Goal: Transaction & Acquisition: Purchase product/service

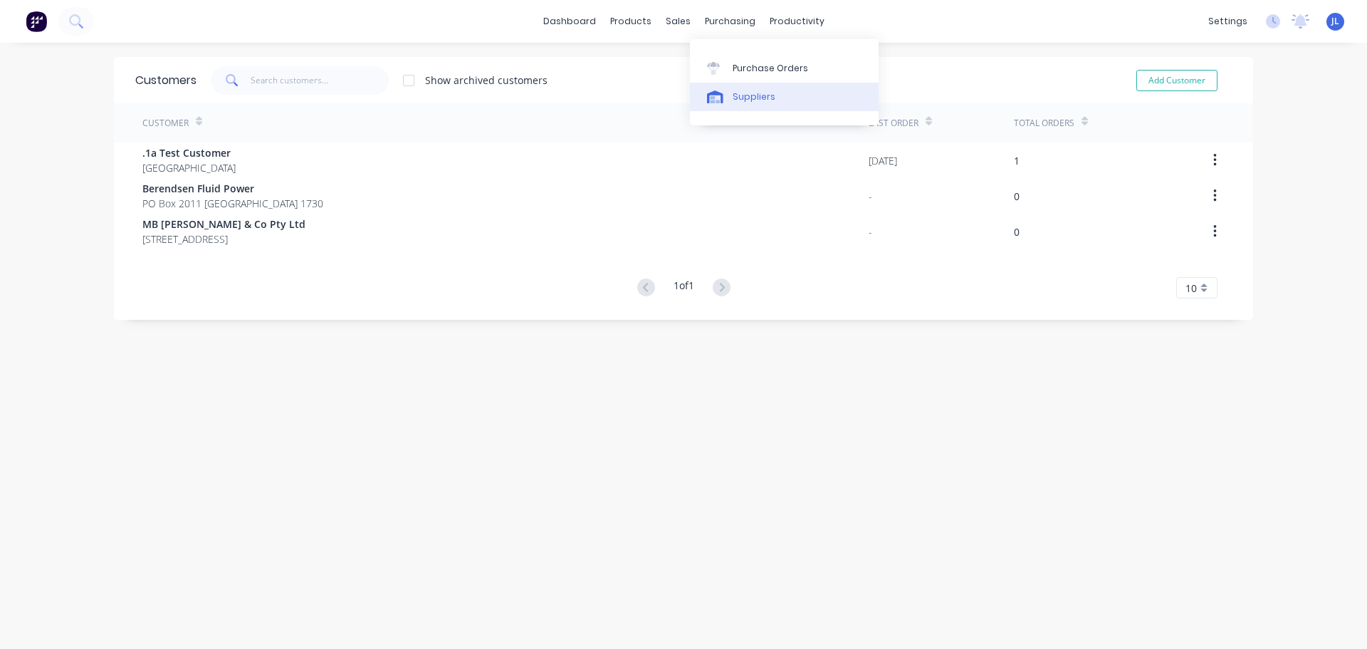
click at [728, 89] on link "Suppliers" at bounding box center [784, 97] width 189 height 28
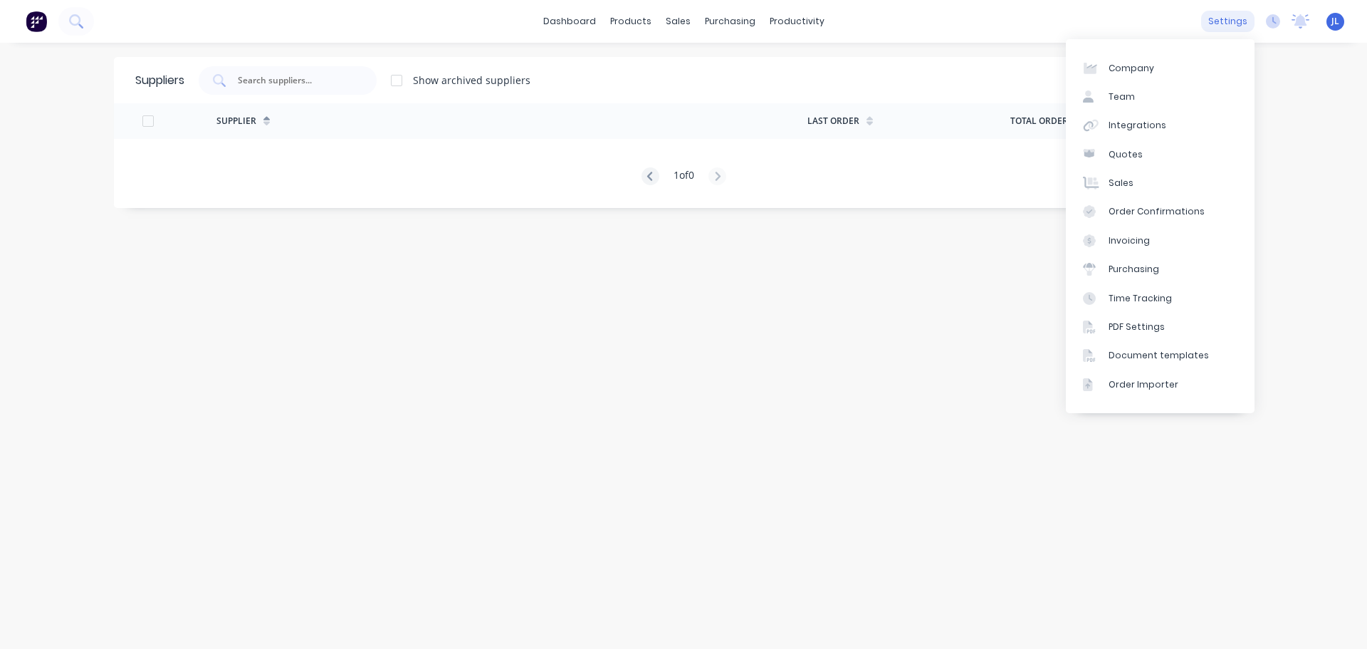
click at [1238, 21] on div "settings" at bounding box center [1227, 21] width 53 height 21
click at [1171, 120] on link "Integrations" at bounding box center [1160, 125] width 189 height 28
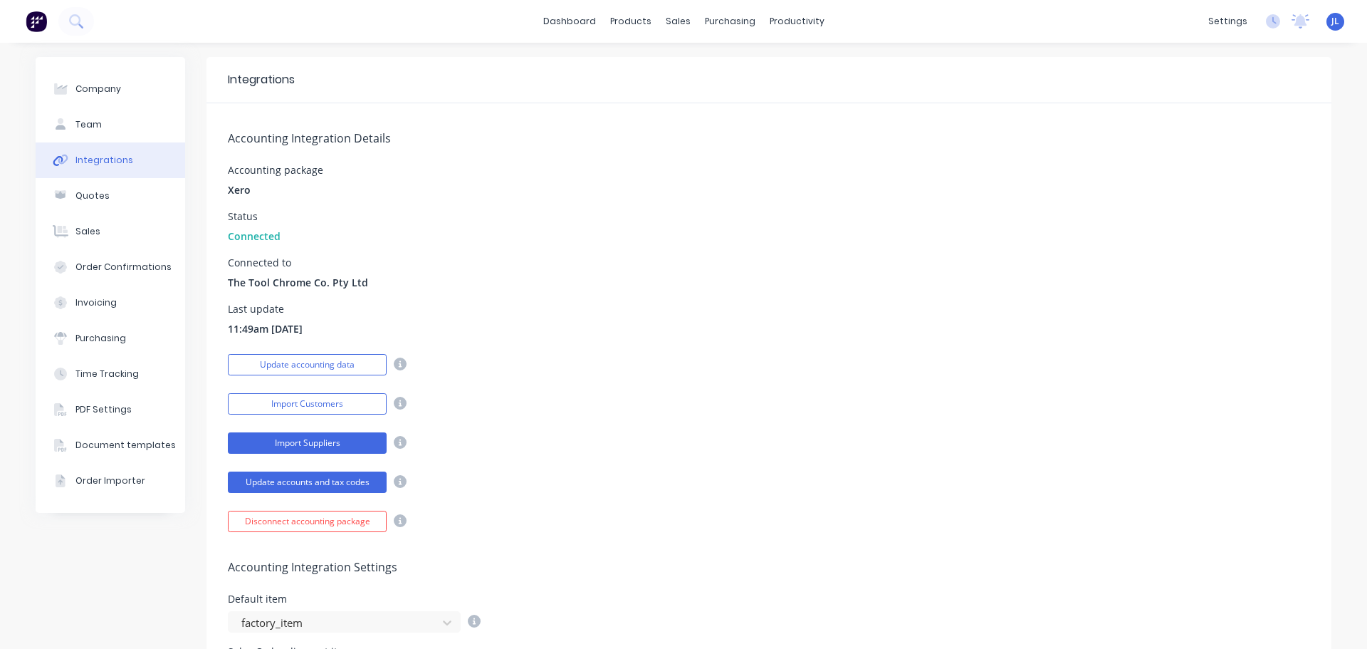
click at [346, 445] on button "Import Suppliers" at bounding box center [307, 442] width 159 height 21
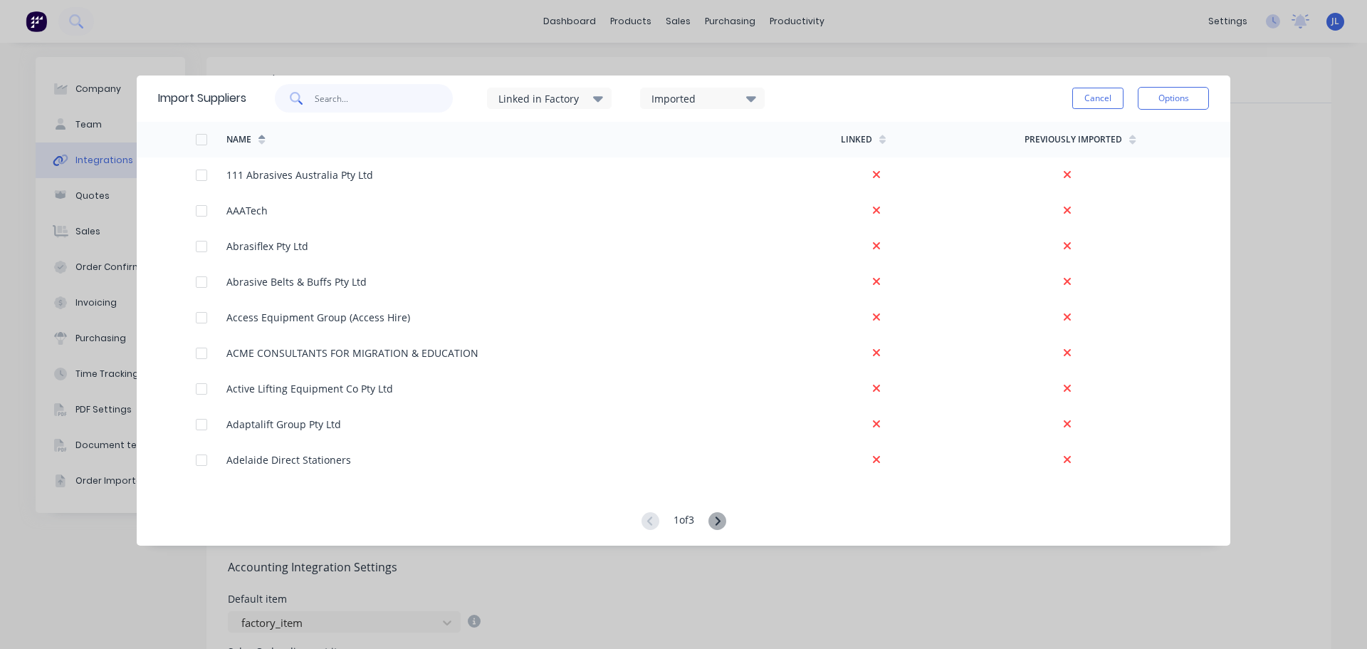
click at [376, 97] on input "text" at bounding box center [384, 98] width 139 height 28
click at [376, 97] on input "a" at bounding box center [384, 98] width 139 height 28
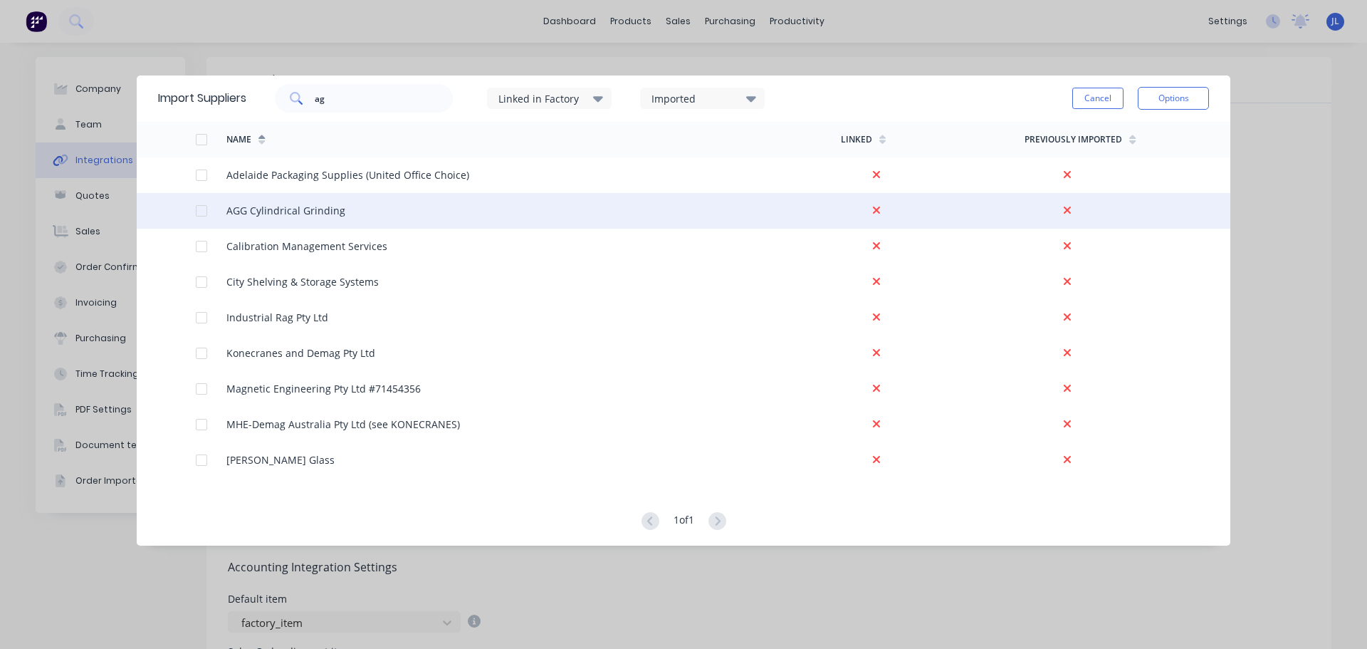
click at [202, 211] on div at bounding box center [201, 211] width 28 height 28
click at [345, 103] on input "ag" at bounding box center [384, 98] width 139 height 28
type input "a"
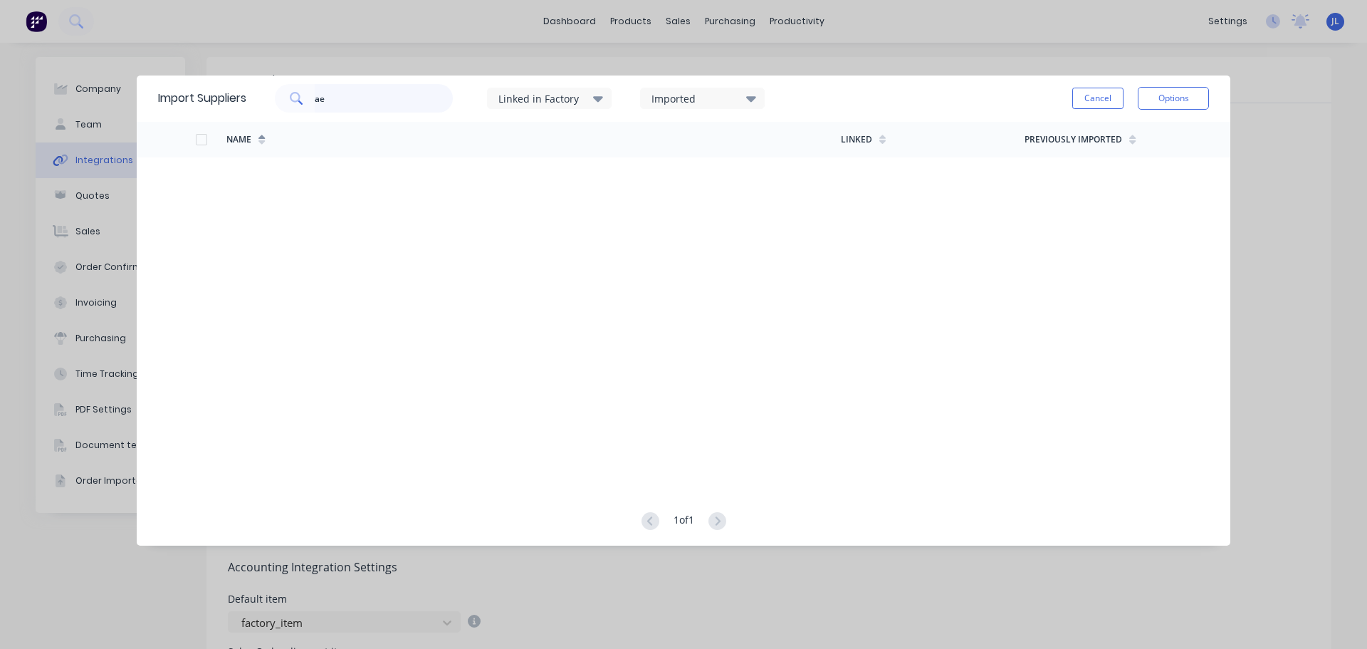
type input "a"
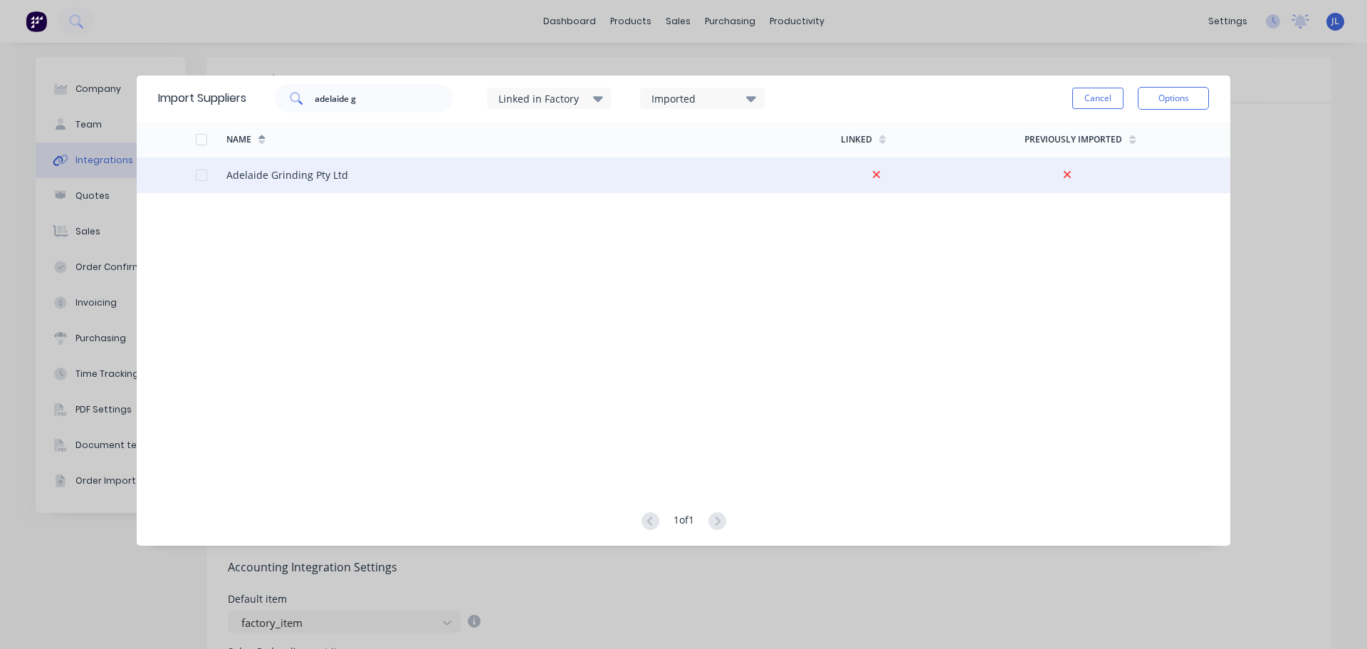
click at [203, 173] on div at bounding box center [201, 175] width 28 height 28
click at [371, 101] on input "adelaide g" at bounding box center [384, 98] width 139 height 28
type input "a"
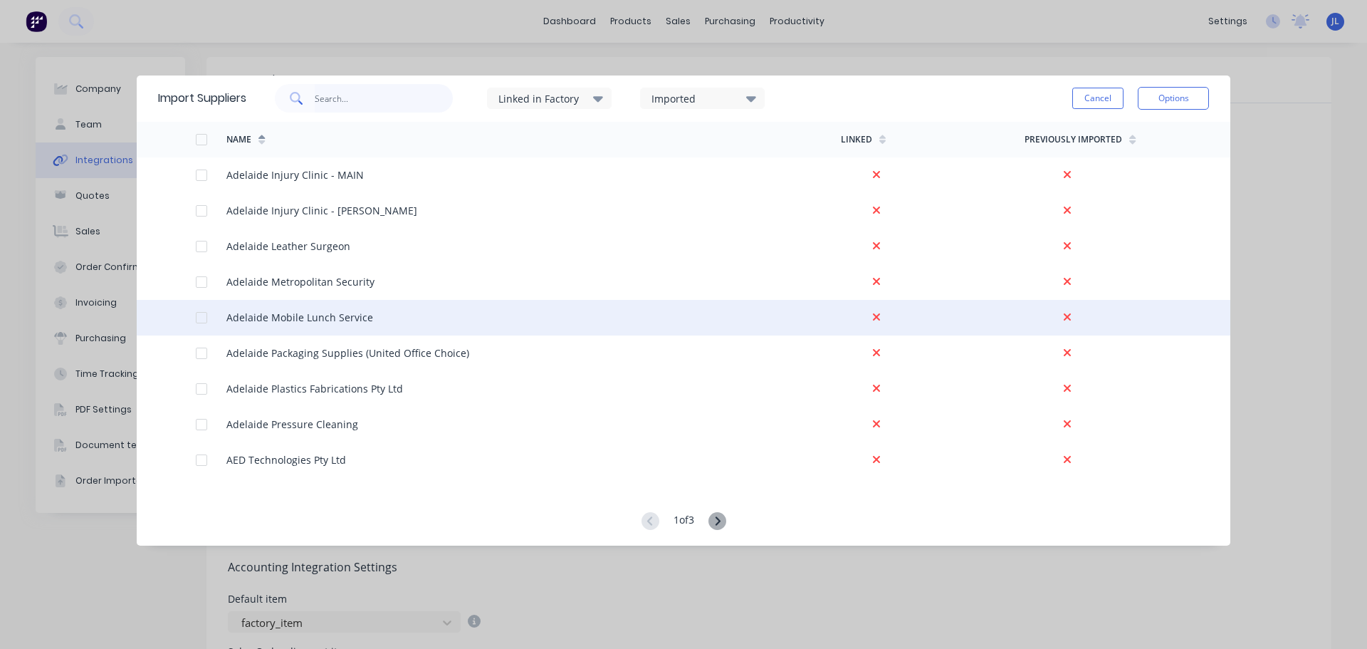
scroll to position [214, 0]
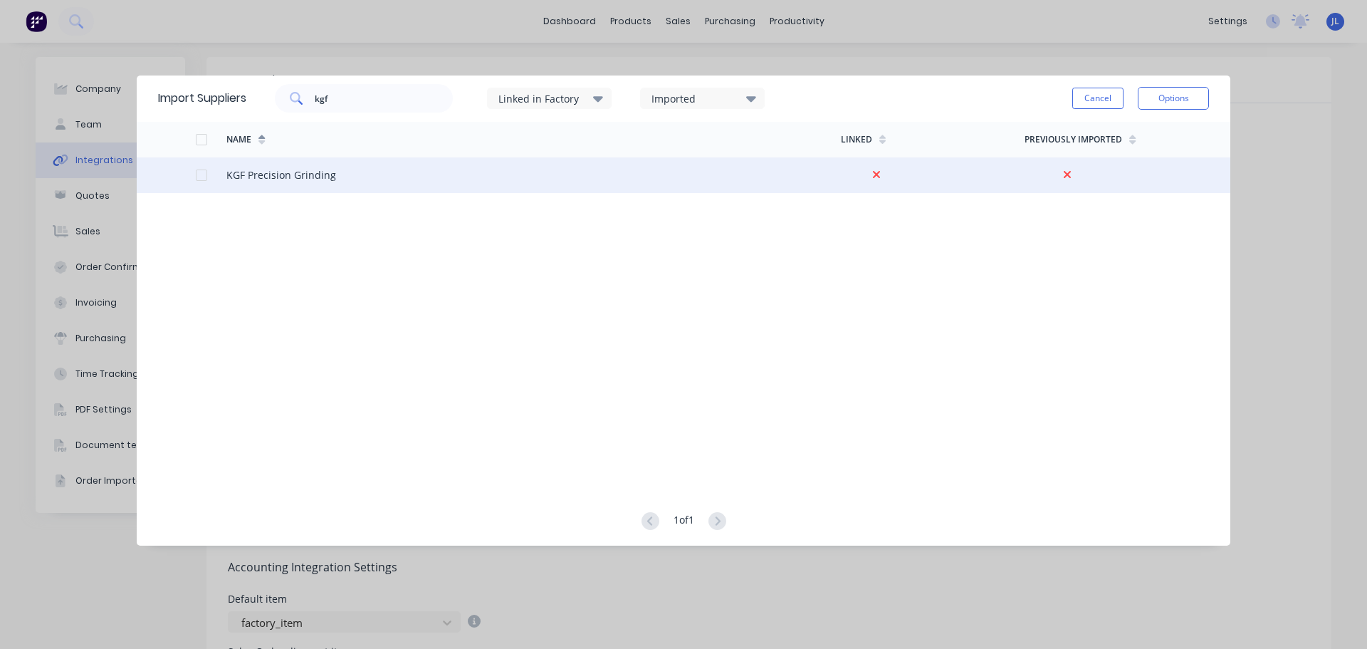
click at [202, 176] on div at bounding box center [201, 175] width 28 height 28
click at [345, 90] on input "kgf" at bounding box center [384, 98] width 139 height 28
type input "k"
click at [199, 174] on div at bounding box center [201, 175] width 28 height 28
click at [348, 100] on input "[PERSON_NAME]" at bounding box center [384, 98] width 139 height 28
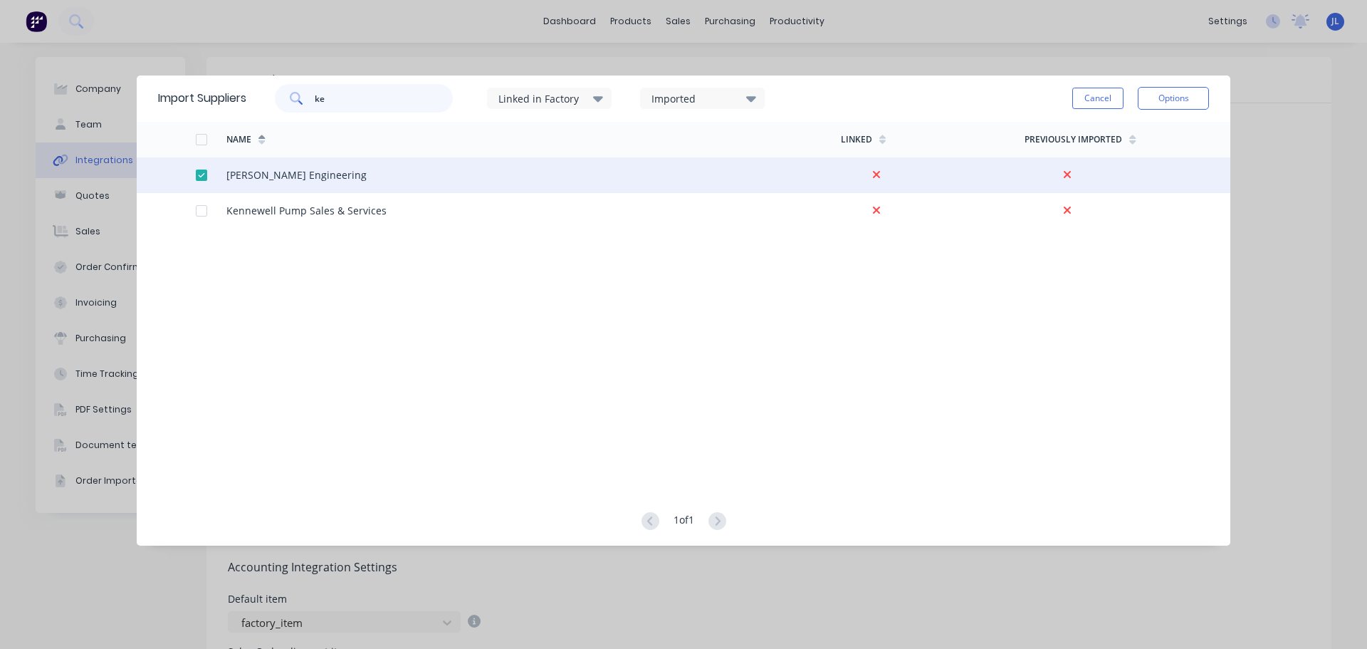
type input "k"
click at [203, 176] on div at bounding box center [201, 175] width 28 height 28
click at [352, 103] on input "hyt" at bounding box center [384, 98] width 139 height 28
type input "h"
click at [203, 175] on div at bounding box center [201, 175] width 28 height 28
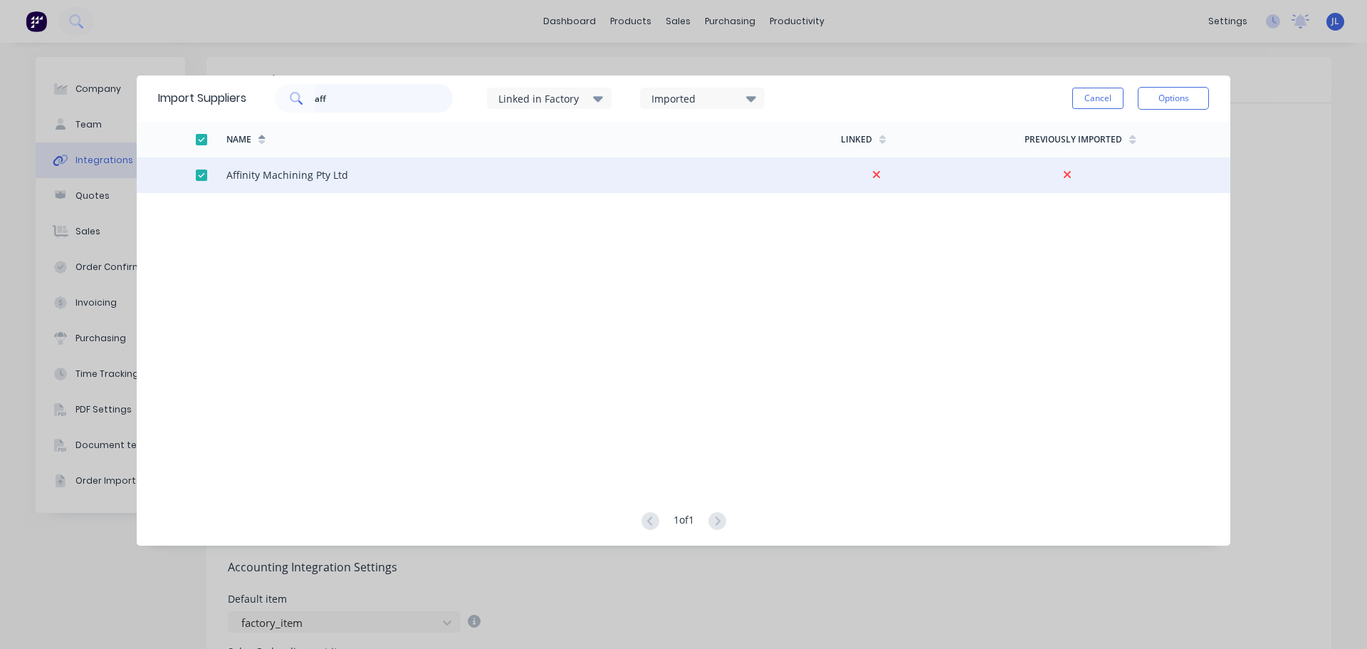
click at [384, 107] on input "aff" at bounding box center [384, 98] width 139 height 28
type input "a"
click at [202, 177] on div at bounding box center [201, 175] width 28 height 28
click at [350, 104] on input "univ" at bounding box center [384, 98] width 139 height 28
type input "u"
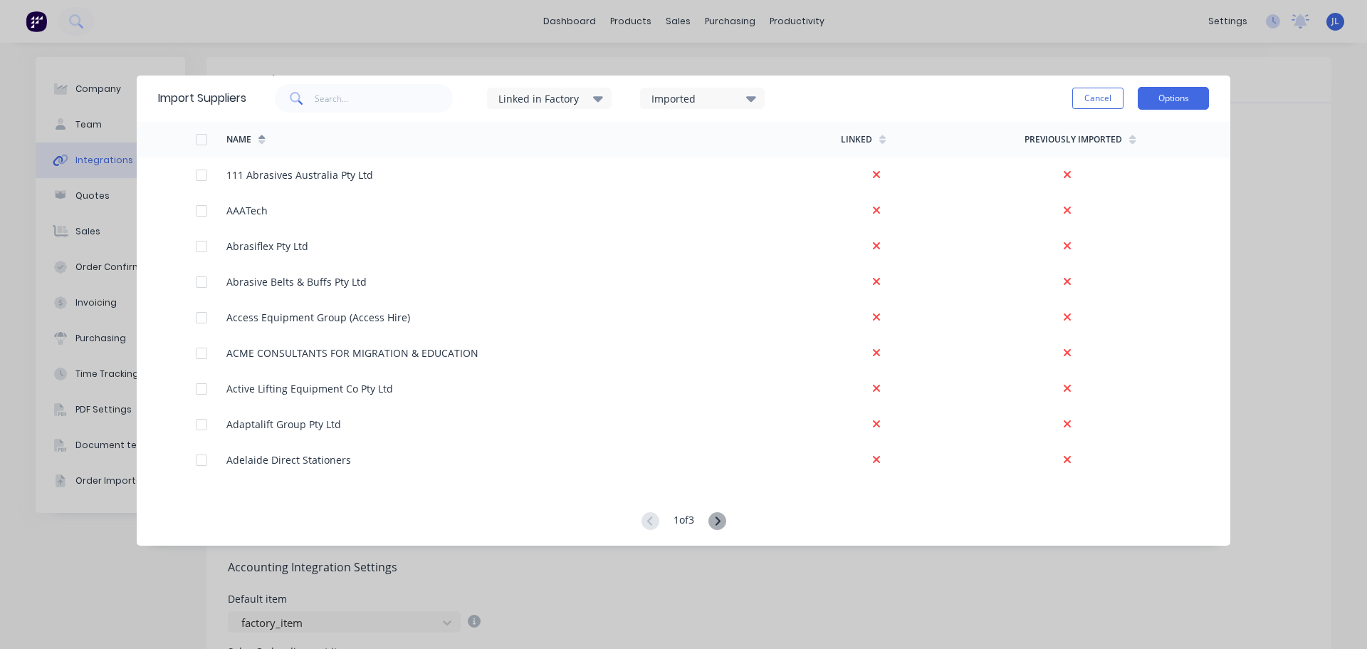
click at [1175, 96] on button "Options" at bounding box center [1173, 98] width 71 height 23
click at [1124, 142] on div "Import selected suppliers" at bounding box center [1142, 138] width 110 height 36
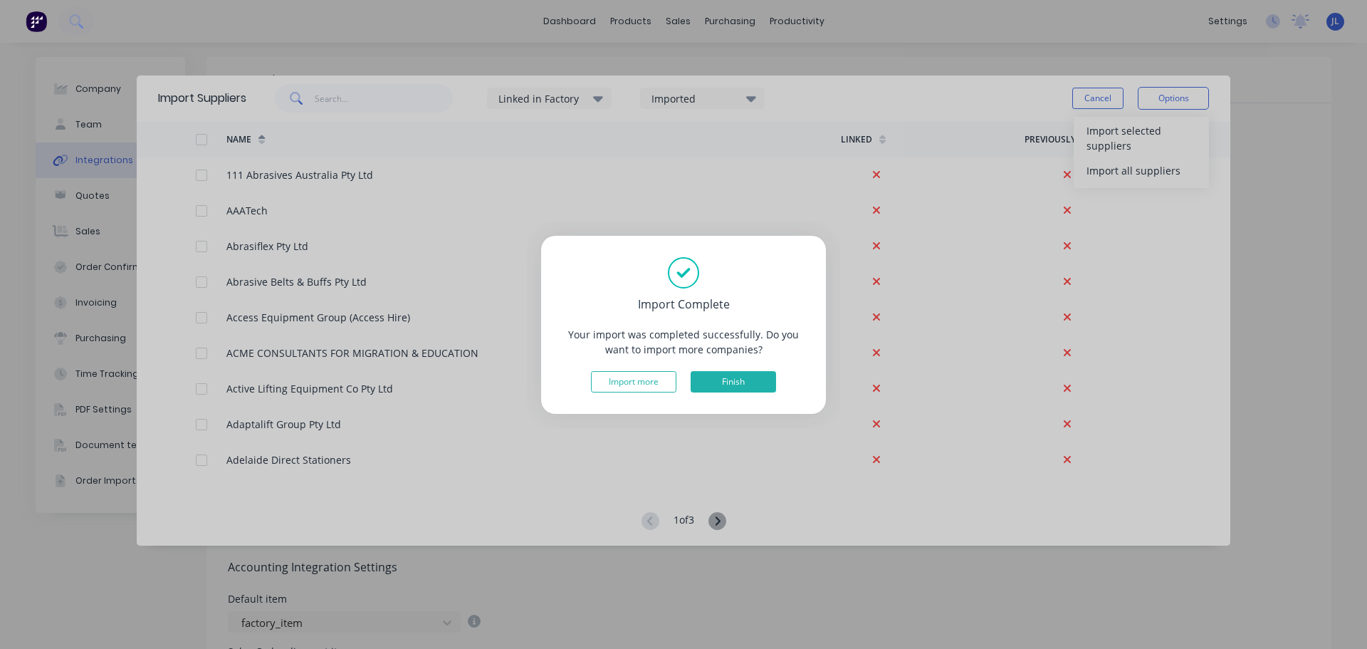
click at [756, 386] on button "Finish" at bounding box center [733, 381] width 85 height 21
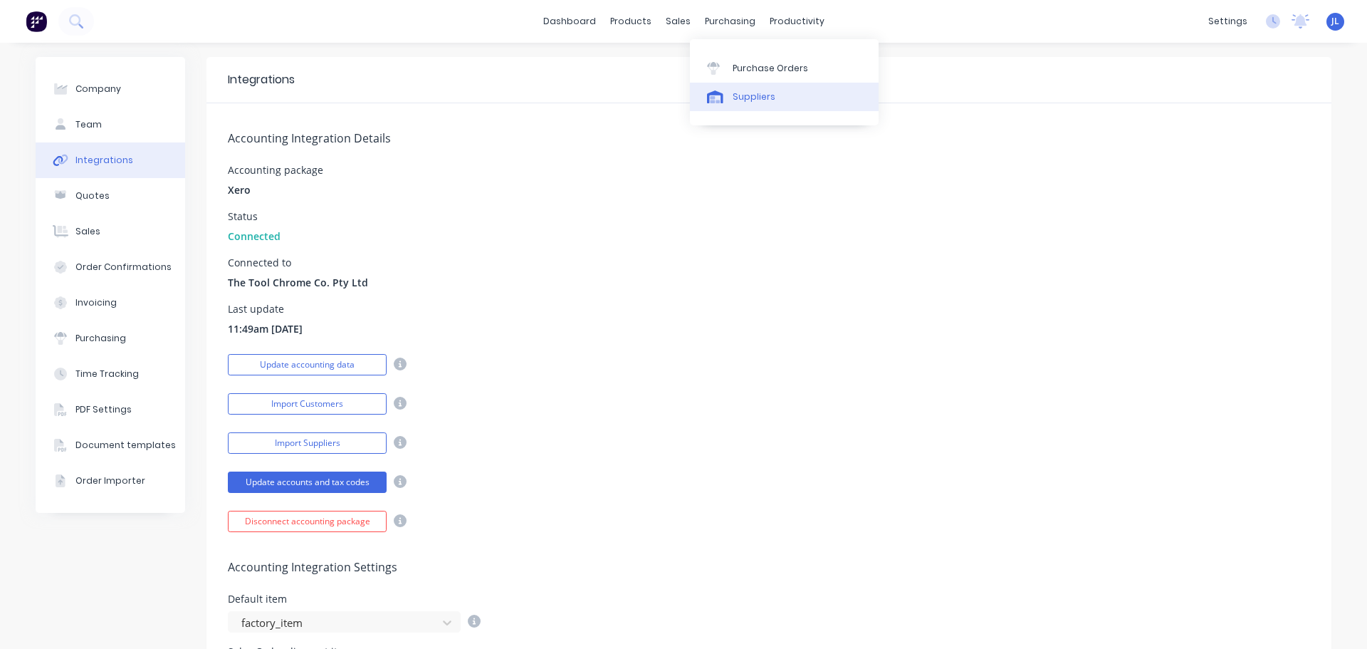
click at [729, 93] on link "Suppliers" at bounding box center [784, 97] width 189 height 28
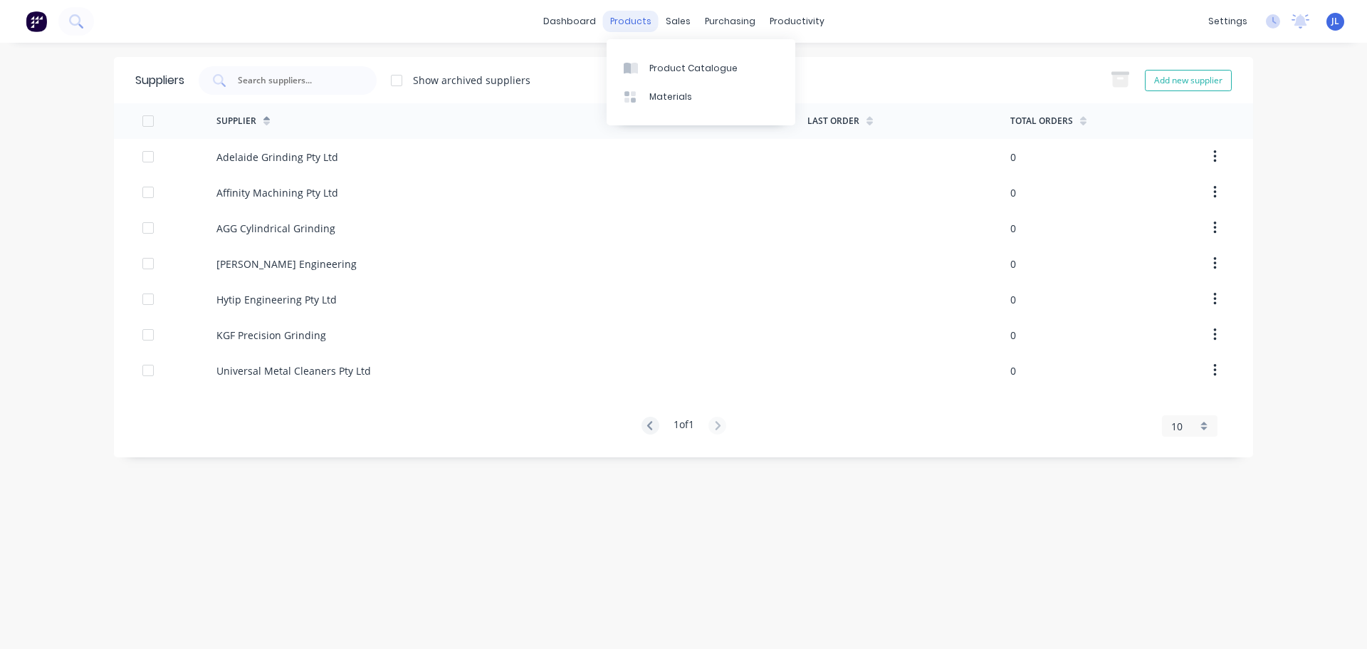
click at [625, 19] on div "products" at bounding box center [631, 21] width 56 height 21
click at [647, 65] on link "Product Catalogue" at bounding box center [701, 67] width 189 height 28
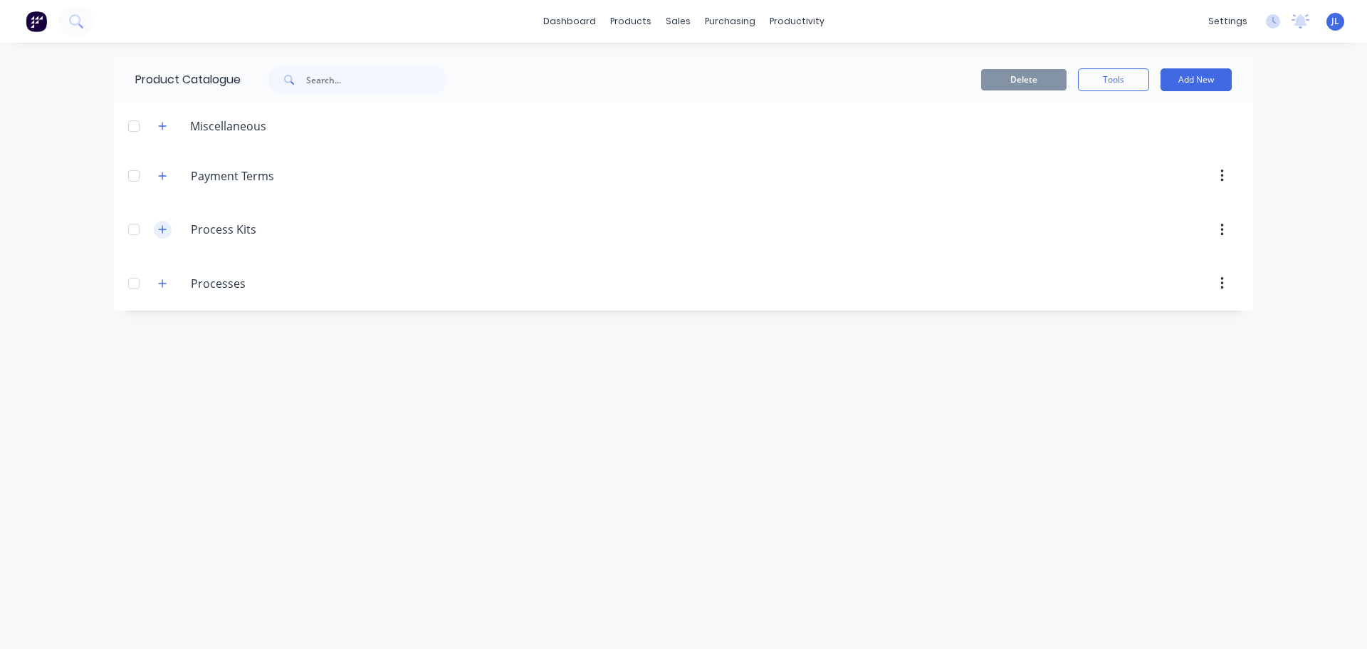
click at [163, 232] on icon "button" at bounding box center [163, 230] width 8 height 8
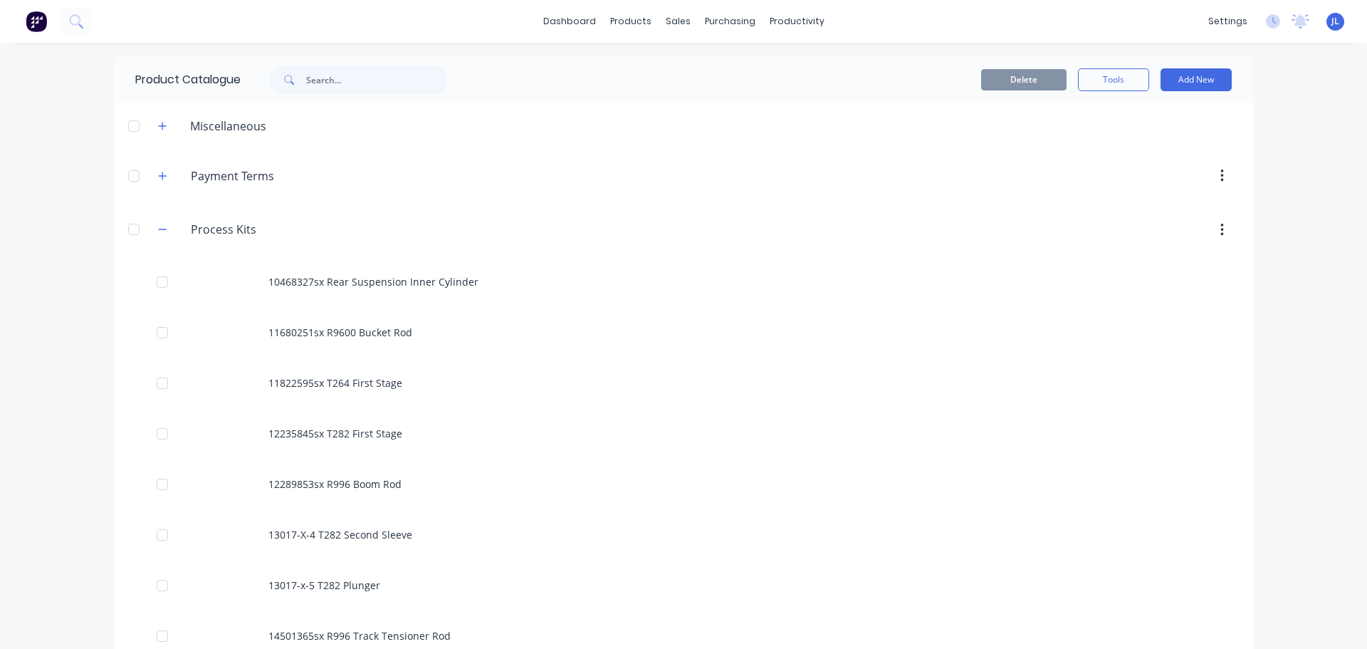
click at [33, 26] on img at bounding box center [36, 21] width 21 height 21
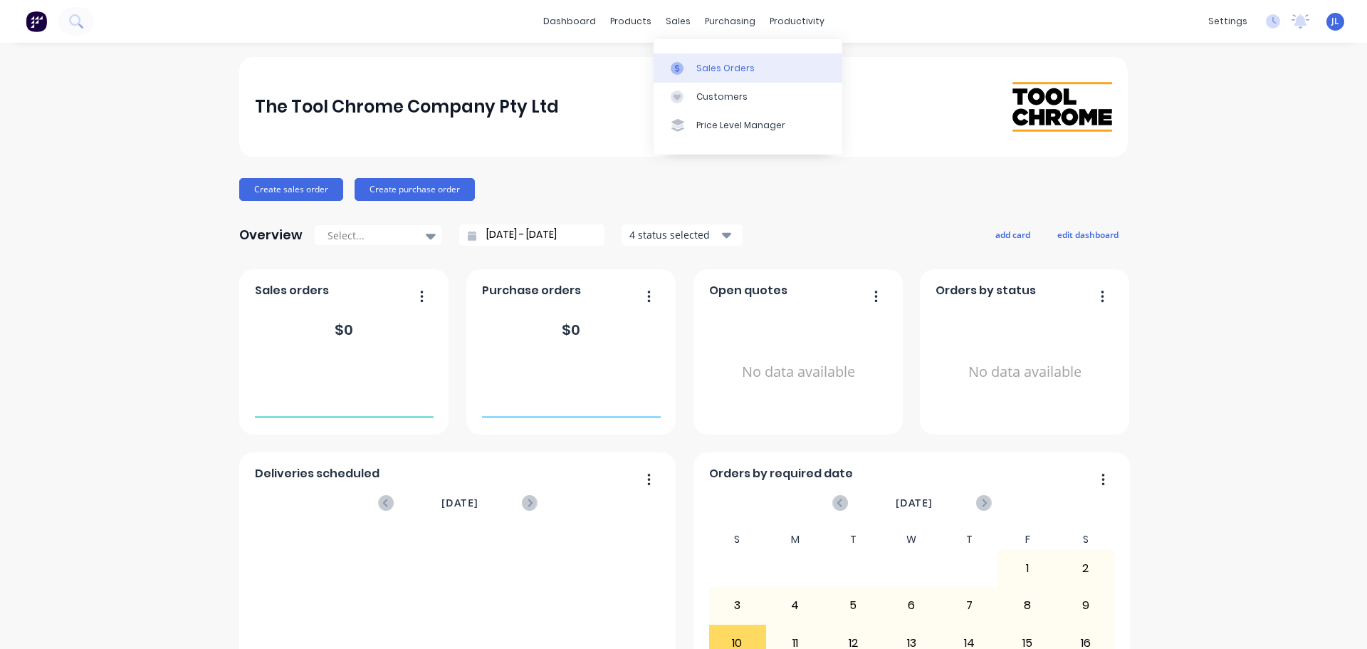
click at [709, 71] on div "Sales Orders" at bounding box center [725, 68] width 58 height 13
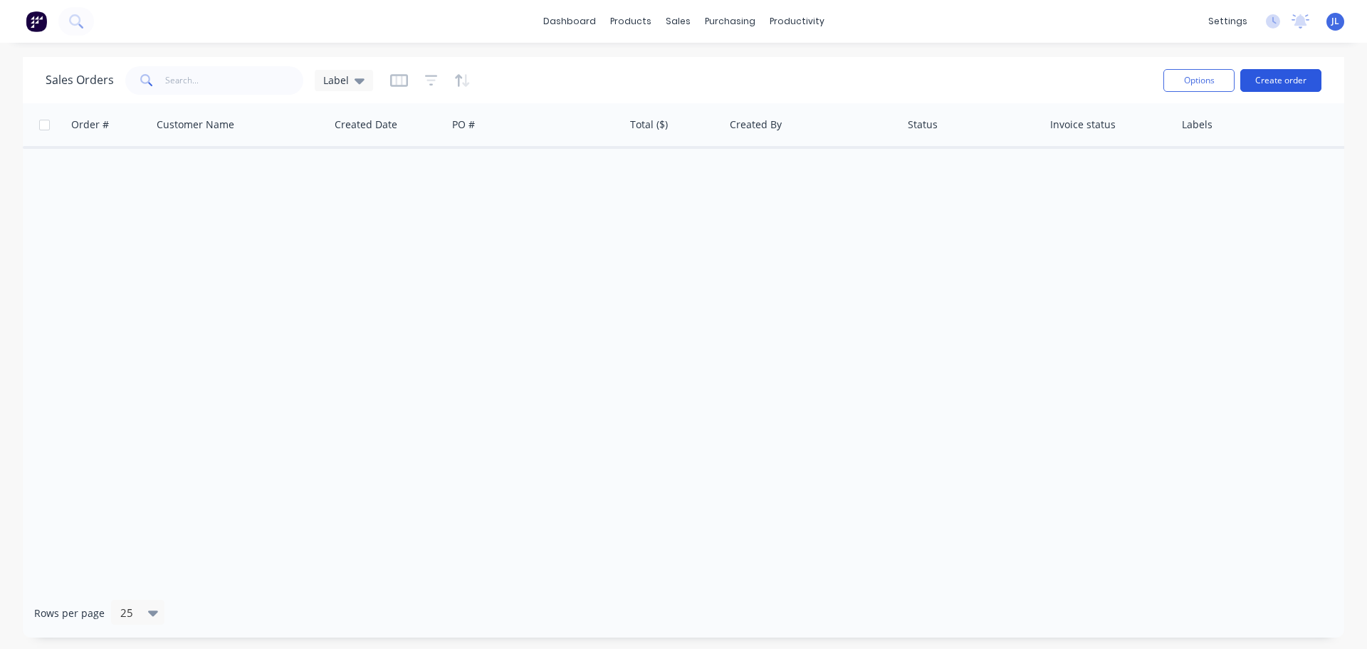
click at [1290, 82] on button "Create order" at bounding box center [1281, 80] width 81 height 23
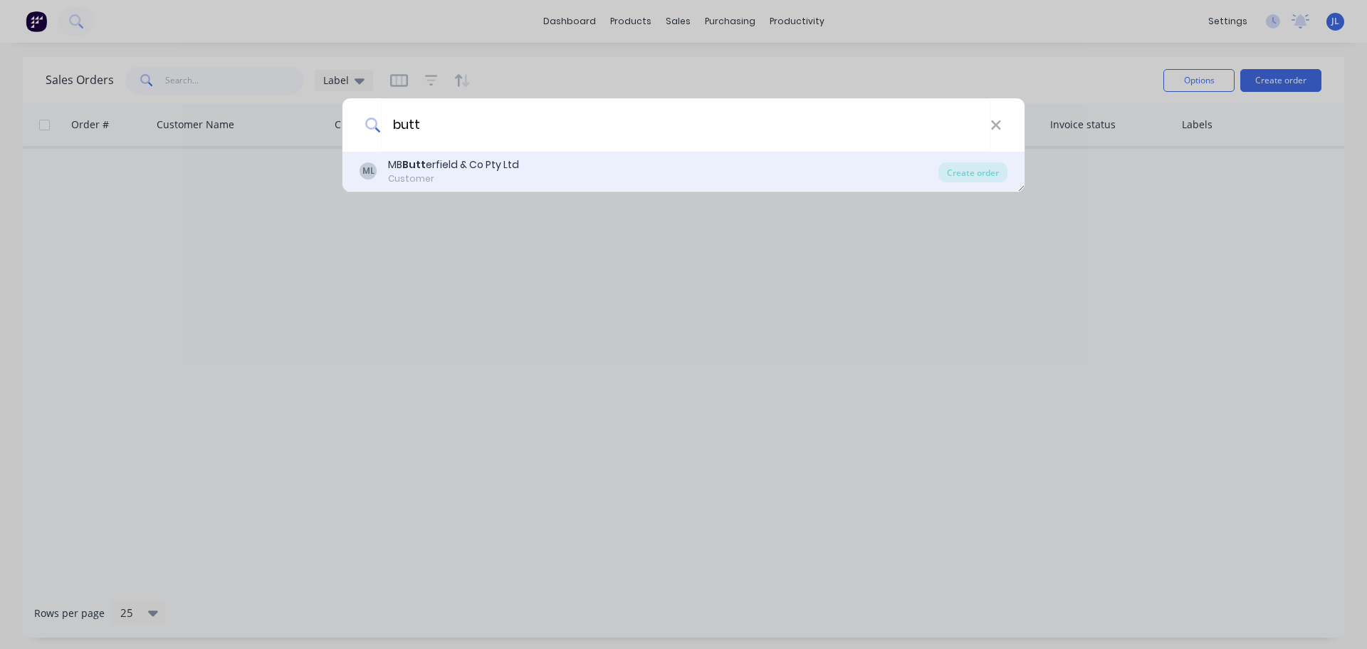
type input "butt"
click at [453, 165] on div "MB Butt erfield & Co Pty Ltd" at bounding box center [453, 164] width 131 height 15
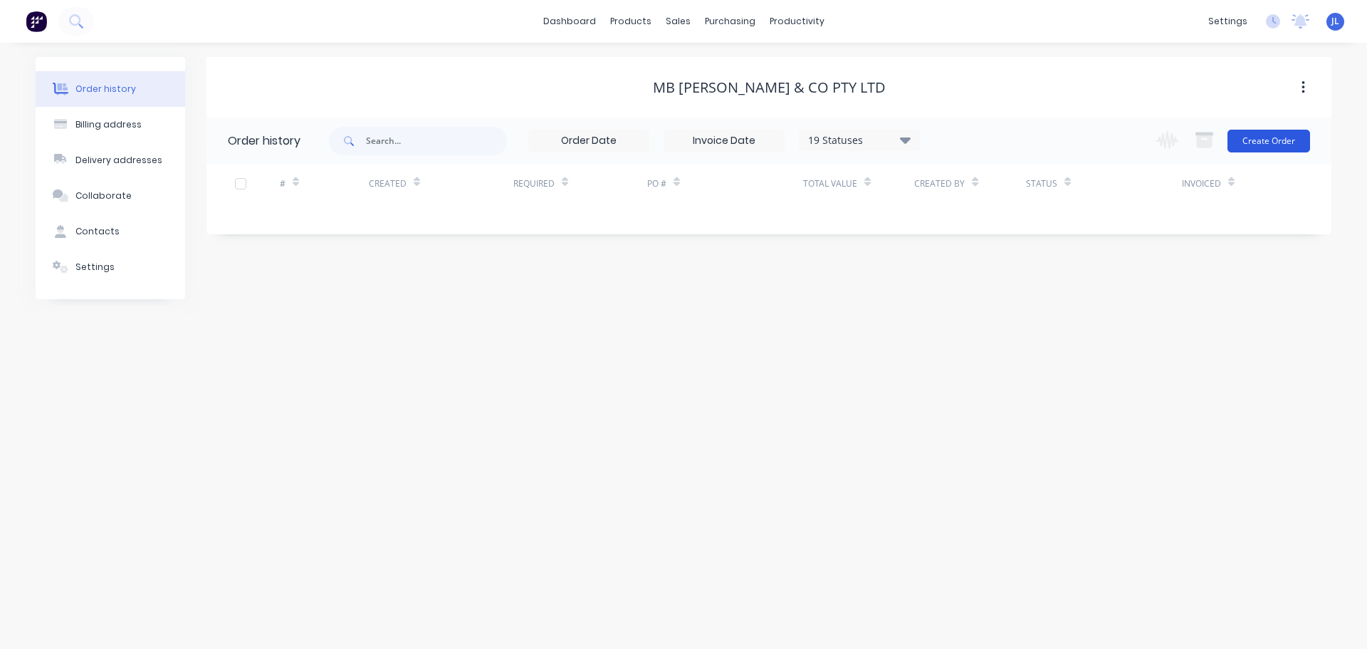
click at [1257, 143] on button "Create Order" at bounding box center [1269, 141] width 83 height 23
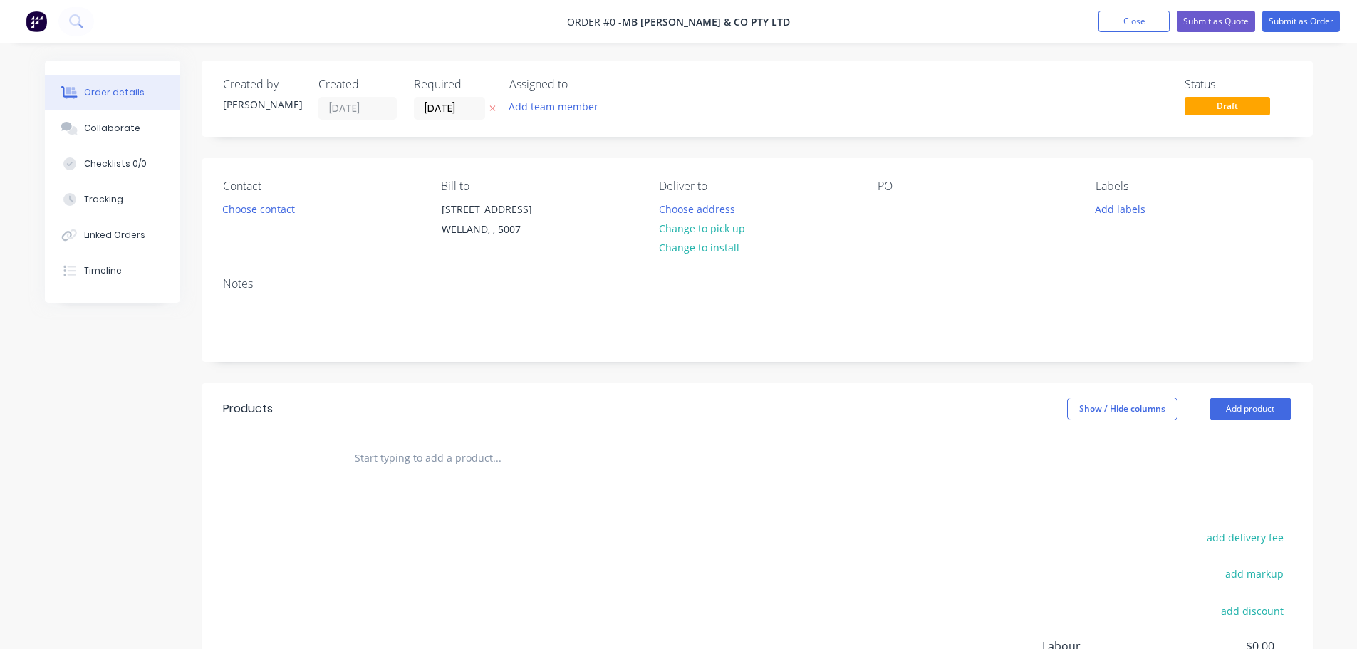
click at [874, 225] on div "Contact Choose contact Bill to [STREET_ADDRESS] Deliver to Choose address Chang…" at bounding box center [757, 212] width 1111 height 108
click at [884, 206] on div at bounding box center [888, 209] width 23 height 21
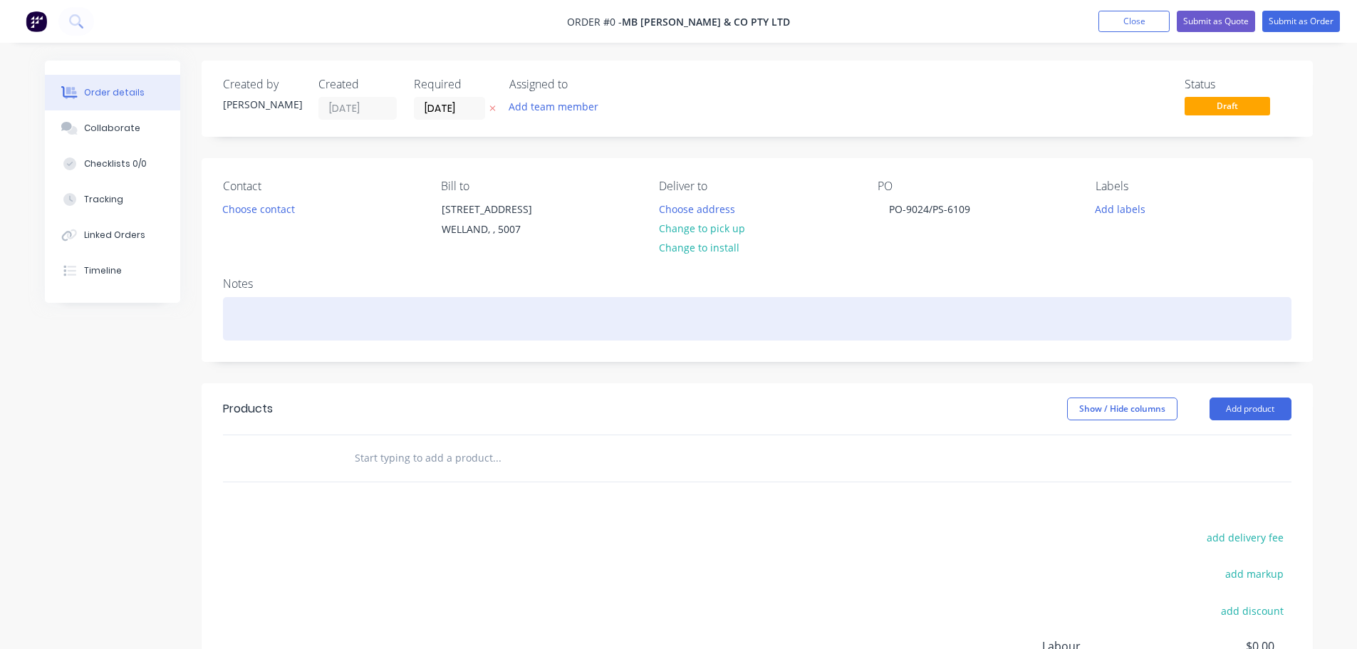
click at [870, 306] on div "Order details Collaborate Checklists 0/0 Tracking Linked Orders Timeline Order …" at bounding box center [679, 453] width 1296 height 785
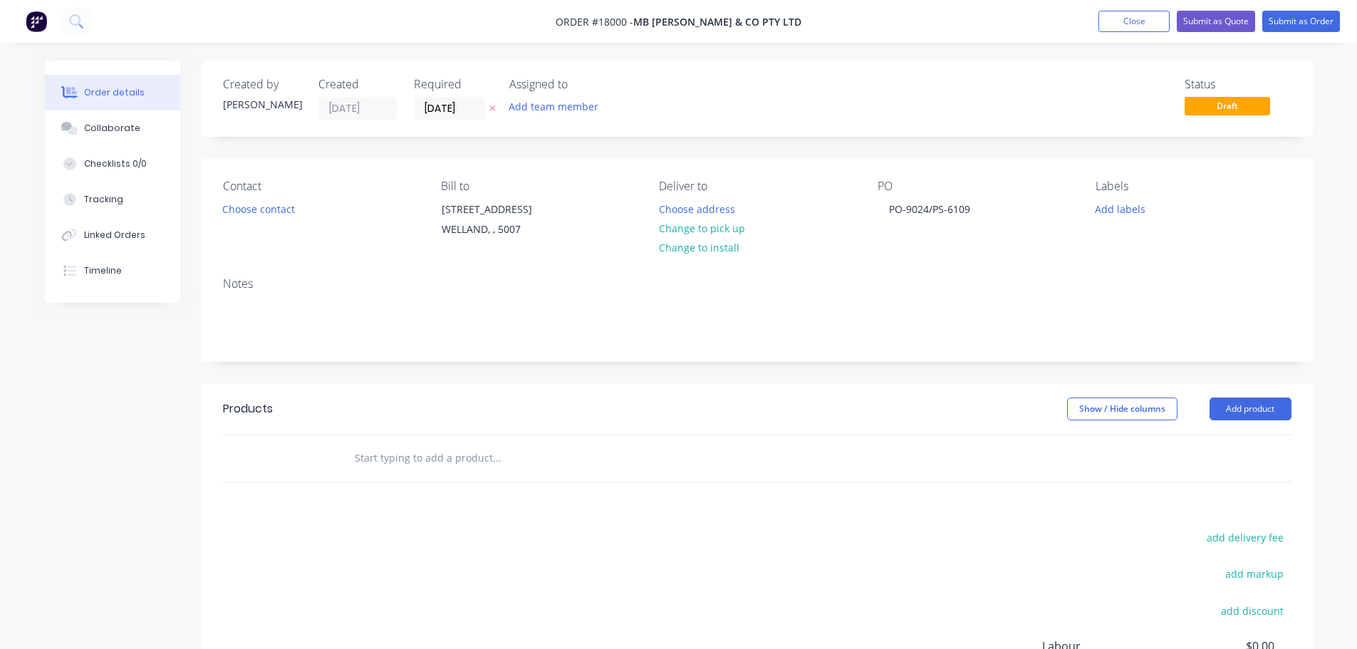
click at [757, 377] on div "Created by [PERSON_NAME] Created [DATE] Required [DATE] Assigned to Add team me…" at bounding box center [757, 442] width 1111 height 763
click at [1122, 214] on button "Add labels" at bounding box center [1120, 208] width 66 height 19
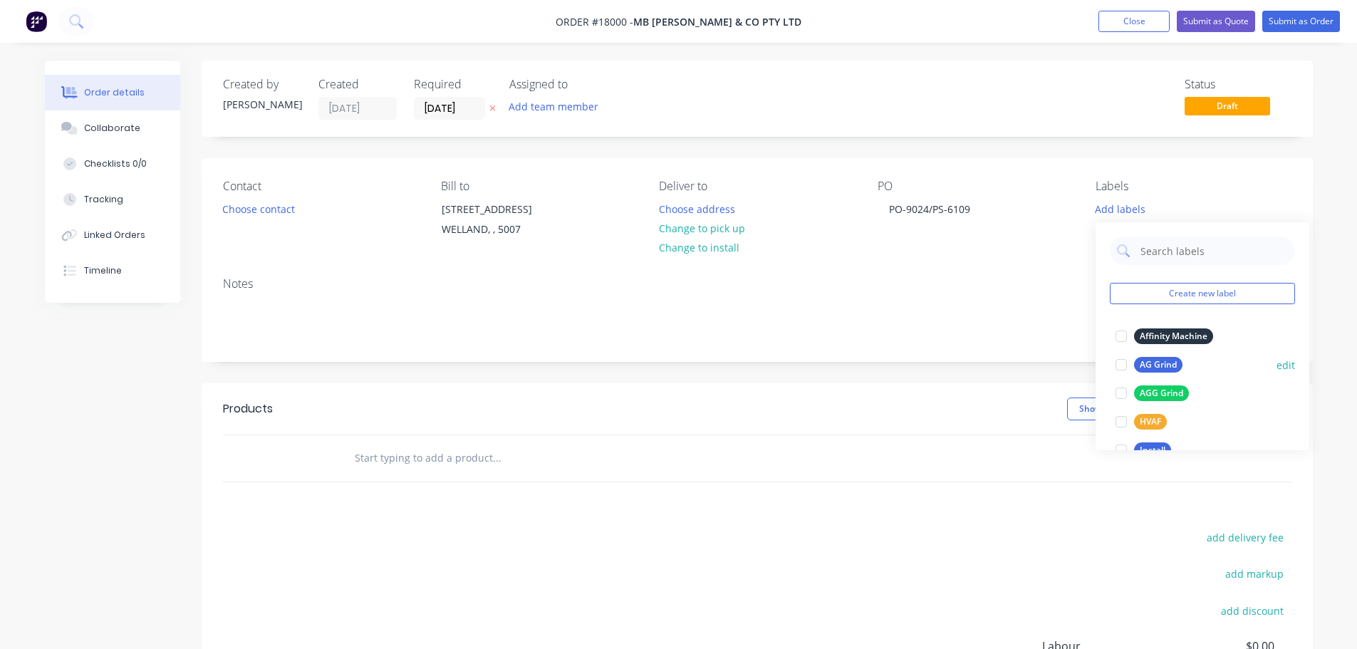
scroll to position [71, 0]
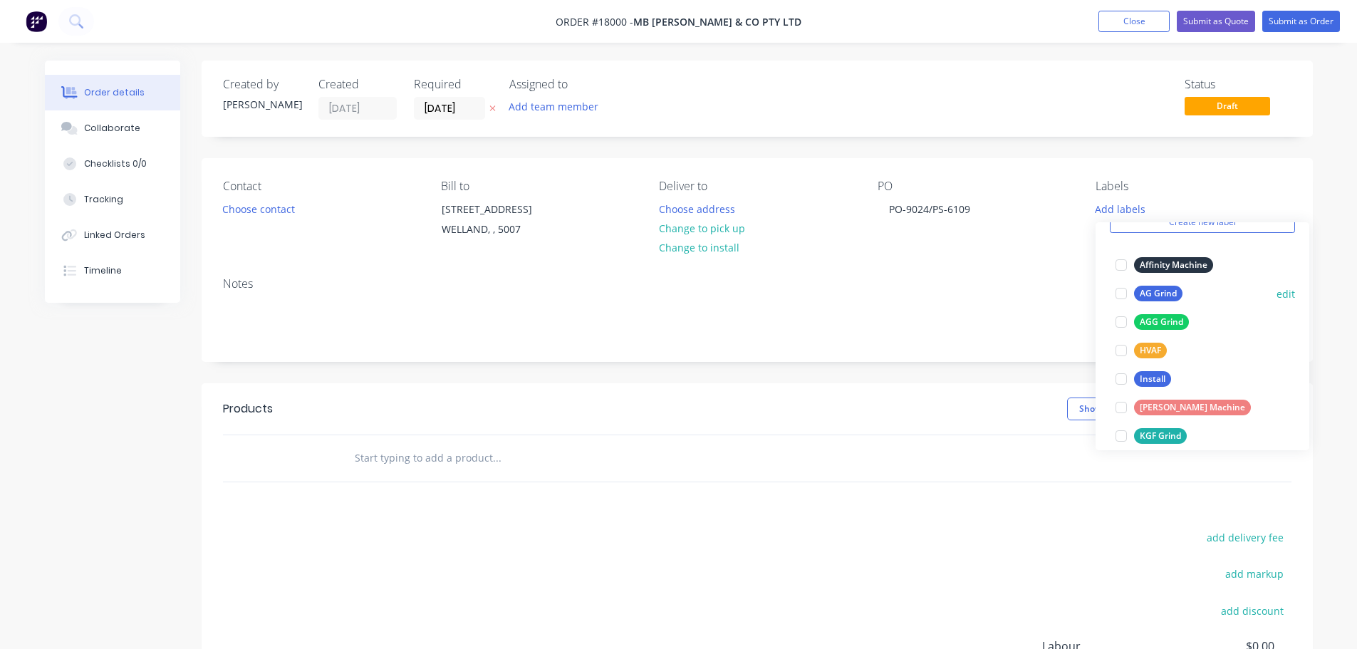
click at [1123, 291] on div at bounding box center [1121, 293] width 28 height 28
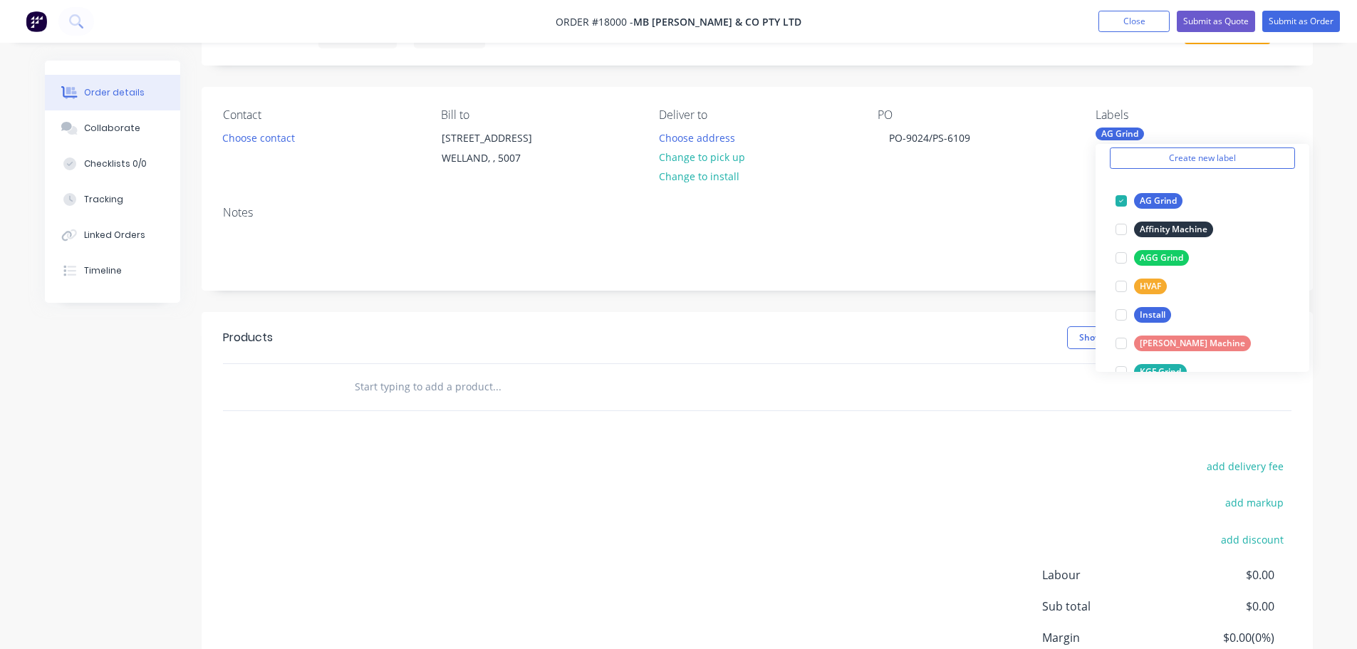
scroll to position [0, 0]
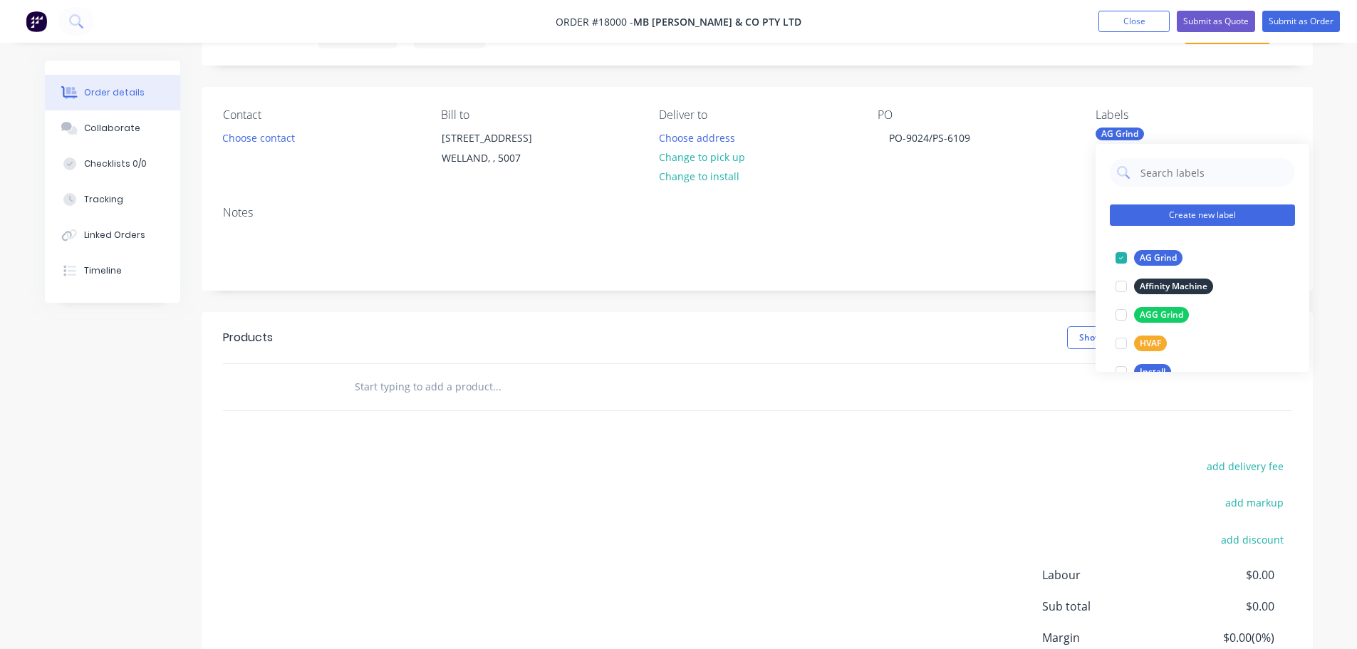
click at [1201, 216] on button "Create new label" at bounding box center [1202, 214] width 185 height 21
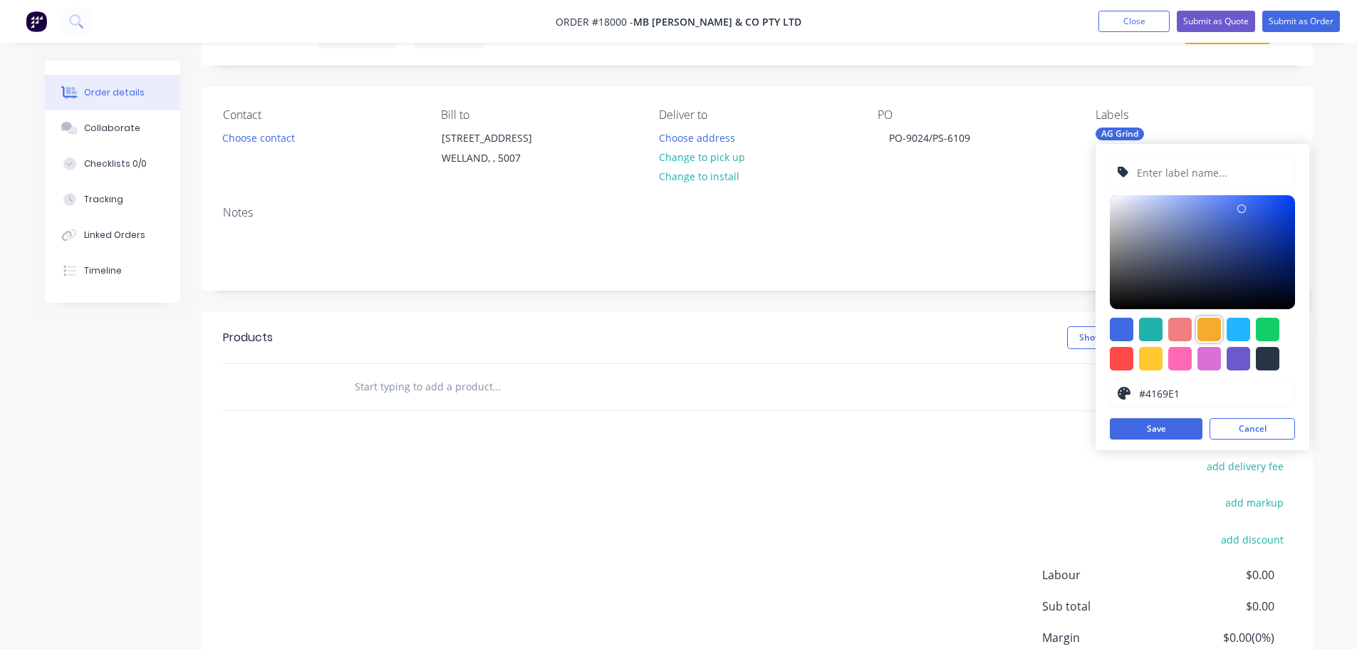
click at [1211, 333] on div at bounding box center [1209, 330] width 24 height 24
type input "#F6AB2F"
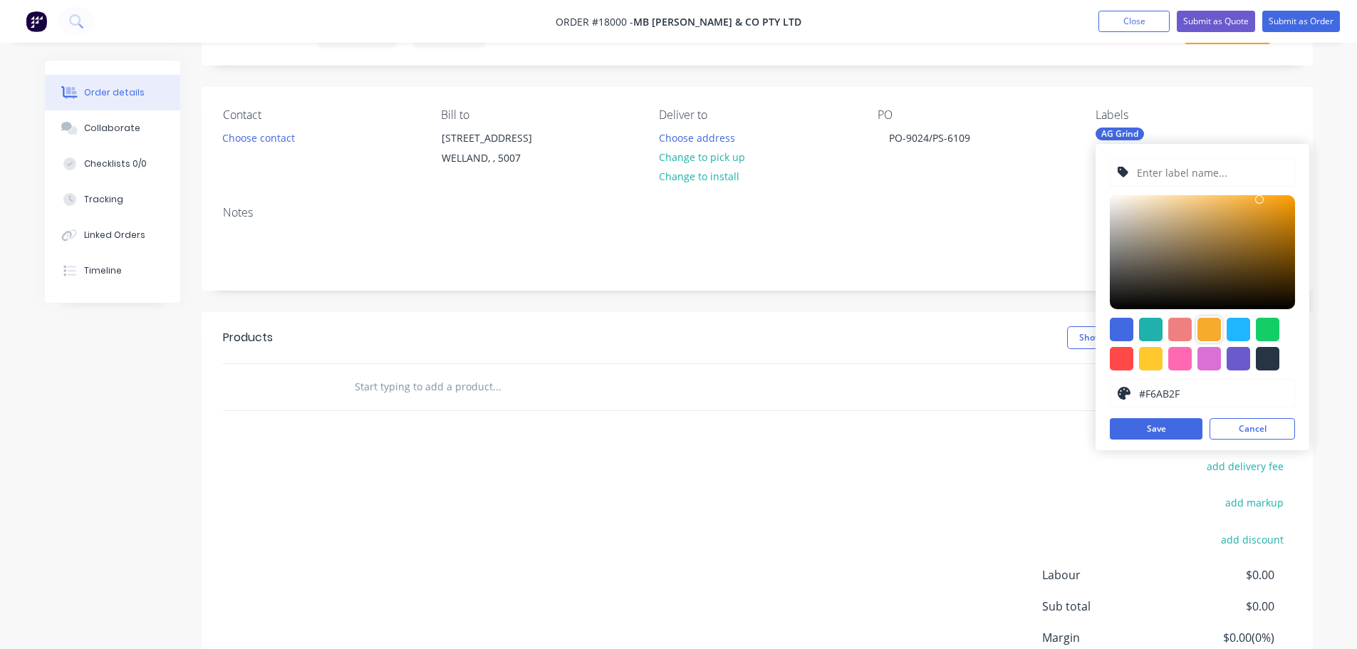
click at [1171, 167] on input "text" at bounding box center [1211, 172] width 152 height 27
type input "Chrome Plate"
click at [1179, 432] on button "Save" at bounding box center [1156, 428] width 93 height 21
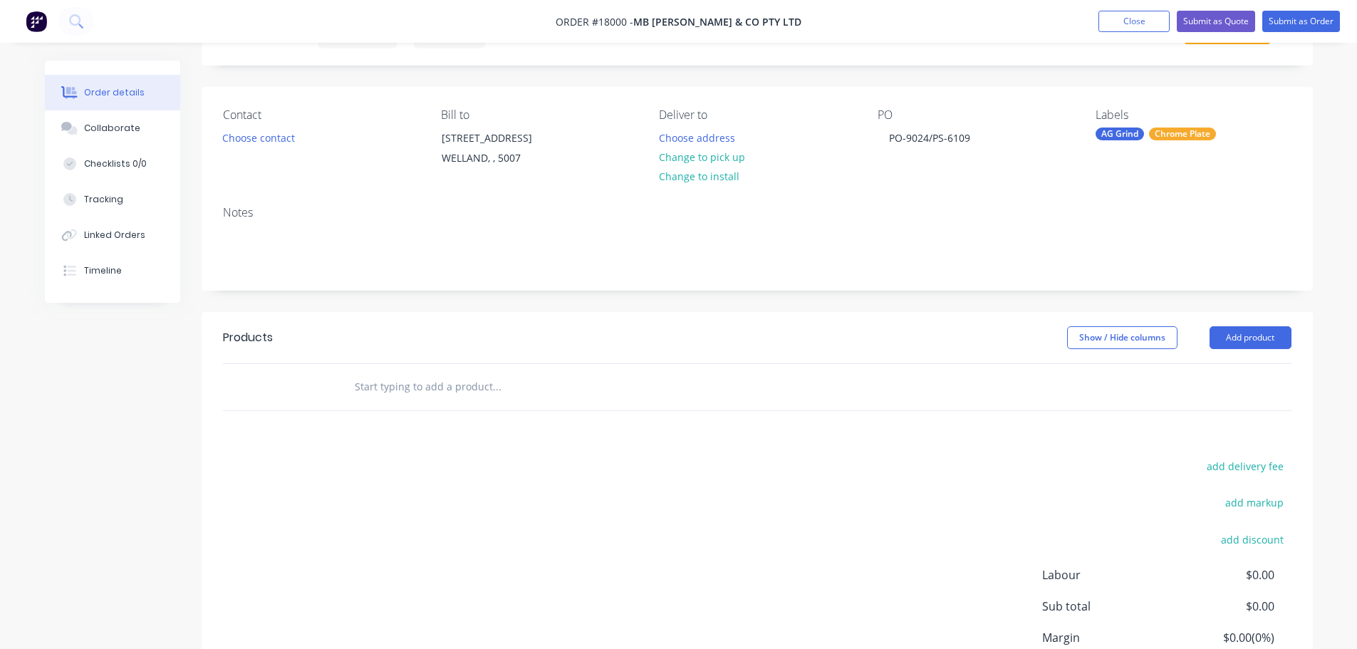
click at [959, 319] on header "Products Show / Hide columns Add product" at bounding box center [757, 337] width 1111 height 51
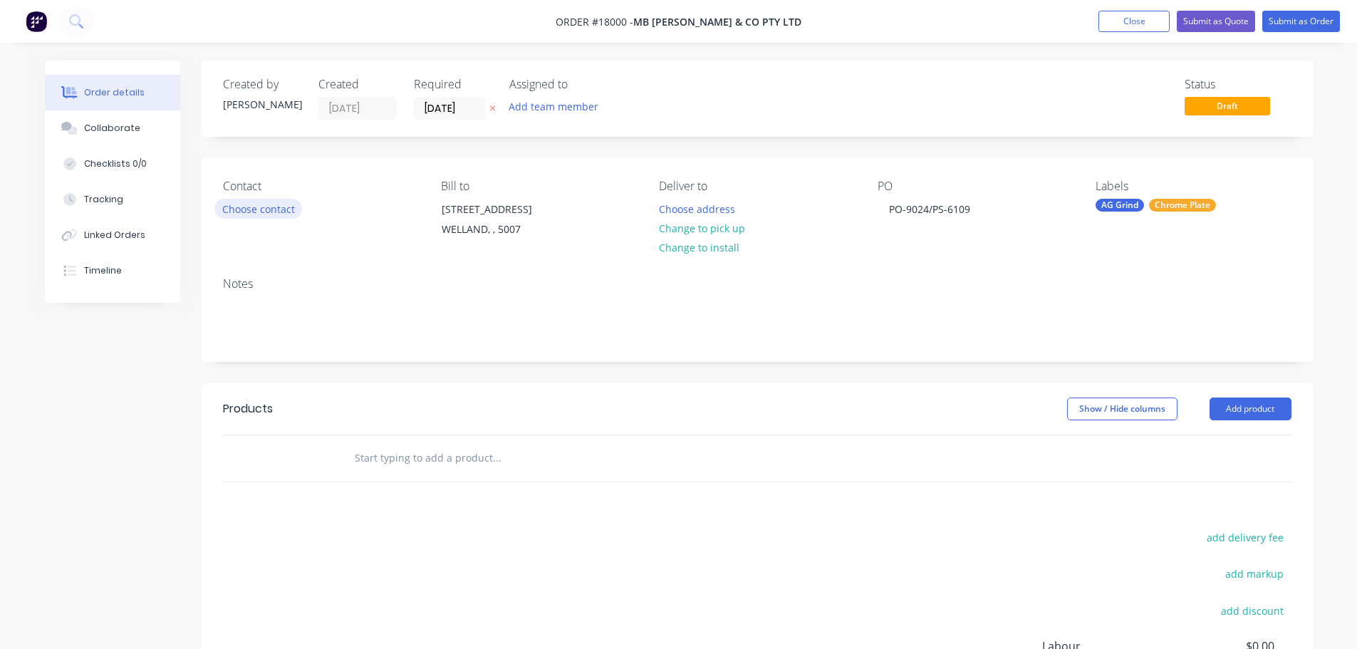
click at [289, 210] on button "Choose contact" at bounding box center [258, 208] width 88 height 19
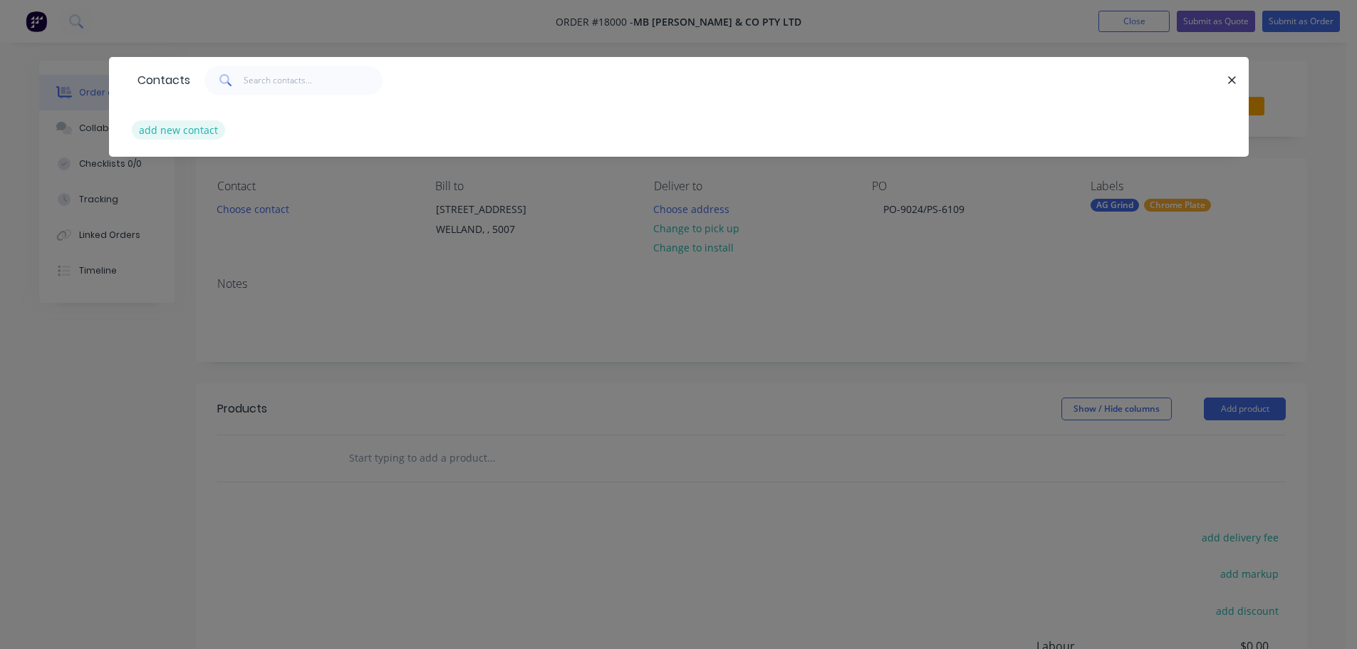
click at [207, 136] on button "add new contact" at bounding box center [179, 129] width 94 height 19
select select "AU"
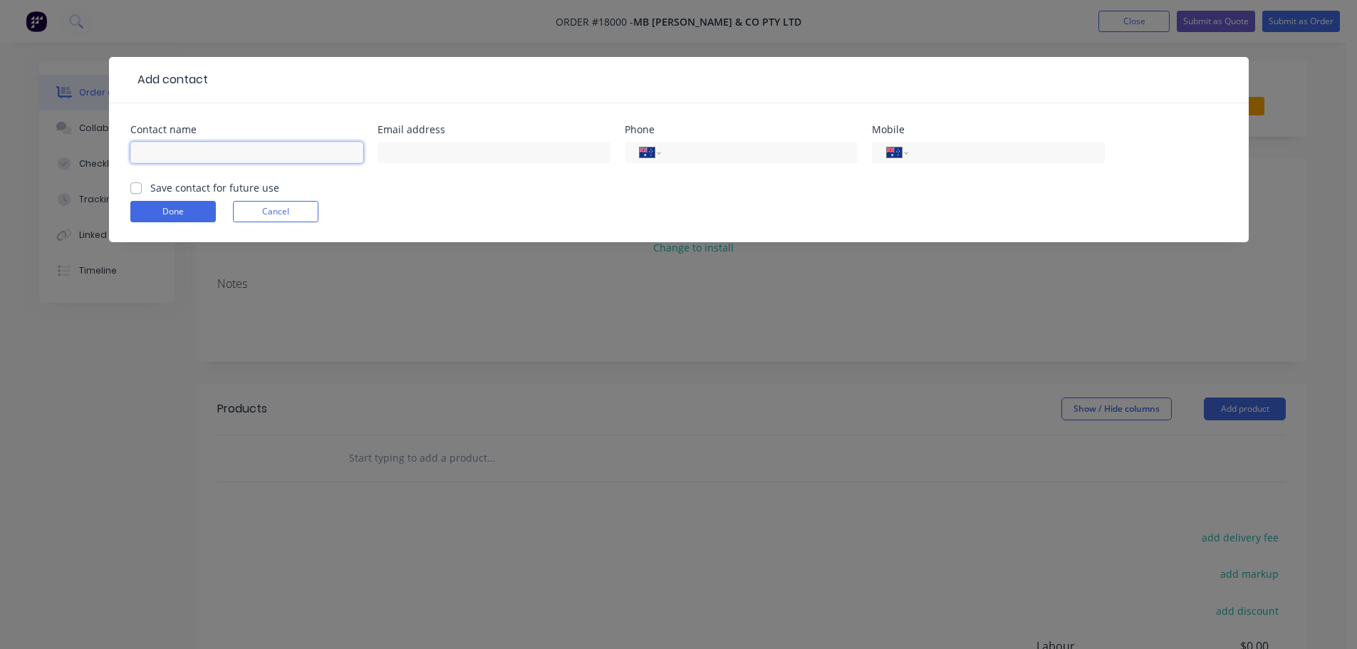
click at [295, 154] on input "text" at bounding box center [246, 152] width 233 height 21
type input "[PERSON_NAME]"
click at [440, 148] on input "text" at bounding box center [493, 152] width 233 height 21
paste input "[PERSON_NAME][EMAIL_ADDRESS][DOMAIN_NAME]"
type input "[PERSON_NAME][EMAIL_ADDRESS][DOMAIN_NAME]"
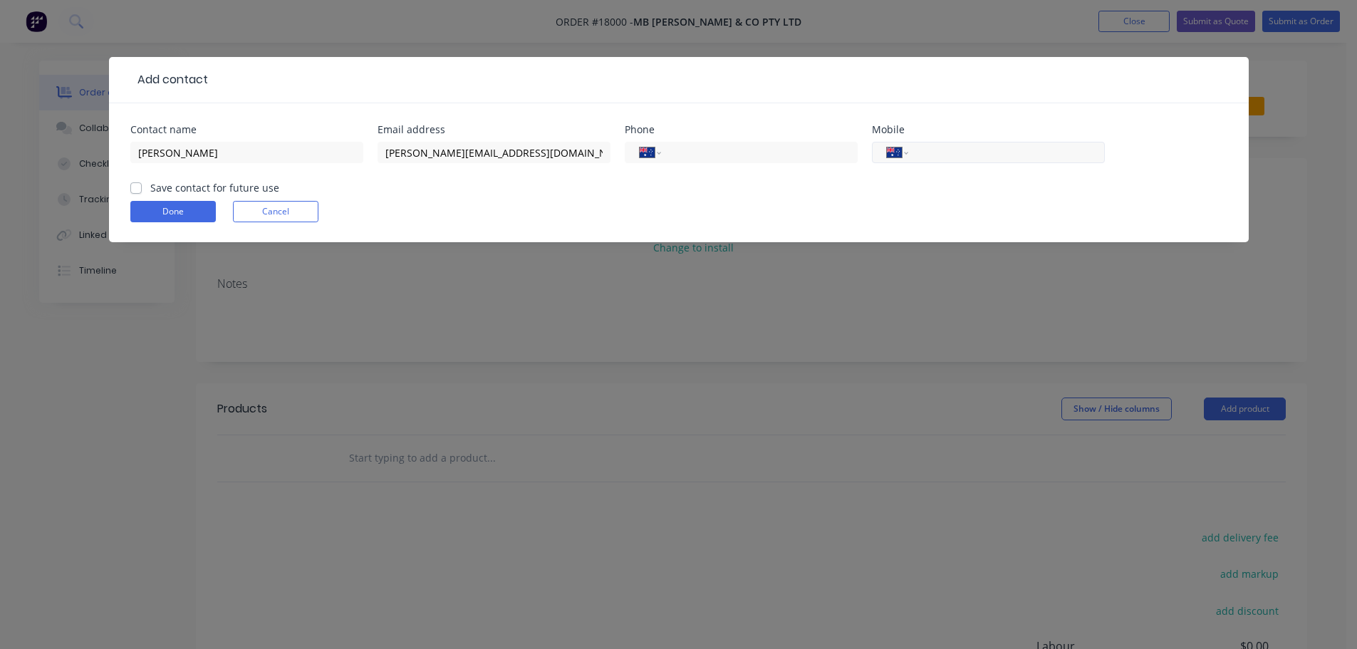
click at [932, 157] on input "tel" at bounding box center [1003, 153] width 171 height 16
paste input "0400 641 005"
type input "0400 641 005"
click at [704, 147] on input "tel" at bounding box center [756, 153] width 171 height 16
paste input "[PHONE_NUMBER]"
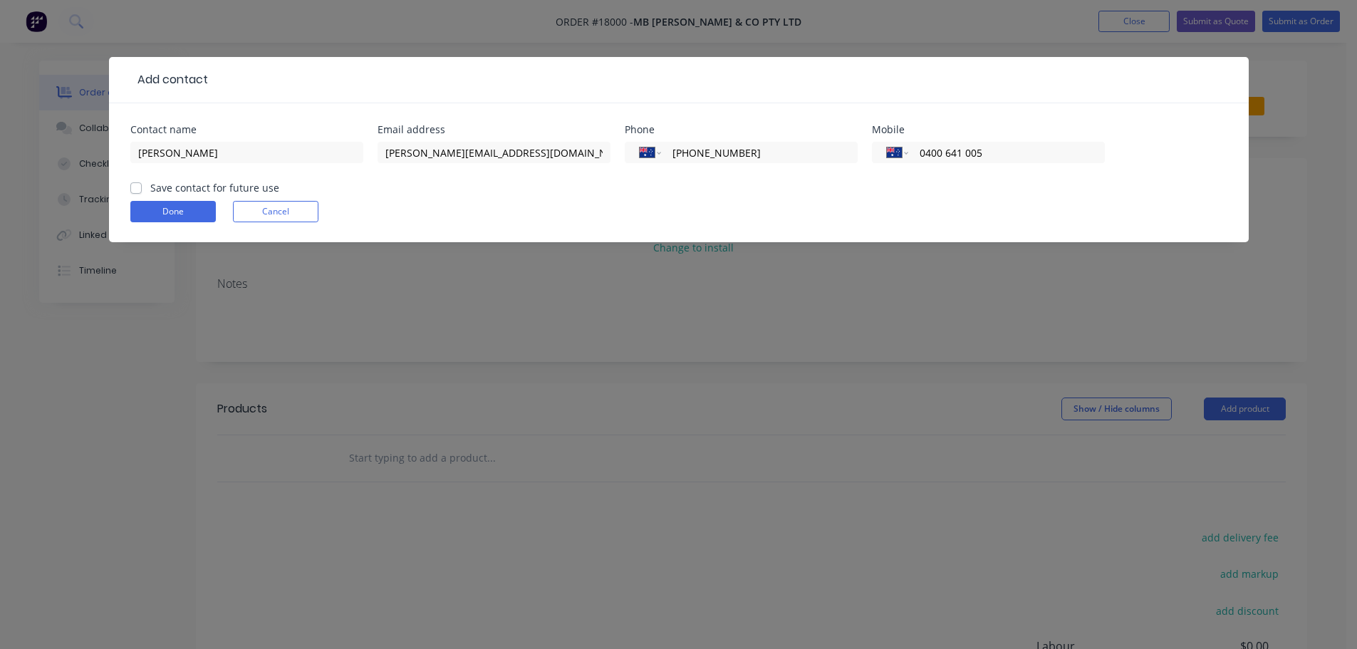
type input "[PHONE_NUMBER]"
click at [150, 189] on label "Save contact for future use" at bounding box center [214, 187] width 129 height 15
click at [135, 189] on input "Save contact for future use" at bounding box center [135, 187] width 11 height 14
checkbox input "true"
click at [241, 157] on input "[PERSON_NAME]" at bounding box center [246, 152] width 233 height 21
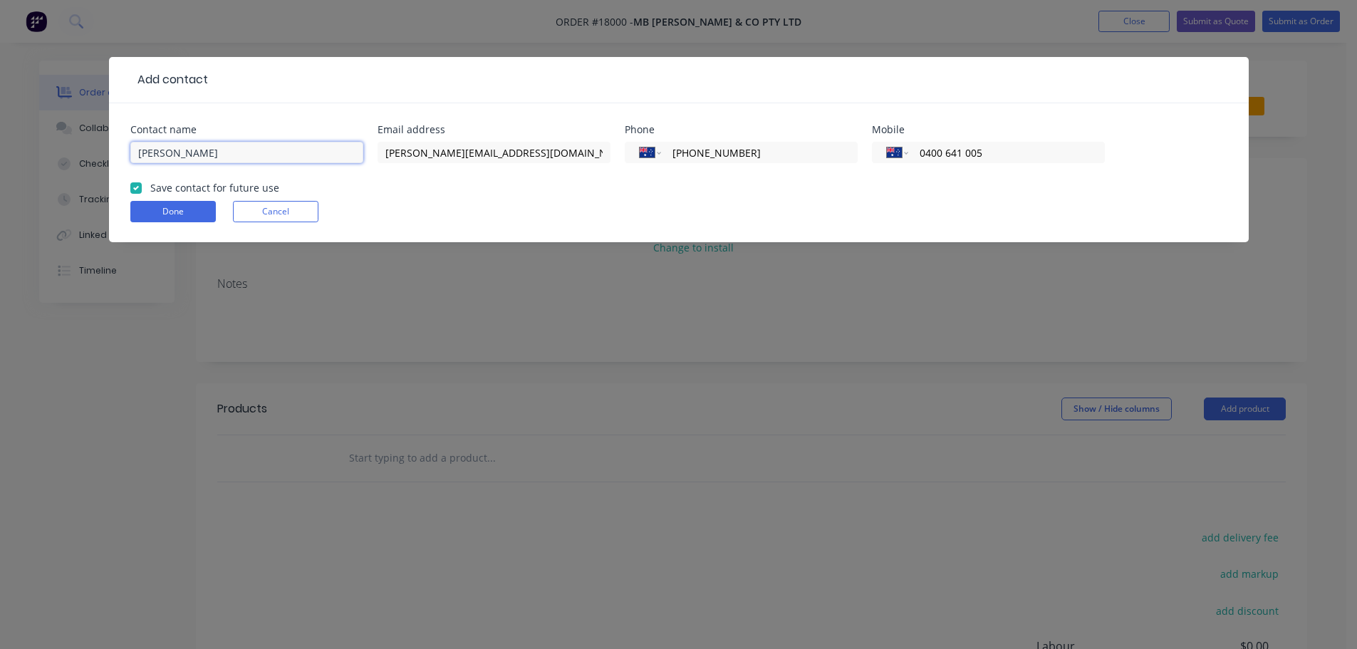
paste input "[PERSON_NAME]"
type input "[PERSON_NAME]"
click at [188, 215] on button "Done" at bounding box center [172, 211] width 85 height 21
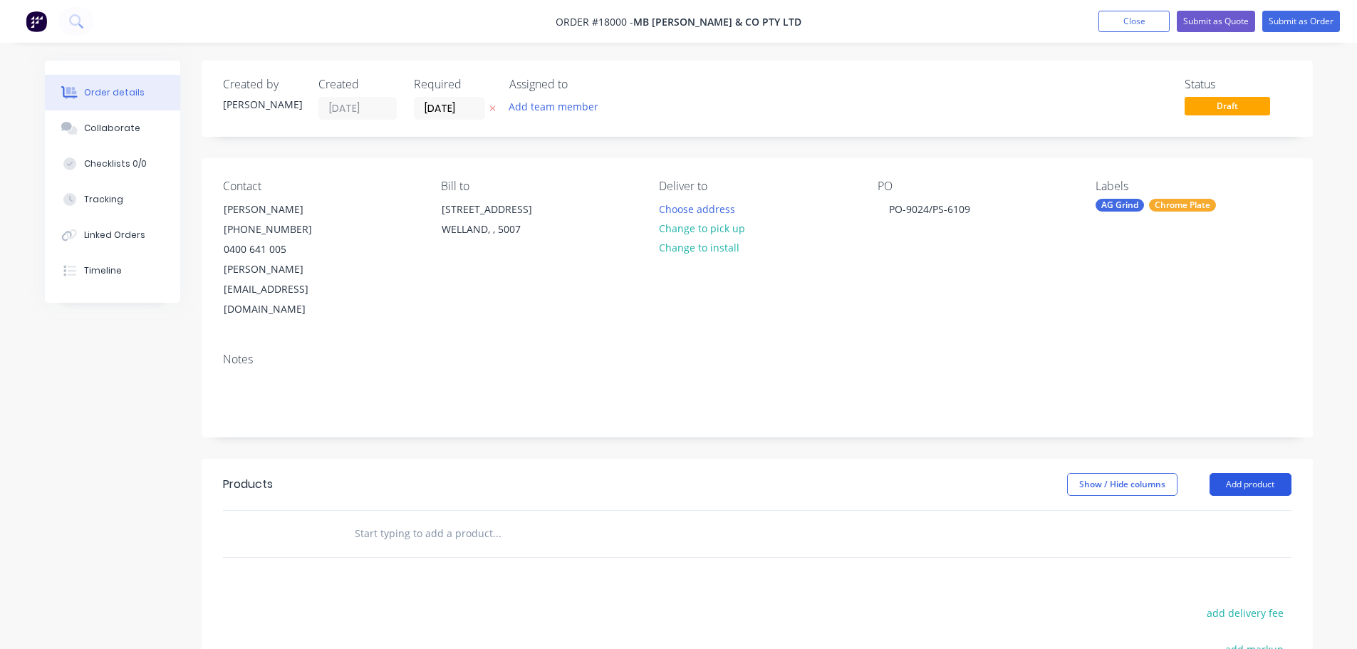
click at [1250, 473] on button "Add product" at bounding box center [1250, 484] width 82 height 23
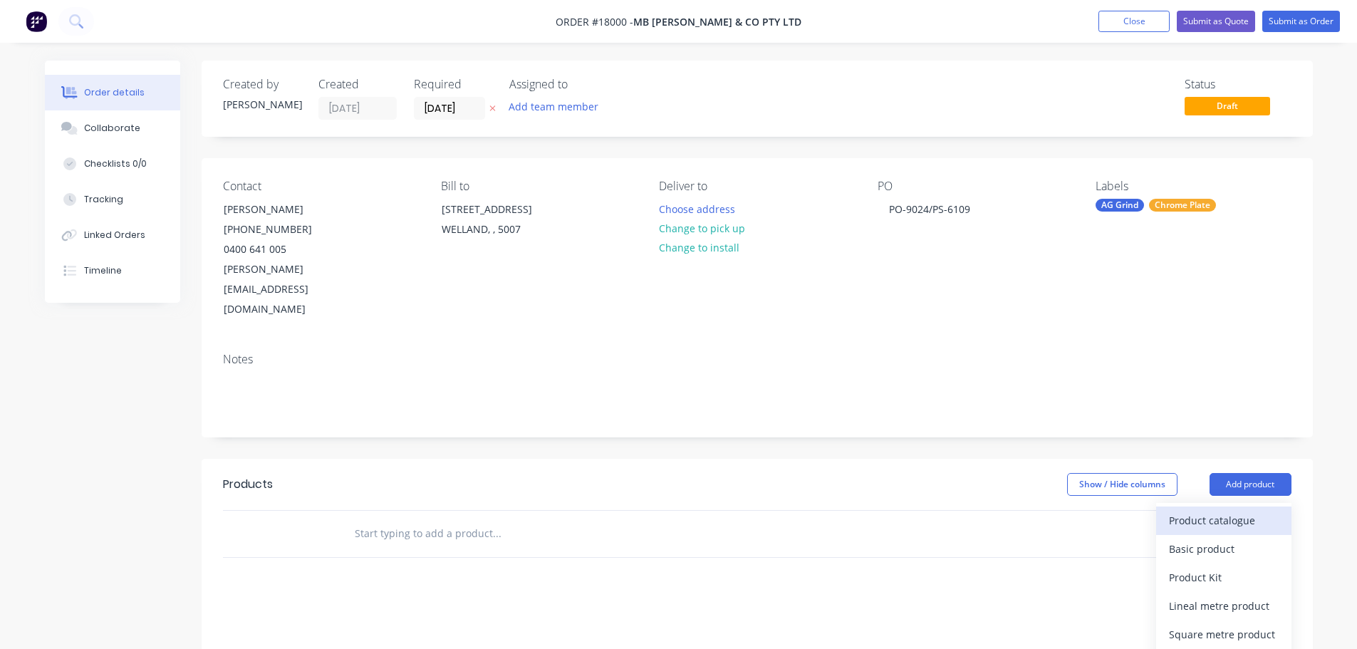
click at [1231, 510] on div "Product catalogue" at bounding box center [1224, 520] width 110 height 21
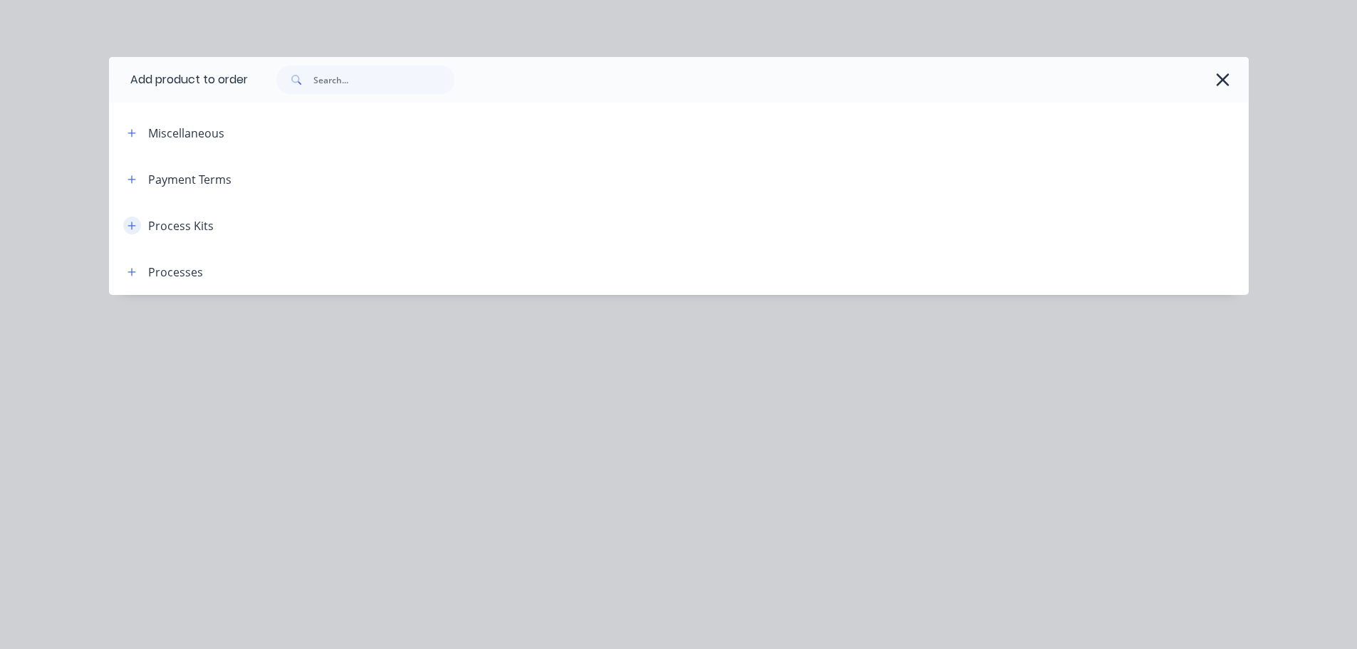
click at [130, 225] on icon "button" at bounding box center [131, 225] width 8 height 8
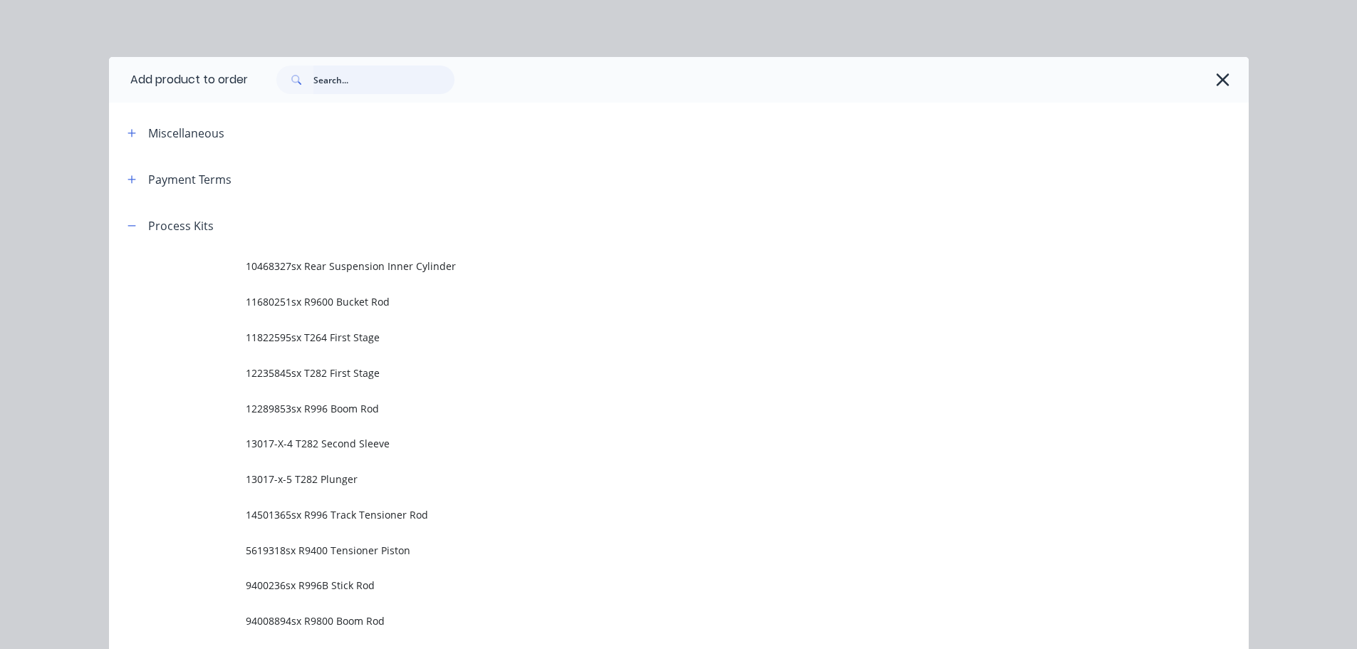
click at [335, 78] on input "text" at bounding box center [383, 80] width 141 height 28
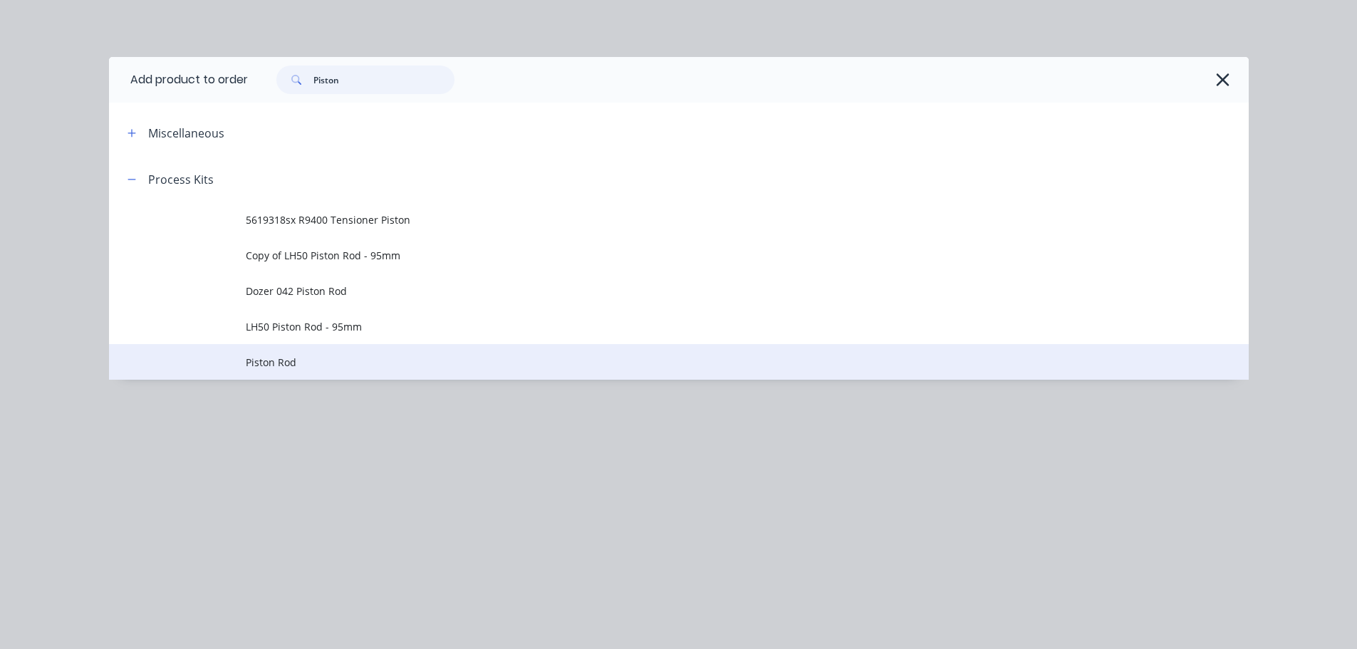
type input "Piston"
click at [330, 356] on span "Piston Rod" at bounding box center [647, 362] width 802 height 15
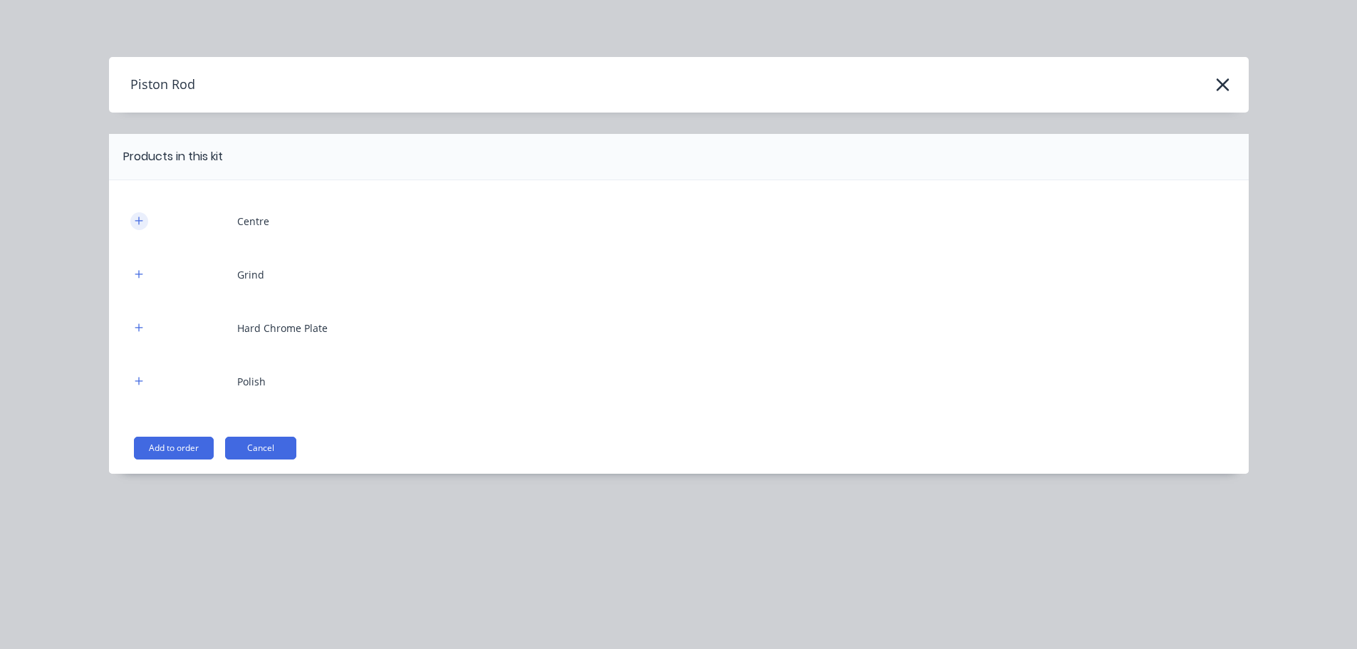
click at [140, 222] on icon "button" at bounding box center [139, 221] width 9 height 10
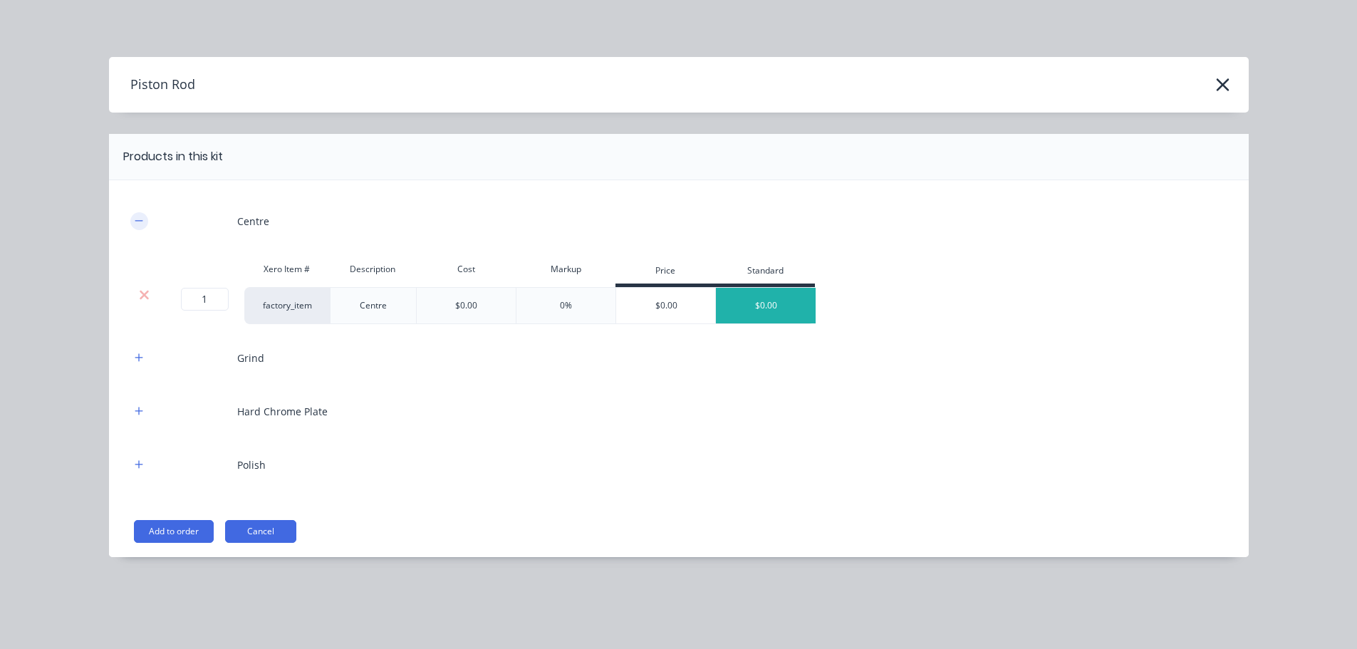
click at [137, 220] on icon "button" at bounding box center [139, 221] width 9 height 10
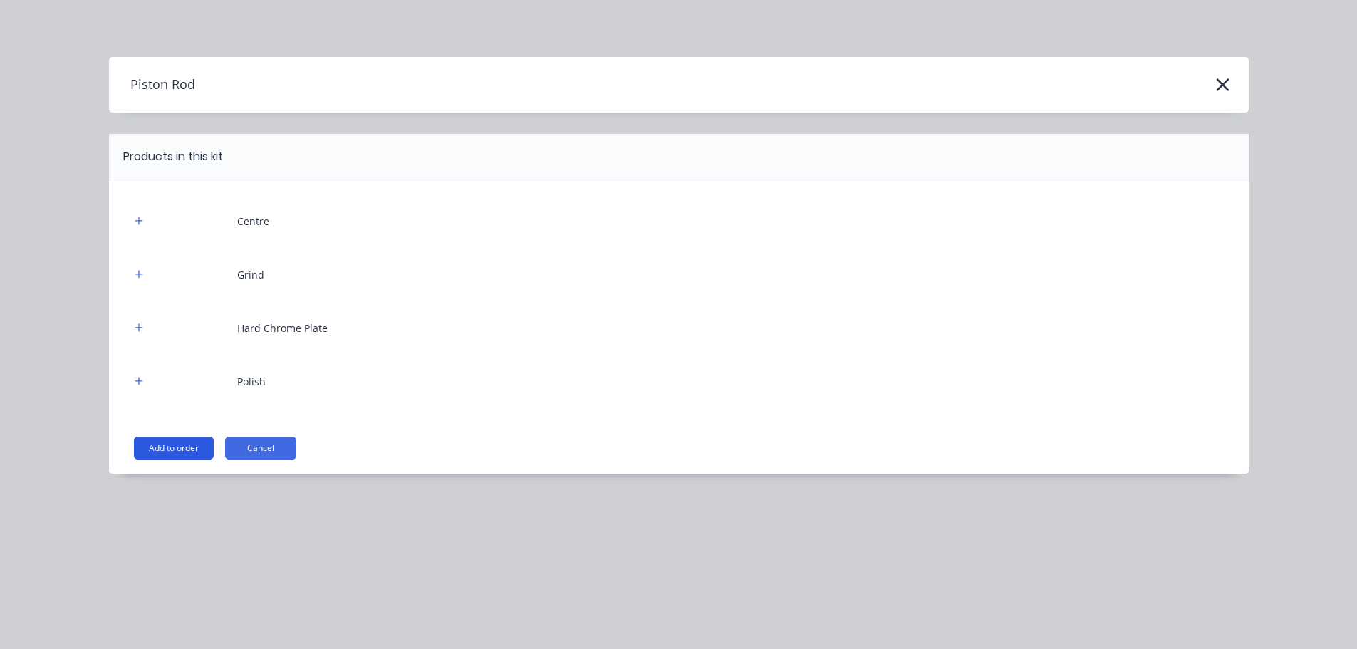
click at [179, 449] on button "Add to order" at bounding box center [174, 448] width 80 height 23
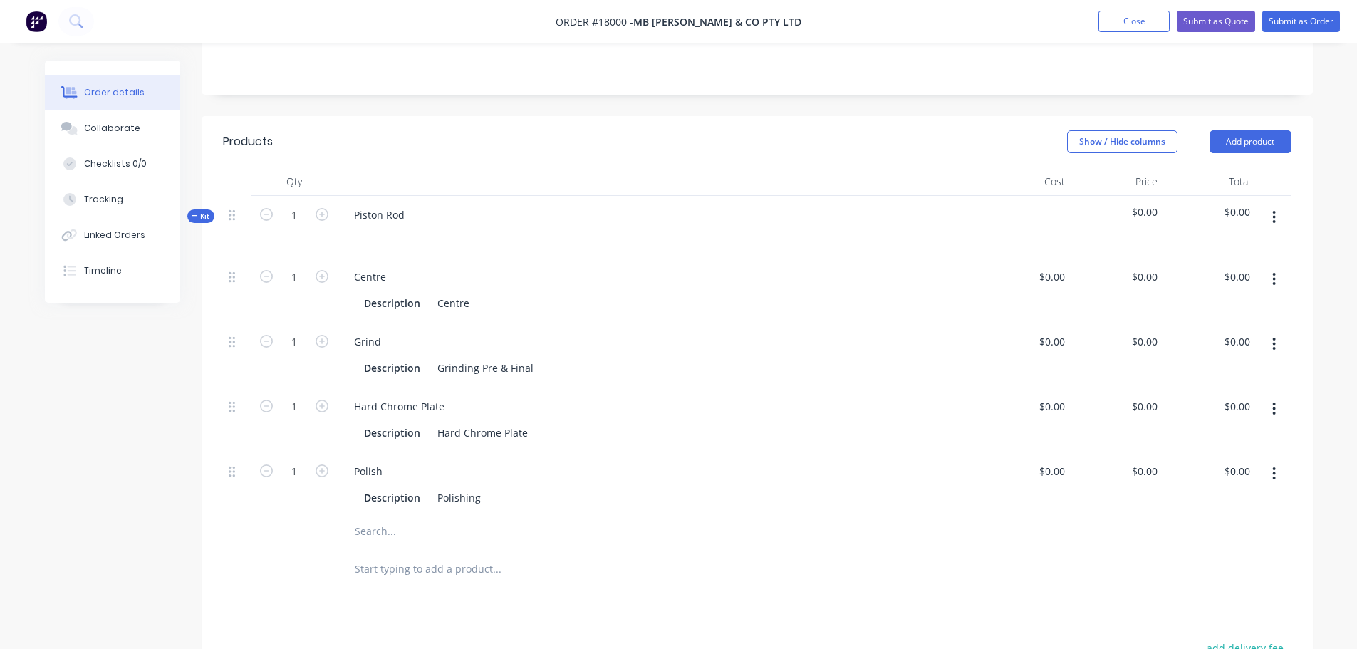
scroll to position [356, 0]
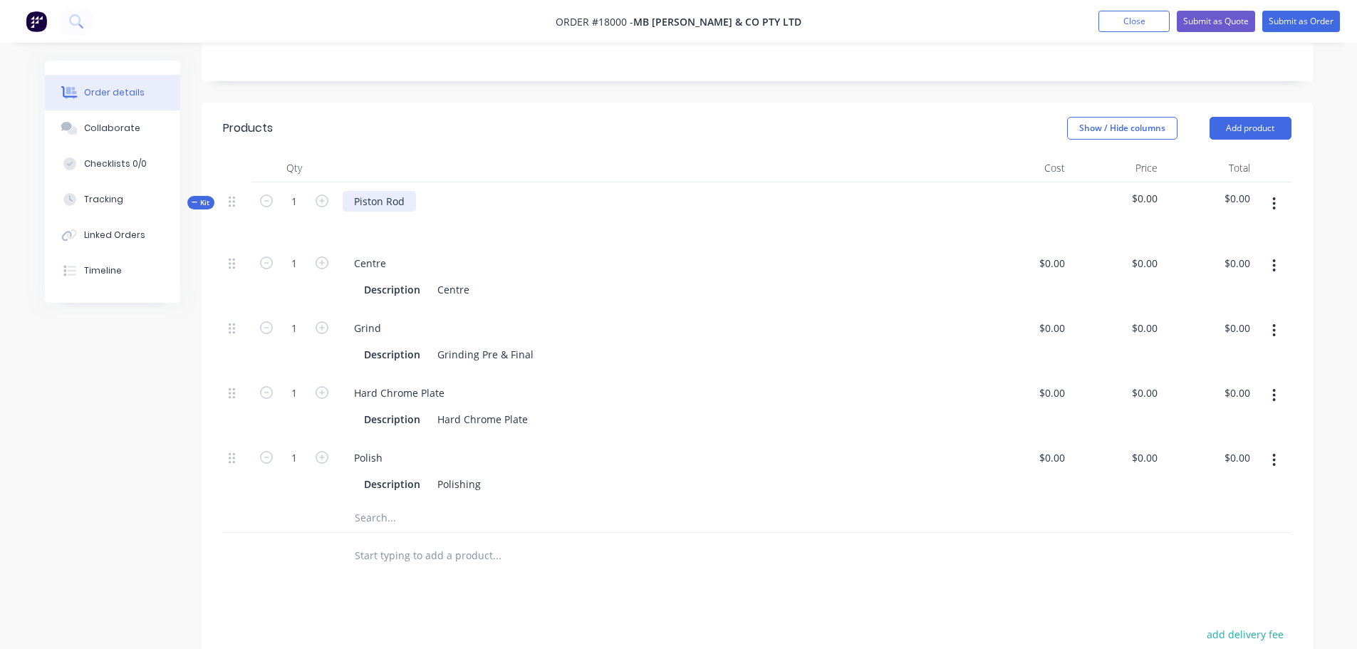
click at [407, 191] on div "Piston Rod" at bounding box center [379, 201] width 73 height 21
click at [467, 279] on div "Centre" at bounding box center [453, 289] width 43 height 21
click at [469, 344] on div "Grinding Pre & Final" at bounding box center [486, 354] width 108 height 21
click at [494, 344] on div "Grinding Pre & Final" at bounding box center [486, 354] width 108 height 21
click at [439, 409] on div "Hard Chrome Plate" at bounding box center [483, 419] width 102 height 21
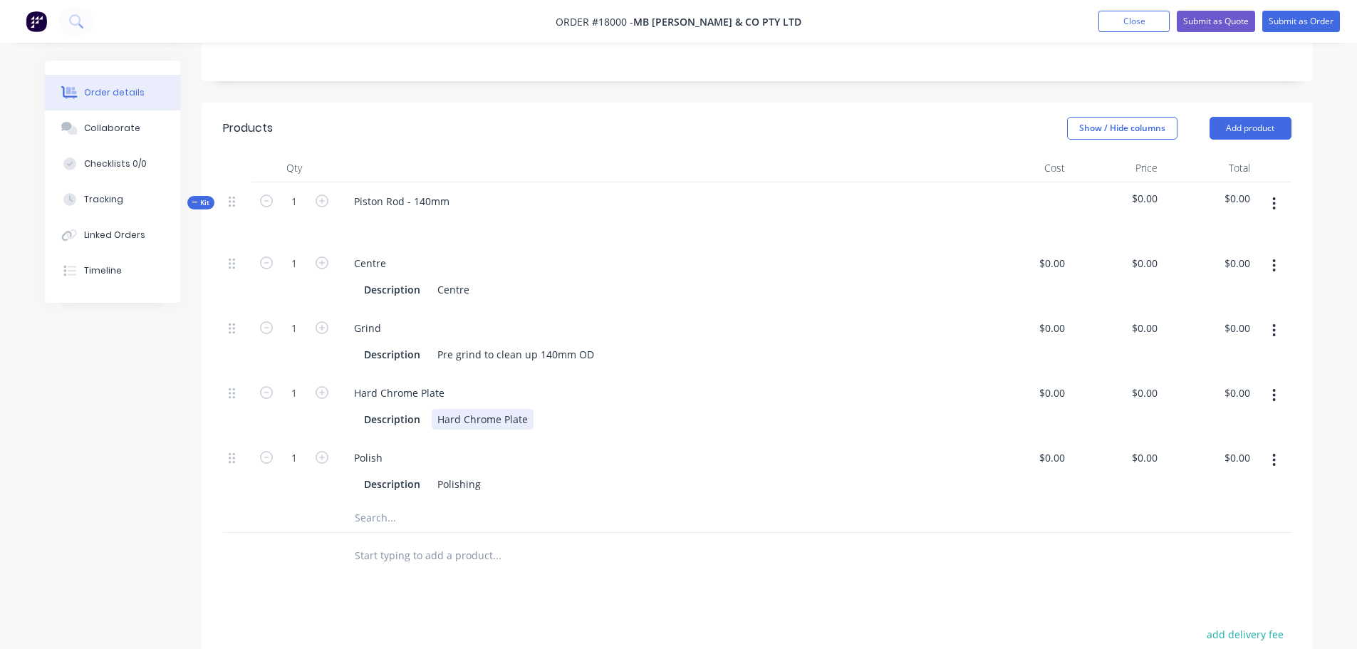
click at [526, 409] on div "Hard Chrome Plate" at bounding box center [483, 419] width 102 height 21
click at [436, 409] on div "Hard Chrome Plate to 5.511" + grind" at bounding box center [524, 419] width 184 height 21
click at [603, 412] on div "Set Up Sanding Hard Chrome Plate to 5.511" + grind" at bounding box center [559, 419] width 254 height 21
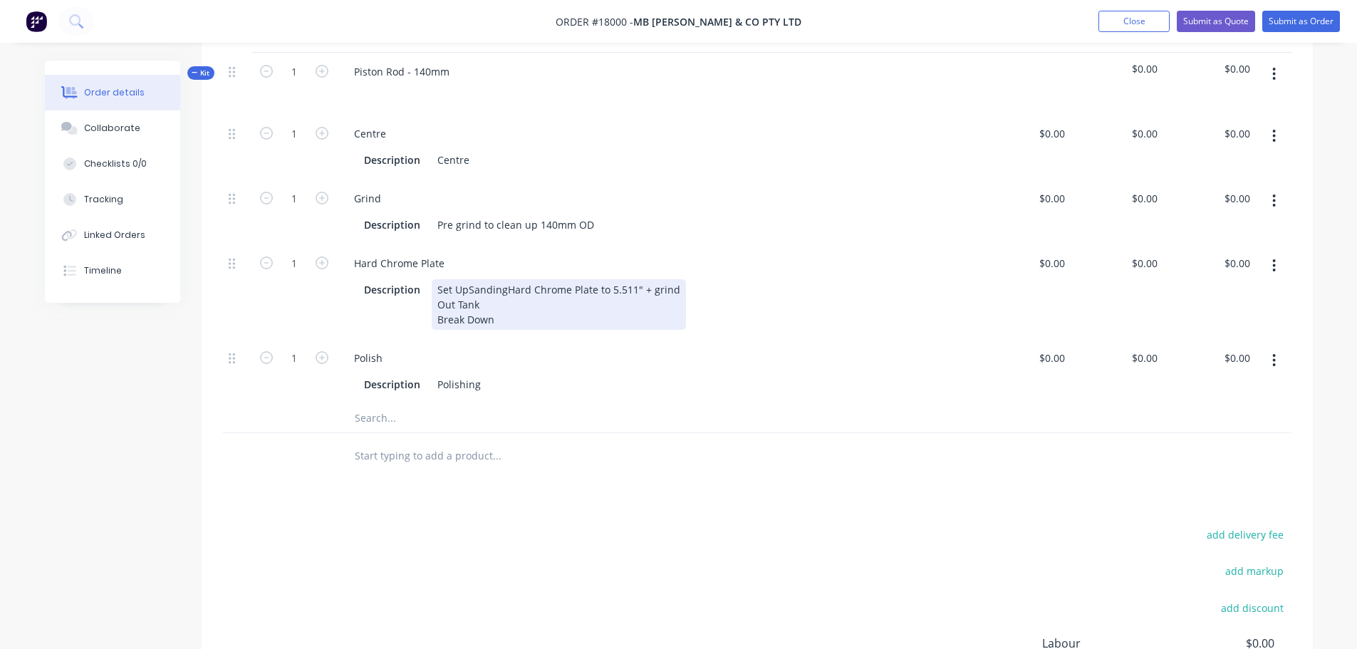
scroll to position [498, 0]
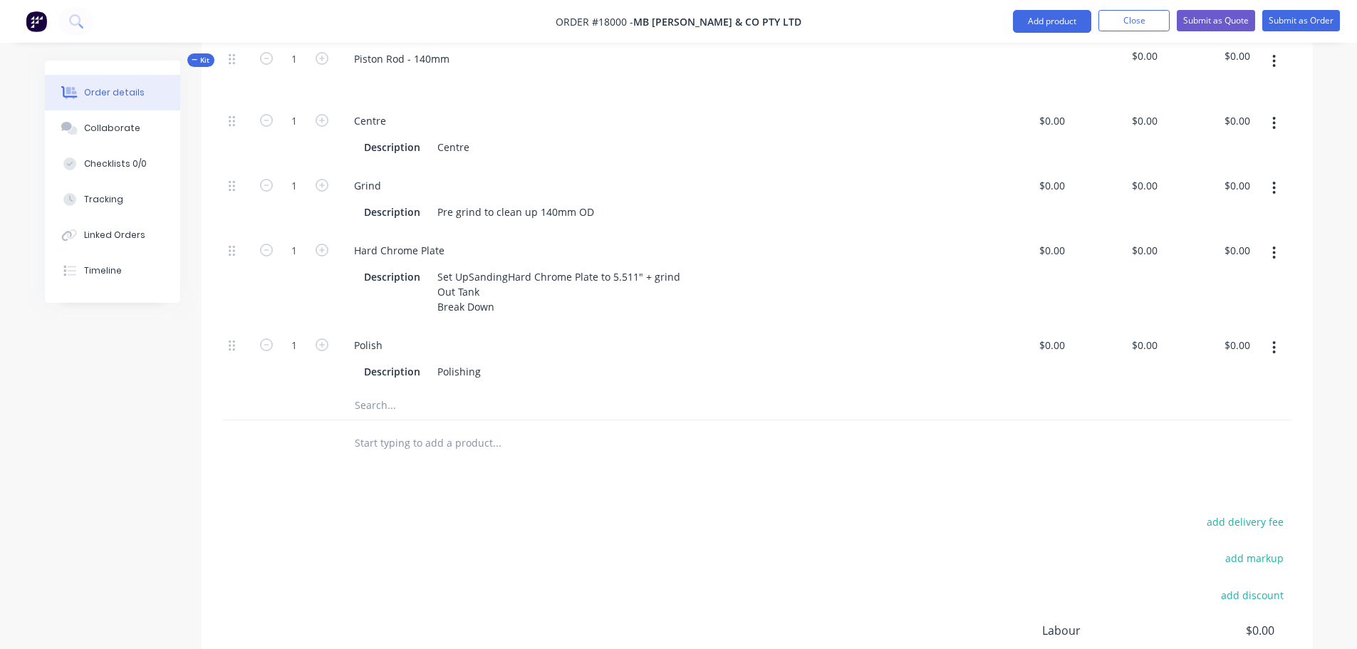
click at [499, 498] on div "Products Show / Hide columns Add product Qty Cost Price Total Kit 1 Piston Rod …" at bounding box center [757, 384] width 1111 height 848
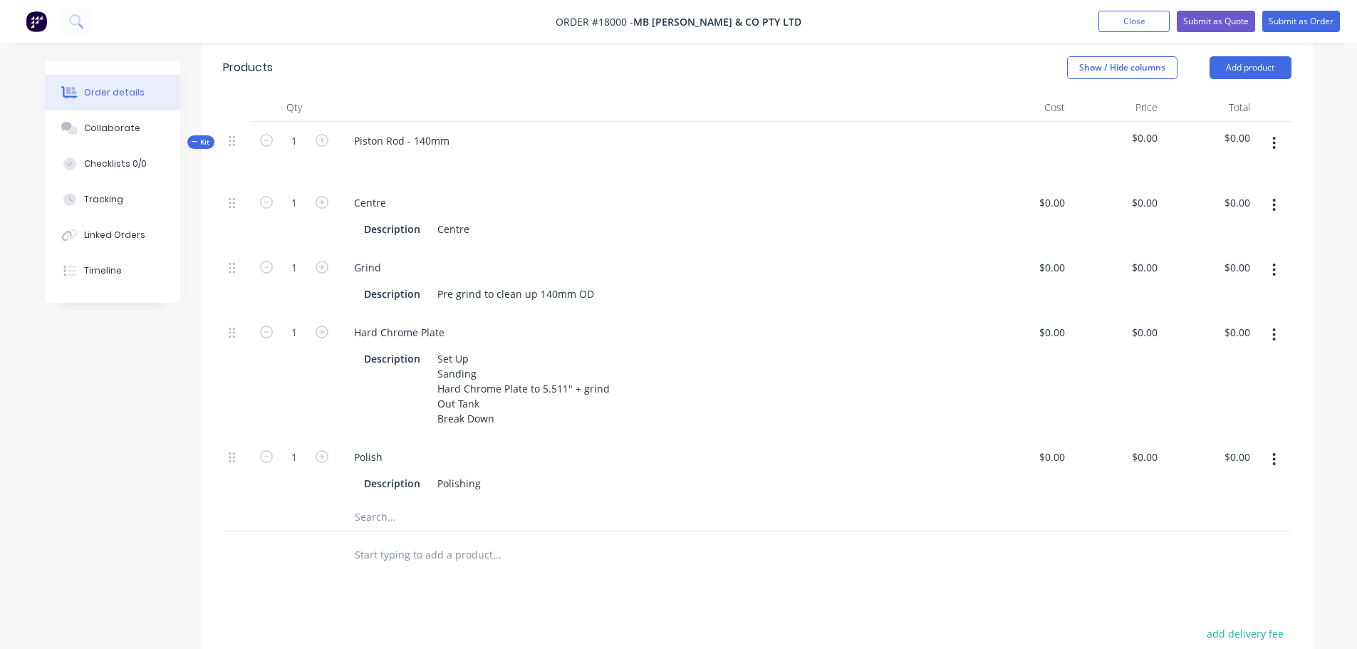
scroll to position [285, 0]
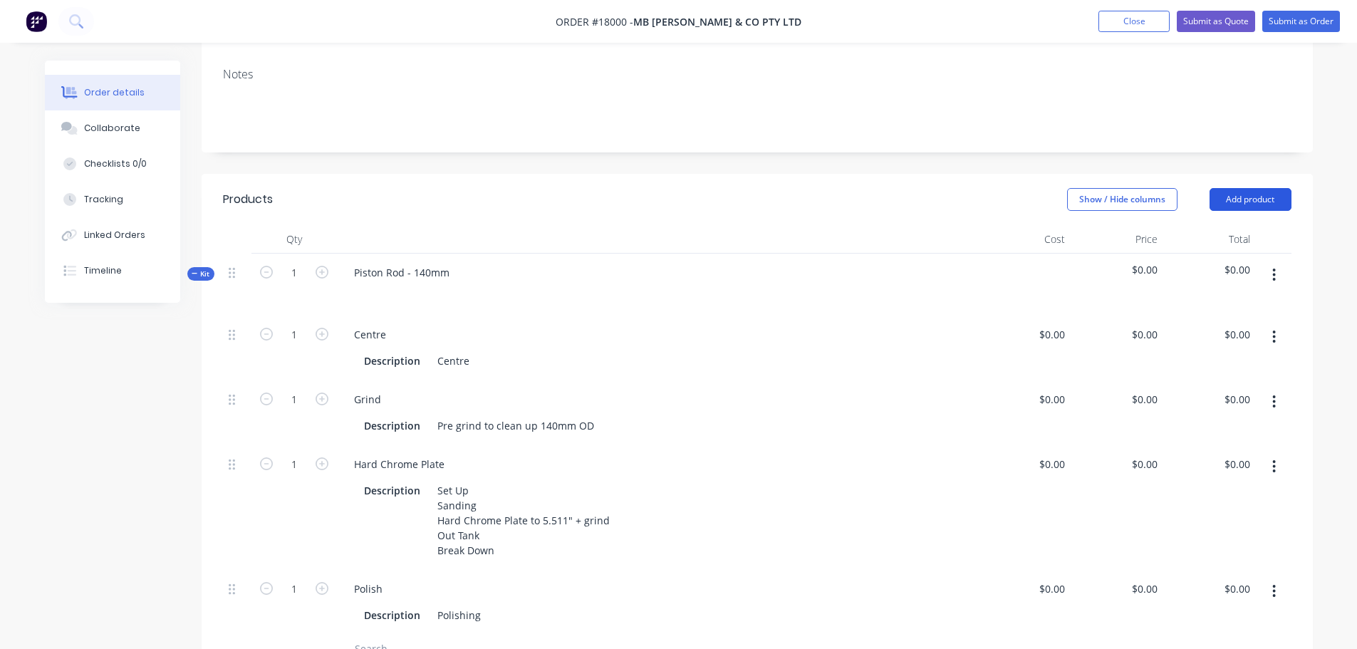
click at [1251, 188] on button "Add product" at bounding box center [1250, 199] width 82 height 23
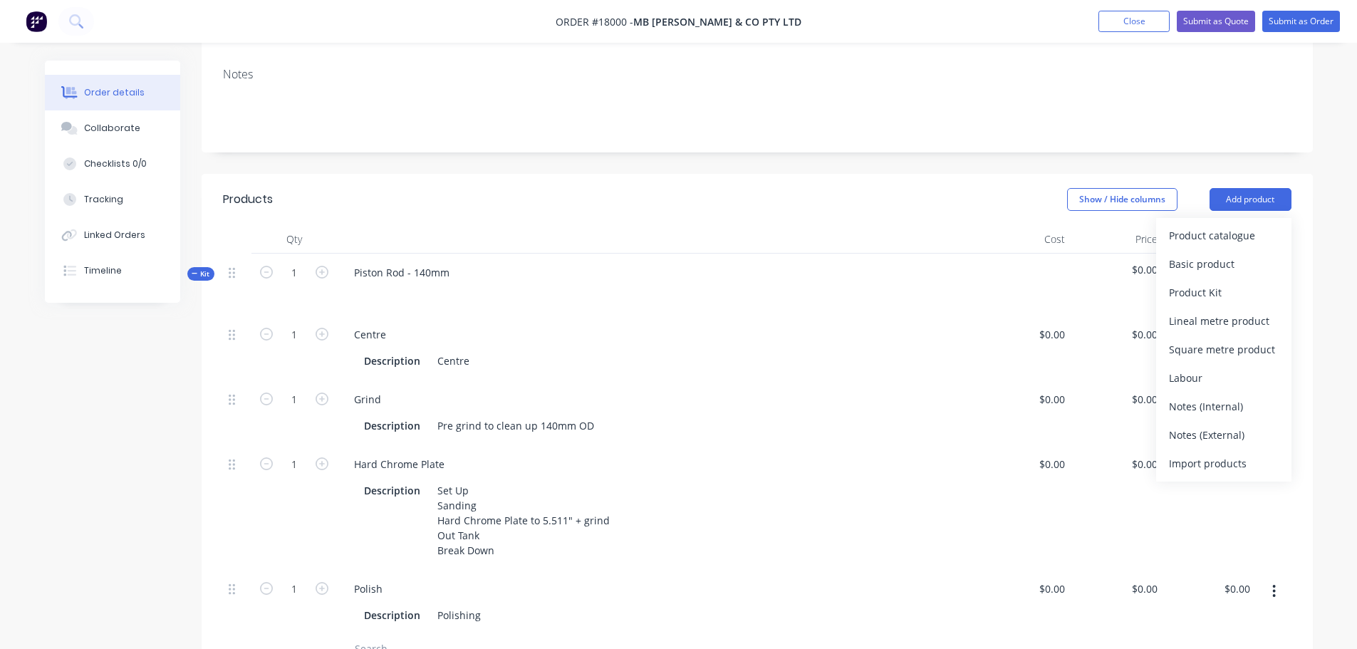
click at [135, 387] on div "Created by [PERSON_NAME] Created [DATE] Required [DATE] Assigned to Add team me…" at bounding box center [679, 425] width 1268 height 1298
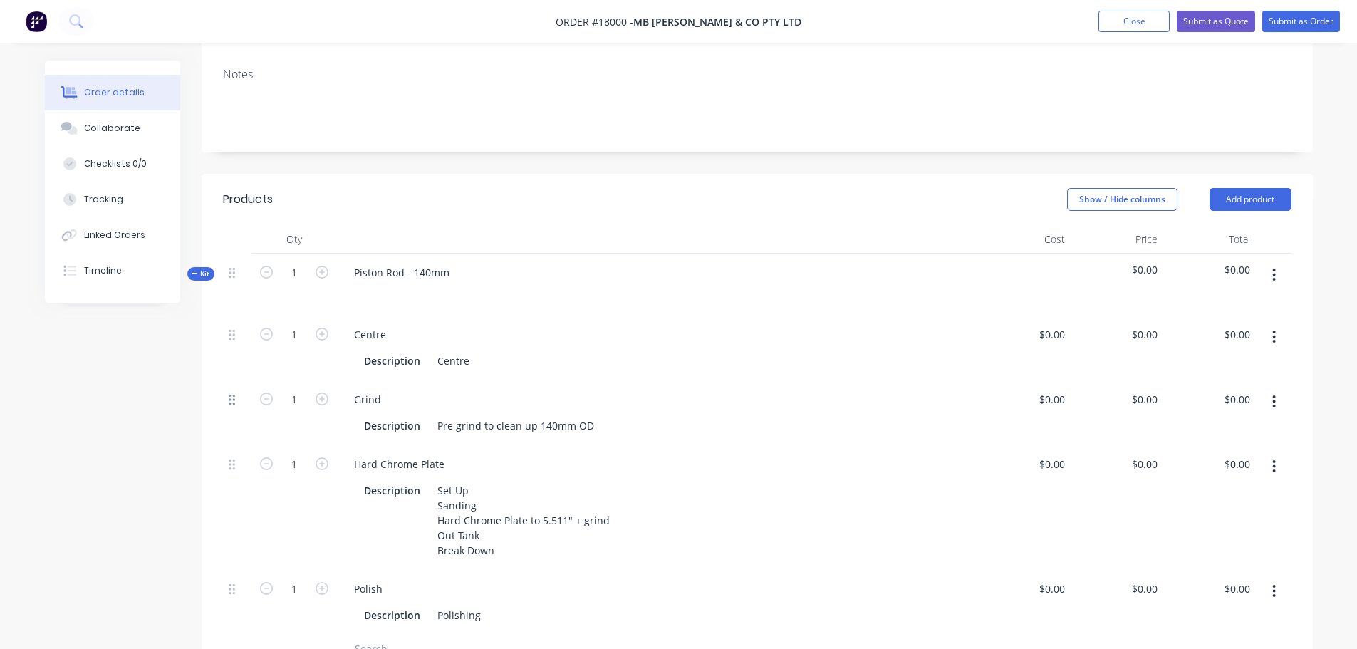
click at [233, 393] on icon at bounding box center [232, 399] width 6 height 13
click at [1275, 394] on icon "button" at bounding box center [1274, 402] width 4 height 16
click at [231, 393] on icon at bounding box center [232, 399] width 6 height 13
click at [1268, 389] on button "button" at bounding box center [1273, 402] width 33 height 26
click at [1204, 429] on div "Duplicate" at bounding box center [1224, 439] width 110 height 21
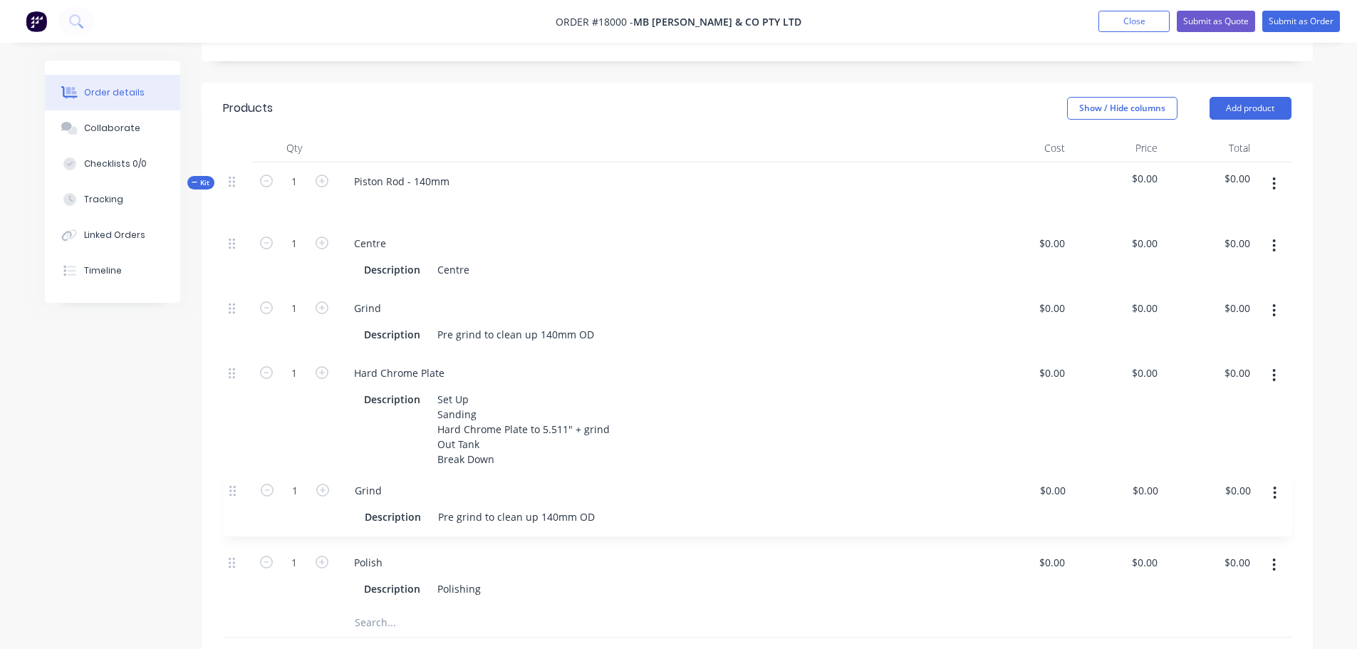
scroll to position [380, 0]
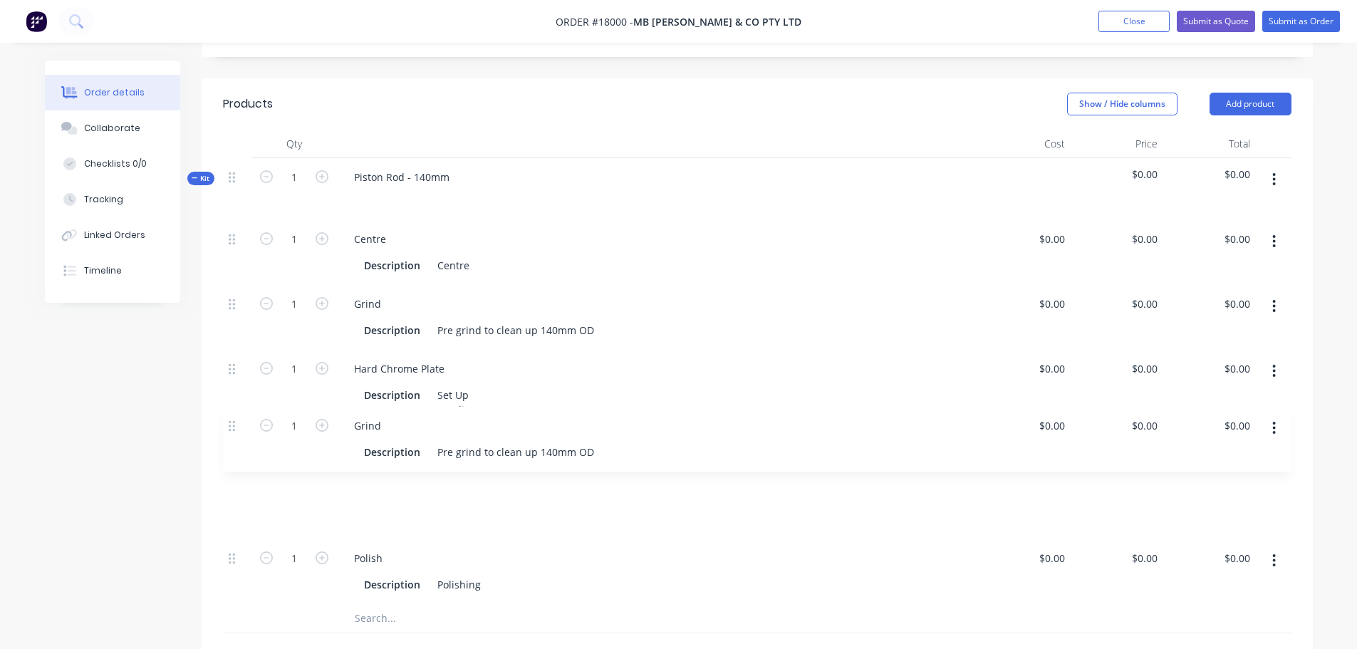
drag, startPoint x: 231, startPoint y: 542, endPoint x: 231, endPoint y: 421, distance: 121.1
click at [231, 421] on div "1 Centre Description Centre $0.00 $0.00 $0.00 $0.00 $0.00 $0.00 1 Grind Descrip…" at bounding box center [757, 412] width 1068 height 384
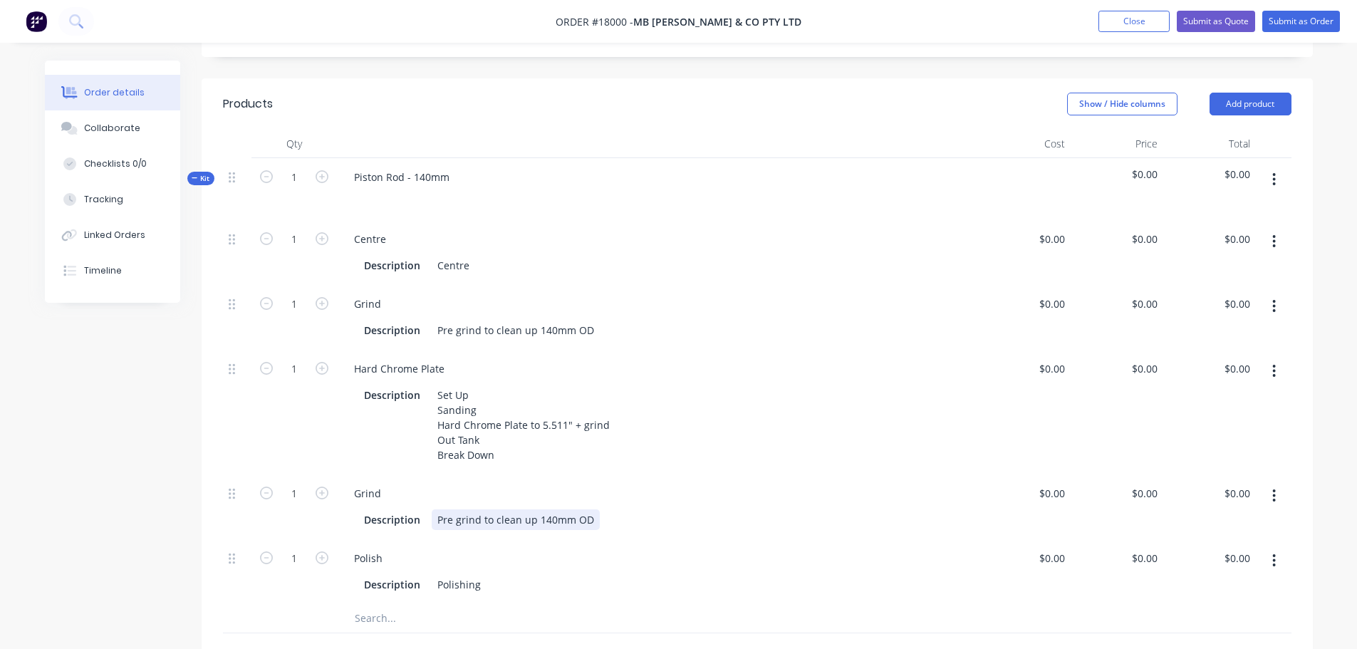
click at [473, 509] on div "Pre grind to clean up 140mm OD" at bounding box center [516, 519] width 168 height 21
drag, startPoint x: 449, startPoint y: 481, endPoint x: 417, endPoint y: 481, distance: 32.0
click at [417, 509] on div "Description Pre grind to clean up 140mm OD" at bounding box center [654, 519] width 592 height 21
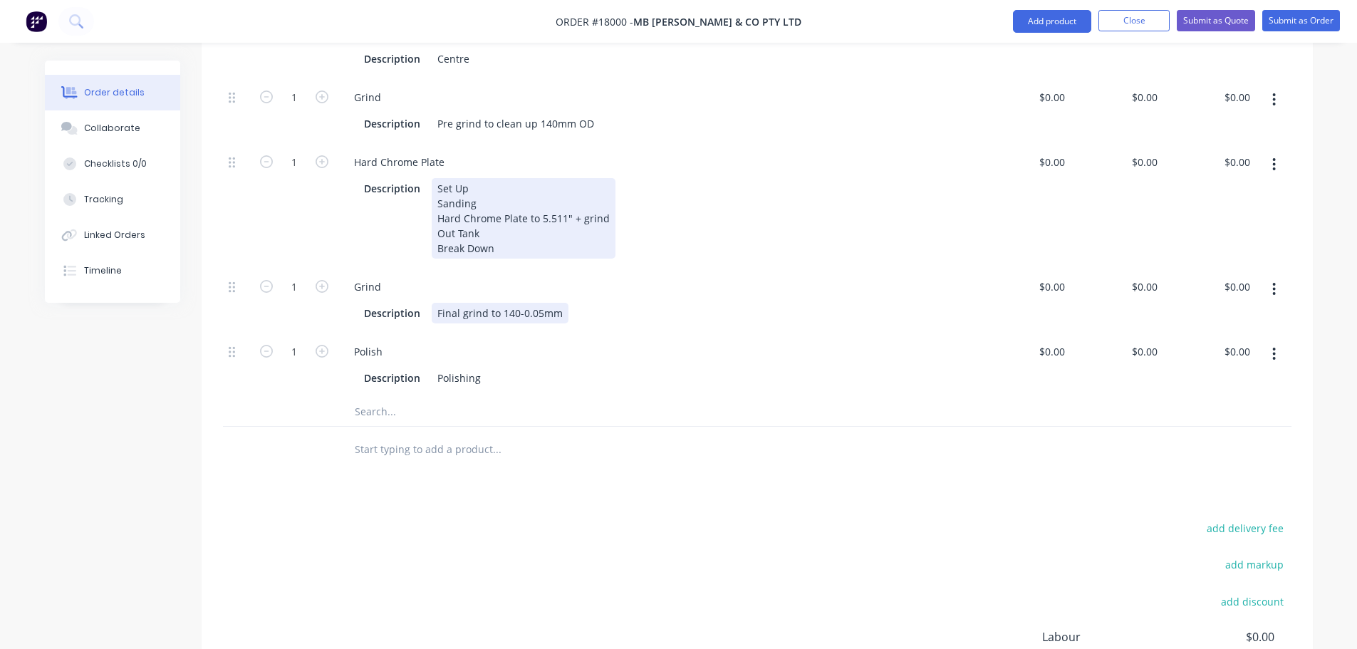
scroll to position [451, 0]
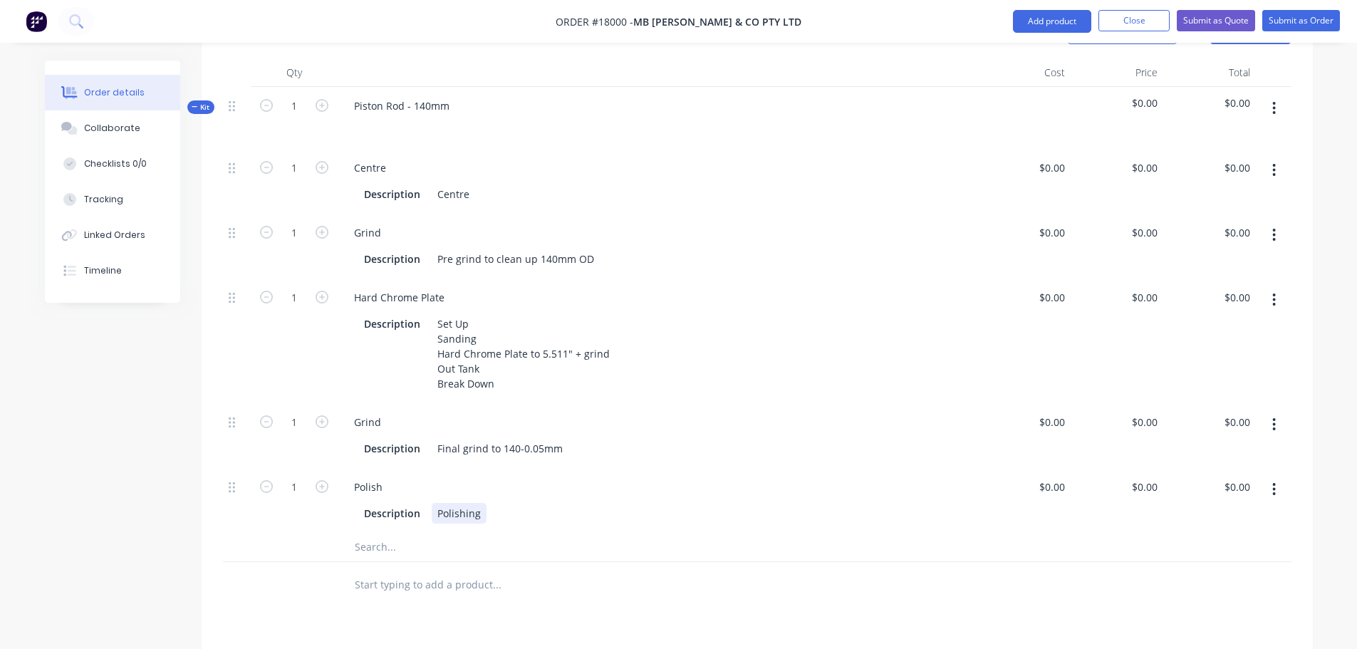
click at [478, 503] on div "Polishing" at bounding box center [459, 513] width 55 height 21
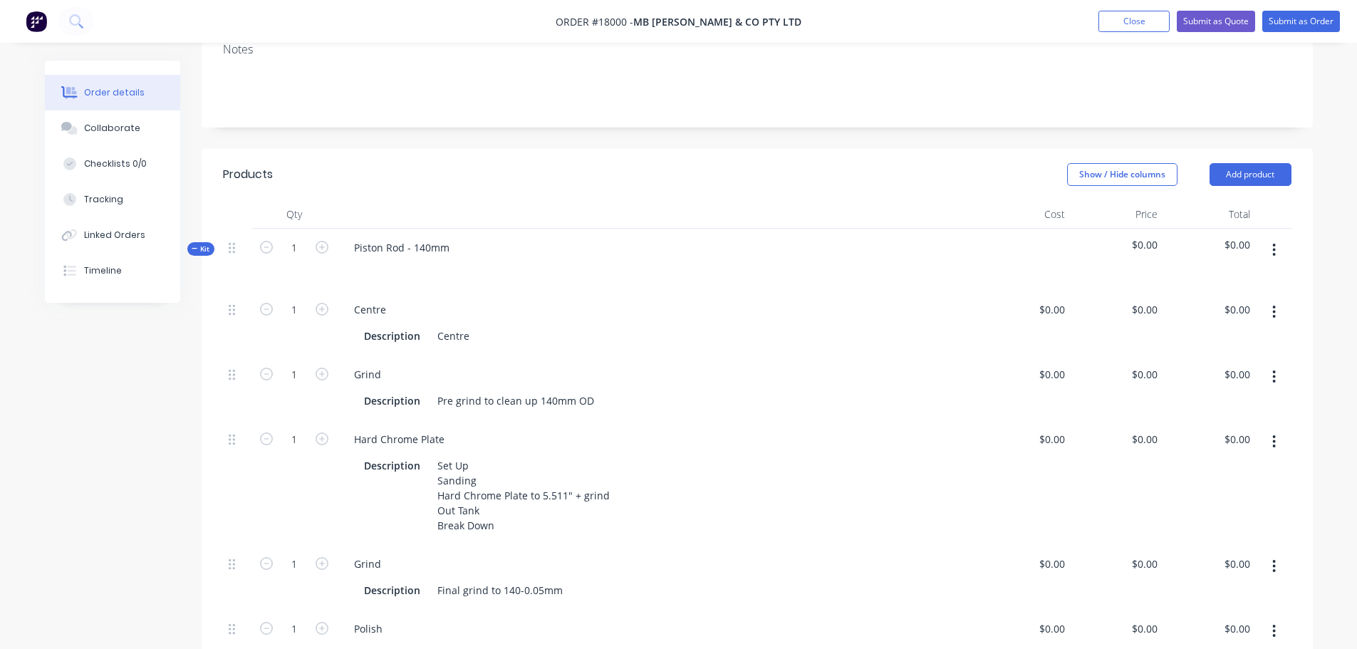
scroll to position [309, 0]
click at [472, 326] on div "Centre" at bounding box center [453, 336] width 43 height 21
click at [129, 461] on div "Created by [PERSON_NAME] Created [DATE] Required [DATE] Assigned to Add team me…" at bounding box center [679, 432] width 1268 height 1362
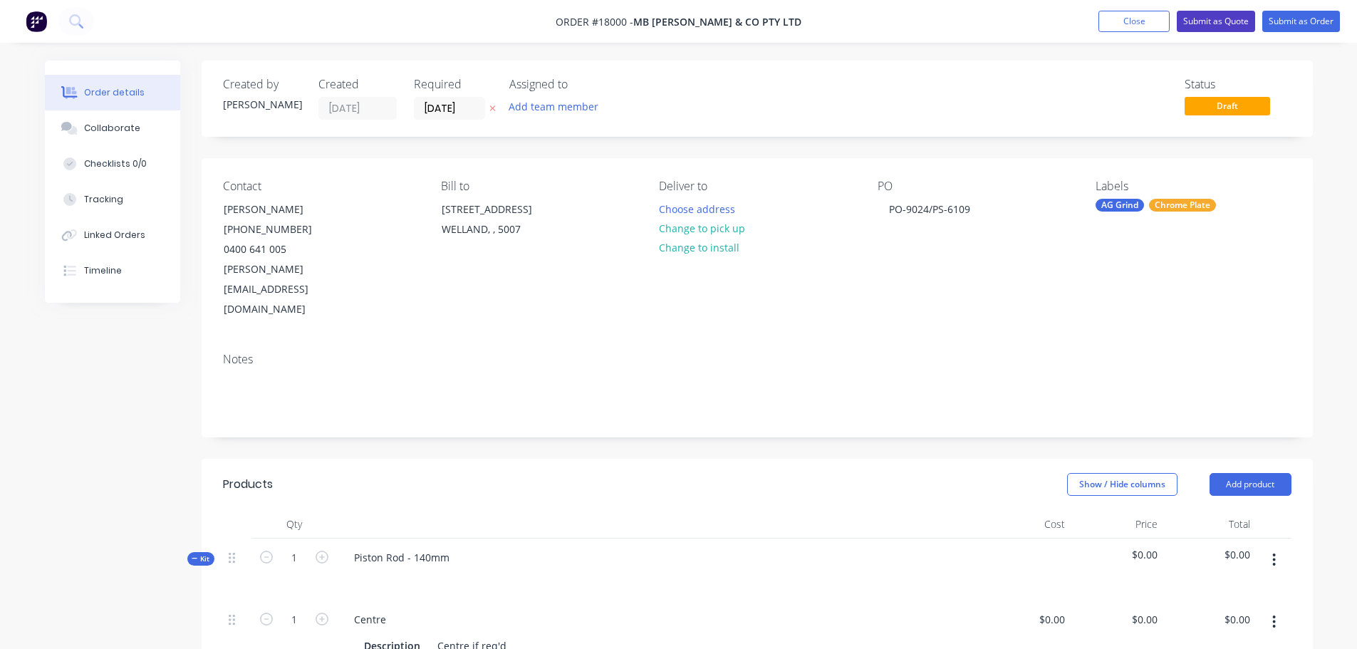
click at [1196, 26] on button "Submit as Quote" at bounding box center [1215, 21] width 78 height 21
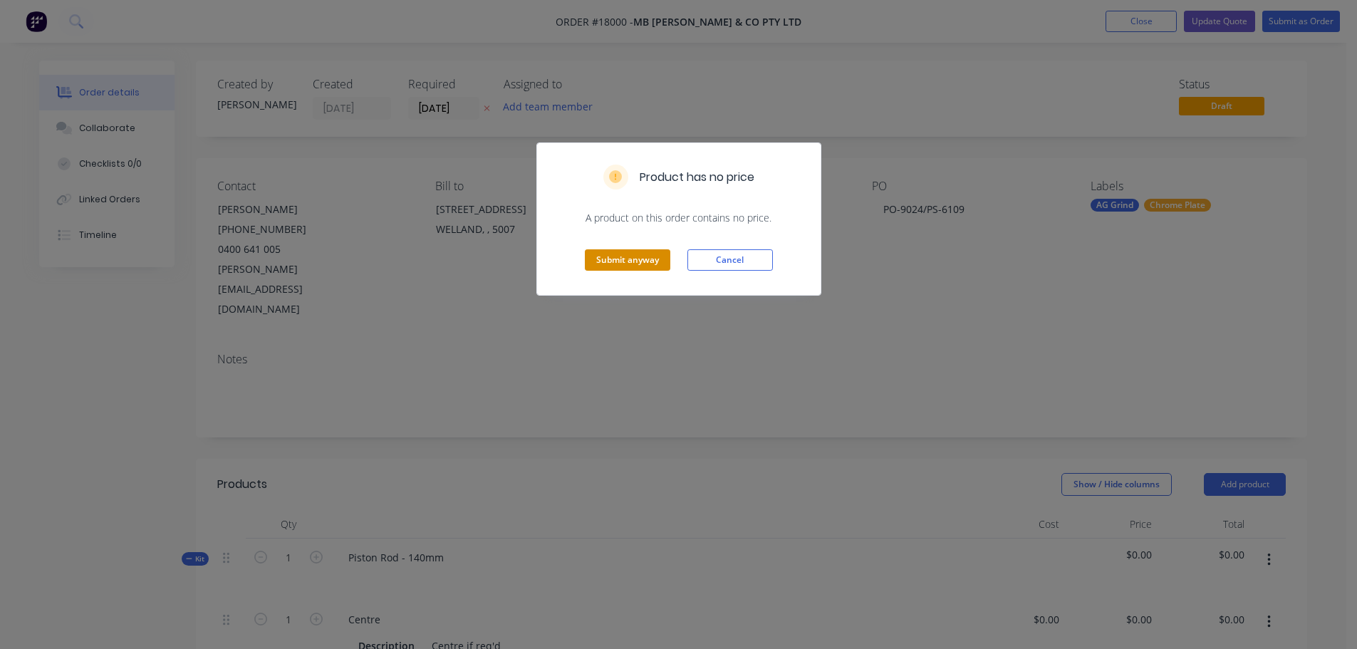
click at [635, 264] on button "Submit anyway" at bounding box center [627, 259] width 85 height 21
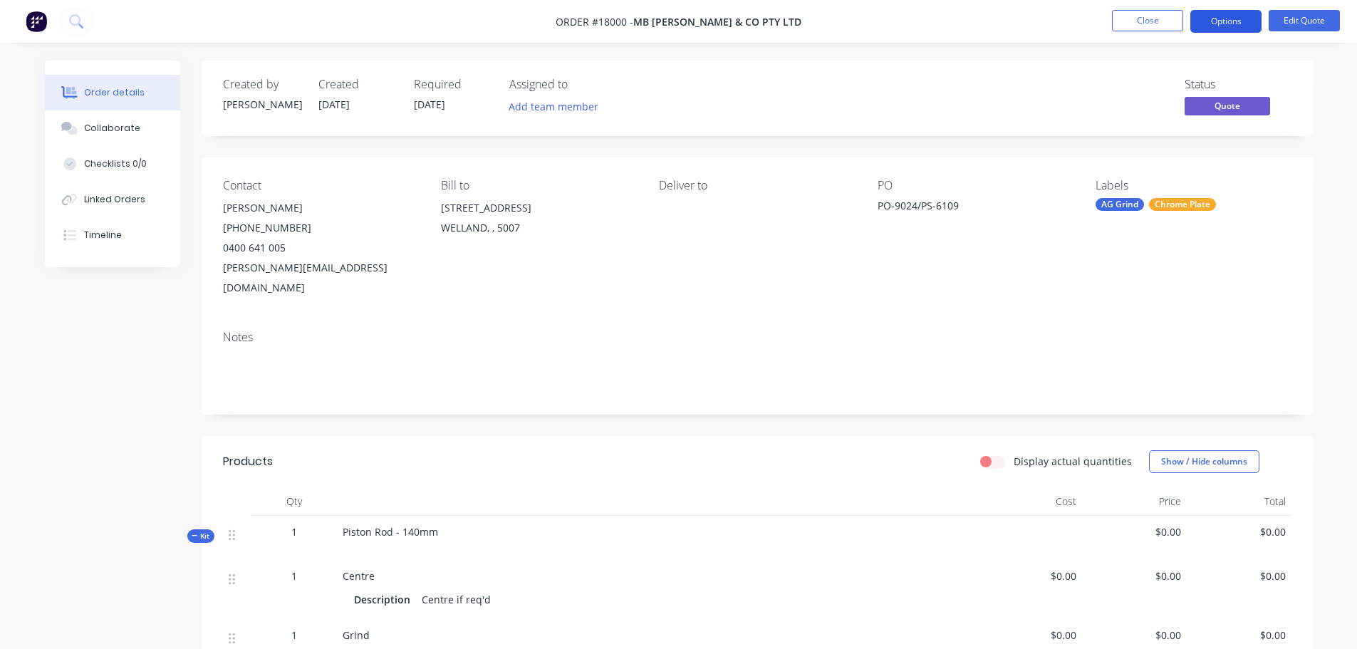
click at [1228, 25] on button "Options" at bounding box center [1225, 21] width 71 height 23
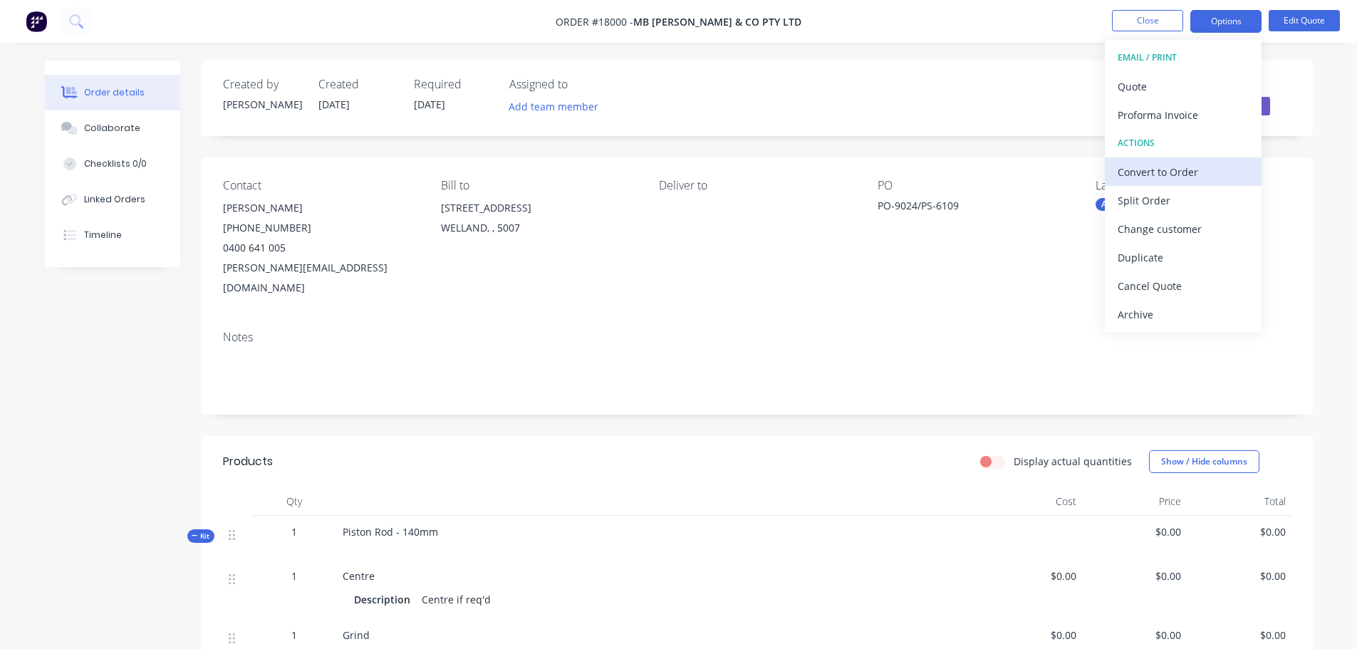
click at [1186, 173] on div "Convert to Order" at bounding box center [1182, 172] width 131 height 21
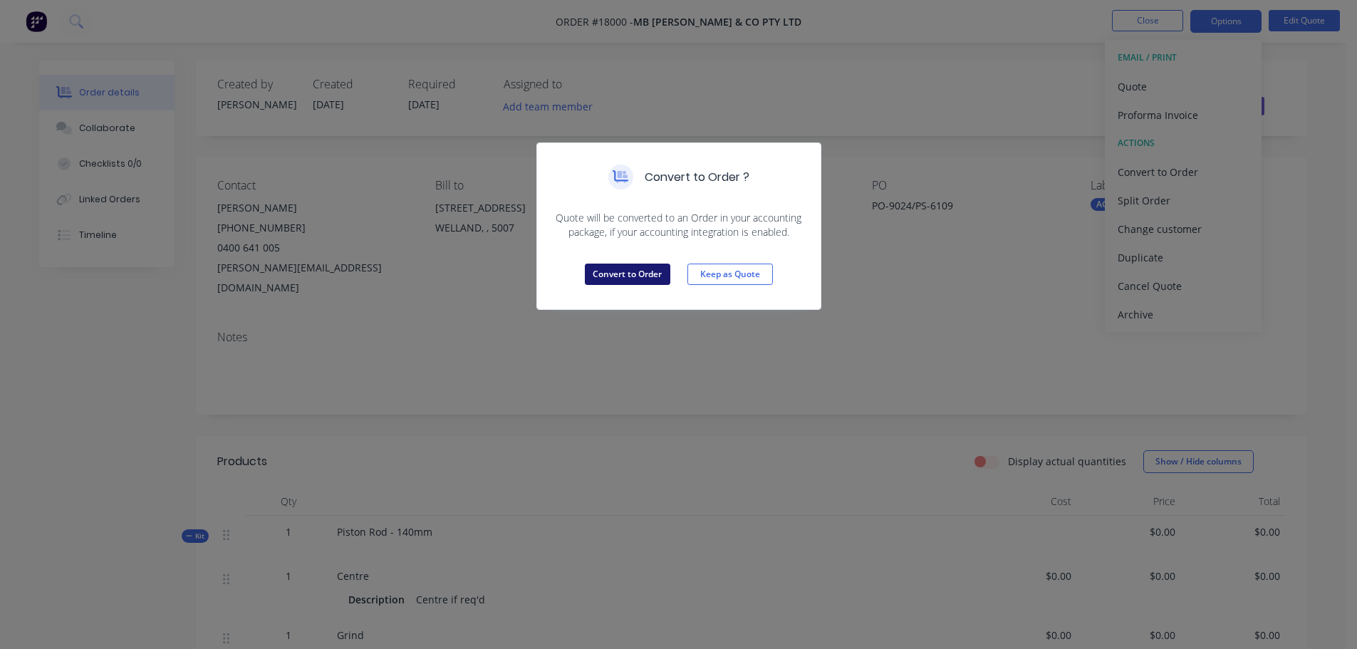
click at [640, 271] on button "Convert to Order" at bounding box center [627, 273] width 85 height 21
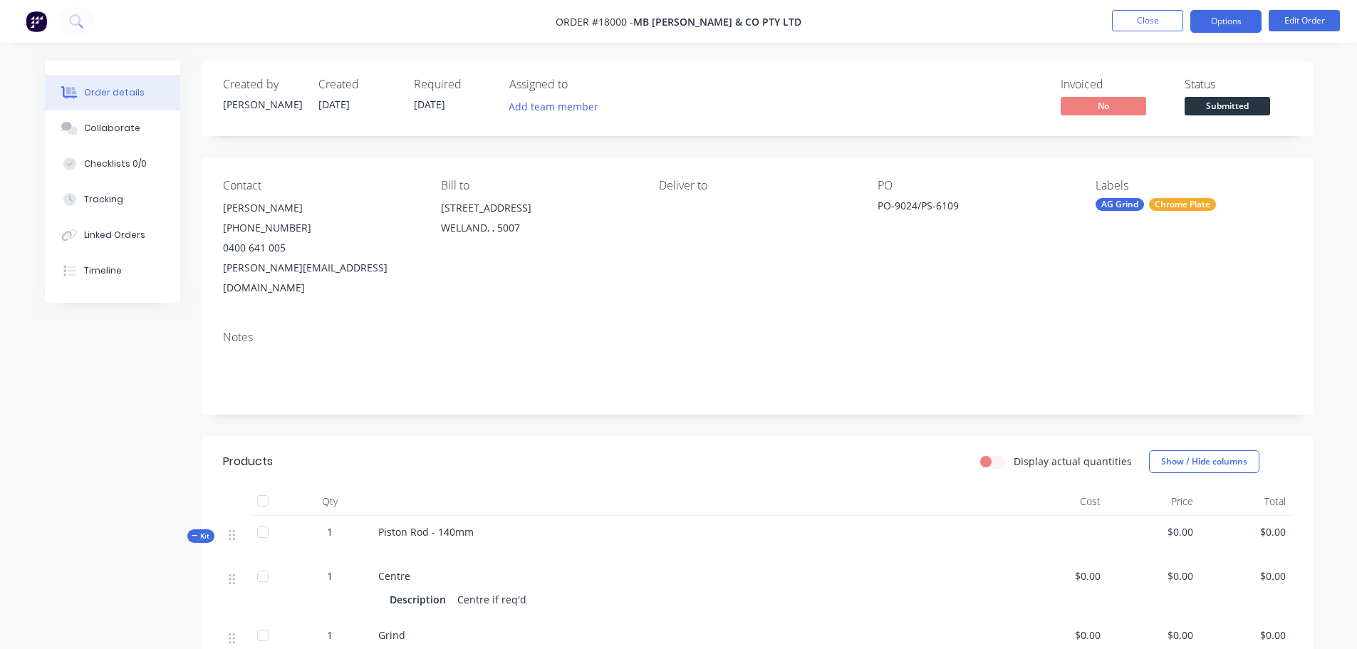
click at [1217, 31] on button "Options" at bounding box center [1225, 21] width 71 height 23
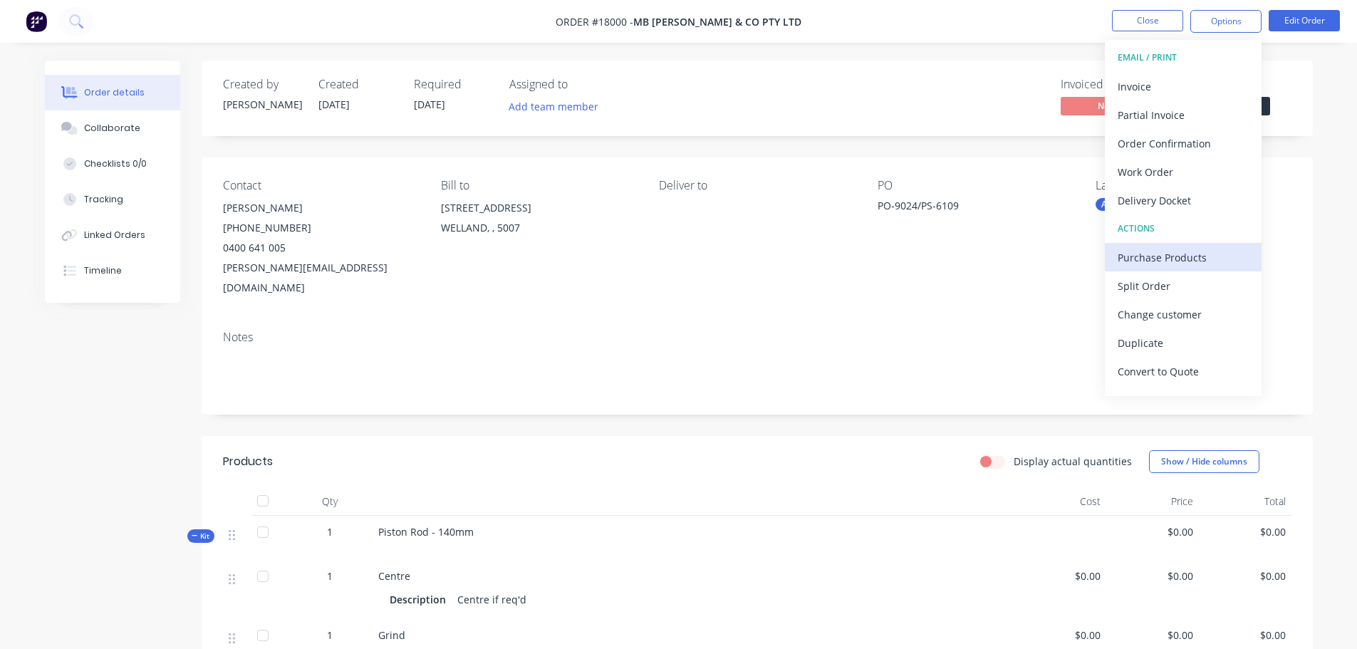
click at [1172, 256] on div "Purchase Products" at bounding box center [1182, 257] width 131 height 21
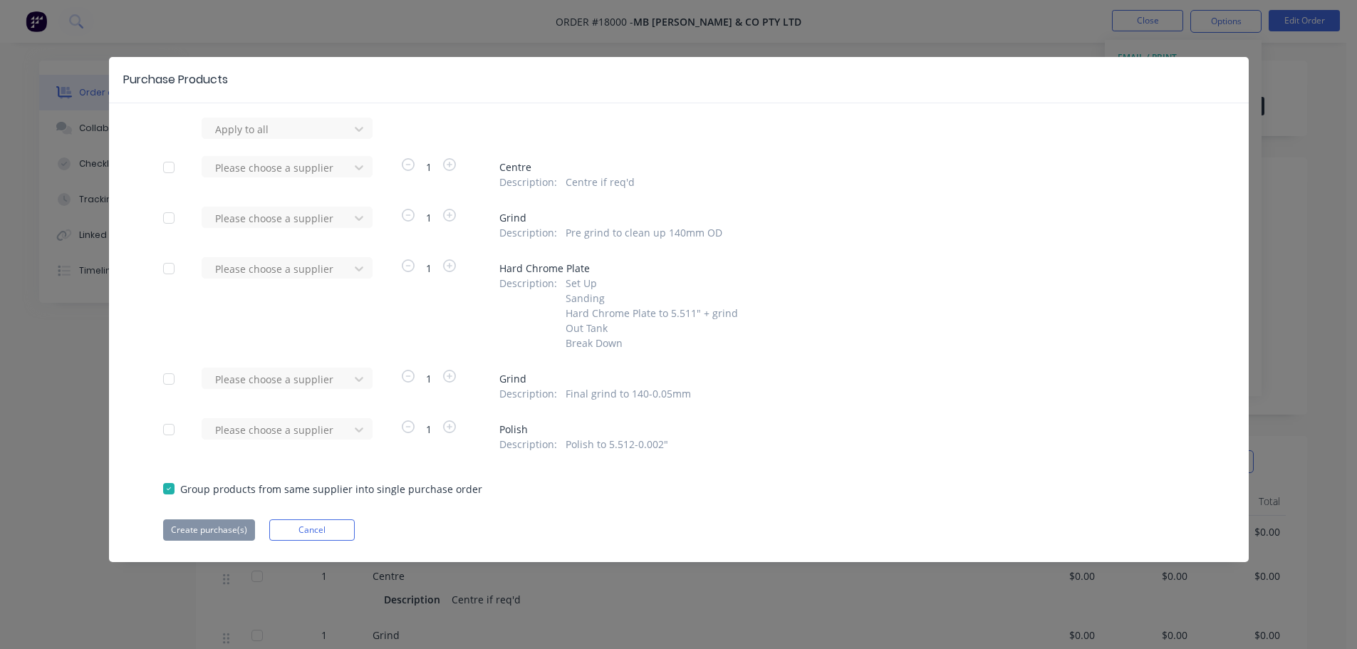
click at [167, 171] on div at bounding box center [169, 167] width 28 height 28
click at [169, 216] on div at bounding box center [169, 218] width 28 height 28
click at [169, 379] on div at bounding box center [169, 379] width 28 height 28
click at [295, 528] on button "Cancel" at bounding box center [311, 529] width 85 height 21
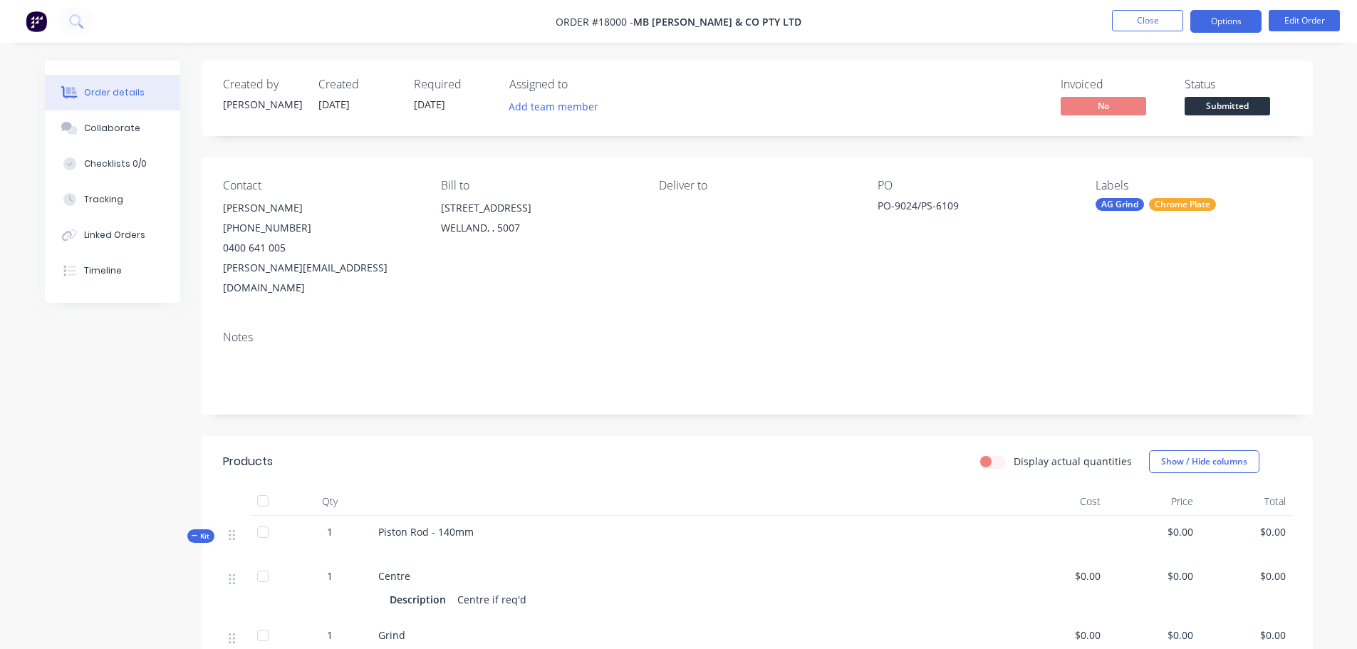
click at [1211, 25] on button "Options" at bounding box center [1225, 21] width 71 height 23
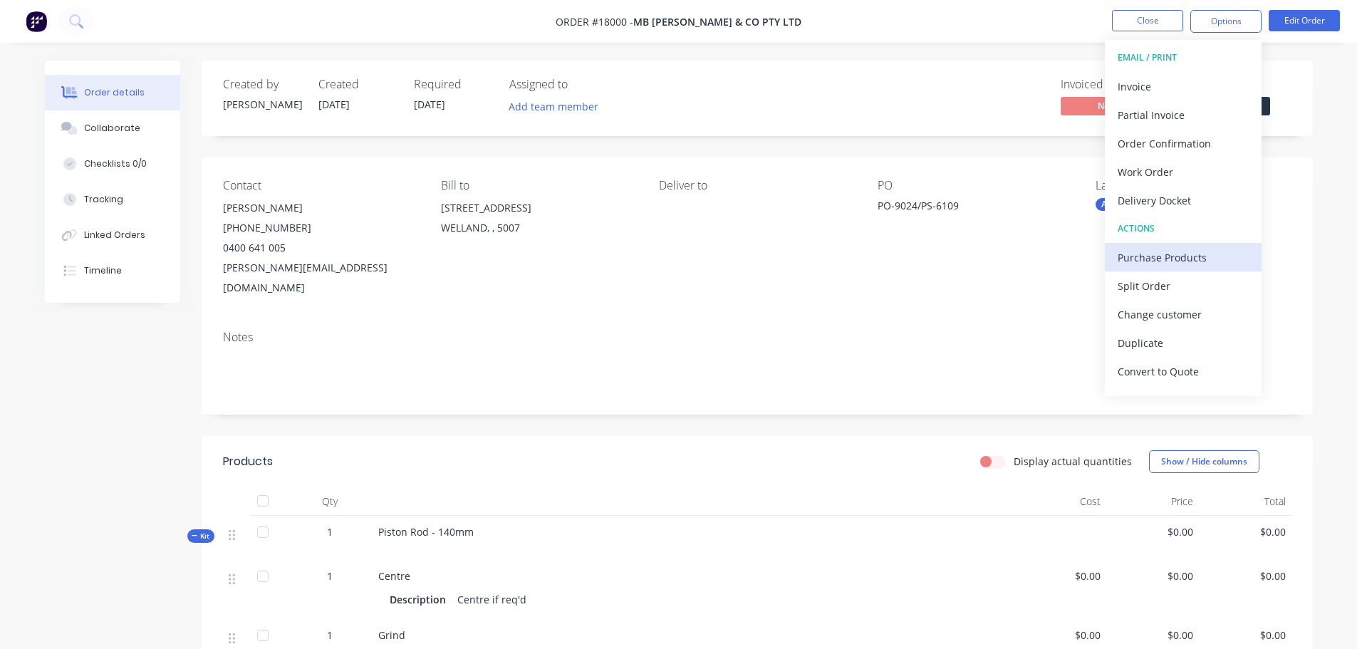
click at [1161, 254] on div "Purchase Products" at bounding box center [1182, 257] width 131 height 21
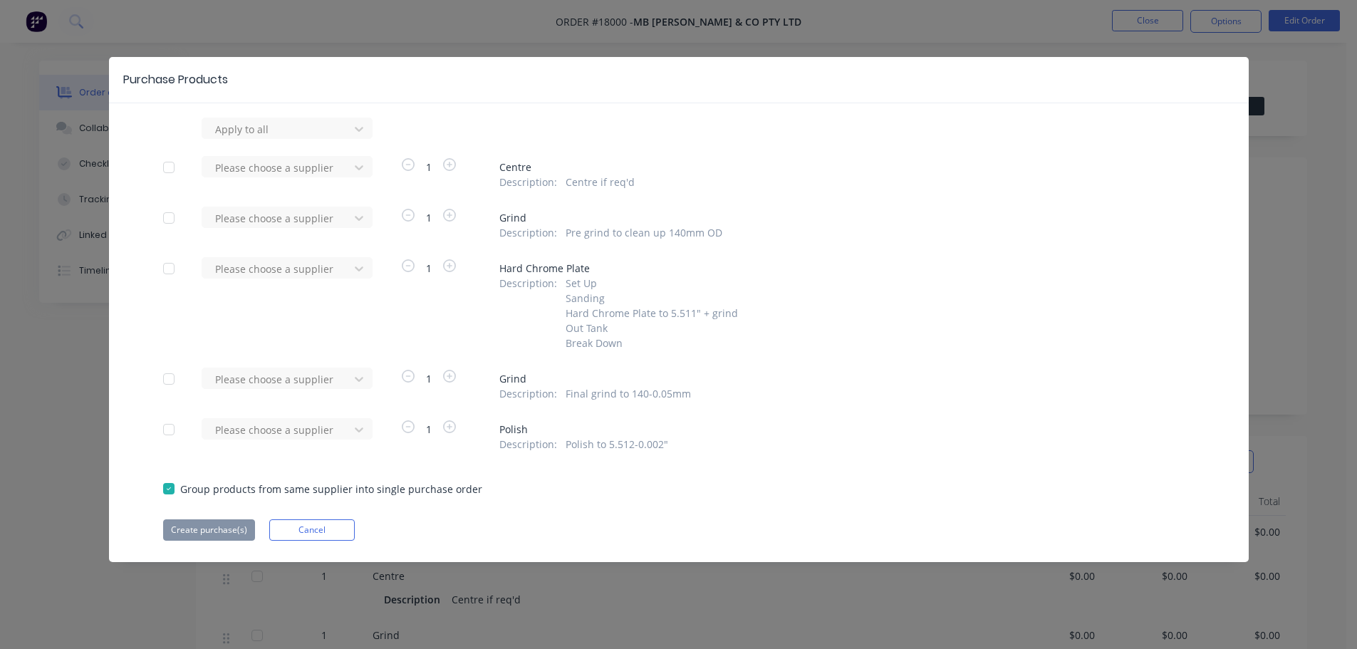
click at [167, 164] on div at bounding box center [169, 167] width 28 height 28
click at [166, 218] on div at bounding box center [169, 218] width 28 height 28
click at [167, 377] on div at bounding box center [169, 379] width 28 height 28
click at [313, 138] on div at bounding box center [278, 129] width 128 height 18
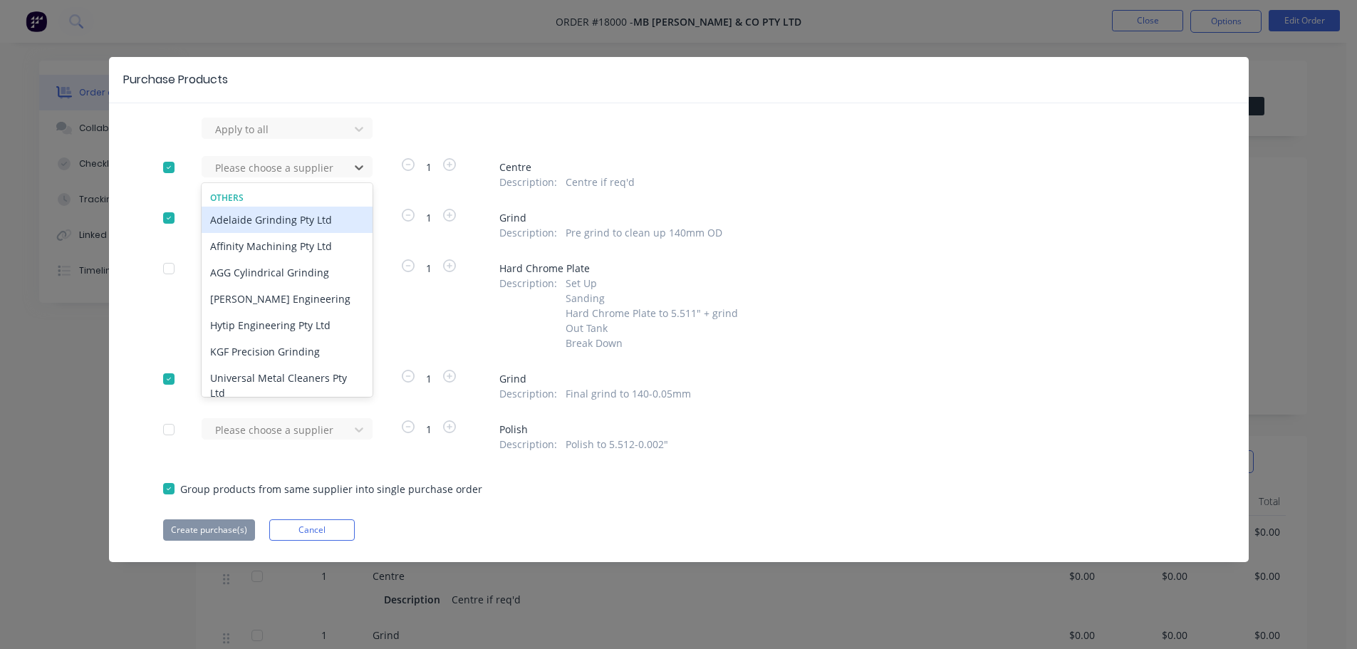
click at [295, 224] on div "Adelaide Grinding Pty Ltd" at bounding box center [287, 220] width 171 height 26
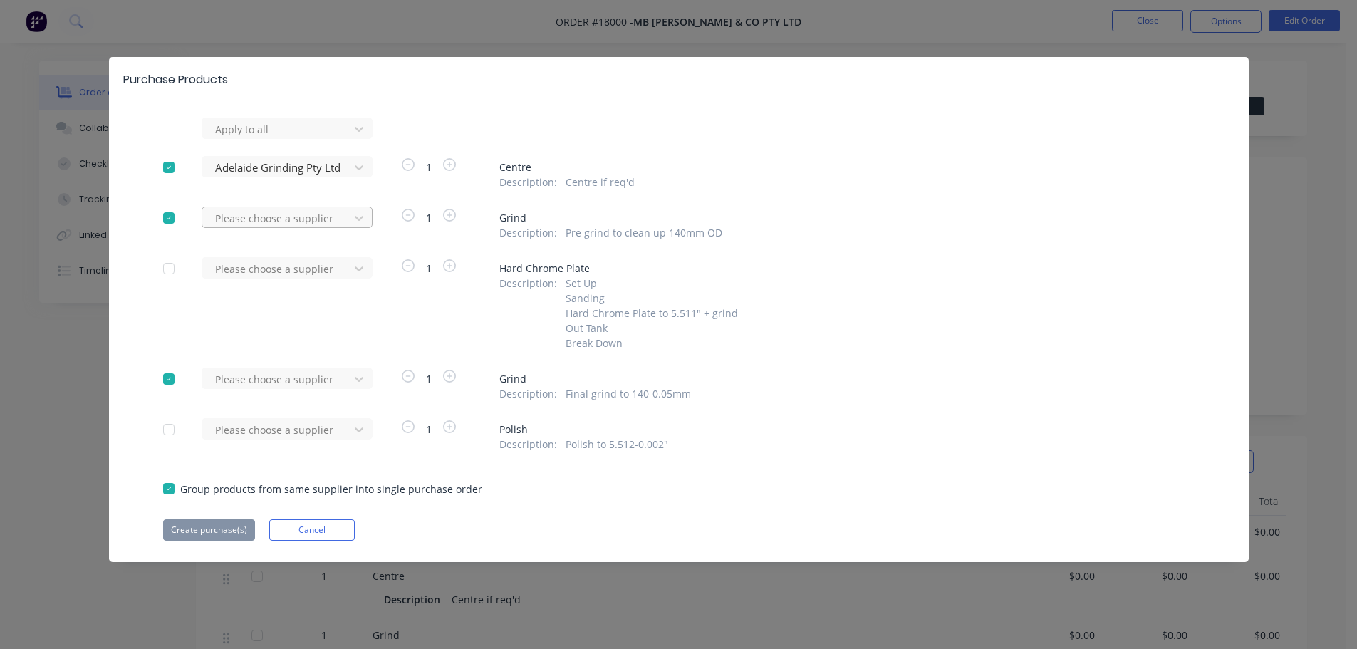
click at [308, 138] on div at bounding box center [278, 129] width 128 height 18
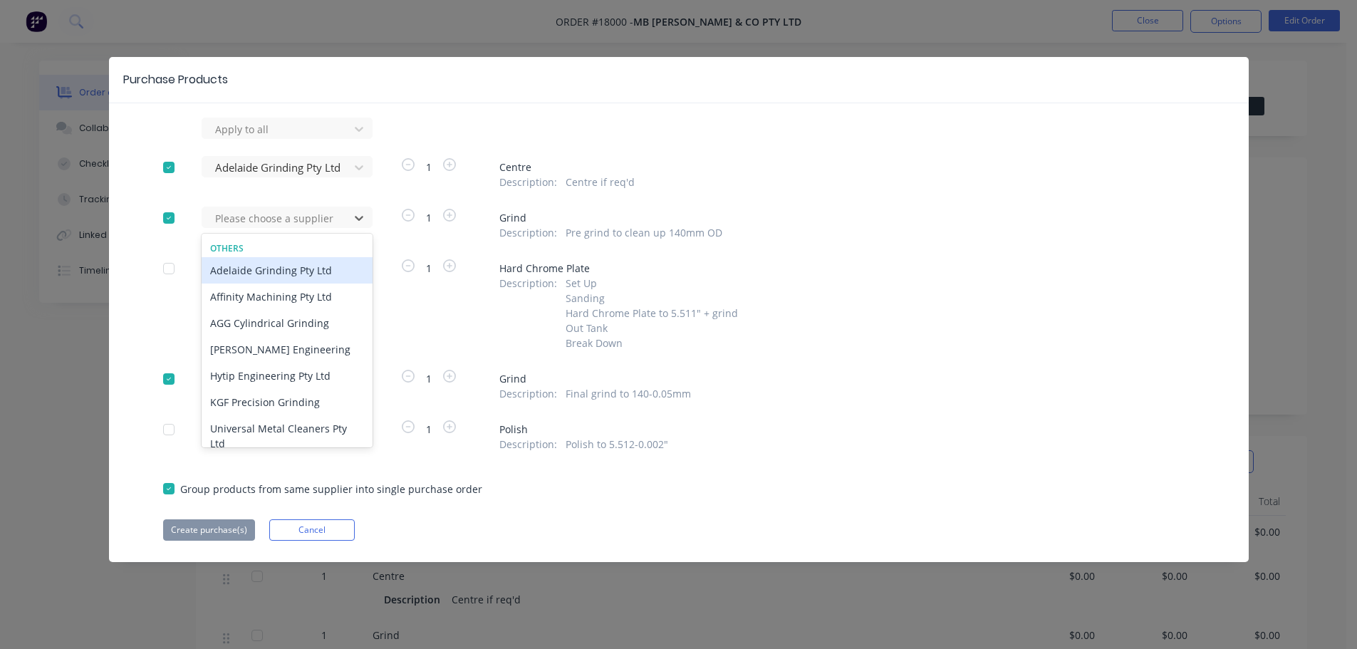
click at [305, 265] on div "Adelaide Grinding Pty Ltd" at bounding box center [287, 270] width 171 height 26
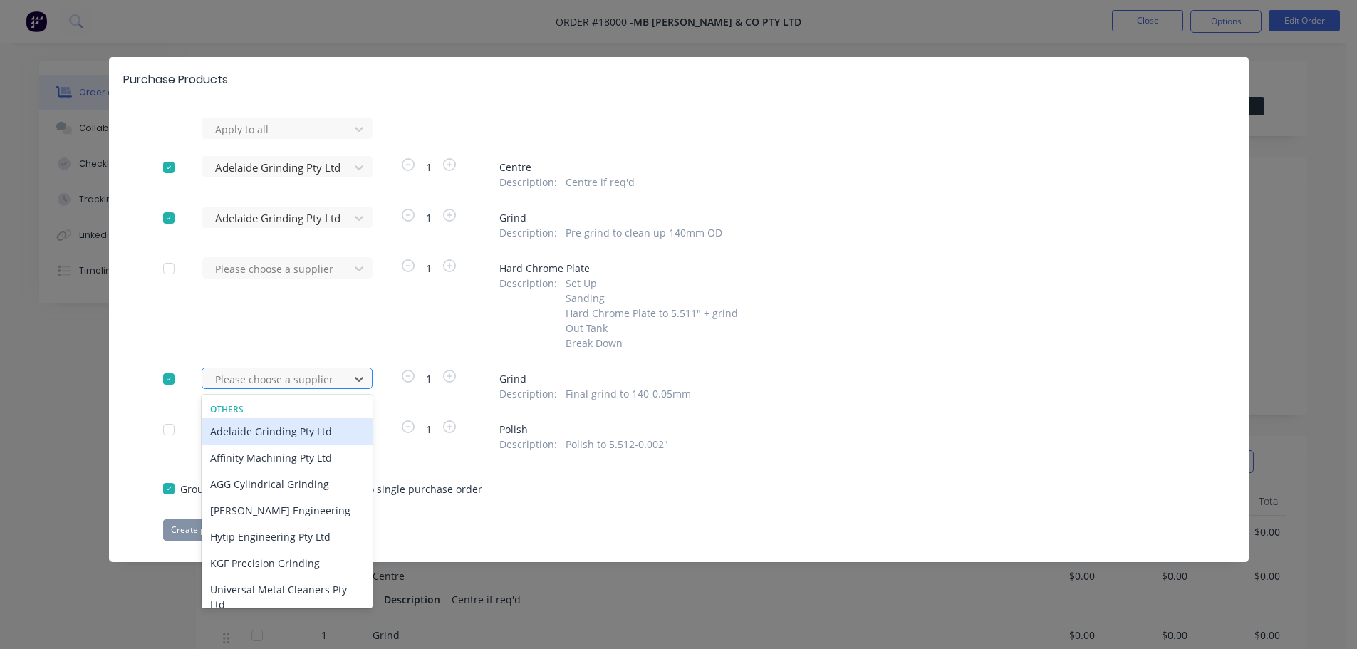
click at [291, 379] on div at bounding box center [278, 379] width 128 height 18
click at [279, 427] on div "Adelaide Grinding Pty Ltd" at bounding box center [287, 431] width 171 height 26
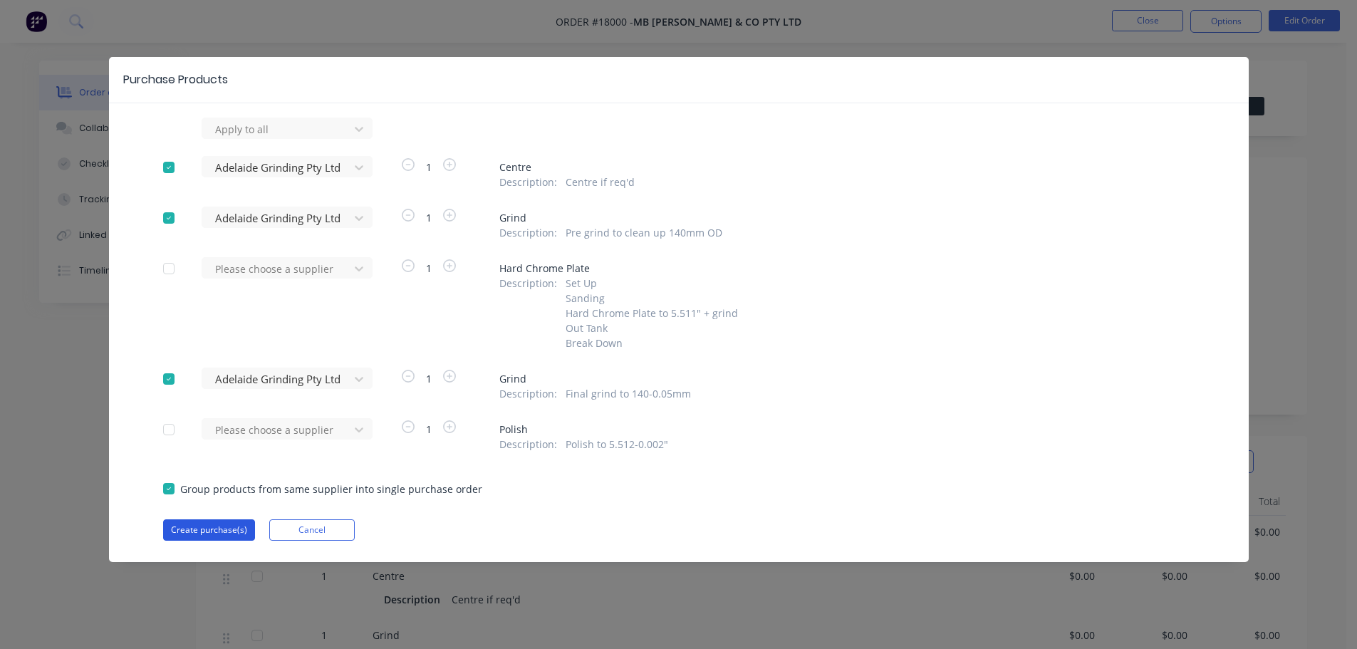
click at [210, 531] on button "Create purchase(s)" at bounding box center [209, 529] width 92 height 21
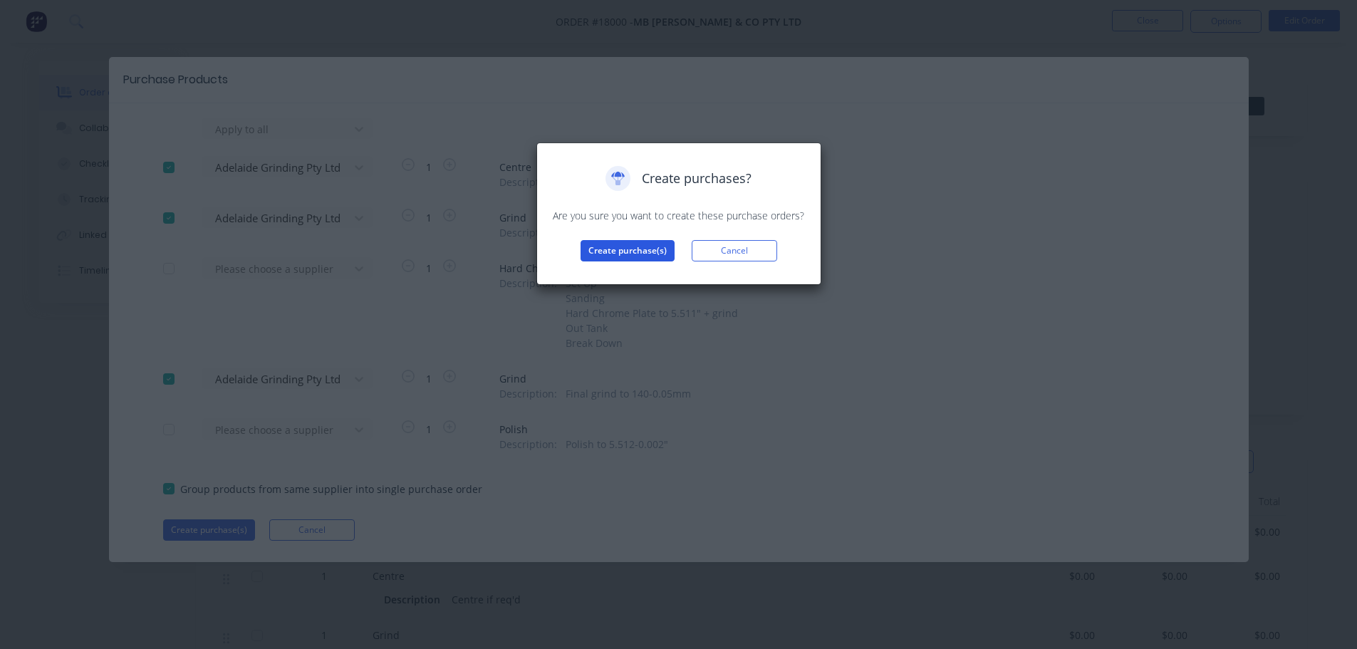
click at [628, 254] on button "Create purchase(s)" at bounding box center [627, 250] width 94 height 21
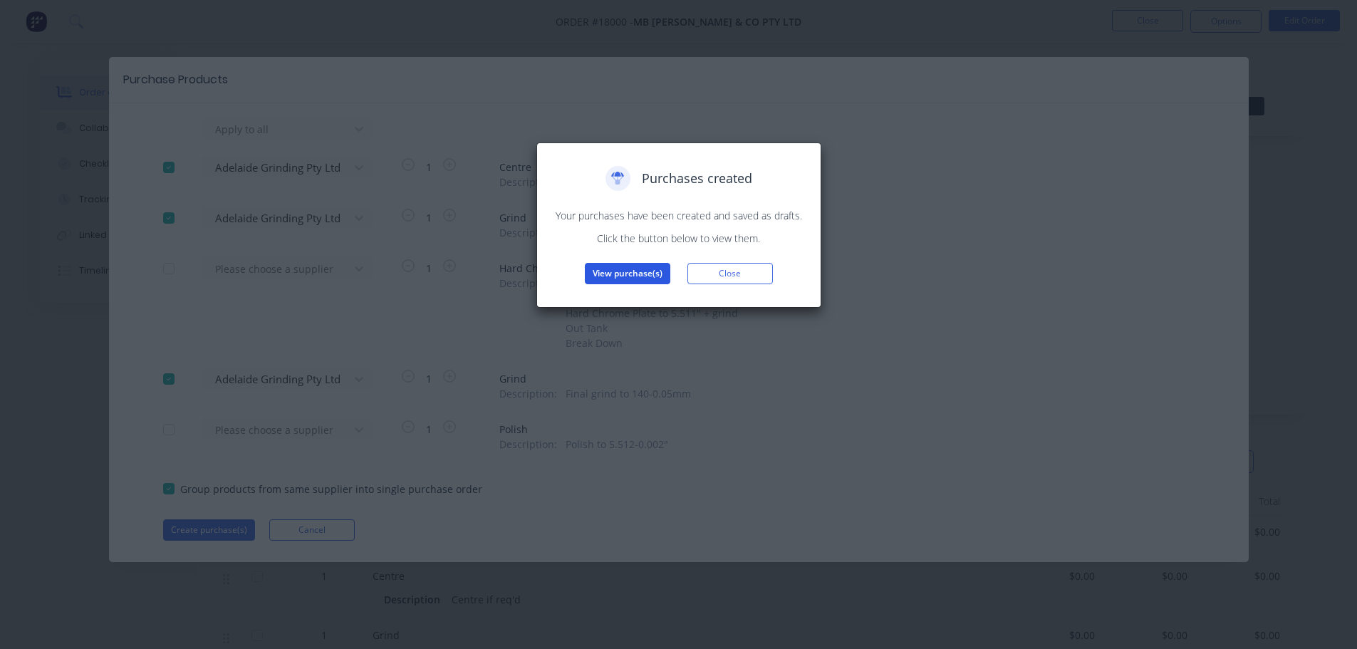
click at [632, 280] on button "View purchase(s)" at bounding box center [627, 273] width 85 height 21
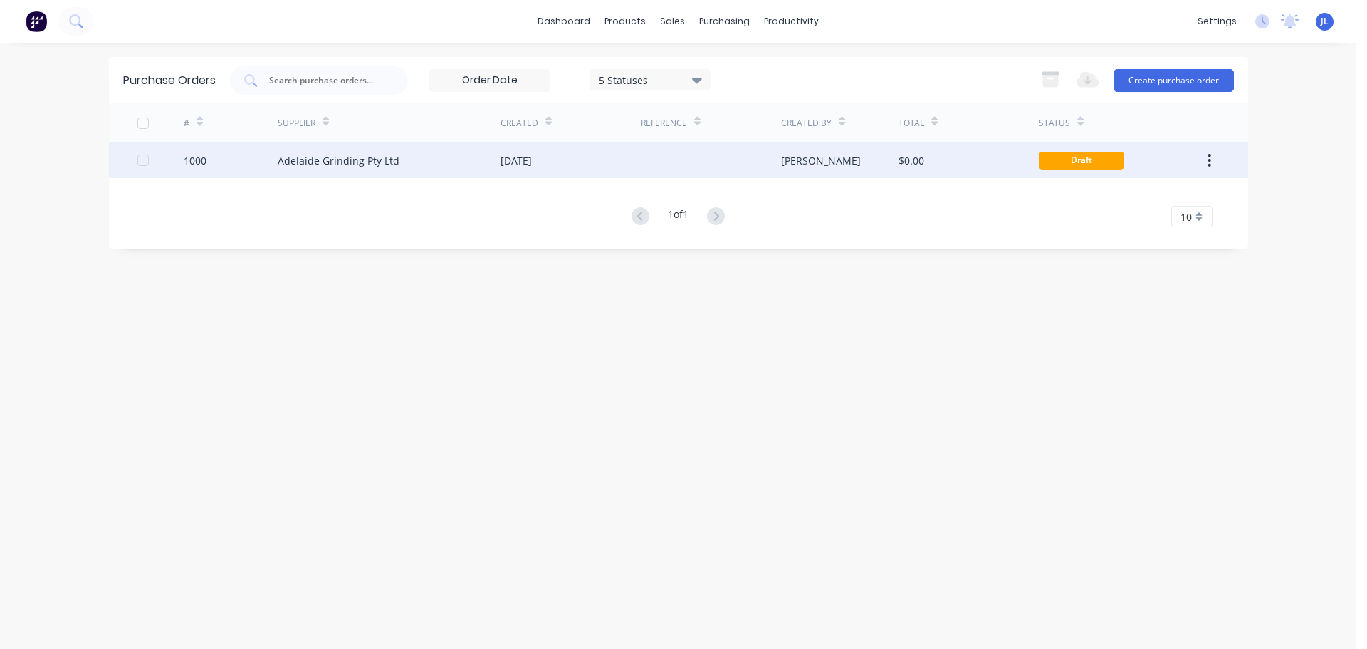
click at [360, 162] on div "Adelaide Grinding Pty Ltd" at bounding box center [339, 160] width 122 height 15
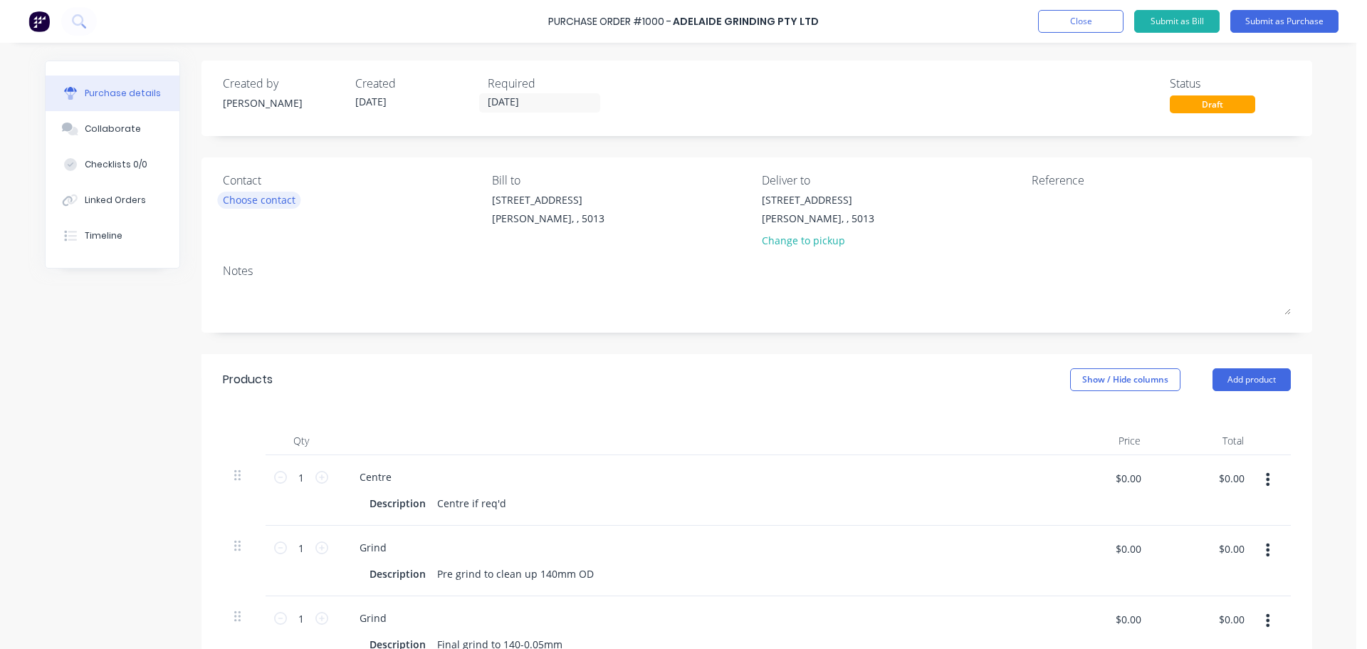
click at [268, 200] on div "Choose contact" at bounding box center [259, 199] width 73 height 15
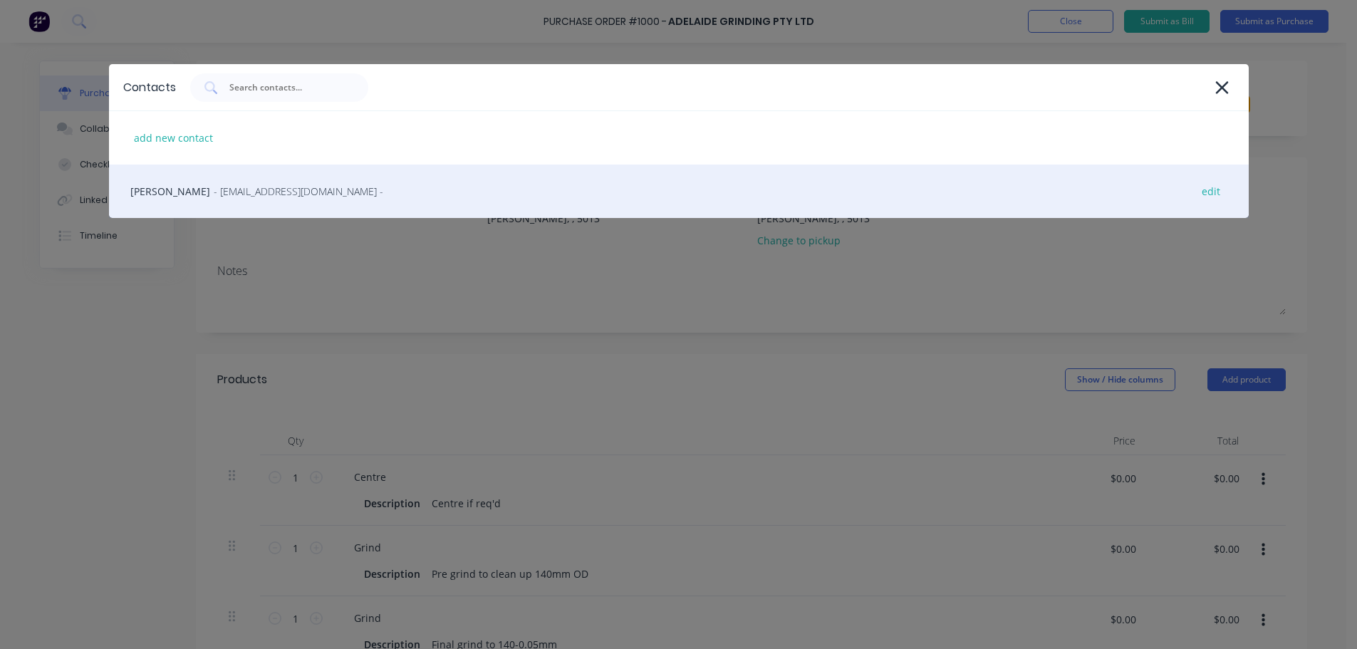
click at [283, 193] on span "- [EMAIL_ADDRESS][DOMAIN_NAME] -" at bounding box center [298, 191] width 169 height 15
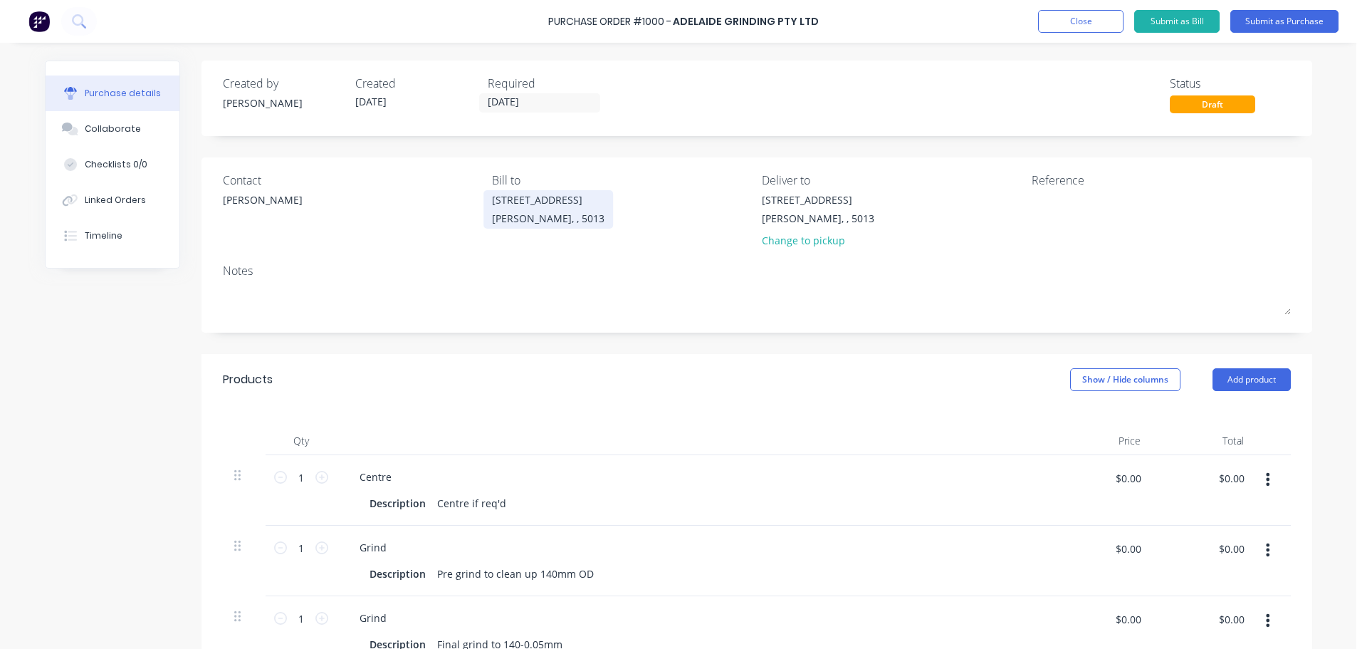
click at [519, 203] on div "[STREET_ADDRESS]" at bounding box center [548, 199] width 113 height 15
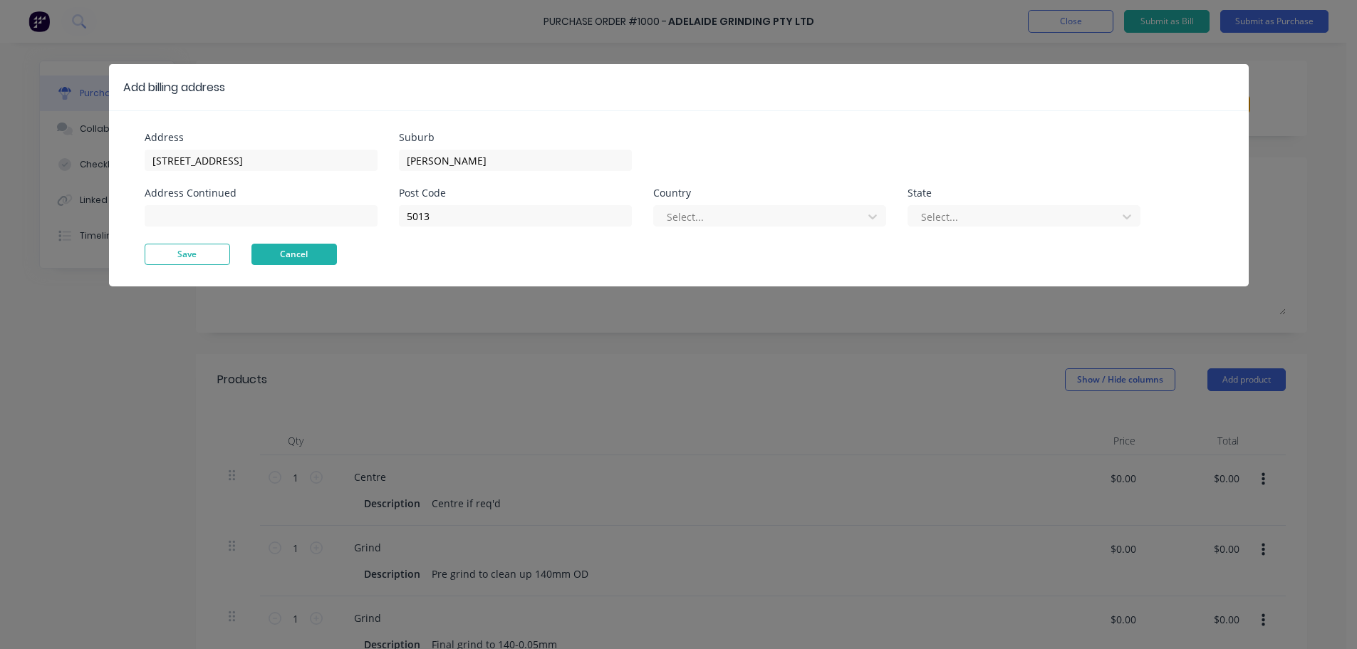
click at [293, 256] on button "Cancel" at bounding box center [293, 254] width 85 height 21
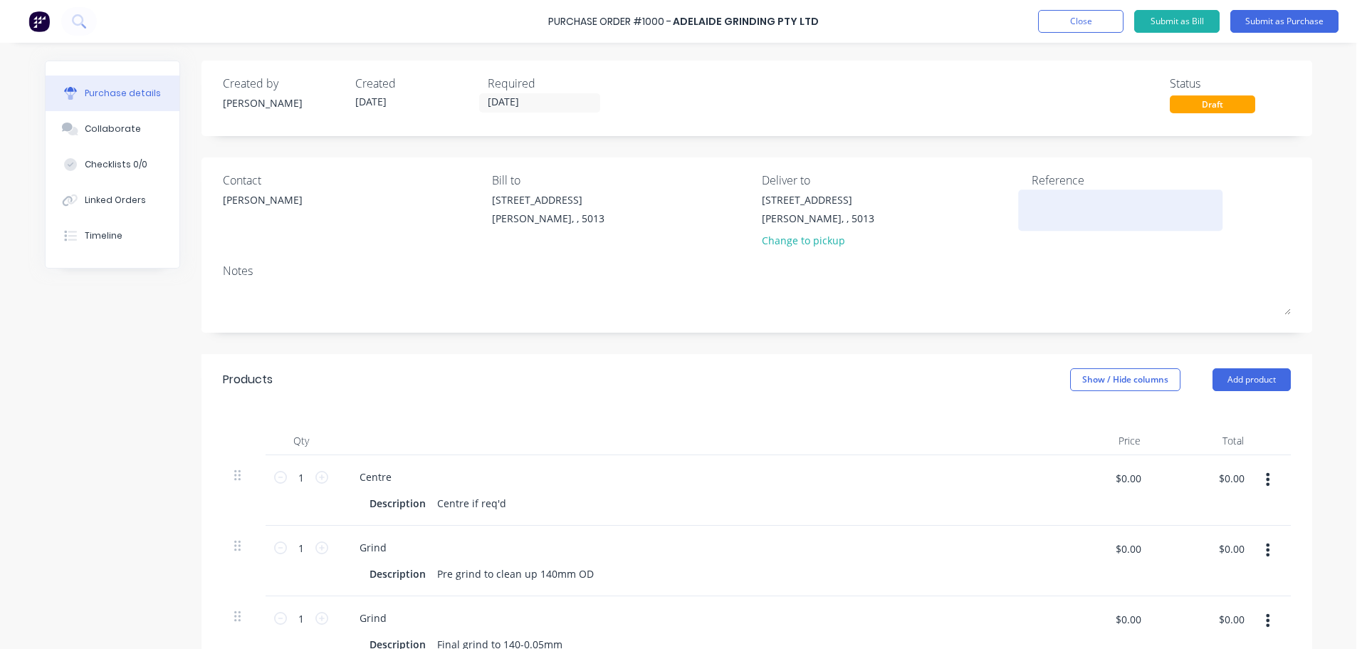
click at [1049, 206] on textarea at bounding box center [1121, 208] width 178 height 32
type textarea "x"
type textarea "T"
type textarea "x"
type textarea "TC"
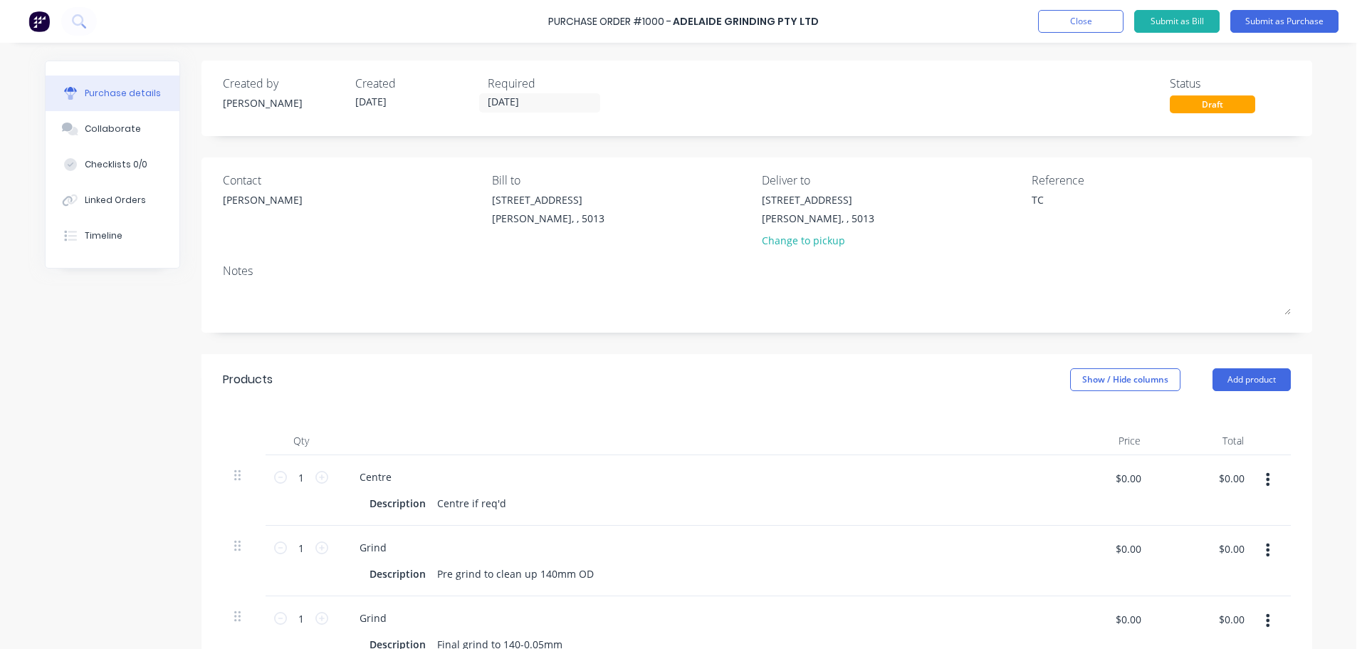
type textarea "x"
type textarea "TC1"
type textarea "x"
type textarea "TC15"
type textarea "x"
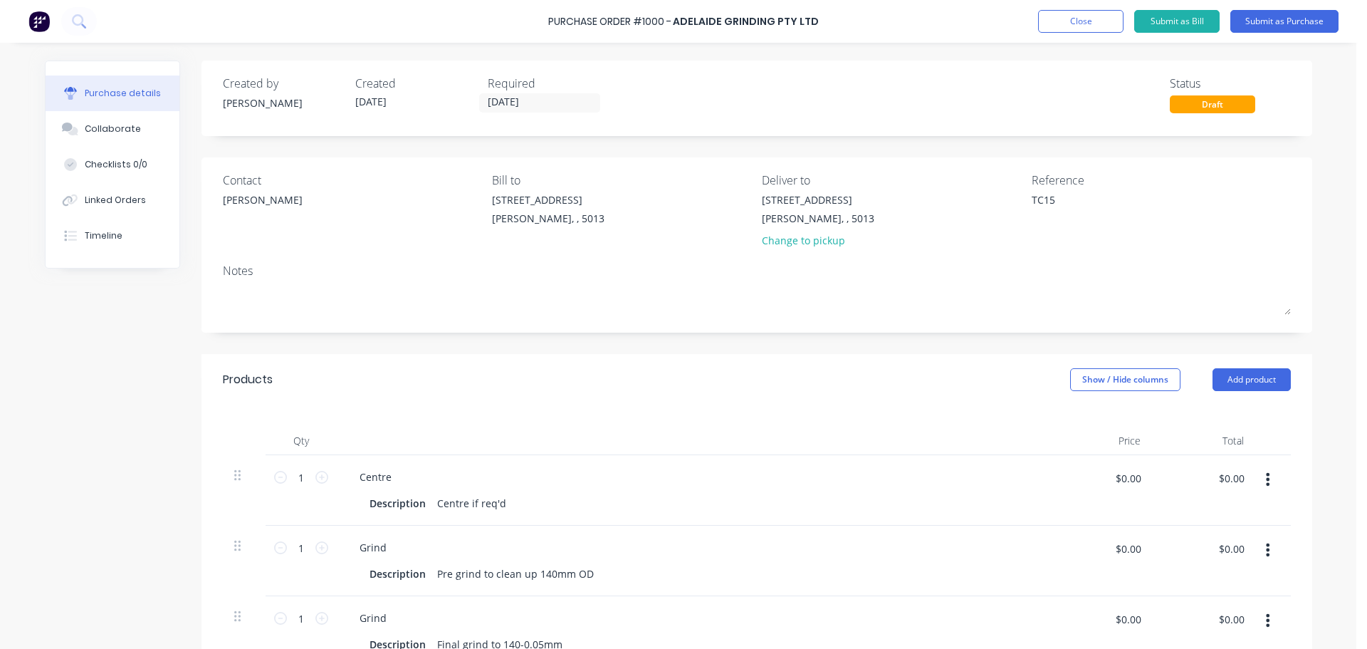
type textarea "TC159"
type textarea "x"
type textarea "TC1596"
type textarea "x"
type textarea "TC15966"
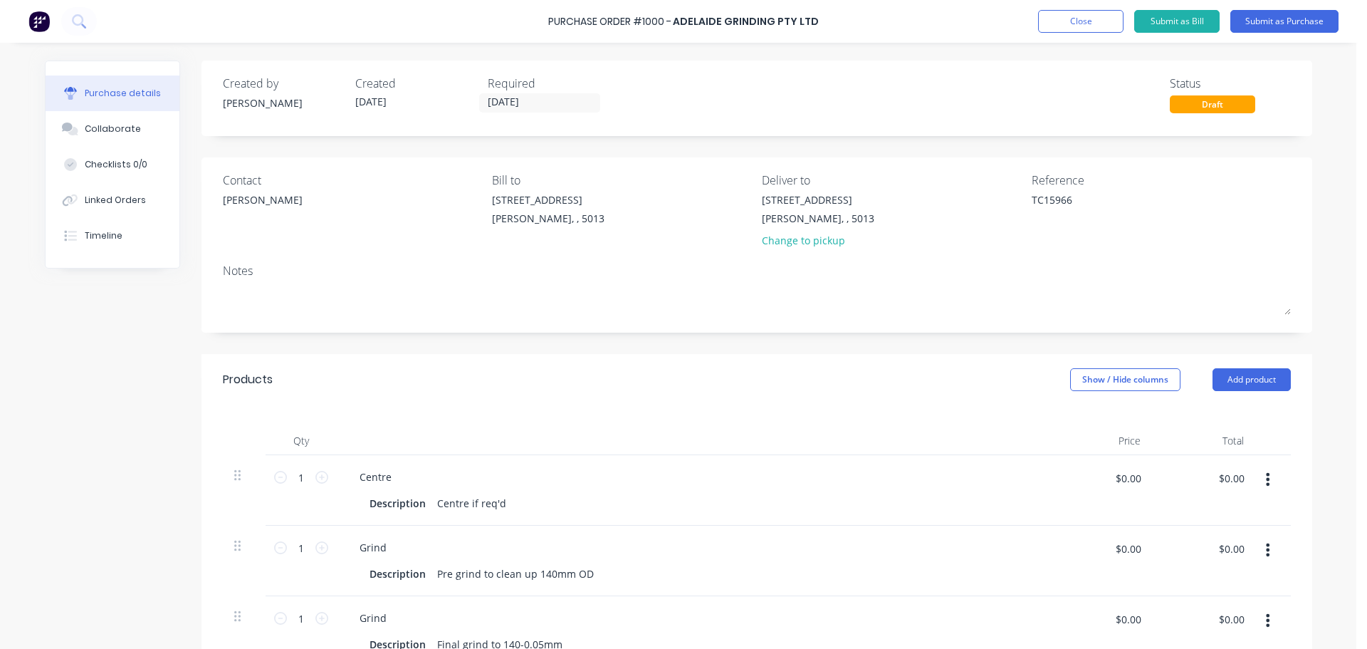
click at [1328, 338] on div "Purchase Order #1000 - Adelaide Grinding Pty Ltd Add product Close Submit as Bi…" at bounding box center [678, 324] width 1357 height 649
type textarea "x"
type textarea "TC15966"
click at [1280, 26] on button "Submit as Purchase" at bounding box center [1285, 21] width 108 height 23
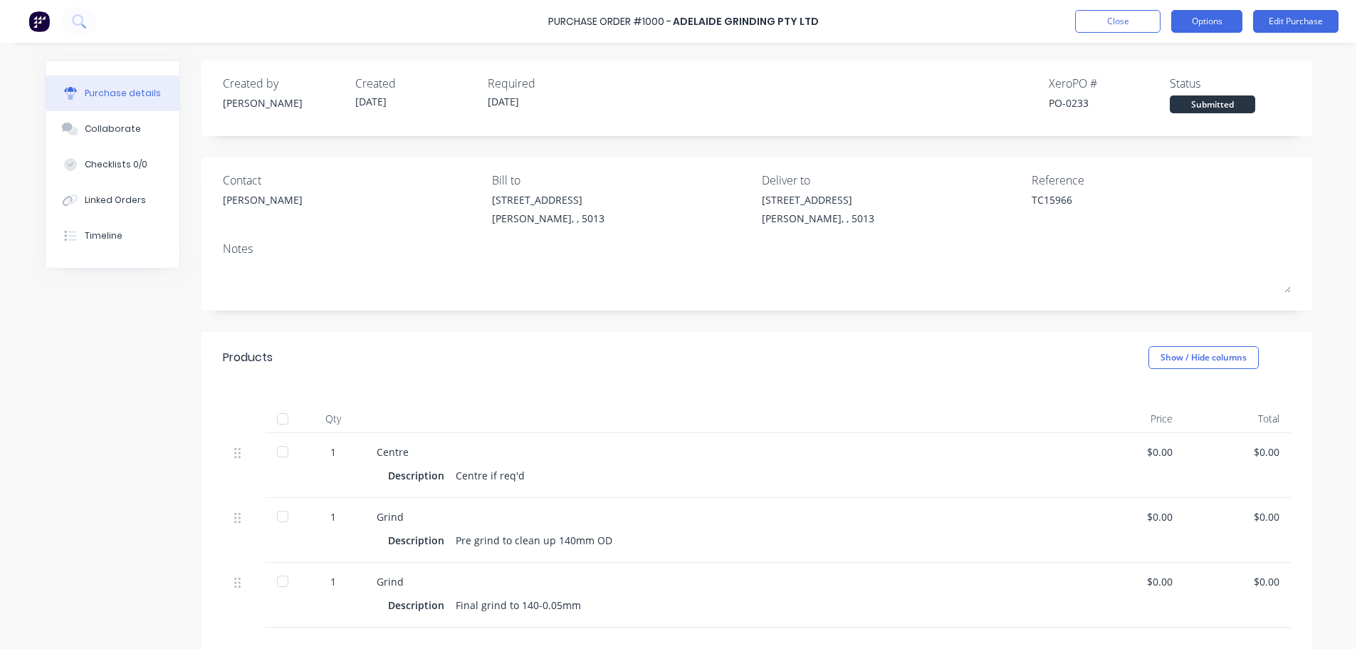
click at [1216, 28] on button "Options" at bounding box center [1206, 21] width 71 height 23
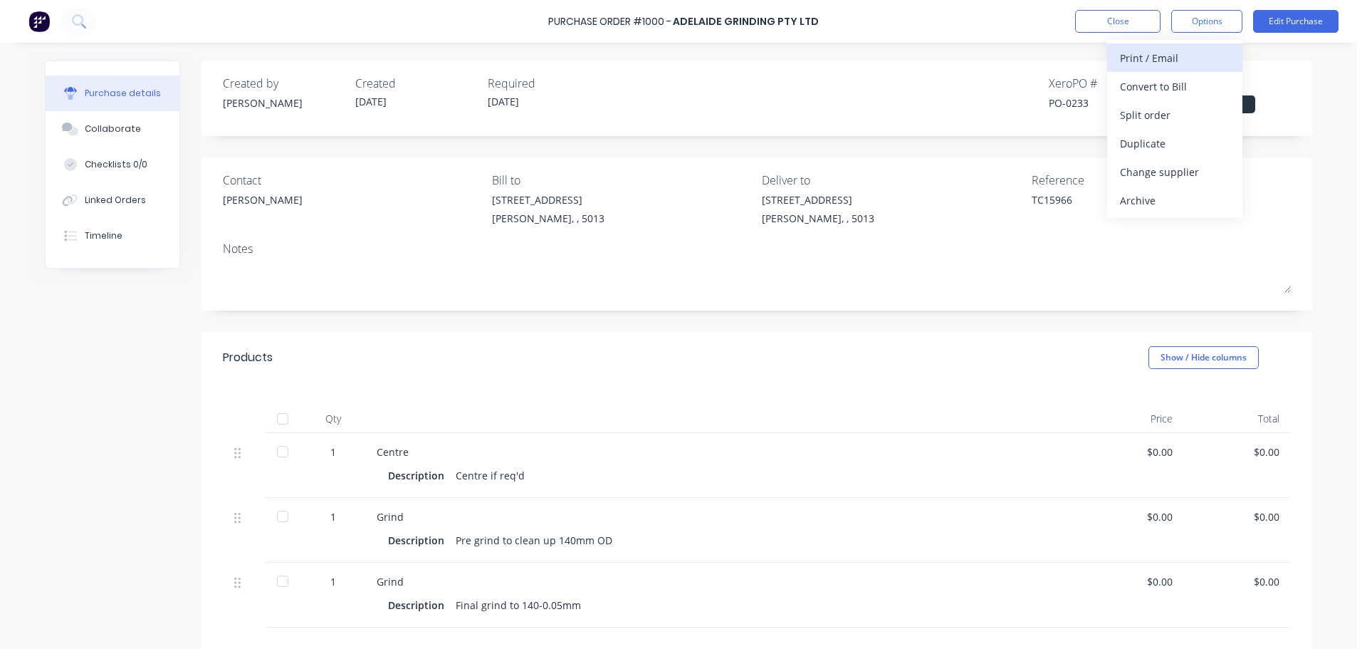
click at [1166, 60] on div "Print / Email" at bounding box center [1175, 58] width 110 height 21
click at [1169, 116] on div "Without pricing" at bounding box center [1175, 115] width 110 height 21
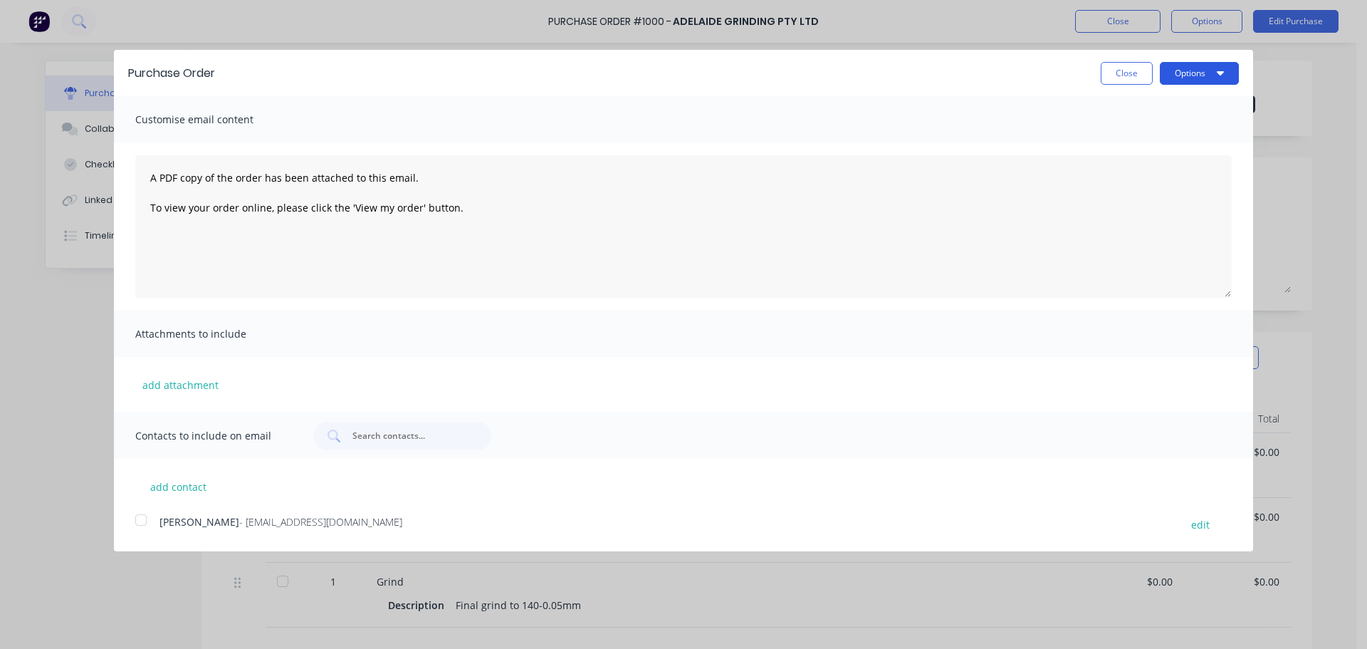
click at [1191, 71] on button "Options" at bounding box center [1199, 73] width 79 height 23
click at [1144, 109] on div "Print" at bounding box center [1172, 109] width 110 height 21
click at [1307, 64] on div "Purchase Order Close Options Print Email Customise email content A PDF copy of …" at bounding box center [683, 324] width 1367 height 649
click at [1287, 53] on div "Purchase Order Close Options Customise email content A PDF copy of the order ha…" at bounding box center [683, 324] width 1367 height 649
click at [1146, 77] on button "Close" at bounding box center [1127, 73] width 52 height 23
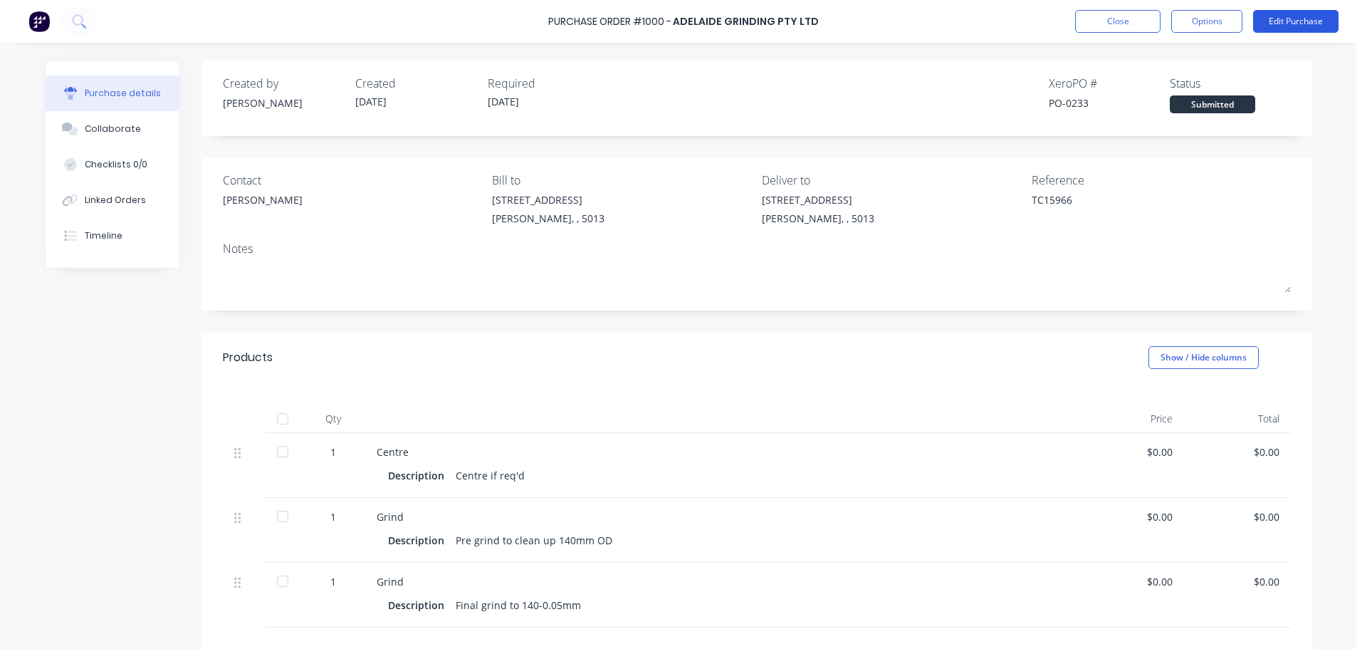
click at [1283, 23] on button "Edit Purchase" at bounding box center [1295, 21] width 85 height 23
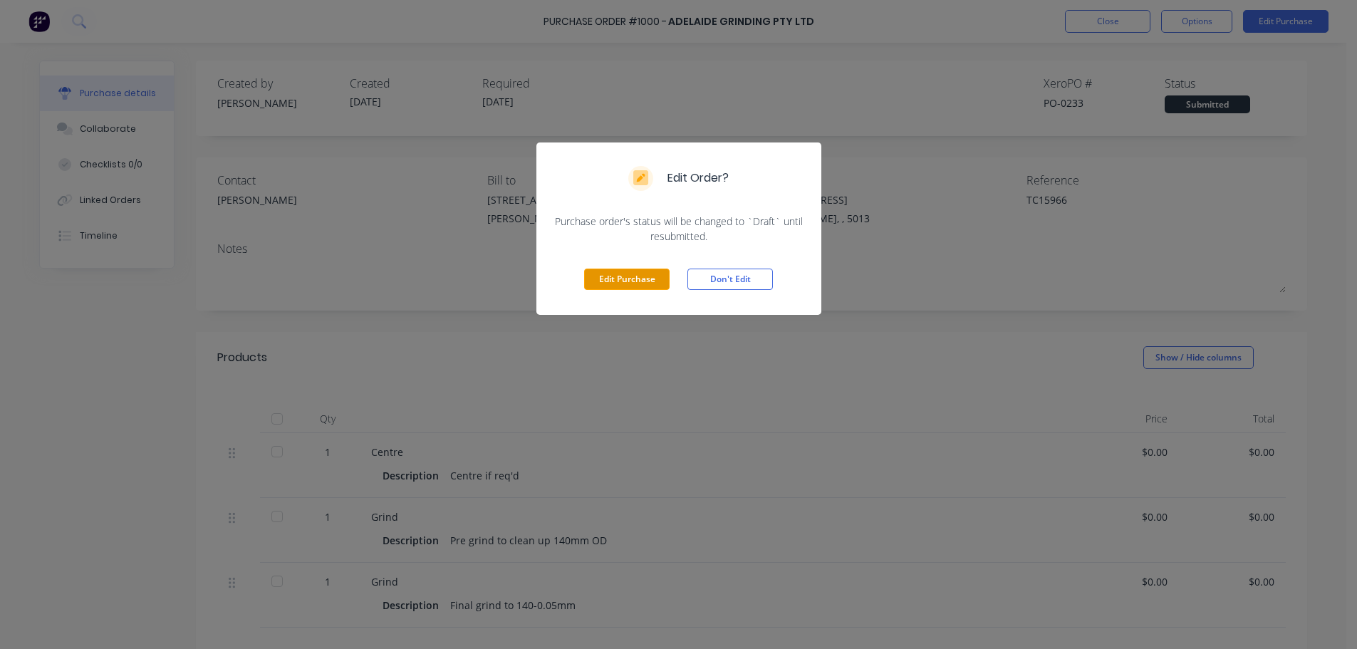
click at [642, 281] on button "Edit Purchase" at bounding box center [626, 278] width 85 height 21
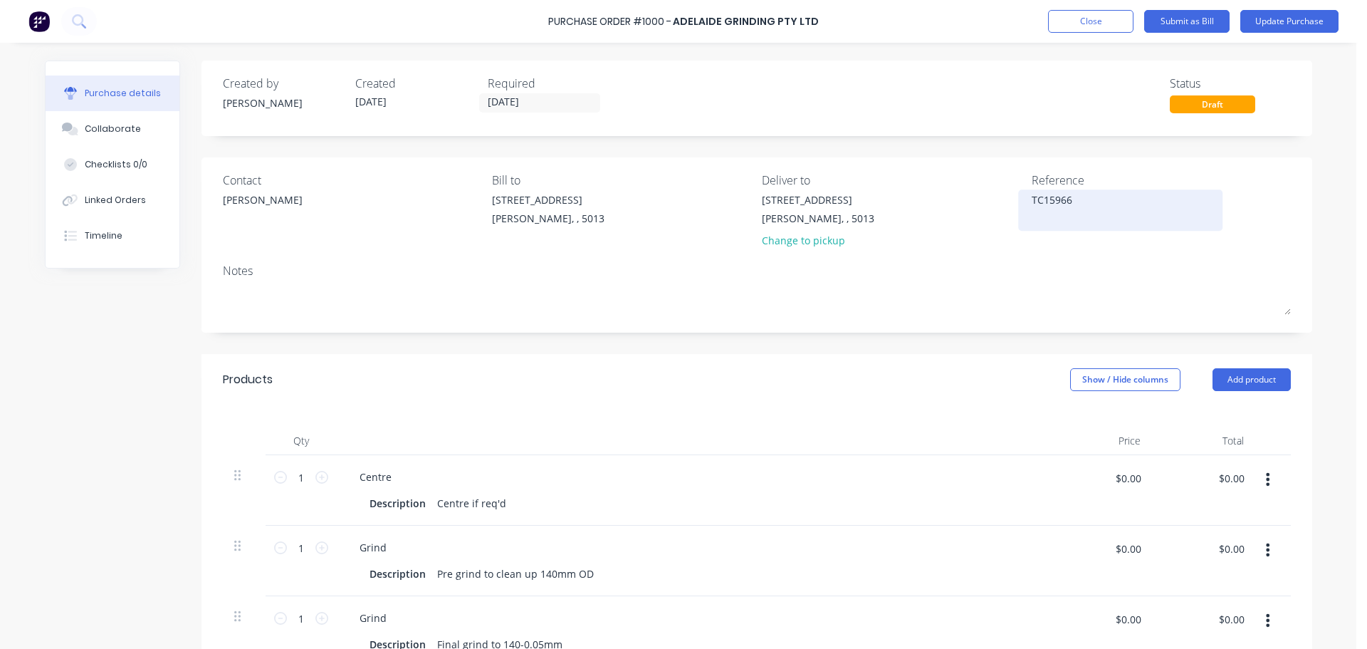
click at [1087, 195] on textarea "TC15966" at bounding box center [1121, 208] width 178 height 32
type textarea "x"
type textarea "TC1596"
type textarea "x"
type textarea "TC159"
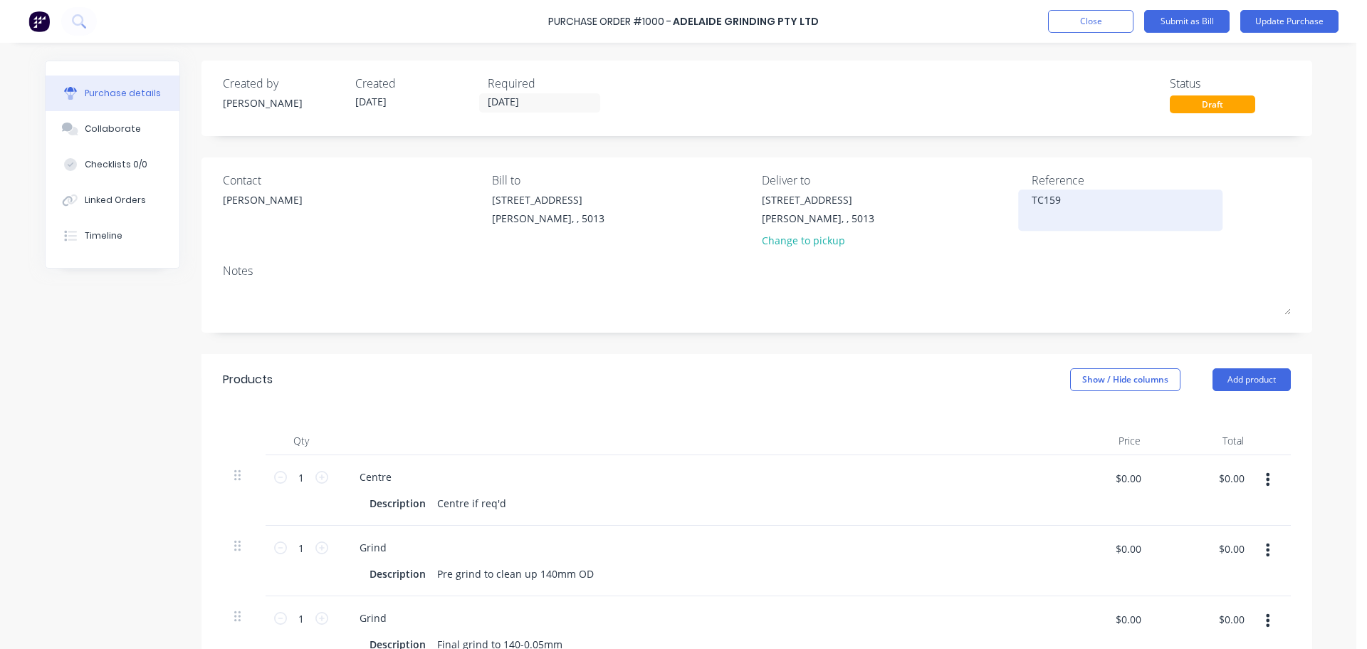
type textarea "x"
type textarea "TC15"
type textarea "x"
type textarea "TC1"
type textarea "x"
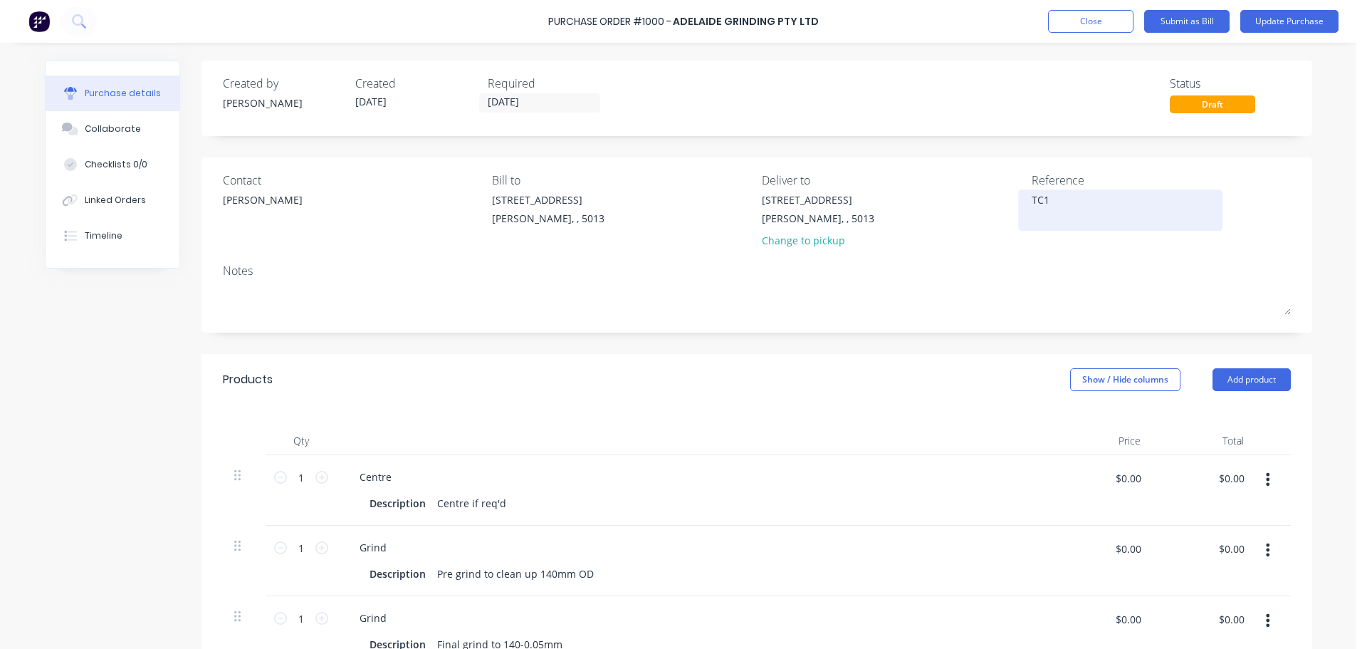
type textarea "TC"
type textarea "x"
type textarea "T"
type textarea "x"
click at [1332, 216] on div "Purchase Order #1000 - Adelaide Grinding Pty Ltd Add product Close Submit as Bi…" at bounding box center [678, 324] width 1357 height 649
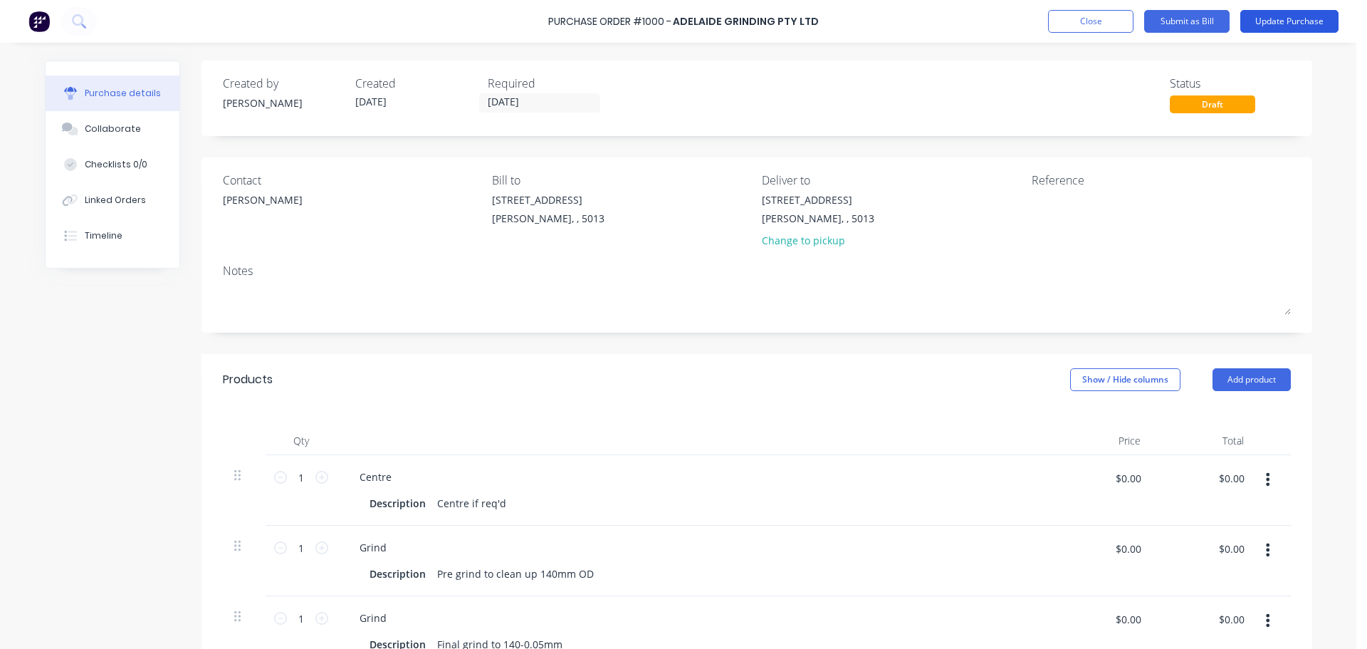
click at [1291, 22] on button "Update Purchase" at bounding box center [1290, 21] width 98 height 23
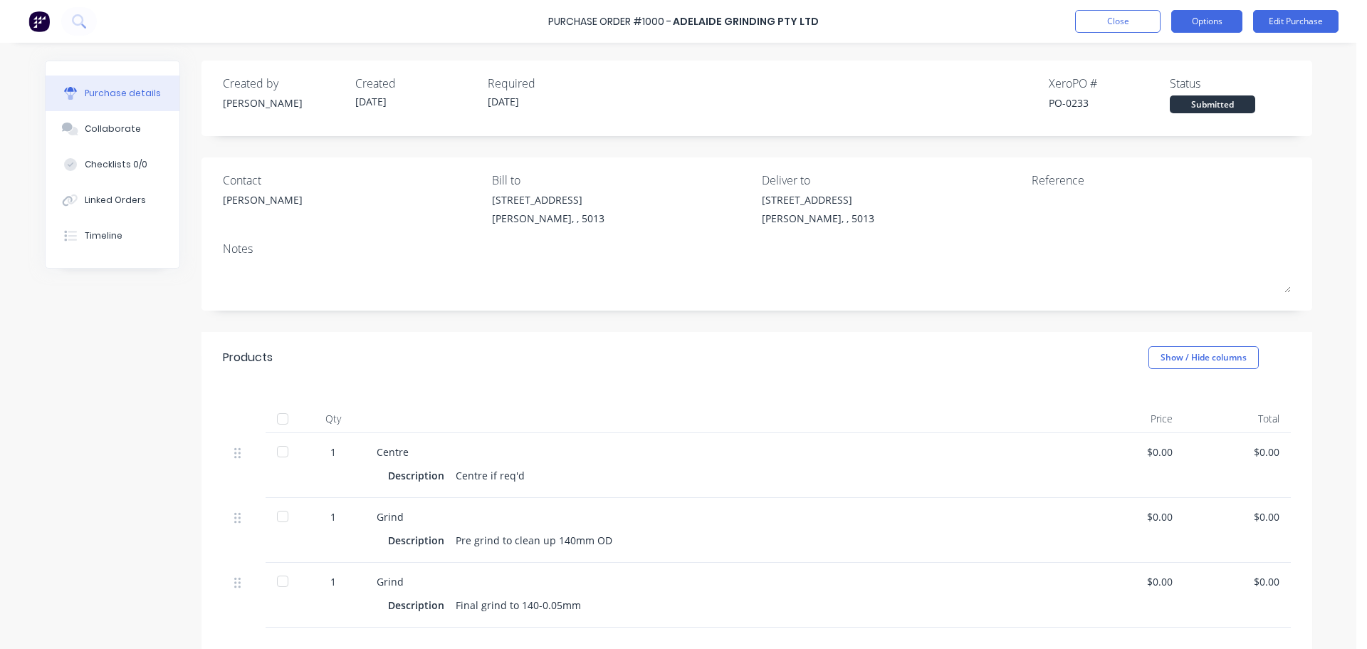
click at [1210, 26] on button "Options" at bounding box center [1206, 21] width 71 height 23
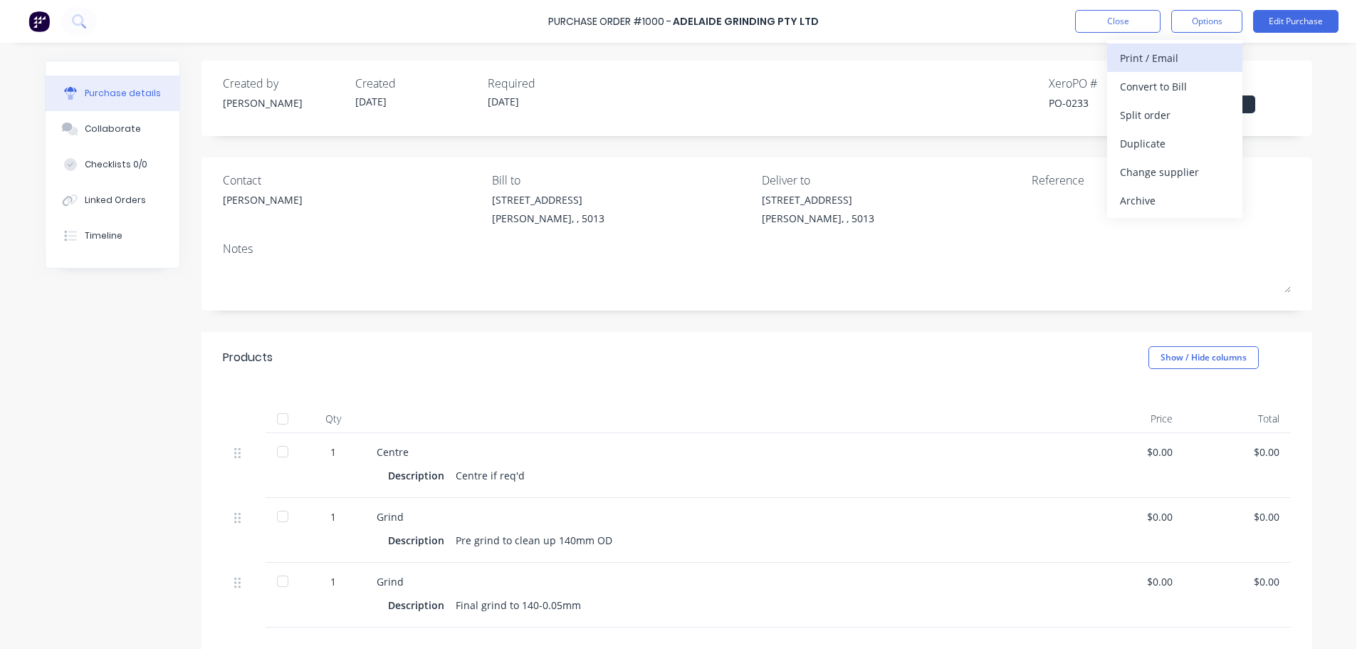
click at [1162, 63] on div "Print / Email" at bounding box center [1175, 58] width 110 height 21
click at [1152, 115] on div "Without pricing" at bounding box center [1175, 115] width 110 height 21
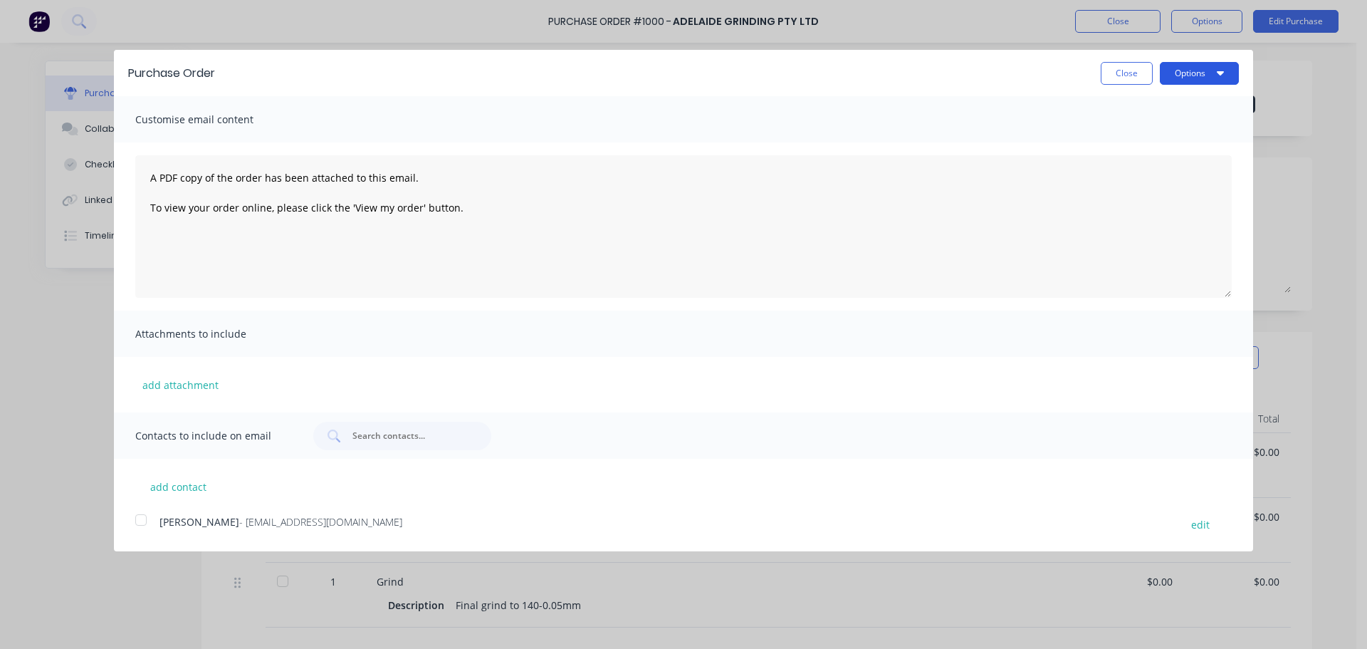
click at [1210, 72] on button "Options" at bounding box center [1199, 73] width 79 height 23
click at [1138, 114] on div "Print" at bounding box center [1172, 109] width 110 height 21
click at [1129, 75] on button "Close" at bounding box center [1127, 73] width 52 height 23
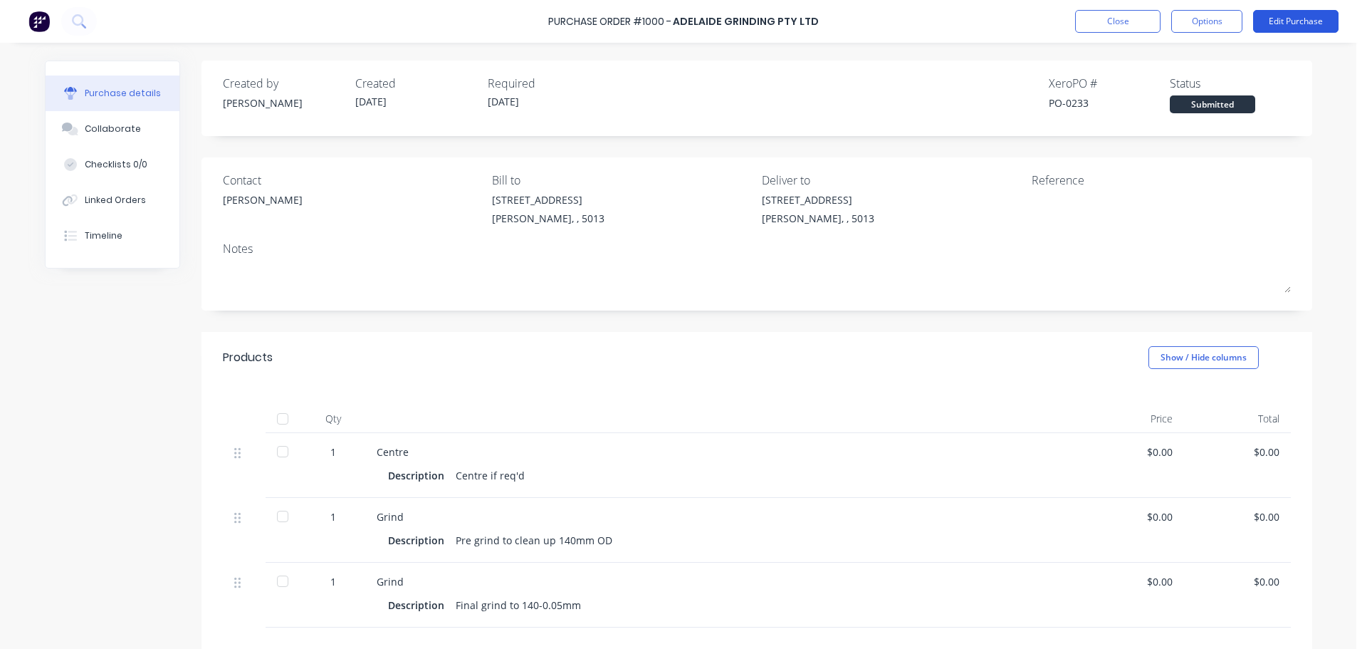
click at [1285, 26] on button "Edit Purchase" at bounding box center [1295, 21] width 85 height 23
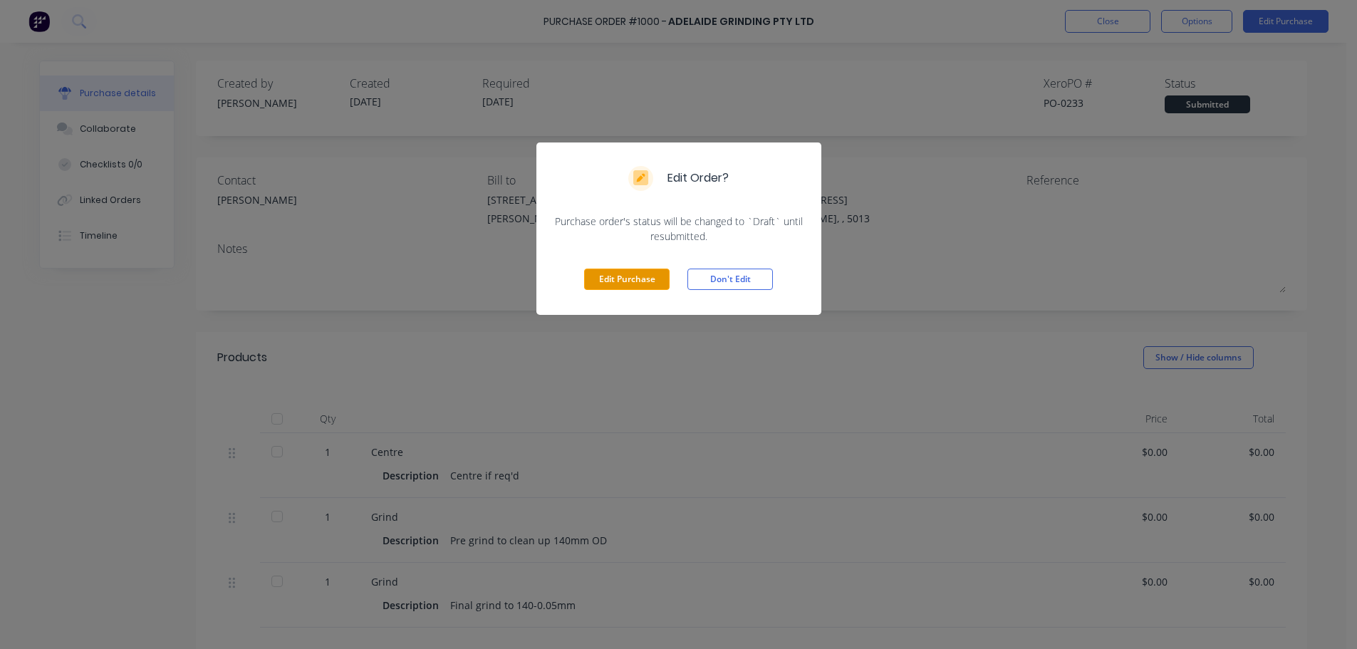
click at [653, 283] on button "Edit Purchase" at bounding box center [626, 278] width 85 height 21
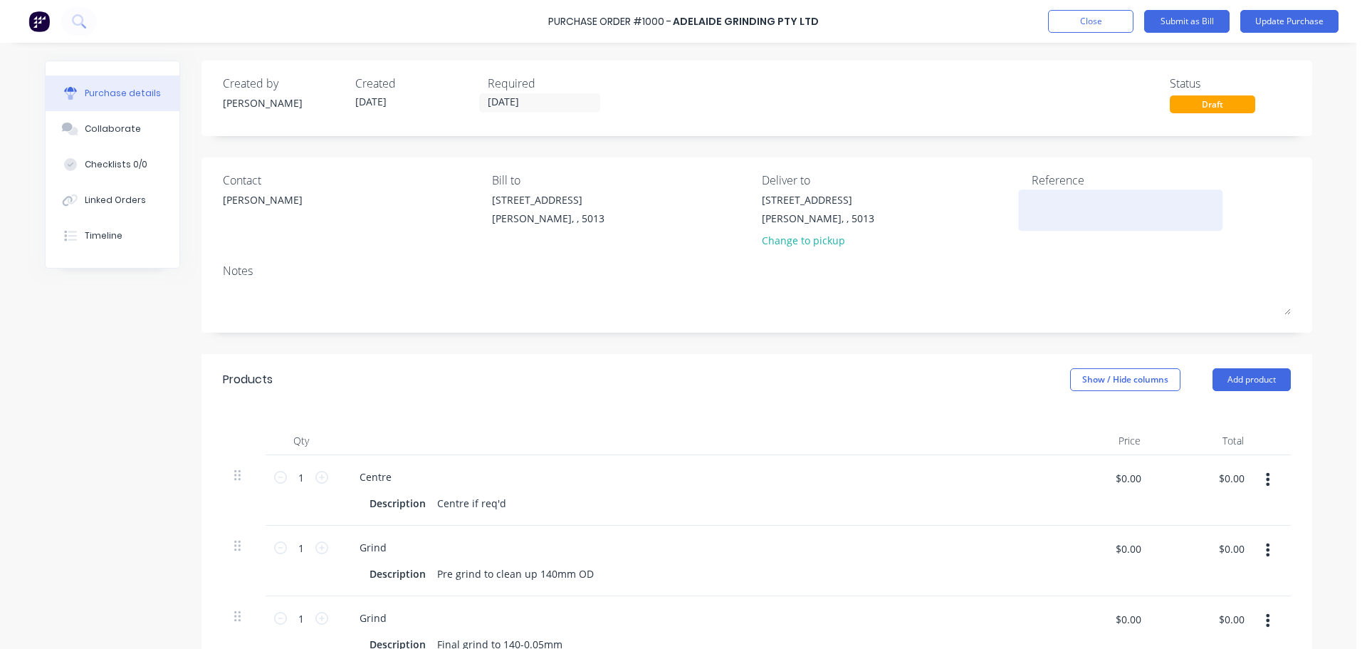
click at [1057, 209] on textarea at bounding box center [1121, 208] width 178 height 32
type textarea "x"
type textarea "T"
type textarea "x"
type textarea "TC"
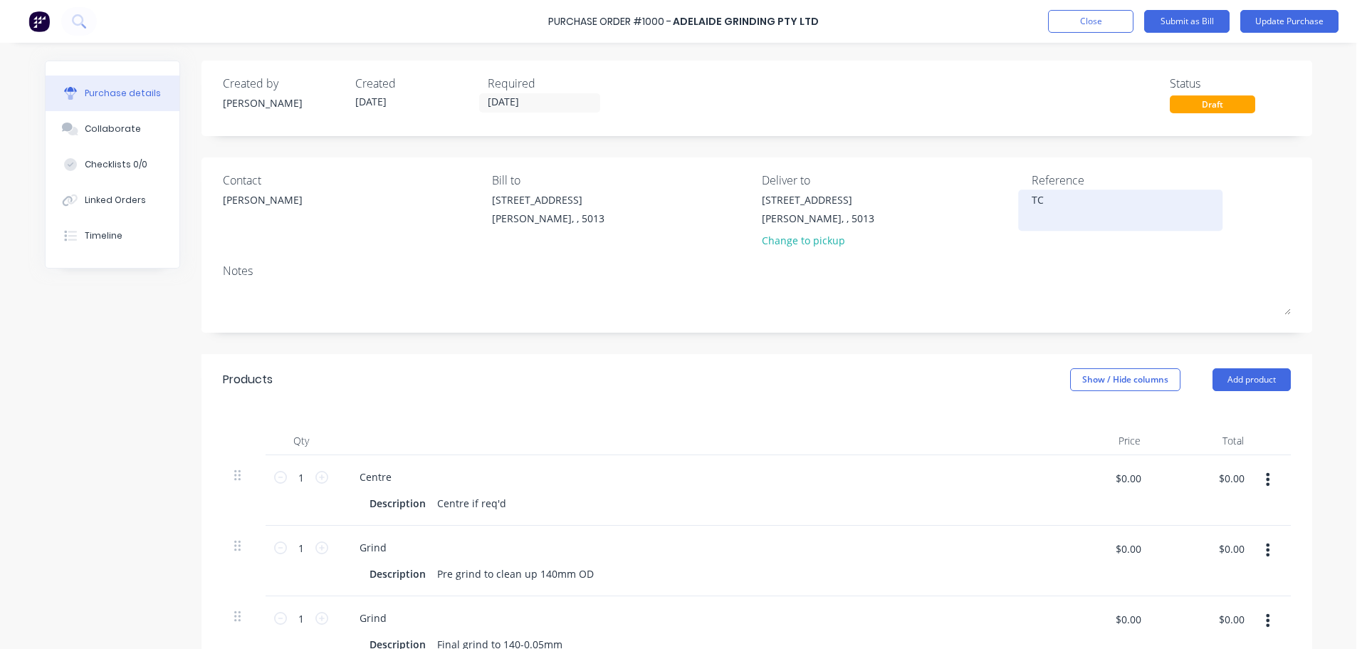
type textarea "x"
type textarea "TC1"
type textarea "x"
type textarea "TC18"
type textarea "x"
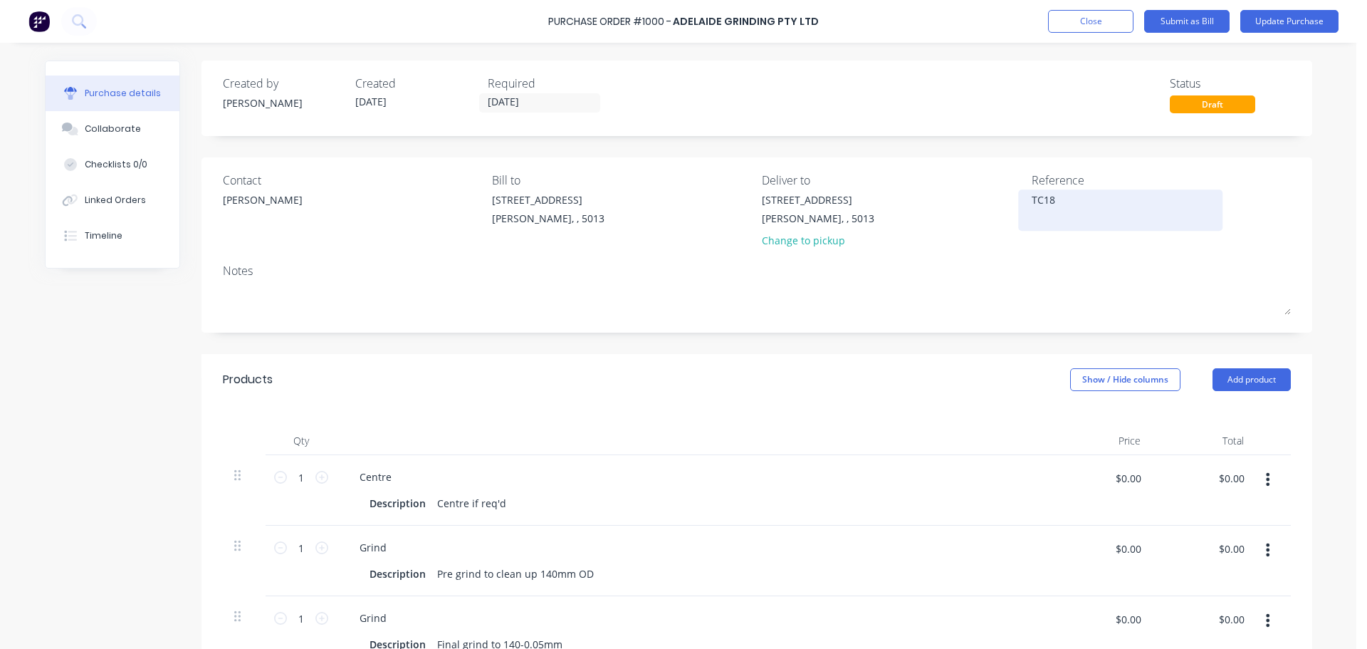
type textarea "TC180"
type textarea "x"
type textarea "TC1800"
type textarea "x"
type textarea "TC18000"
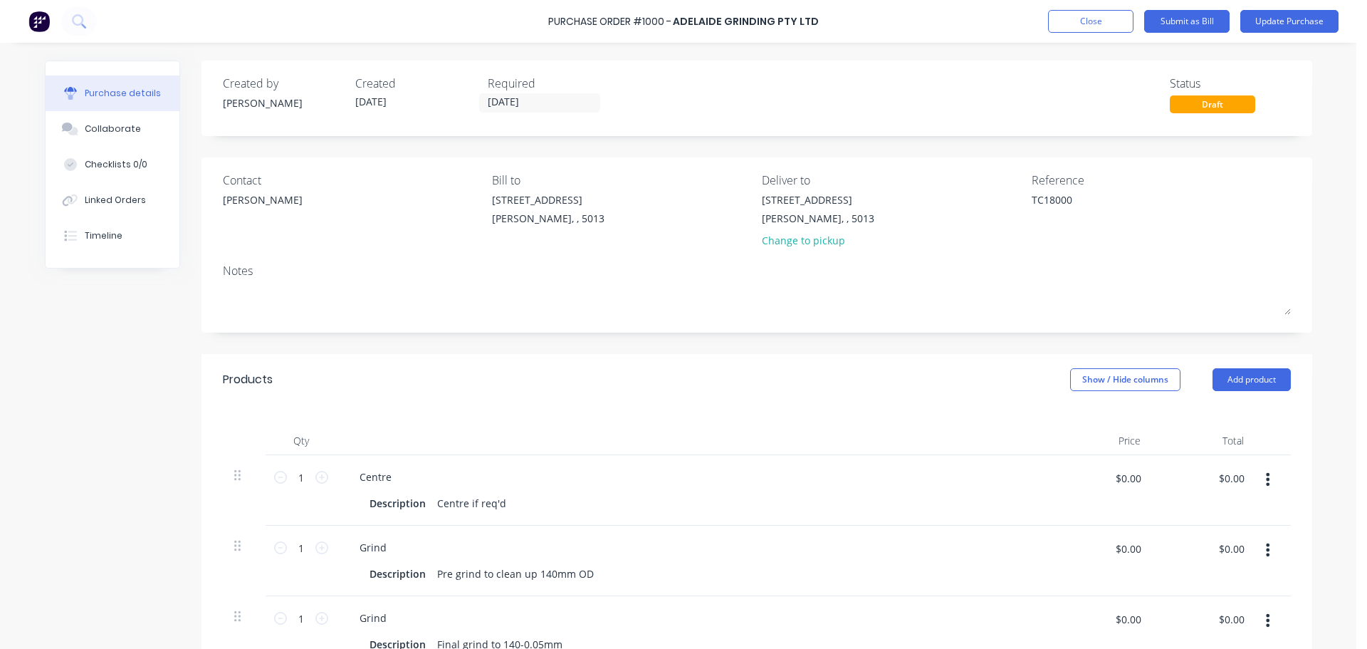
type textarea "x"
type textarea "TC18000"
click at [1239, 263] on div "Notes" at bounding box center [757, 270] width 1068 height 17
click at [1277, 33] on div "Purchase Order #1000 - Adelaide Grinding Pty Ltd Add product Close Submit as Bi…" at bounding box center [683, 21] width 1367 height 43
click at [1278, 30] on button "Update Purchase" at bounding box center [1290, 21] width 98 height 23
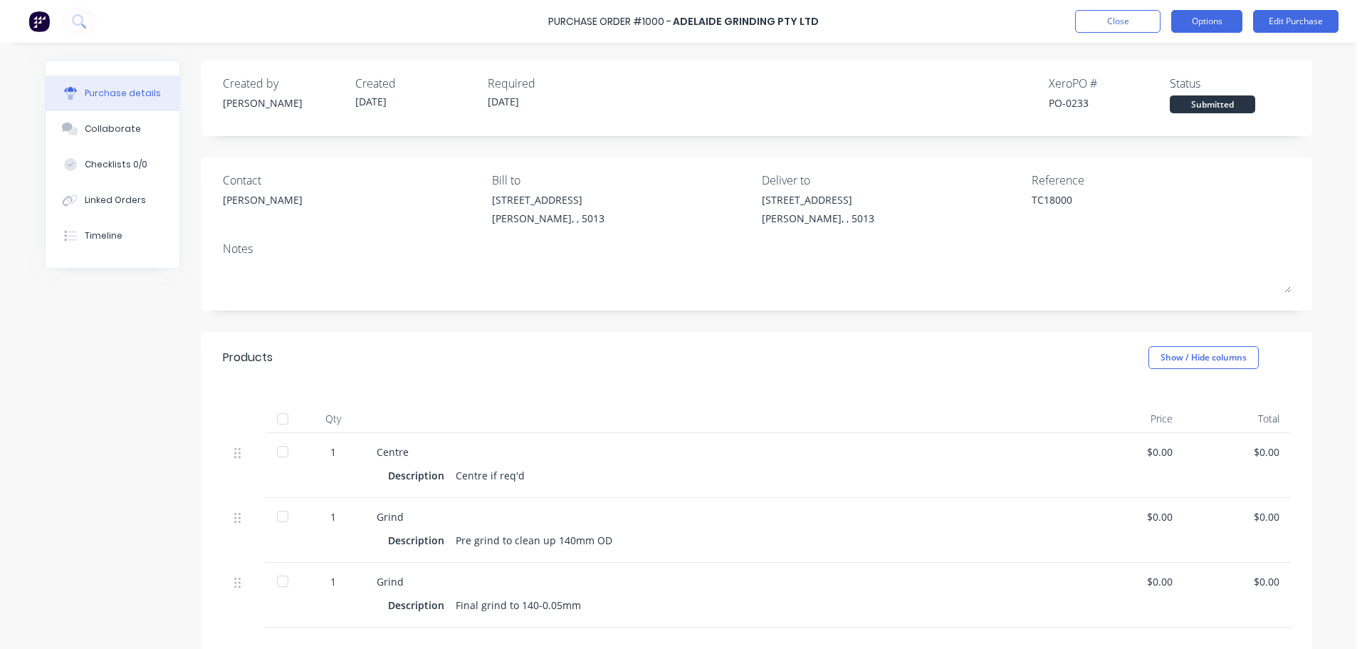
click at [1204, 20] on button "Options" at bounding box center [1206, 21] width 71 height 23
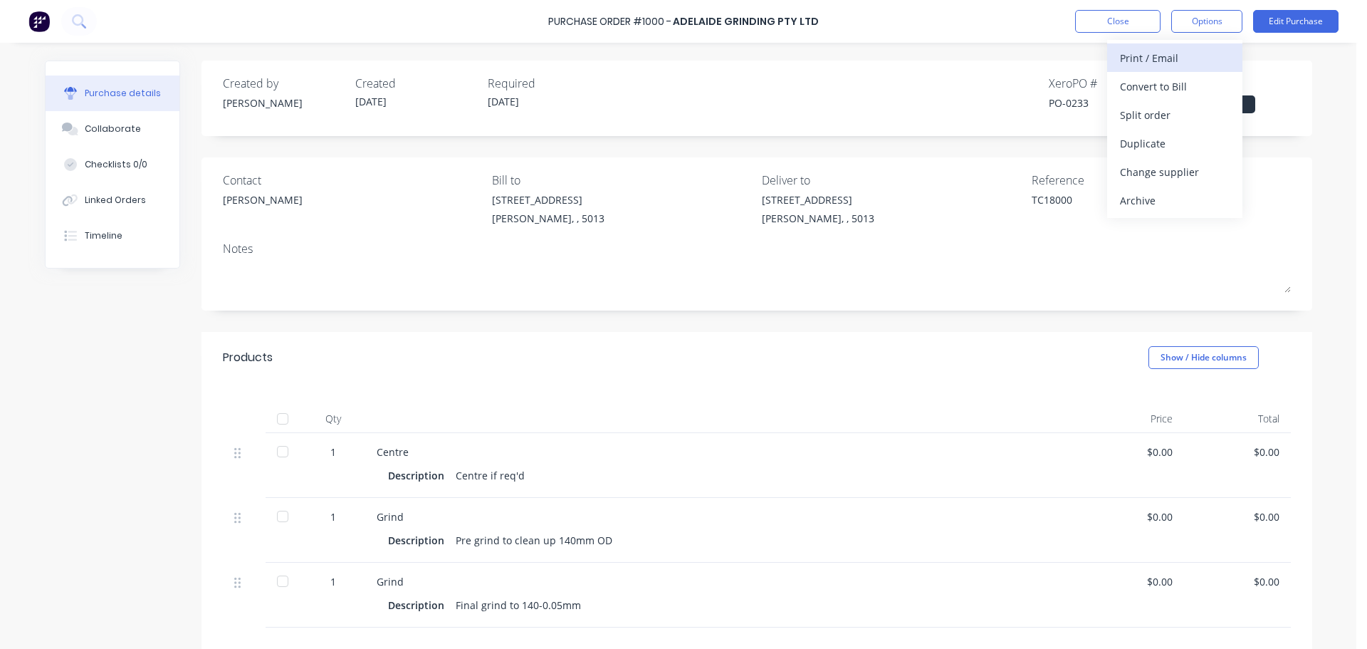
click at [1177, 56] on div "Print / Email" at bounding box center [1175, 58] width 110 height 21
click at [1150, 120] on div "Without pricing" at bounding box center [1175, 115] width 110 height 21
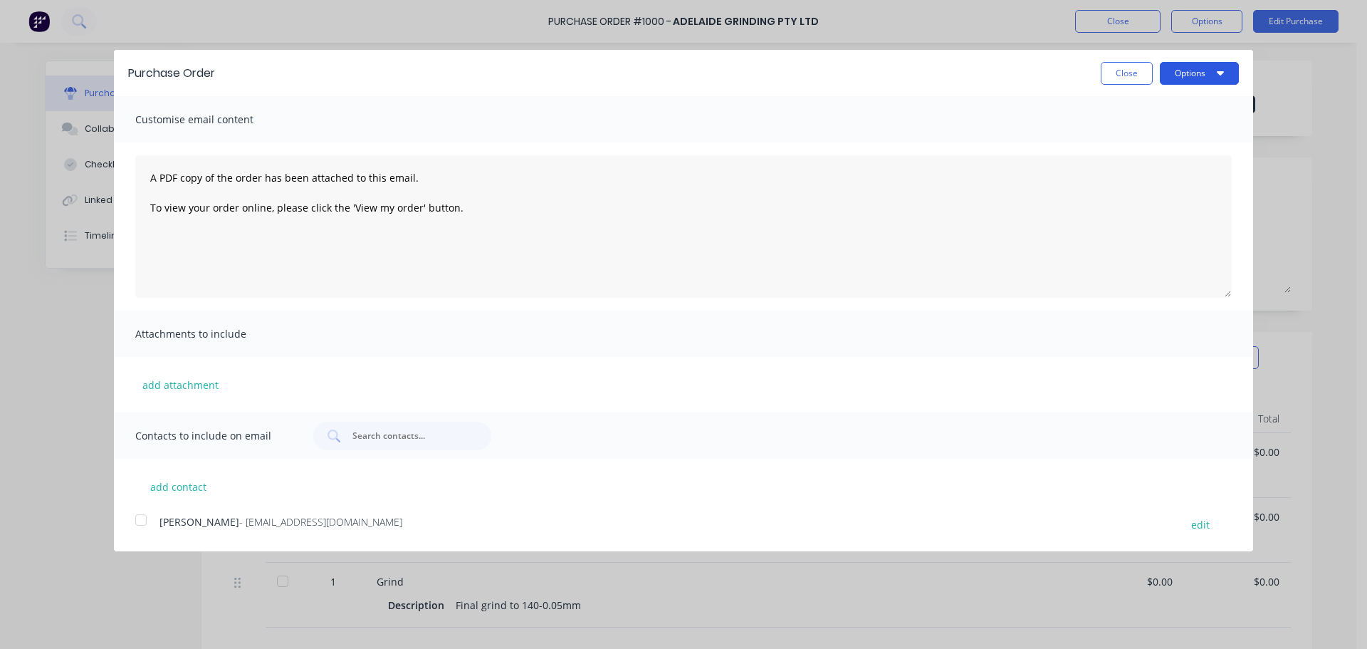
click at [1178, 80] on button "Options" at bounding box center [1199, 73] width 79 height 23
click at [1158, 113] on div "Print" at bounding box center [1172, 109] width 110 height 21
click at [1122, 74] on button "Close" at bounding box center [1127, 73] width 52 height 23
type textarea "x"
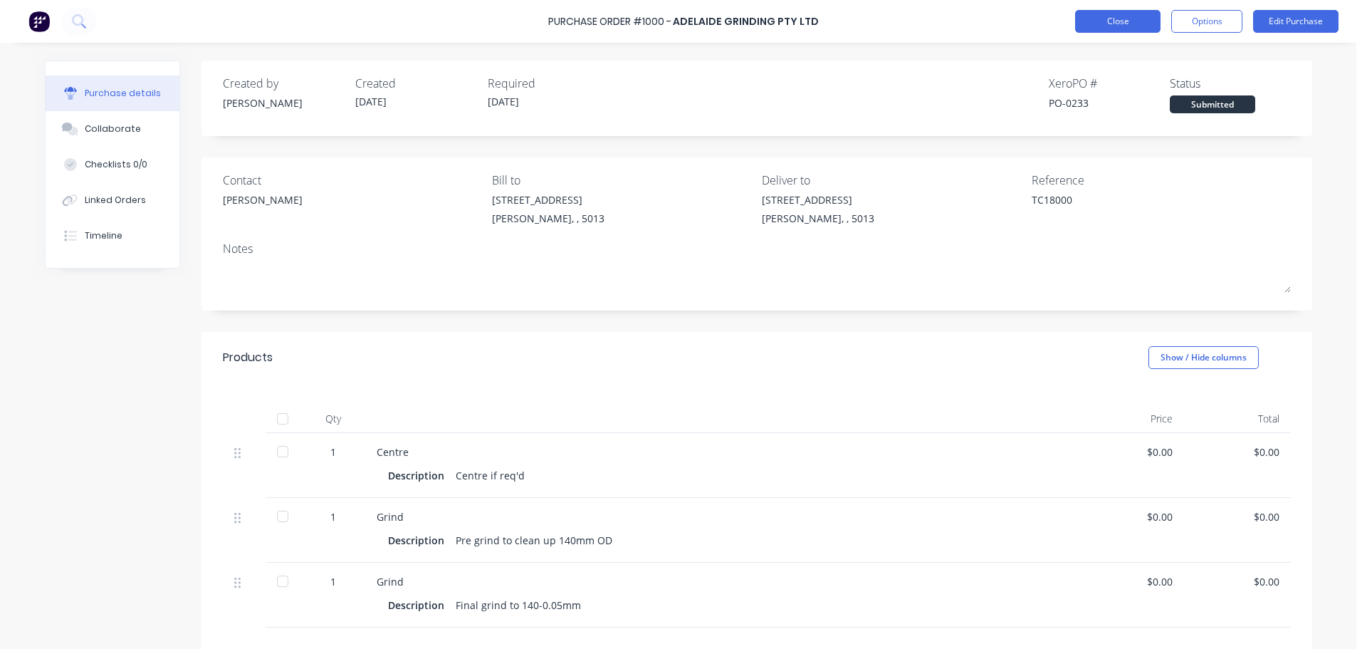
click at [1124, 29] on button "Close" at bounding box center [1117, 21] width 85 height 23
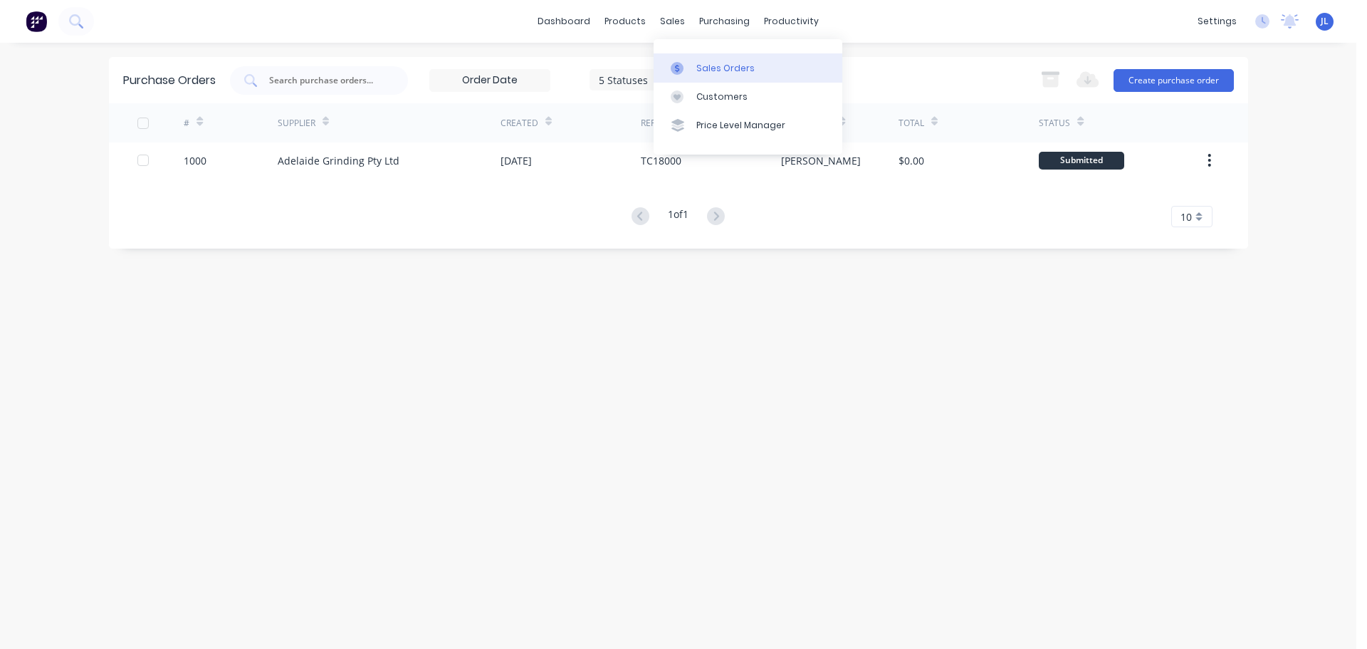
click at [697, 67] on div "Sales Orders" at bounding box center [725, 68] width 58 height 13
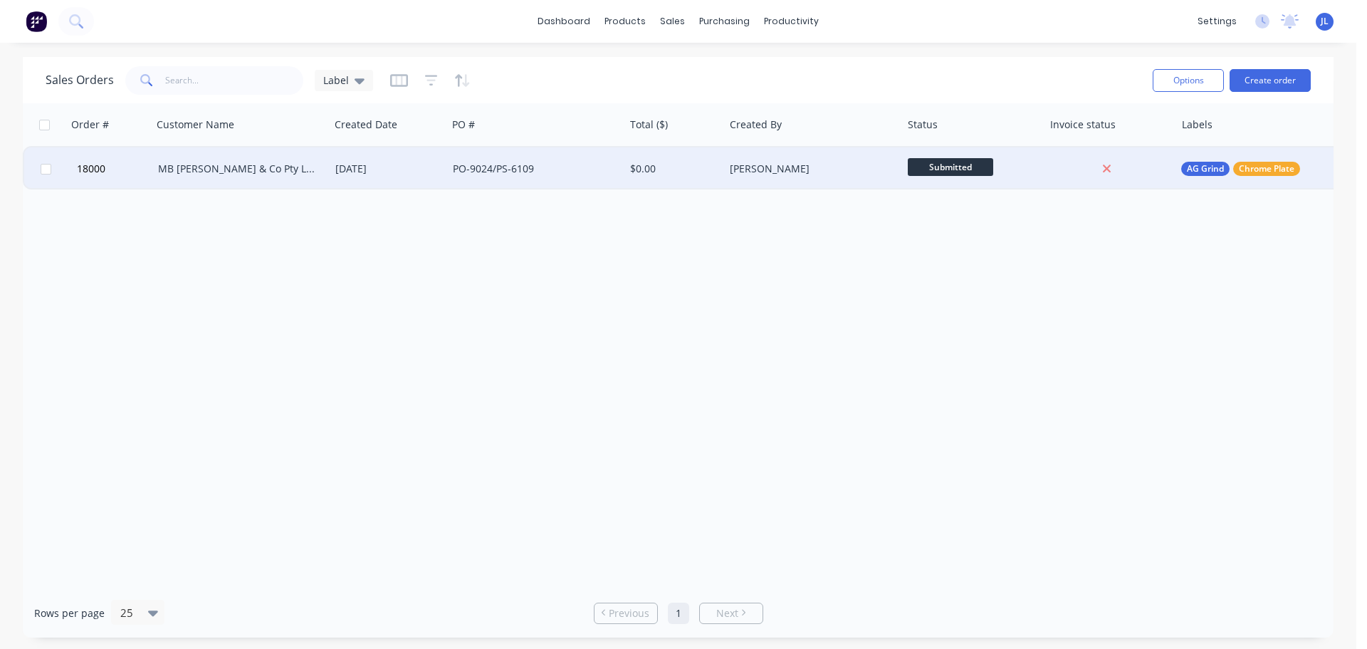
click at [591, 173] on div "PO-9024/PS-6109" at bounding box center [532, 169] width 158 height 14
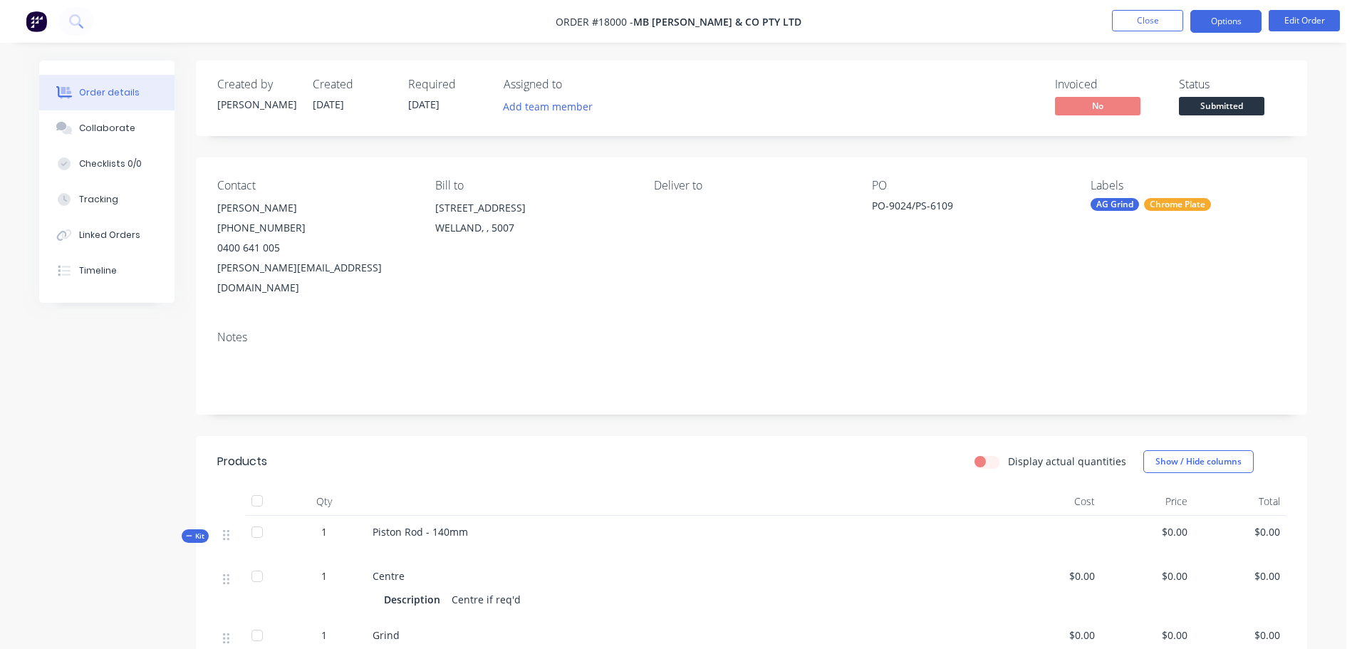
click at [1221, 27] on button "Options" at bounding box center [1225, 21] width 71 height 23
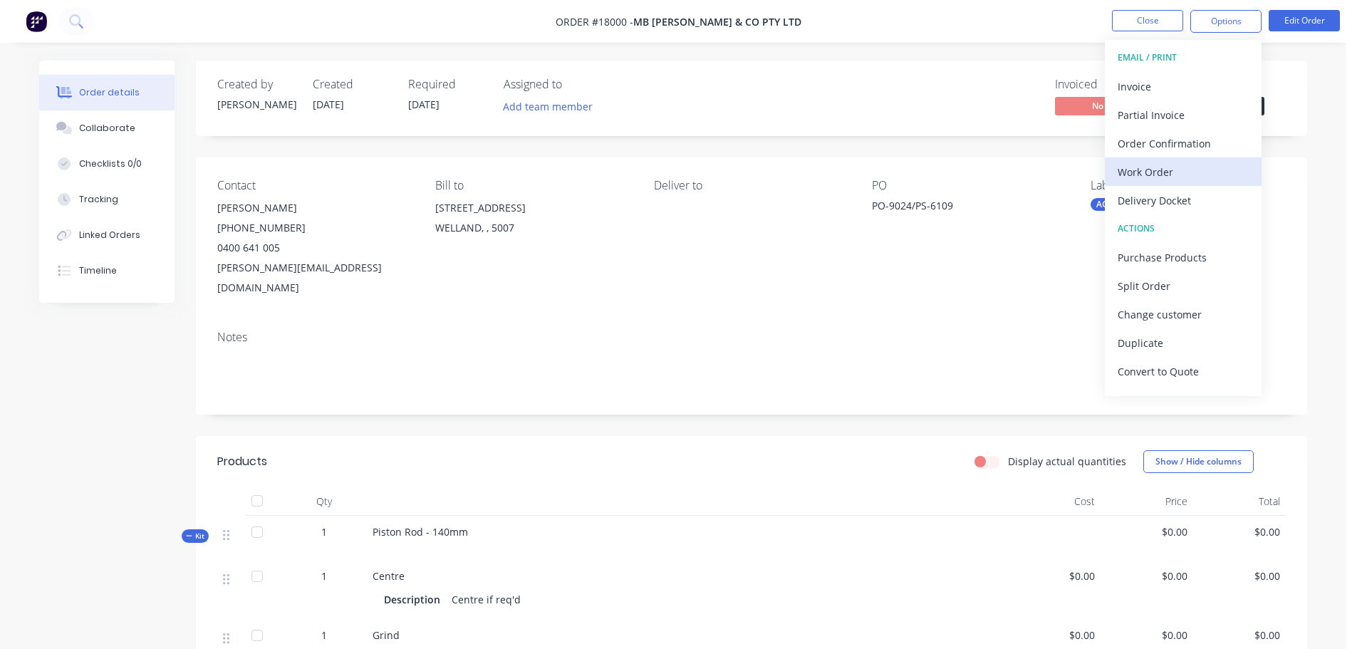
click at [1181, 176] on div "Work Order" at bounding box center [1182, 172] width 131 height 21
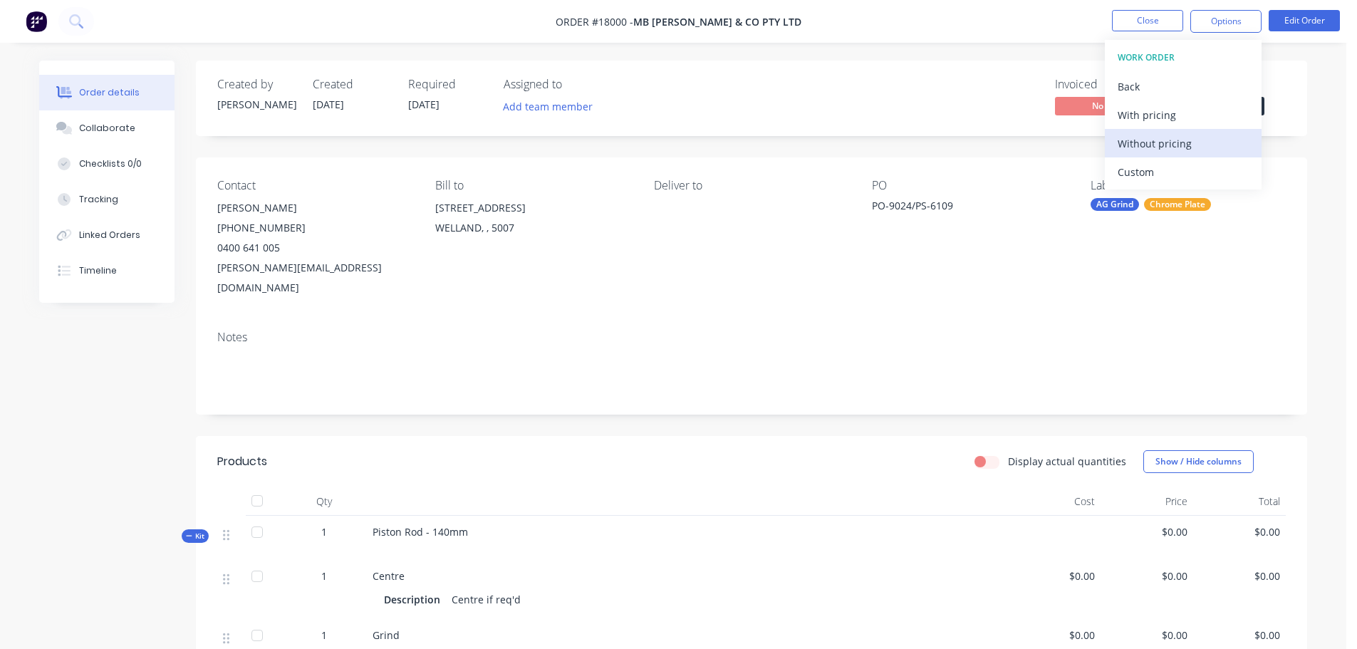
click at [1177, 145] on div "Without pricing" at bounding box center [1182, 143] width 131 height 21
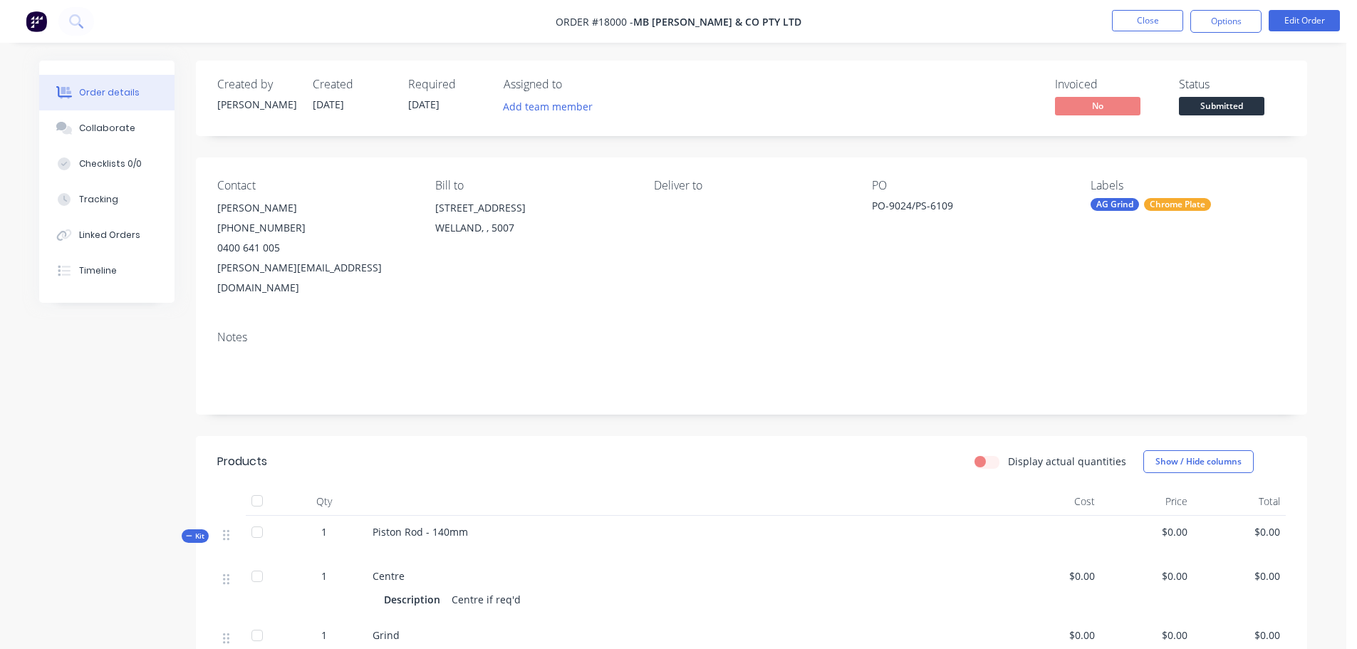
click at [350, 21] on nav "Order #18000 - MB [PERSON_NAME] & Co Pty Ltd Close Options Edit Order" at bounding box center [678, 21] width 1357 height 43
click at [1241, 108] on span "Submitted" at bounding box center [1221, 106] width 85 height 18
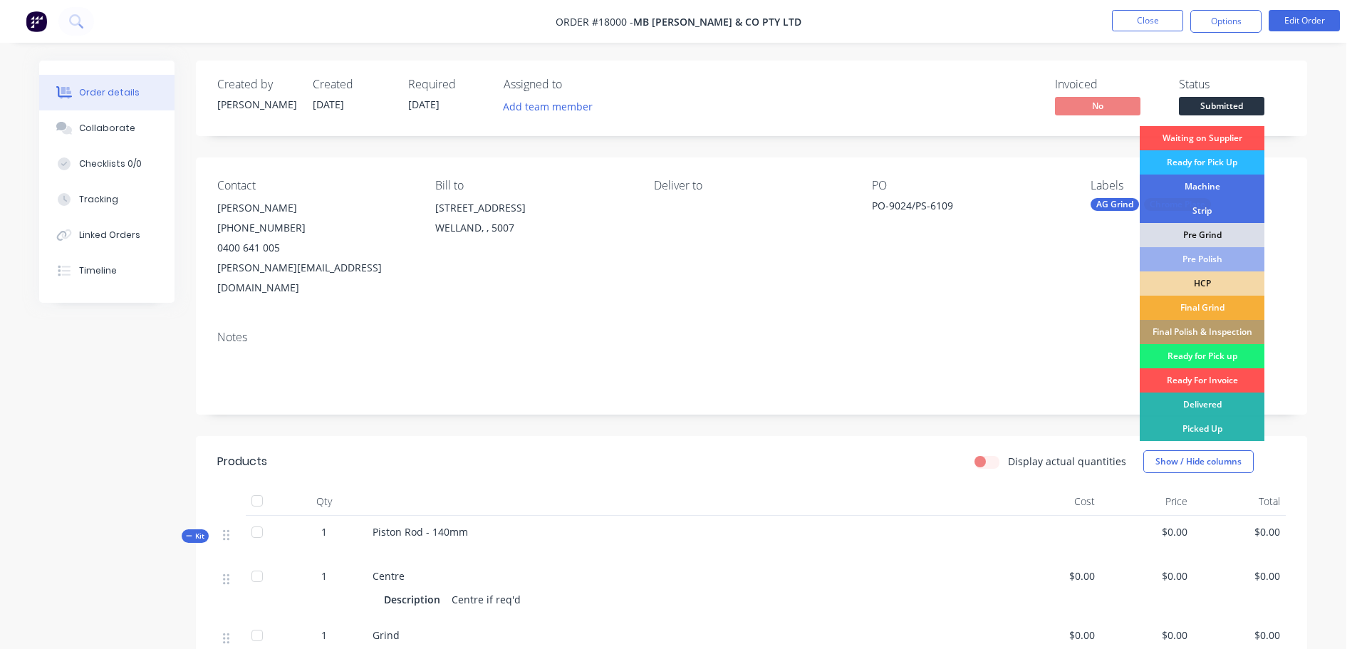
click at [1317, 92] on div "Order details Collaborate Checklists 0/0 Tracking Linked Orders Timeline Order …" at bounding box center [673, 615] width 1296 height 1108
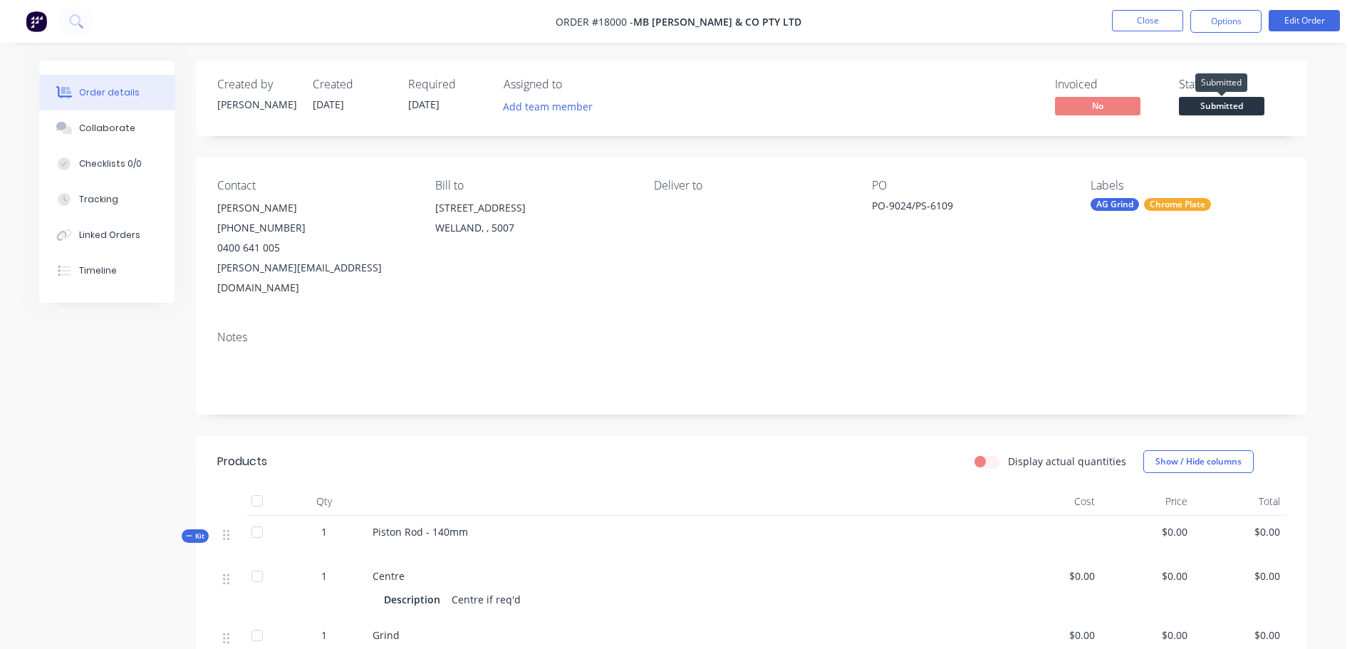
click at [1216, 110] on span "Submitted" at bounding box center [1221, 106] width 85 height 18
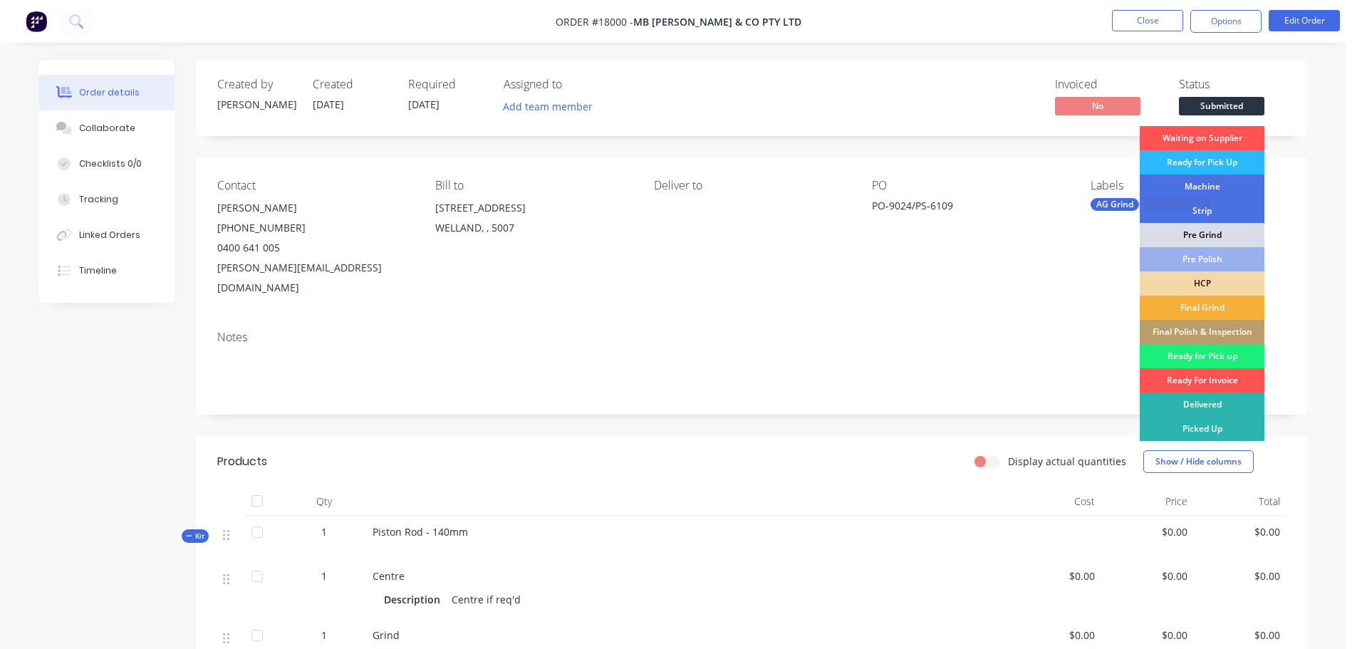
click at [1213, 232] on div "Pre Grind" at bounding box center [1201, 235] width 125 height 24
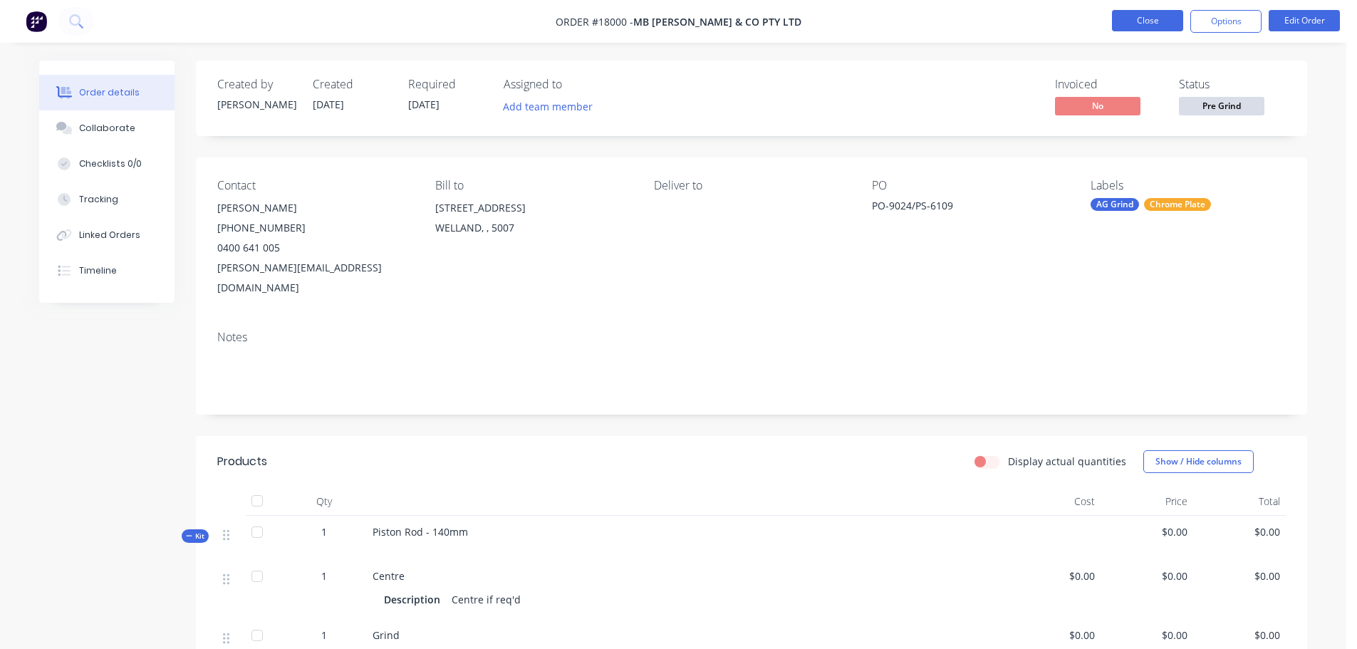
click at [1147, 23] on button "Close" at bounding box center [1147, 20] width 71 height 21
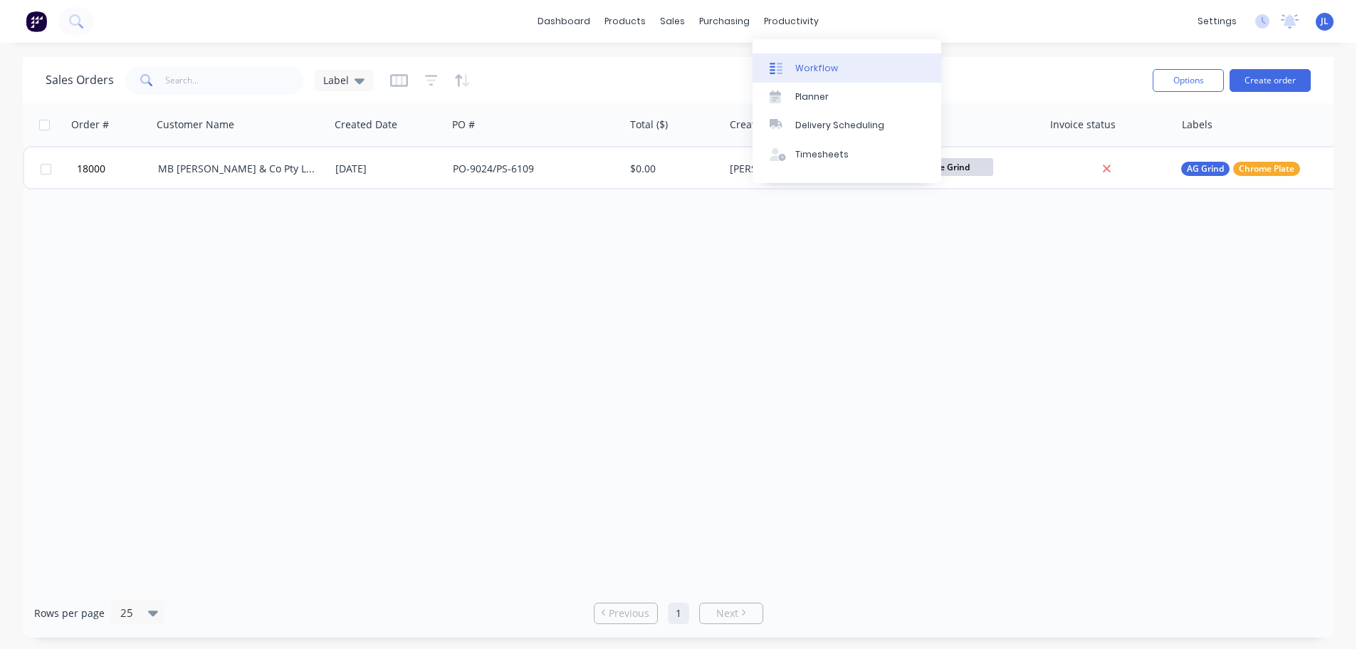
click at [800, 67] on div "Workflow" at bounding box center [816, 68] width 43 height 13
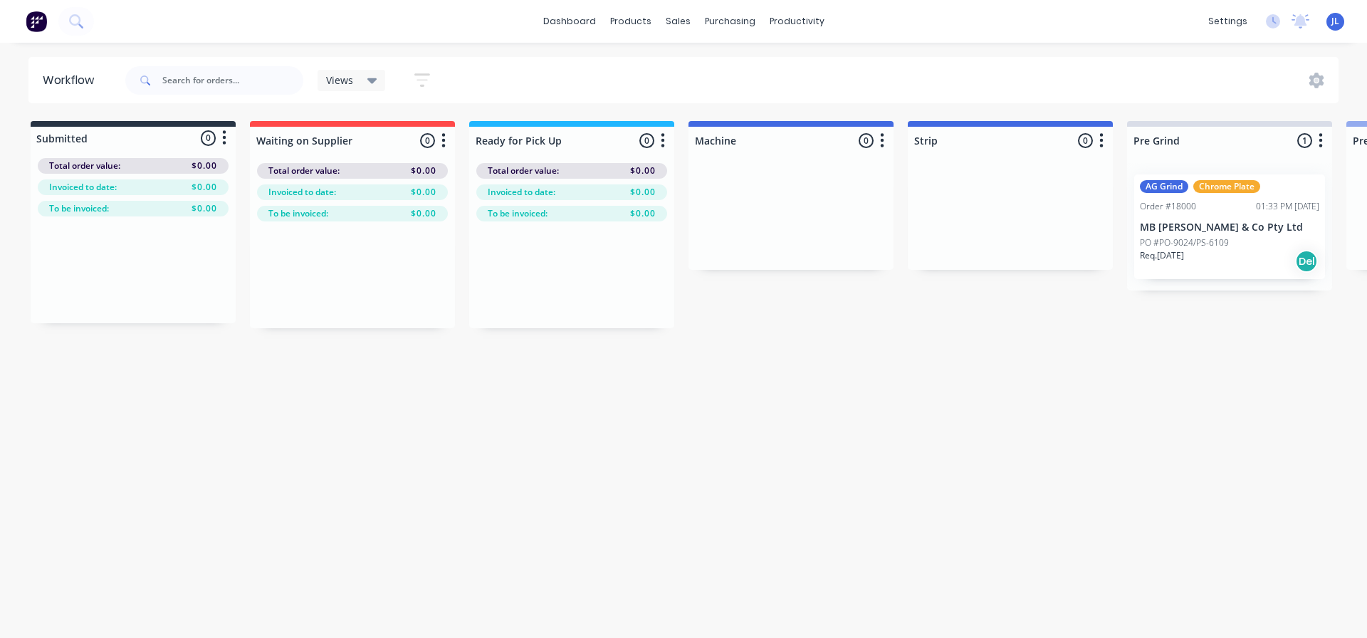
click at [1204, 236] on p "PO #PO-9024/PS-6109" at bounding box center [1184, 242] width 89 height 13
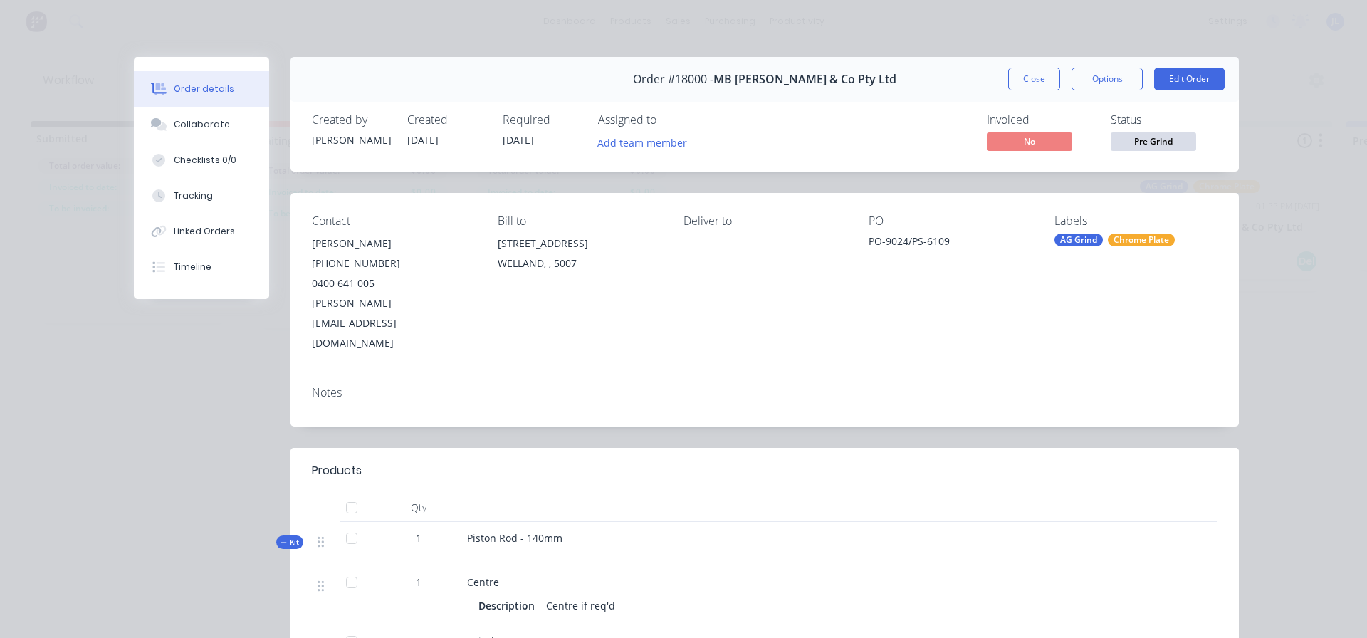
click at [512, 136] on span "[DATE]" at bounding box center [518, 140] width 31 height 14
click at [1182, 70] on button "Edit Order" at bounding box center [1189, 79] width 71 height 23
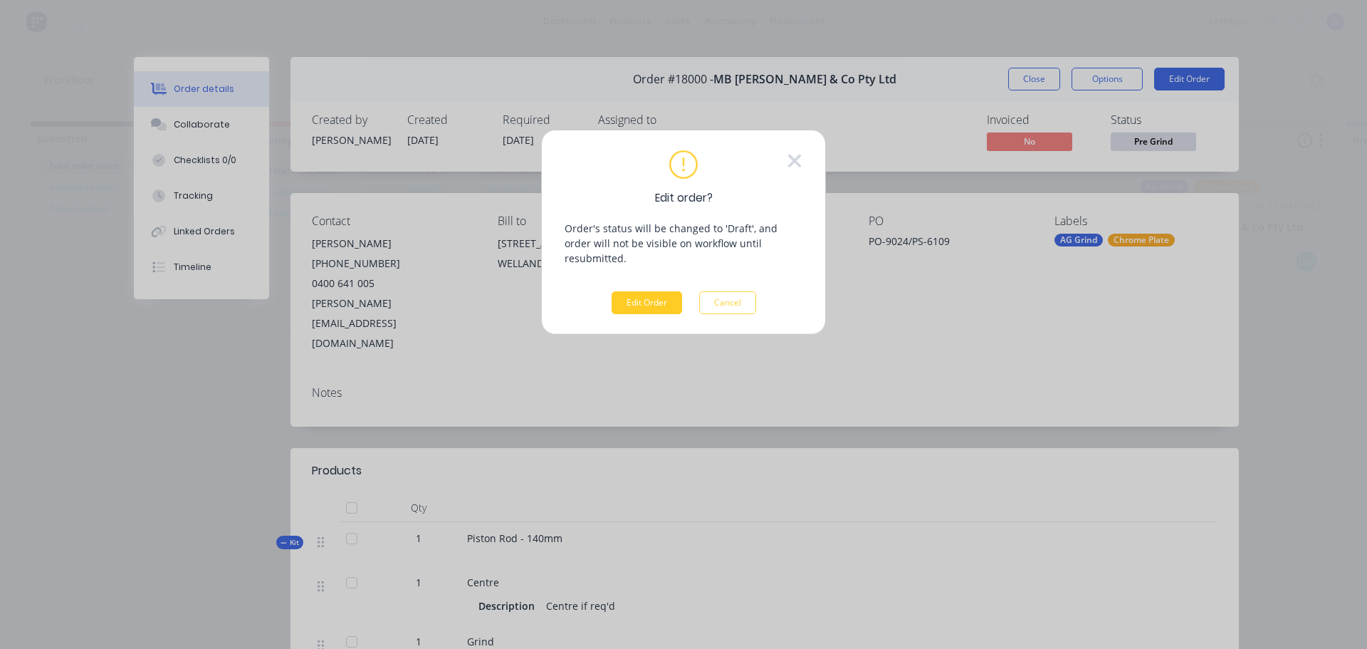
click at [646, 291] on button "Edit Order" at bounding box center [647, 302] width 71 height 23
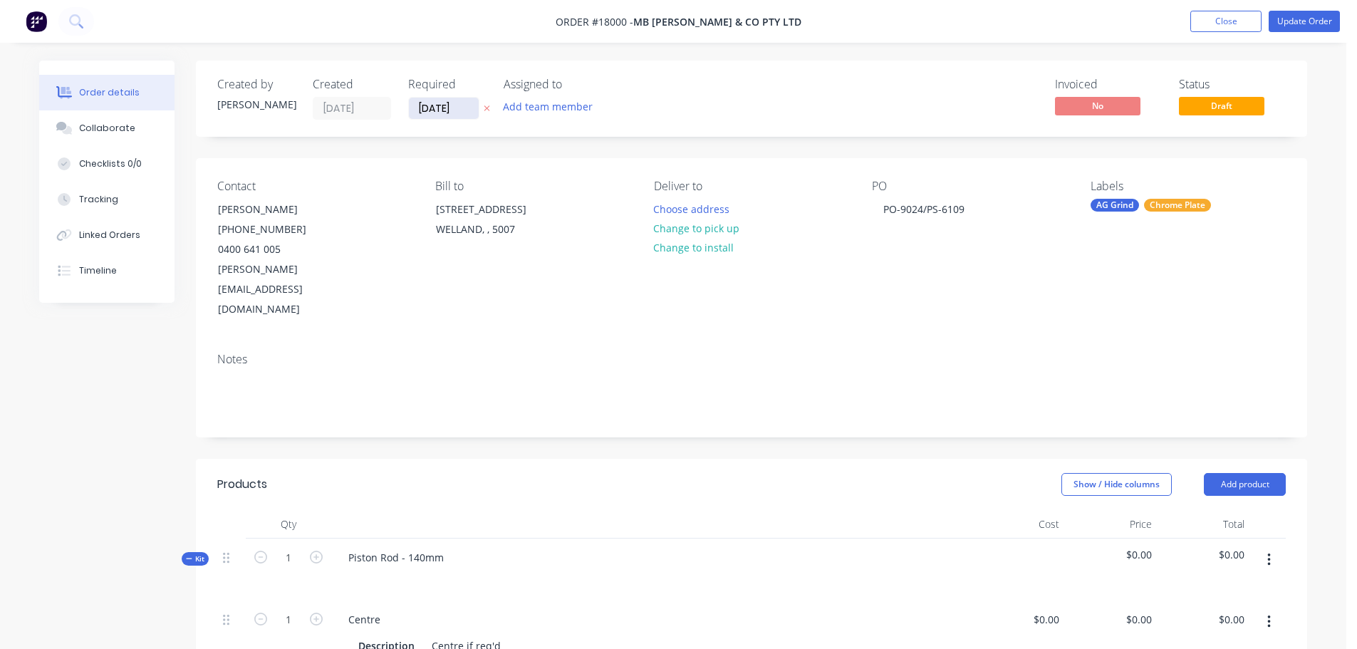
click at [448, 113] on input "[DATE]" at bounding box center [444, 108] width 70 height 21
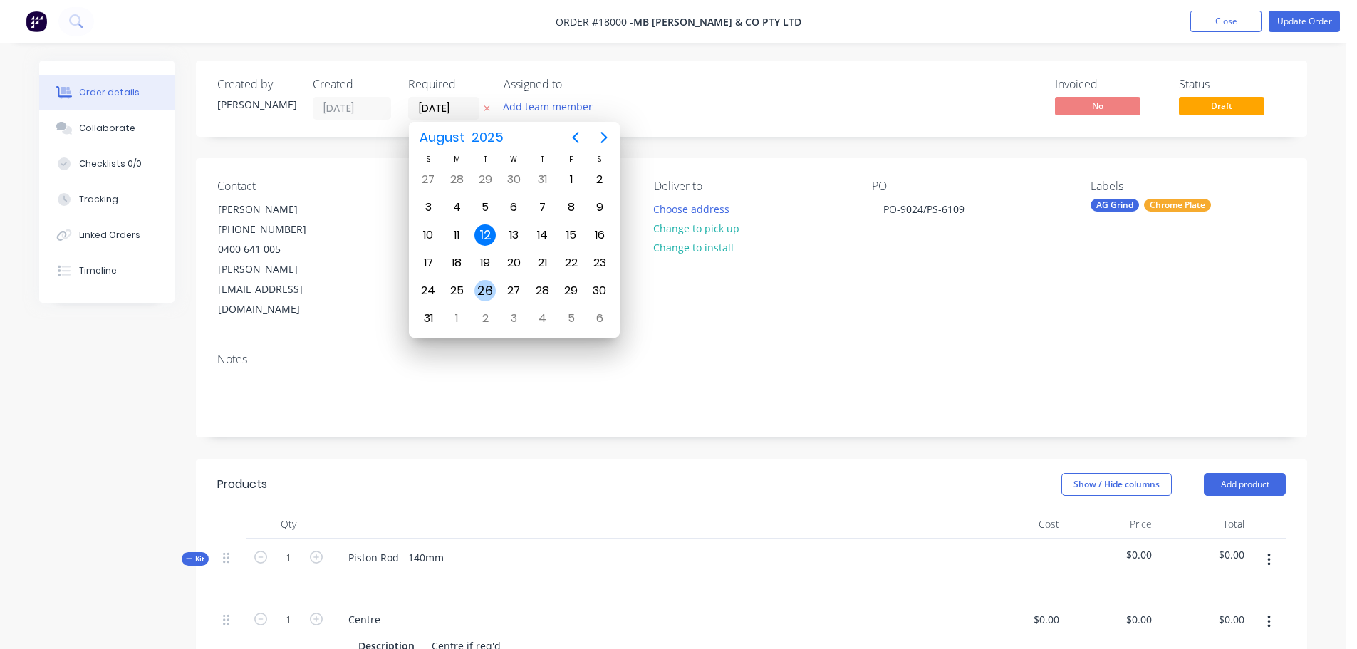
click at [489, 288] on div "26" at bounding box center [484, 290] width 21 height 21
type input "[DATE]"
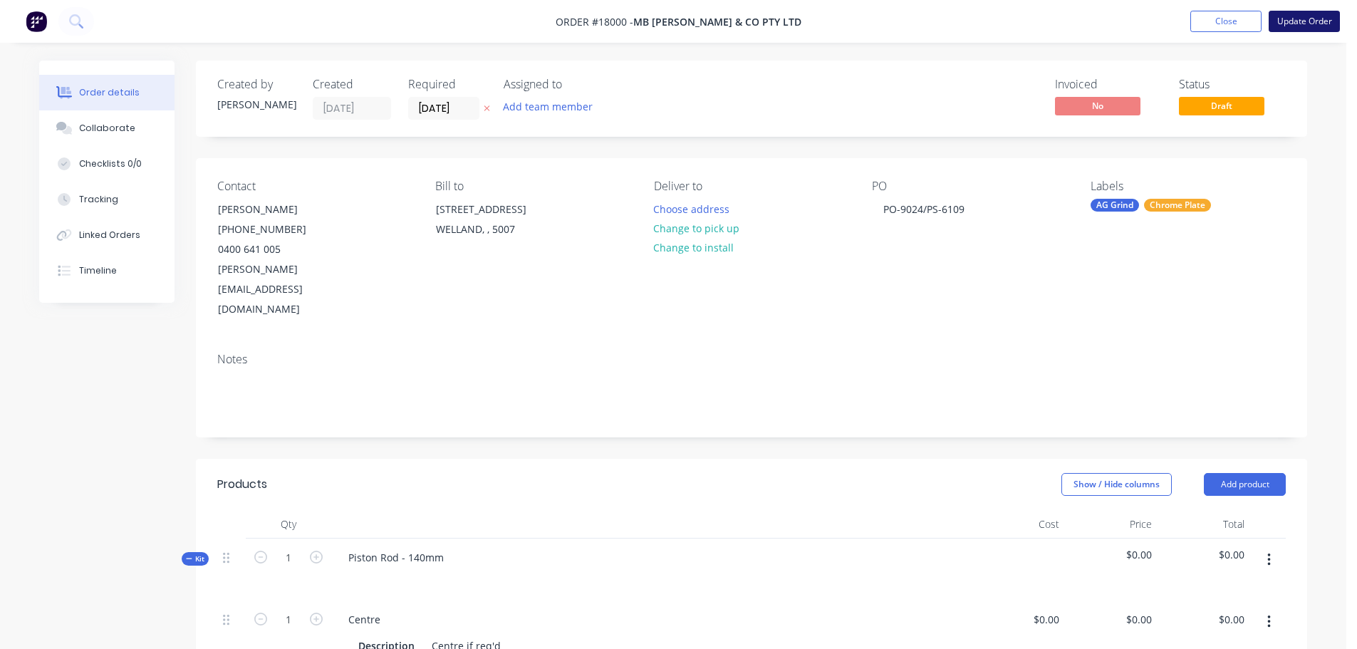
click at [1292, 25] on button "Update Order" at bounding box center [1303, 21] width 71 height 21
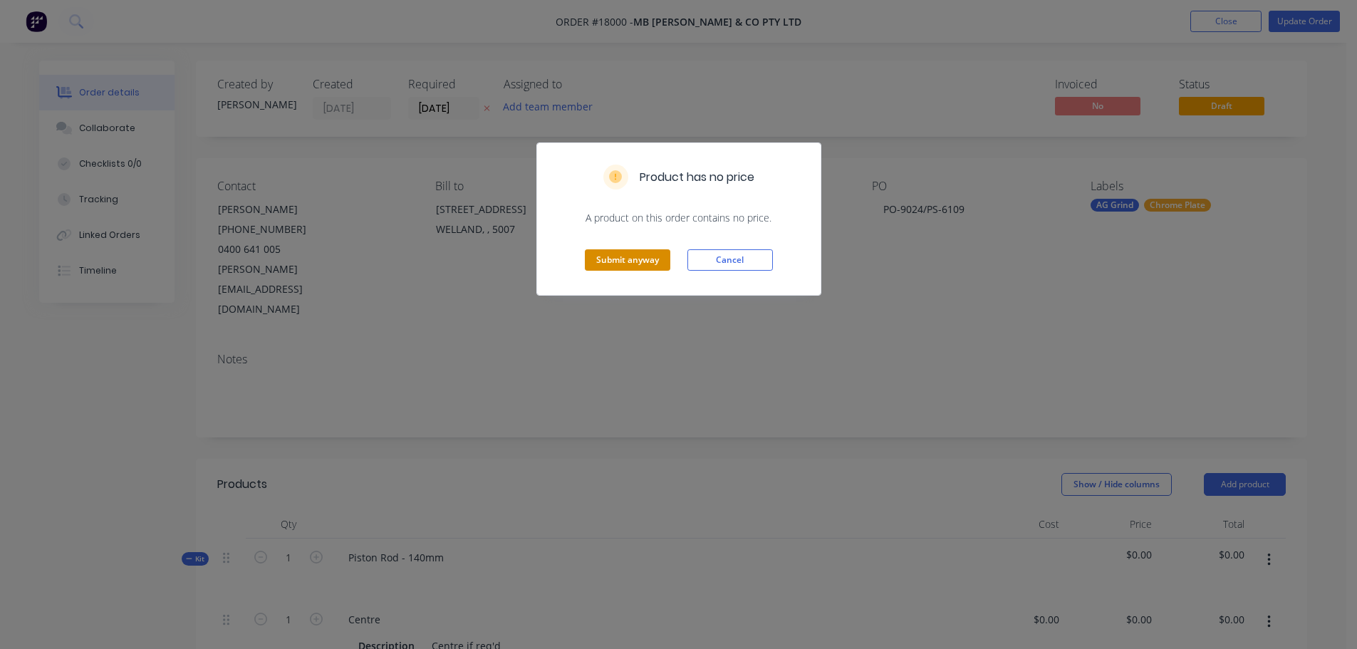
click at [620, 257] on button "Submit anyway" at bounding box center [627, 259] width 85 height 21
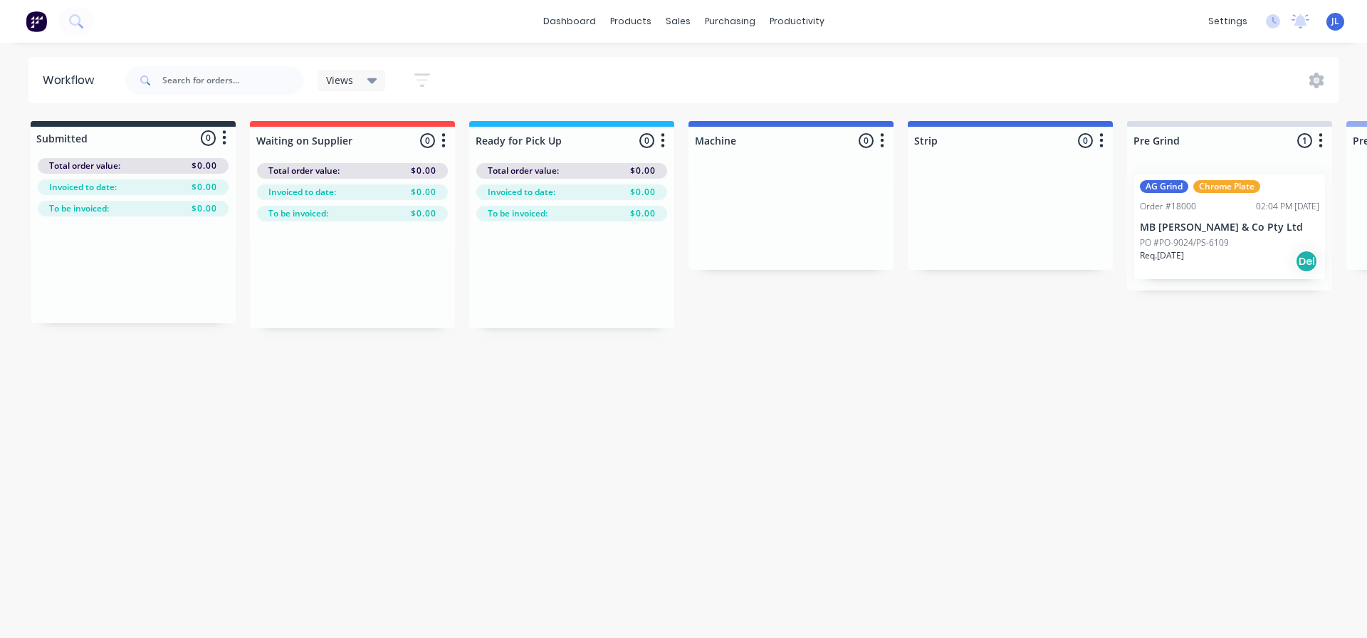
click at [1203, 241] on p "PO #PO-9024/PS-6109" at bounding box center [1184, 242] width 89 height 13
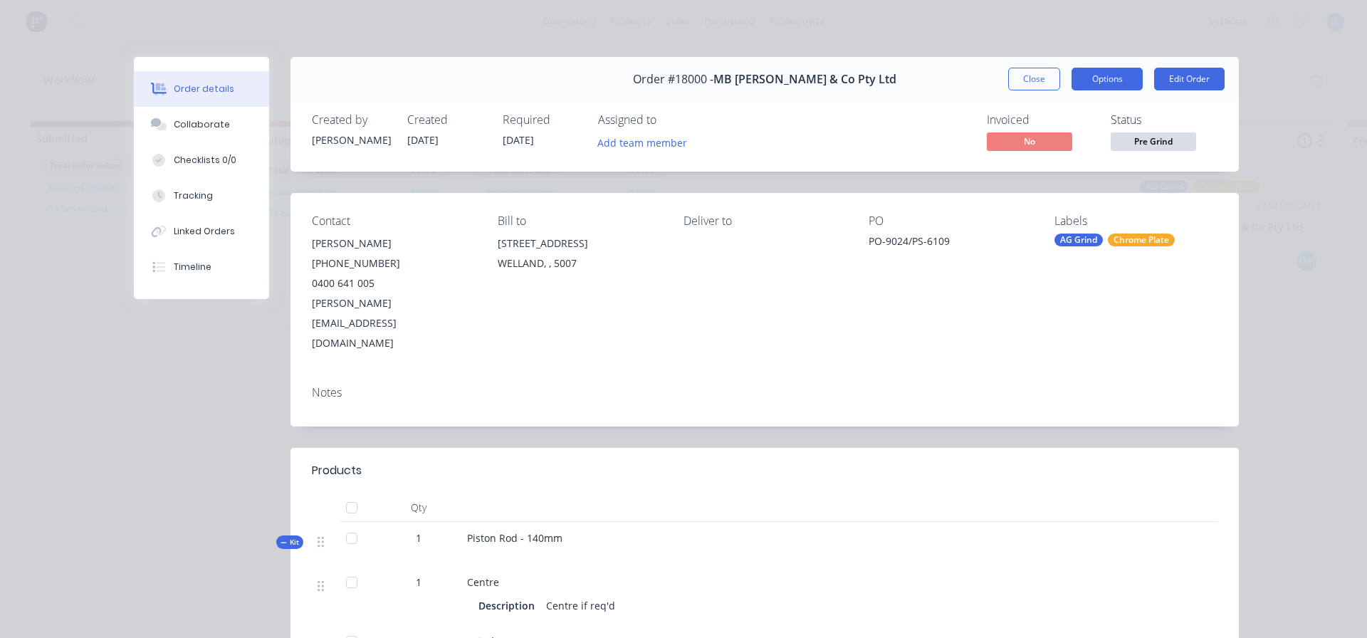
click at [1095, 82] on button "Options" at bounding box center [1107, 79] width 71 height 23
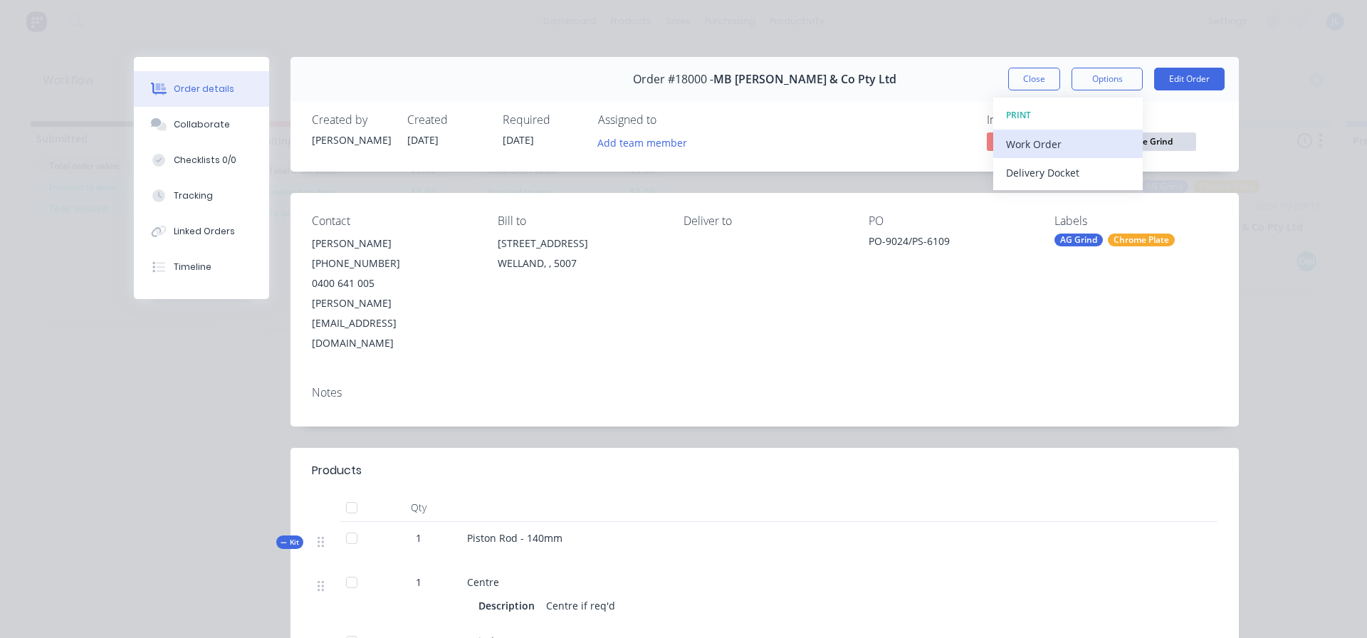
click at [1039, 142] on div "Work Order" at bounding box center [1068, 144] width 124 height 21
click at [1038, 172] on div "Standard" at bounding box center [1068, 172] width 124 height 21
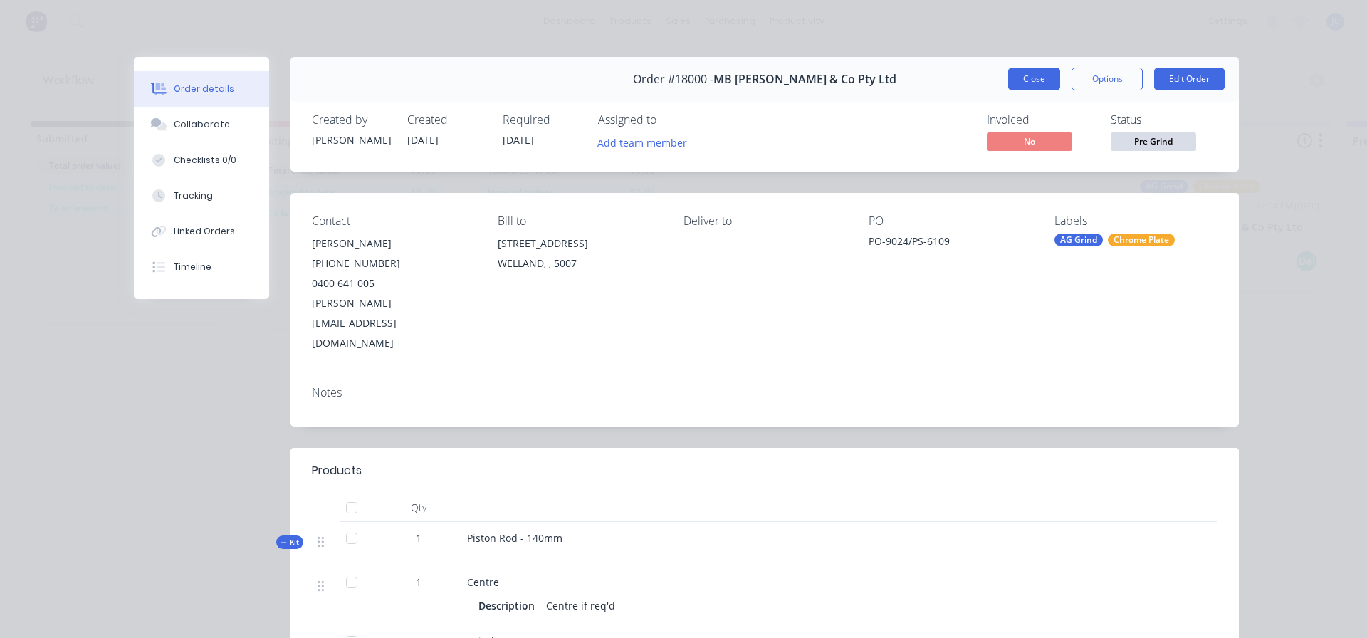
click at [1023, 80] on button "Close" at bounding box center [1034, 79] width 52 height 23
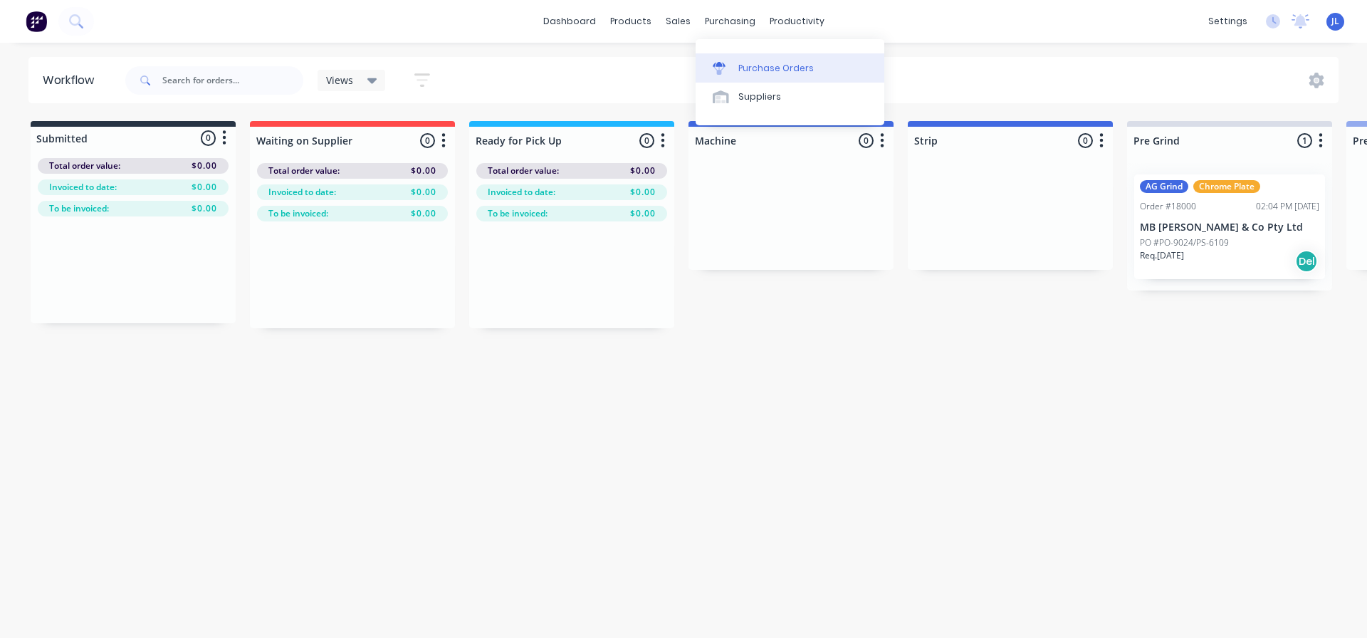
click at [741, 71] on div "Purchase Orders" at bounding box center [775, 68] width 75 height 13
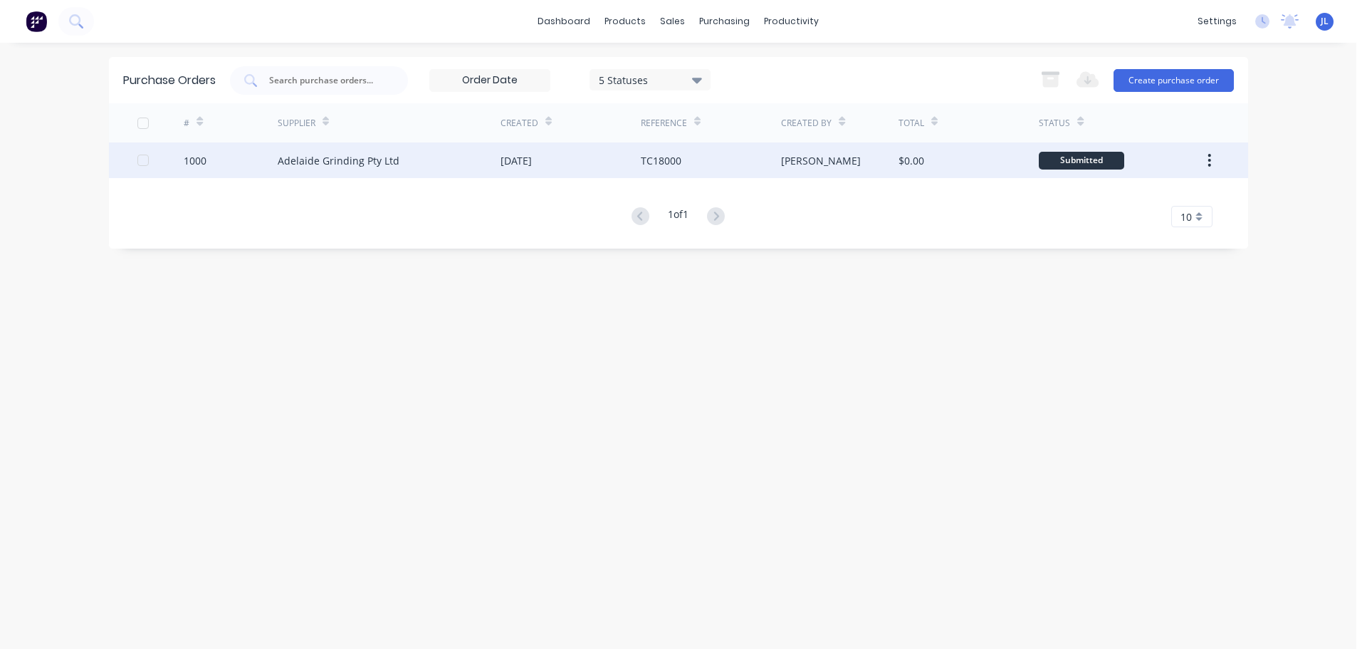
click at [409, 166] on div "Adelaide Grinding Pty Ltd" at bounding box center [389, 160] width 223 height 36
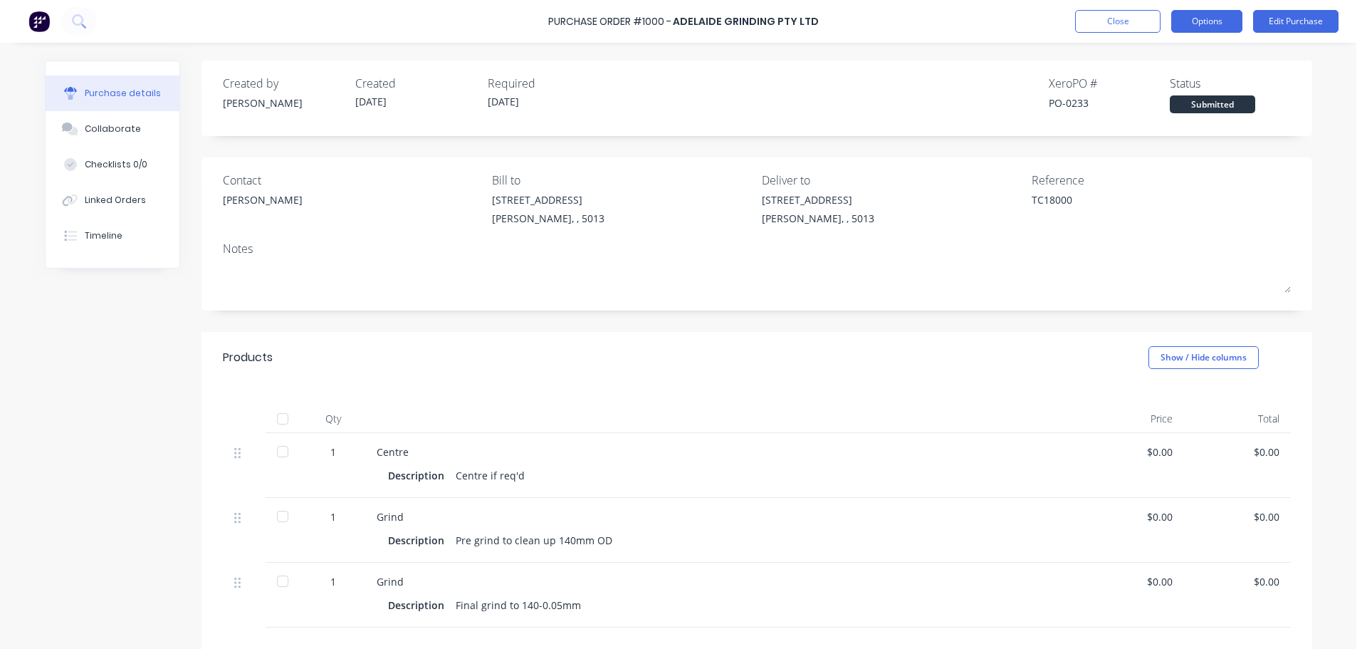
click at [1206, 23] on button "Options" at bounding box center [1206, 21] width 71 height 23
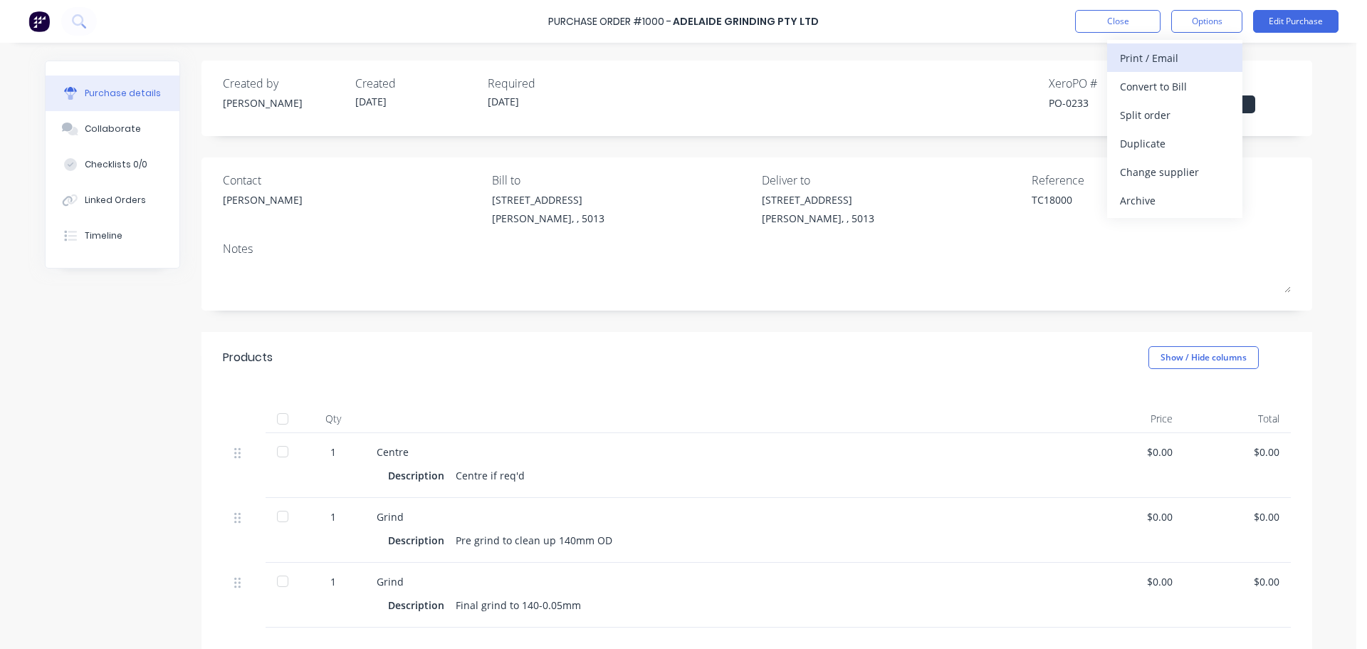
click at [1154, 61] on div "Print / Email" at bounding box center [1175, 58] width 110 height 21
click at [1153, 109] on div "Without pricing" at bounding box center [1175, 115] width 110 height 21
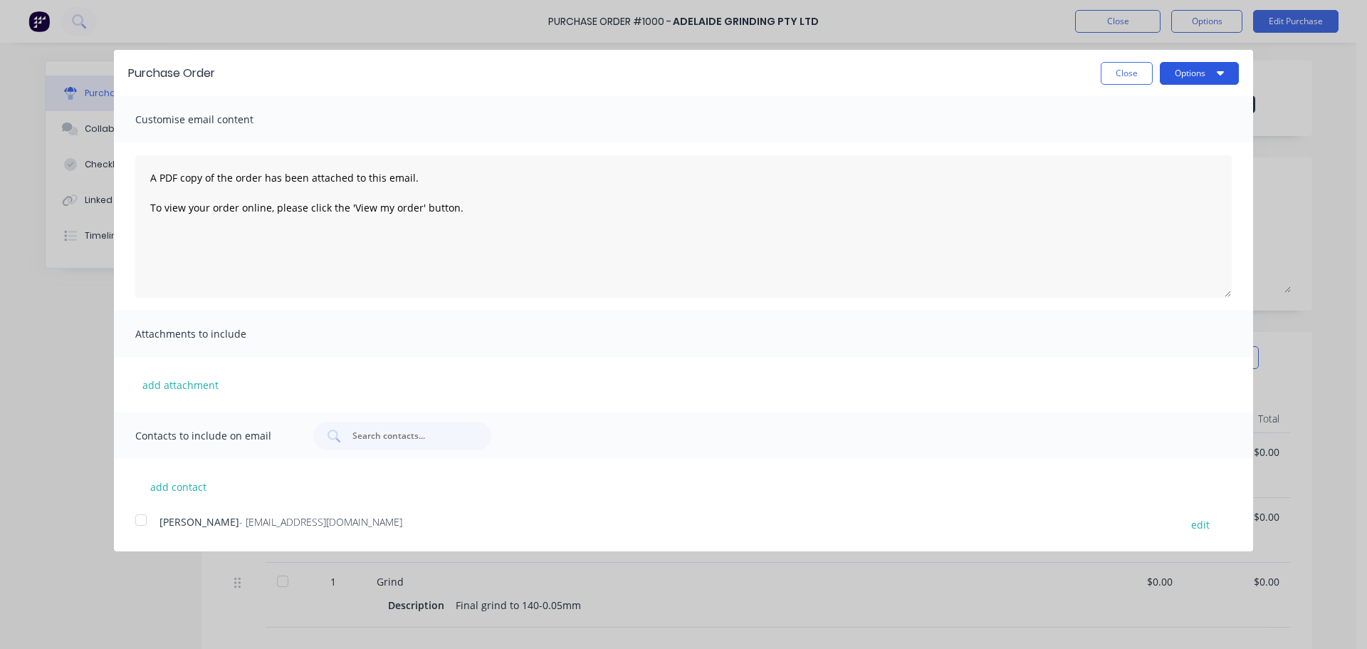
click at [1210, 76] on button "Options" at bounding box center [1199, 73] width 79 height 23
click at [1177, 108] on div "Print" at bounding box center [1172, 109] width 110 height 21
click at [1111, 79] on button "Close" at bounding box center [1127, 73] width 52 height 23
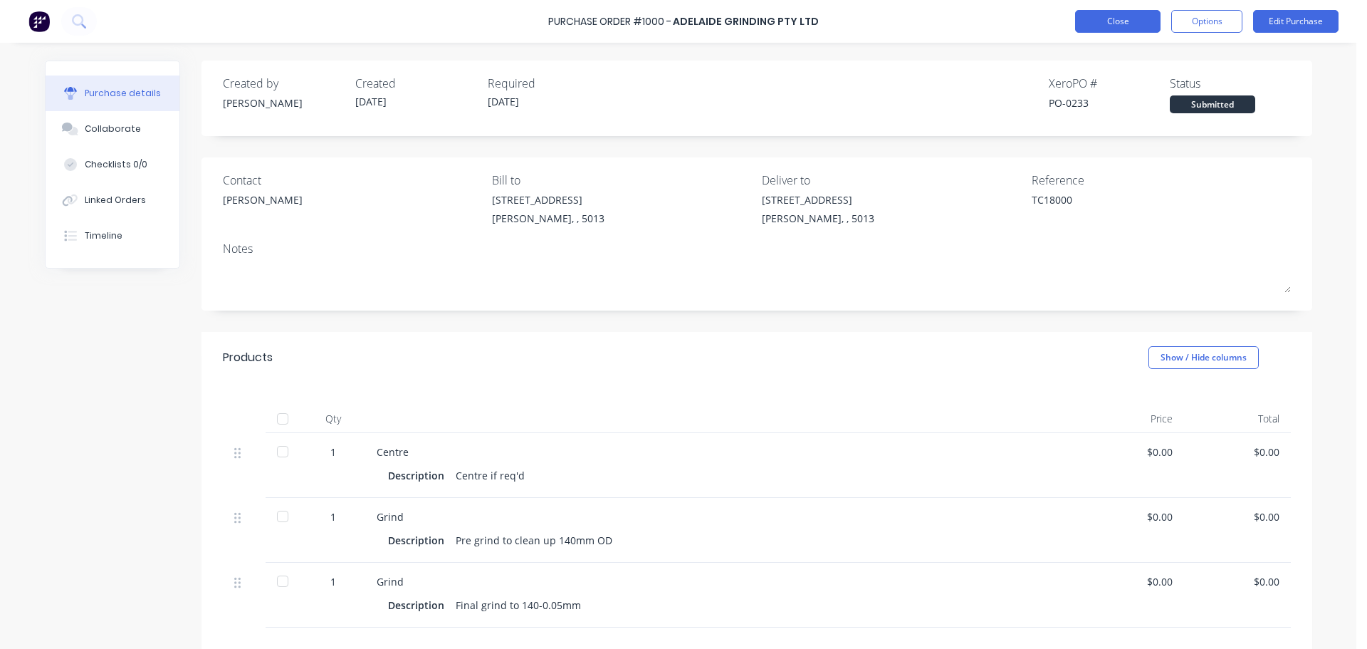
click at [1125, 25] on button "Close" at bounding box center [1117, 21] width 85 height 23
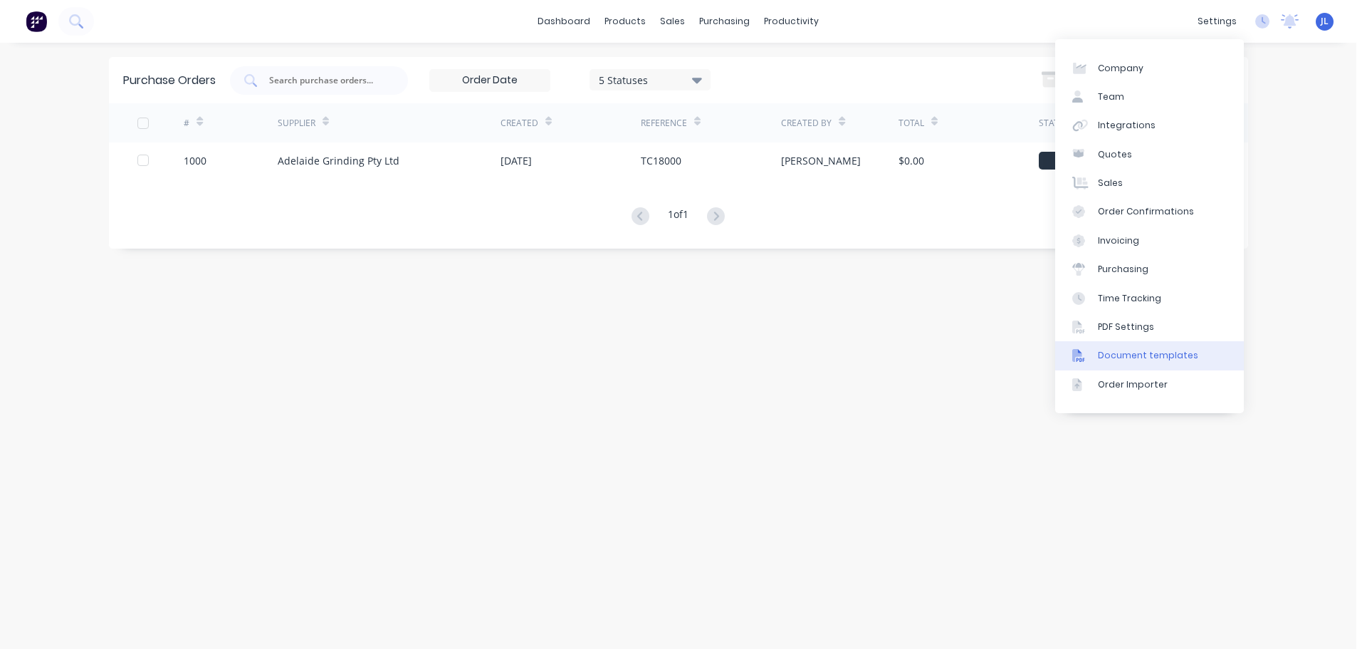
click at [1117, 352] on div "Document templates" at bounding box center [1148, 355] width 100 height 13
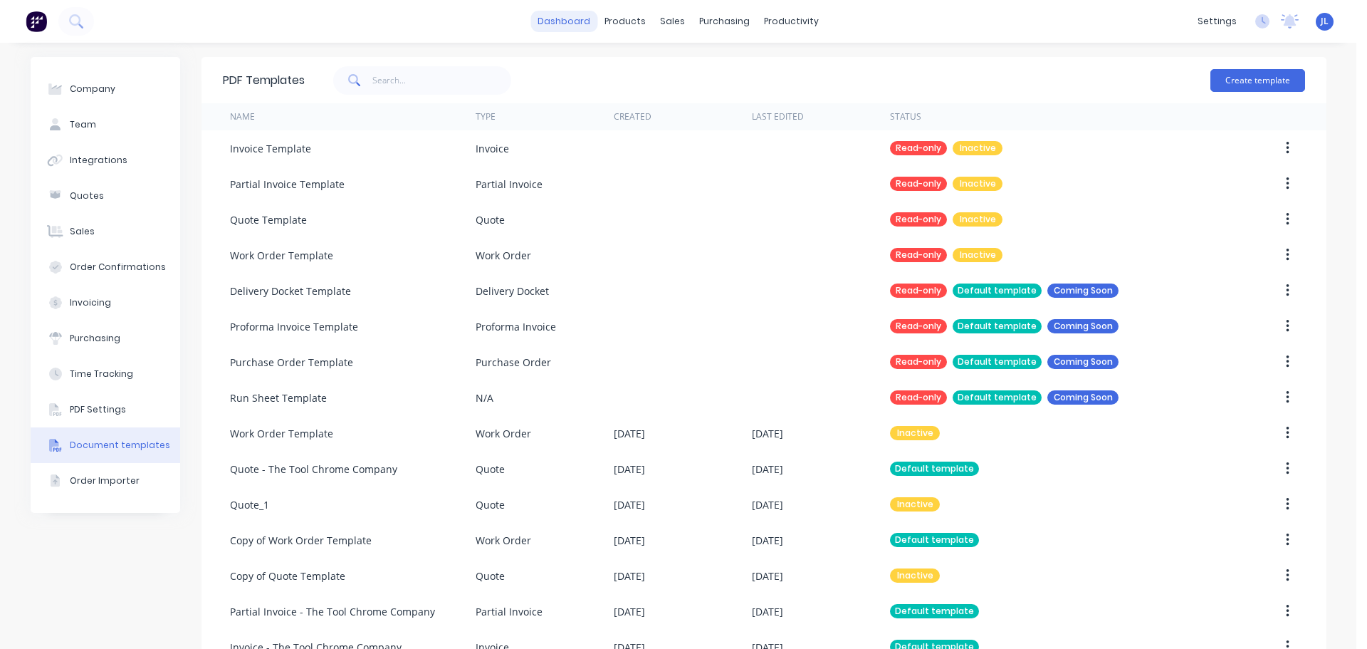
click at [556, 17] on link "dashboard" at bounding box center [564, 21] width 67 height 21
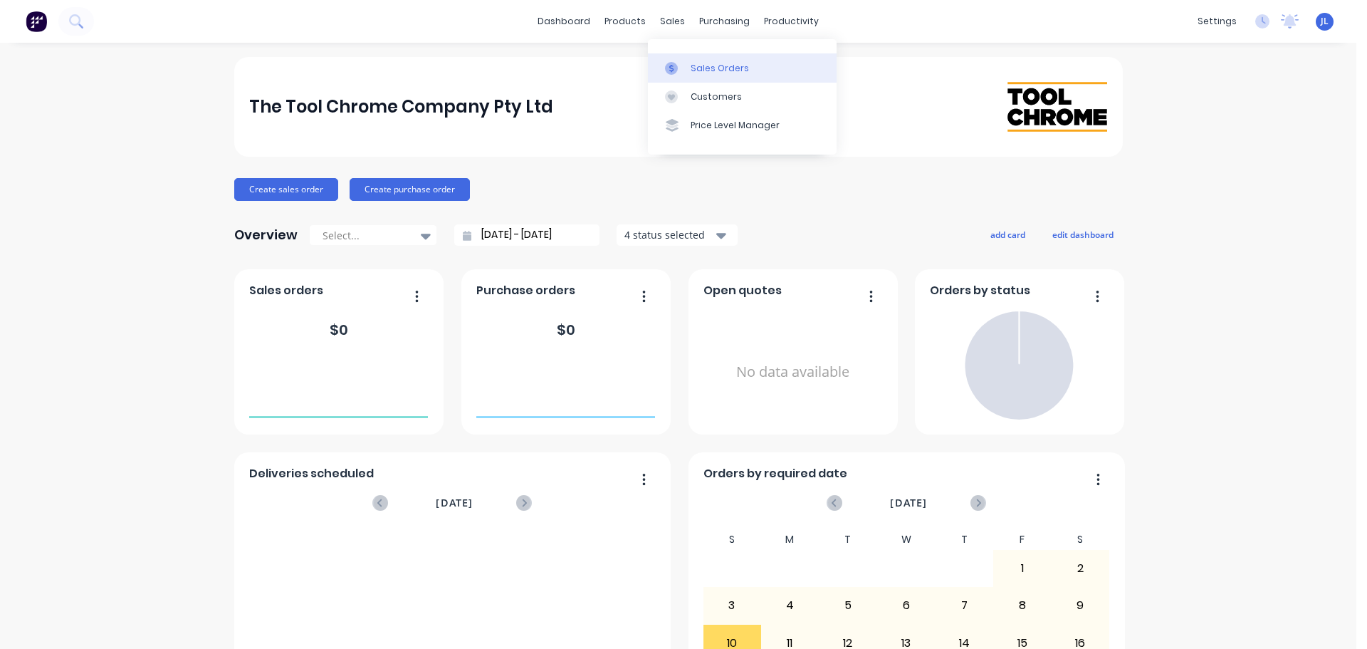
click at [691, 68] on div "Sales Orders" at bounding box center [720, 68] width 58 height 13
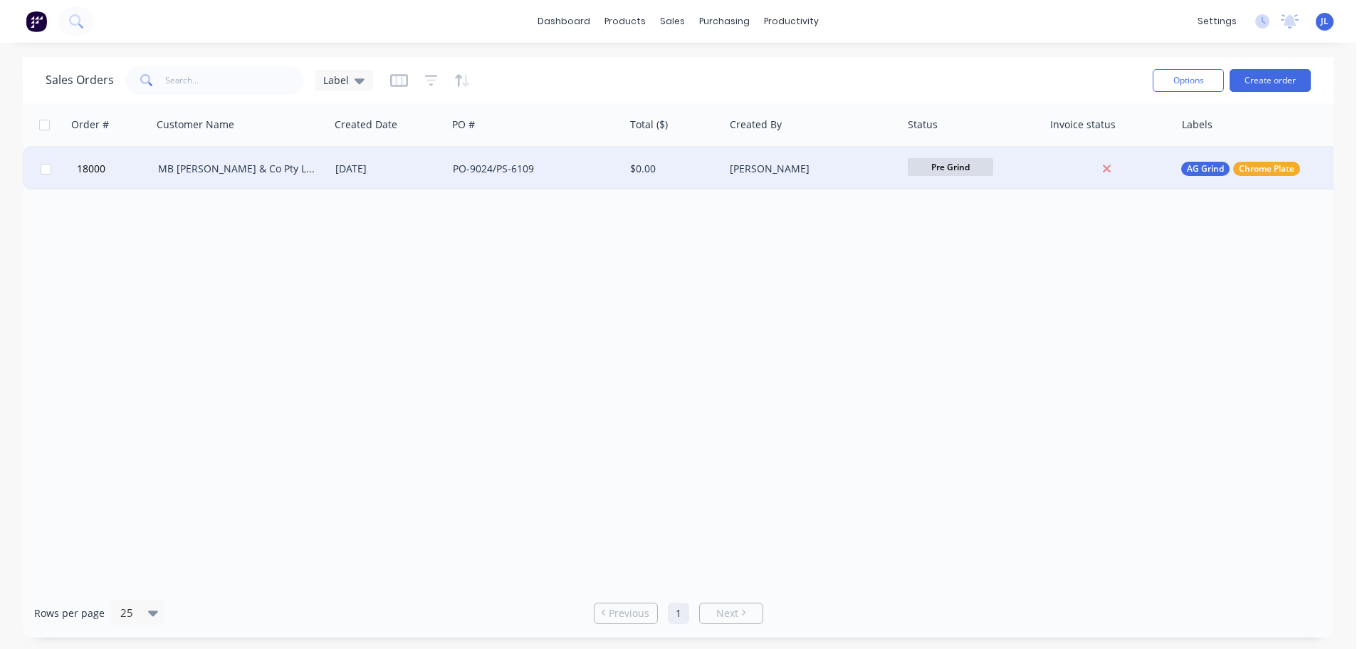
click at [538, 173] on div "PO-9024/PS-6109" at bounding box center [532, 169] width 158 height 14
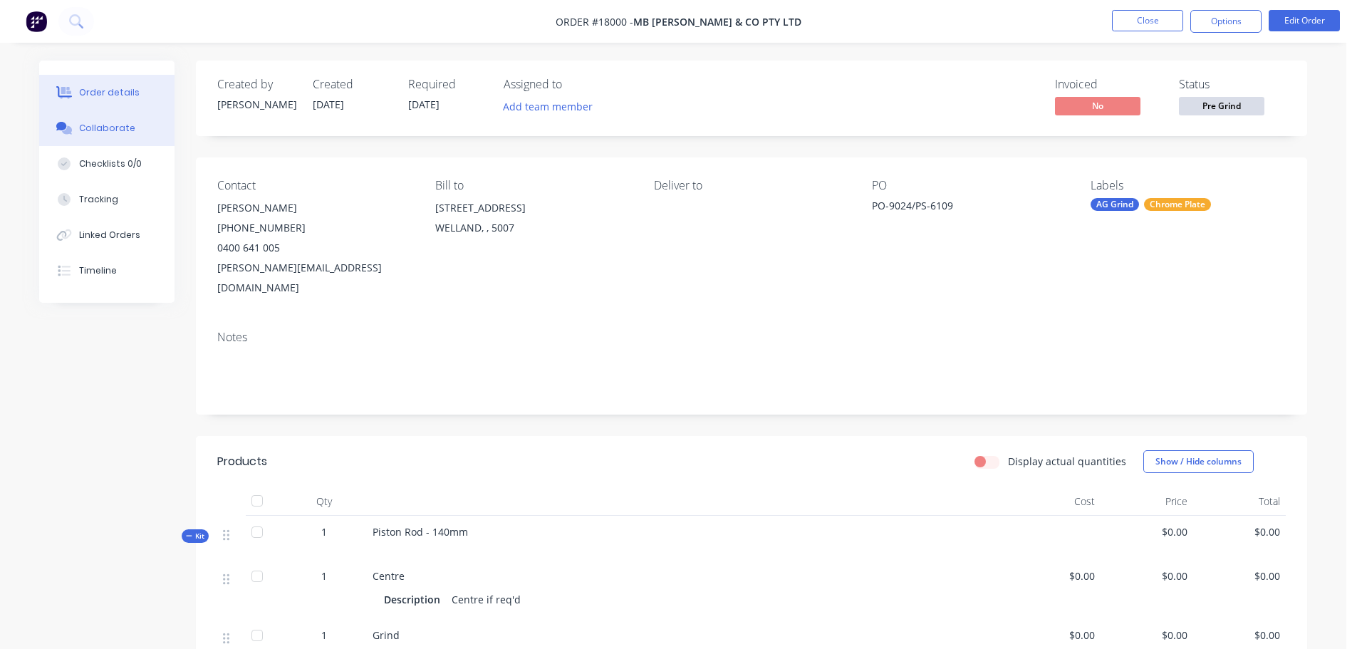
click at [114, 123] on div "Collaborate" at bounding box center [107, 128] width 56 height 13
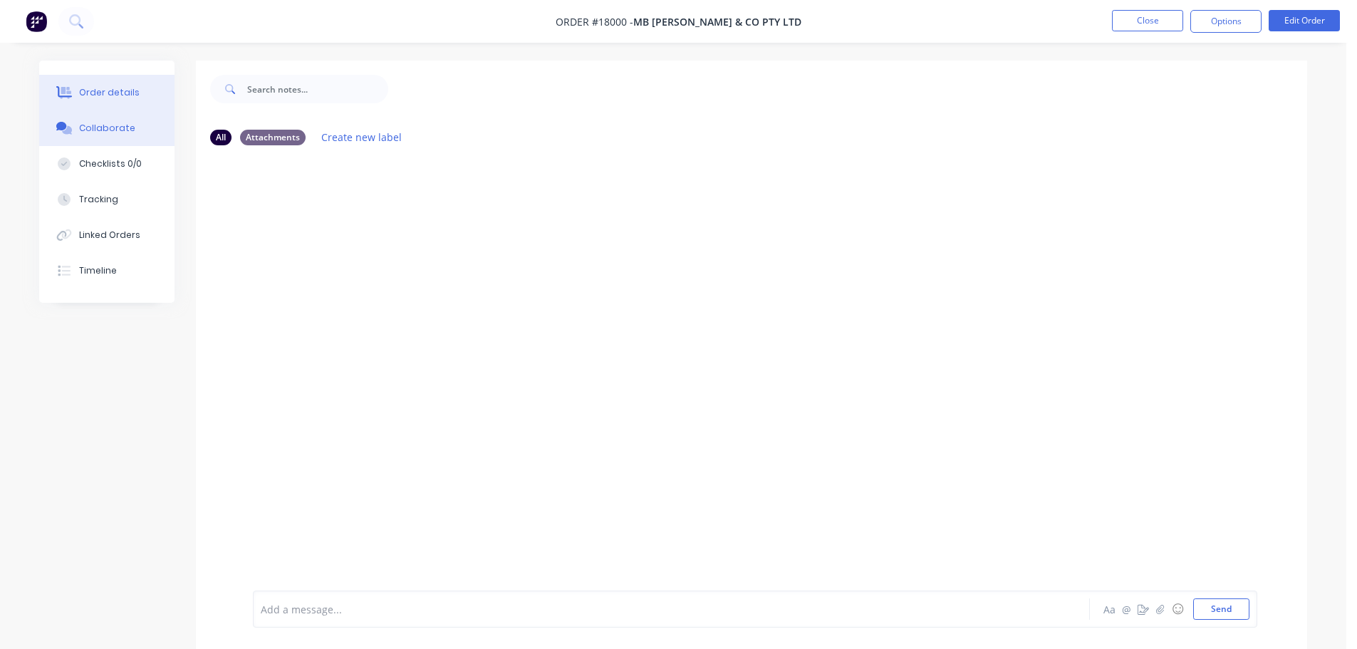
click at [120, 97] on div "Order details" at bounding box center [109, 92] width 61 height 13
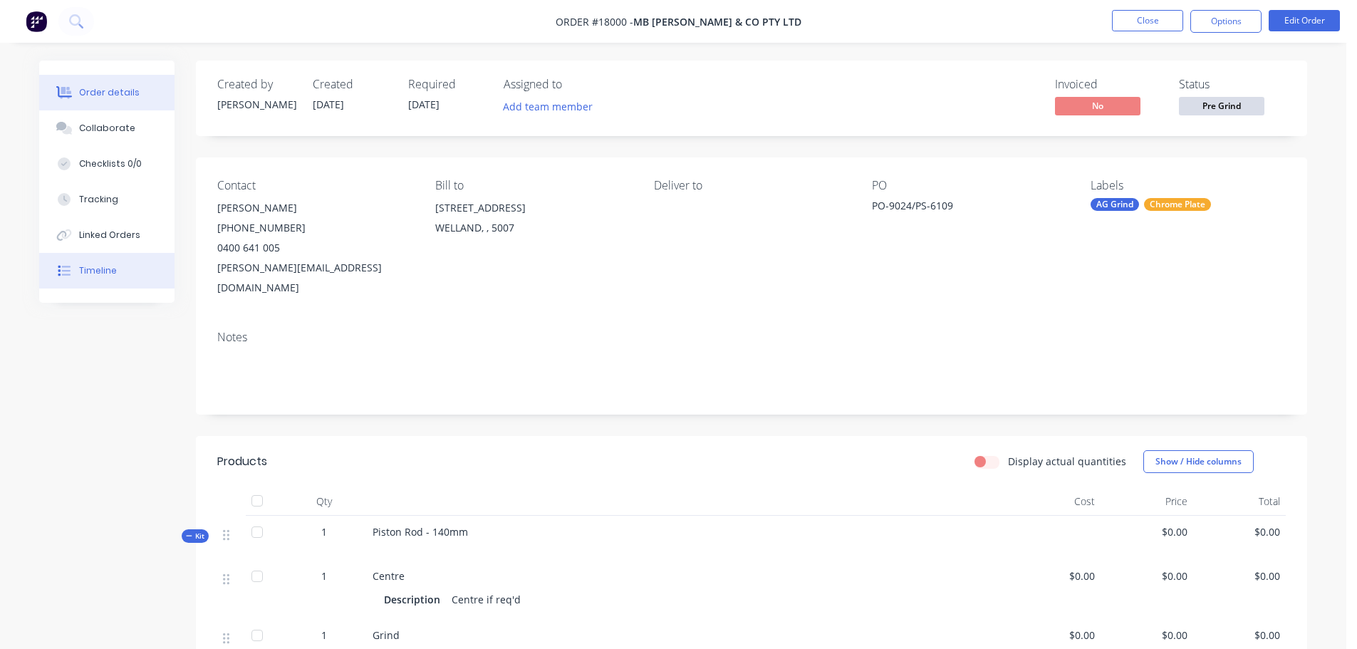
click at [67, 278] on button "Timeline" at bounding box center [106, 271] width 135 height 36
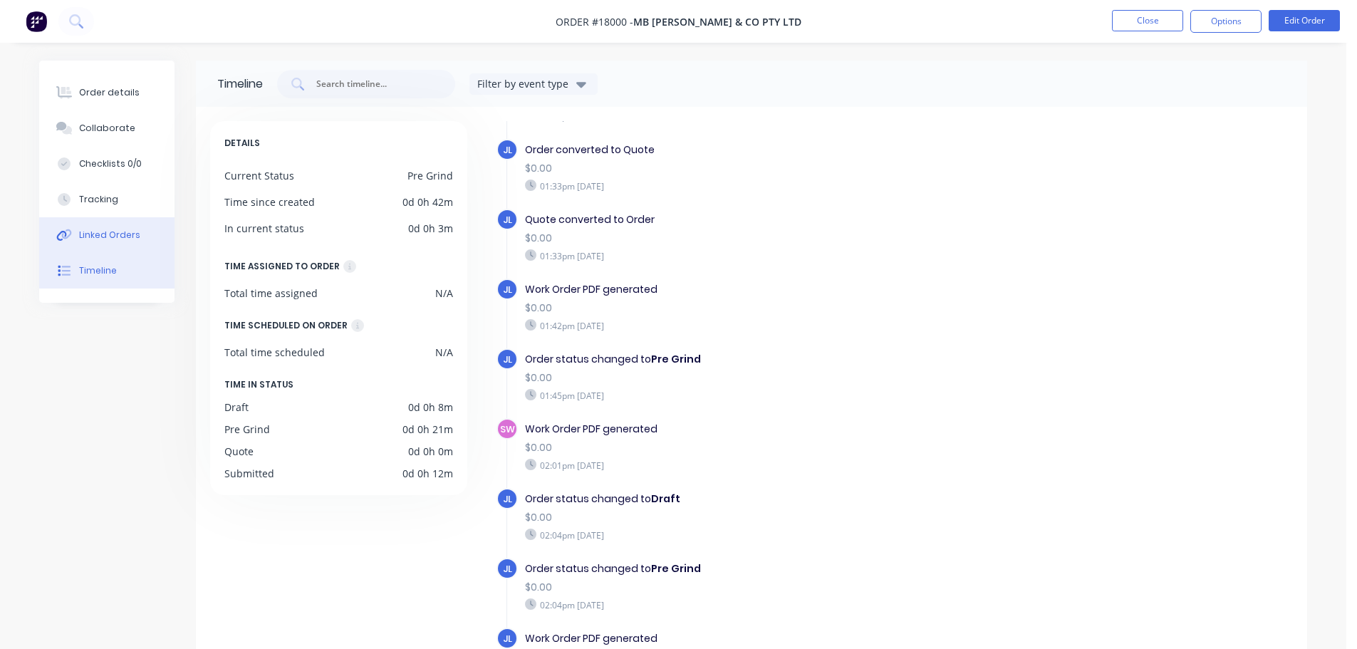
click at [102, 239] on div "Linked Orders" at bounding box center [109, 235] width 61 height 13
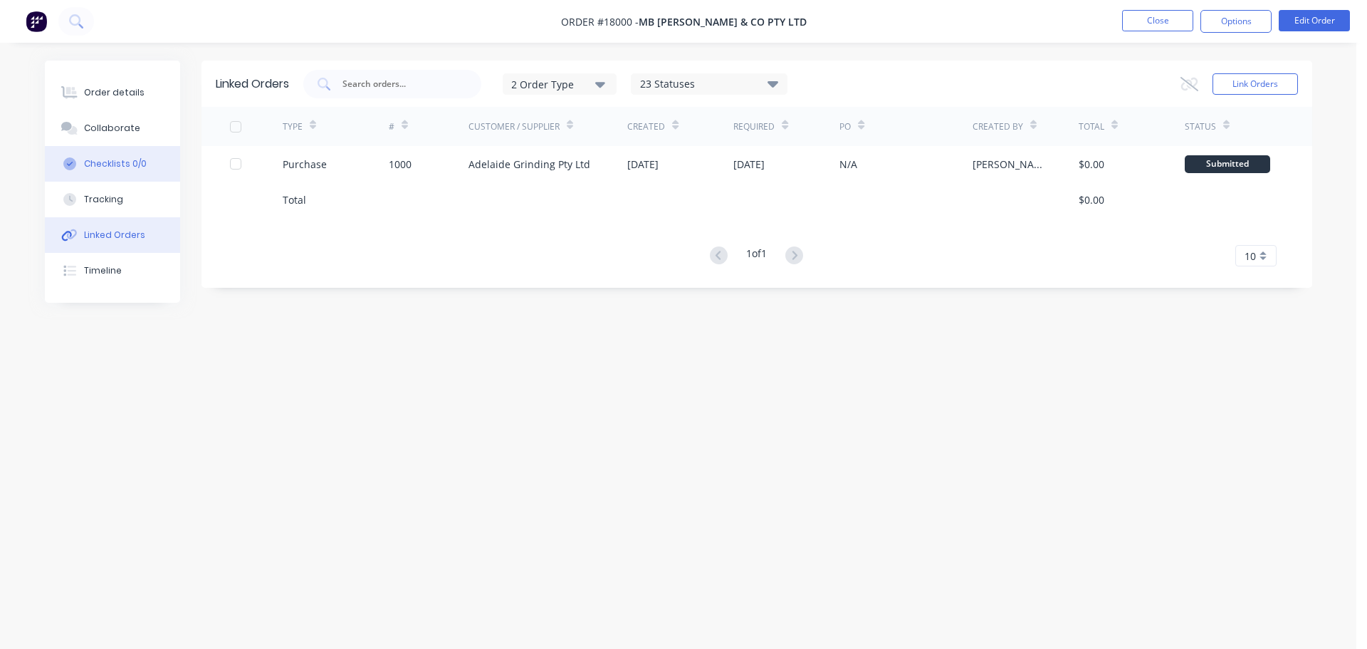
click at [100, 155] on button "Checklists 0/0" at bounding box center [112, 164] width 135 height 36
type textarea "x"
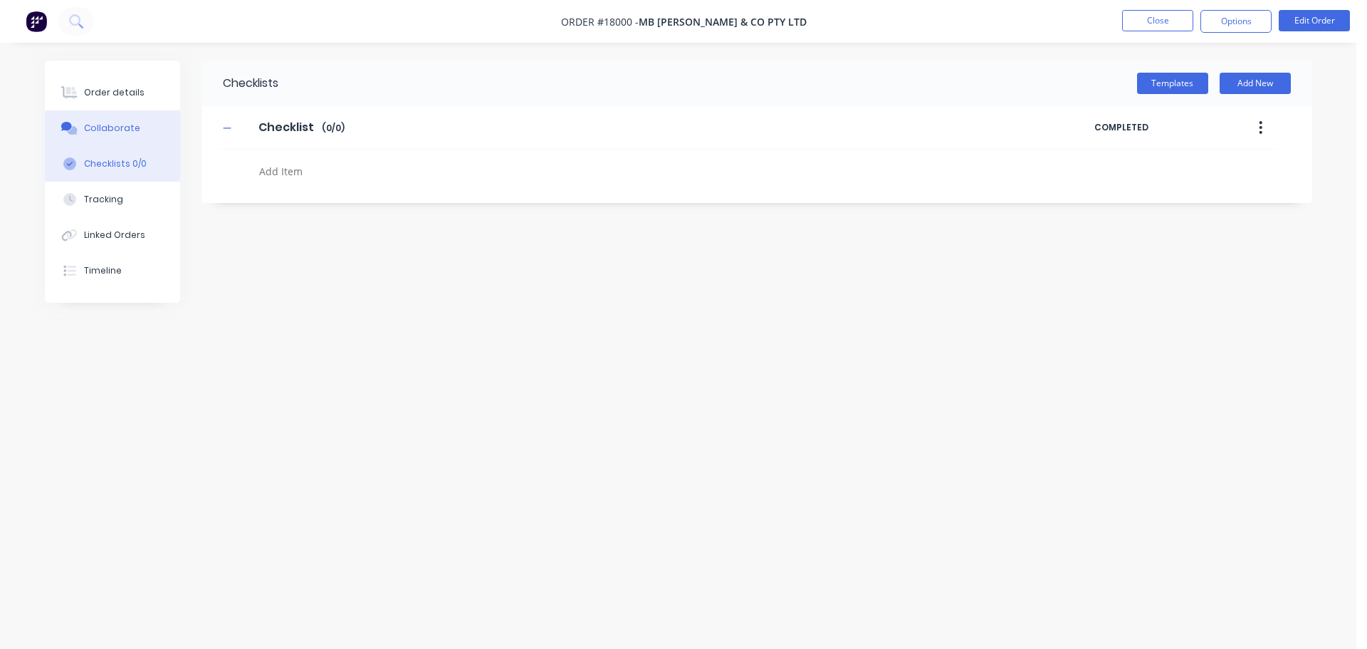
click at [111, 127] on div "Collaborate" at bounding box center [112, 128] width 56 height 13
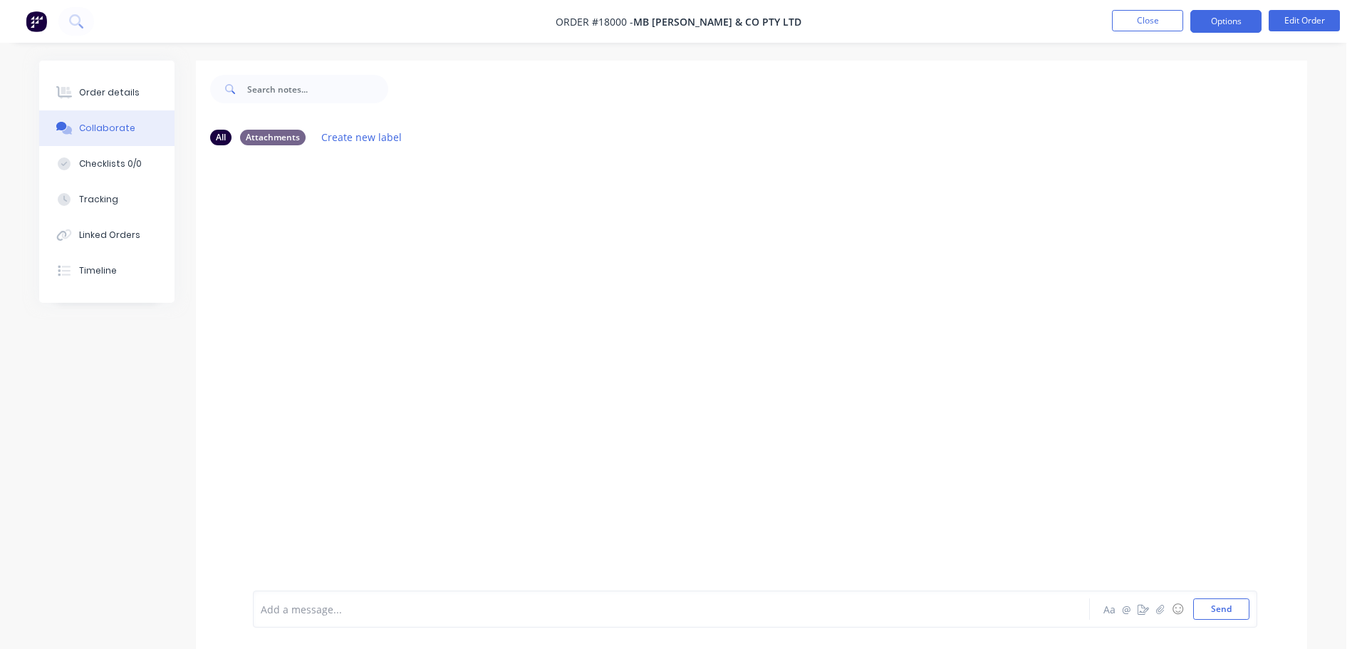
click at [1228, 23] on button "Options" at bounding box center [1225, 21] width 71 height 23
click at [148, 395] on div "All Attachments Create new label Add a message... Aa @ ☺ Send" at bounding box center [673, 366] width 1268 height 610
click at [281, 138] on div "Attachments" at bounding box center [273, 137] width 66 height 16
click at [1162, 610] on icon "button" at bounding box center [1160, 609] width 9 height 10
click at [1208, 610] on button "Send" at bounding box center [1221, 608] width 56 height 21
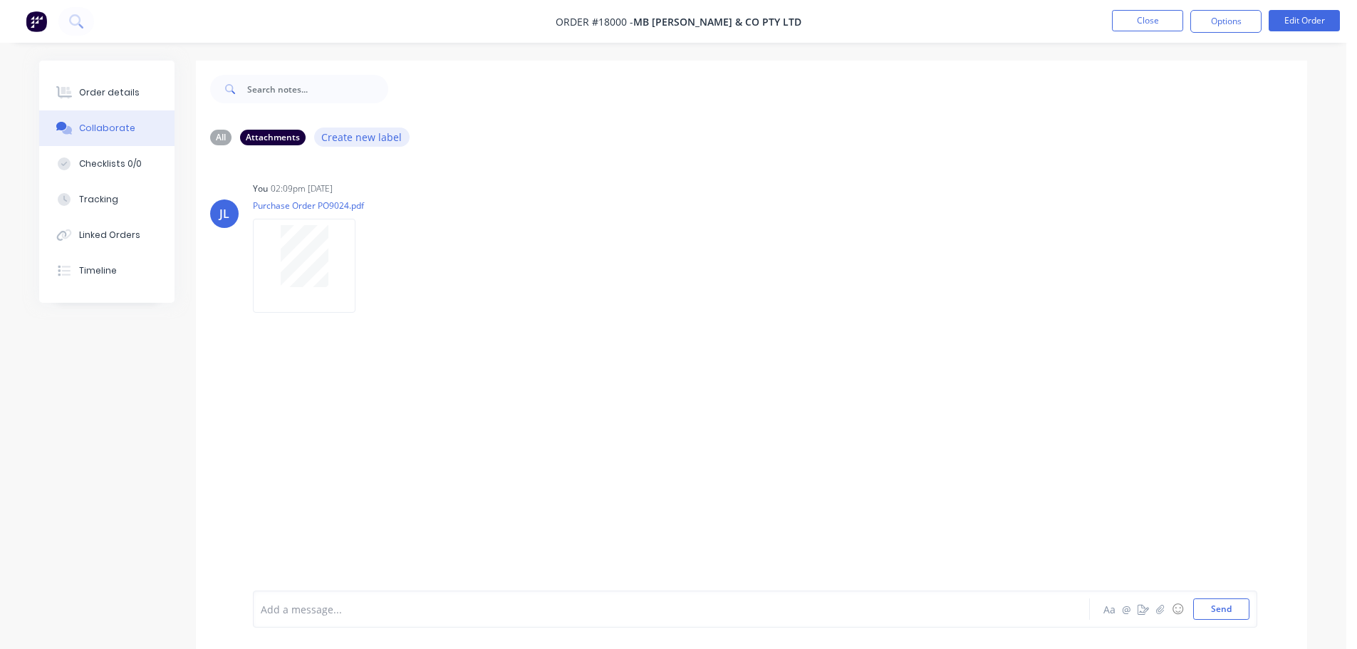
click at [342, 140] on button "Create new label" at bounding box center [361, 136] width 95 height 19
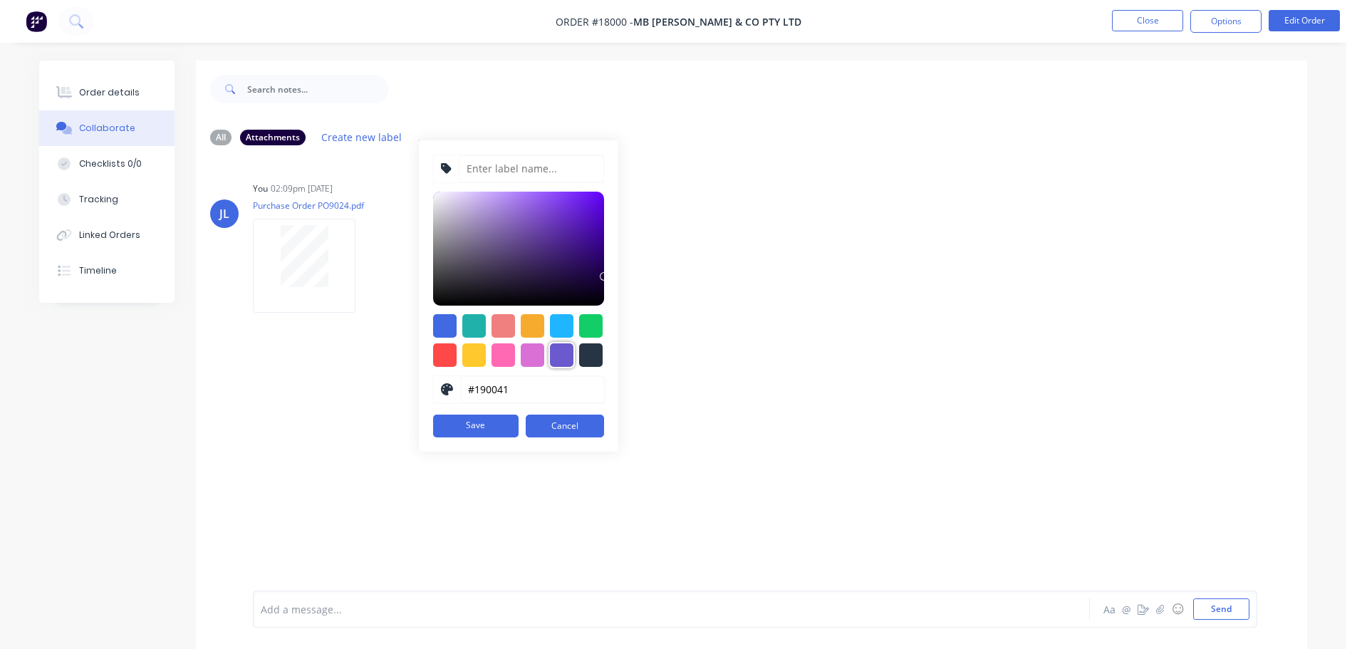
click at [556, 355] on div at bounding box center [562, 355] width 24 height 24
type input "#6A5ACD"
click at [496, 168] on input at bounding box center [531, 168] width 145 height 27
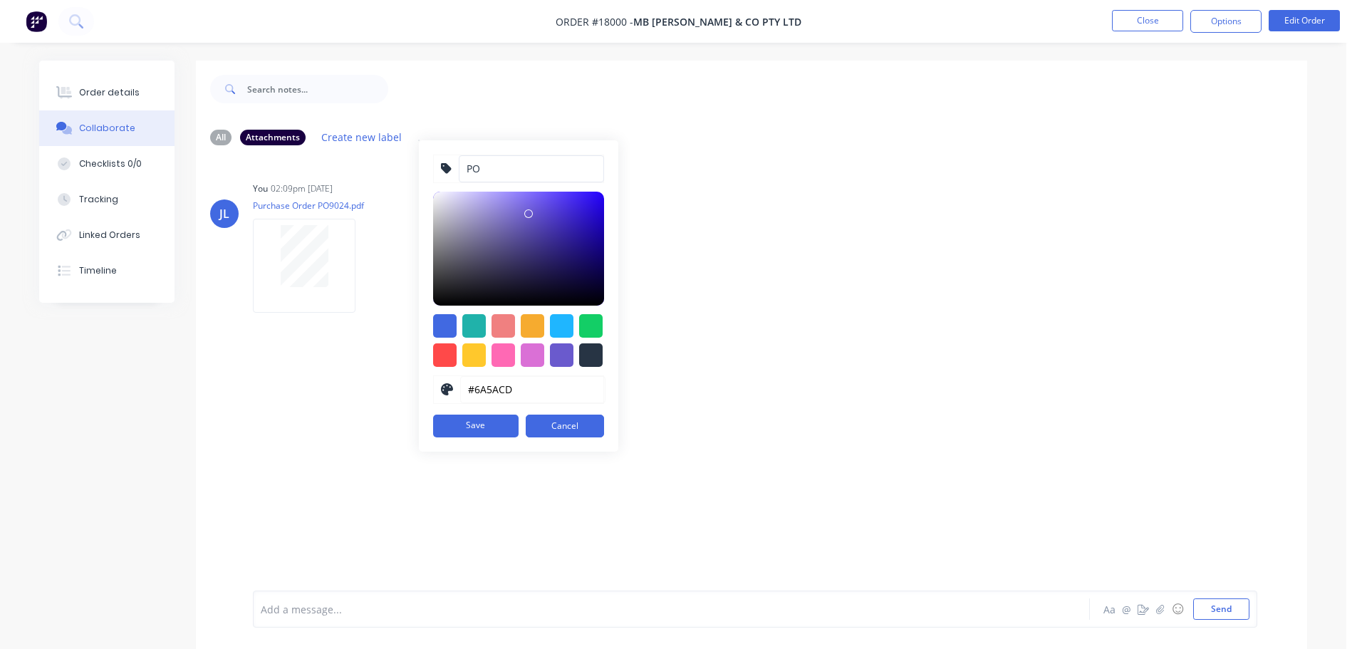
click at [464, 168] on input "PO" at bounding box center [531, 168] width 145 height 27
drag, startPoint x: 509, startPoint y: 167, endPoint x: 404, endPoint y: 166, distance: 104.7
click at [405, 167] on div "All Attachments Create new label Customer PO #6A5ACD hex #6A5ACD Save Cancel JL…" at bounding box center [751, 394] width 1111 height 553
drag, startPoint x: 489, startPoint y: 169, endPoint x: 429, endPoint y: 168, distance: 60.5
click at [433, 168] on div "Client PO" at bounding box center [518, 169] width 171 height 28
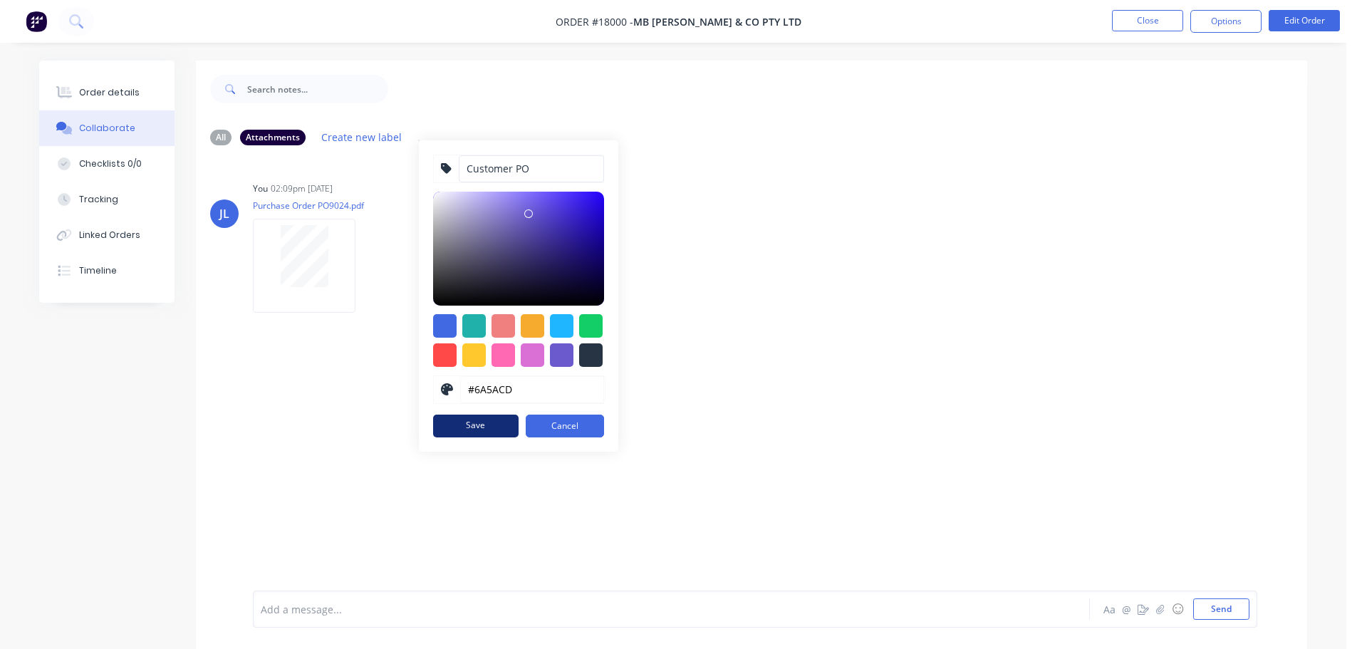
type input "Customer PO"
click at [479, 429] on button "Save" at bounding box center [475, 425] width 85 height 23
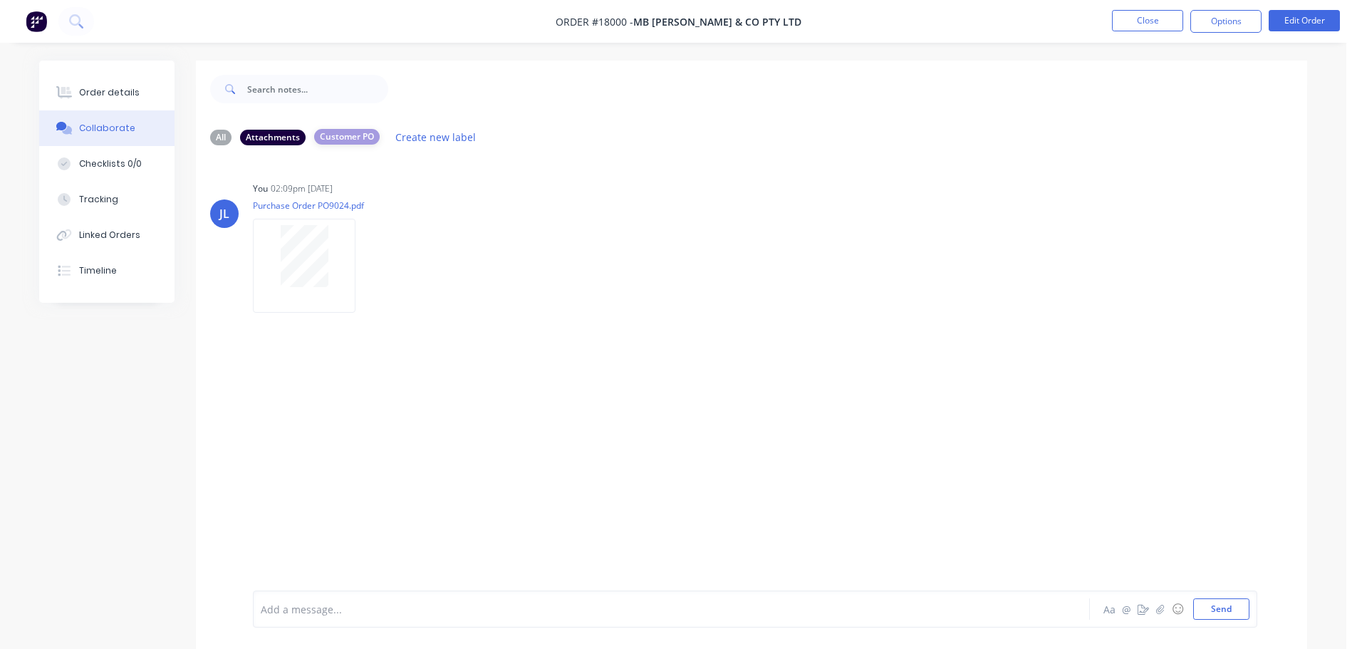
click at [340, 136] on div "Customer PO" at bounding box center [347, 137] width 66 height 16
click at [368, 264] on icon "button" at bounding box center [367, 266] width 4 height 16
click at [410, 268] on button "Labels" at bounding box center [461, 272] width 160 height 32
click at [437, 371] on div at bounding box center [435, 374] width 28 height 28
click at [325, 397] on div "JL You 02:09pm [DATE] Purchase Order PO9024.pdf Labels Download Delete Create n…" at bounding box center [751, 374] width 1111 height 434
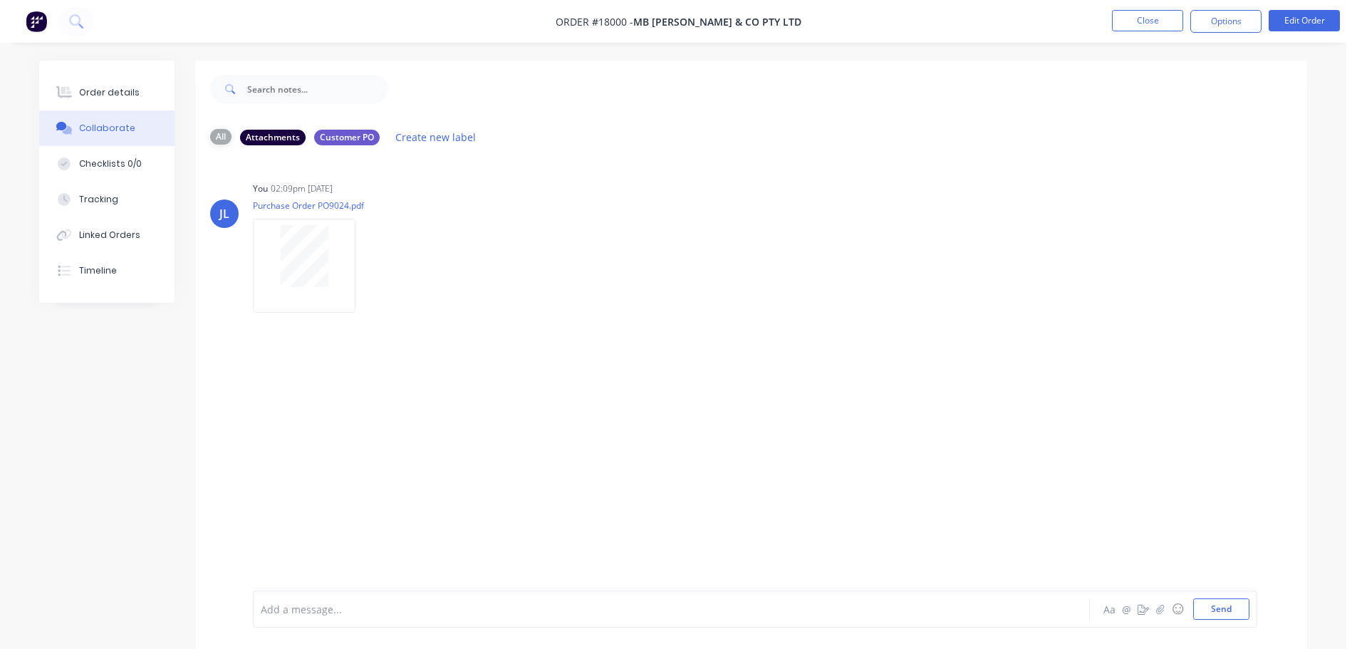
click at [231, 136] on div "All" at bounding box center [220, 137] width 21 height 16
click at [260, 134] on div "Attachments" at bounding box center [273, 137] width 66 height 16
click at [361, 132] on div "Customer PO" at bounding box center [347, 137] width 66 height 16
click at [254, 136] on div "Attachments" at bounding box center [273, 137] width 66 height 16
click at [223, 136] on div "All" at bounding box center [220, 137] width 21 height 16
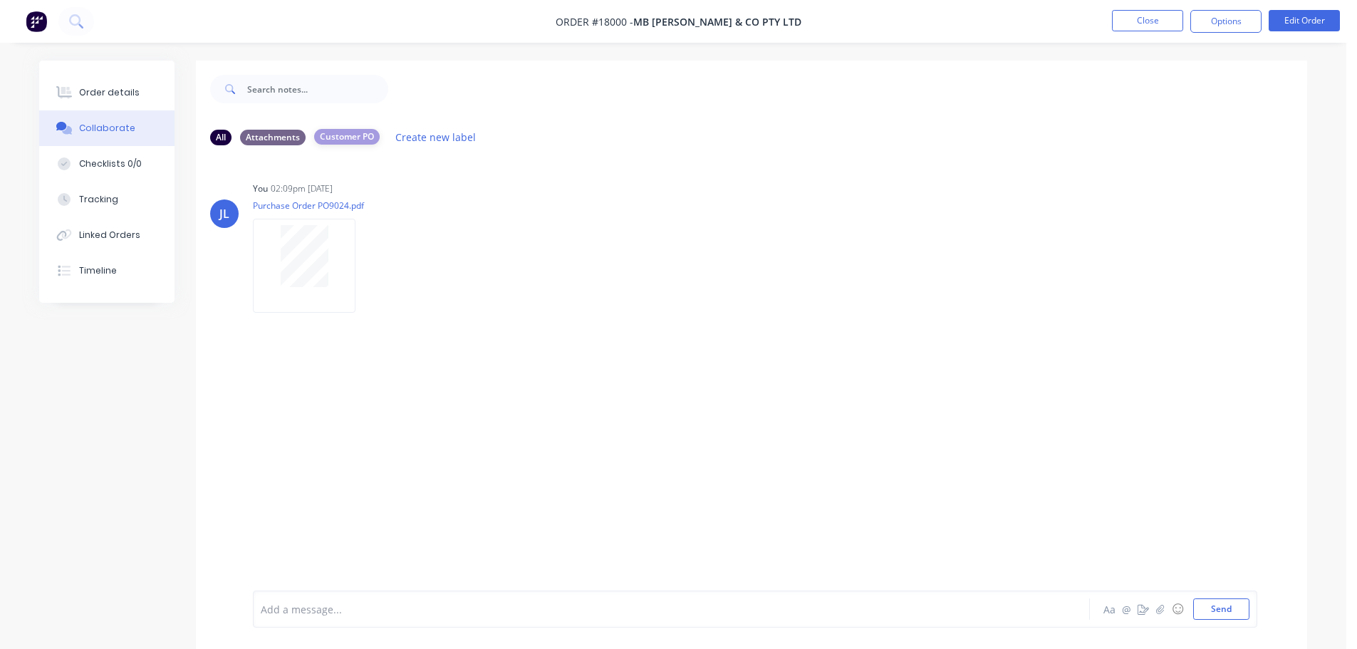
click at [327, 135] on div "Customer PO" at bounding box center [347, 137] width 66 height 16
click at [97, 83] on button "Order details" at bounding box center [106, 93] width 135 height 36
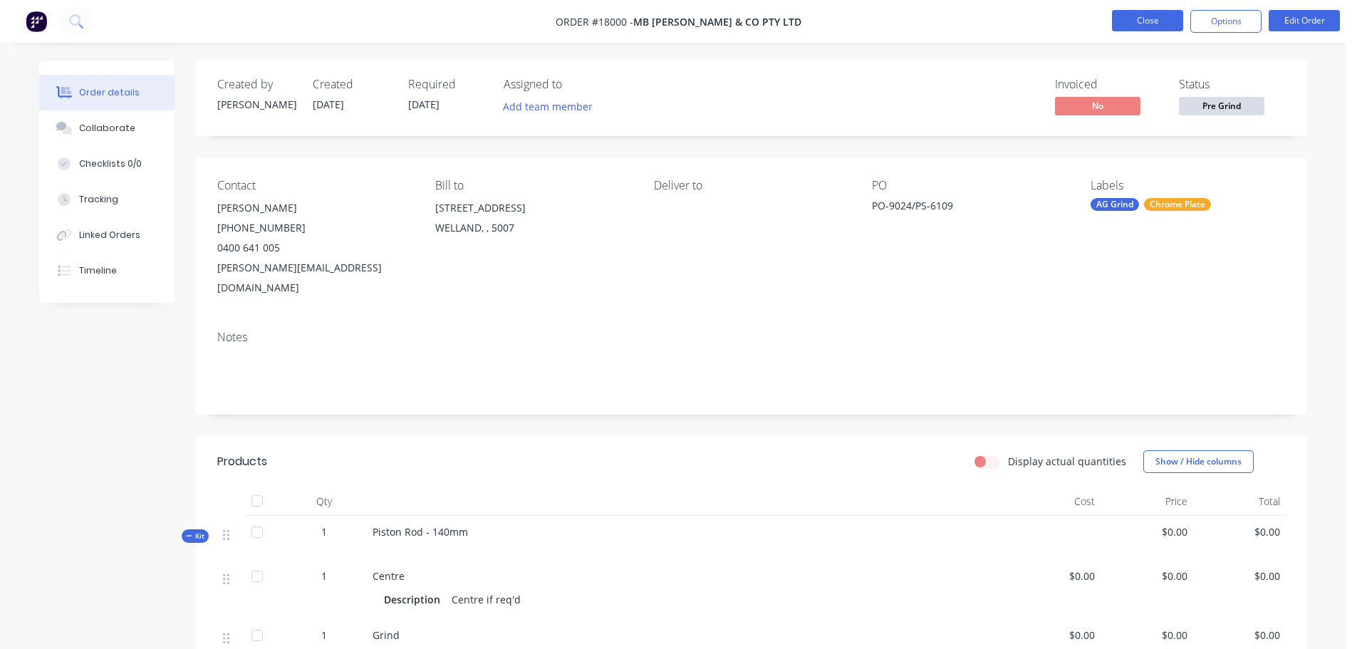
click at [1148, 15] on button "Close" at bounding box center [1147, 20] width 71 height 21
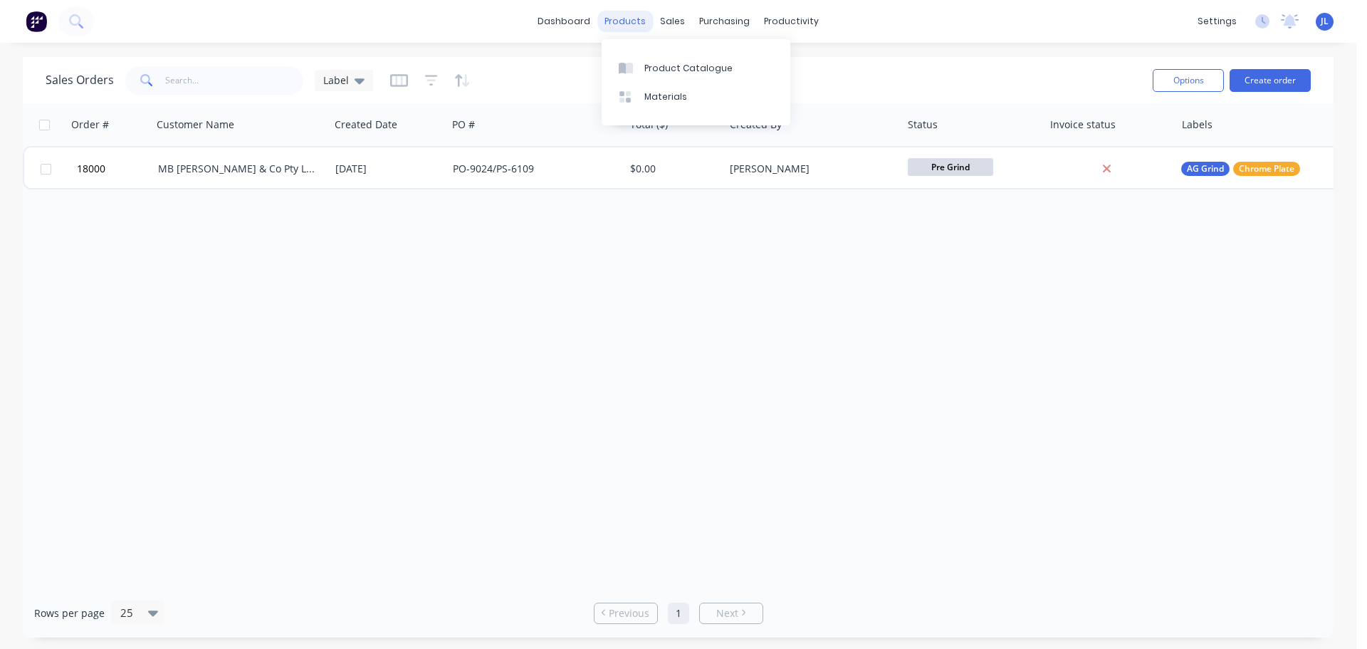
click at [627, 21] on div "products" at bounding box center [625, 21] width 56 height 21
click at [686, 73] on div at bounding box center [681, 68] width 21 height 13
click at [692, 66] on link "Sales Orders" at bounding box center [748, 67] width 189 height 28
click at [664, 71] on div "Product Catalogue" at bounding box center [688, 68] width 88 height 13
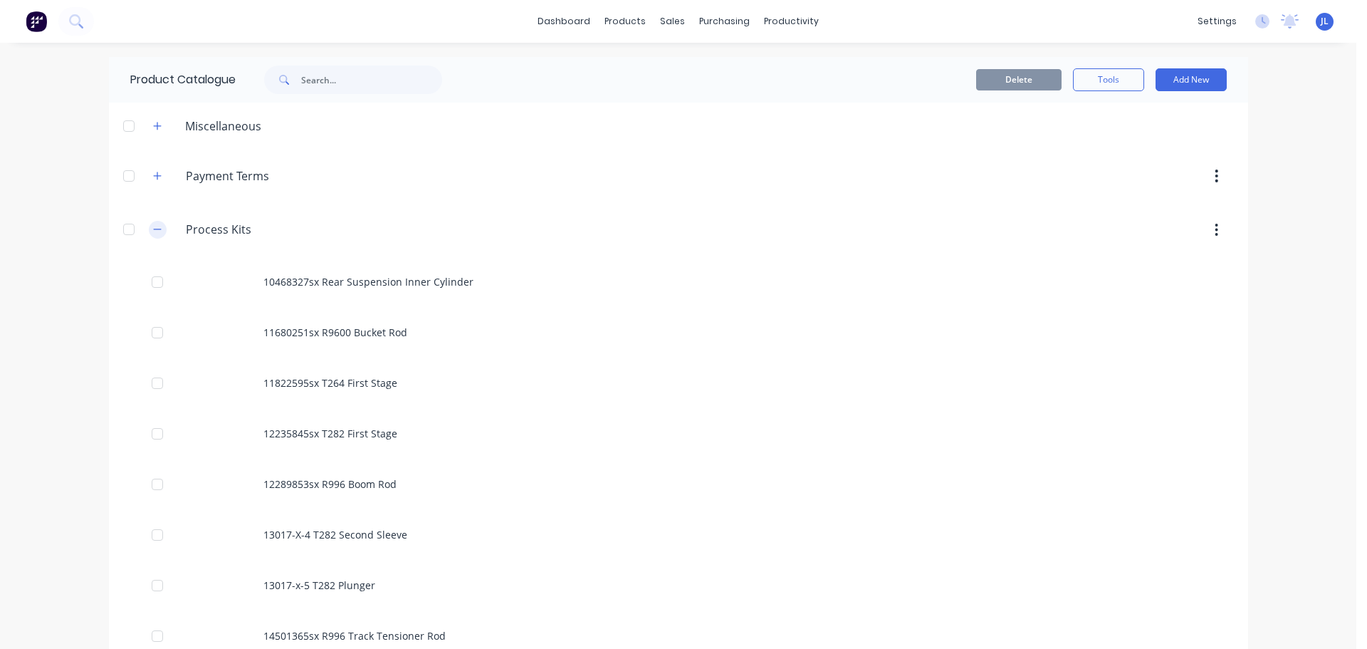
click at [153, 232] on icon "button" at bounding box center [157, 229] width 9 height 10
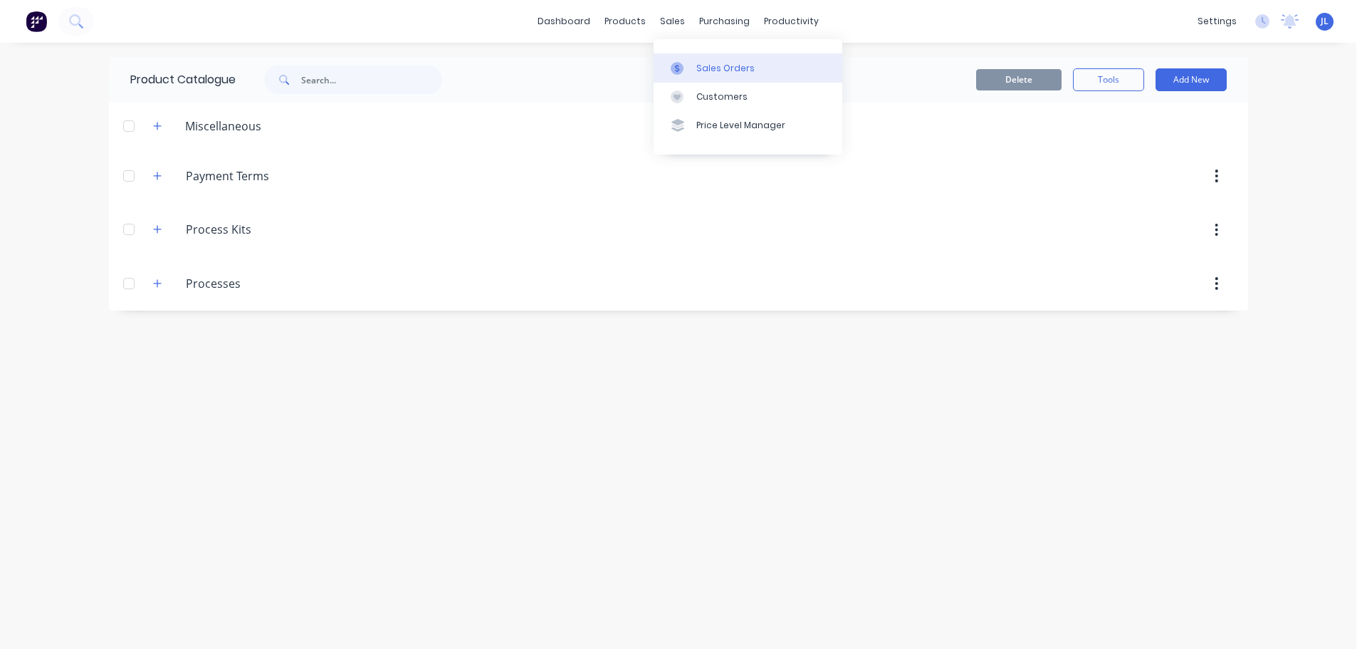
click at [685, 62] on div at bounding box center [681, 68] width 21 height 13
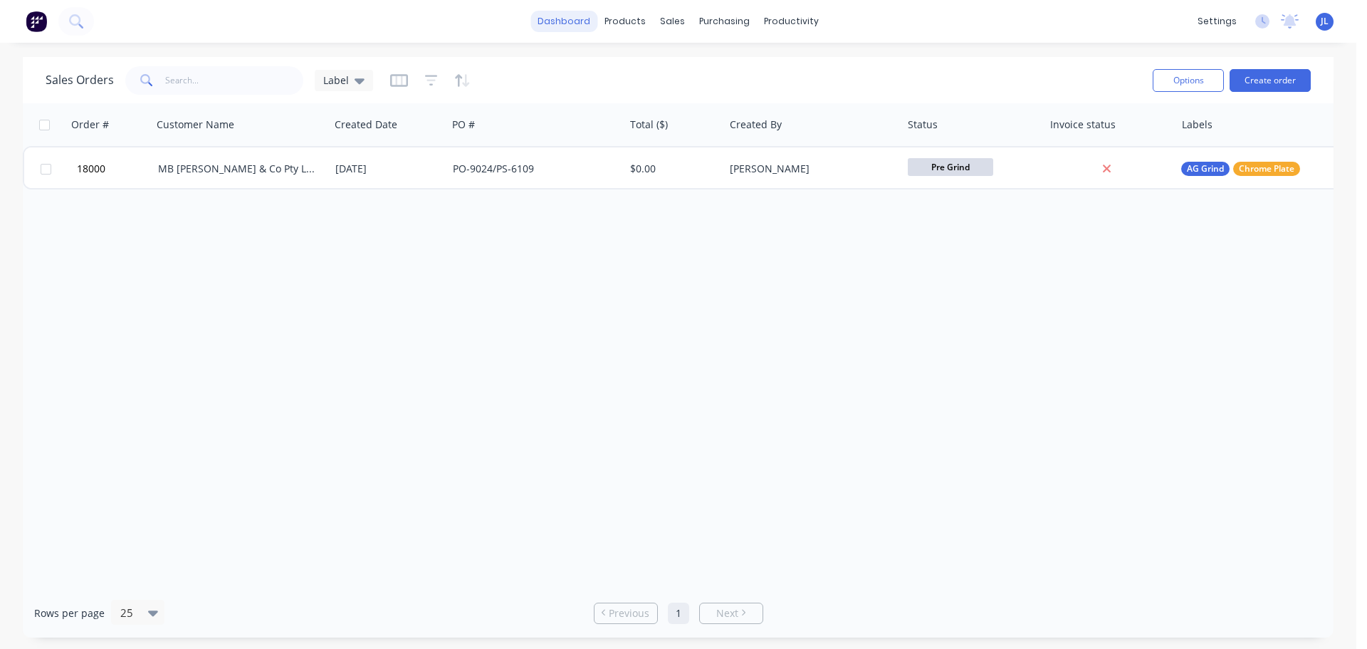
click at [585, 28] on link "dashboard" at bounding box center [564, 21] width 67 height 21
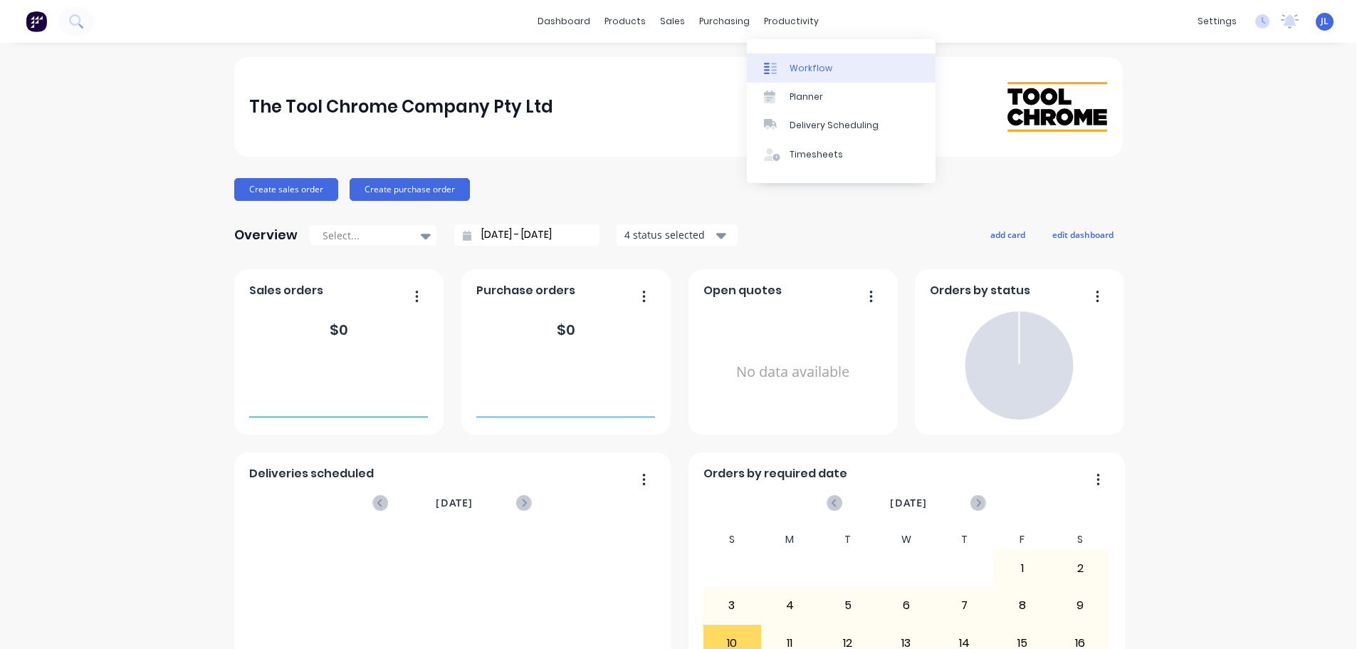
click at [803, 74] on div "Workflow" at bounding box center [811, 68] width 43 height 13
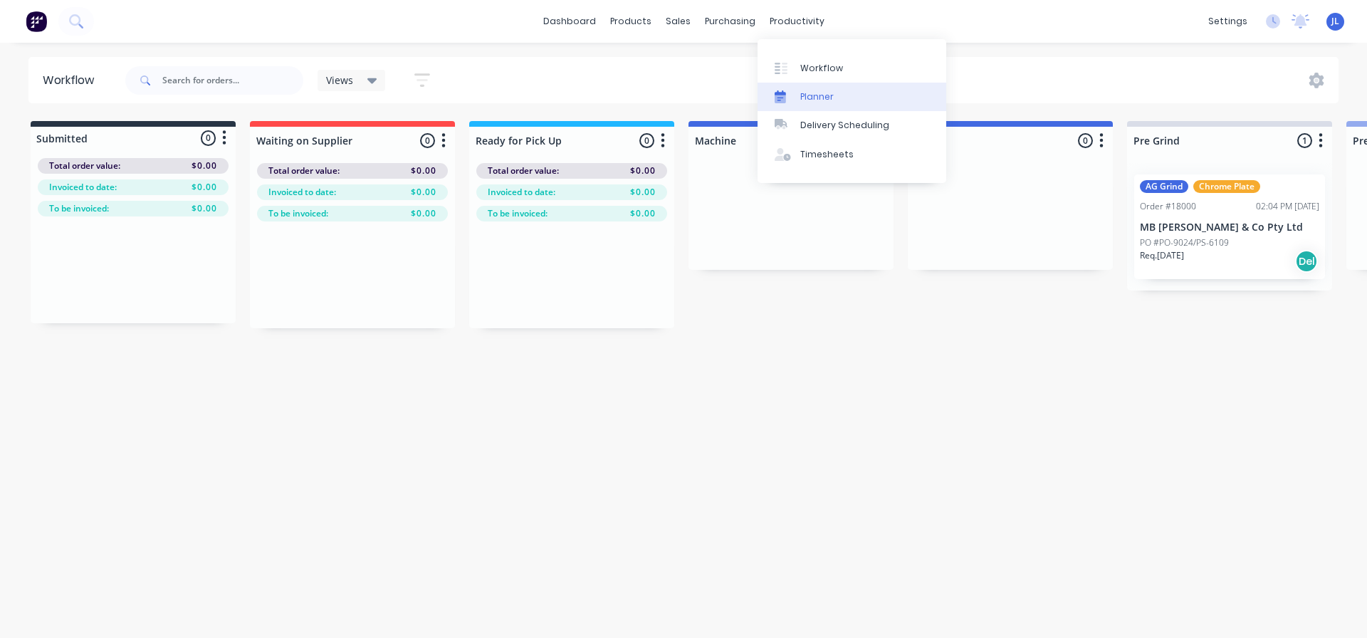
click at [797, 95] on link "Planner" at bounding box center [852, 97] width 189 height 28
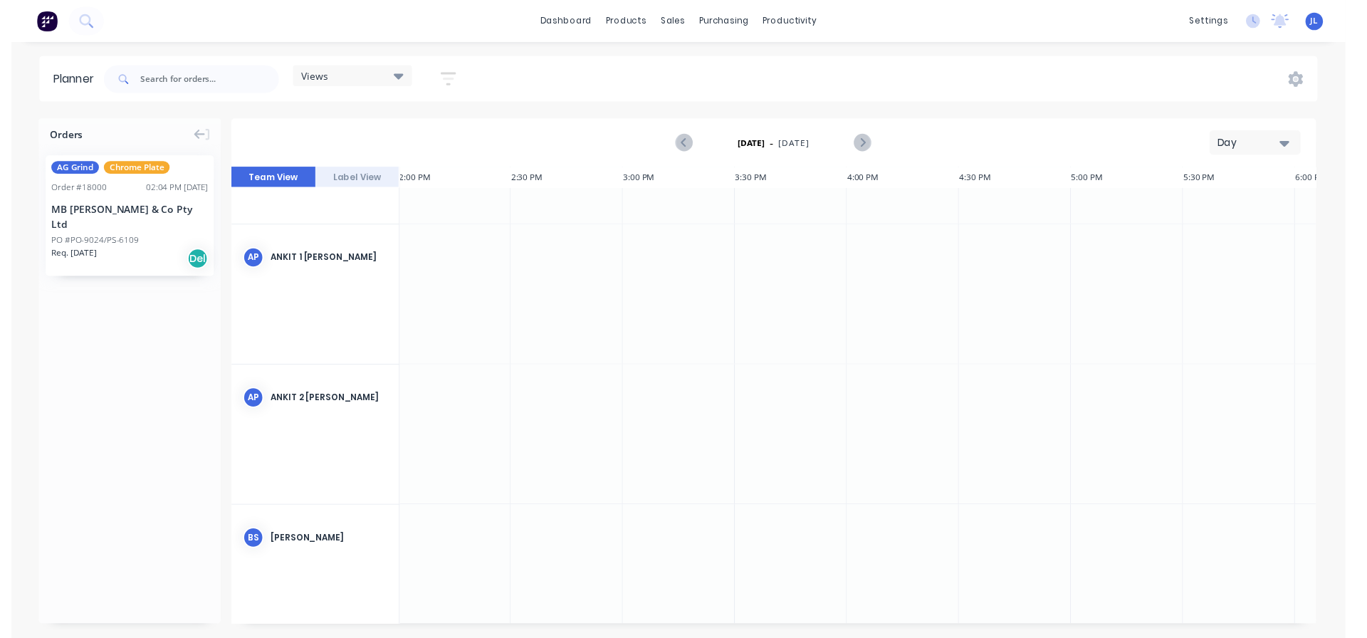
scroll to position [0, 3191]
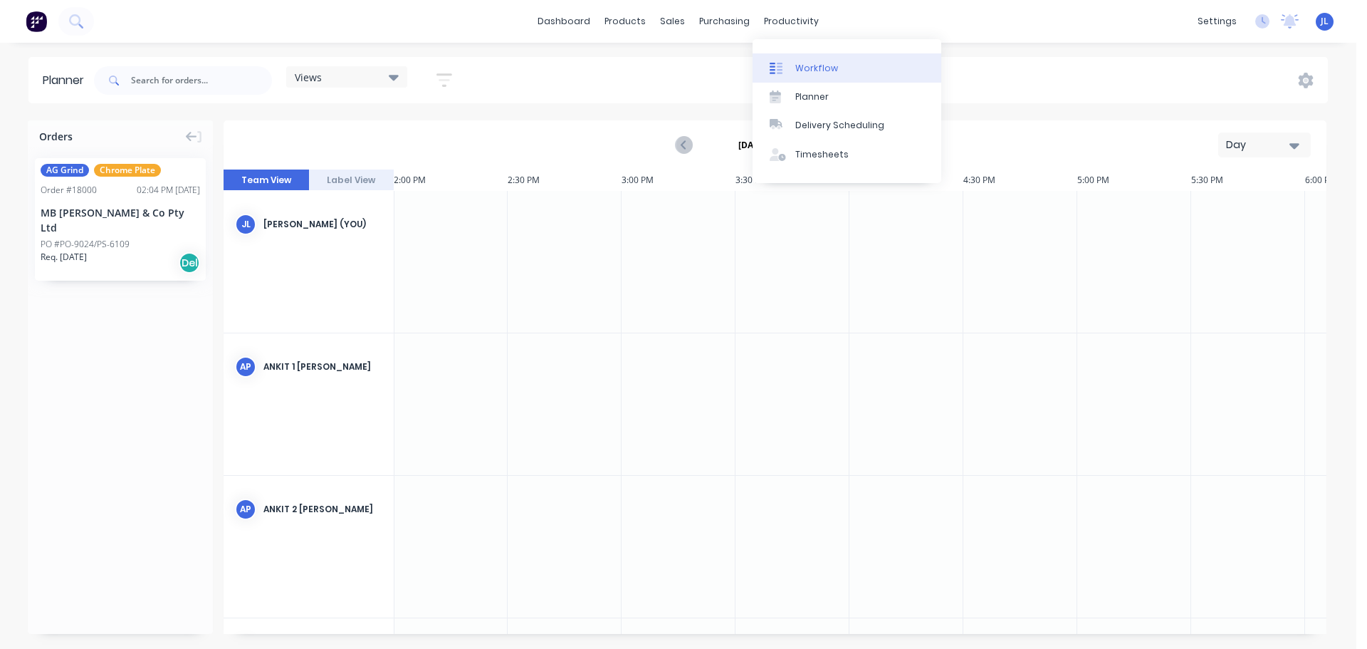
click at [783, 60] on link "Workflow" at bounding box center [847, 67] width 189 height 28
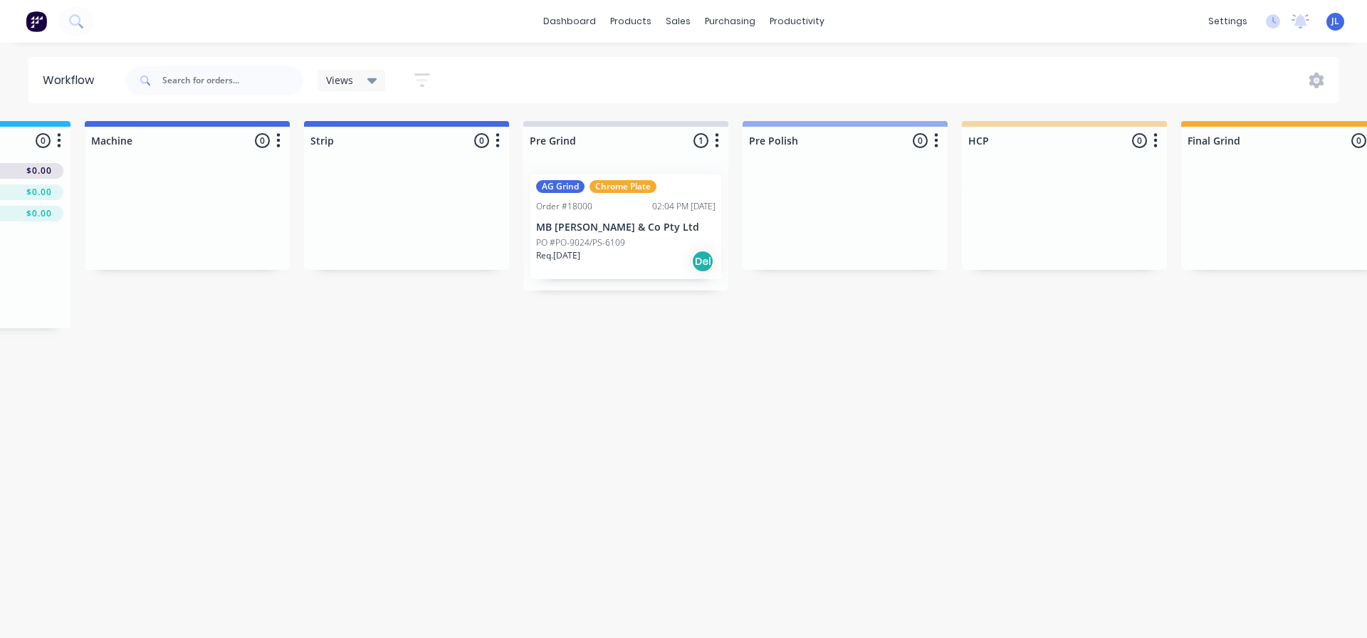
scroll to position [0, 569]
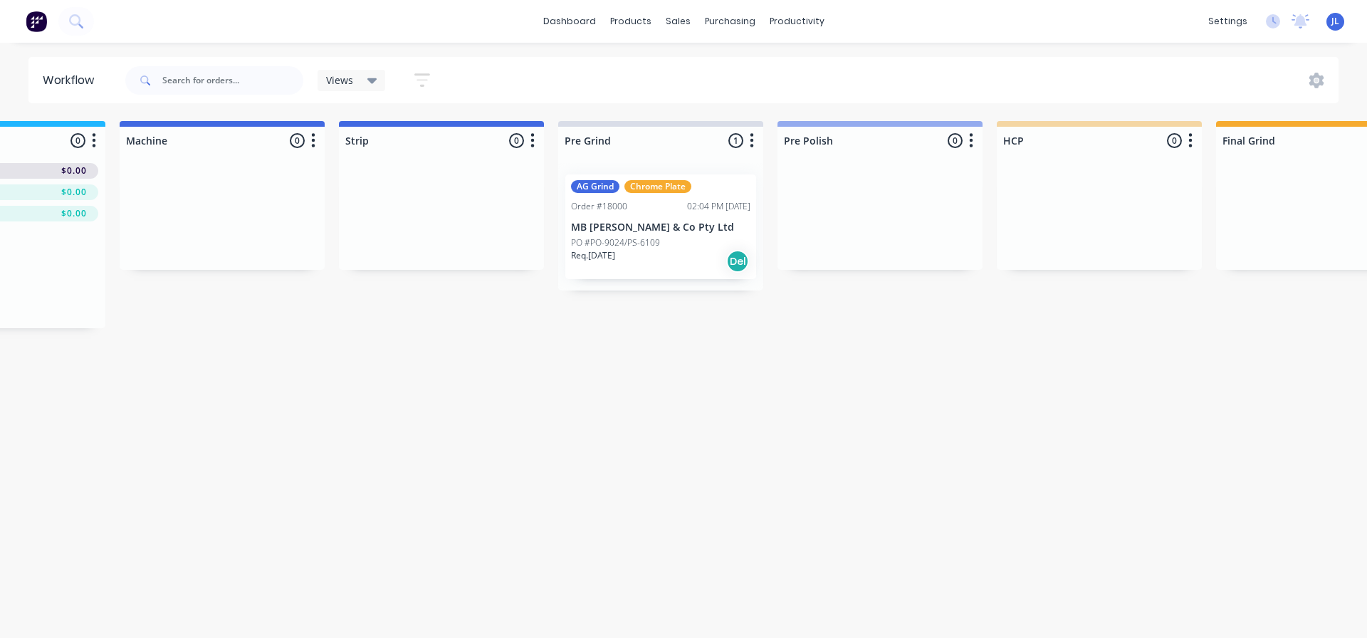
click at [750, 137] on icon "button" at bounding box center [752, 141] width 4 height 18
click at [681, 171] on span "Status colour" at bounding box center [663, 171] width 63 height 15
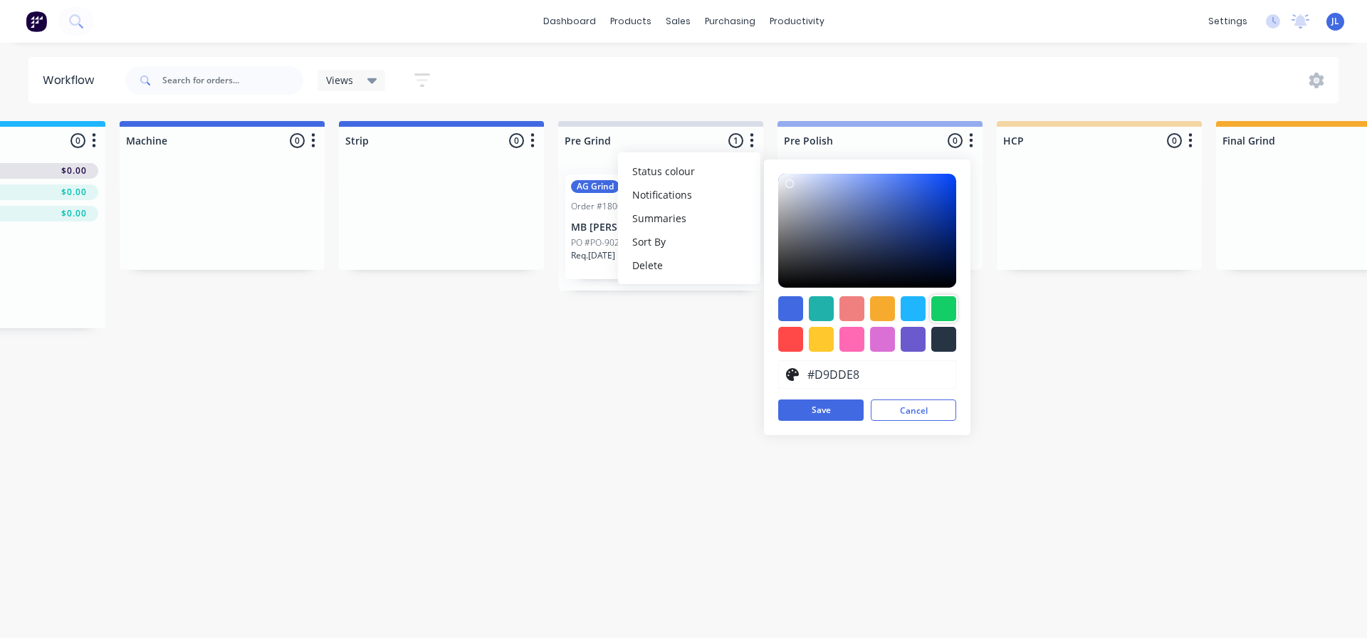
click at [943, 303] on div at bounding box center [943, 308] width 25 height 25
type input "#13CE66"
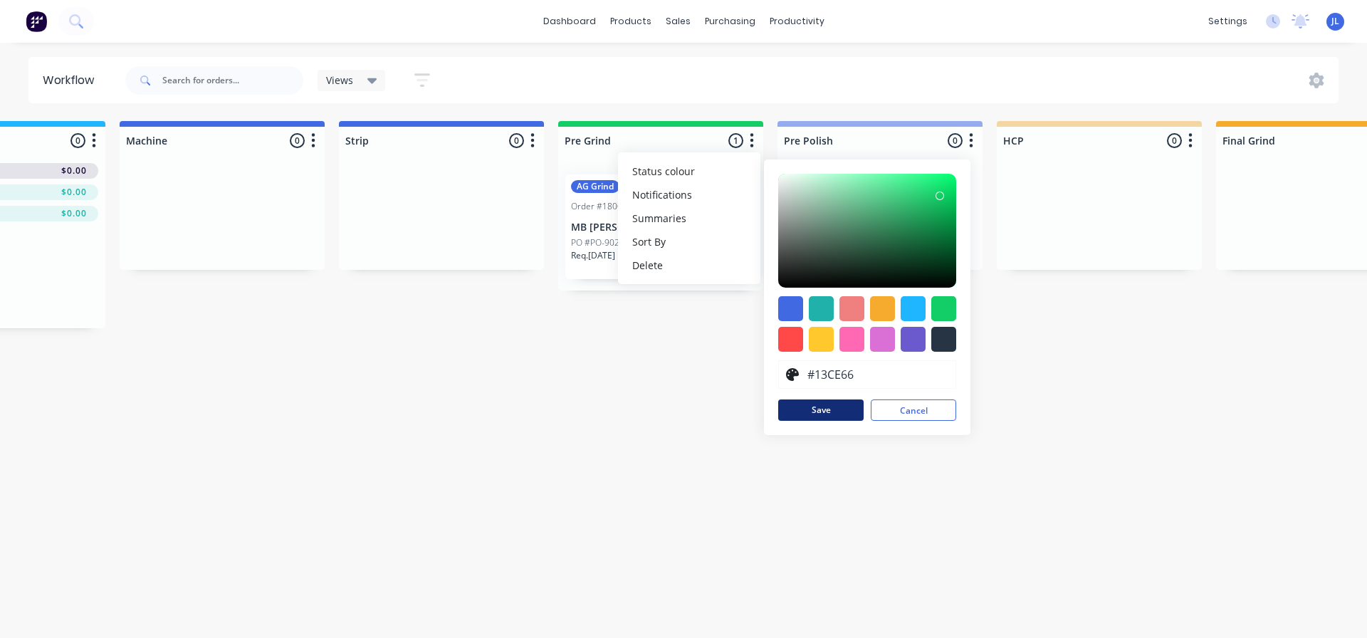
click at [824, 411] on button "Save" at bounding box center [820, 410] width 85 height 21
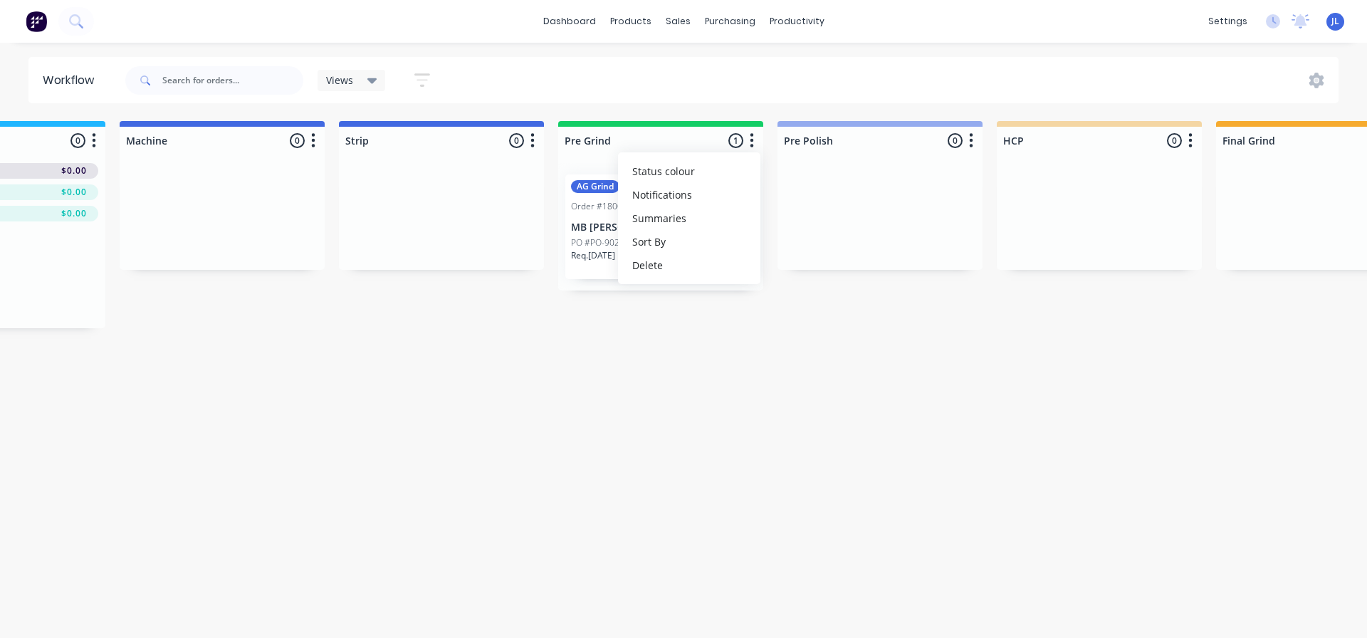
click at [969, 147] on icon "button" at bounding box center [971, 141] width 4 height 18
click at [912, 174] on span "Status colour" at bounding box center [883, 171] width 63 height 15
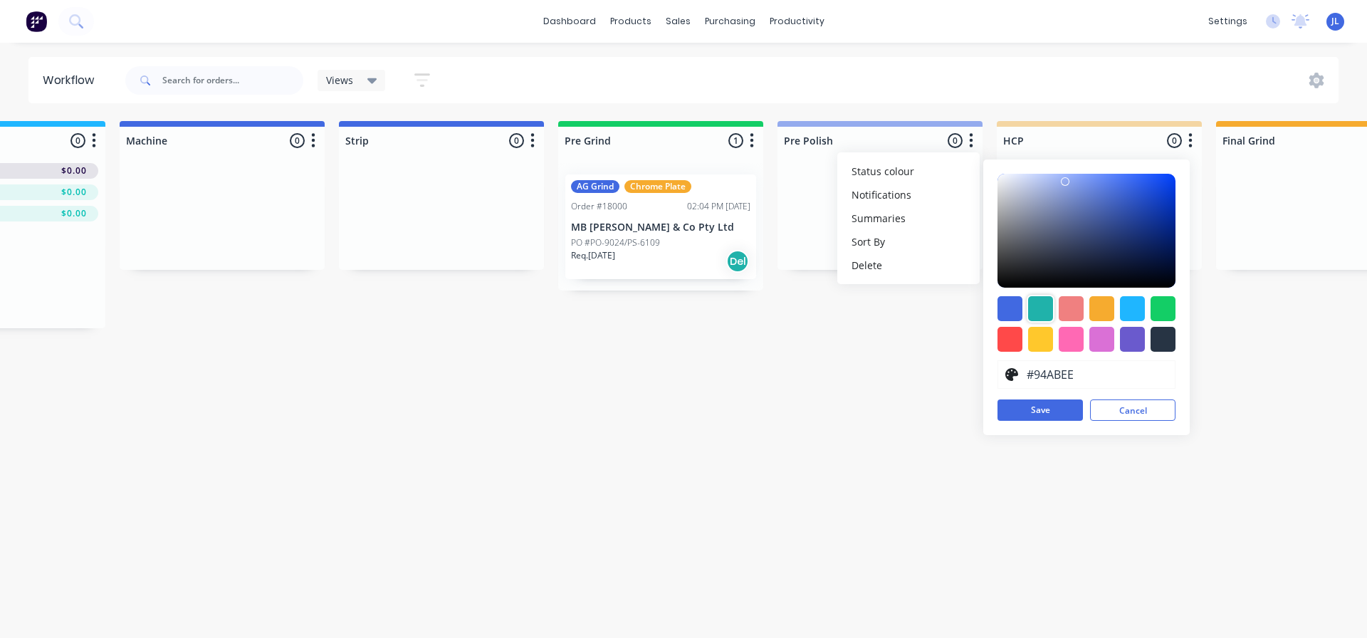
click at [1032, 303] on div at bounding box center [1040, 308] width 25 height 25
type input "#20B2AA"
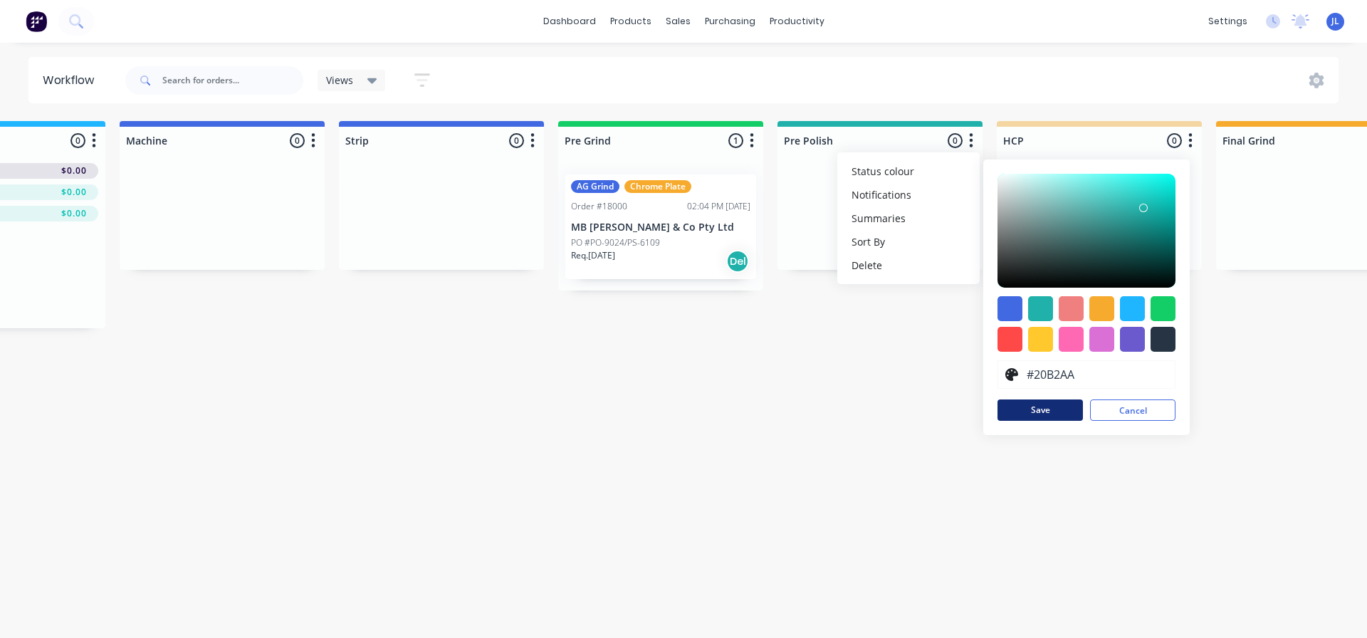
click at [1038, 412] on button "Save" at bounding box center [1040, 410] width 85 height 21
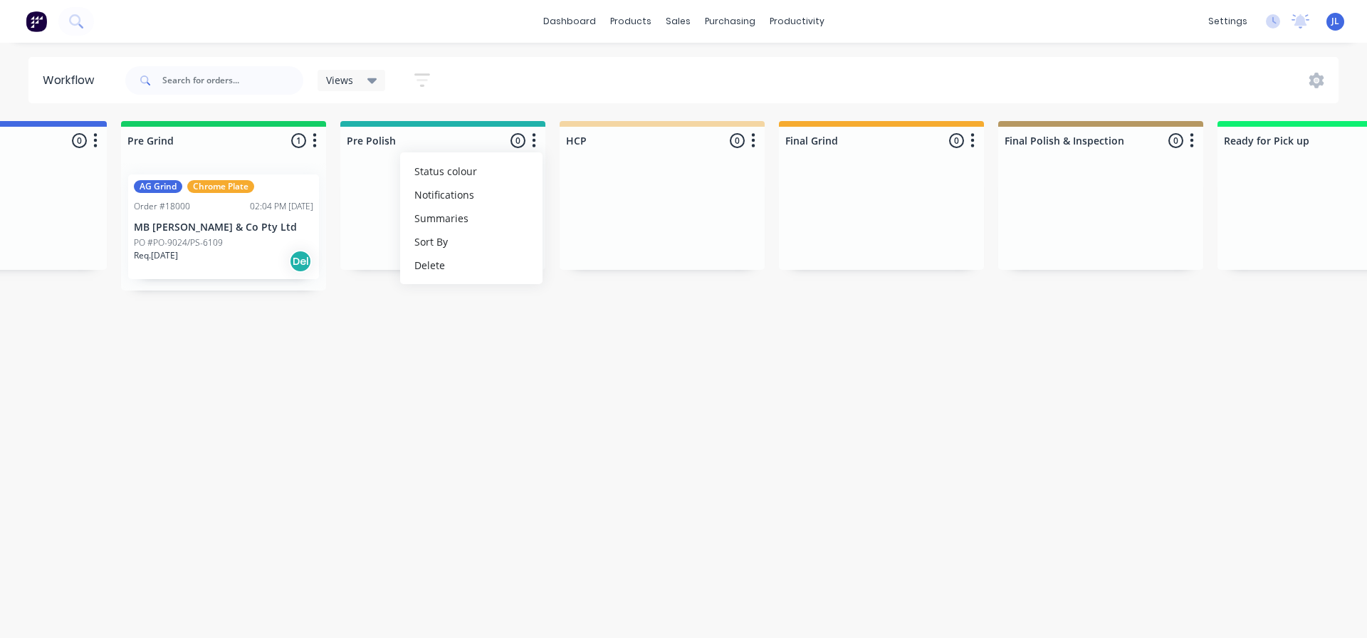
scroll to position [0, 985]
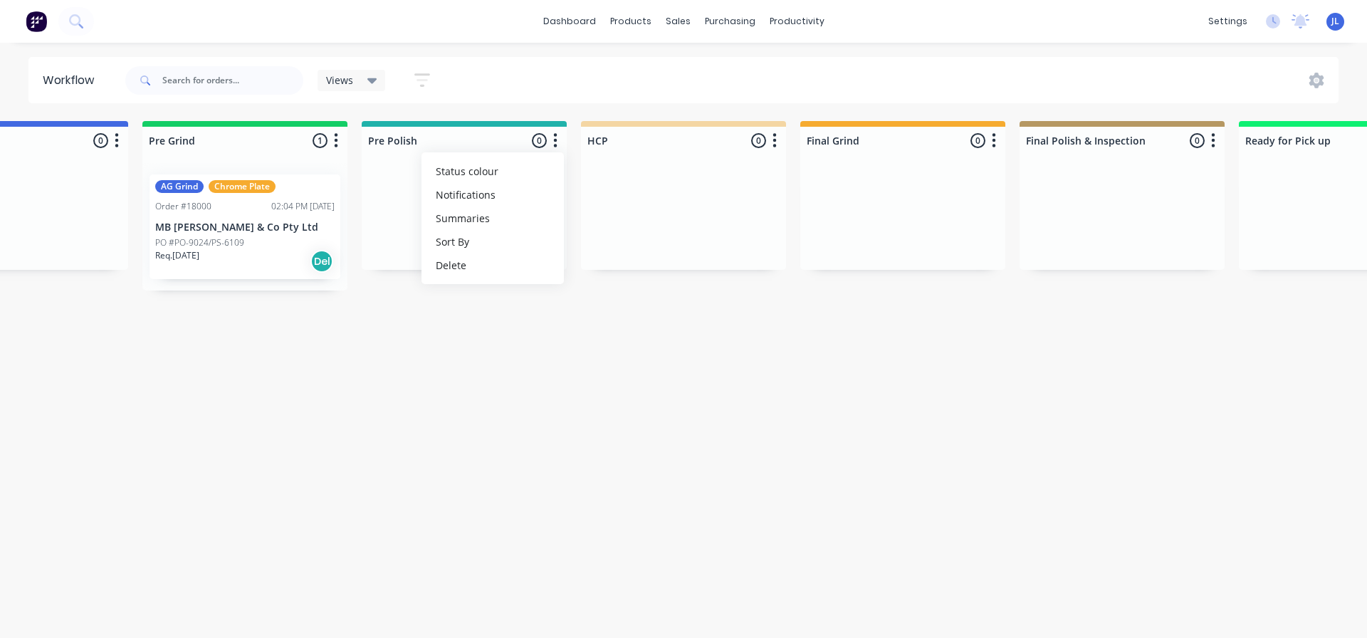
click at [778, 143] on button "button" at bounding box center [774, 140] width 17 height 17
click at [722, 171] on button "Status colour" at bounding box center [712, 172] width 142 height 24
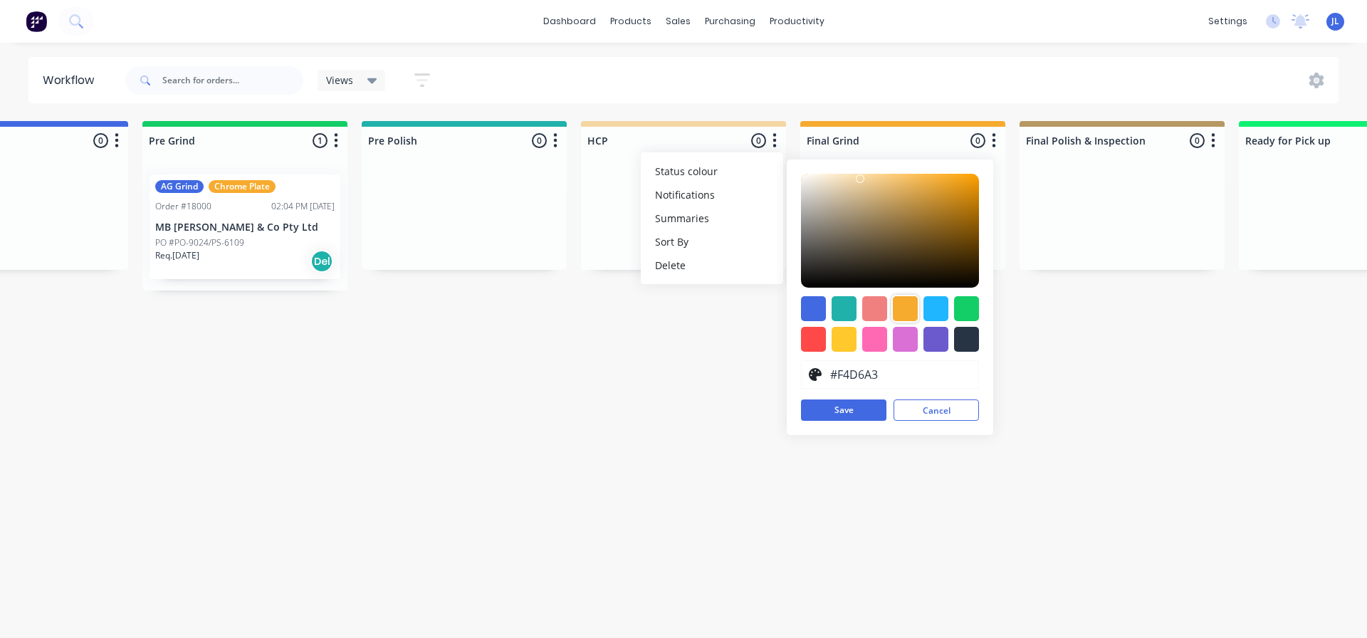
click at [902, 308] on div at bounding box center [905, 308] width 25 height 25
type input "#F6AB2F"
click at [875, 410] on button "Save" at bounding box center [843, 410] width 85 height 21
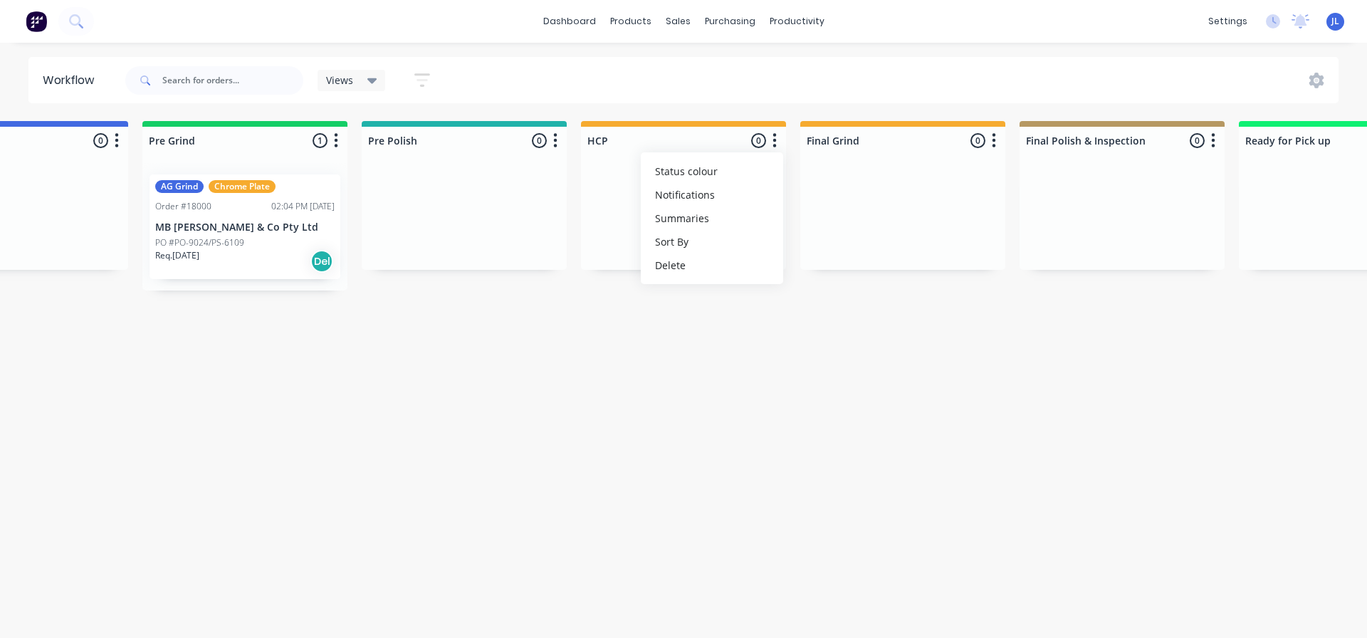
click at [996, 138] on icon "button" at bounding box center [994, 141] width 4 height 18
click at [1212, 145] on icon "button" at bounding box center [1213, 141] width 4 height 18
click at [1133, 173] on span "Status colour" at bounding box center [1125, 171] width 63 height 15
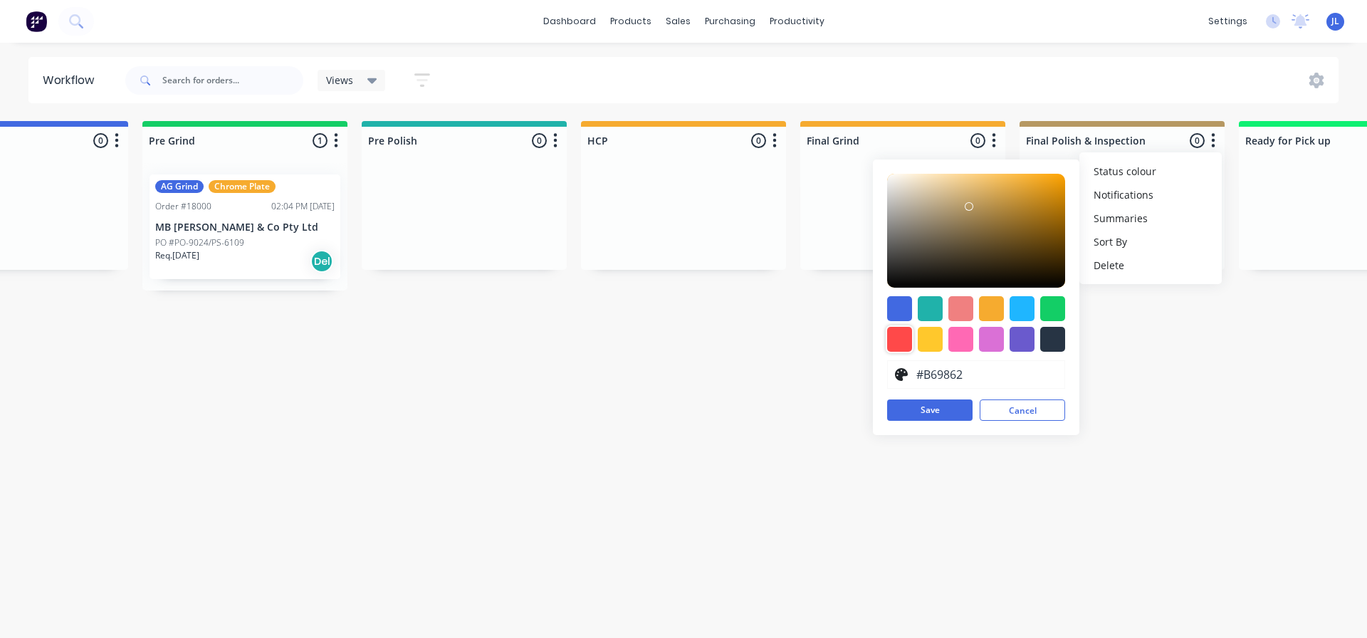
click at [897, 348] on div at bounding box center [899, 339] width 25 height 25
type input "#FF4949"
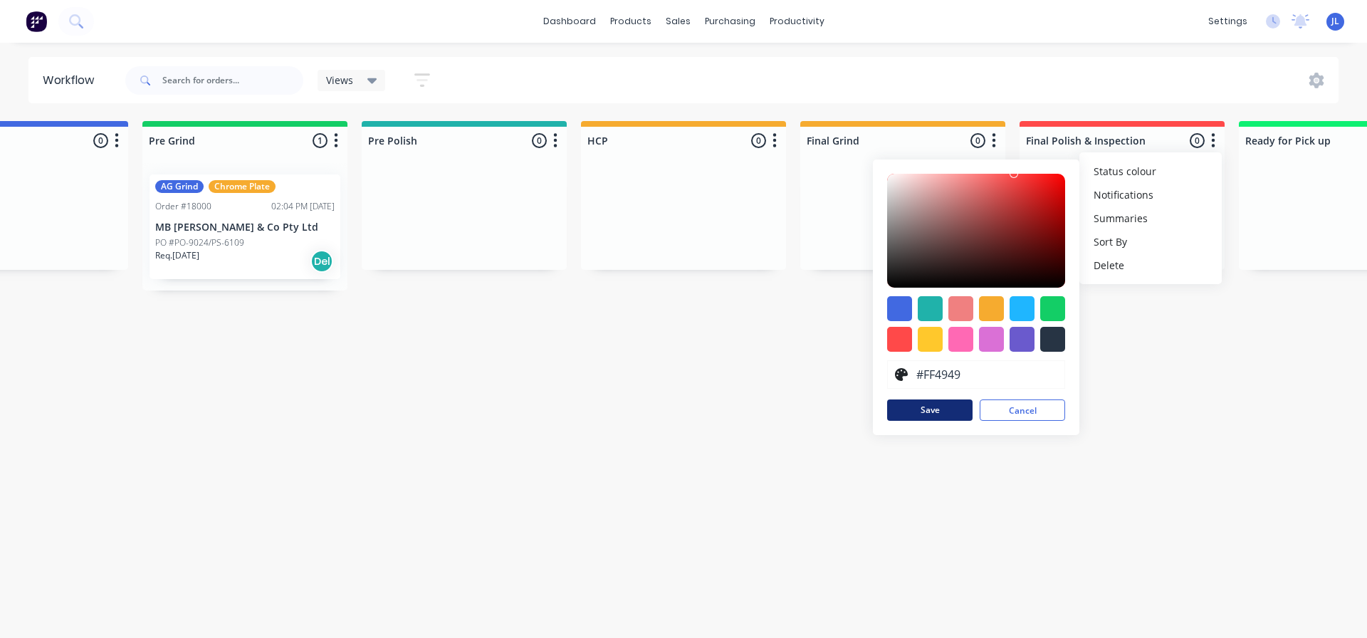
click at [934, 407] on button "Save" at bounding box center [929, 410] width 85 height 21
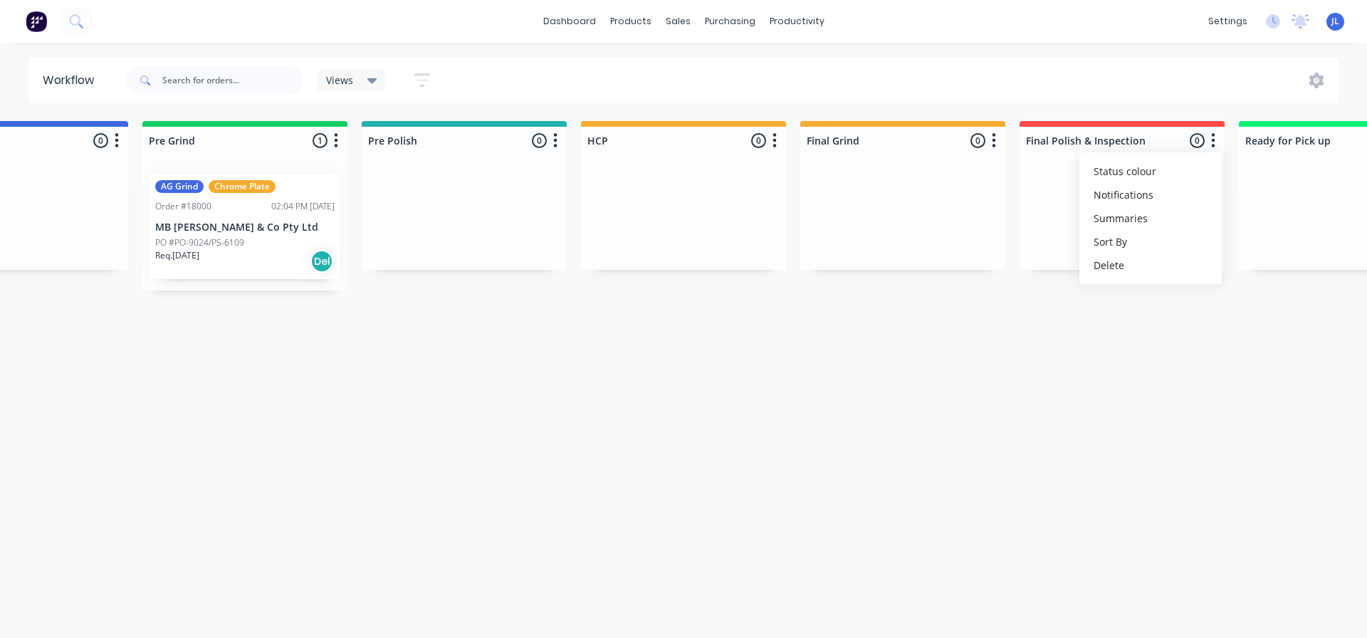
click at [921, 323] on div "Submitted 0 Status colour #273444 hex #273444 Save Cancel Summaries Total order…" at bounding box center [501, 224] width 2995 height 207
click at [995, 134] on icon "button" at bounding box center [995, 140] width 4 height 14
click at [938, 170] on button "Status colour" at bounding box center [931, 172] width 142 height 24
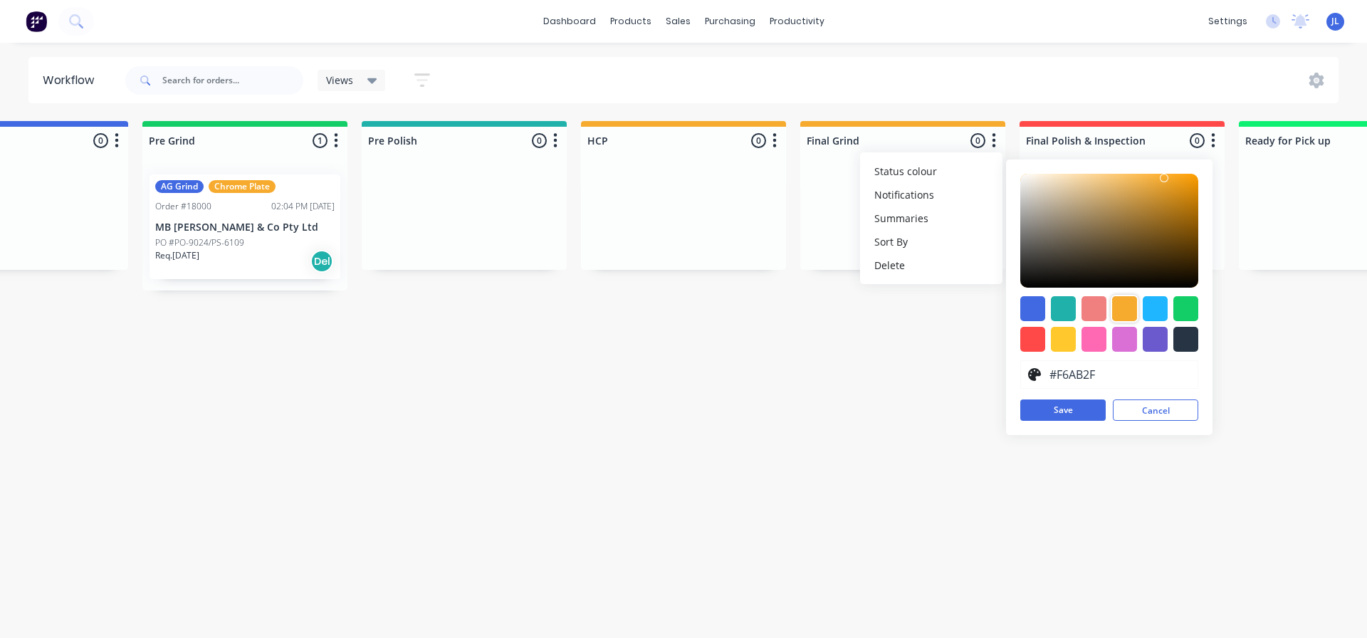
click at [1119, 307] on div at bounding box center [1124, 308] width 25 height 25
click at [1065, 344] on div at bounding box center [1063, 339] width 25 height 25
click at [1127, 306] on div at bounding box center [1124, 308] width 25 height 25
type input "#FFA700"
drag, startPoint x: 1162, startPoint y: 182, endPoint x: 1200, endPoint y: 167, distance: 40.9
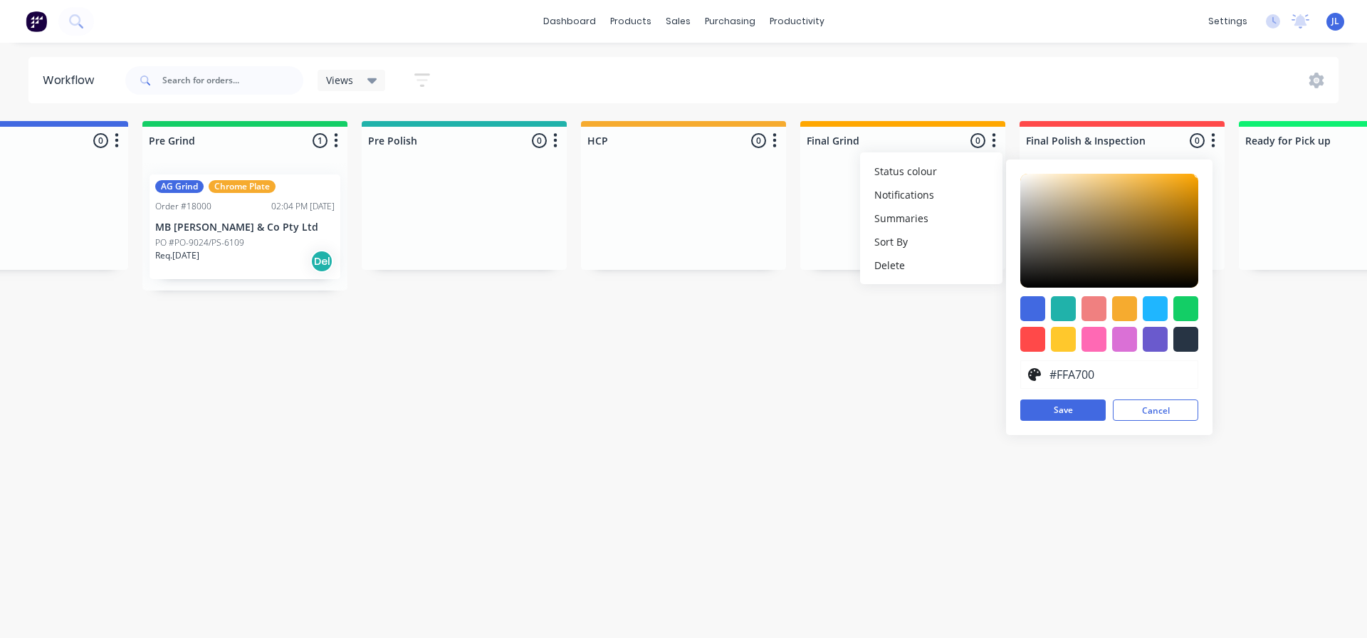
click at [1200, 167] on div "#FFA700 hex #FFA700 Save Cancel" at bounding box center [1109, 298] width 207 height 276
click at [1081, 408] on button "Save" at bounding box center [1062, 410] width 85 height 21
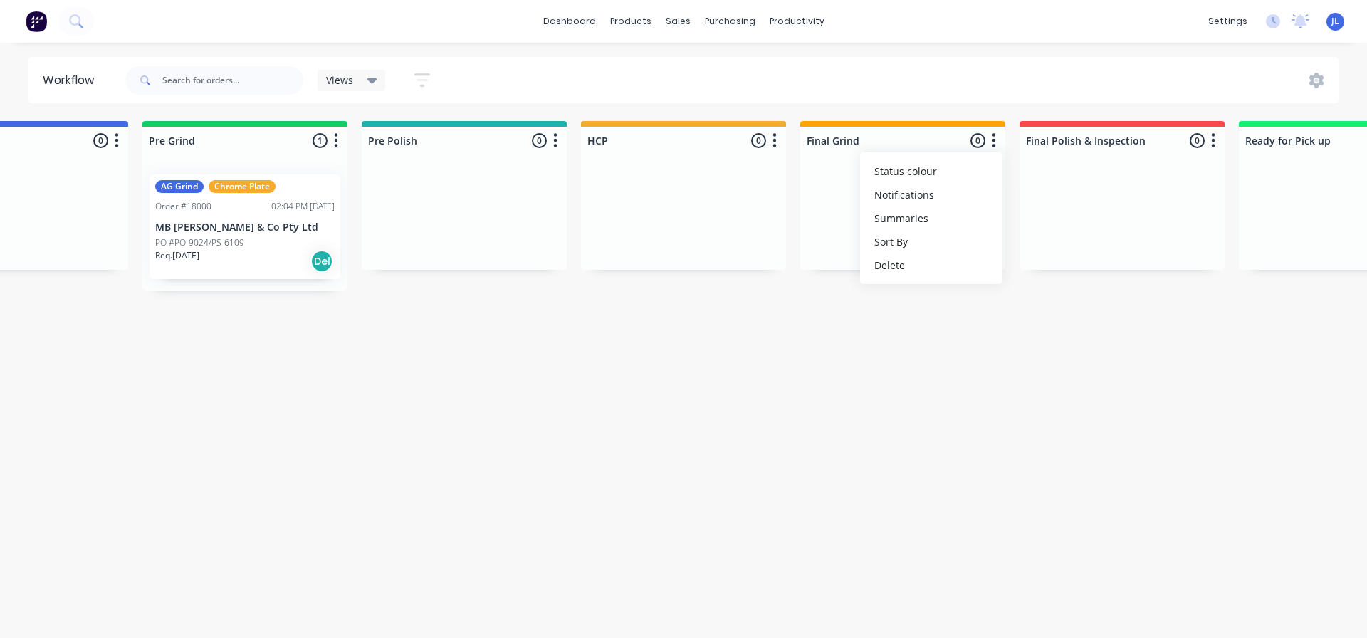
click at [722, 122] on div "HCP 0 Status colour #F6AB2F hex #F6AB2F Save Cancel Notifications Email SMS Sum…" at bounding box center [683, 137] width 205 height 33
click at [780, 141] on button "button" at bounding box center [774, 140] width 17 height 17
click at [715, 174] on span "Status colour" at bounding box center [686, 171] width 63 height 15
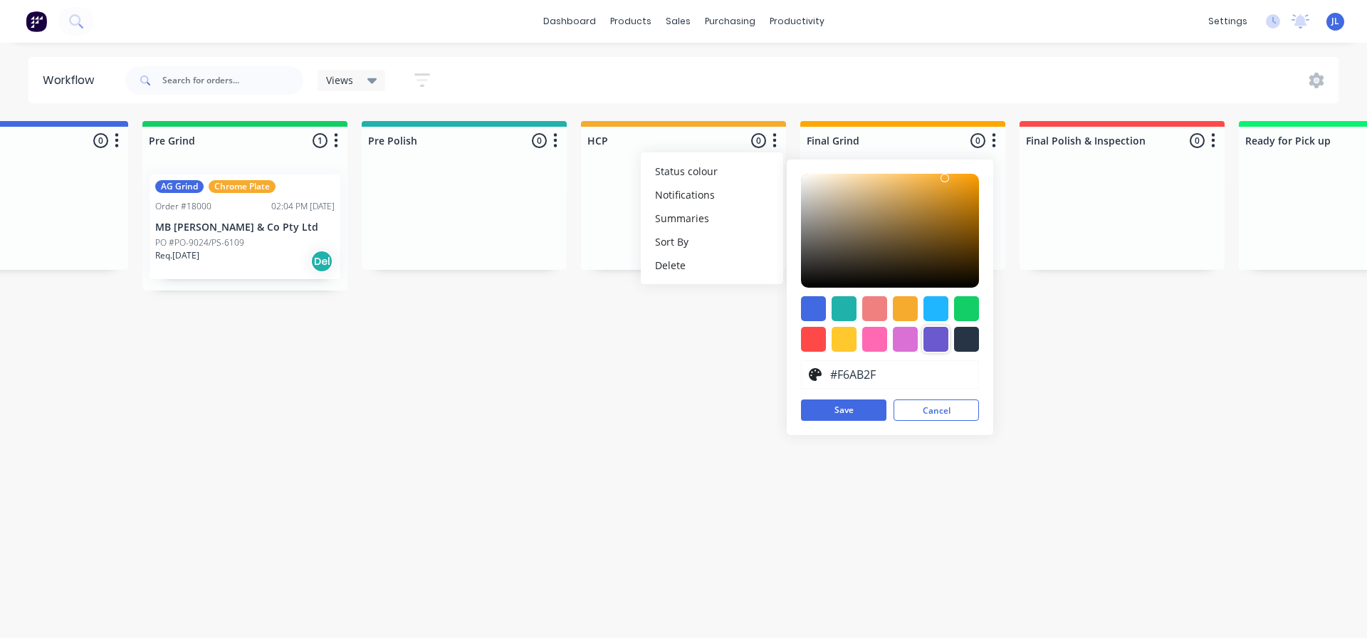
click at [939, 343] on div at bounding box center [936, 339] width 25 height 25
type input "#6A5ACD"
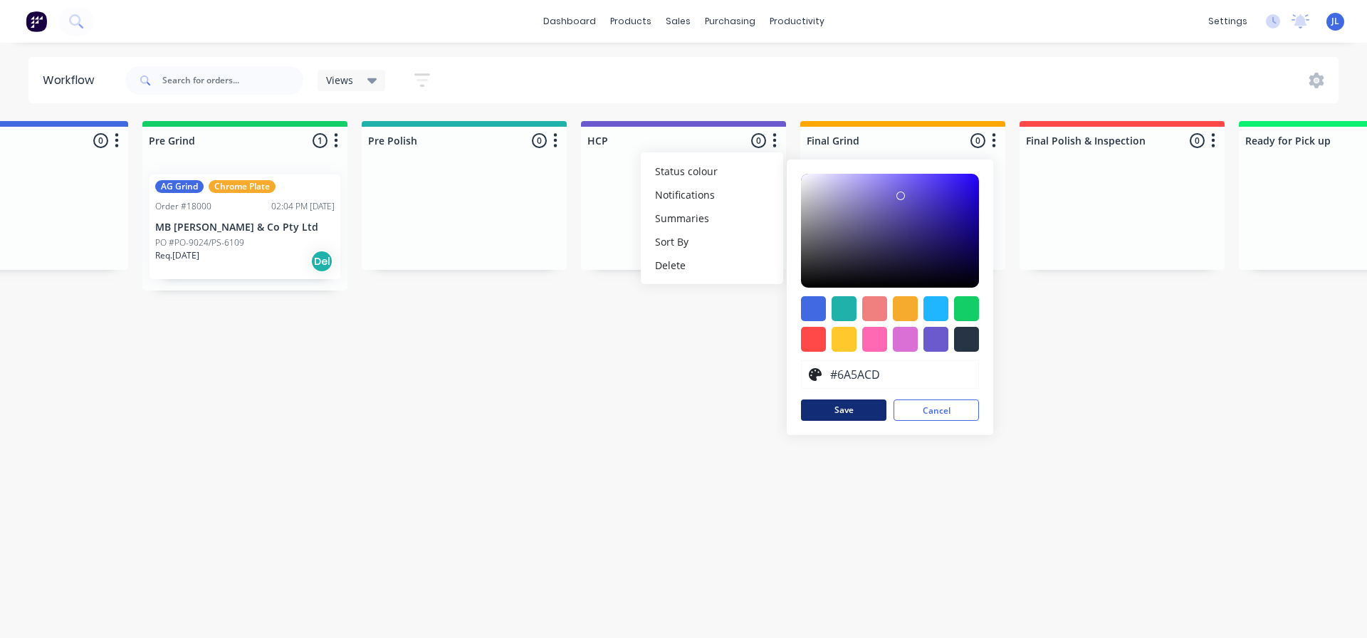
click at [875, 410] on button "Save" at bounding box center [843, 410] width 85 height 21
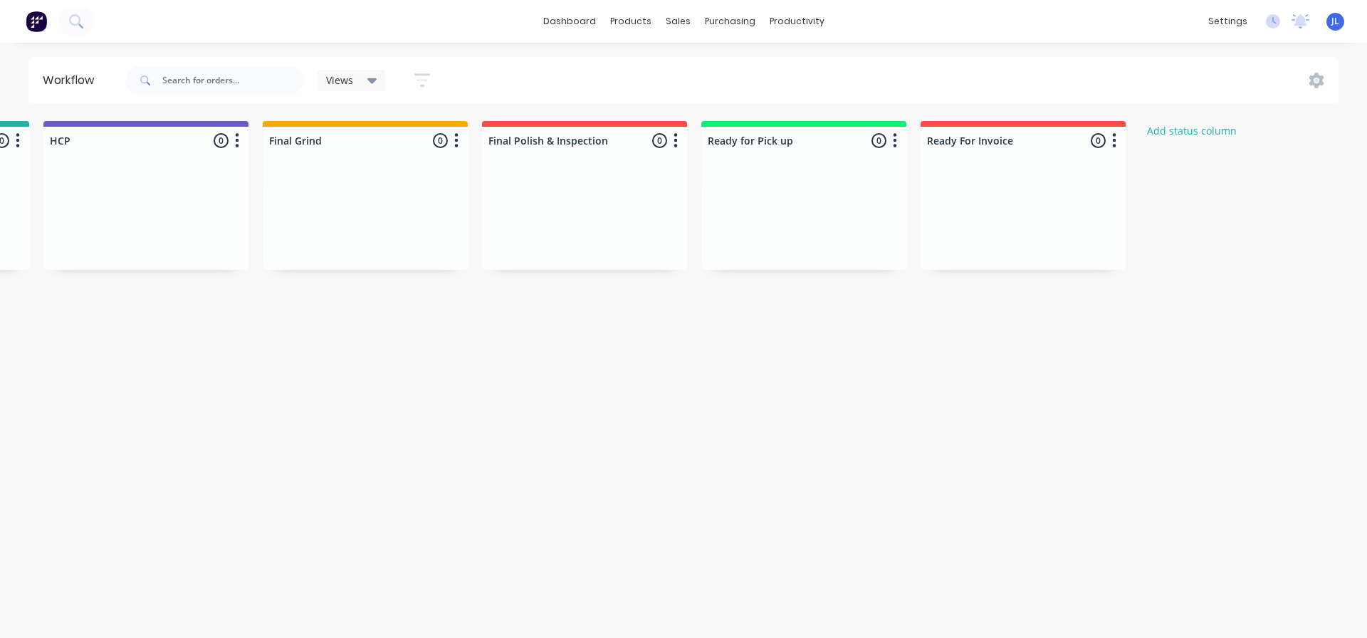
scroll to position [0, 1490]
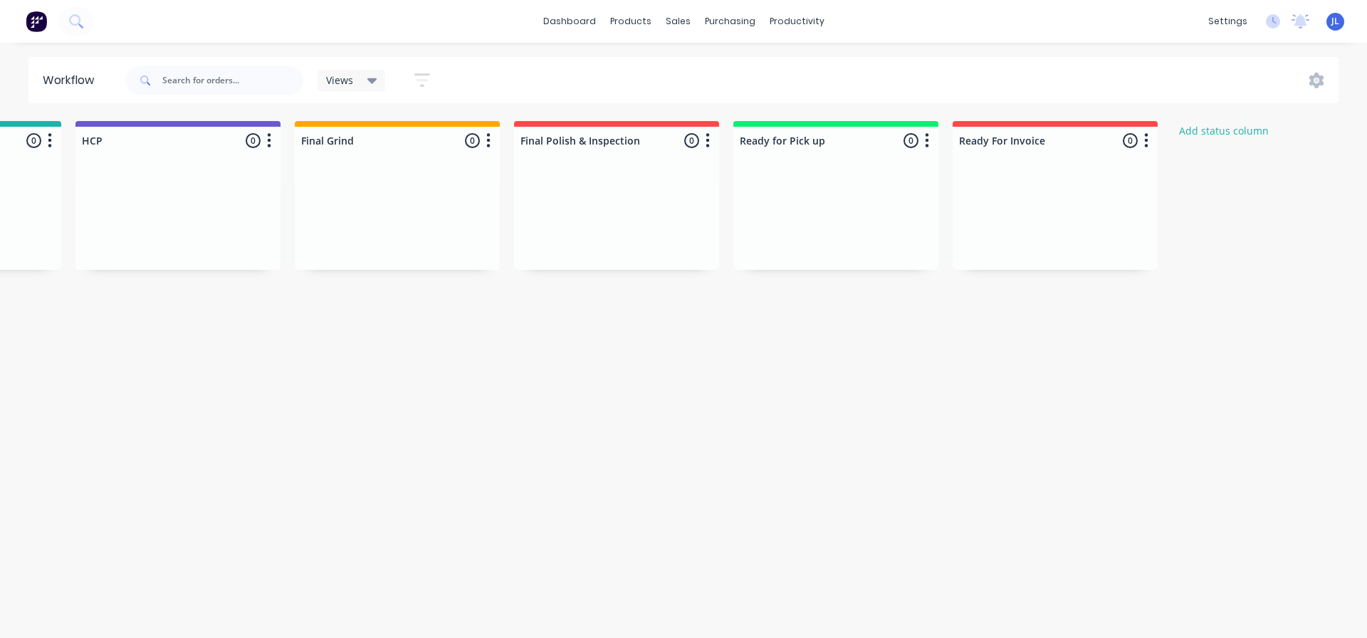
click at [1149, 137] on icon "button" at bounding box center [1146, 141] width 4 height 18
click at [1100, 166] on button "Status colour" at bounding box center [1084, 172] width 142 height 24
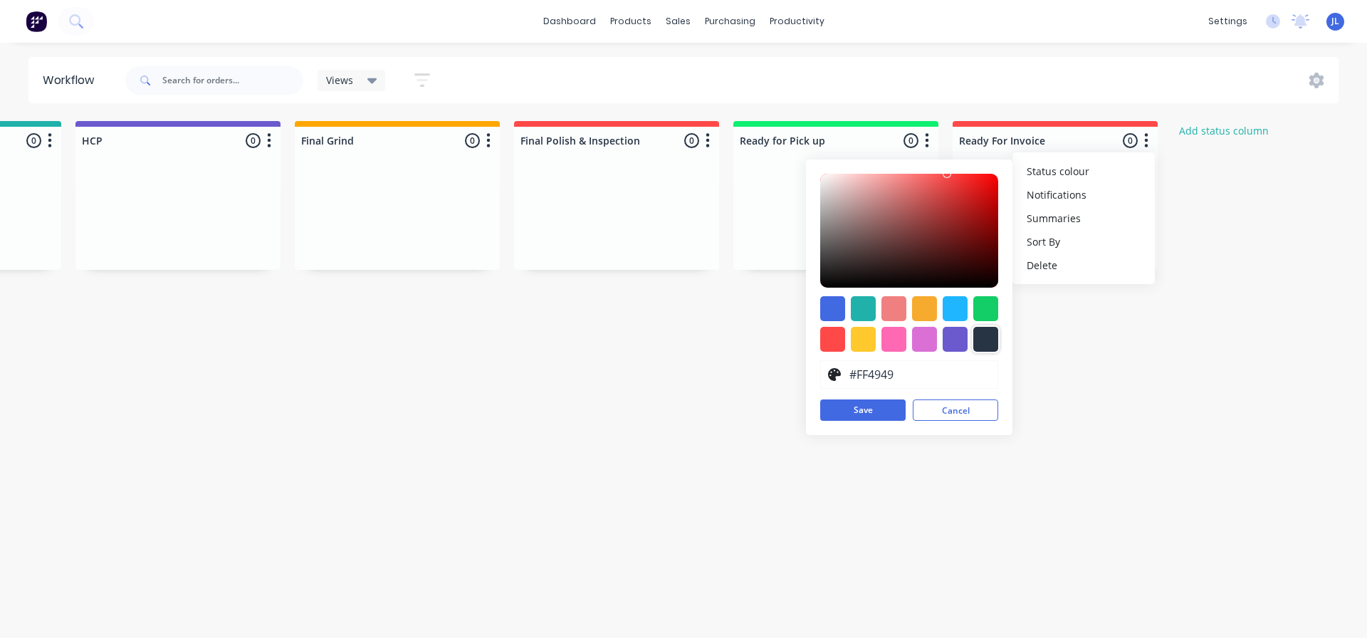
click at [996, 338] on div at bounding box center [985, 339] width 25 height 25
type input "#273444"
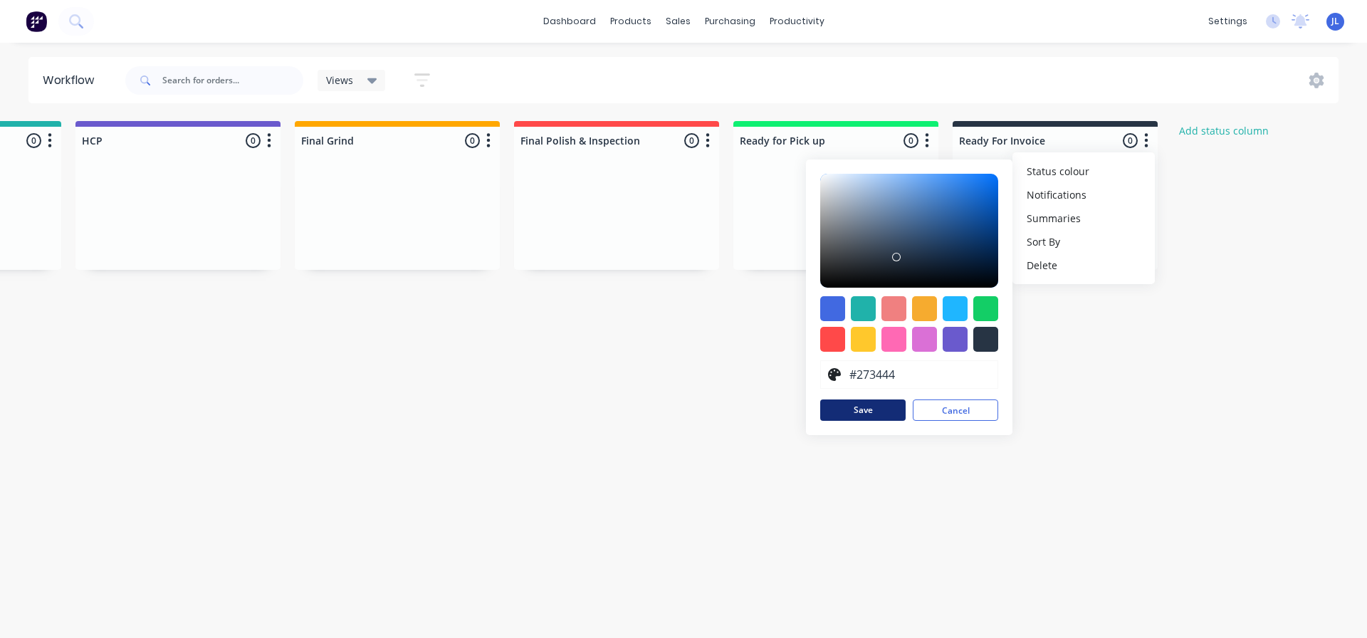
click at [870, 414] on button "Save" at bounding box center [862, 410] width 85 height 21
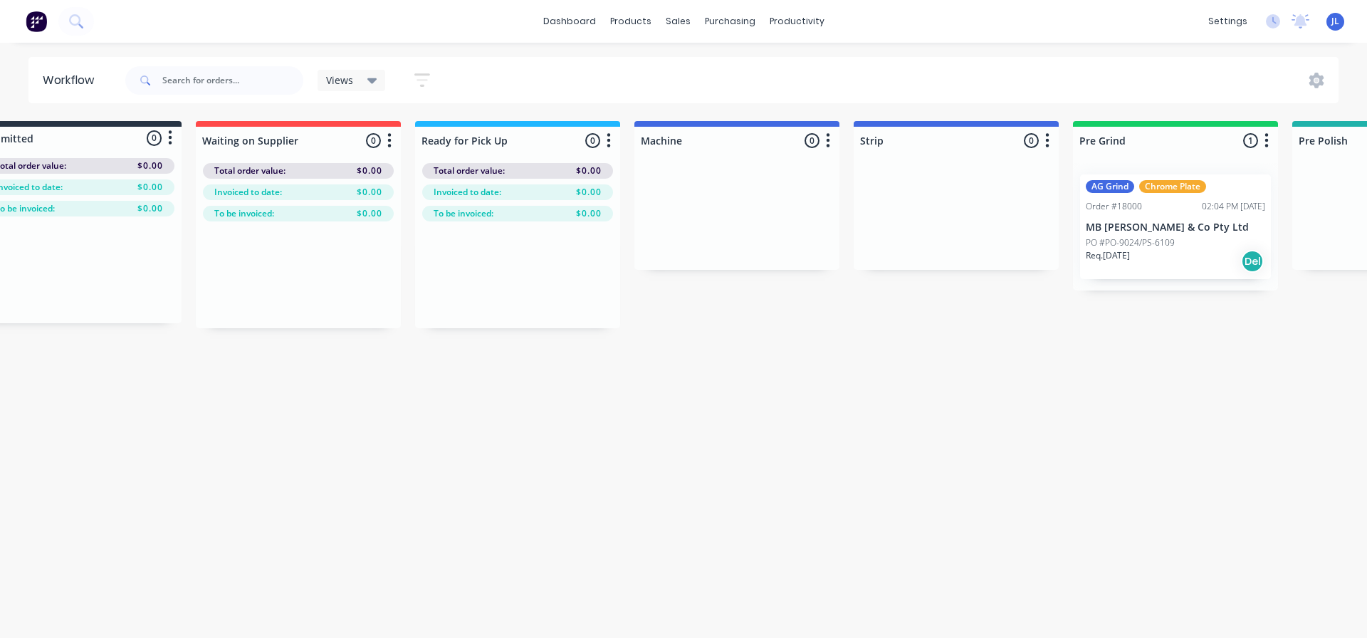
scroll to position [0, 0]
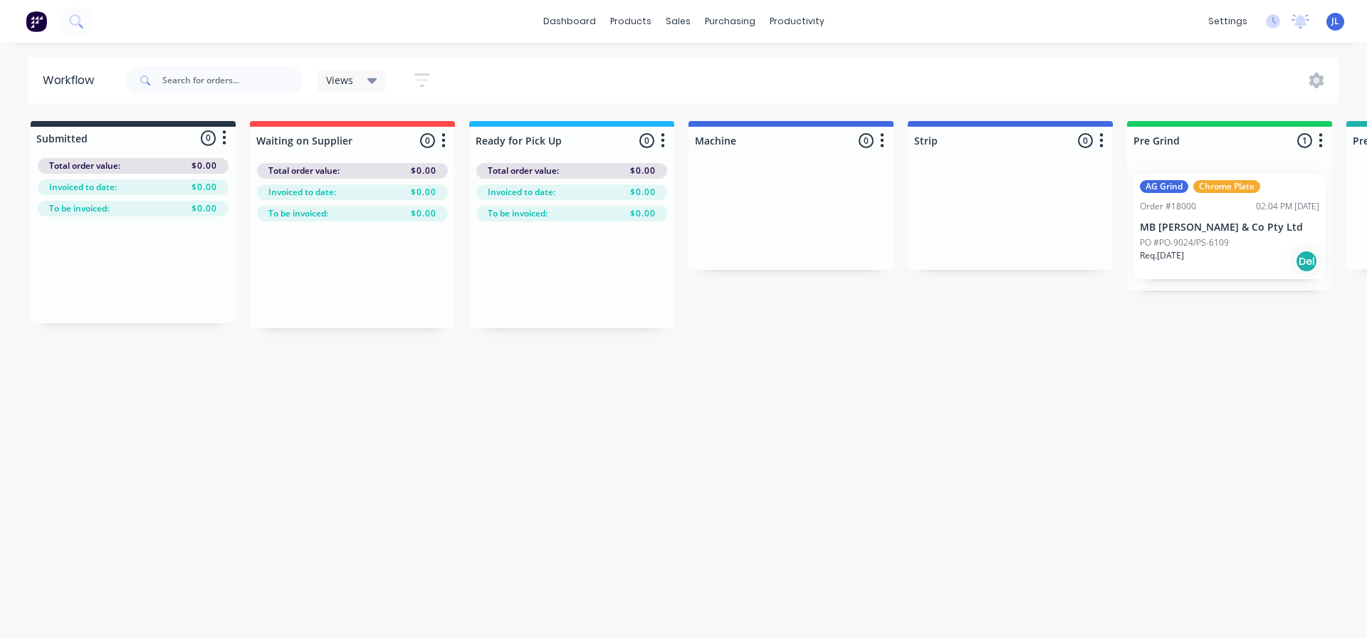
click at [1273, 263] on div "Req. [DATE] Del" at bounding box center [1229, 261] width 179 height 24
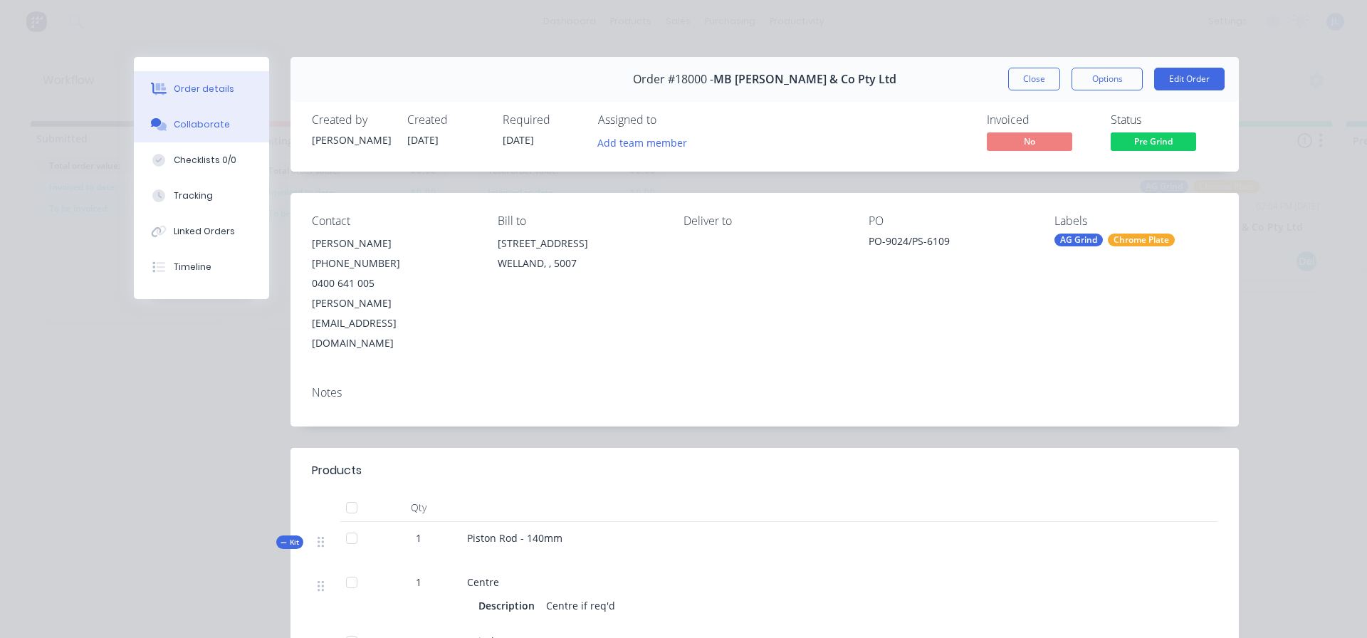
click at [204, 120] on div "Collaborate" at bounding box center [202, 124] width 56 height 13
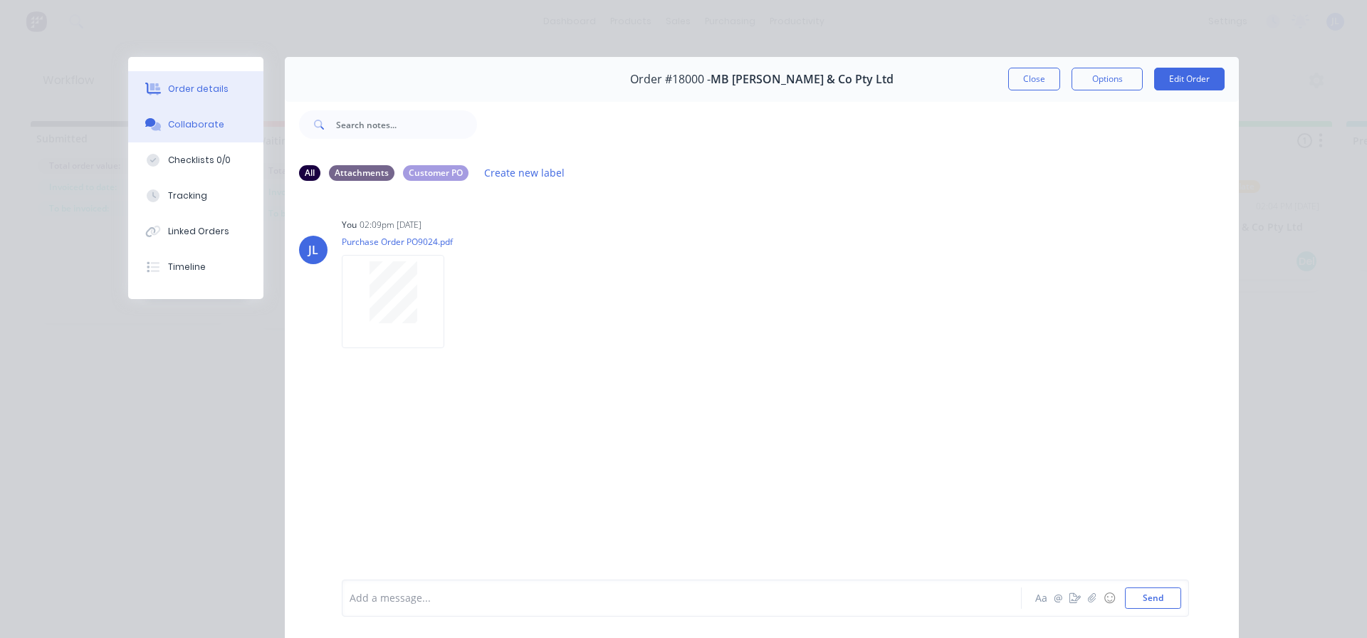
click at [191, 89] on div "Order details" at bounding box center [198, 89] width 61 height 13
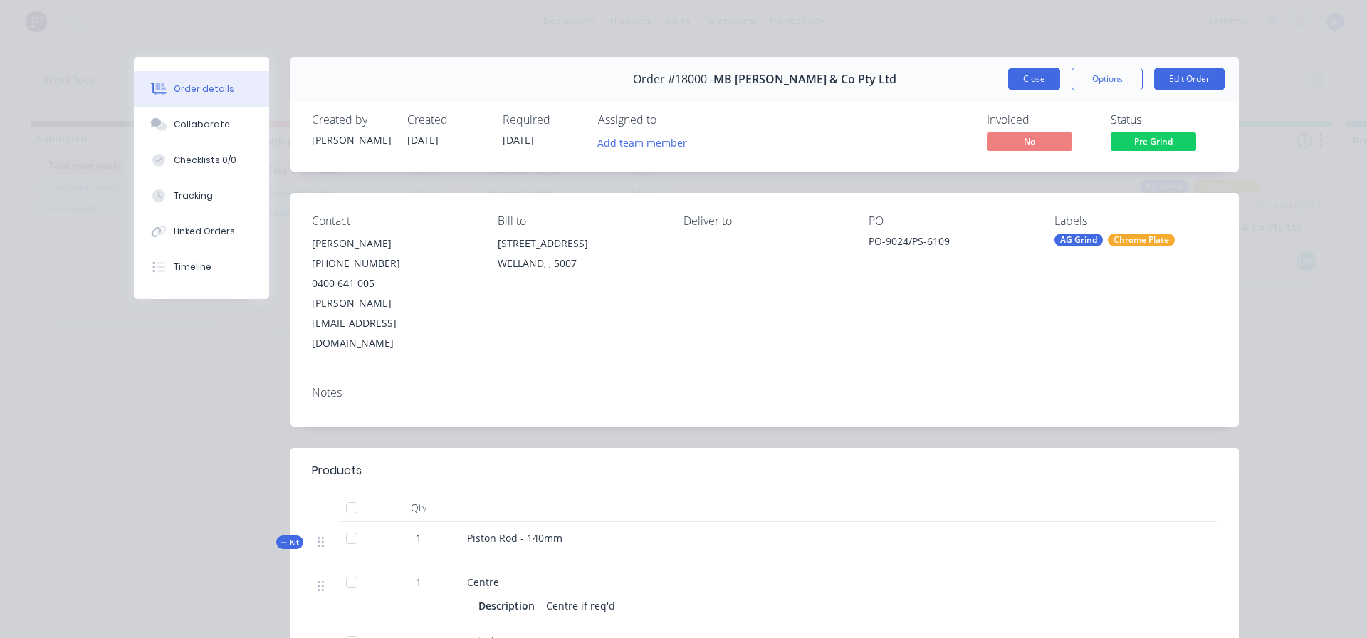
click at [1013, 68] on button "Close" at bounding box center [1034, 79] width 52 height 23
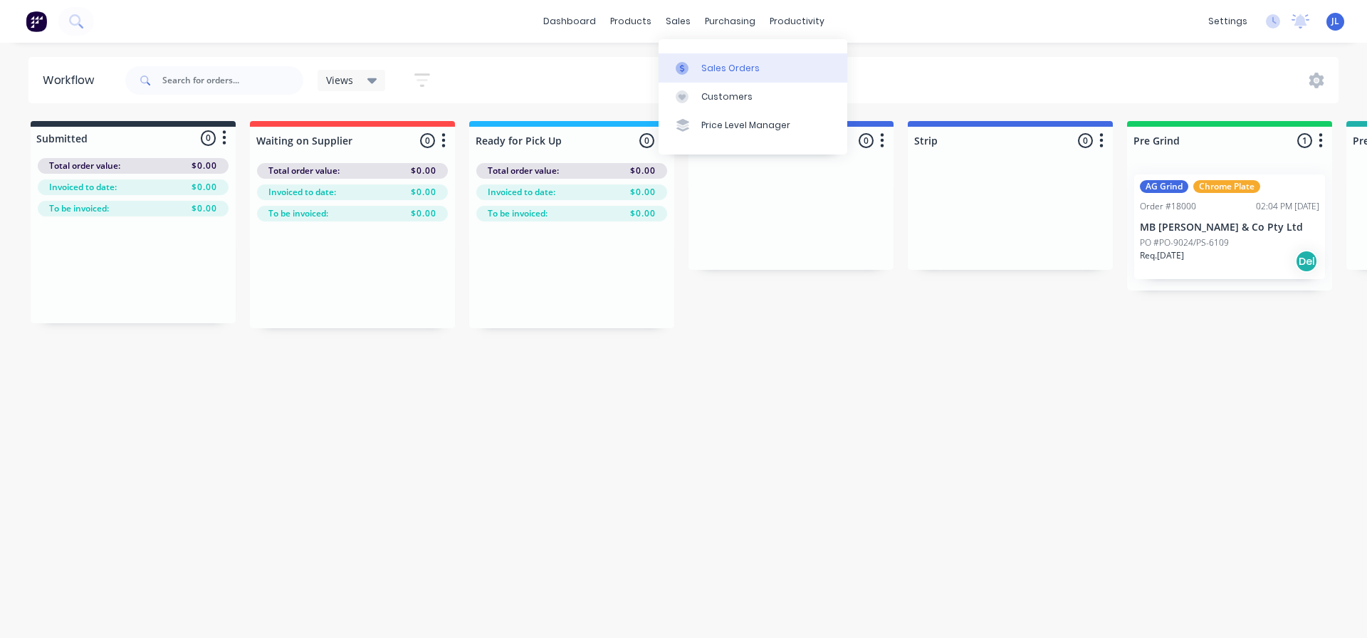
click at [691, 61] on link "Sales Orders" at bounding box center [753, 67] width 189 height 28
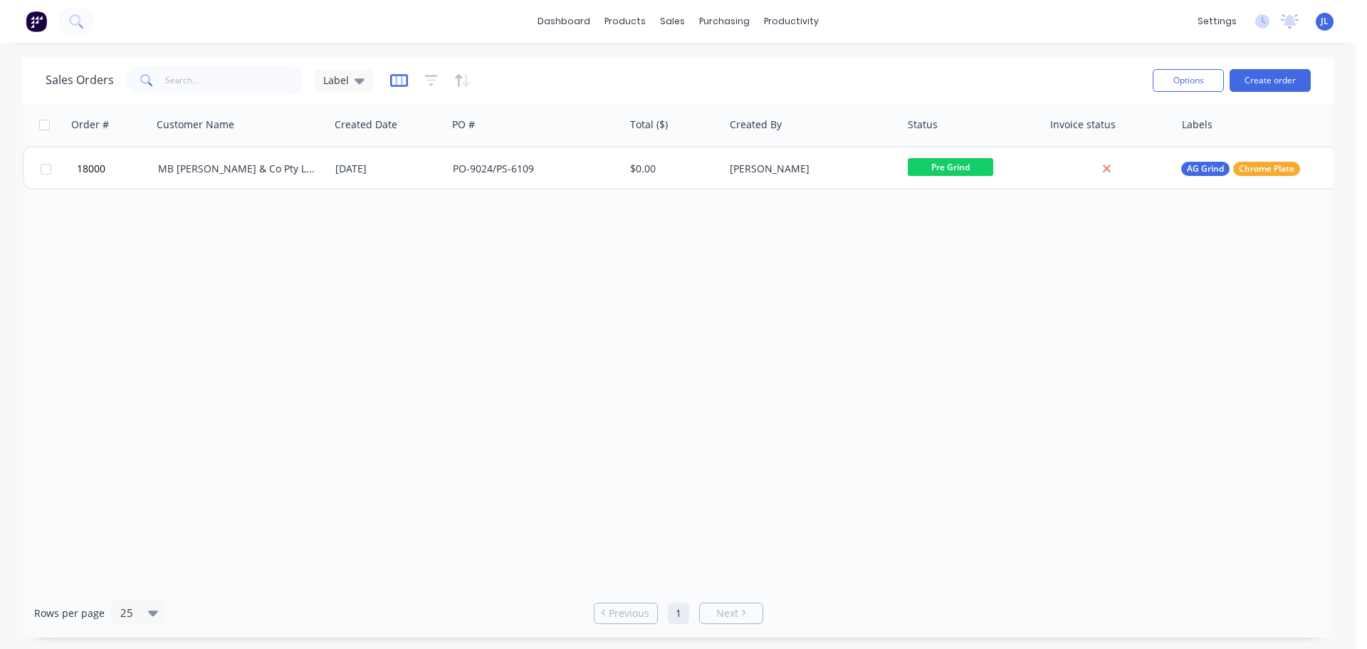
click at [397, 81] on icon "button" at bounding box center [399, 80] width 18 height 14
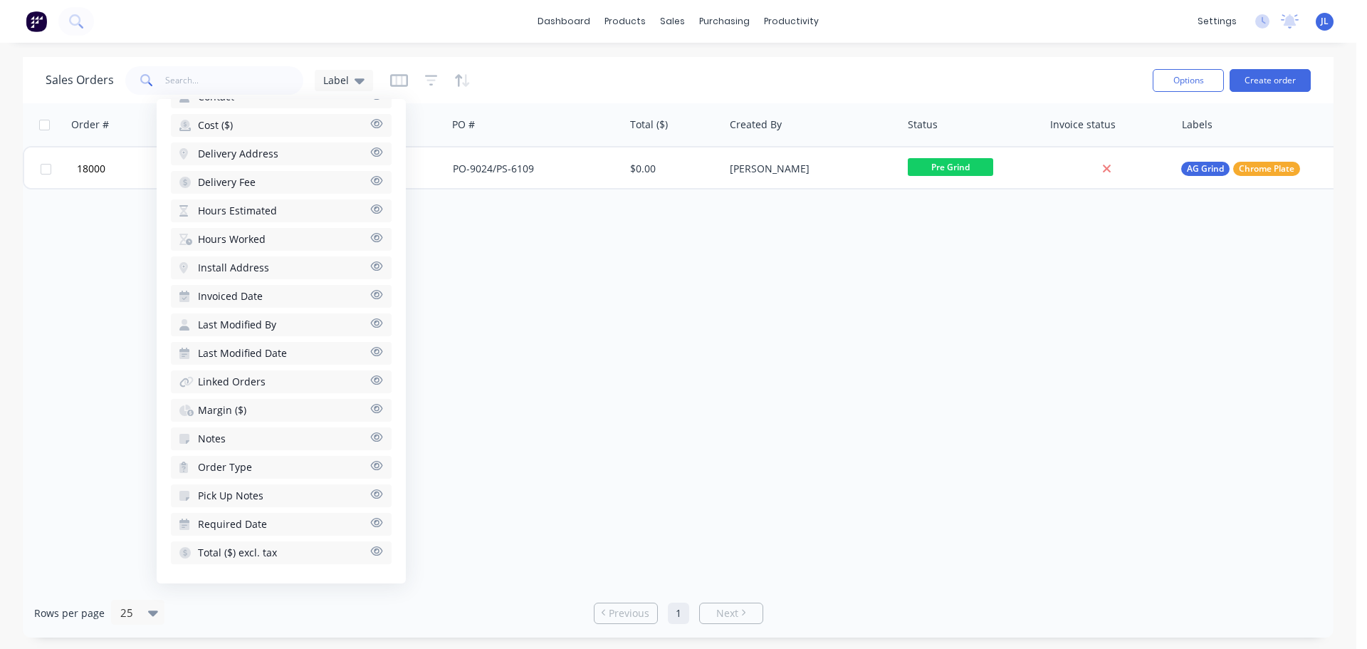
scroll to position [503, 0]
click at [259, 438] on button "Notes" at bounding box center [281, 438] width 221 height 23
click at [617, 379] on div "Order # Customer Name Created Date PO # Total ($) Created By Status Invoice sta…" at bounding box center [678, 345] width 1311 height 485
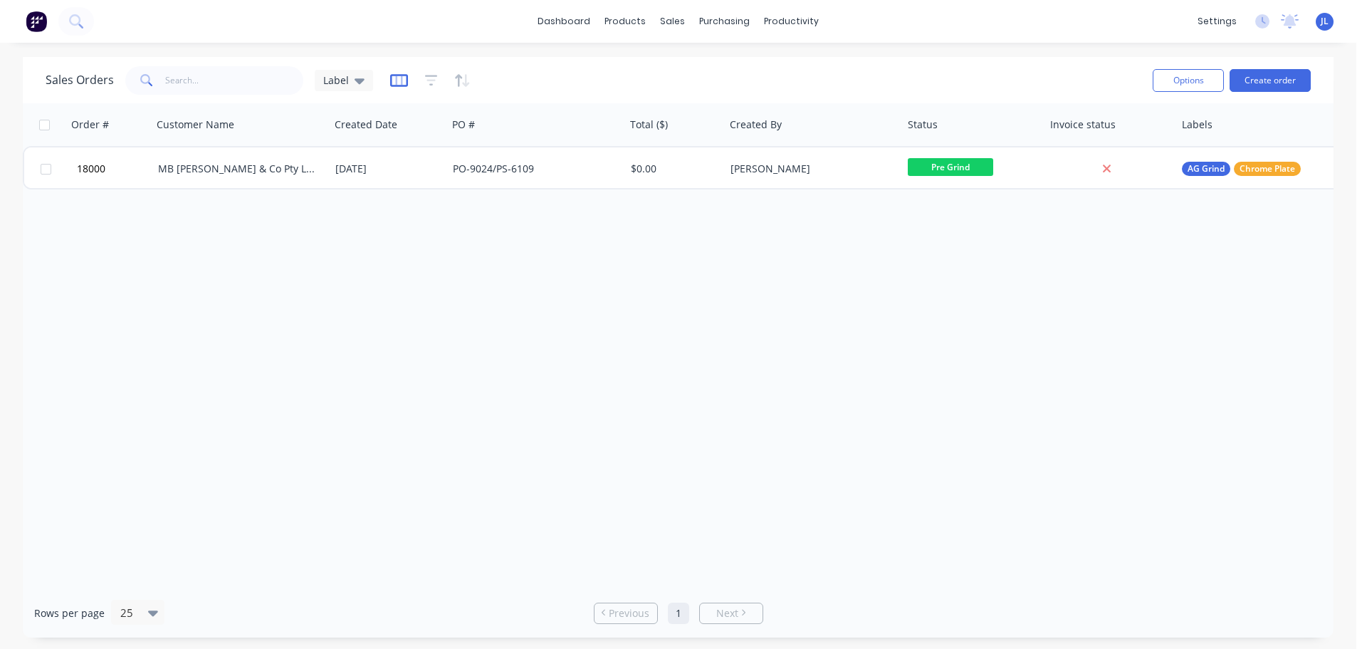
click at [402, 82] on icon "button" at bounding box center [399, 80] width 18 height 14
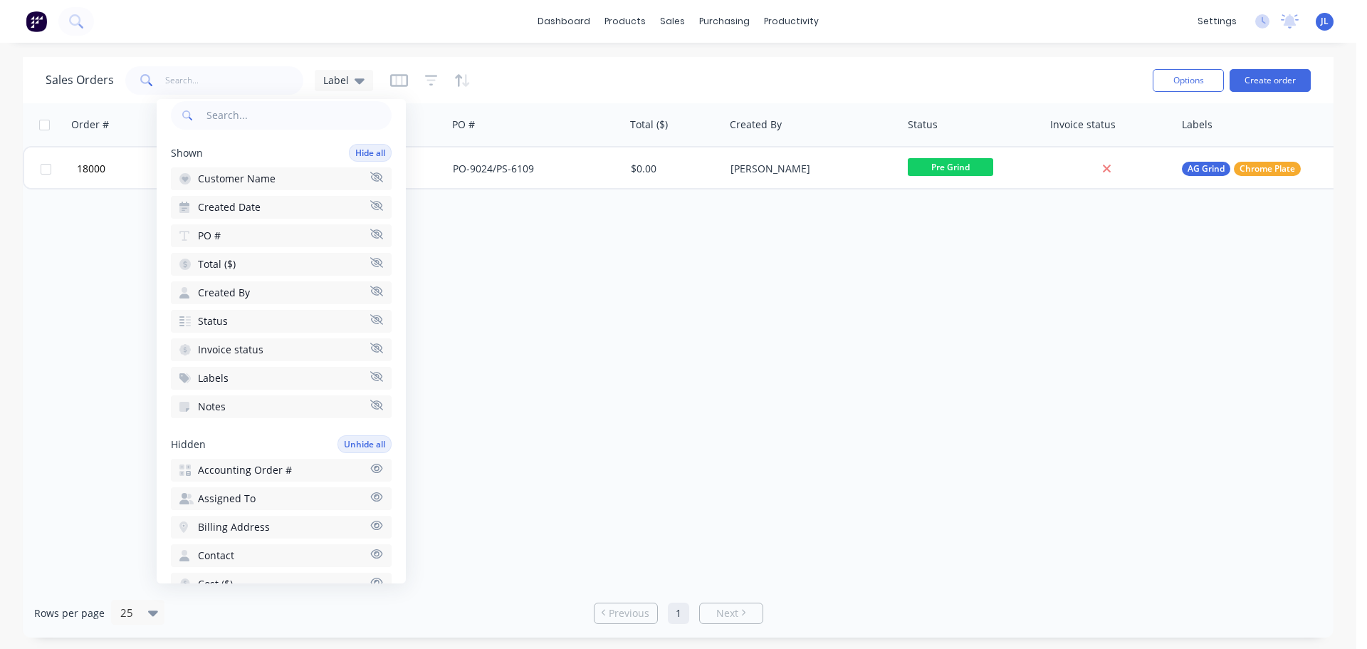
scroll to position [71, 0]
click at [370, 261] on icon "button" at bounding box center [376, 263] width 13 height 11
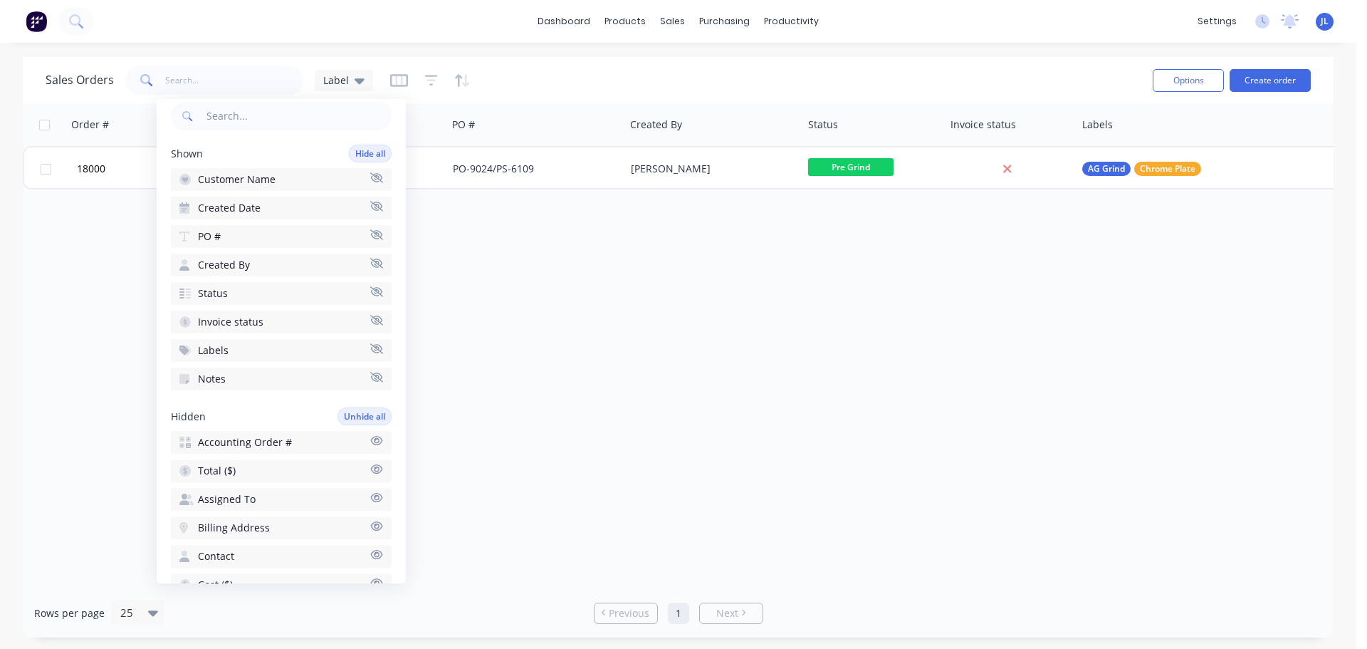
click at [370, 320] on icon "button" at bounding box center [376, 320] width 13 height 11
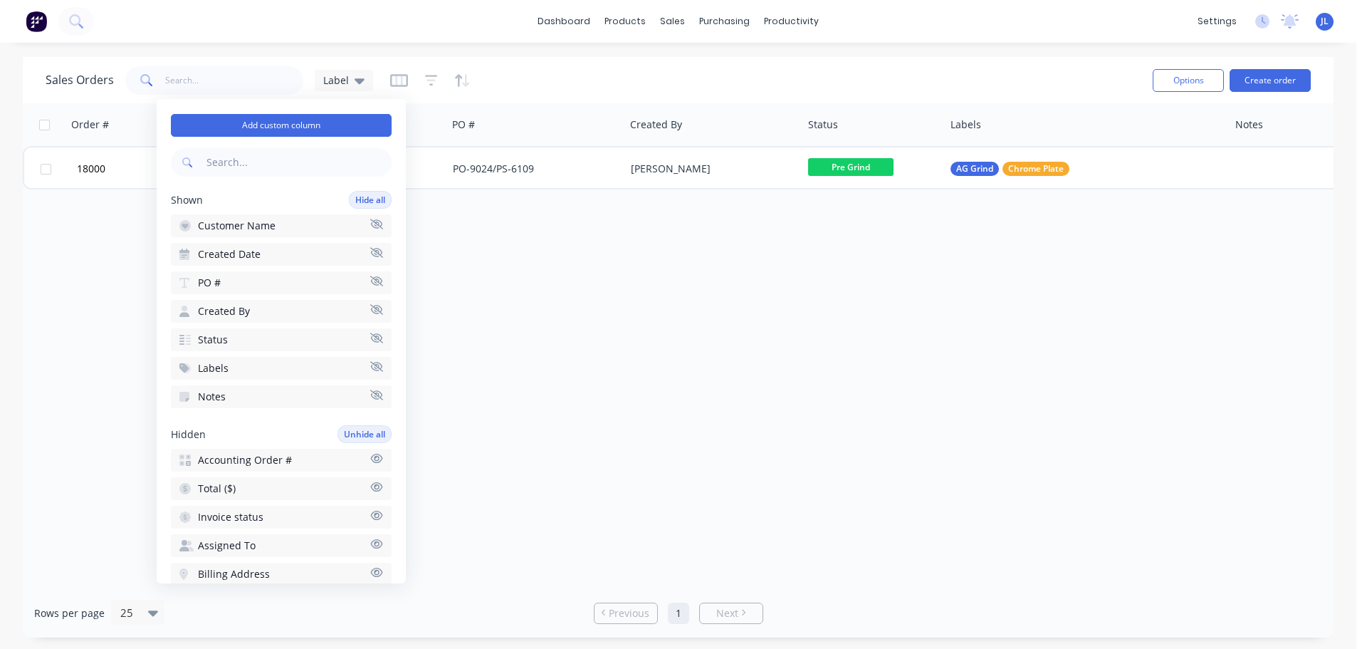
scroll to position [0, 0]
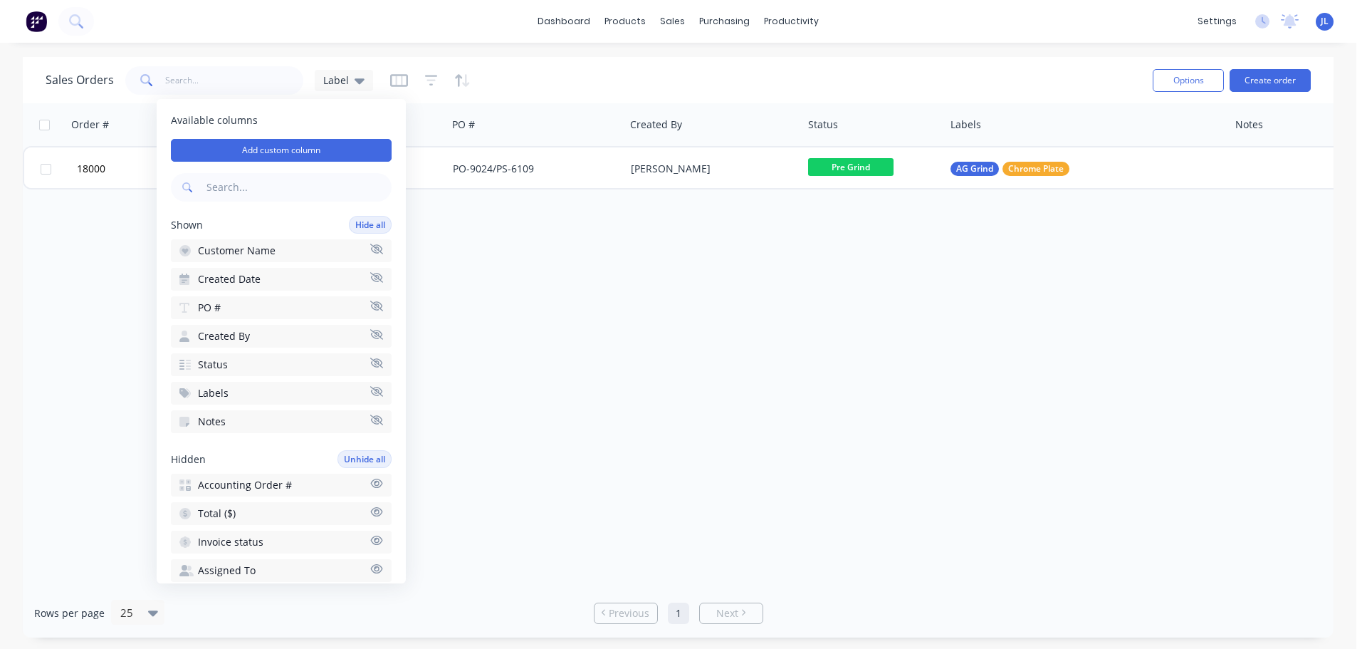
drag, startPoint x: 190, startPoint y: 424, endPoint x: 189, endPoint y: 311, distance: 112.5
click at [189, 311] on div "Shown Hide all Customer Name Created Date PO # Created By Status Labels Notes T…" at bounding box center [281, 324] width 221 height 217
click at [432, 84] on icon "button" at bounding box center [431, 80] width 13 height 14
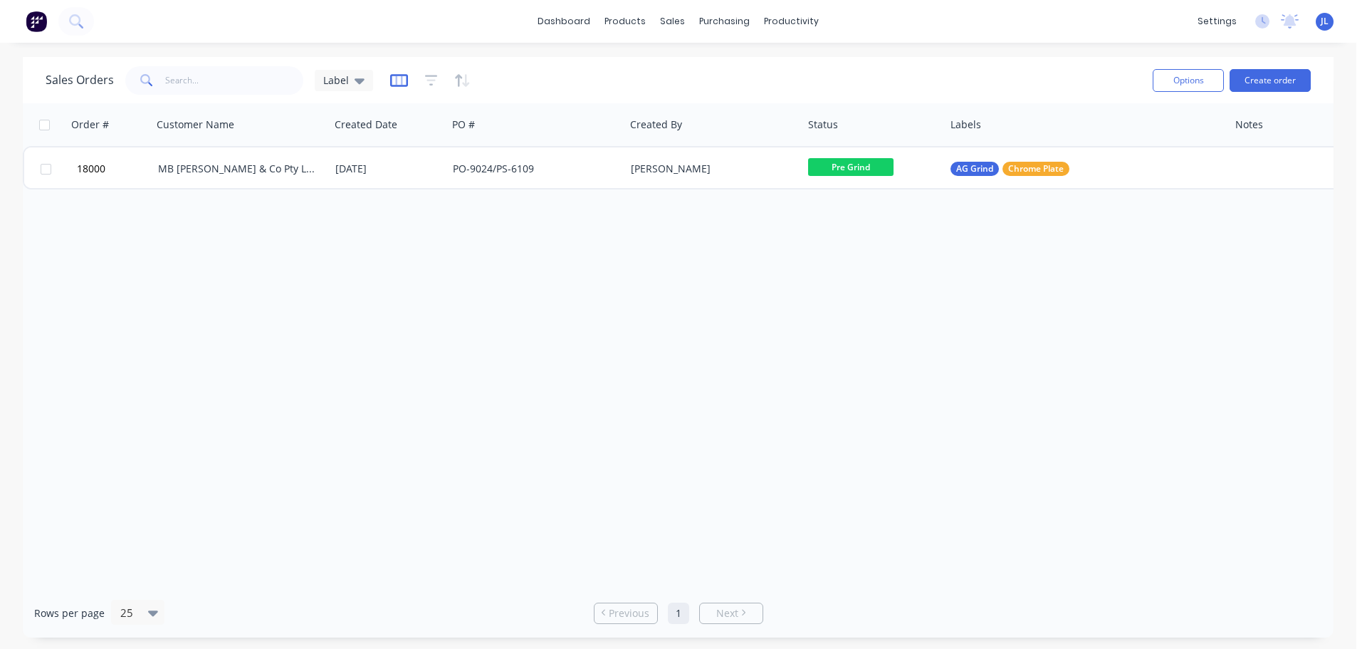
click at [395, 84] on icon "button" at bounding box center [398, 79] width 7 height 9
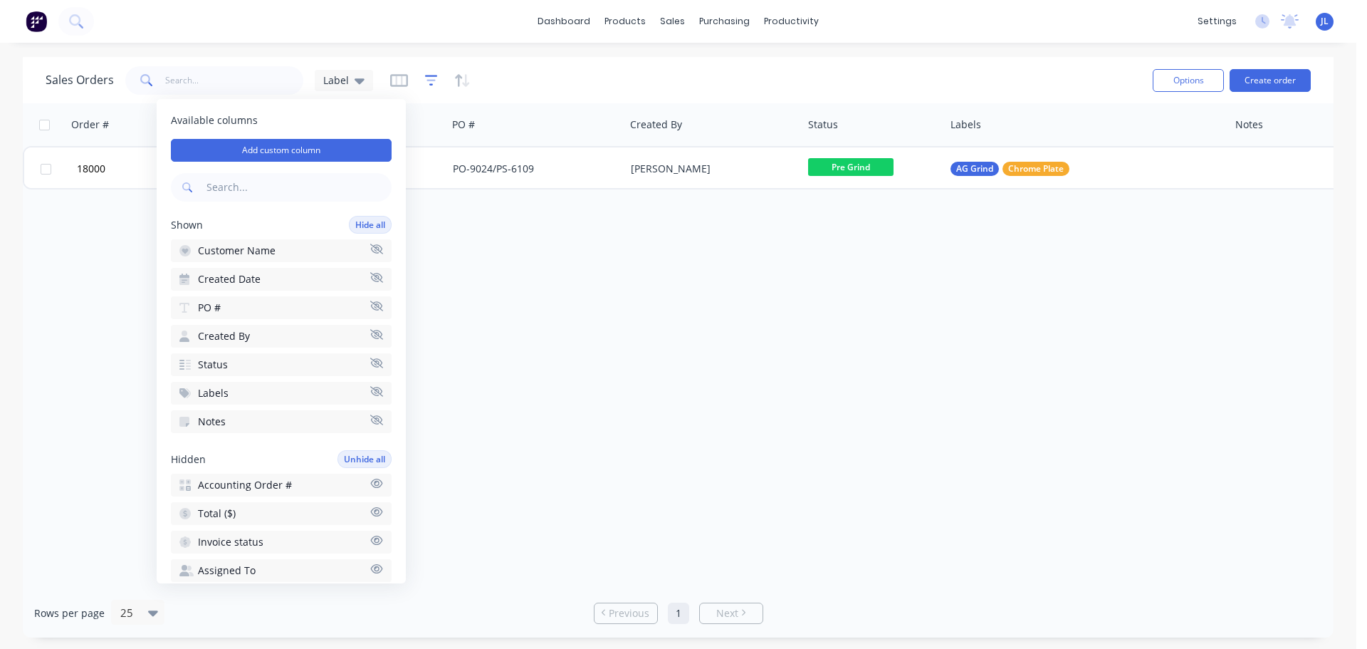
click at [432, 82] on icon "button" at bounding box center [431, 80] width 13 height 14
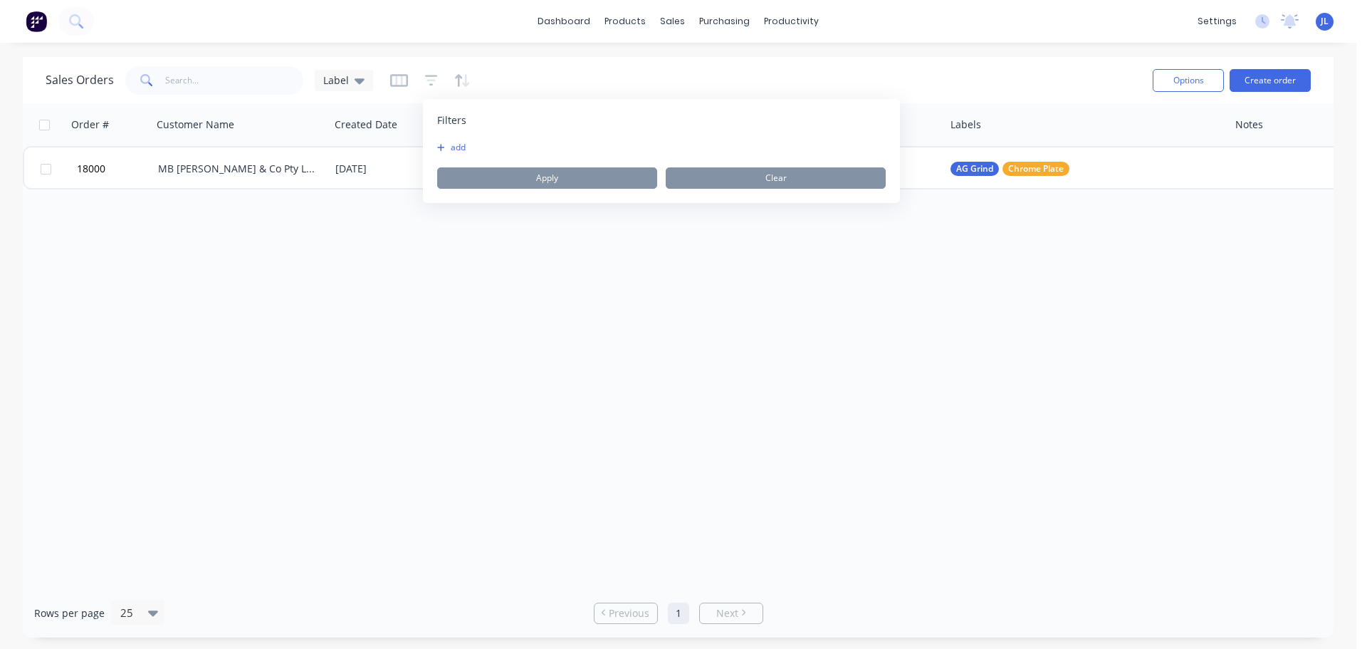
click at [442, 145] on icon "button" at bounding box center [441, 147] width 8 height 9
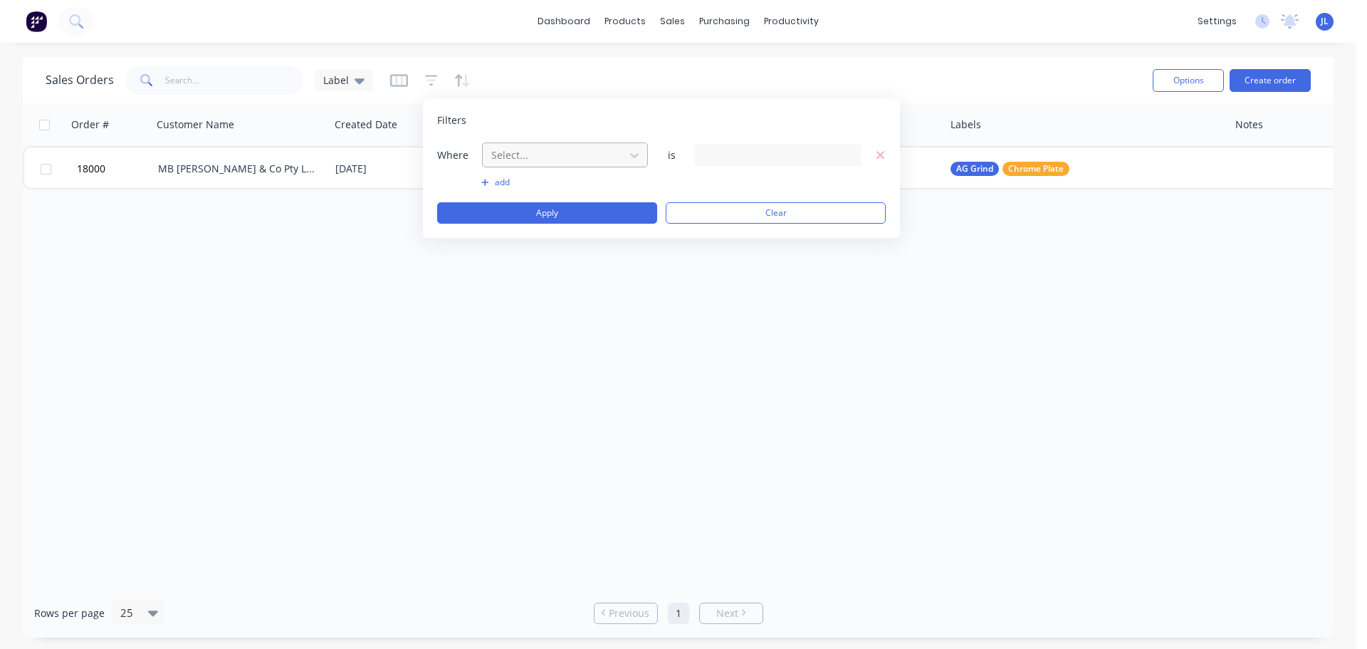
click at [617, 152] on div at bounding box center [553, 155] width 127 height 18
click at [660, 340] on div "Order # Customer Name Created Date PO # Created By Status Labels Notes 18000 MB…" at bounding box center [678, 345] width 1311 height 485
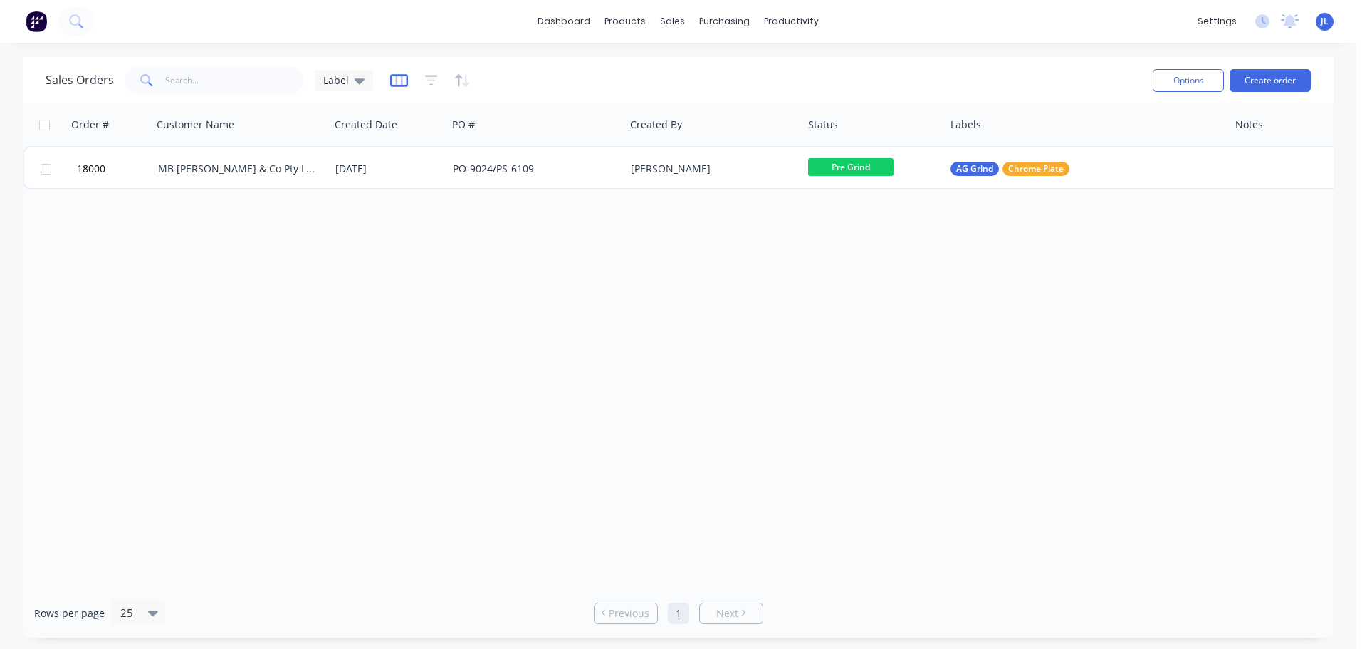
click at [399, 84] on icon "button" at bounding box center [398, 79] width 7 height 9
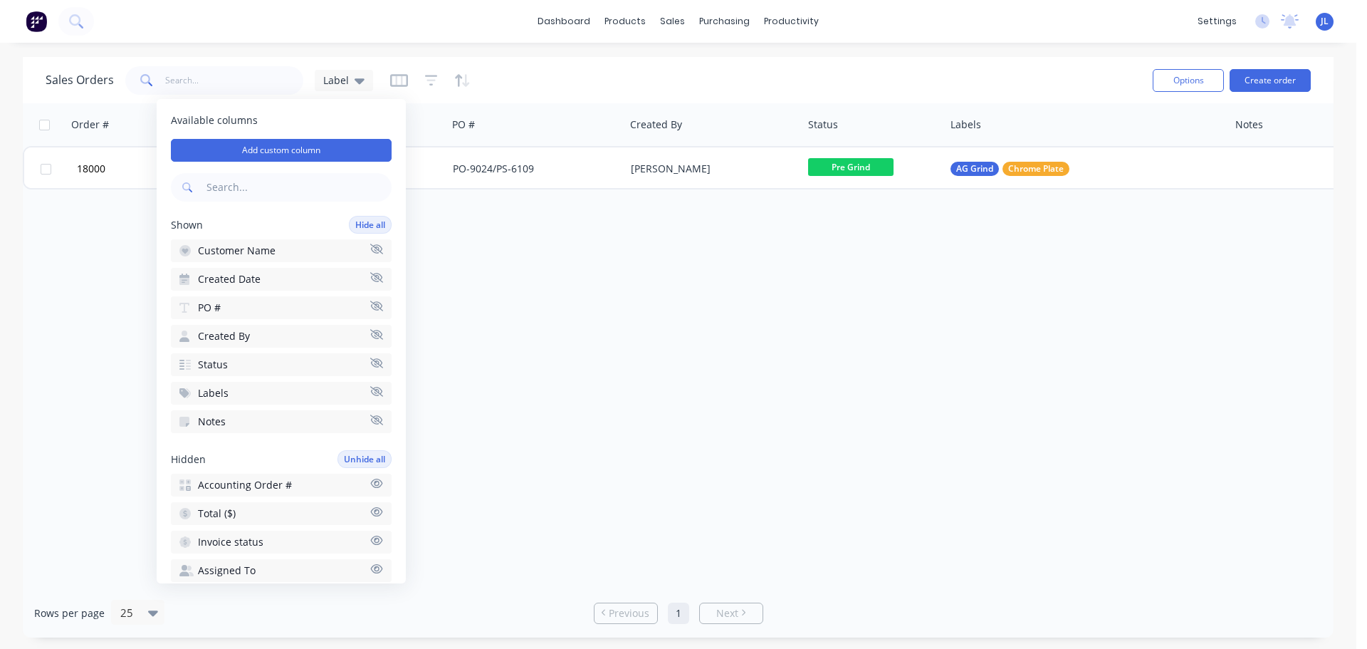
click at [452, 263] on div "Order # Customer Name Created Date PO # Created By Status Labels Notes 18000 MB…" at bounding box center [678, 345] width 1311 height 485
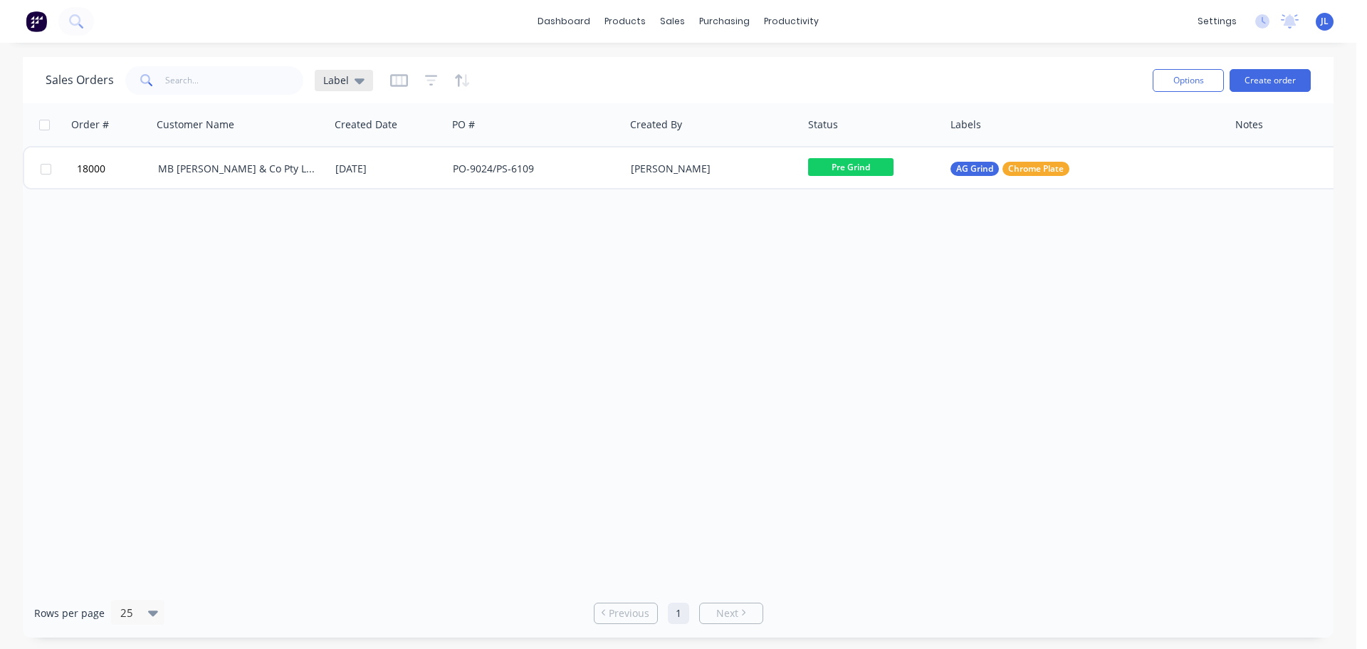
click at [360, 81] on icon at bounding box center [360, 81] width 10 height 6
click at [442, 174] on button "Save new view" at bounding box center [414, 170] width 191 height 21
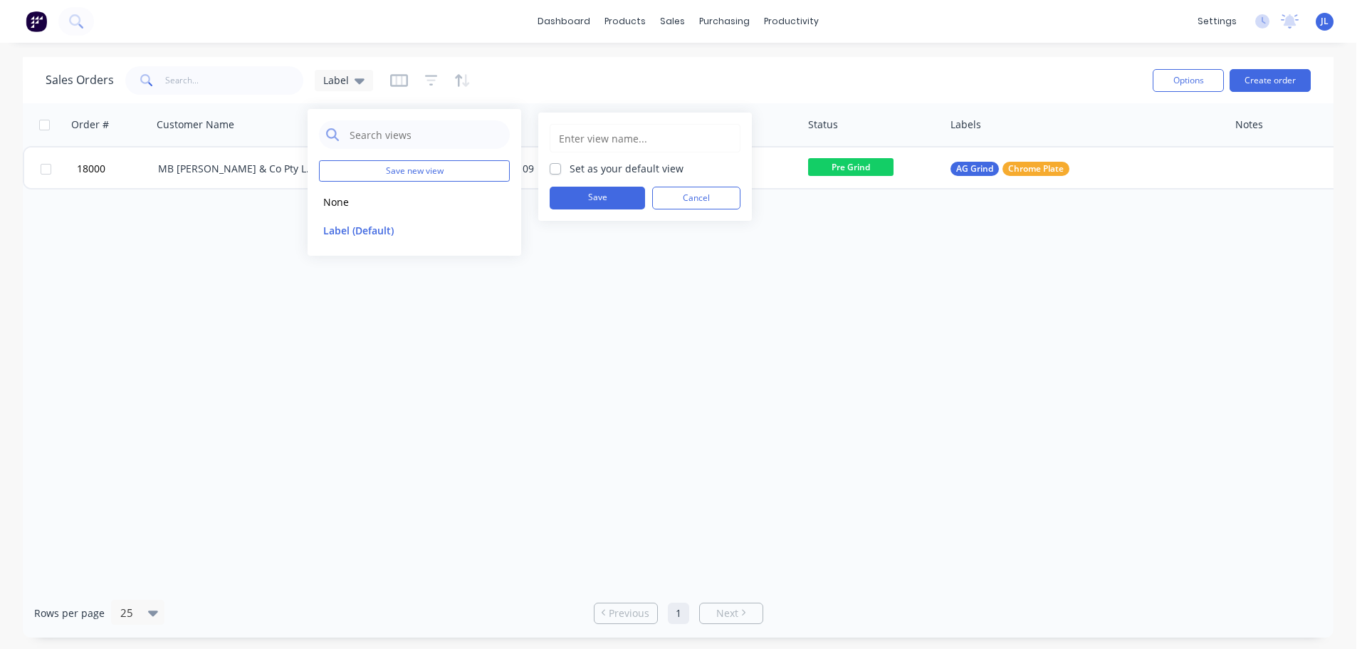
click at [568, 144] on input "text" at bounding box center [645, 138] width 175 height 27
type input "Notes"
click at [617, 201] on button "Save" at bounding box center [597, 198] width 95 height 23
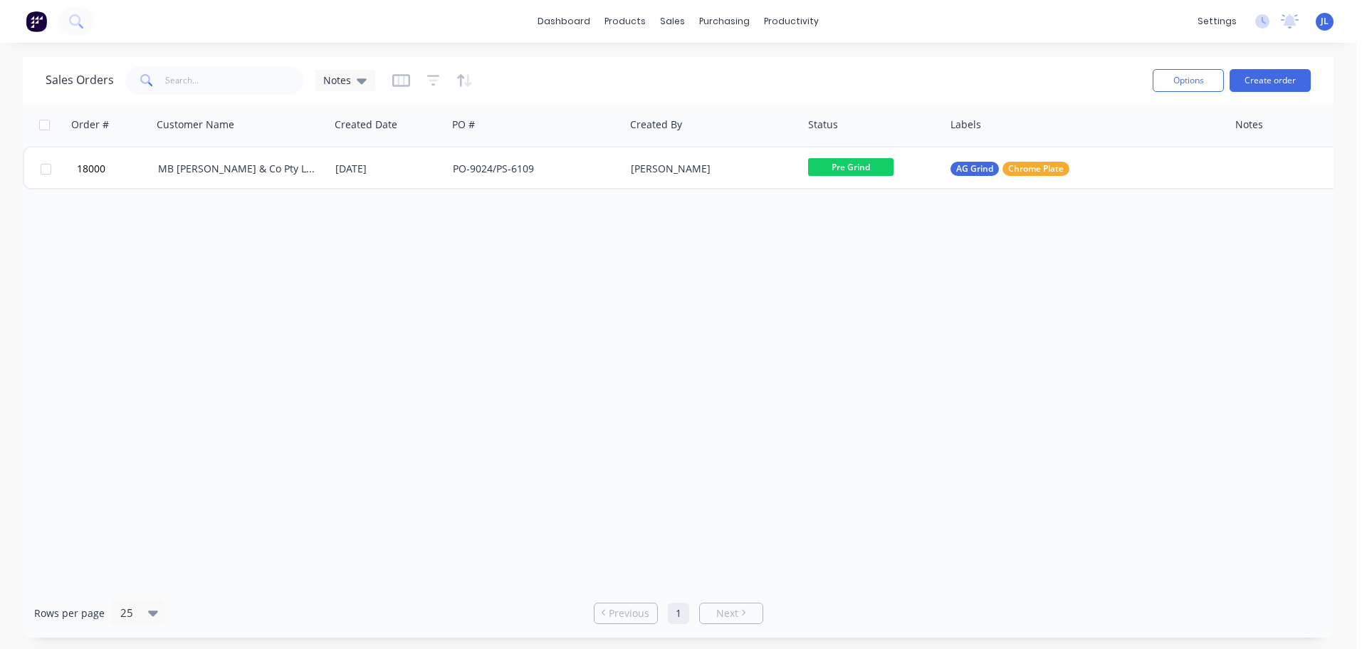
click at [630, 269] on div "Order # Customer Name Created Date PO # Created By Status Labels Notes 18000 MB…" at bounding box center [678, 345] width 1311 height 485
click at [360, 83] on icon at bounding box center [362, 81] width 10 height 6
click at [866, 279] on div "Order # Customer Name Created Date PO # Created By Status Labels Notes 18000 MB…" at bounding box center [678, 345] width 1311 height 485
click at [400, 88] on button "button" at bounding box center [401, 80] width 18 height 23
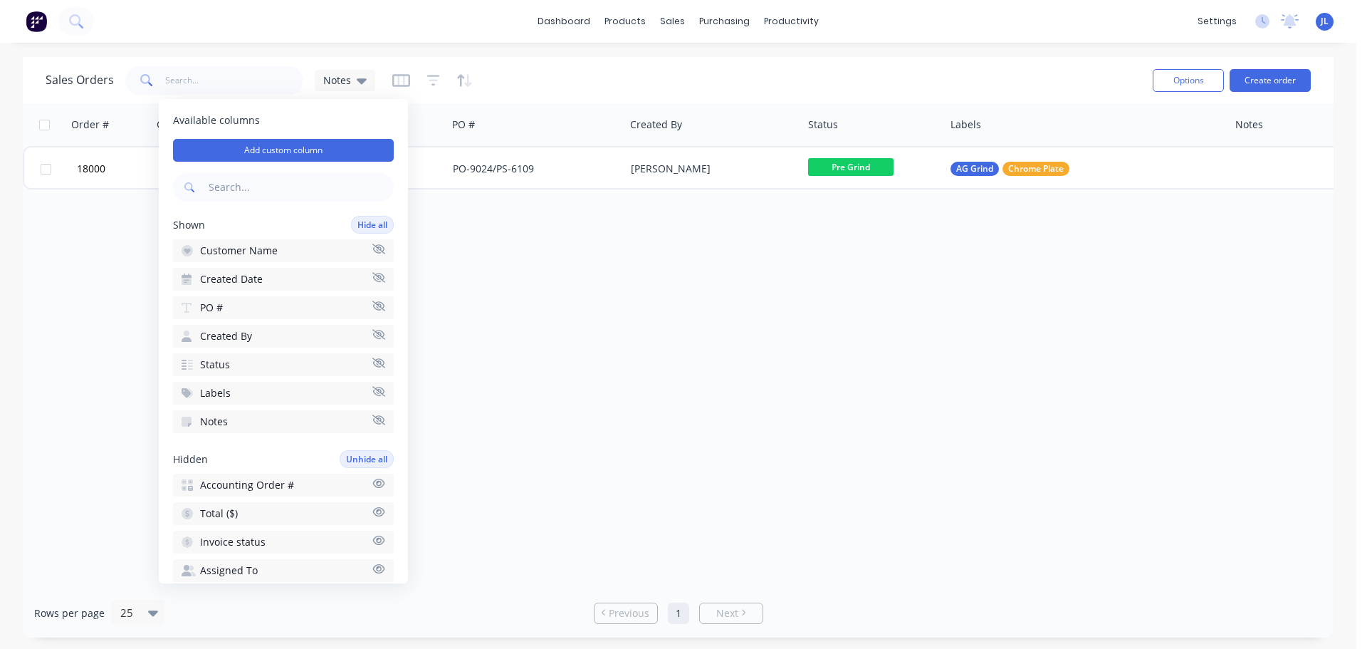
click at [400, 88] on button "button" at bounding box center [401, 80] width 18 height 23
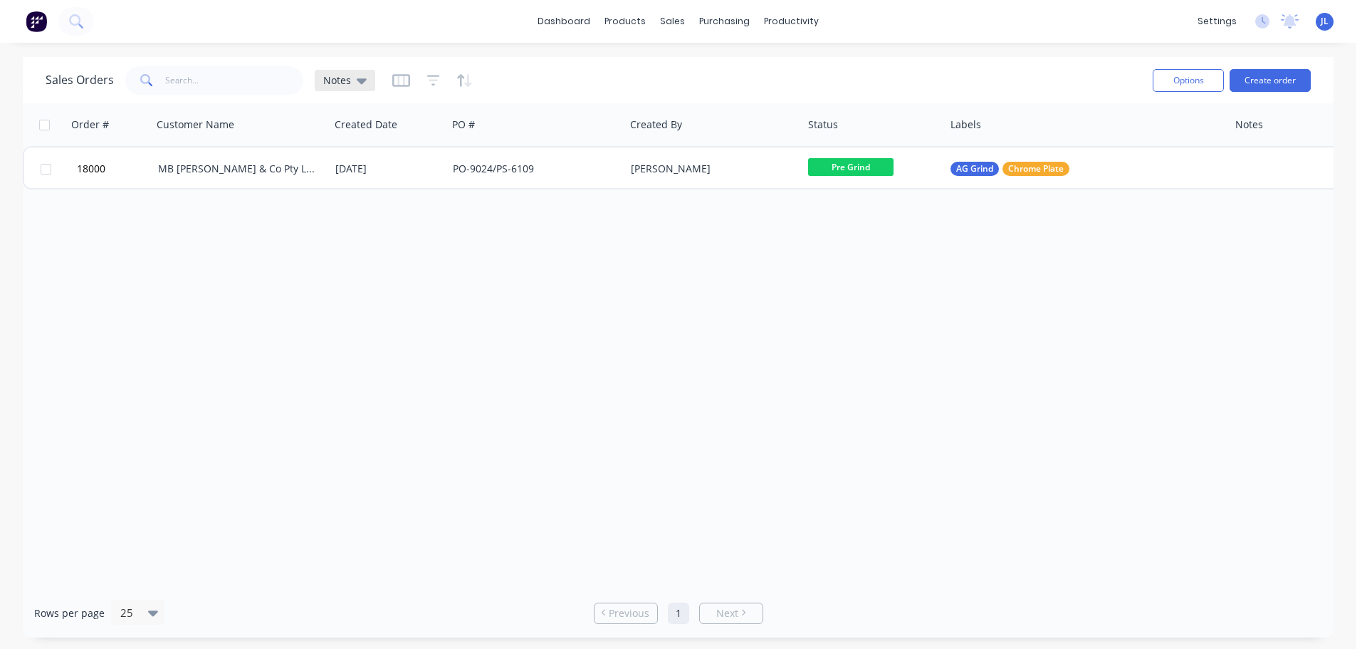
click at [364, 86] on icon at bounding box center [362, 81] width 10 height 16
click at [376, 258] on button "Notes" at bounding box center [400, 259] width 162 height 16
click at [1260, 129] on div at bounding box center [1366, 124] width 260 height 28
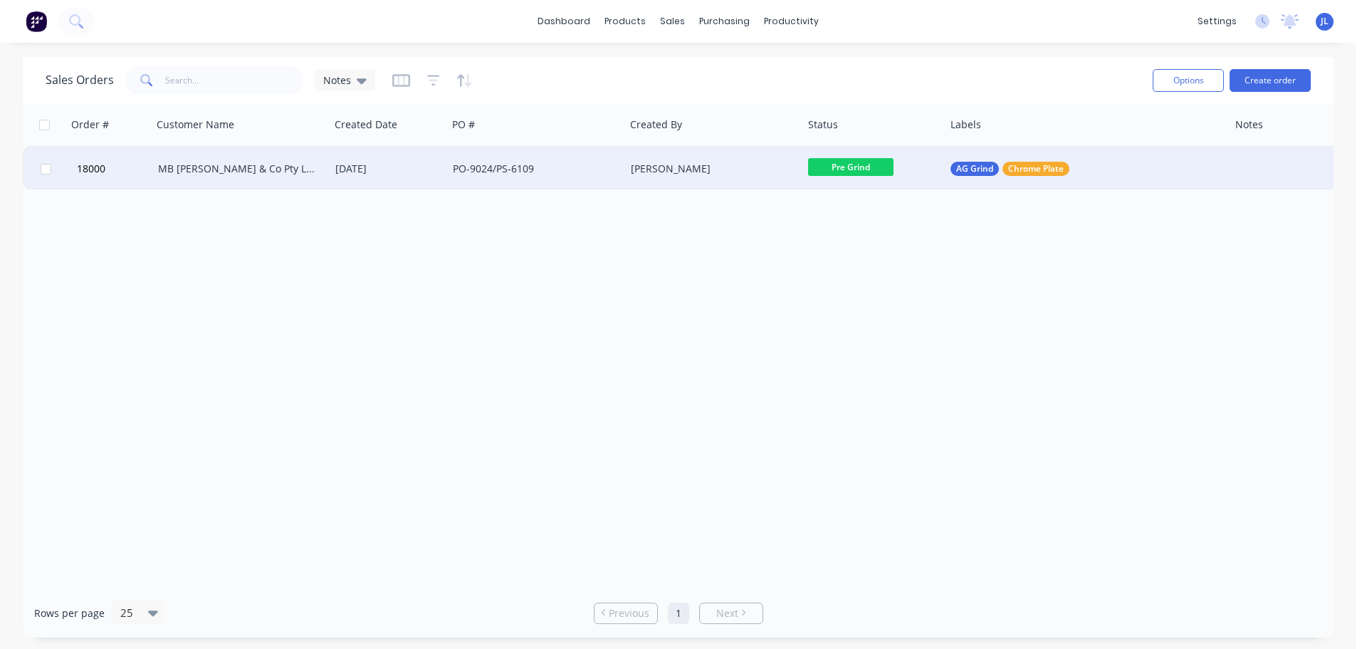
click at [1241, 164] on div at bounding box center [1371, 168] width 284 height 43
click at [1290, 158] on div "Piston Rod 140mm" at bounding box center [1371, 159] width 281 height 20
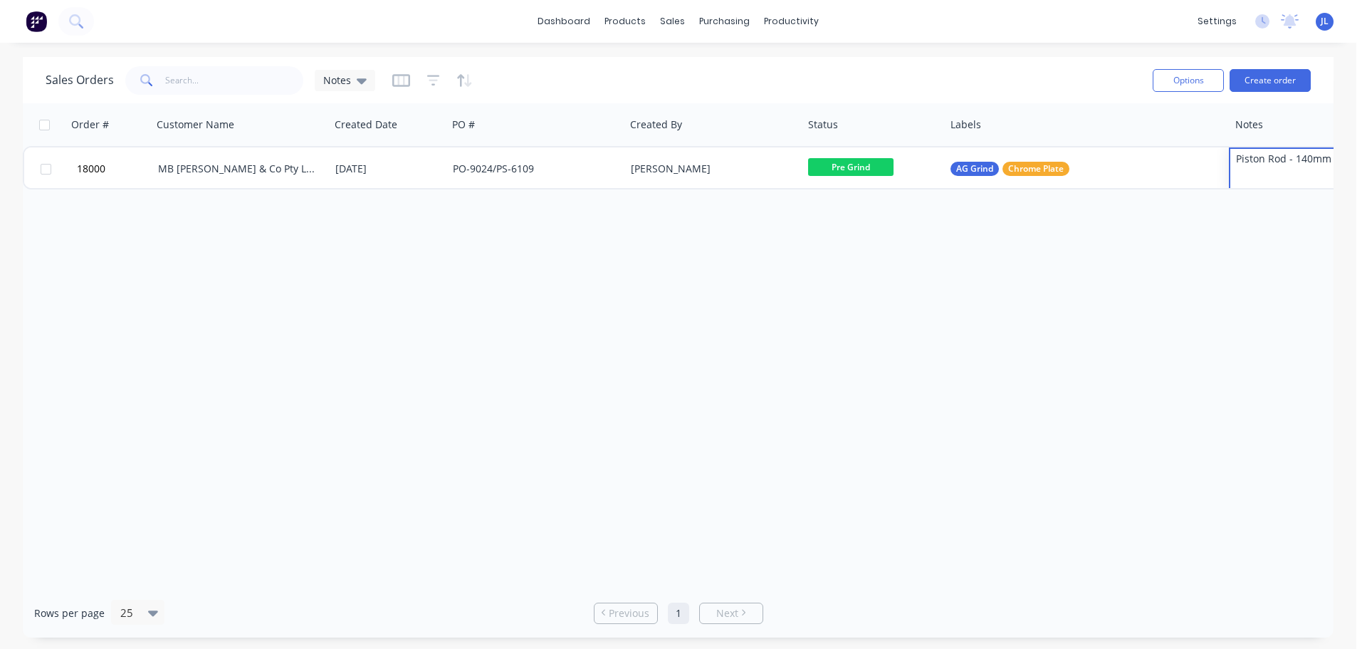
click at [1257, 295] on div "Order # Customer Name Created Date PO # Created By Status Labels Notes 18000 MB…" at bounding box center [678, 345] width 1311 height 485
drag, startPoint x: 328, startPoint y: 124, endPoint x: 321, endPoint y: 123, distance: 7.2
click at [319, 123] on div at bounding box center [318, 125] width 2 height 26
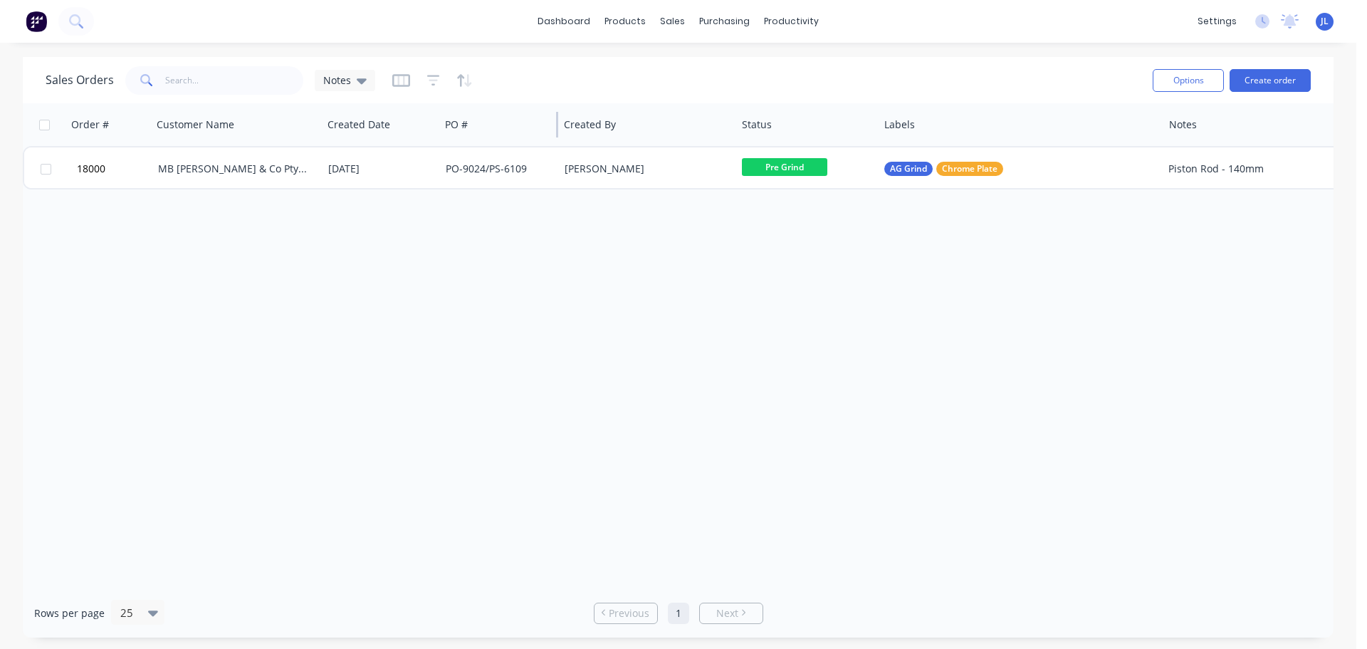
drag, startPoint x: 617, startPoint y: 119, endPoint x: 557, endPoint y: 120, distance: 59.8
click at [557, 120] on div at bounding box center [557, 125] width 2 height 26
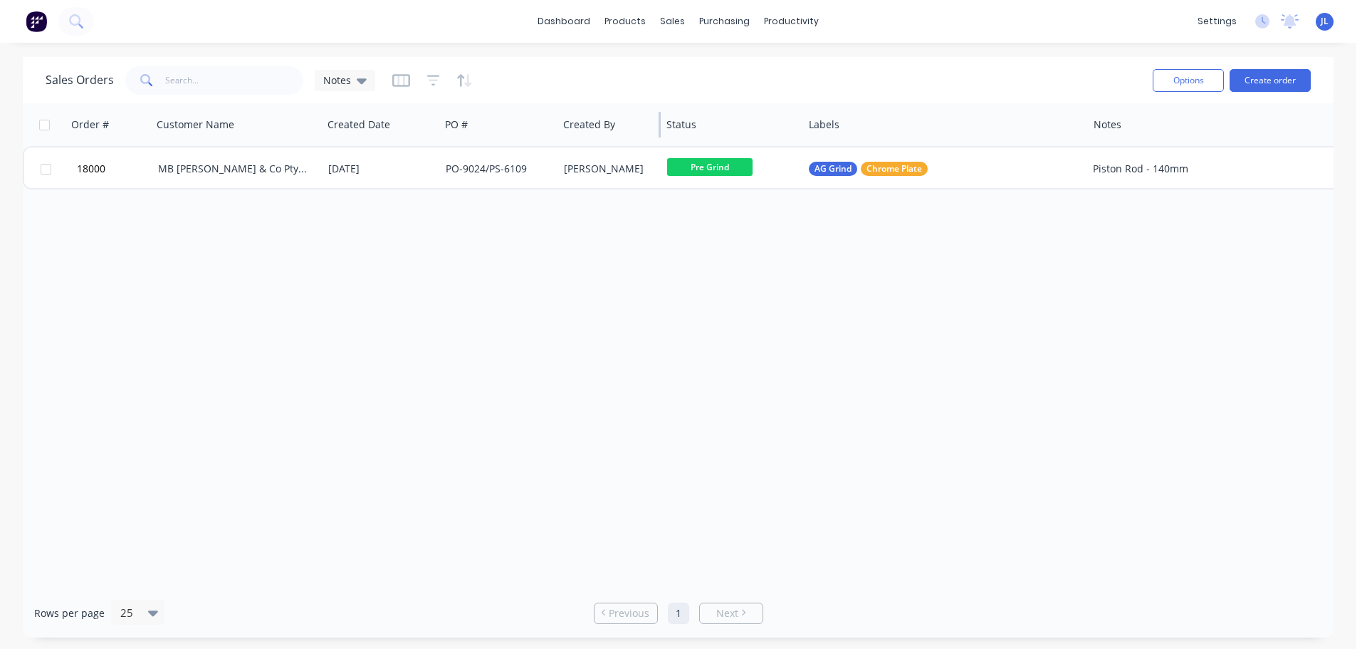
drag, startPoint x: 734, startPoint y: 124, endPoint x: 655, endPoint y: 124, distance: 79.0
click at [652, 124] on div "Created By" at bounding box center [609, 124] width 103 height 43
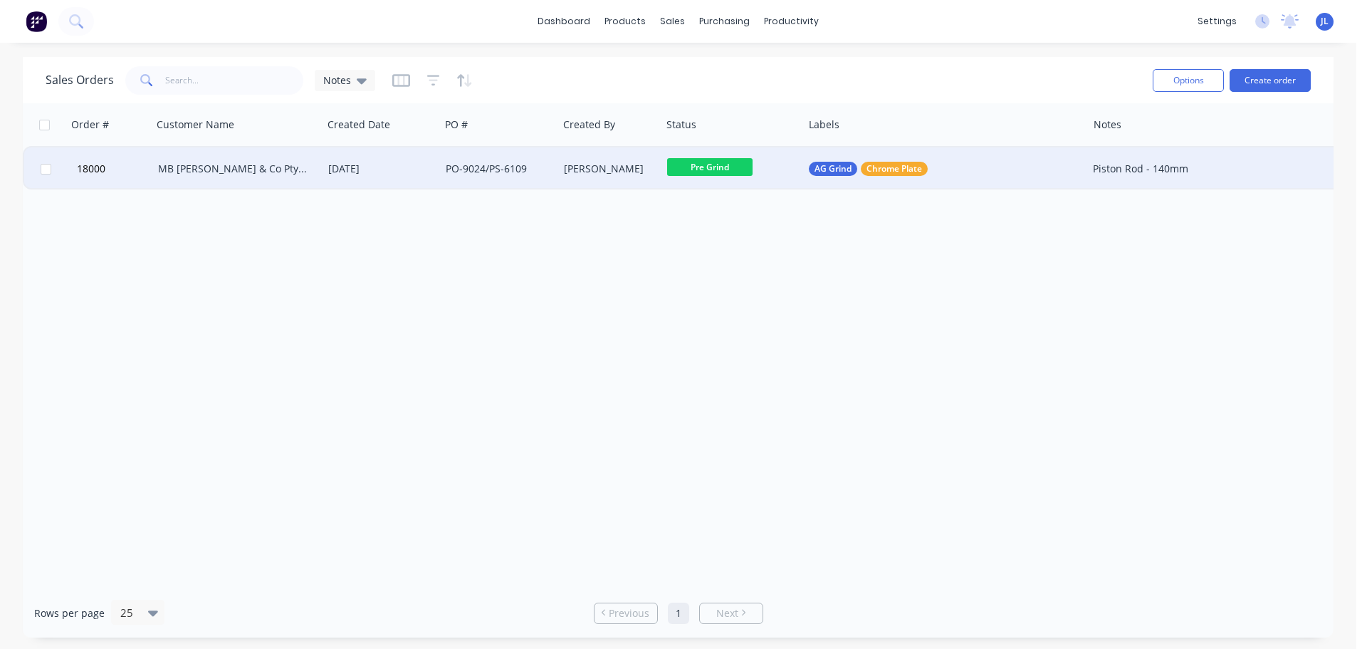
click at [488, 167] on div "PO-9024/PS-6109" at bounding box center [496, 169] width 101 height 14
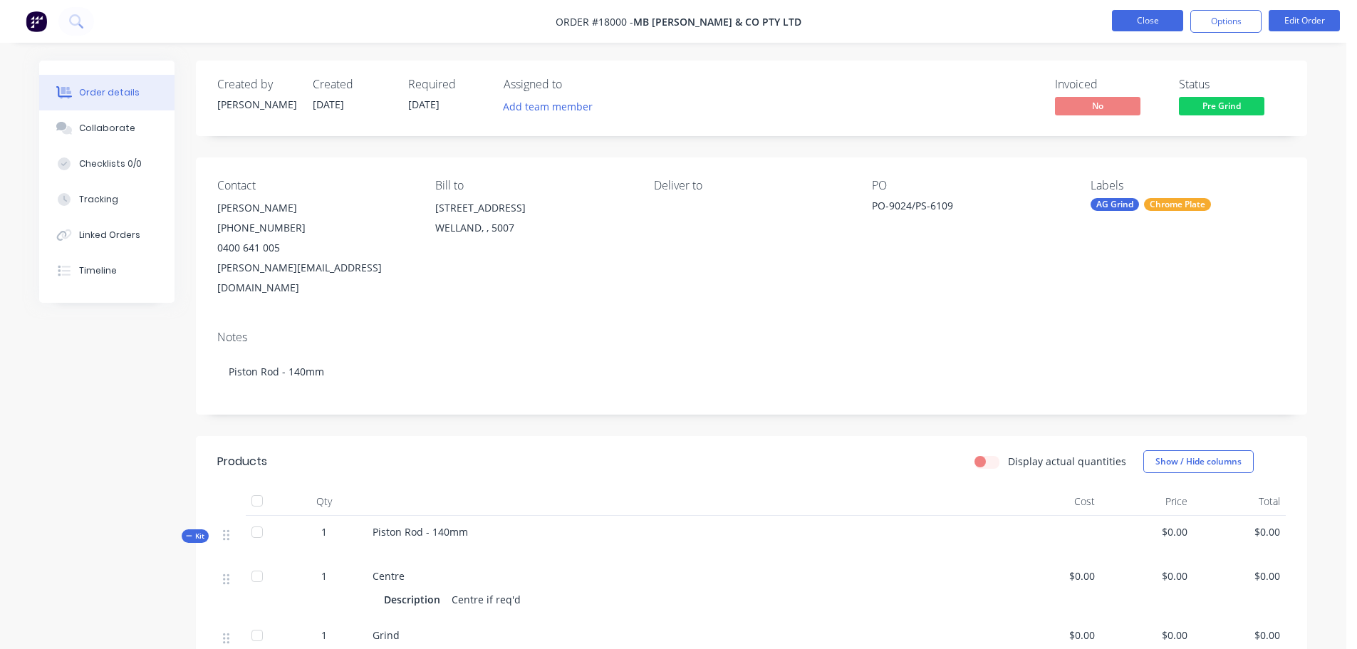
click at [1143, 19] on button "Close" at bounding box center [1147, 20] width 71 height 21
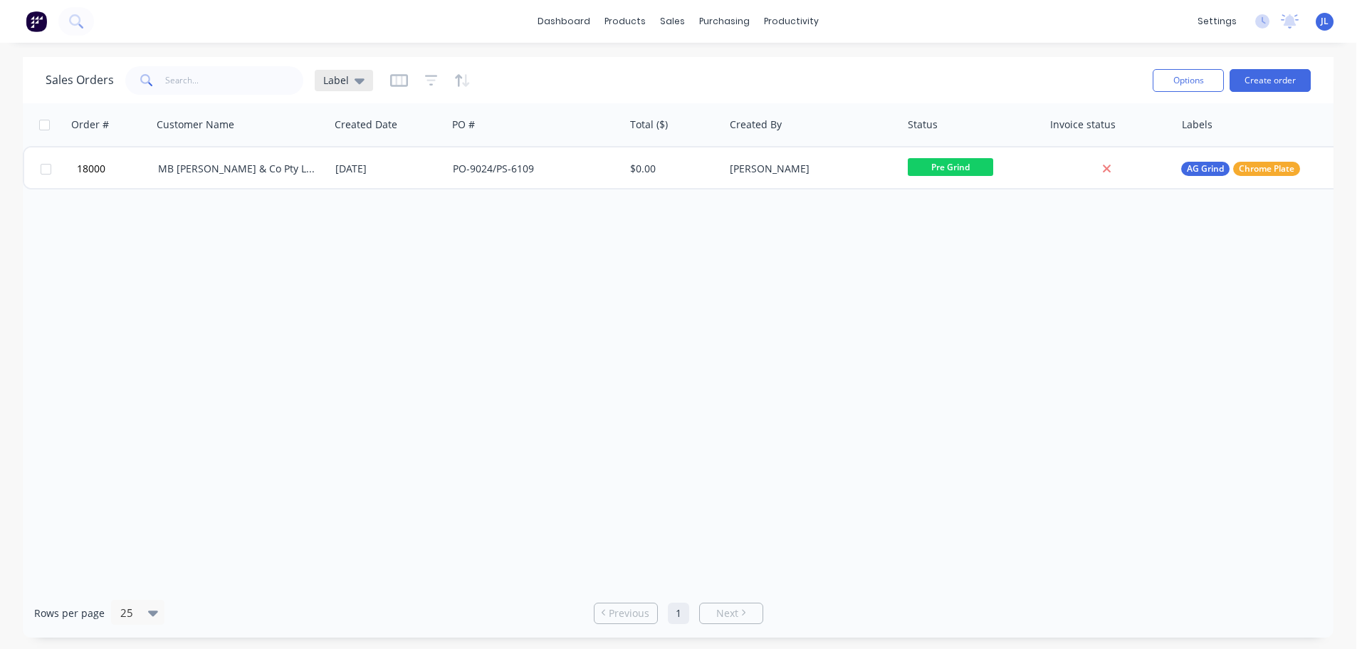
click at [362, 87] on div "Label" at bounding box center [344, 80] width 58 height 21
click at [350, 264] on button "Notes" at bounding box center [400, 259] width 162 height 16
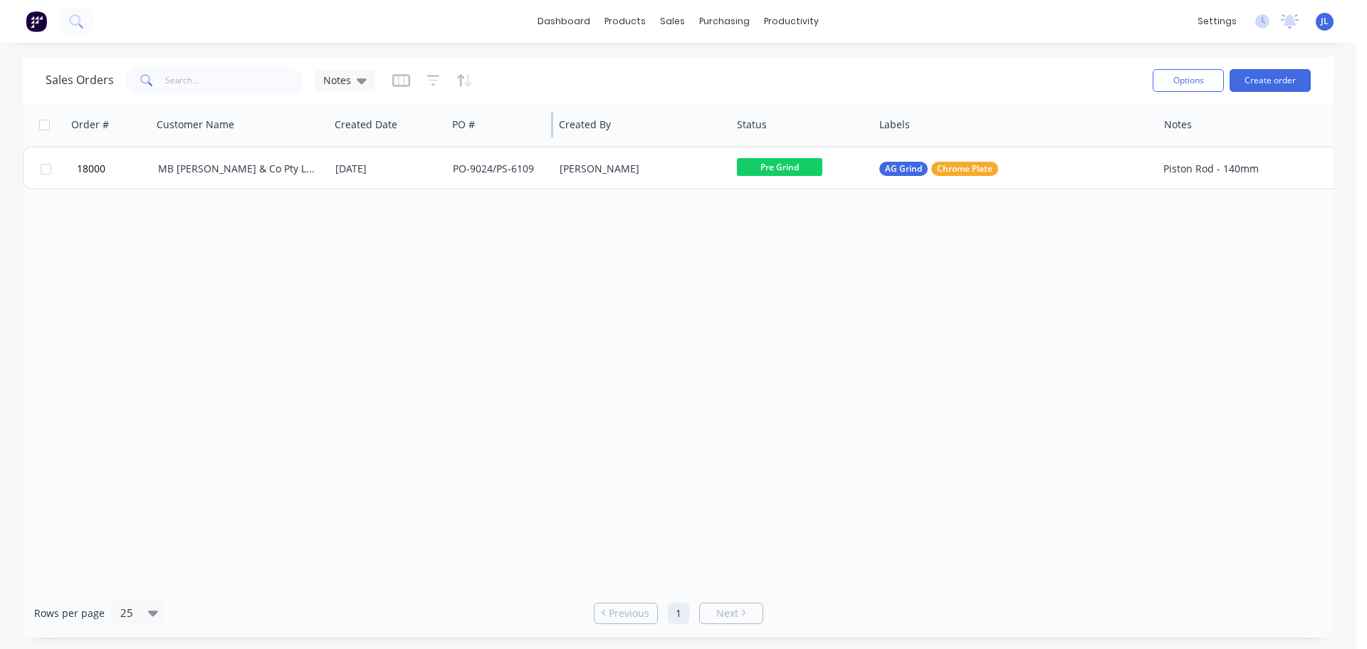
drag, startPoint x: 623, startPoint y: 126, endPoint x: 552, endPoint y: 128, distance: 71.2
click at [552, 128] on div at bounding box center [552, 125] width 2 height 26
click at [365, 83] on icon at bounding box center [362, 81] width 10 height 16
click at [496, 255] on button "edit" at bounding box center [497, 258] width 19 height 15
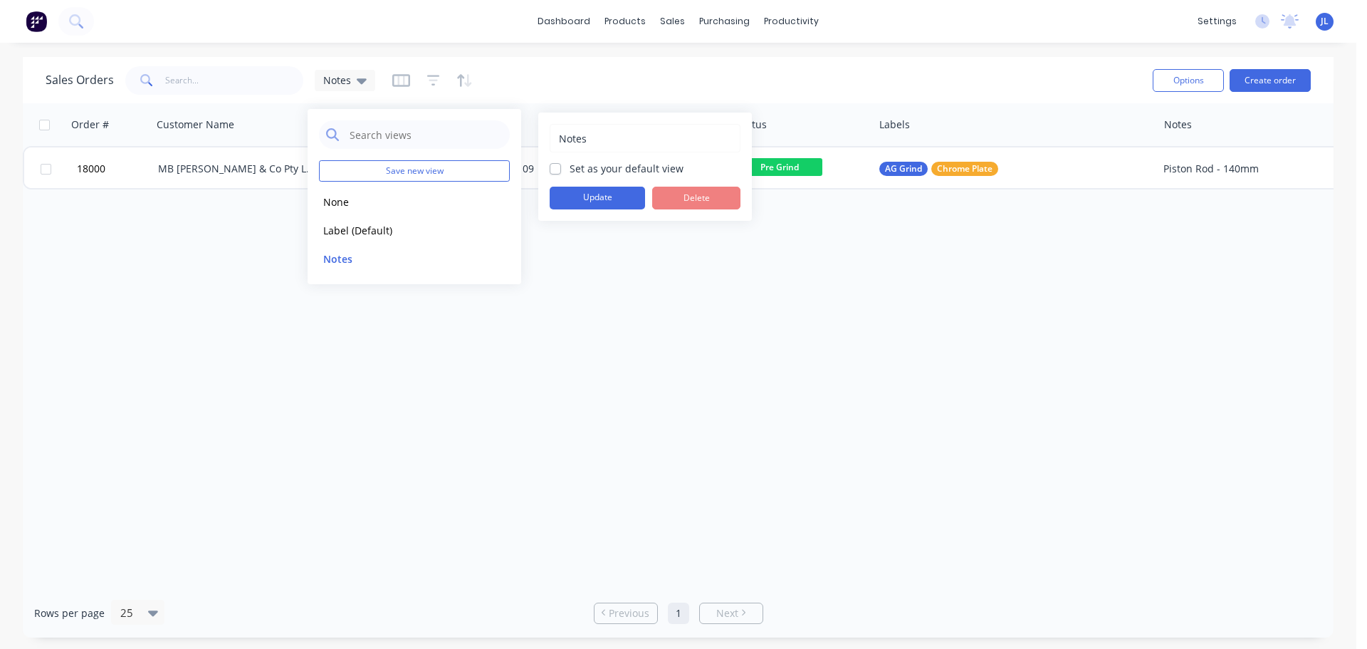
click at [570, 168] on label "Set as your default view" at bounding box center [627, 168] width 114 height 15
click at [556, 168] on input "Set as your default view" at bounding box center [555, 168] width 11 height 14
checkbox input "true"
click at [580, 197] on button "Update" at bounding box center [597, 198] width 95 height 23
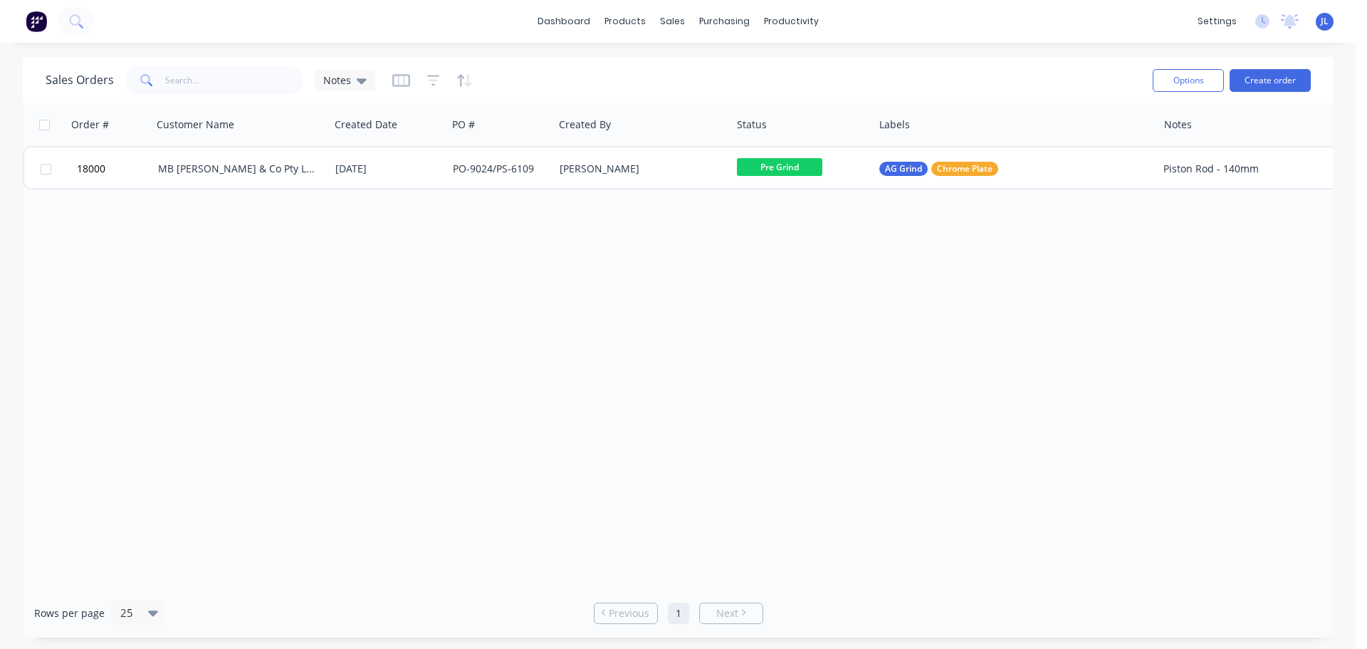
click at [566, 284] on div "Order # Customer Name Created Date PO # Created By Status Labels Notes 18000 MB…" at bounding box center [678, 345] width 1311 height 485
click at [566, 283] on div "Order # Customer Name Created Date PO # Created By Status Labels Notes 18000 MB…" at bounding box center [678, 345] width 1311 height 485
click at [688, 72] on div at bounding box center [681, 68] width 21 height 13
click at [731, 72] on div "Sales Orders" at bounding box center [725, 68] width 58 height 13
click at [726, 96] on div "Customers" at bounding box center [721, 96] width 51 height 13
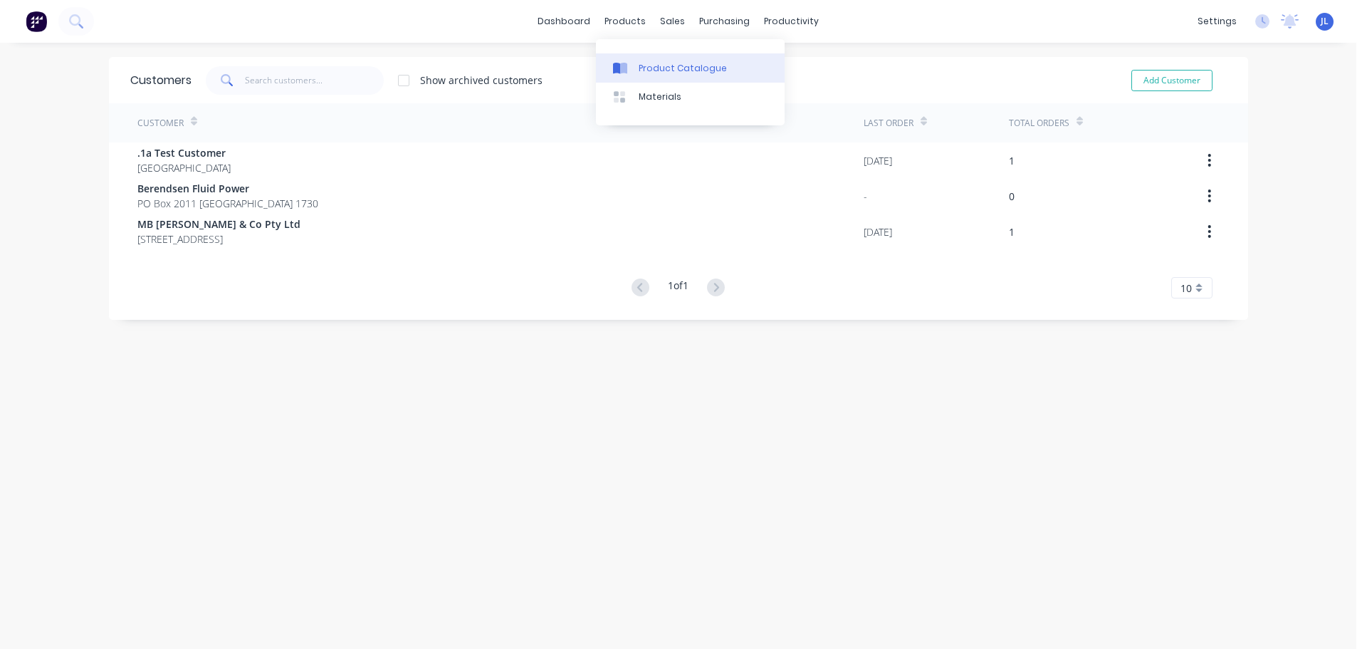
click at [649, 76] on link "Product Catalogue" at bounding box center [690, 67] width 189 height 28
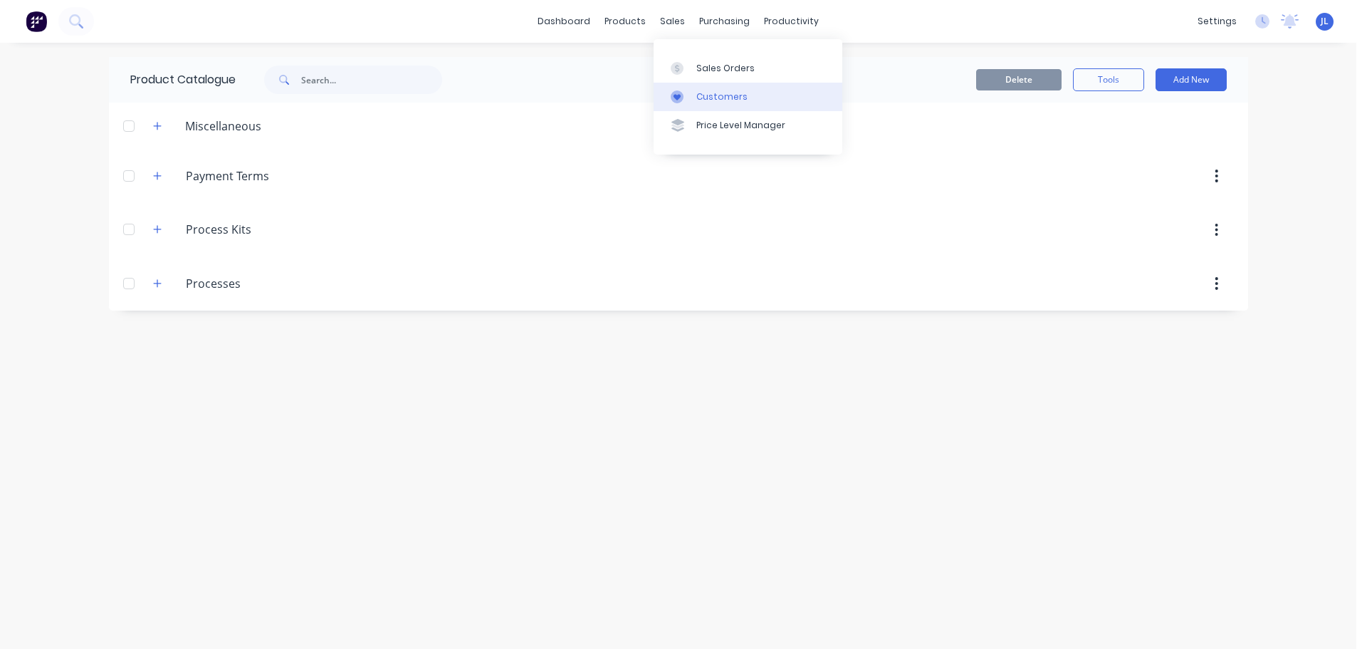
click at [691, 93] on div at bounding box center [681, 96] width 21 height 13
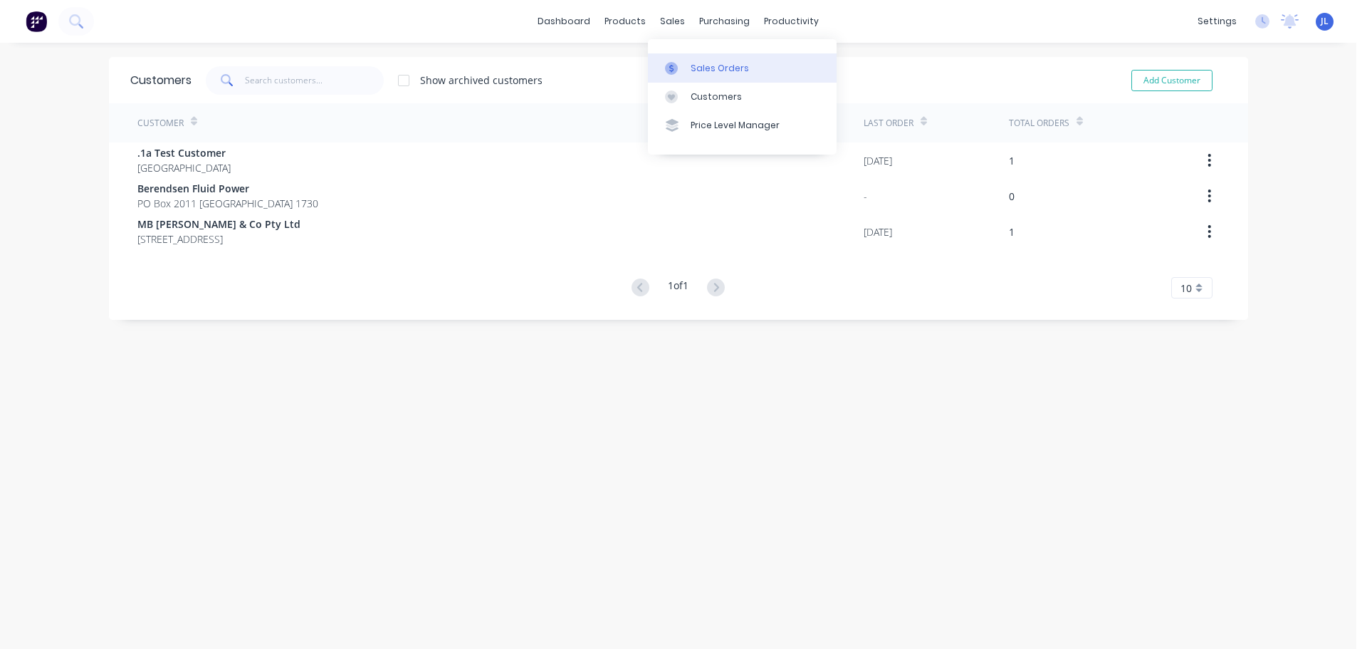
click at [702, 69] on div "Sales Orders" at bounding box center [720, 68] width 58 height 13
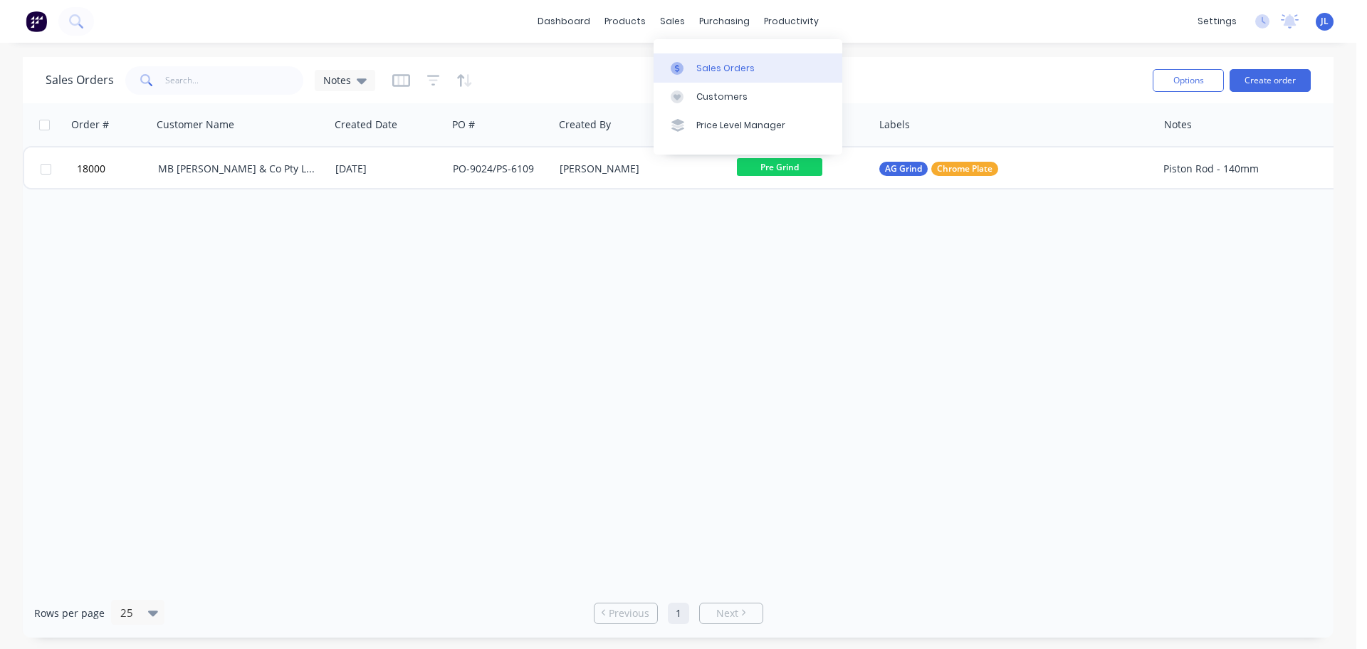
click at [705, 71] on div "Sales Orders" at bounding box center [725, 68] width 58 height 13
click at [729, 63] on link "Purchase Orders" at bounding box center [784, 67] width 189 height 28
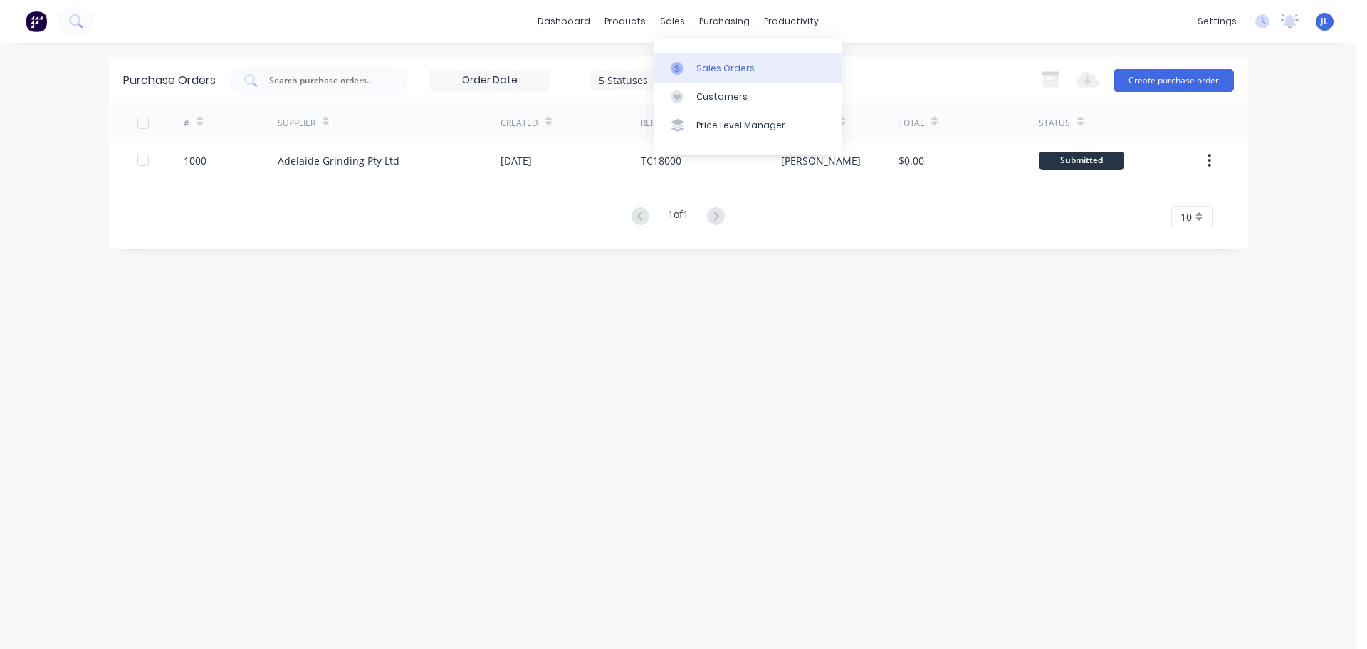
click at [673, 61] on link "Sales Orders" at bounding box center [748, 67] width 189 height 28
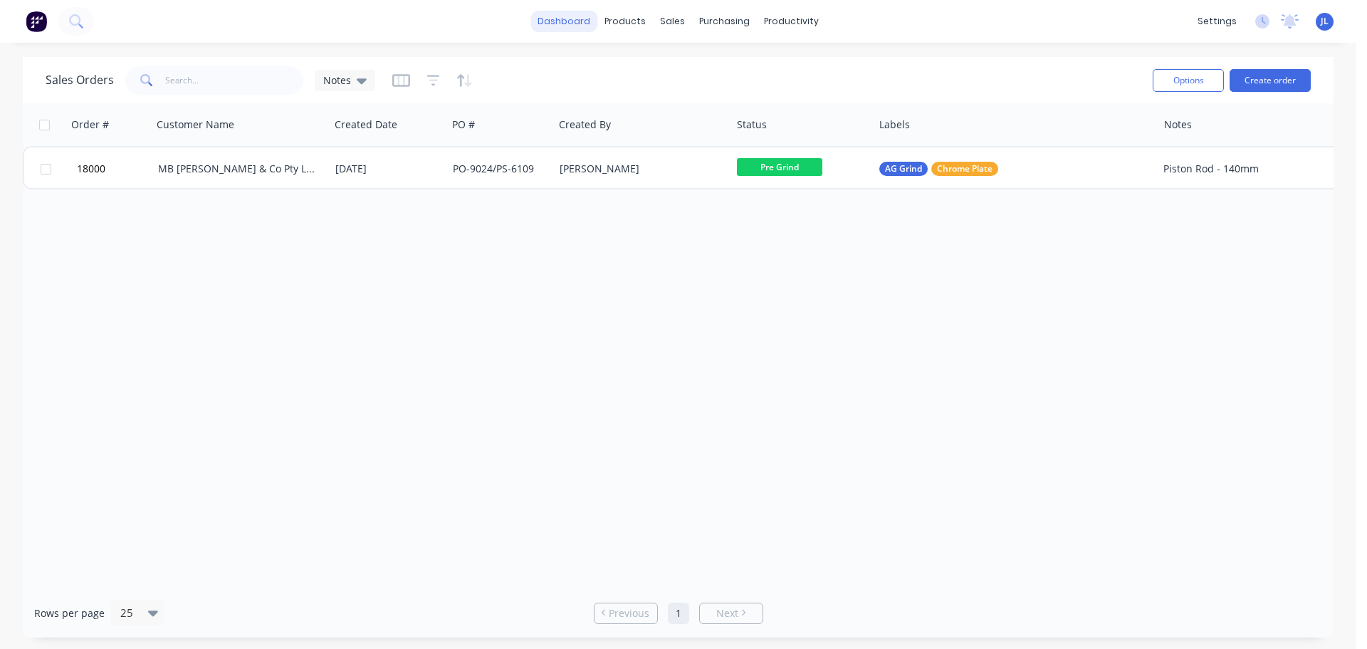
click at [556, 24] on link "dashboard" at bounding box center [564, 21] width 67 height 21
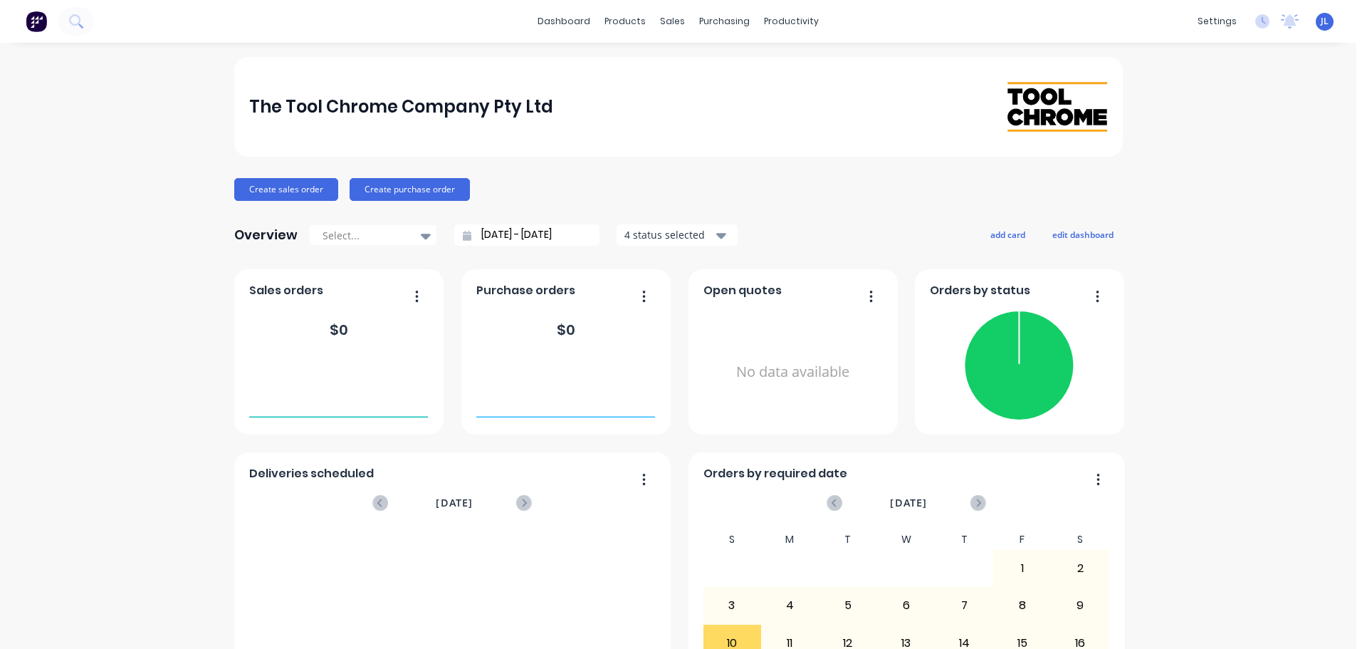
click at [83, 174] on div "The Tool Chrome Company Pty Ltd Create sales order Create purchase order Overvi…" at bounding box center [678, 428] width 1357 height 743
click at [697, 98] on div "Customers" at bounding box center [716, 96] width 51 height 13
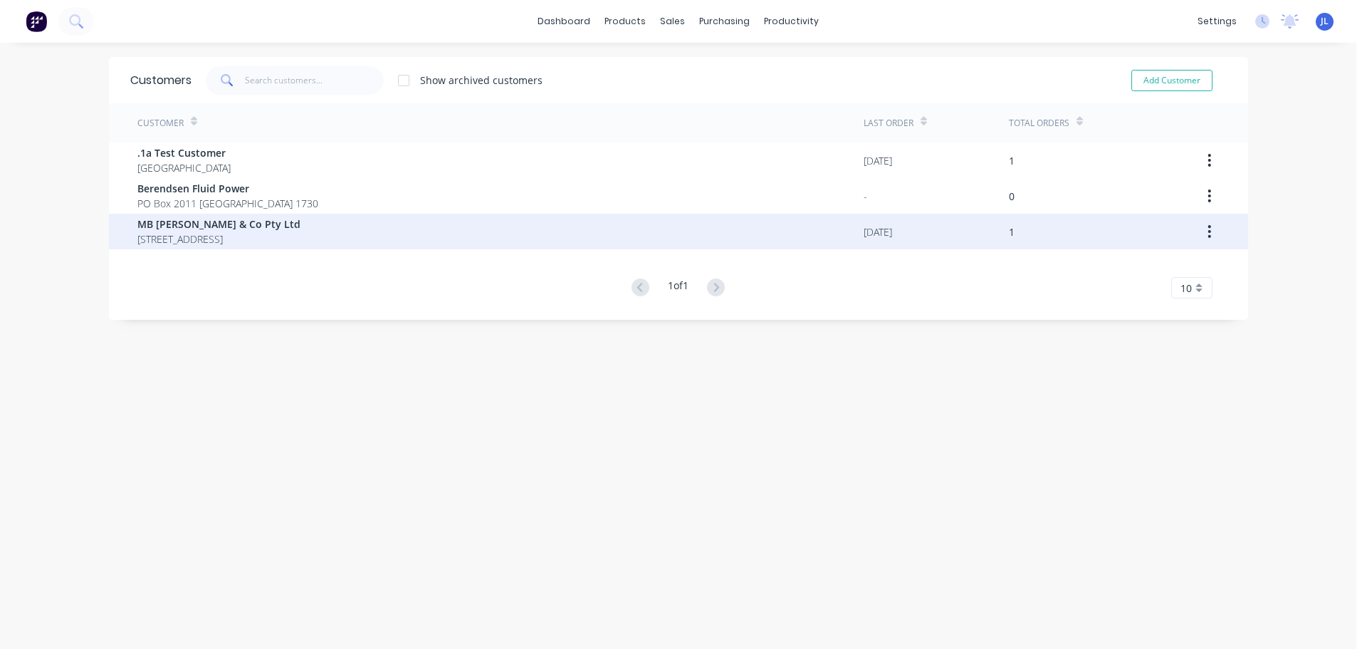
click at [214, 229] on span "MB [PERSON_NAME] & Co Pty Ltd" at bounding box center [218, 223] width 163 height 15
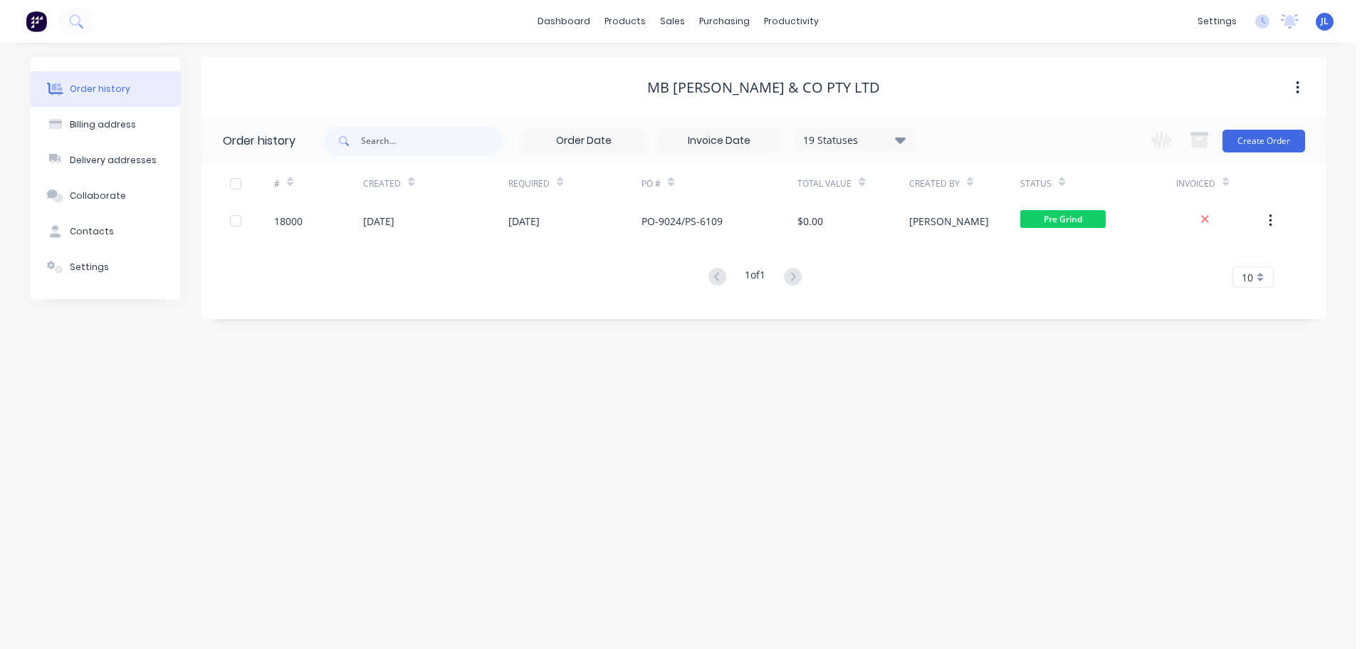
click at [34, 31] on img at bounding box center [36, 21] width 21 height 21
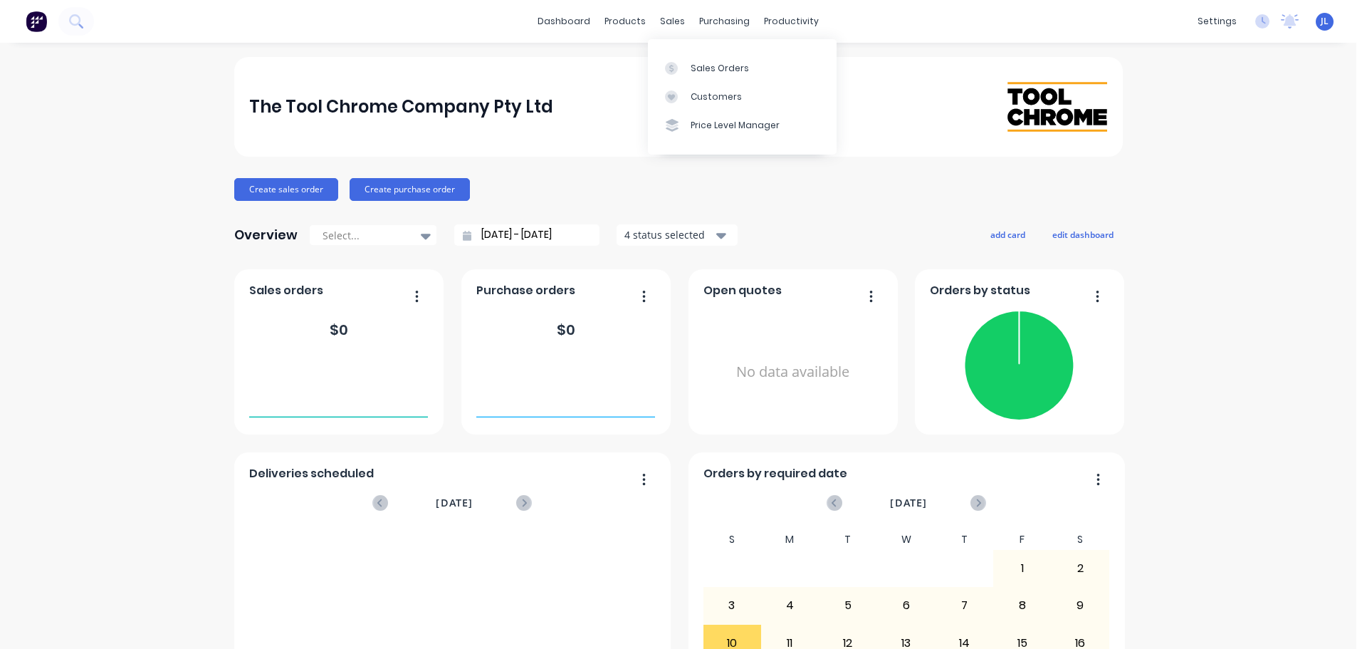
click at [192, 249] on div "The Tool Chrome Company Pty Ltd Create sales order Create purchase order Overvi…" at bounding box center [678, 428] width 1357 height 743
click at [272, 191] on button "Create sales order" at bounding box center [286, 189] width 104 height 23
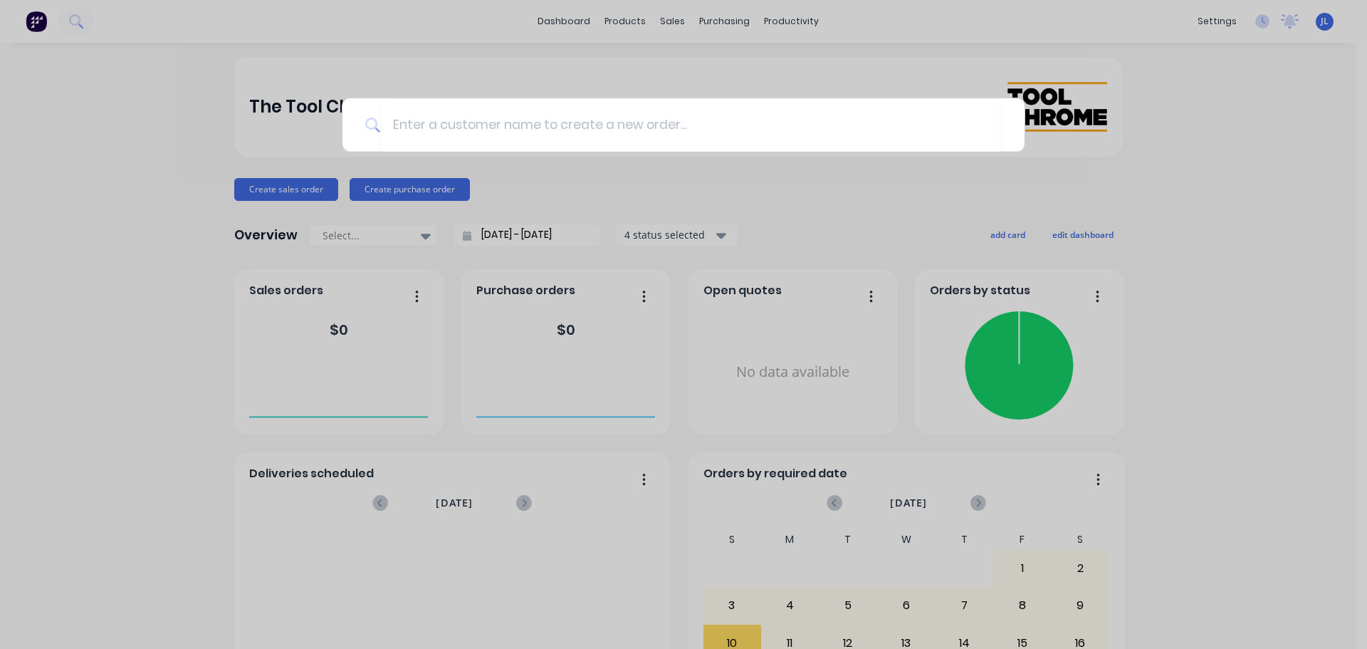
click at [87, 338] on div at bounding box center [683, 324] width 1367 height 649
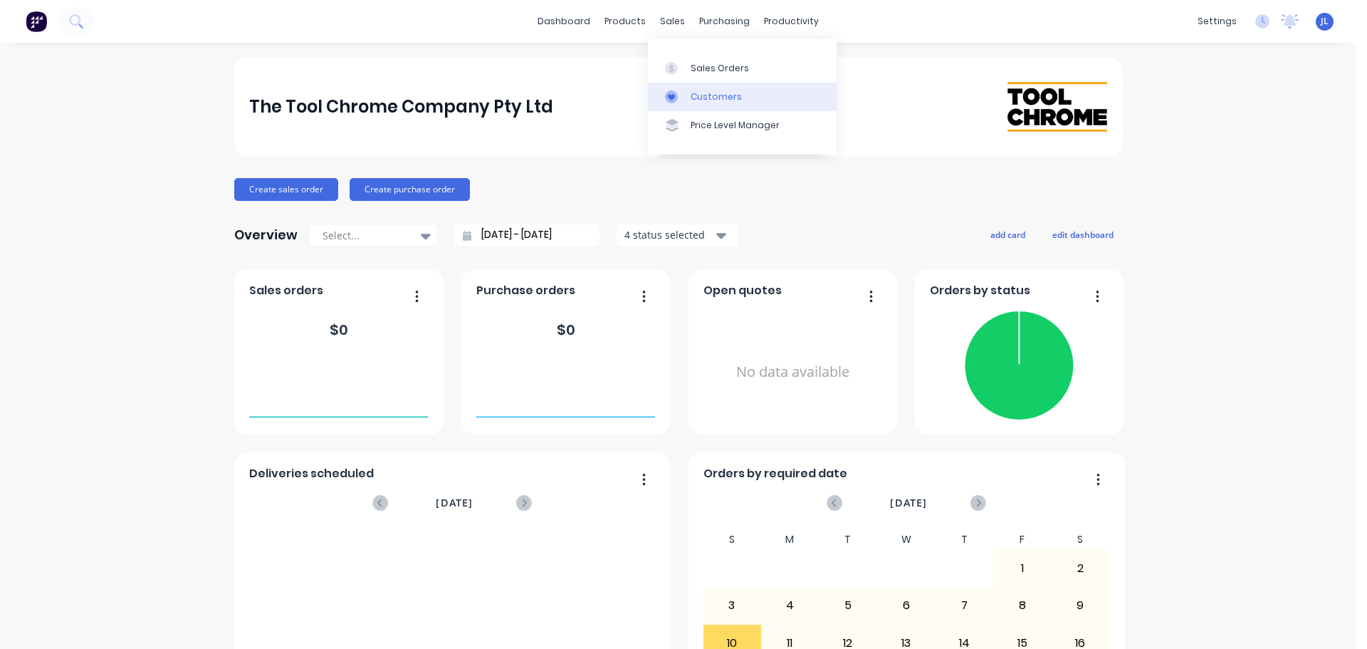
click at [696, 95] on div "Customers" at bounding box center [716, 96] width 51 height 13
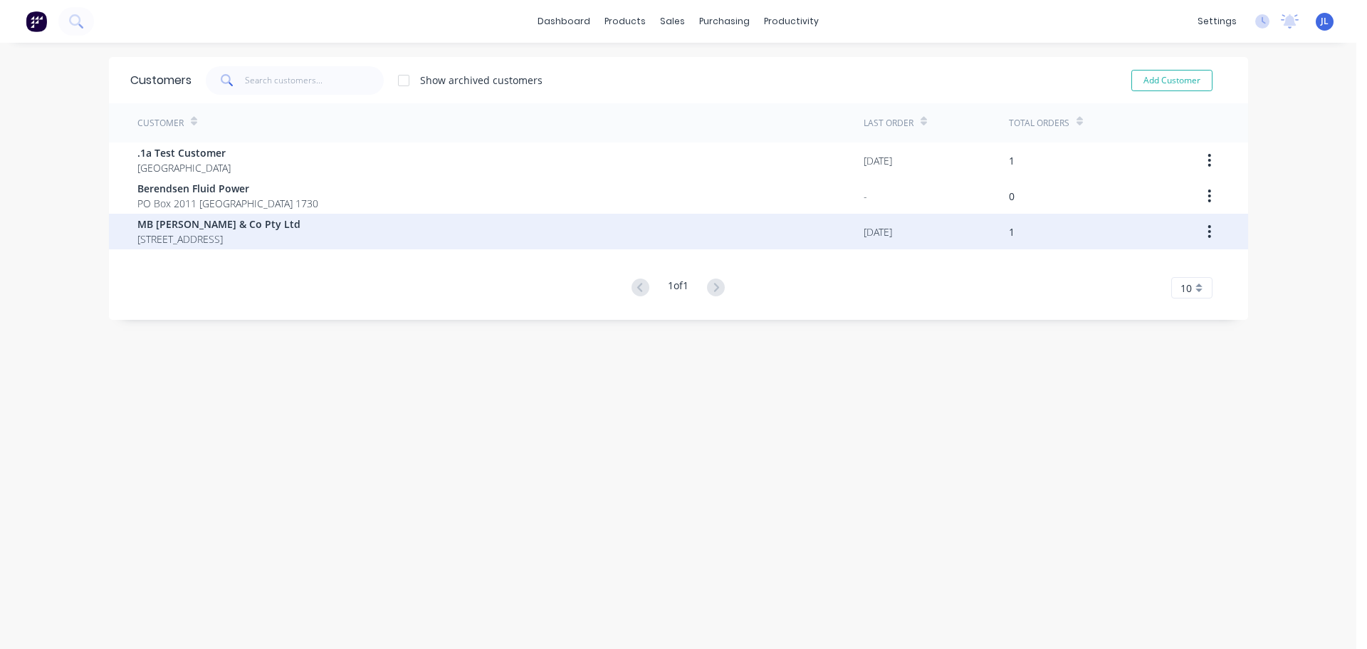
click at [239, 229] on span "MB [PERSON_NAME] & Co Pty Ltd" at bounding box center [218, 223] width 163 height 15
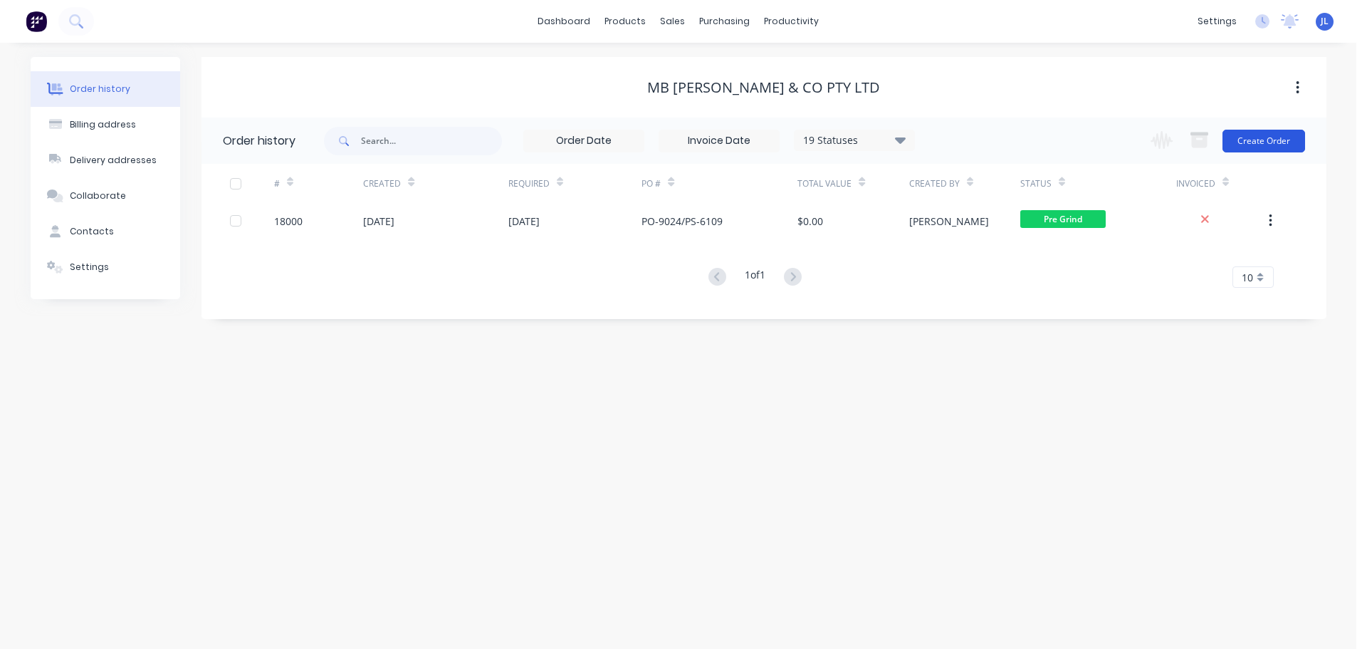
click at [1266, 145] on button "Create Order" at bounding box center [1264, 141] width 83 height 23
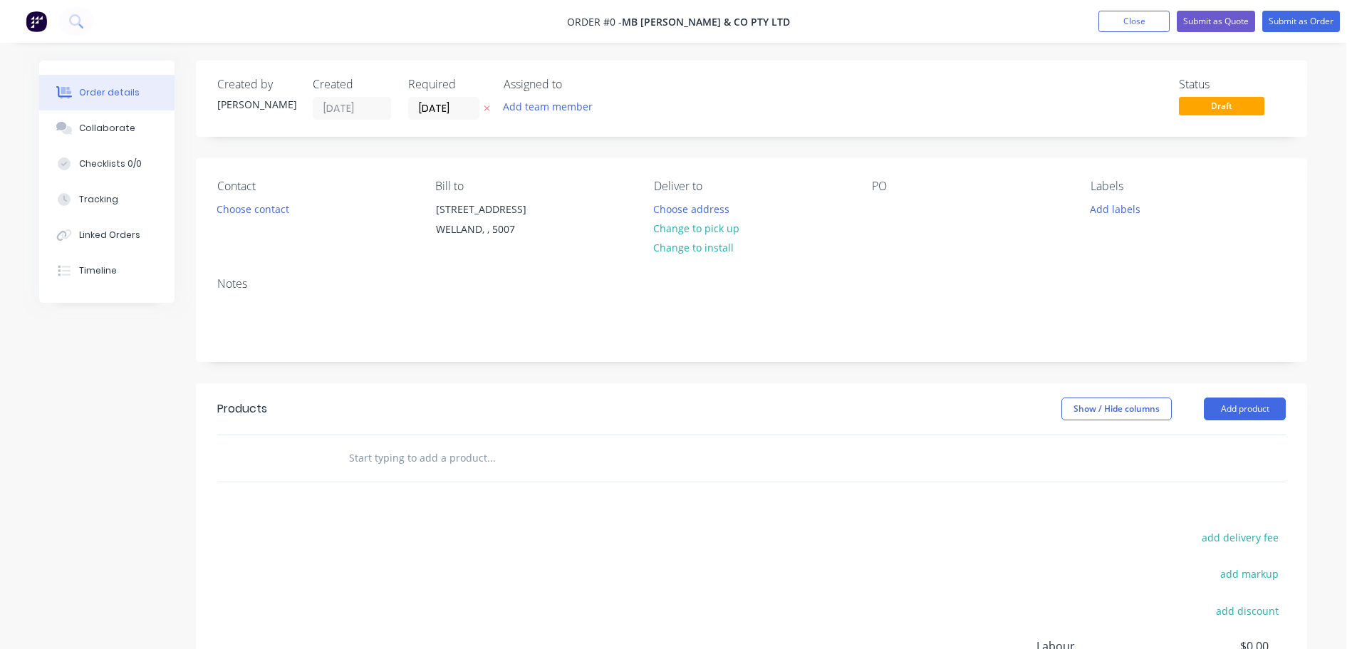
click at [1094, 19] on ul "Add product Close Submit as Quote Submit as Order" at bounding box center [1219, 21] width 276 height 21
click at [1109, 19] on button "Close" at bounding box center [1133, 21] width 71 height 21
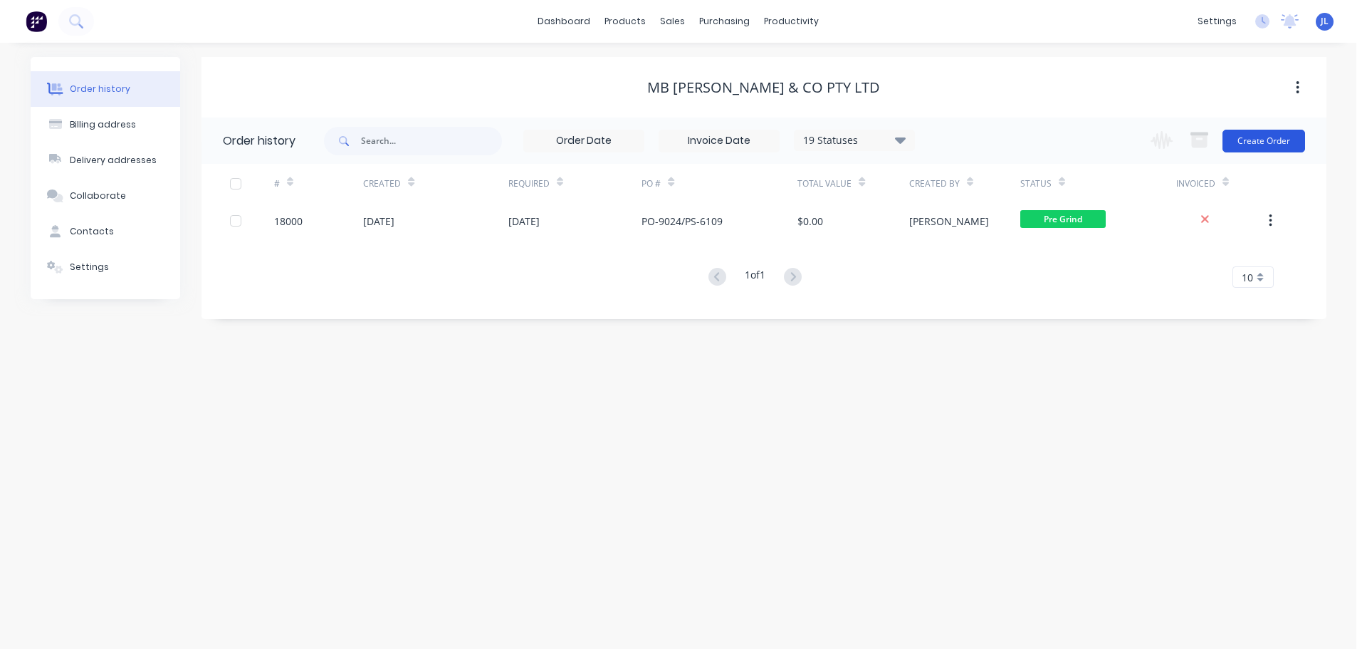
click at [1265, 140] on button "Create Order" at bounding box center [1264, 141] width 83 height 23
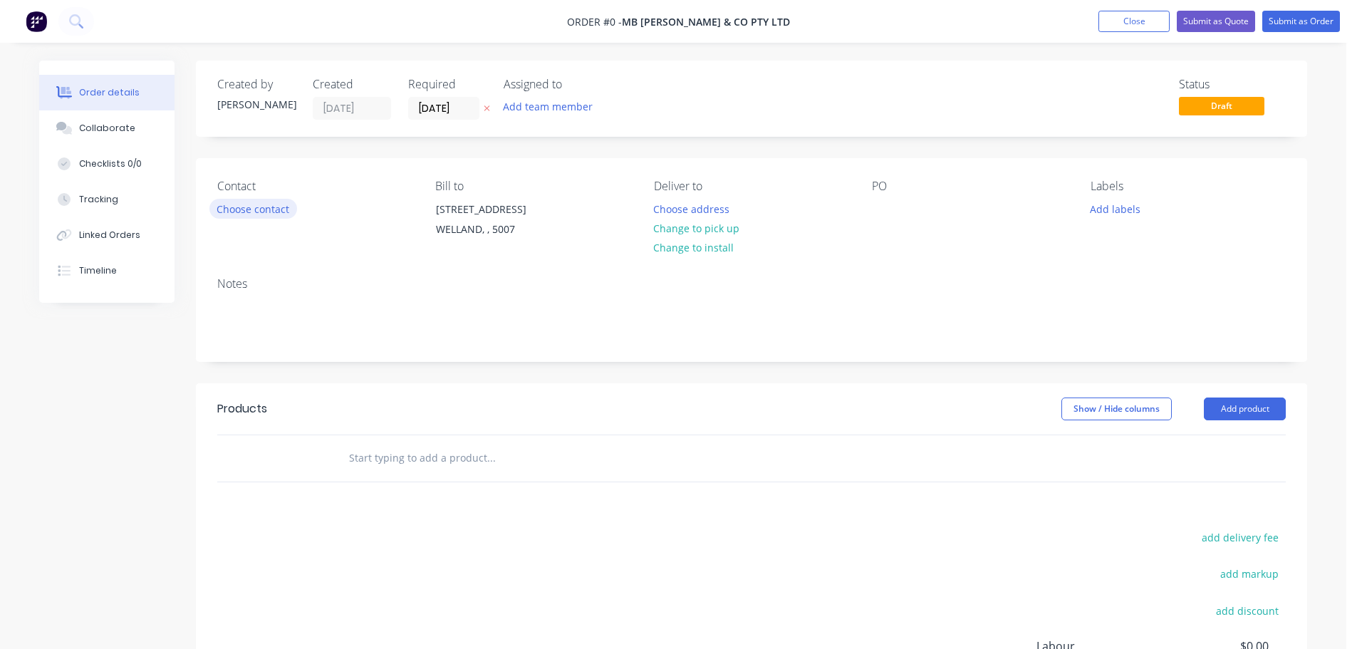
click at [274, 211] on button "Choose contact" at bounding box center [253, 208] width 88 height 19
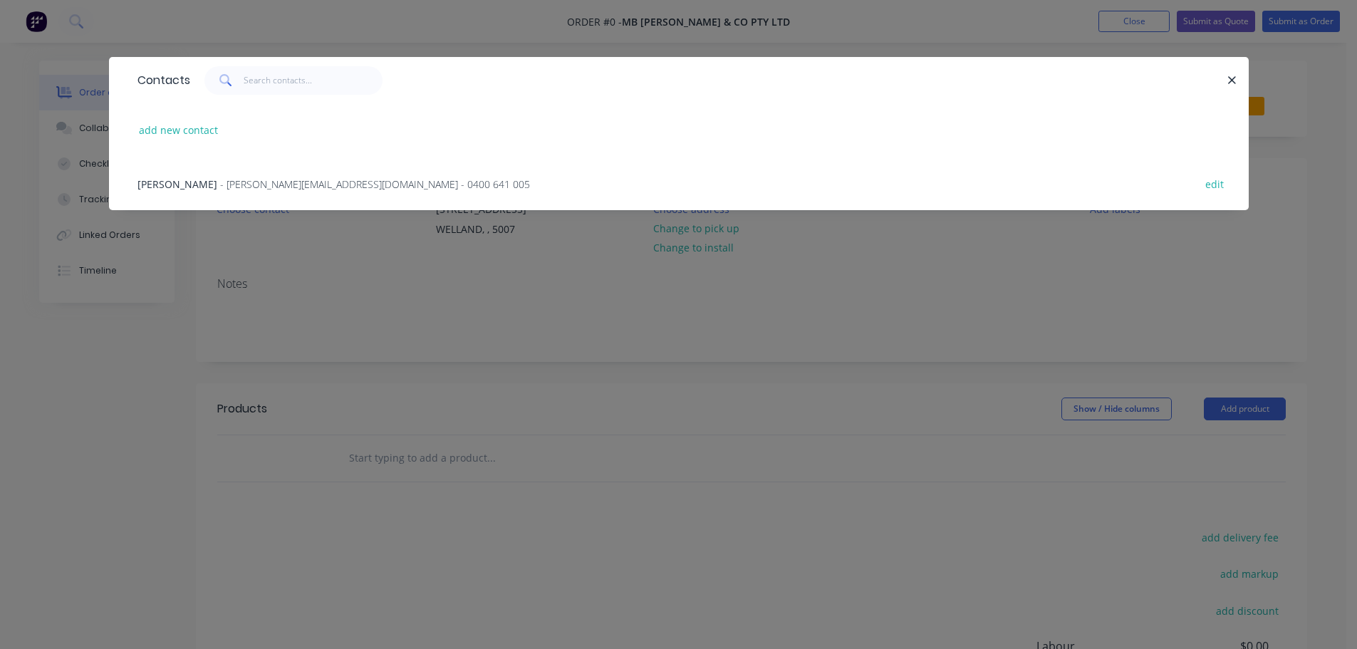
click at [291, 184] on span "- [PERSON_NAME][EMAIL_ADDRESS][DOMAIN_NAME] - 0400 641 005" at bounding box center [375, 184] width 310 height 14
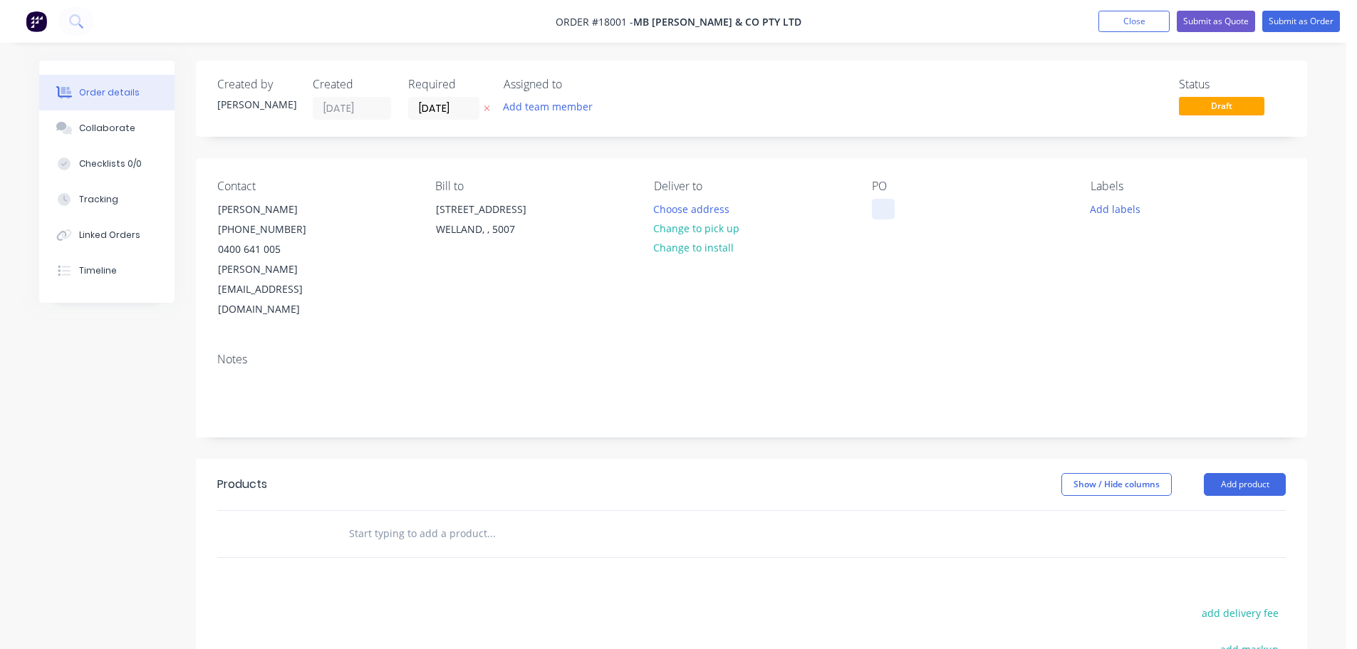
click at [882, 208] on div at bounding box center [883, 209] width 23 height 21
click at [888, 341] on div "Notes" at bounding box center [751, 388] width 1111 height 95
click at [1112, 202] on button "Add labels" at bounding box center [1115, 208] width 66 height 19
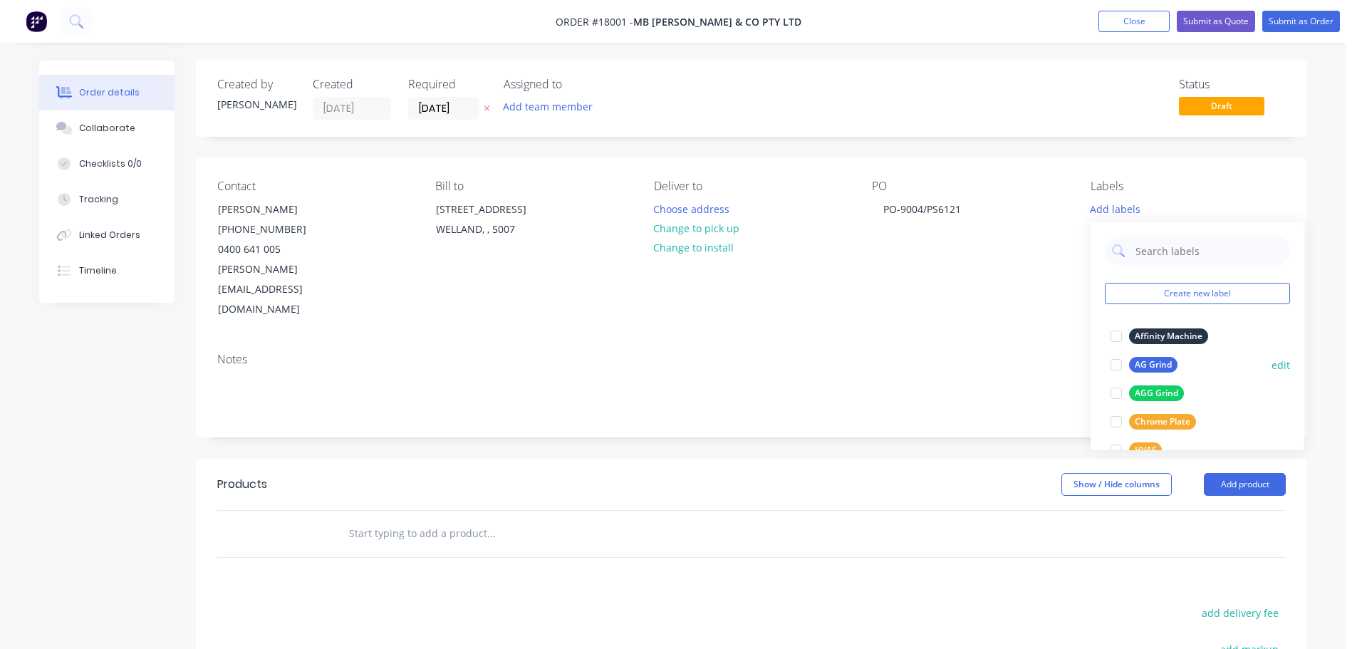
click at [1157, 365] on div "AG Grind" at bounding box center [1153, 365] width 48 height 16
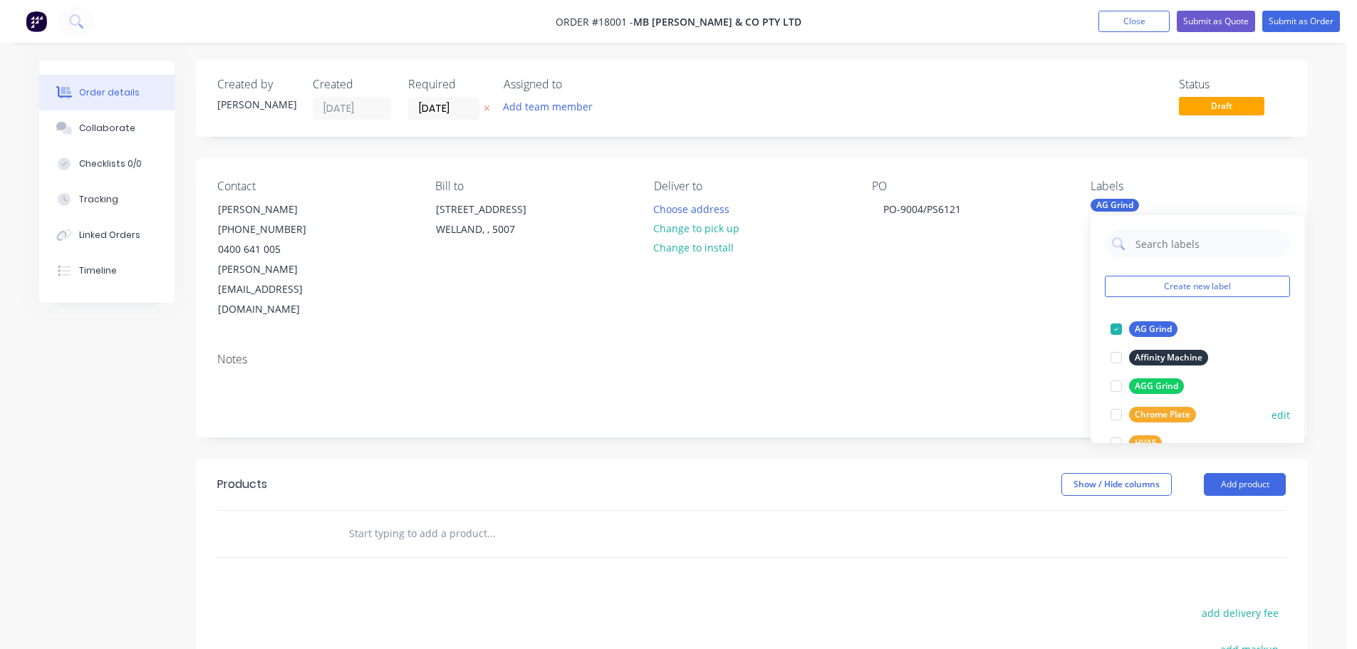
click at [1160, 408] on div "Chrome Plate" at bounding box center [1162, 415] width 67 height 16
click at [959, 299] on div "Contact [PERSON_NAME] [PHONE_NUMBER] [PERSON_NAME][EMAIL_ADDRESS][DOMAIN_NAME] …" at bounding box center [751, 249] width 1111 height 183
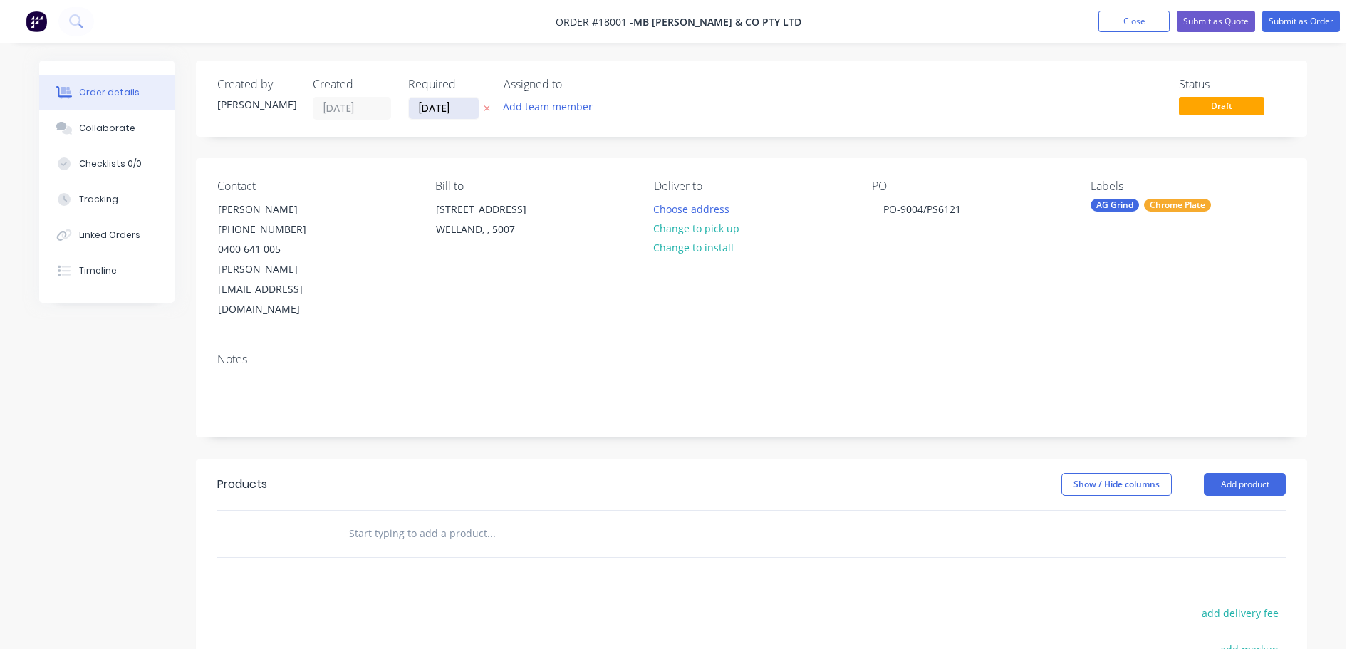
click at [445, 113] on input "[DATE]" at bounding box center [444, 108] width 70 height 21
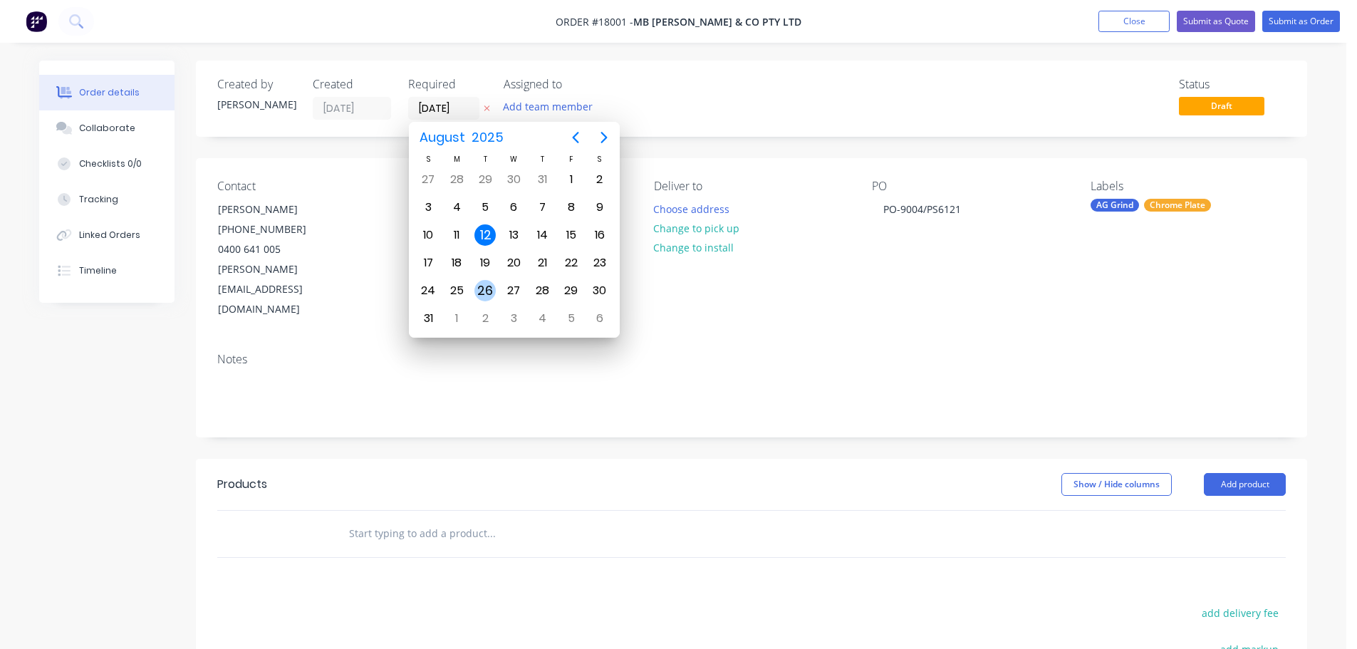
click at [484, 288] on div "26" at bounding box center [484, 290] width 21 height 21
type input "[DATE]"
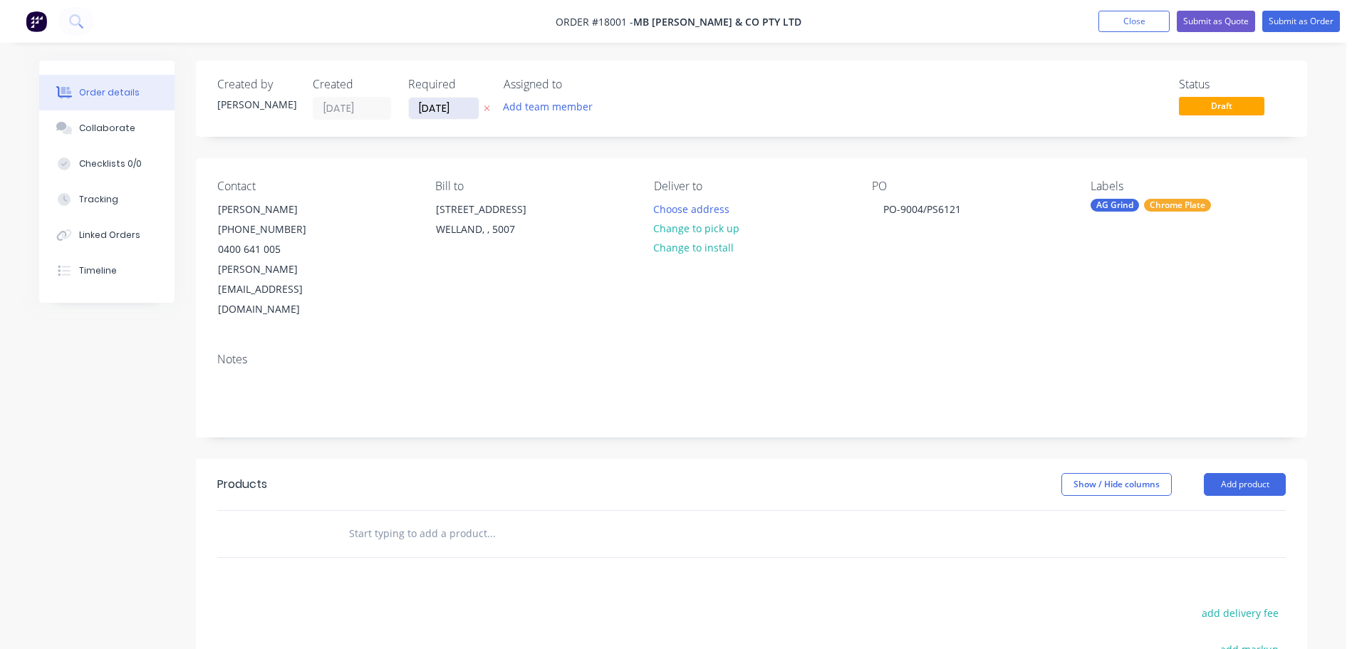
click at [436, 117] on input "[DATE]" at bounding box center [444, 108] width 70 height 21
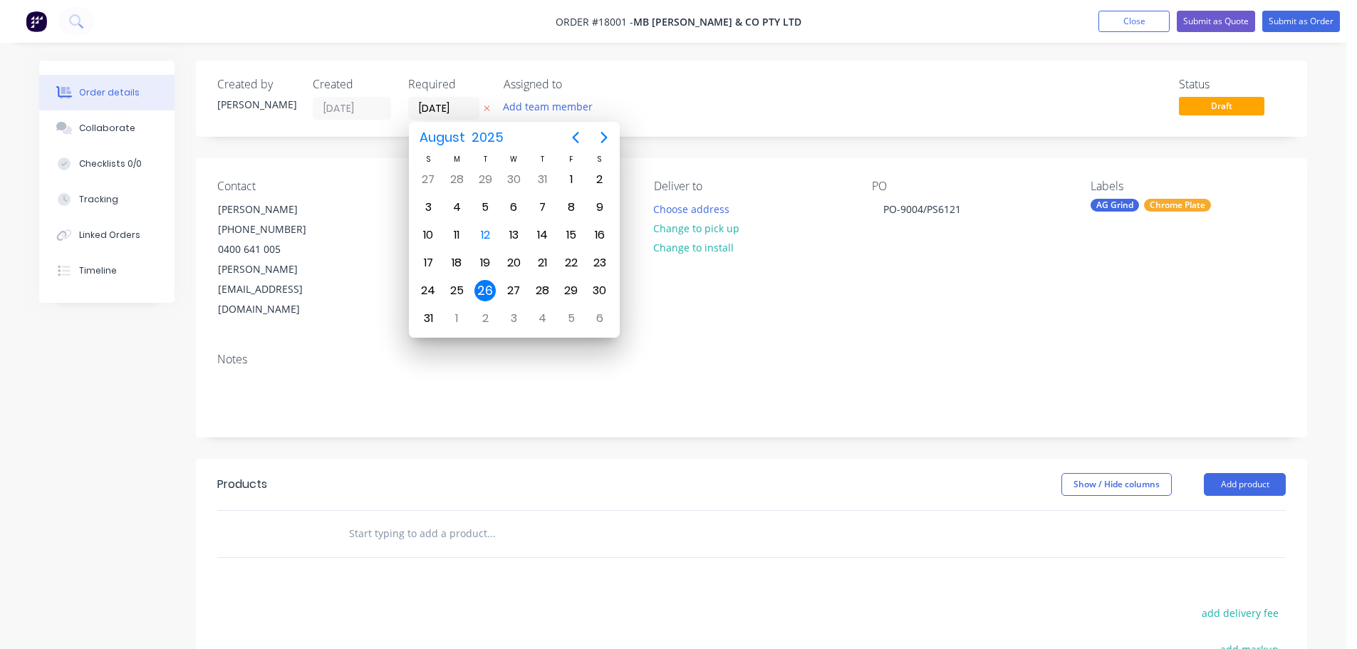
click at [579, 384] on div "Notes" at bounding box center [751, 388] width 1111 height 95
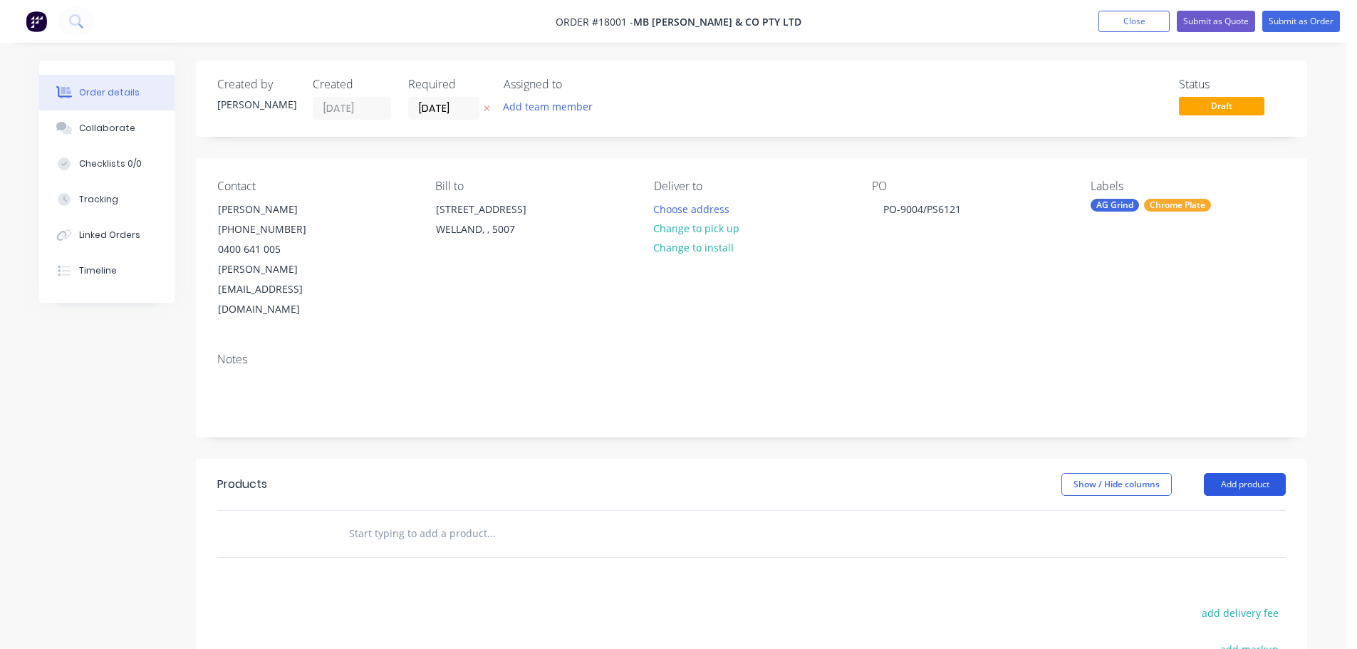
click at [1240, 473] on button "Add product" at bounding box center [1245, 484] width 82 height 23
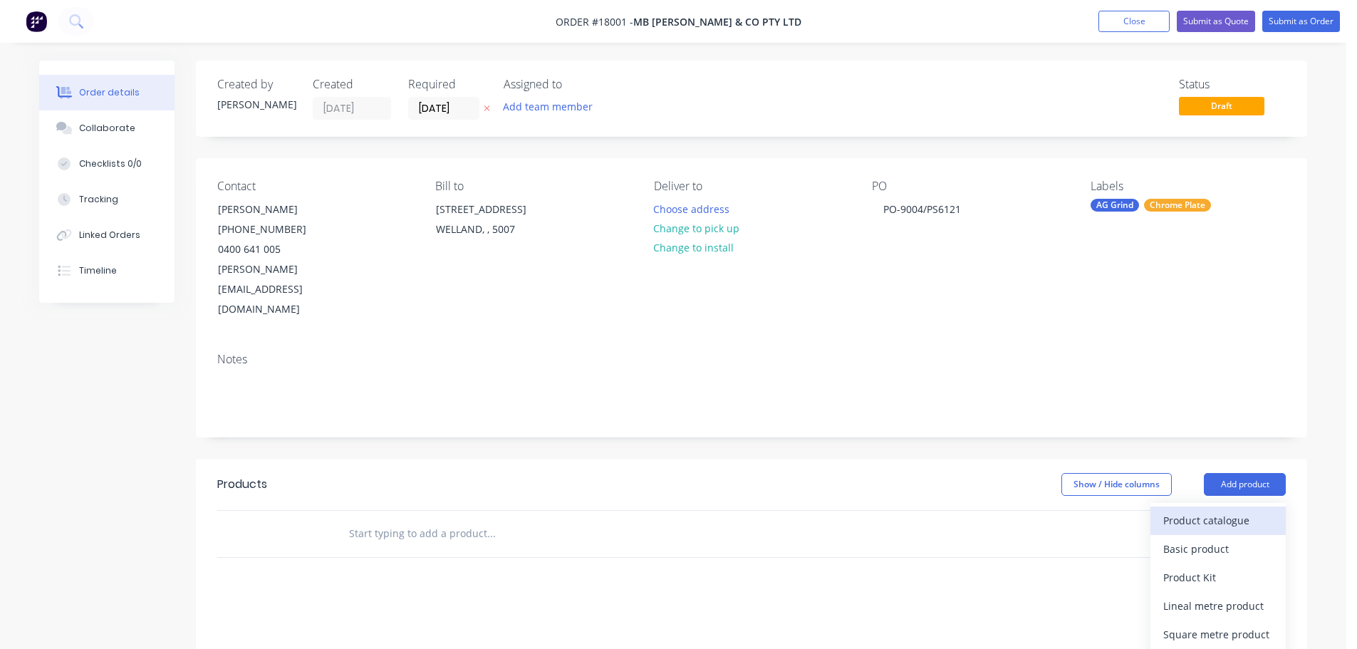
click at [1248, 510] on div "Product catalogue" at bounding box center [1218, 520] width 110 height 21
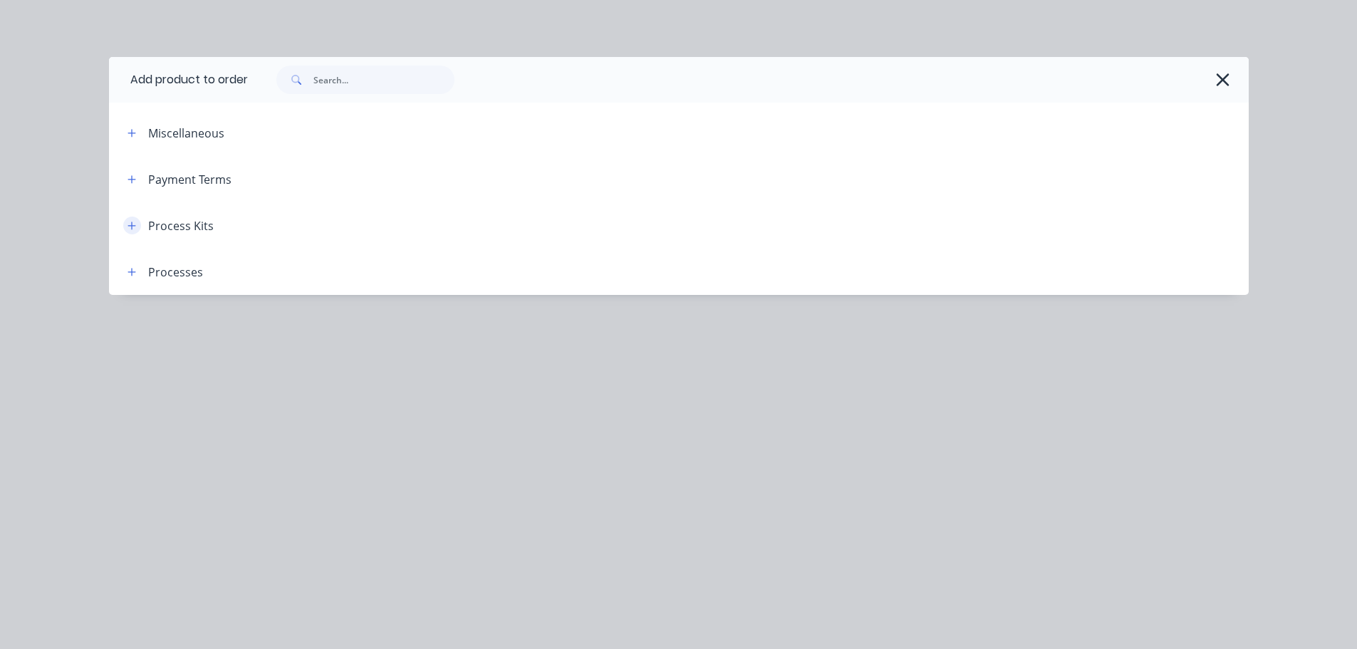
click at [127, 226] on icon "button" at bounding box center [131, 226] width 9 height 10
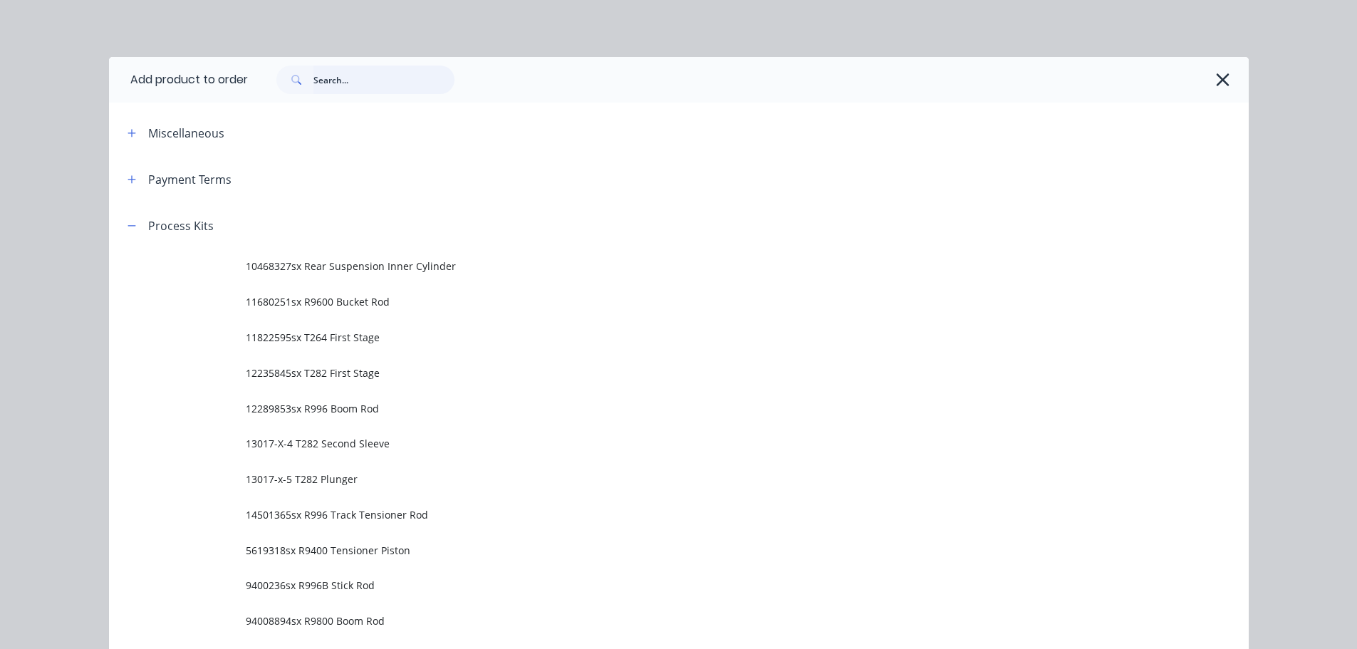
click at [402, 77] on input "text" at bounding box center [383, 80] width 141 height 28
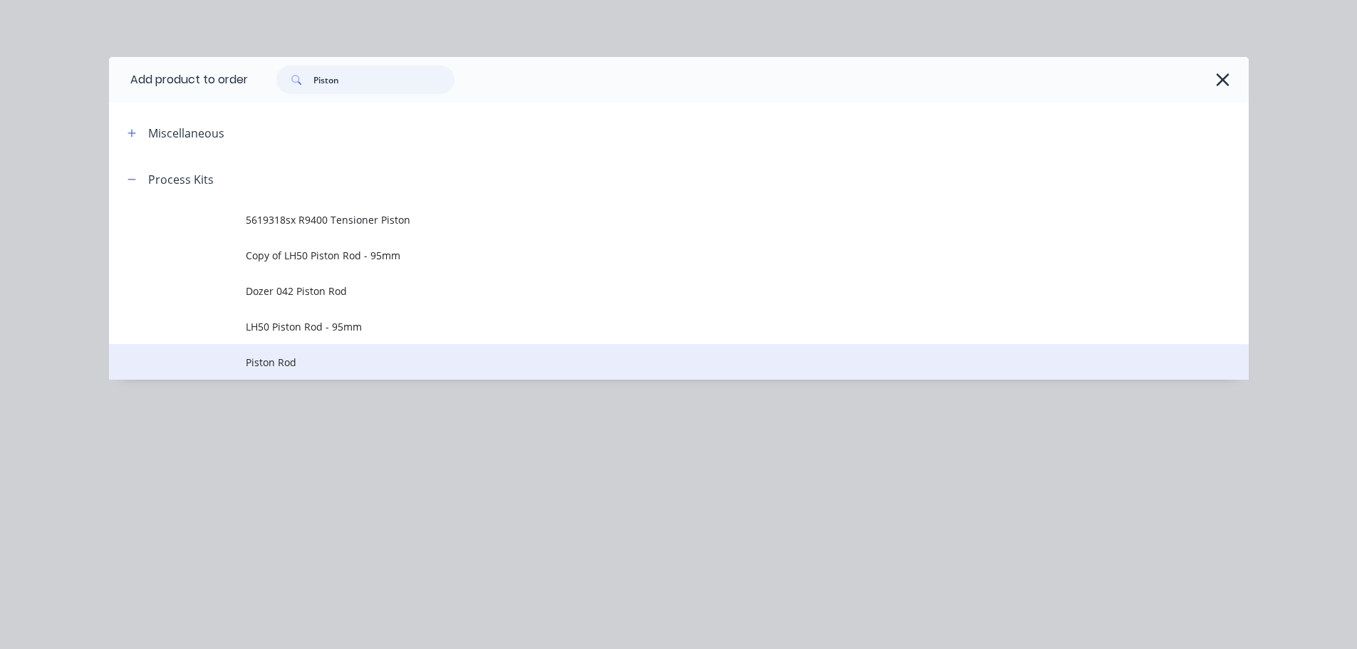
type input "Piston"
click at [314, 363] on span "Piston Rod" at bounding box center [647, 362] width 802 height 15
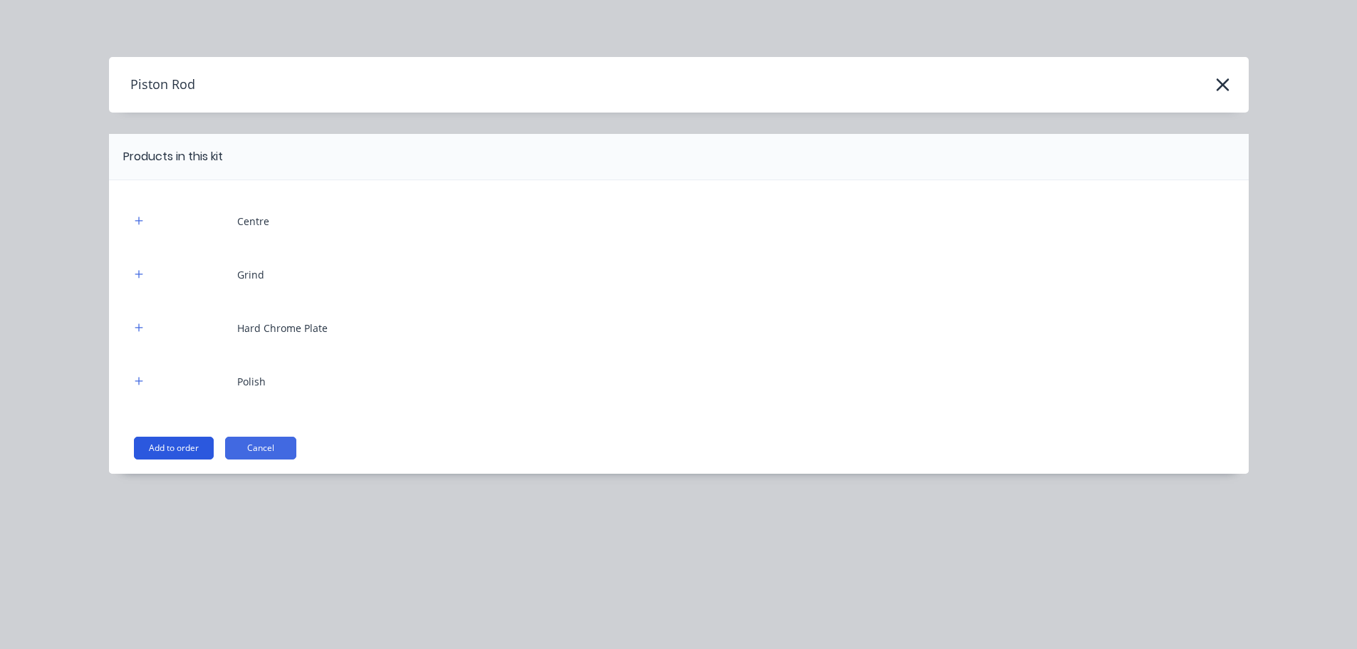
click at [191, 451] on button "Add to order" at bounding box center [174, 448] width 80 height 23
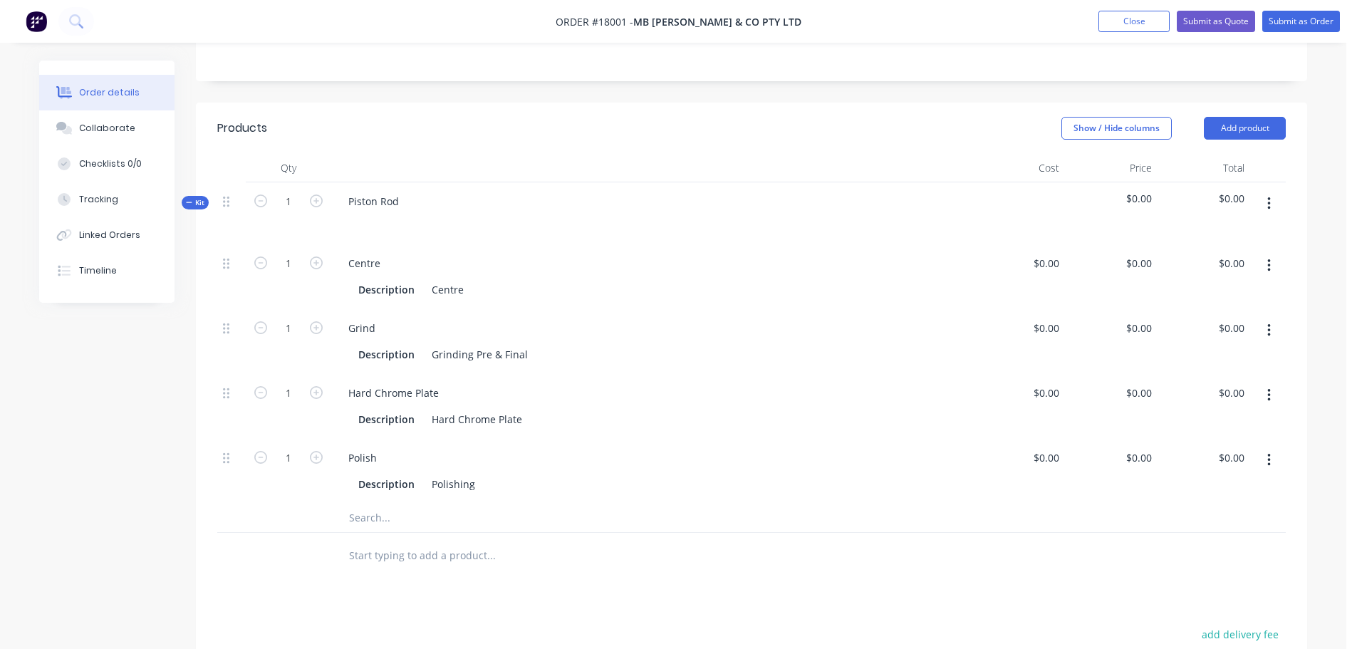
scroll to position [142, 0]
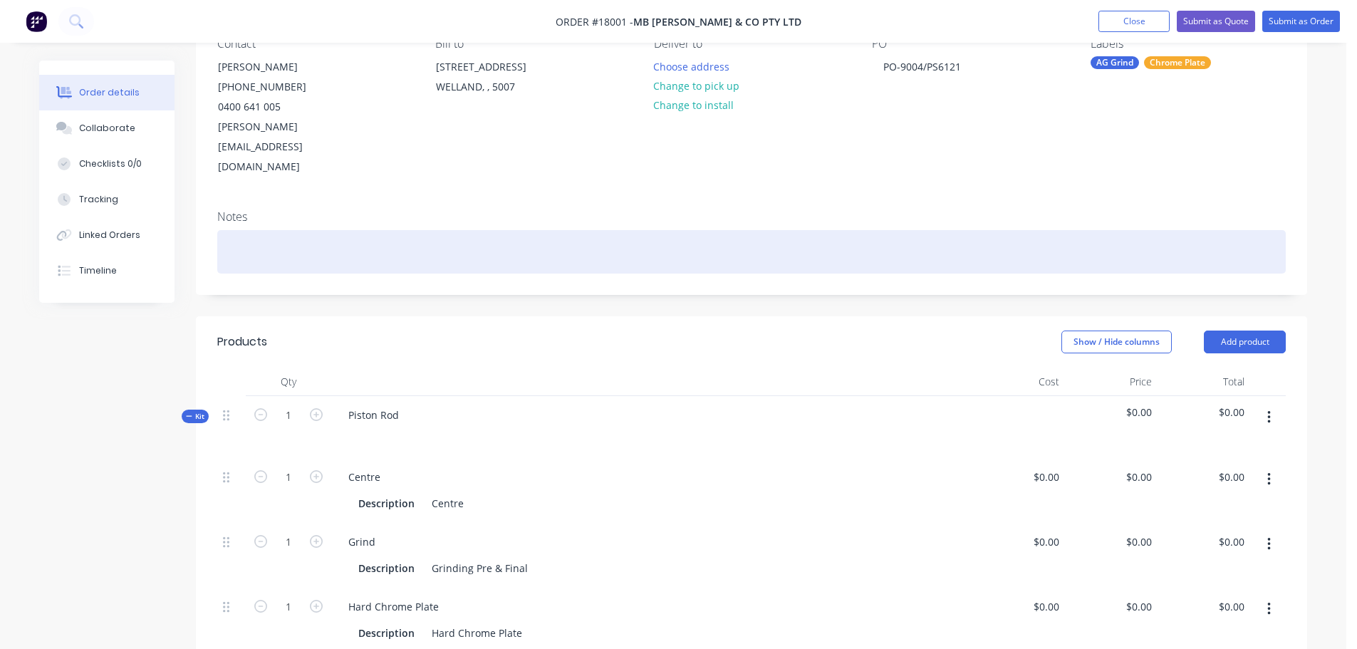
click at [392, 230] on div at bounding box center [751, 251] width 1068 height 43
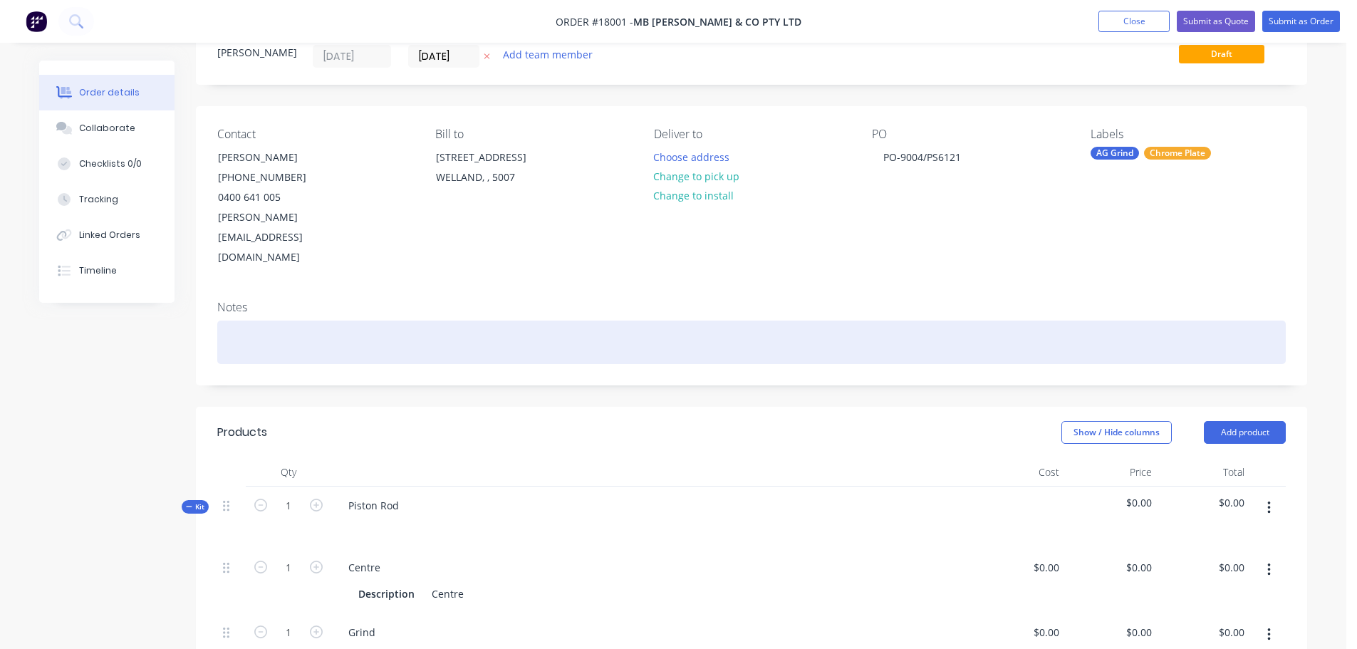
scroll to position [0, 0]
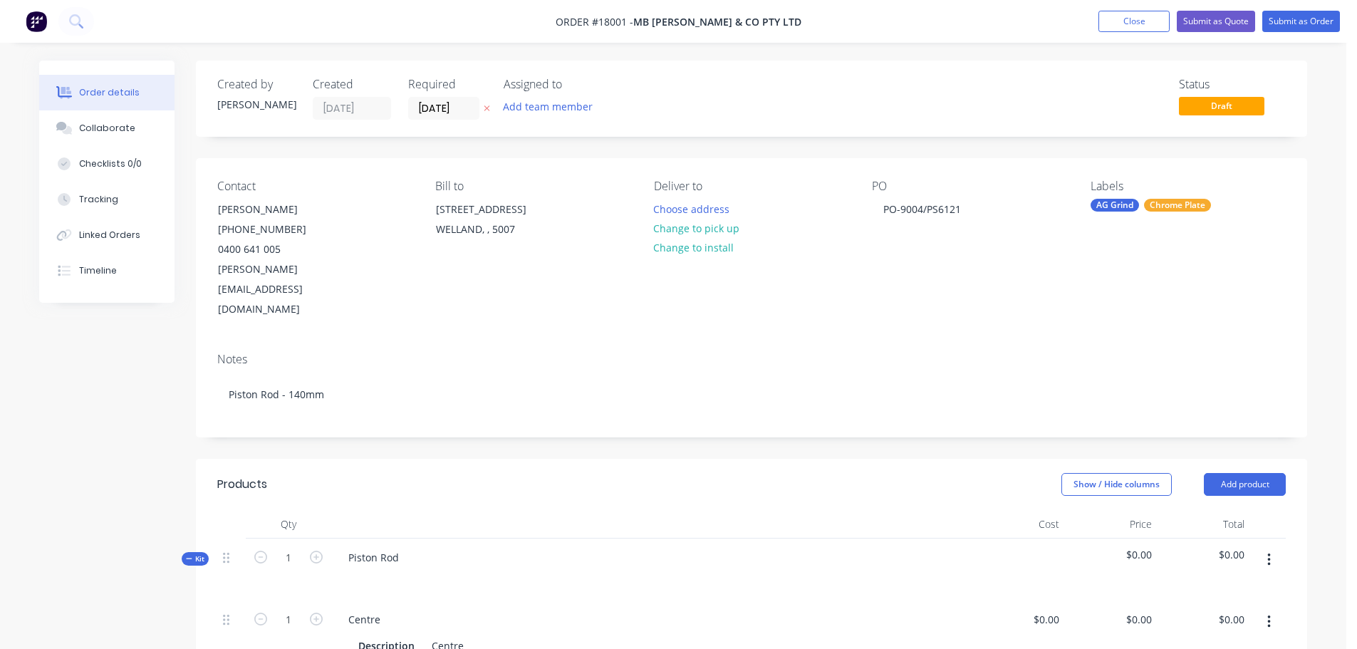
click at [617, 473] on div "Show / Hide columns Add product" at bounding box center [864, 484] width 841 height 23
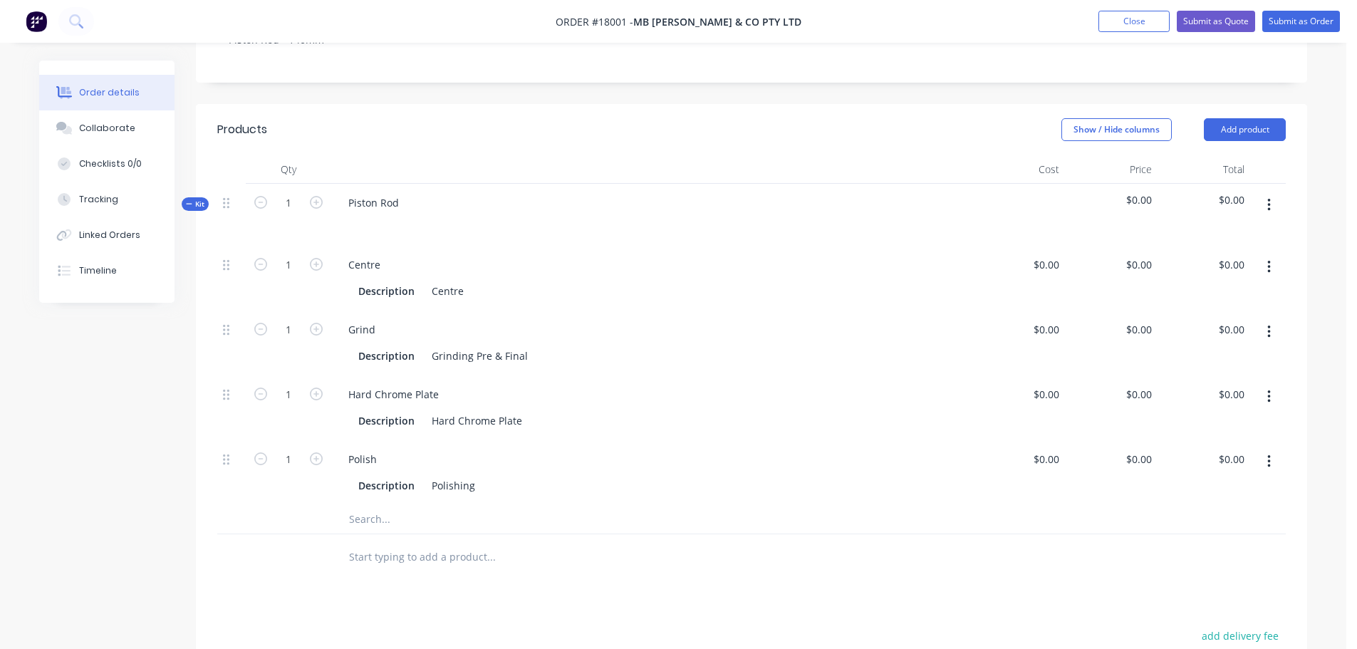
scroll to position [356, 0]
click at [466, 279] on div "Centre" at bounding box center [447, 289] width 43 height 21
click at [526, 344] on div "Grinding Pre & Final" at bounding box center [480, 354] width 108 height 21
click at [432, 344] on div "Grinding Pre & Final" at bounding box center [480, 354] width 108 height 21
click at [622, 344] on div "Description Pre grind to clean up 140mm" at bounding box center [649, 354] width 592 height 21
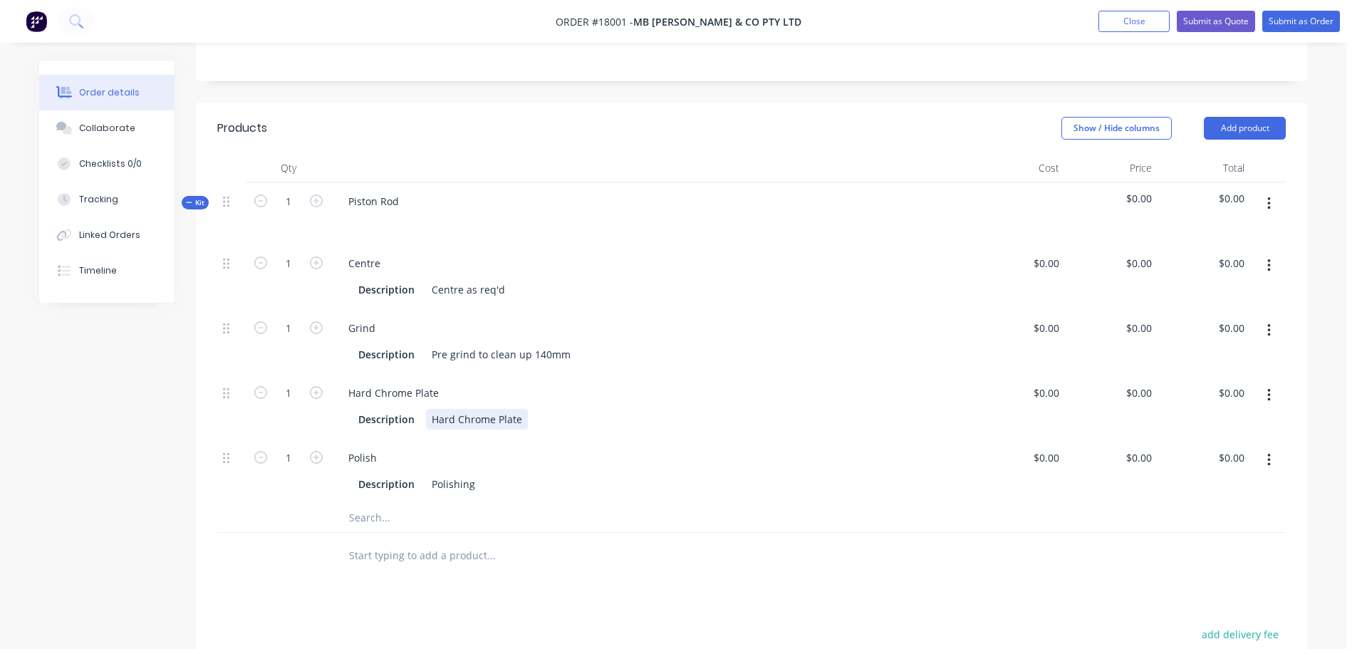
click at [437, 409] on div "Hard Chrome Plate" at bounding box center [477, 419] width 102 height 21
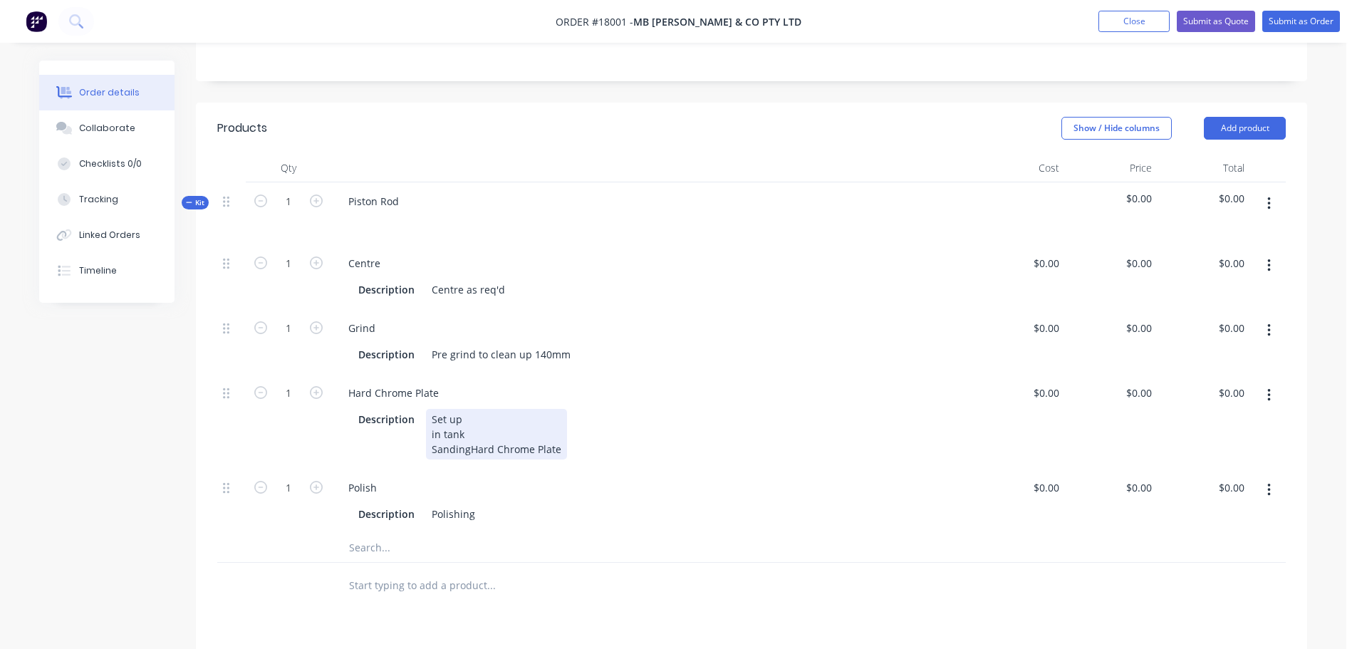
click at [520, 424] on div "Set up in tank Sanding Hard Chrome Plate" at bounding box center [496, 434] width 141 height 51
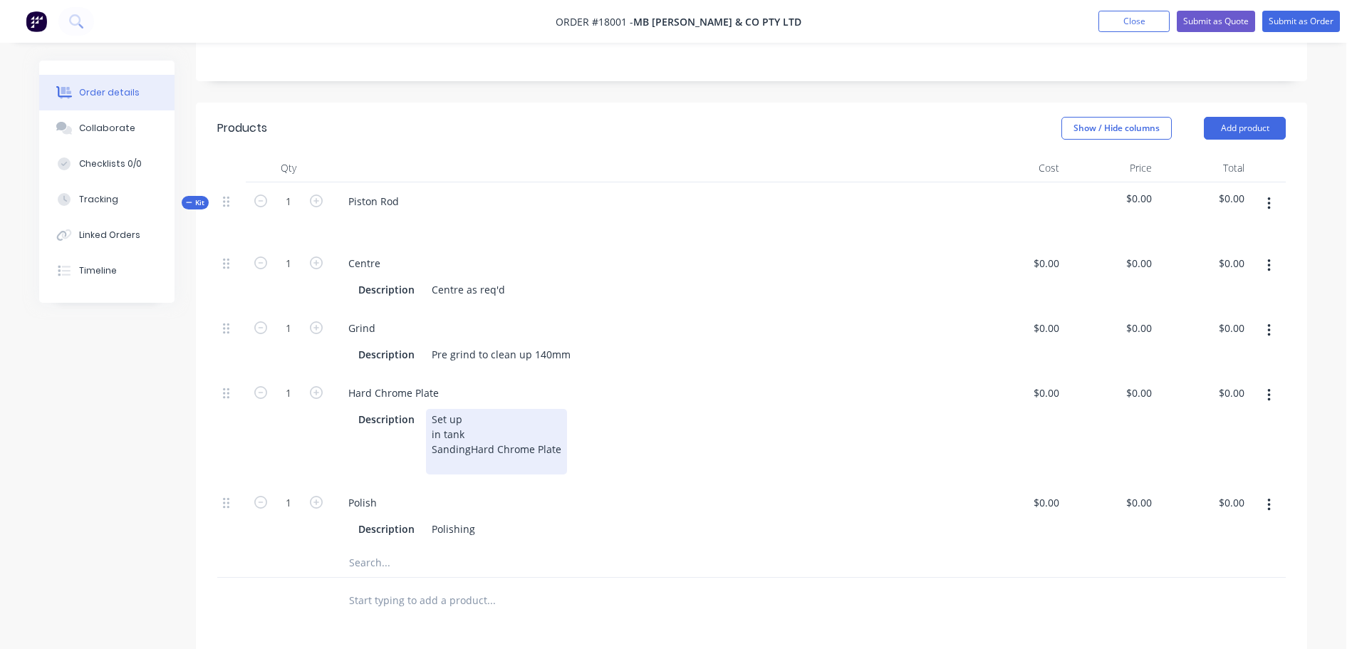
click at [522, 424] on div "Set up in tank Sanding Hard Chrome Plate" at bounding box center [496, 442] width 141 height 66
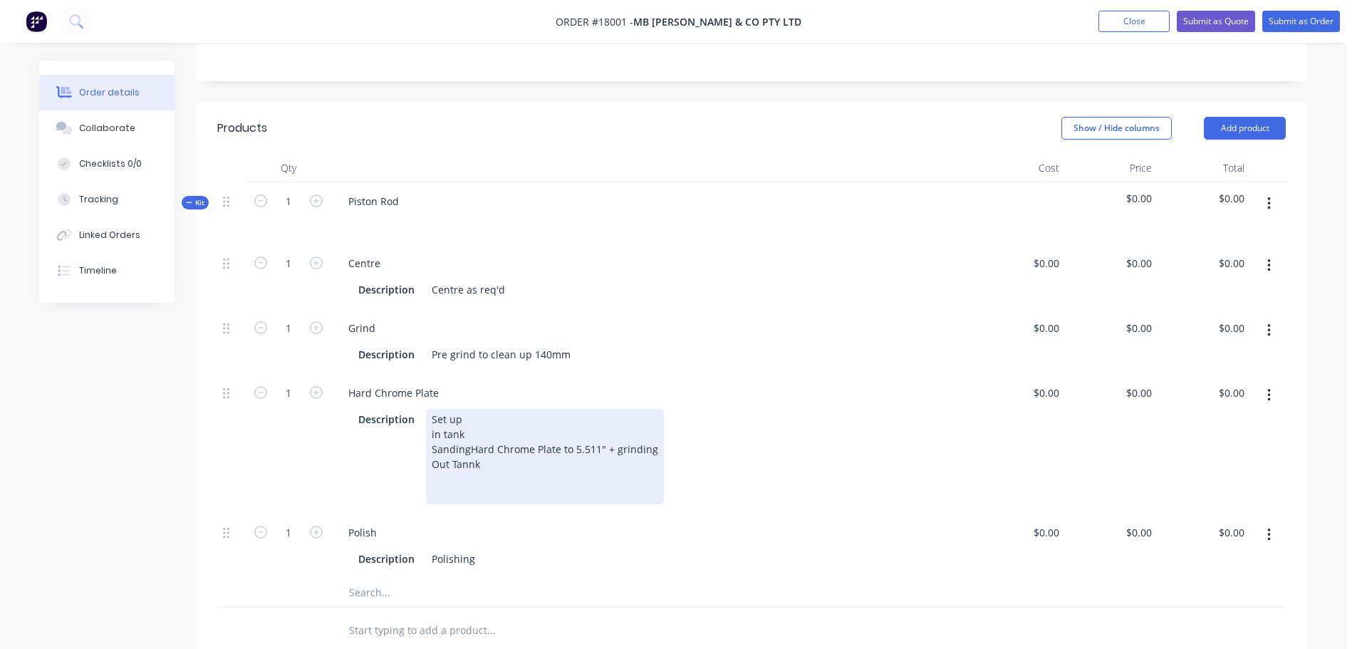
click at [481, 439] on div "Set up in tank Sanding Hard Chrome Plate to 5.511" + grinding Out Tannk" at bounding box center [545, 456] width 238 height 95
click at [467, 439] on div "Set up in tank Sanding Hard Chrome Plate to 5.511" + grinding Out Tannk" at bounding box center [545, 456] width 238 height 95
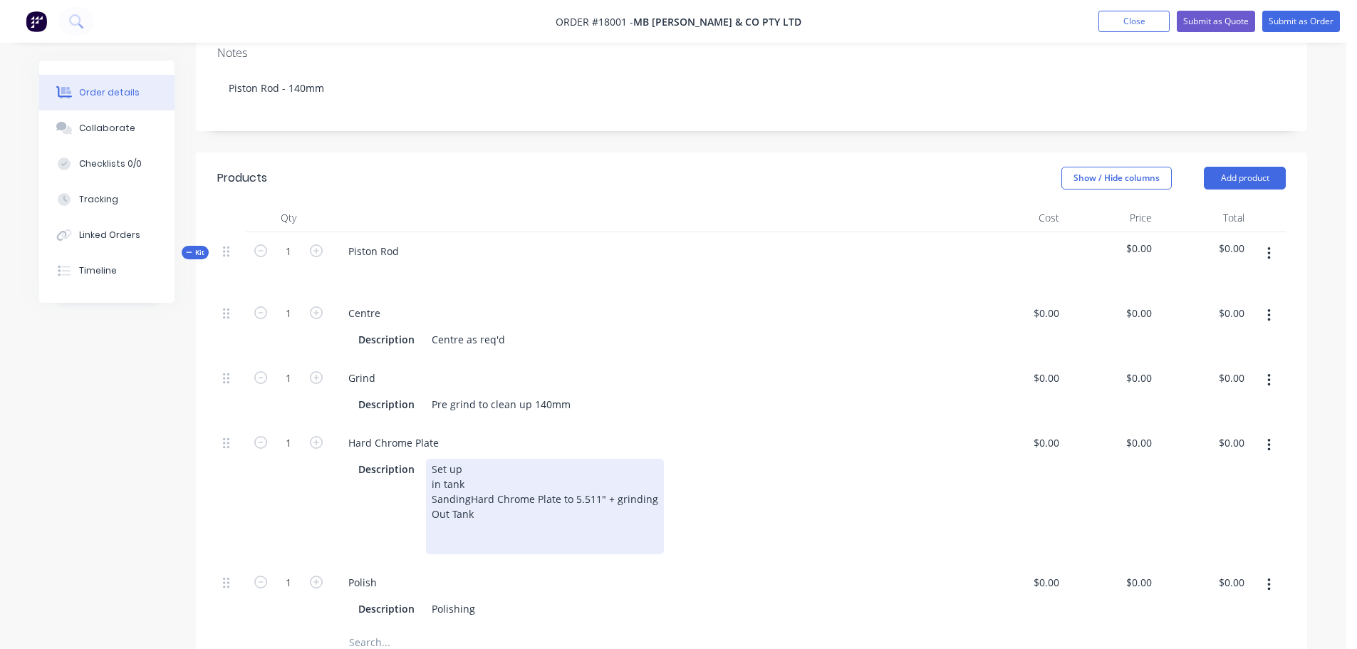
scroll to position [285, 0]
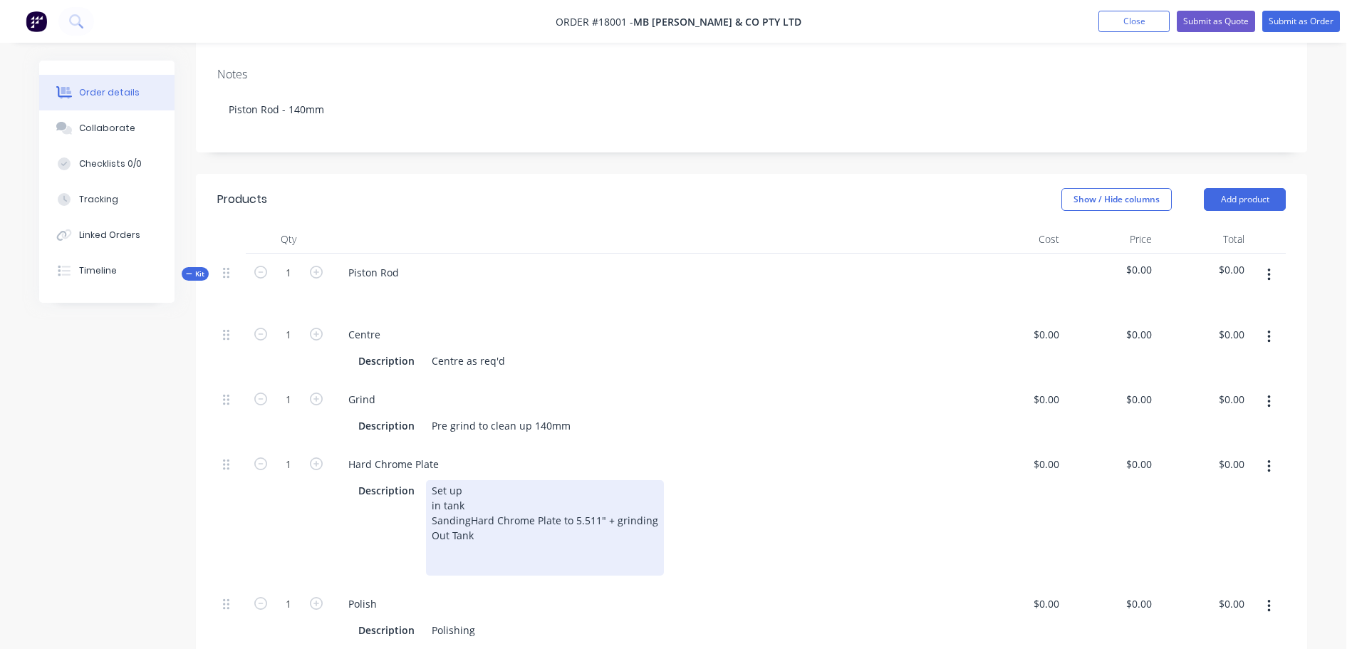
click at [484, 508] on div "Set up in tank Sanding Hard Chrome Plate to 5.511" + grinding Out Tank" at bounding box center [545, 527] width 238 height 95
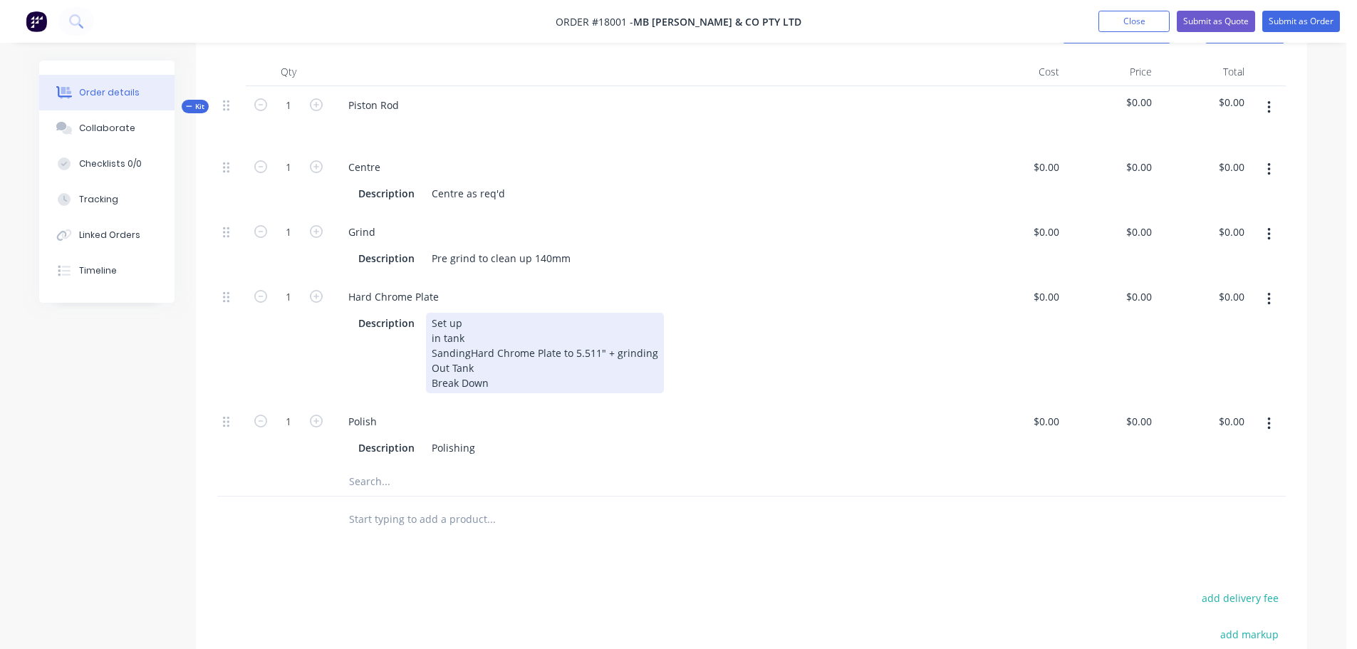
scroll to position [498, 0]
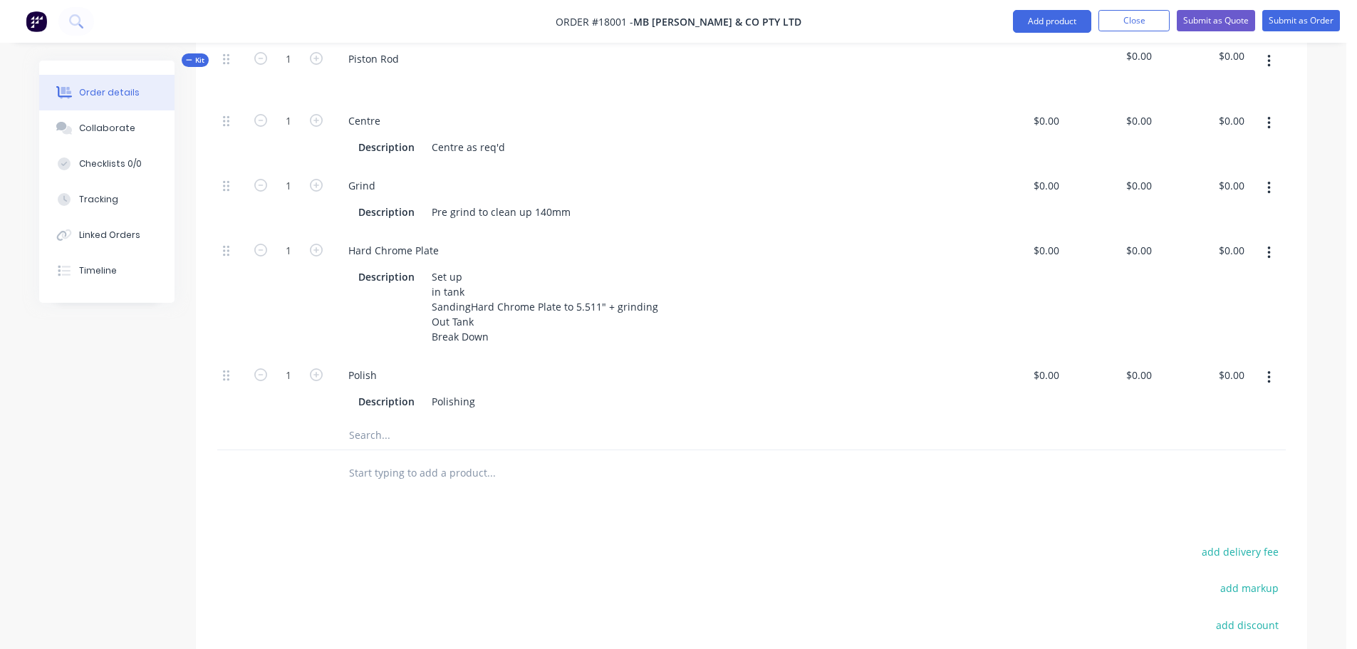
click at [216, 298] on div "Qty Cost Price Total Kit 1 Piston Rod $0.00 $0.00 1 Centre Description Centre a…" at bounding box center [751, 253] width 1111 height 485
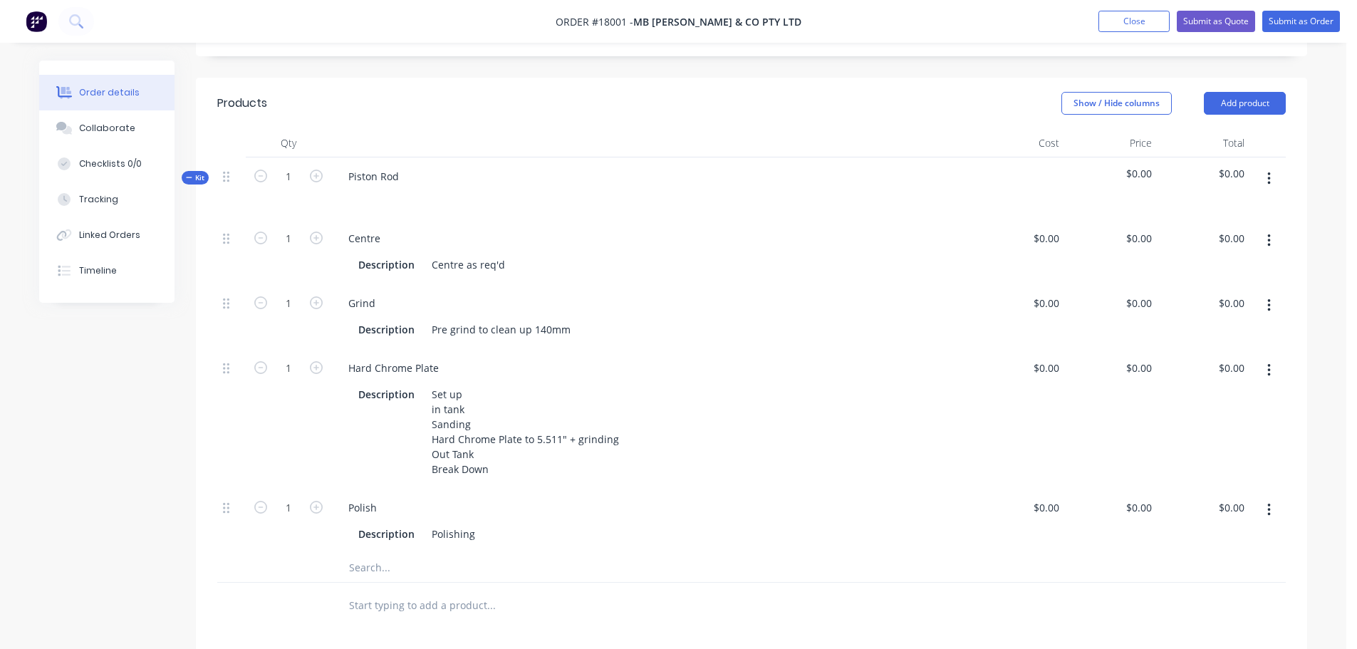
scroll to position [356, 0]
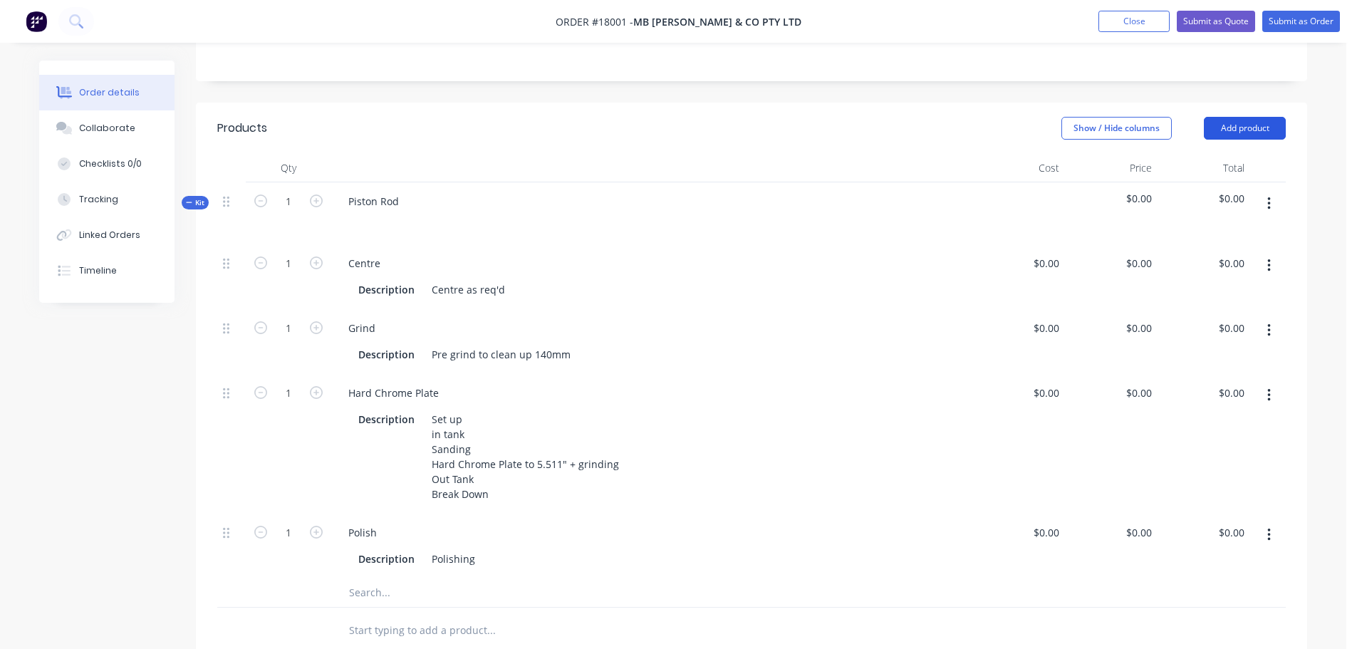
click at [1238, 117] on button "Add product" at bounding box center [1245, 128] width 82 height 23
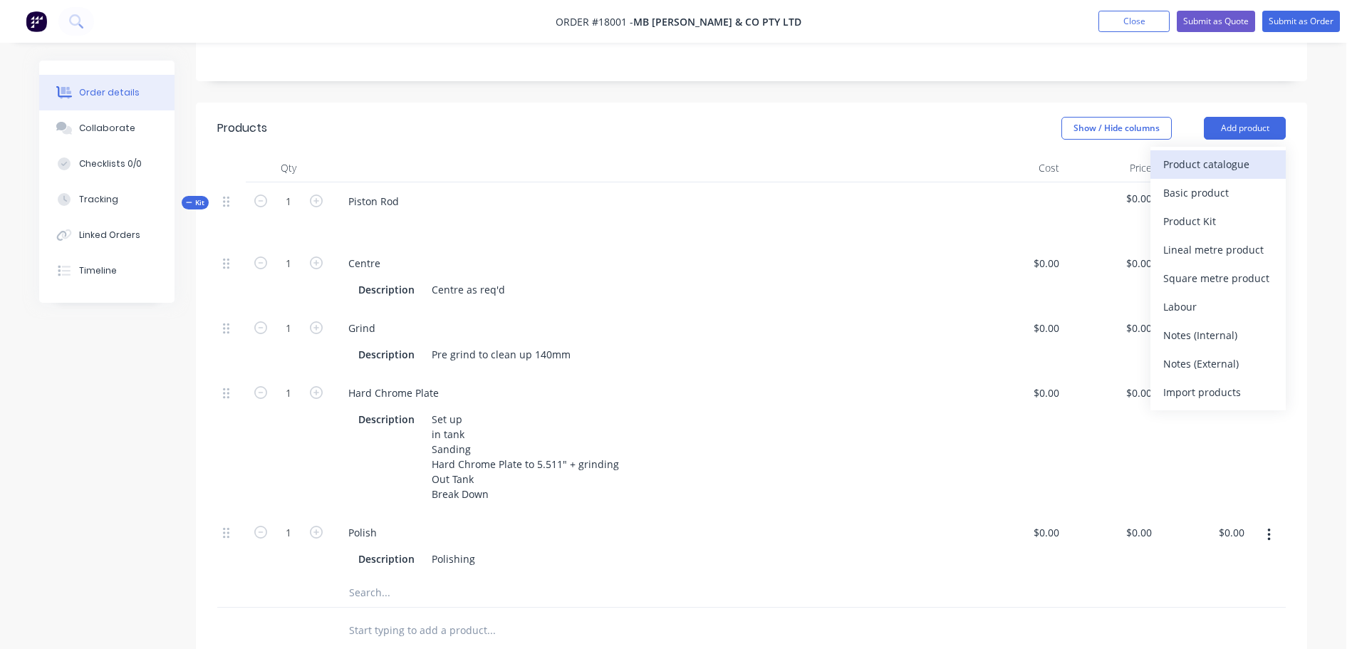
click at [1207, 154] on div "Product catalogue" at bounding box center [1218, 164] width 110 height 21
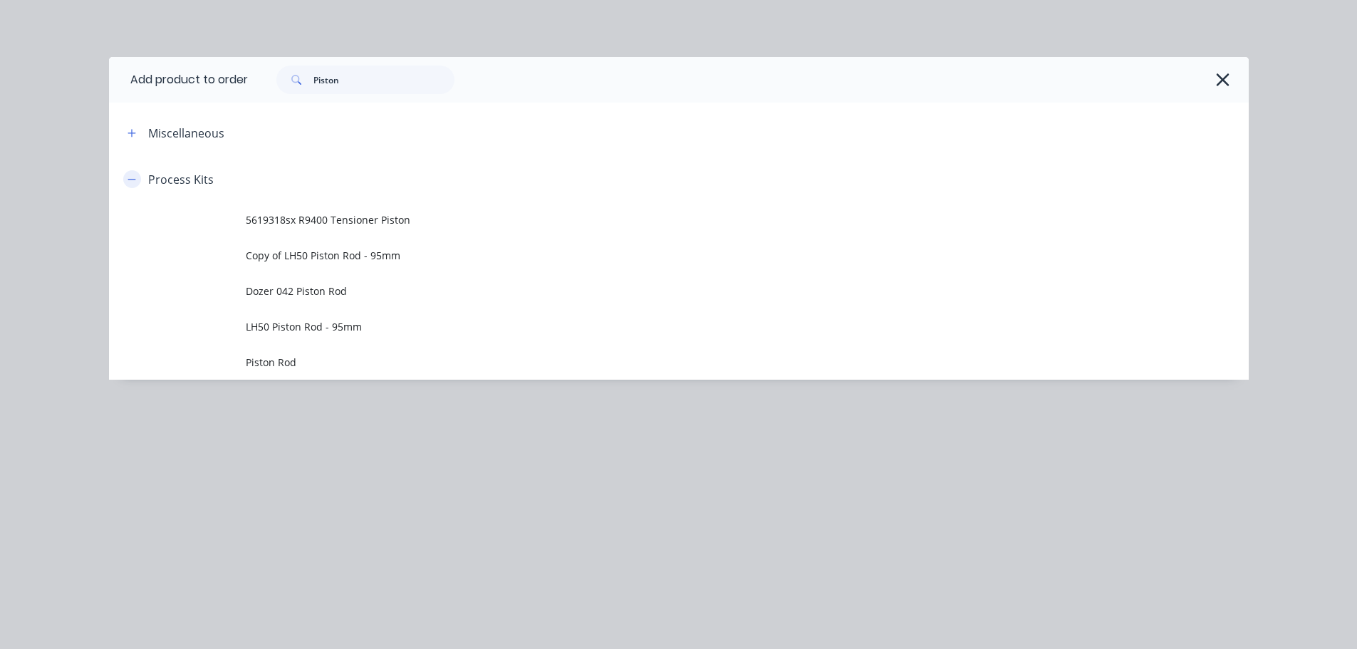
click at [132, 177] on icon "button" at bounding box center [131, 179] width 9 height 10
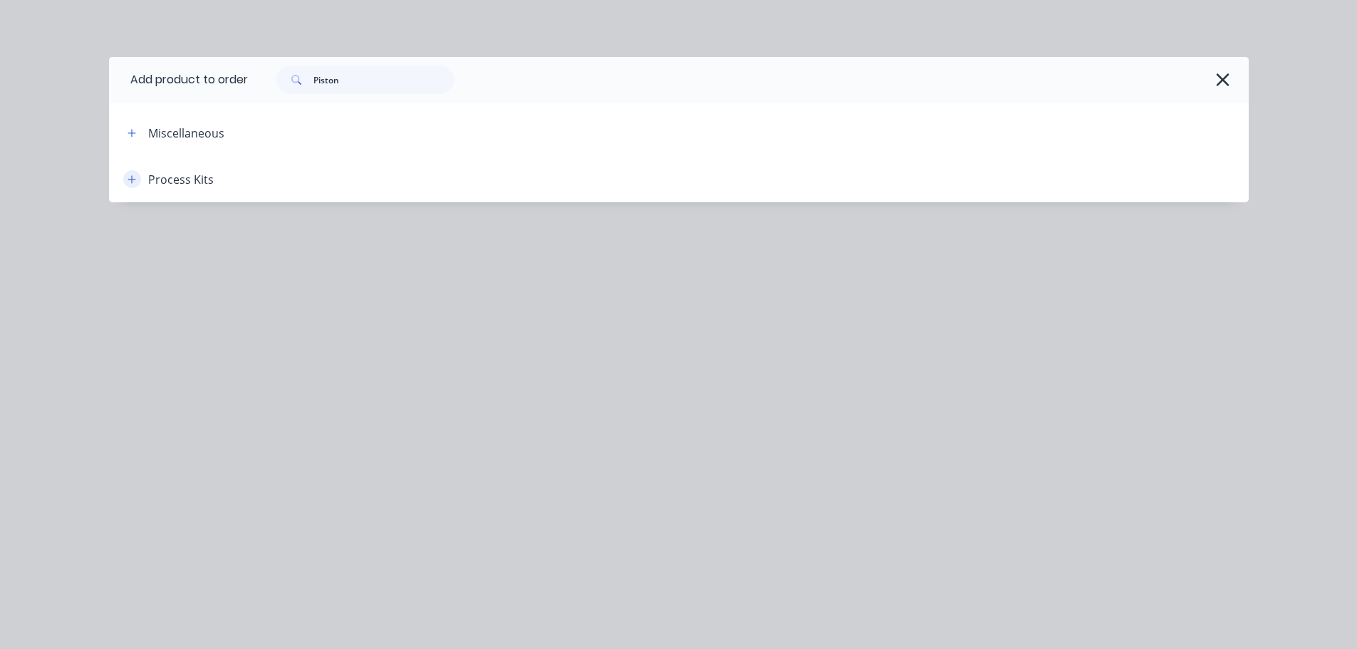
click at [132, 177] on icon "button" at bounding box center [131, 179] width 8 height 8
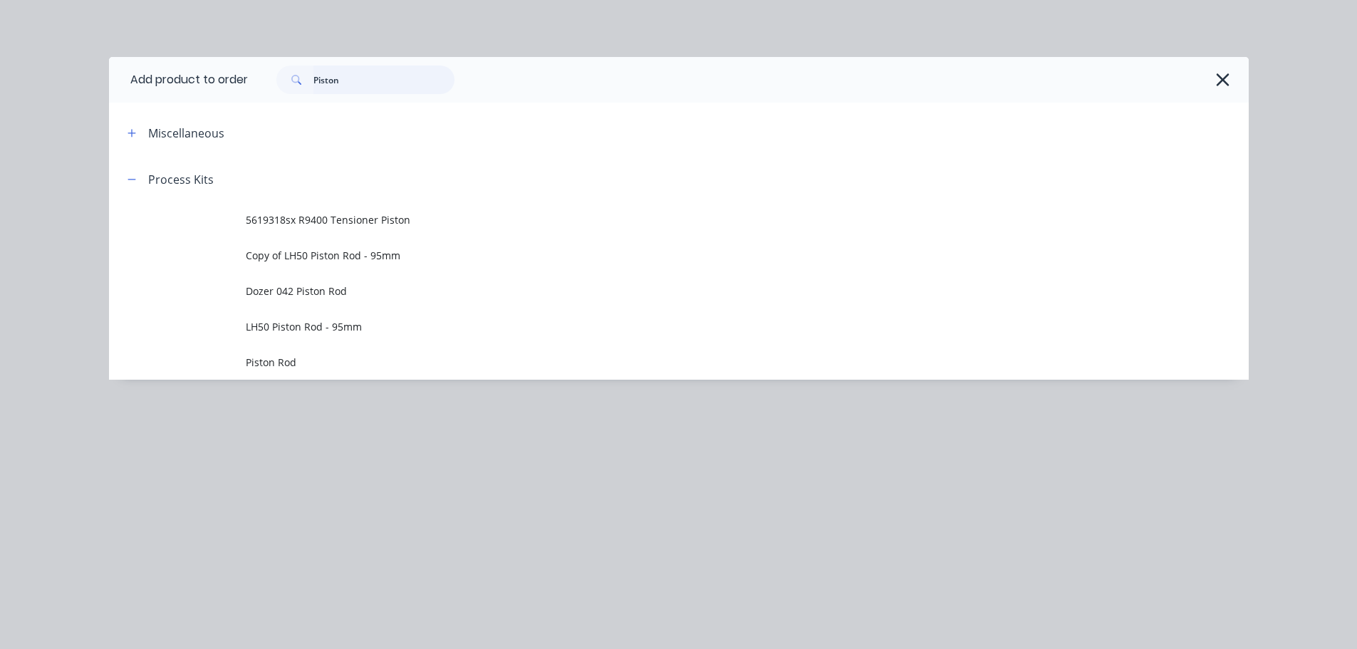
click at [367, 88] on input "Piston" at bounding box center [383, 80] width 141 height 28
type input "P"
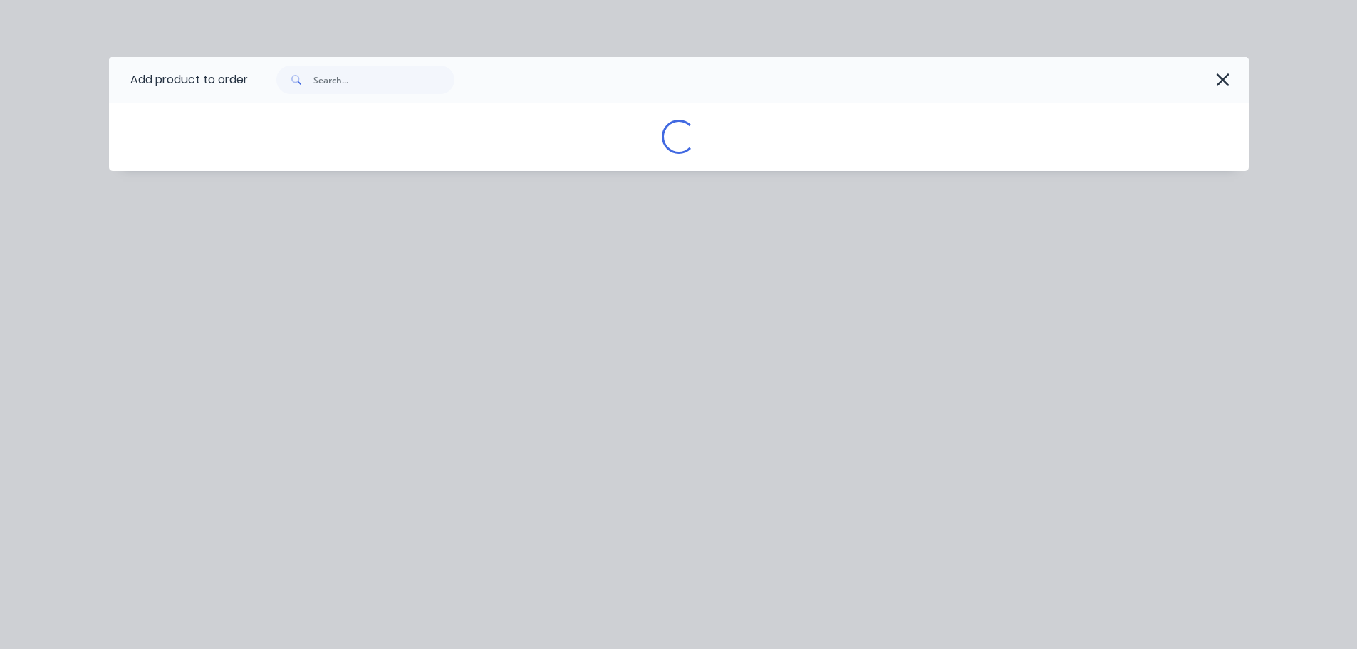
click at [130, 179] on div "Add product to order Loading..." at bounding box center [678, 135] width 1139 height 157
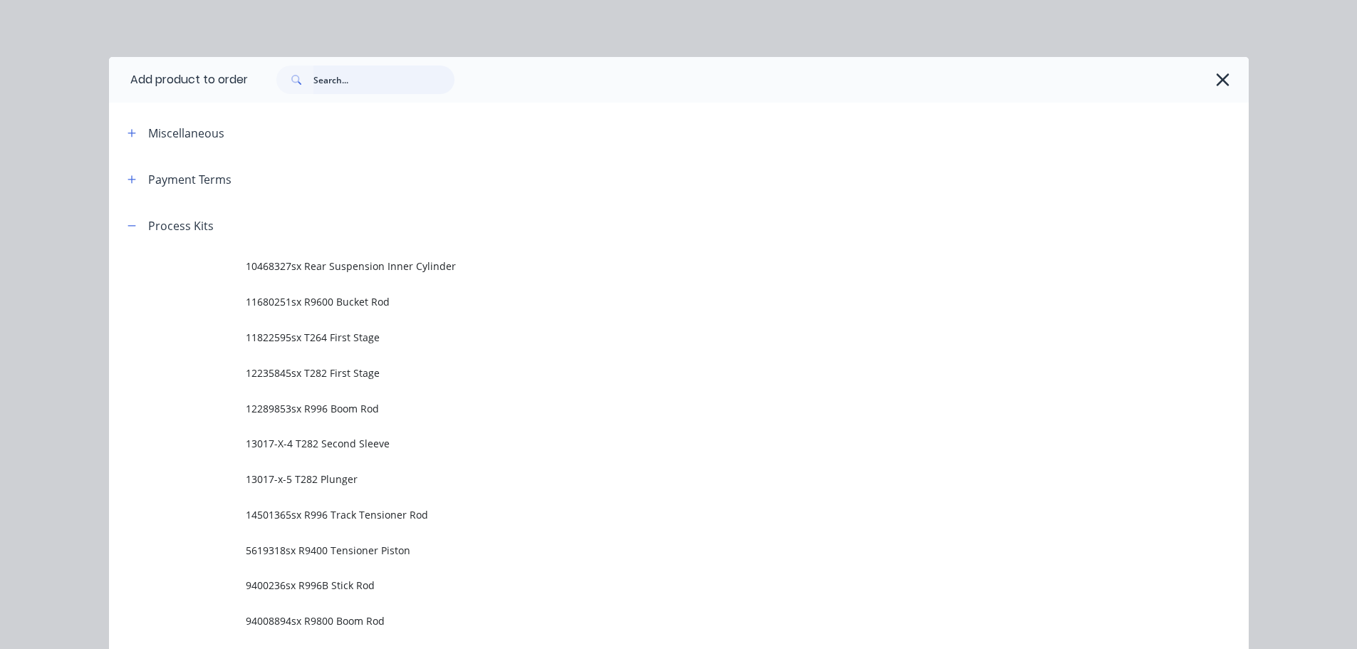
click at [321, 85] on input "text" at bounding box center [383, 80] width 141 height 28
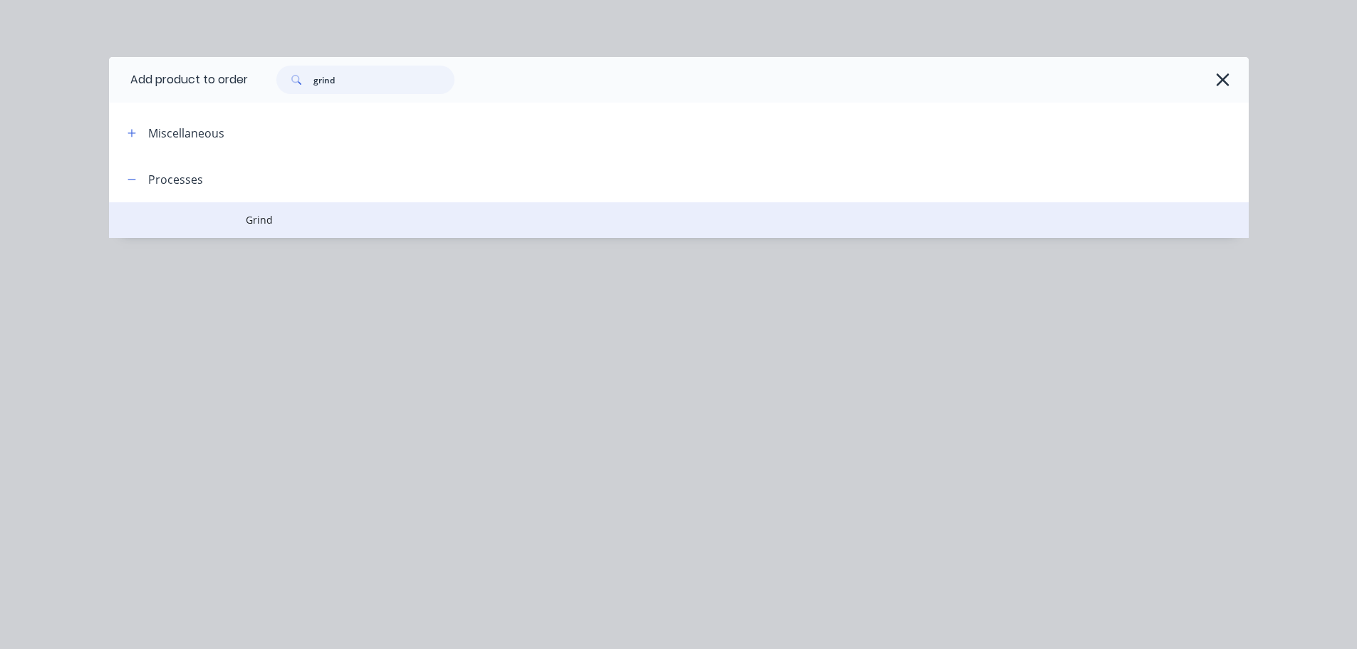
type input "grind"
click at [265, 223] on span "Grind" at bounding box center [647, 219] width 802 height 15
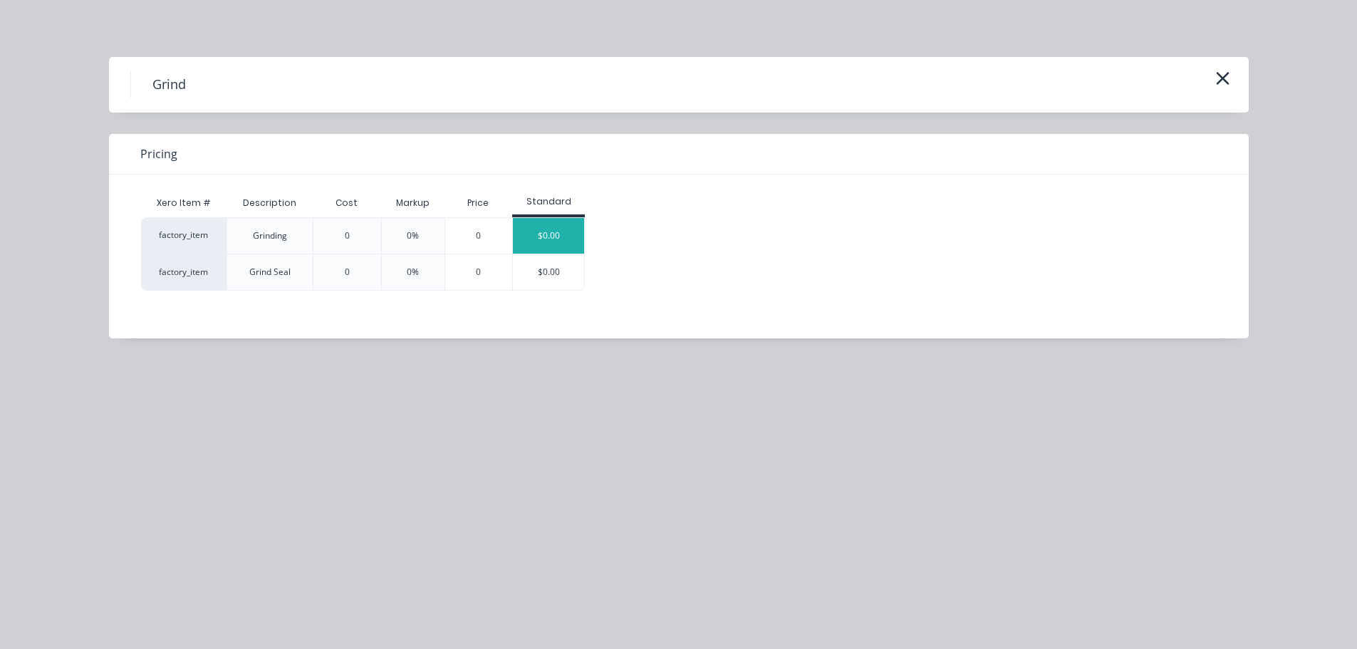
click at [561, 235] on div "$0.00" at bounding box center [548, 236] width 71 height 36
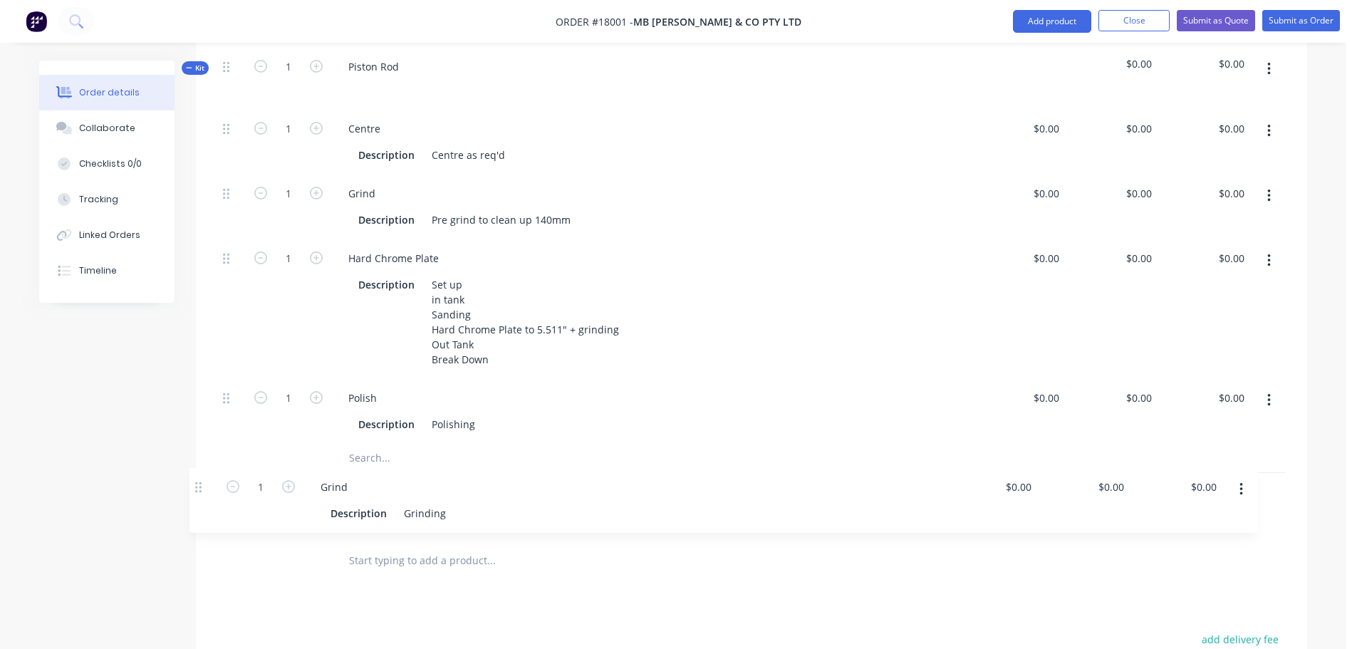
scroll to position [501, 0]
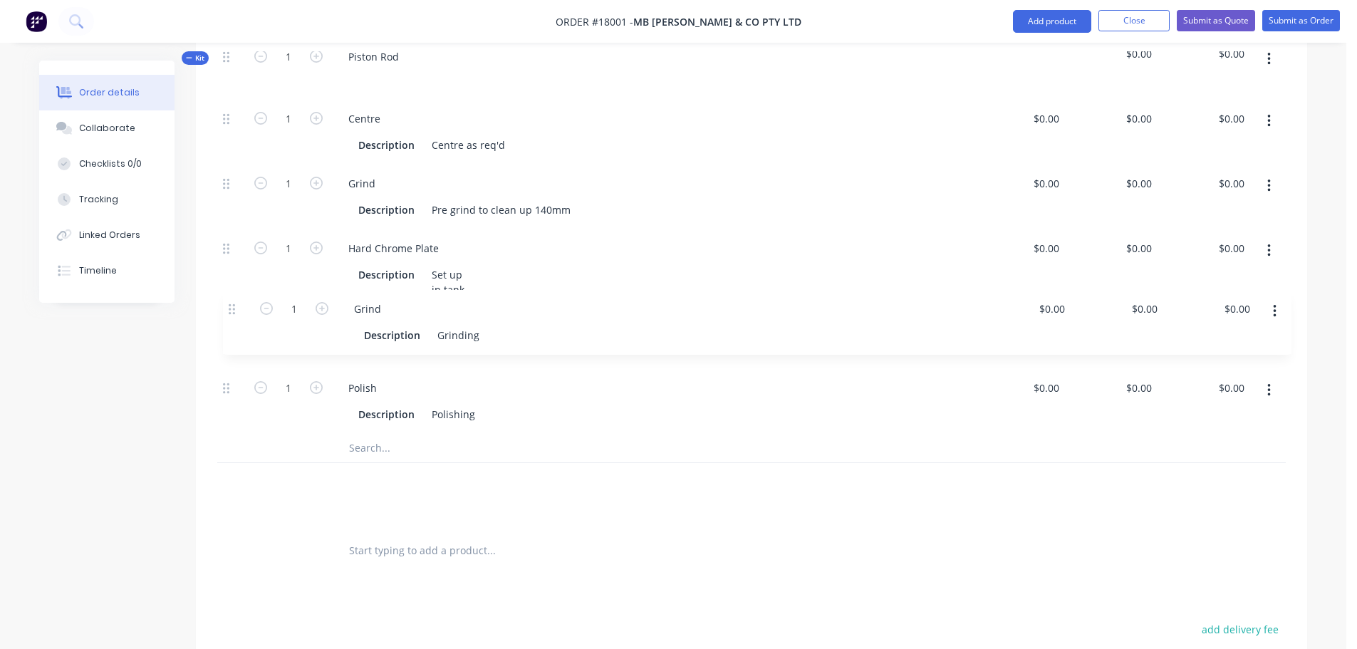
drag, startPoint x: 226, startPoint y: 459, endPoint x: 233, endPoint y: 305, distance: 154.7
click at [233, 305] on div "Kit 1 Piston Rod $0.00 $0.00 1 Centre Description Centre as req'd $0.00 $0.00 $…" at bounding box center [751, 283] width 1068 height 490
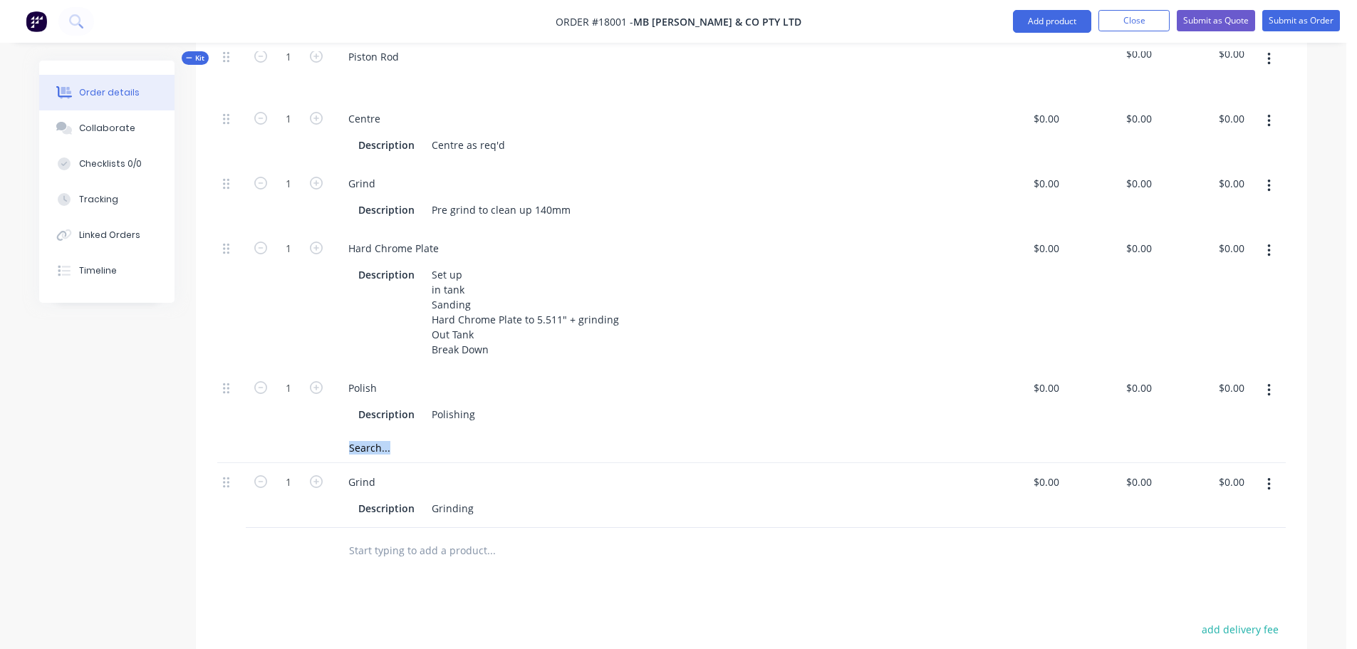
drag, startPoint x: 219, startPoint y: 458, endPoint x: 226, endPoint y: 424, distance: 34.9
click at [226, 424] on div "Kit 1 Piston Rod $0.00 $0.00 1 Centre Description Centre as req'd $0.00 $0.00 $…" at bounding box center [751, 283] width 1068 height 490
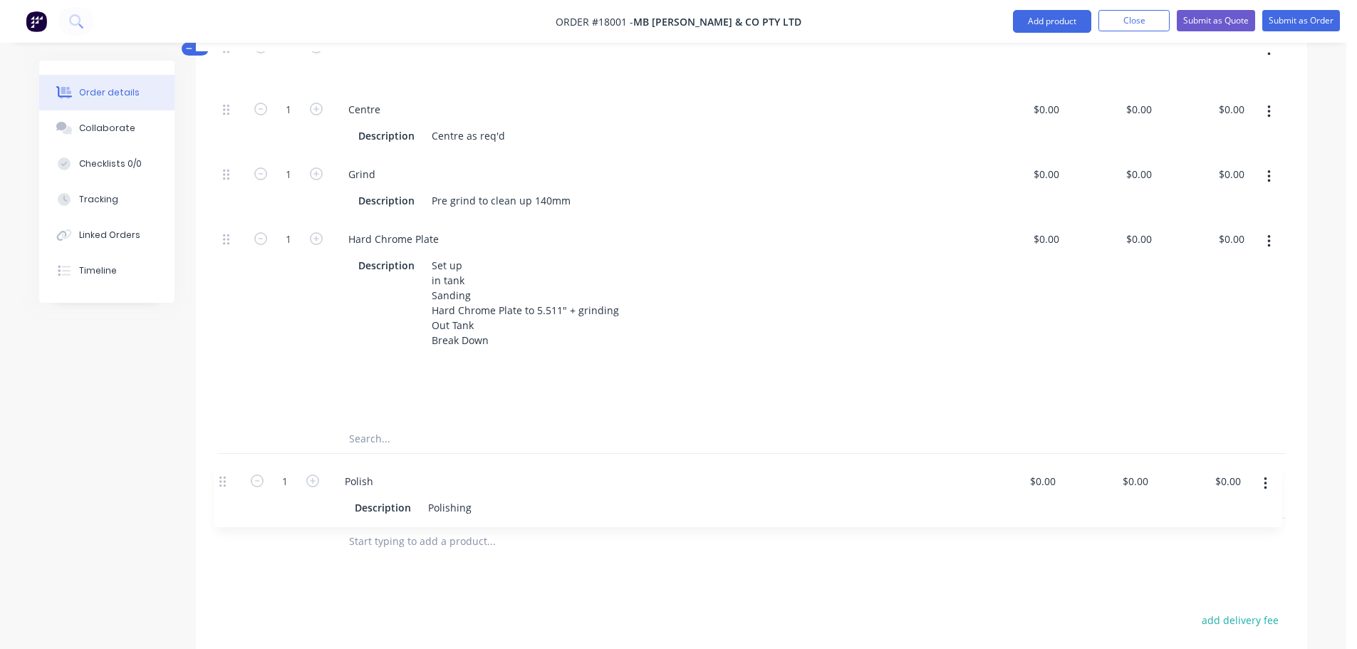
drag, startPoint x: 226, startPoint y: 363, endPoint x: 222, endPoint y: 485, distance: 121.8
click at [222, 485] on div "Kit 1 Piston Rod $0.00 $0.00 1 Centre Description Centre as req'd $0.00 $0.00 $…" at bounding box center [751, 273] width 1068 height 490
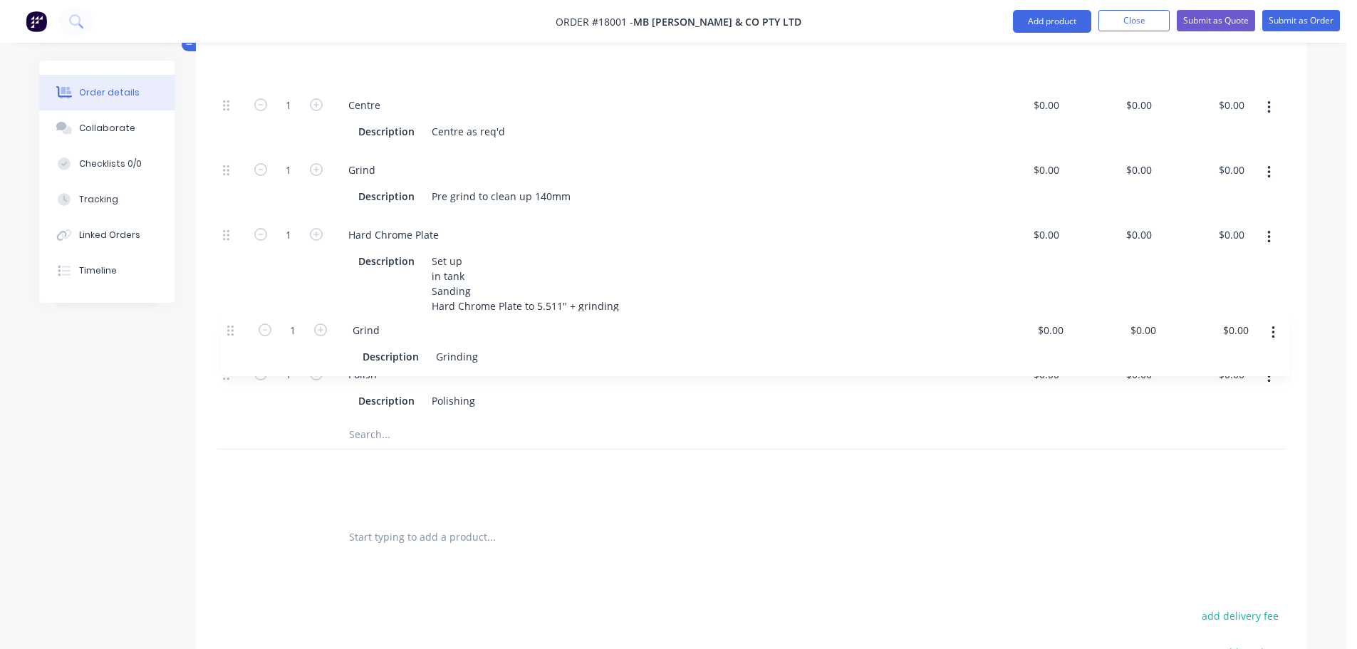
drag, startPoint x: 227, startPoint y: 444, endPoint x: 231, endPoint y: 322, distance: 121.8
click at [231, 322] on div "Kit 1 Piston Rod $0.00 $0.00 1 Centre Description Centre as req'd $0.00 $0.00 $…" at bounding box center [751, 269] width 1068 height 490
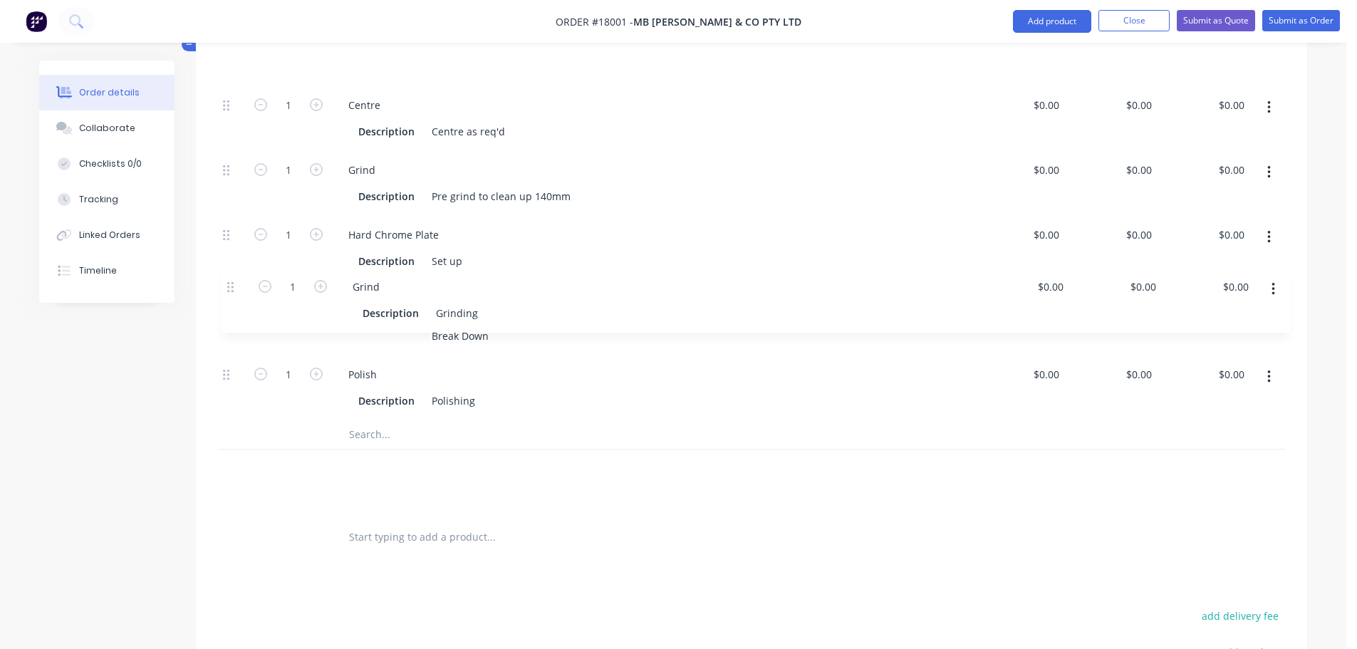
drag, startPoint x: 224, startPoint y: 442, endPoint x: 229, endPoint y: 288, distance: 153.9
click at [229, 288] on div "Kit 1 Piston Rod $0.00 $0.00 1 Centre Description Centre as req'd $0.00 $0.00 $…" at bounding box center [751, 269] width 1068 height 490
click at [234, 392] on div at bounding box center [231, 387] width 28 height 65
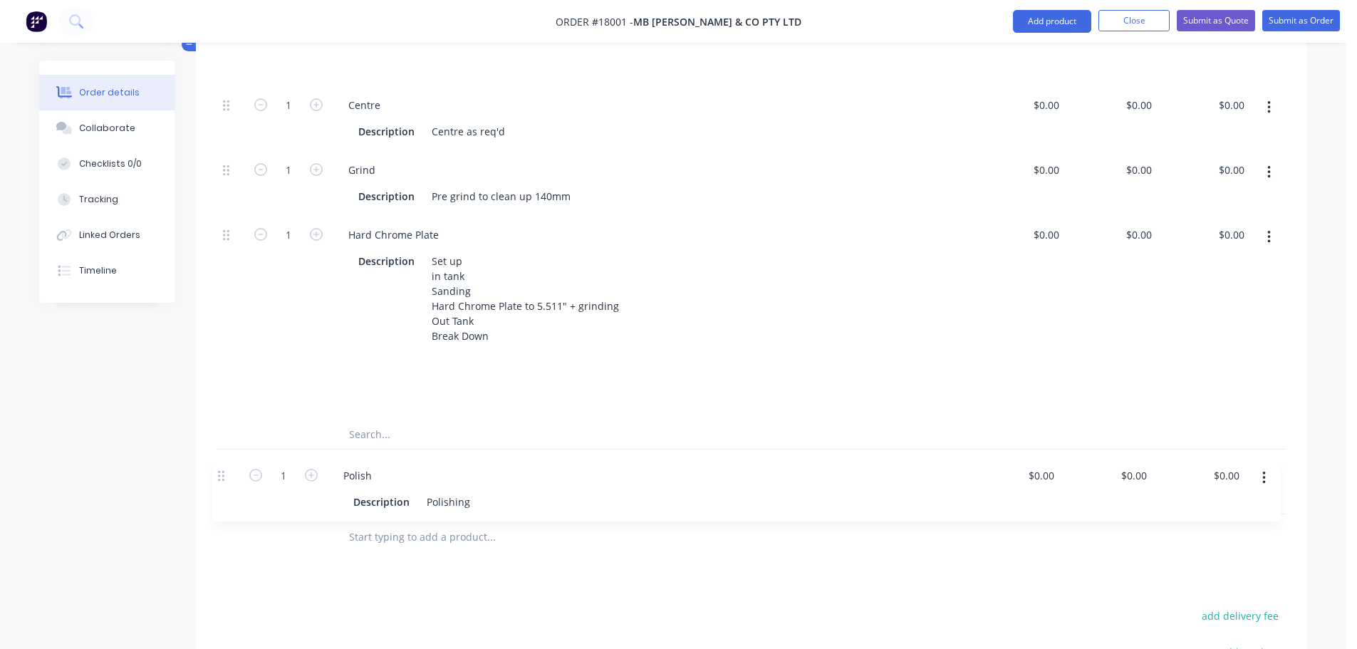
scroll to position [518, 0]
drag, startPoint x: 226, startPoint y: 347, endPoint x: 221, endPoint y: 476, distance: 129.7
click at [221, 476] on div "Kit 1 Piston Rod $0.00 $0.00 1 Centre Description Centre as req'd $0.00 $0.00 $…" at bounding box center [751, 266] width 1068 height 490
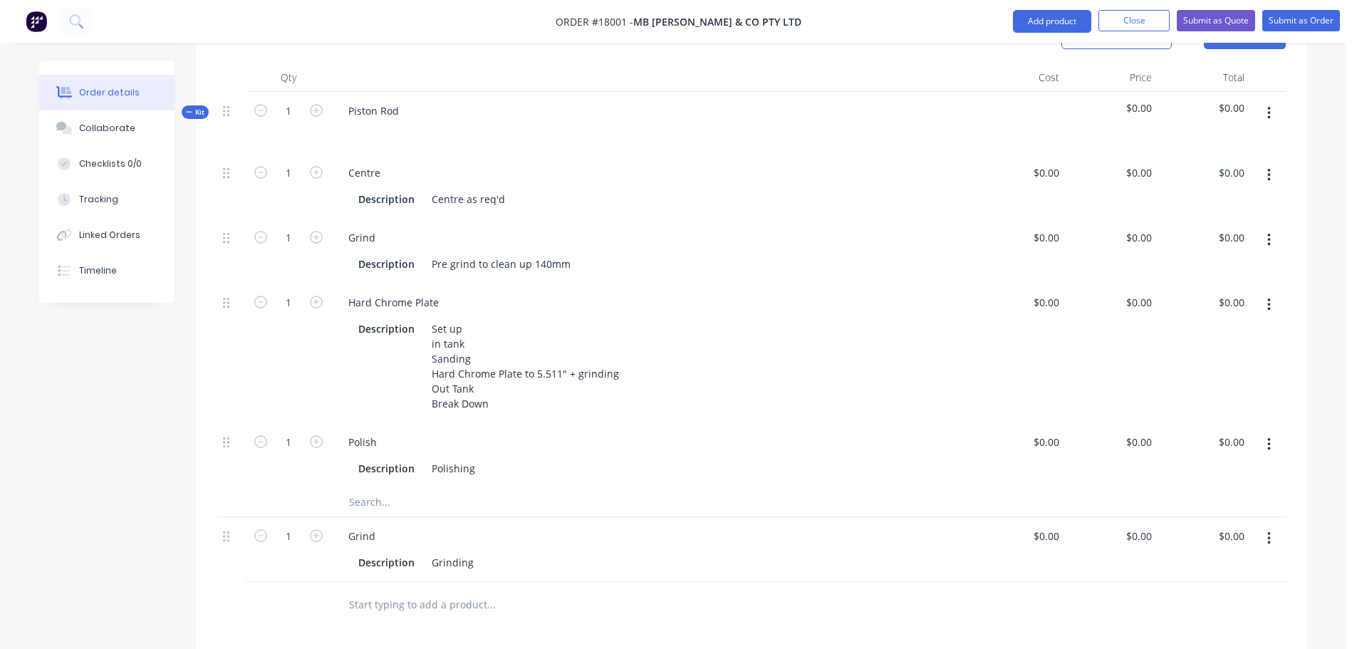
scroll to position [448, 0]
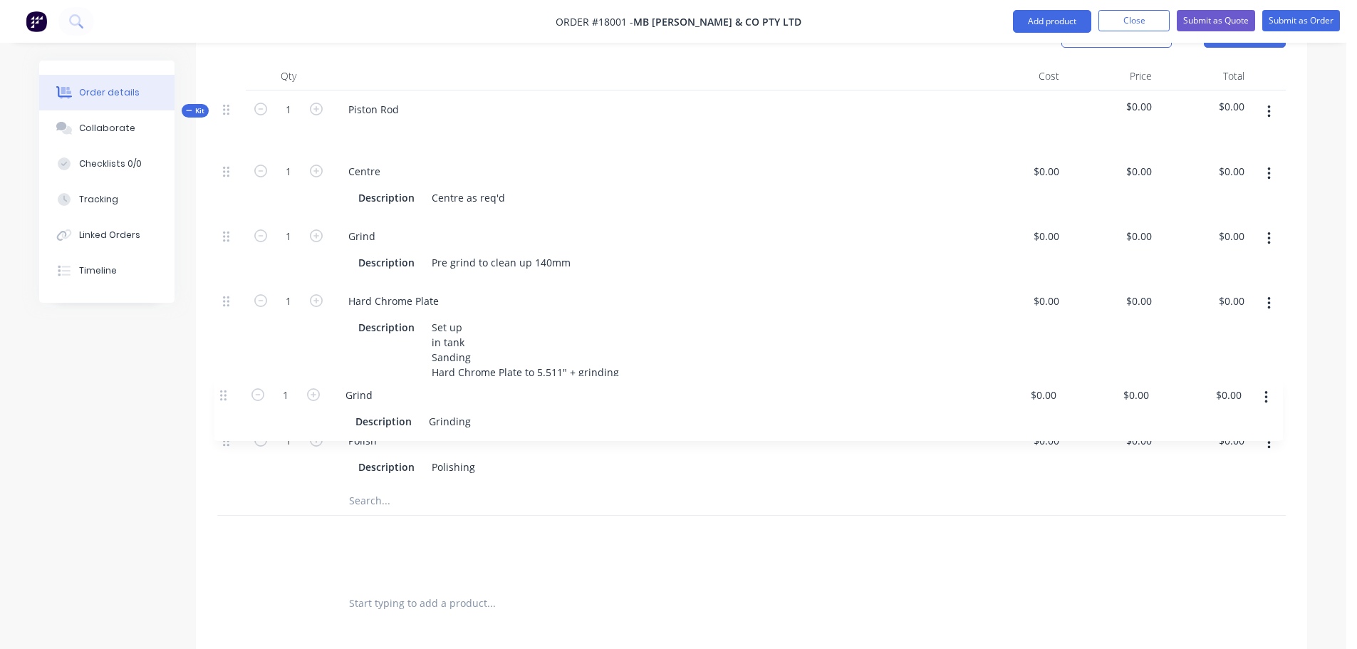
drag, startPoint x: 226, startPoint y: 509, endPoint x: 221, endPoint y: 375, distance: 134.0
click at [221, 375] on div "Kit 1 Piston Rod $0.00 $0.00 1 Centre Description Centre as req'd $0.00 $0.00 $…" at bounding box center [751, 335] width 1068 height 490
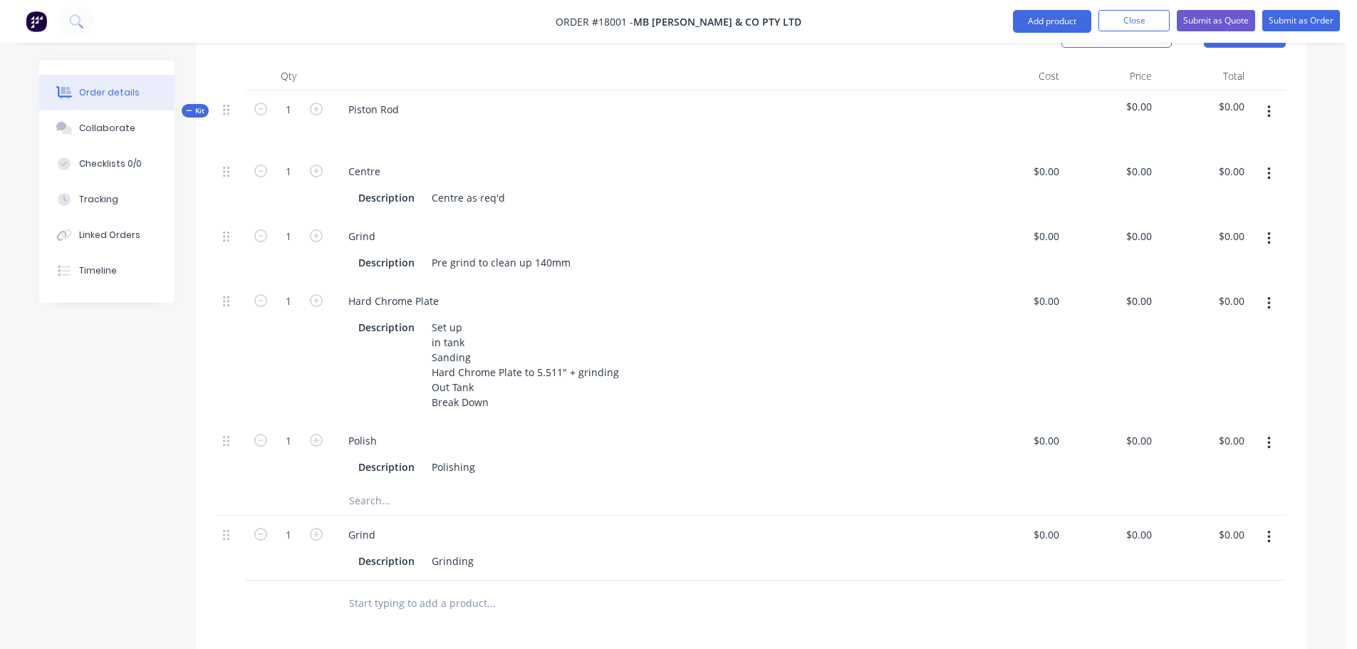
click at [1268, 529] on icon "button" at bounding box center [1269, 537] width 4 height 16
click at [1181, 648] on div "Delete" at bounding box center [1218, 659] width 110 height 21
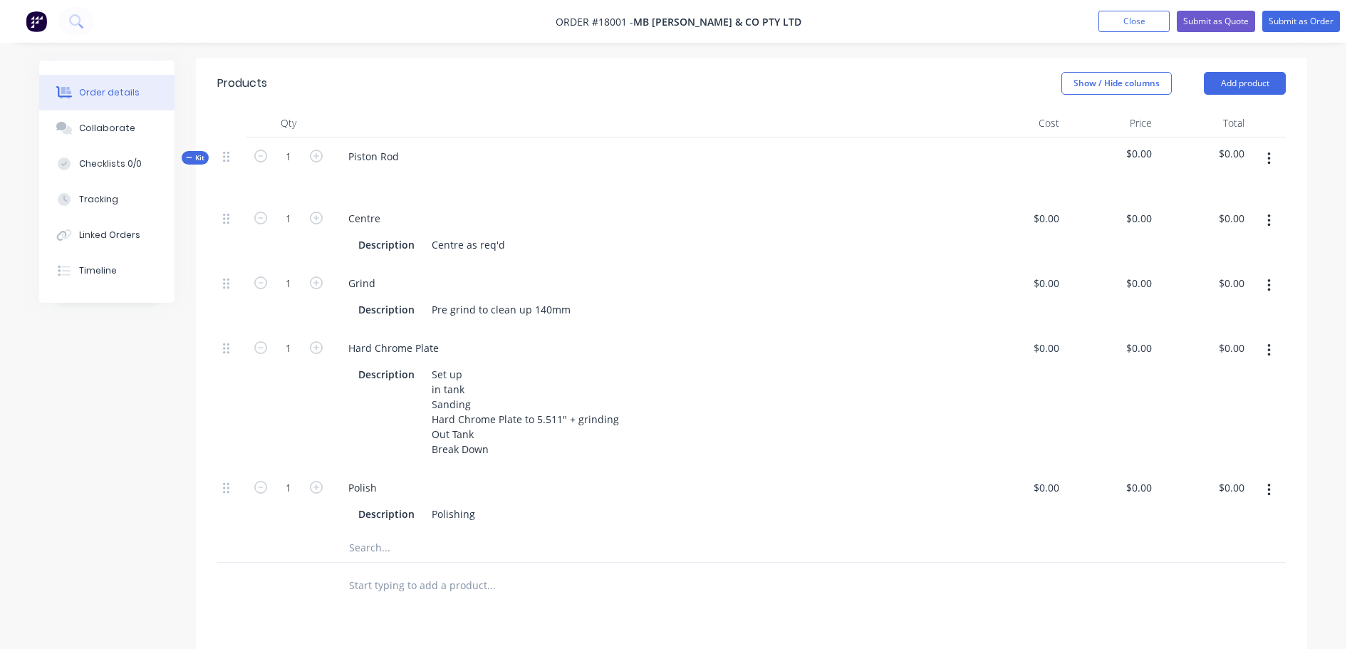
scroll to position [306, 0]
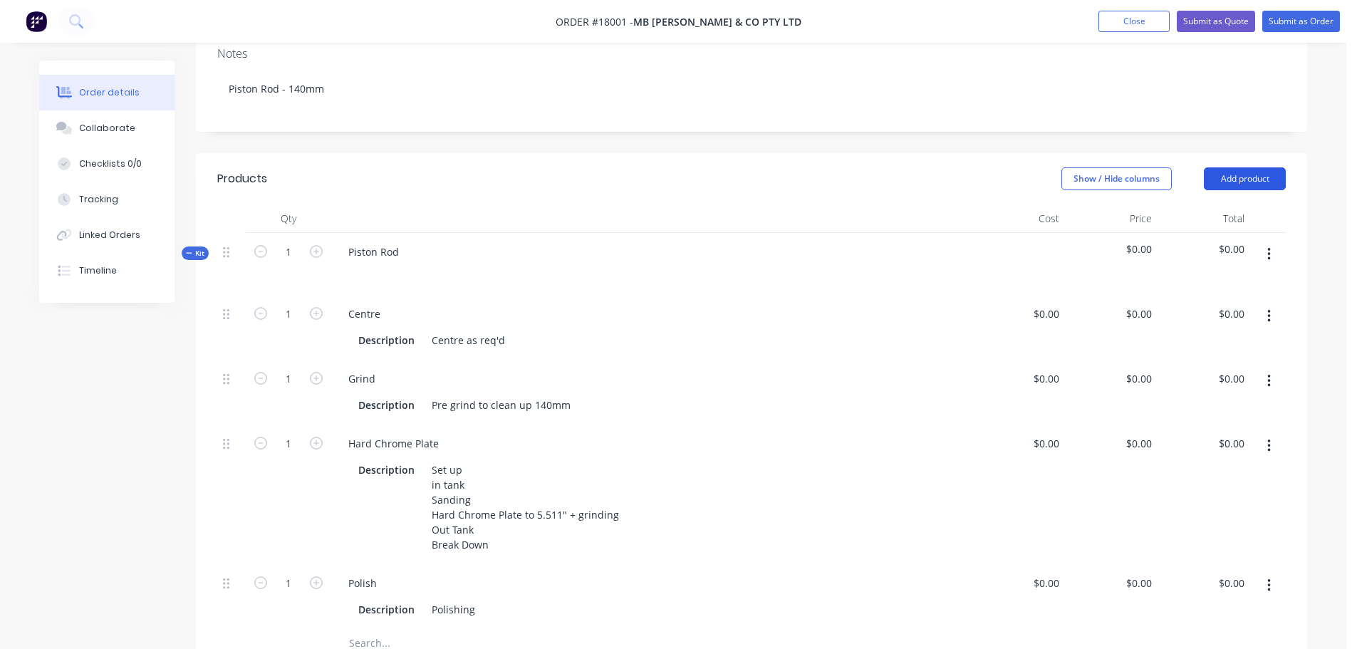
click at [1252, 167] on button "Add product" at bounding box center [1245, 178] width 82 height 23
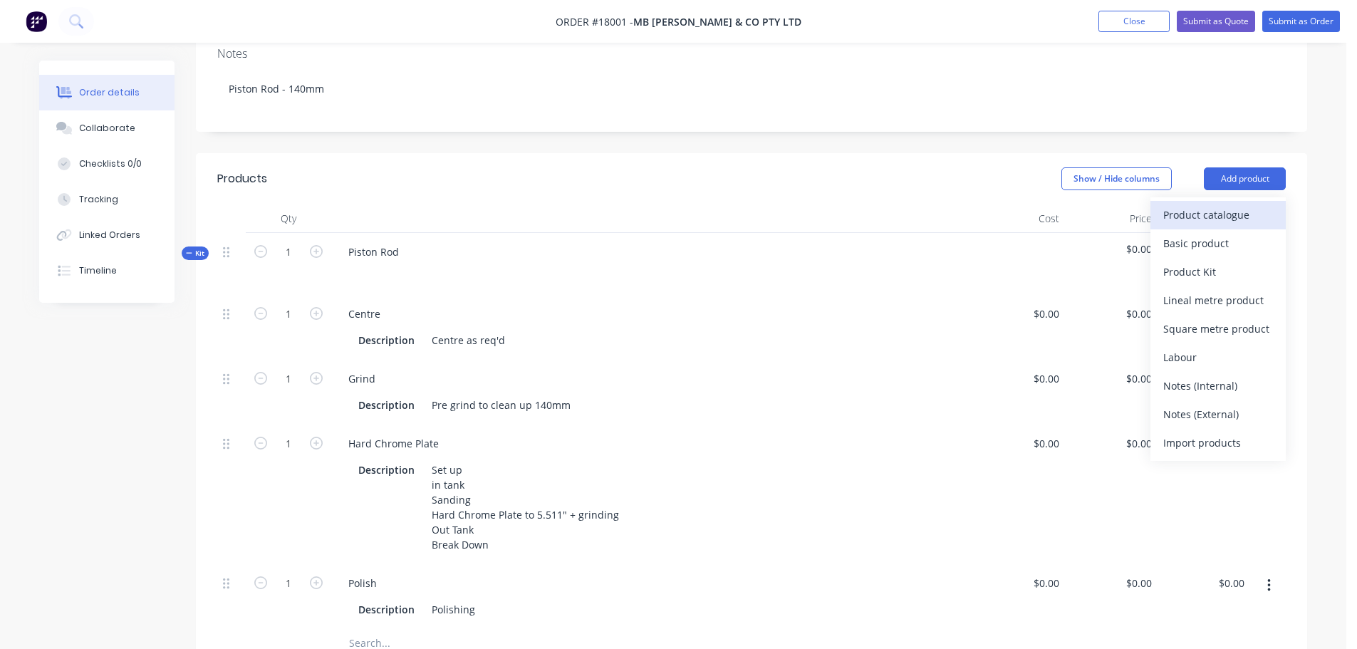
click at [1223, 204] on div "Product catalogue" at bounding box center [1218, 214] width 110 height 21
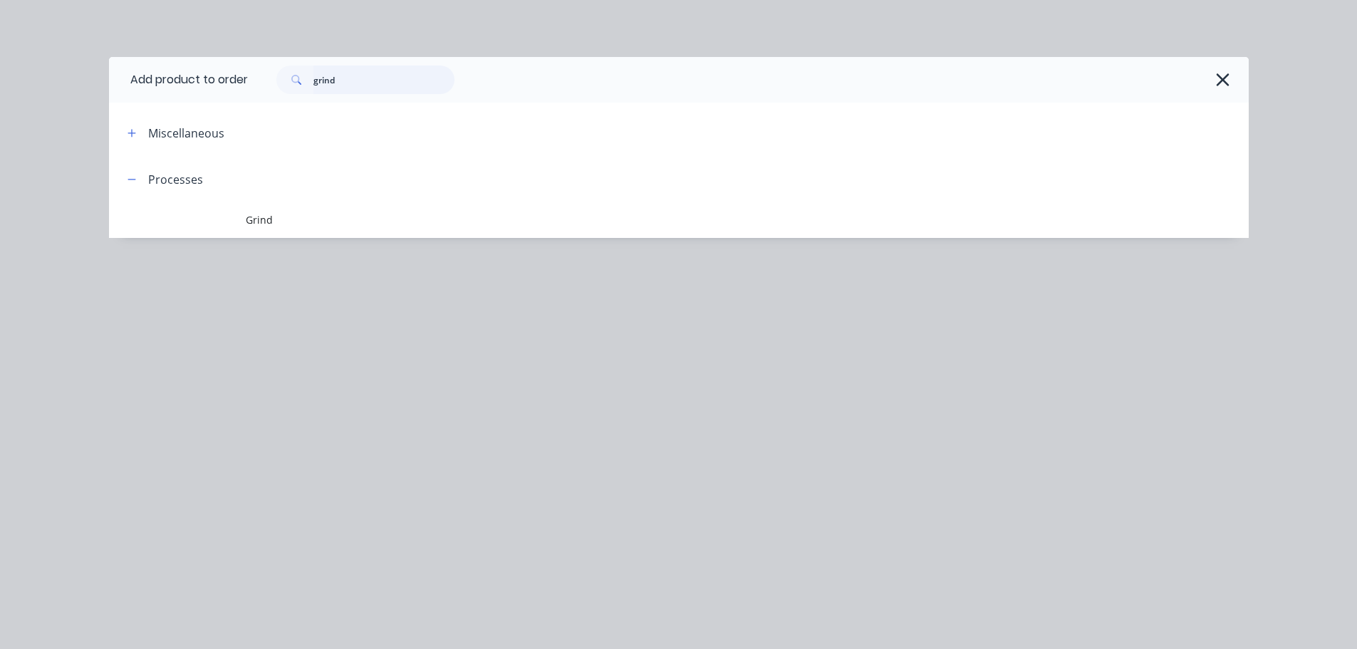
click at [361, 81] on input "grind" at bounding box center [383, 80] width 141 height 28
type input "g"
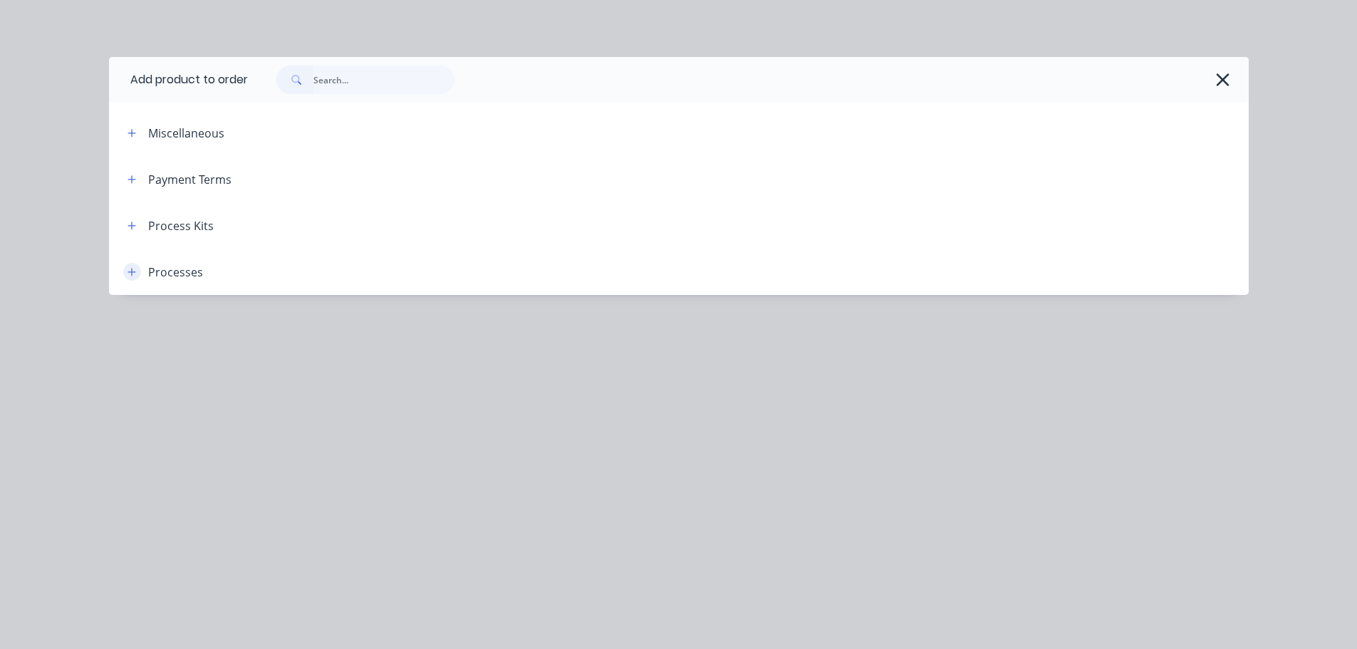
click at [127, 276] on icon "button" at bounding box center [131, 272] width 9 height 10
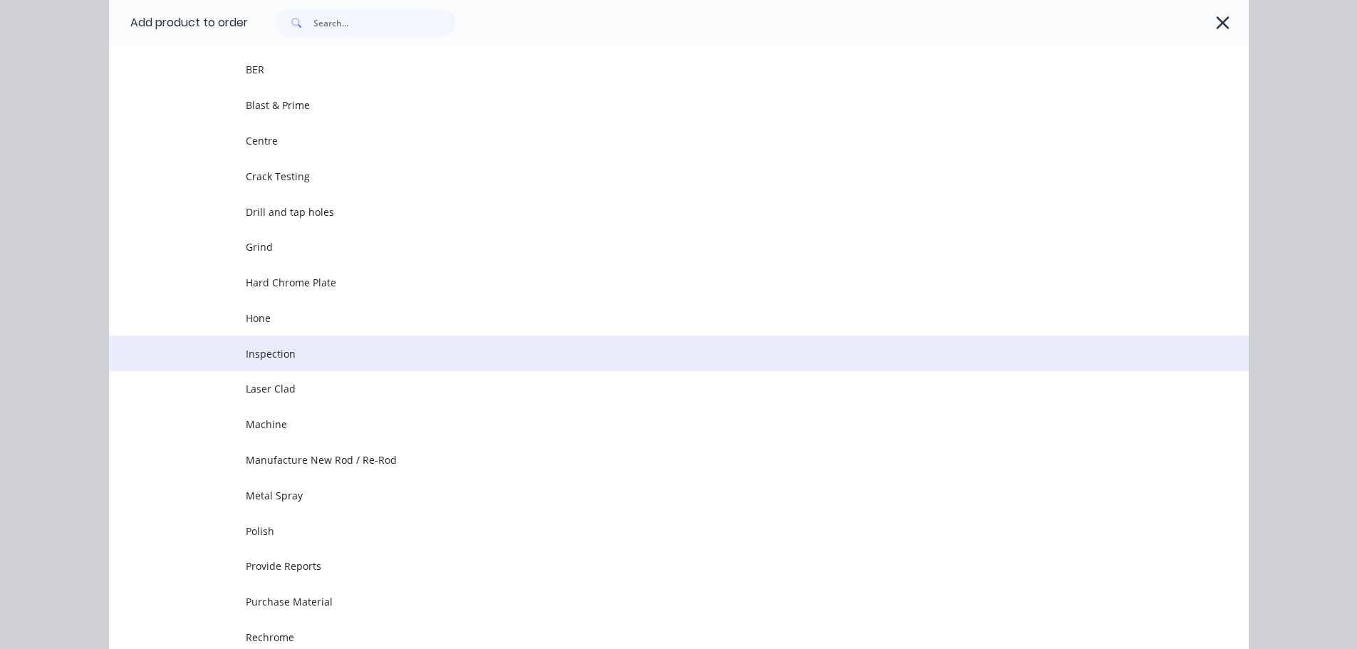
scroll to position [285, 0]
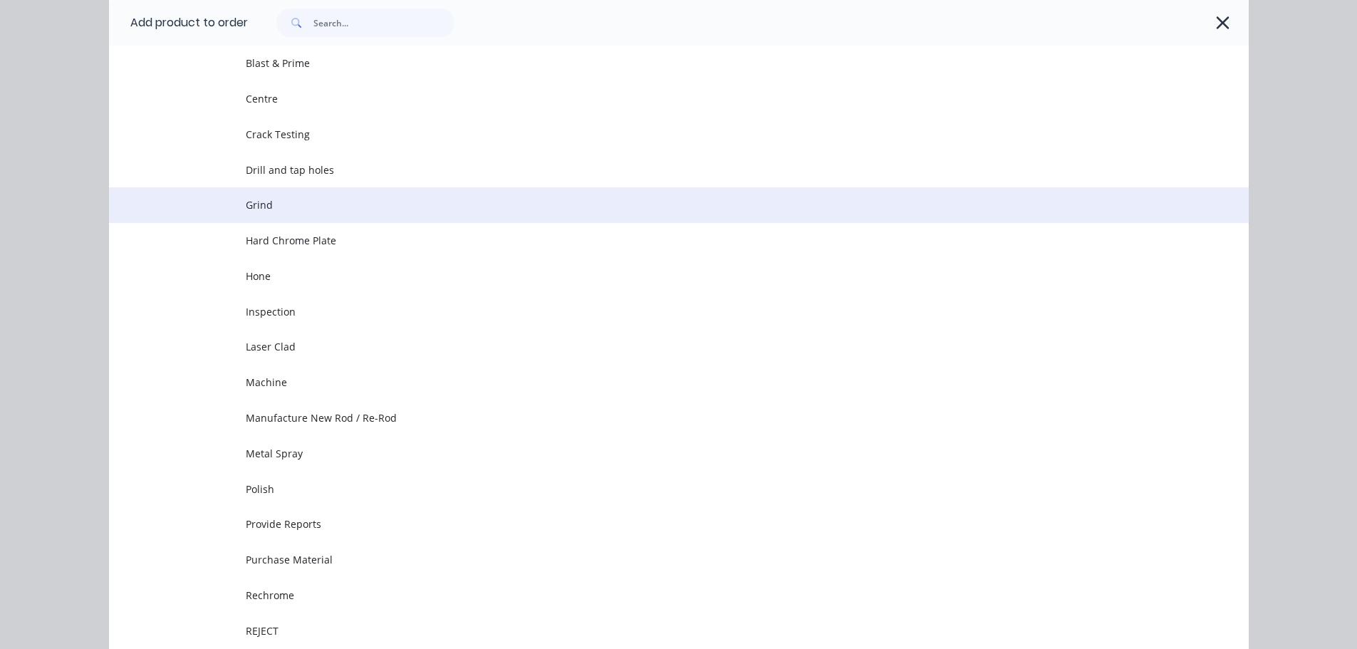
click at [260, 205] on span "Grind" at bounding box center [647, 204] width 802 height 15
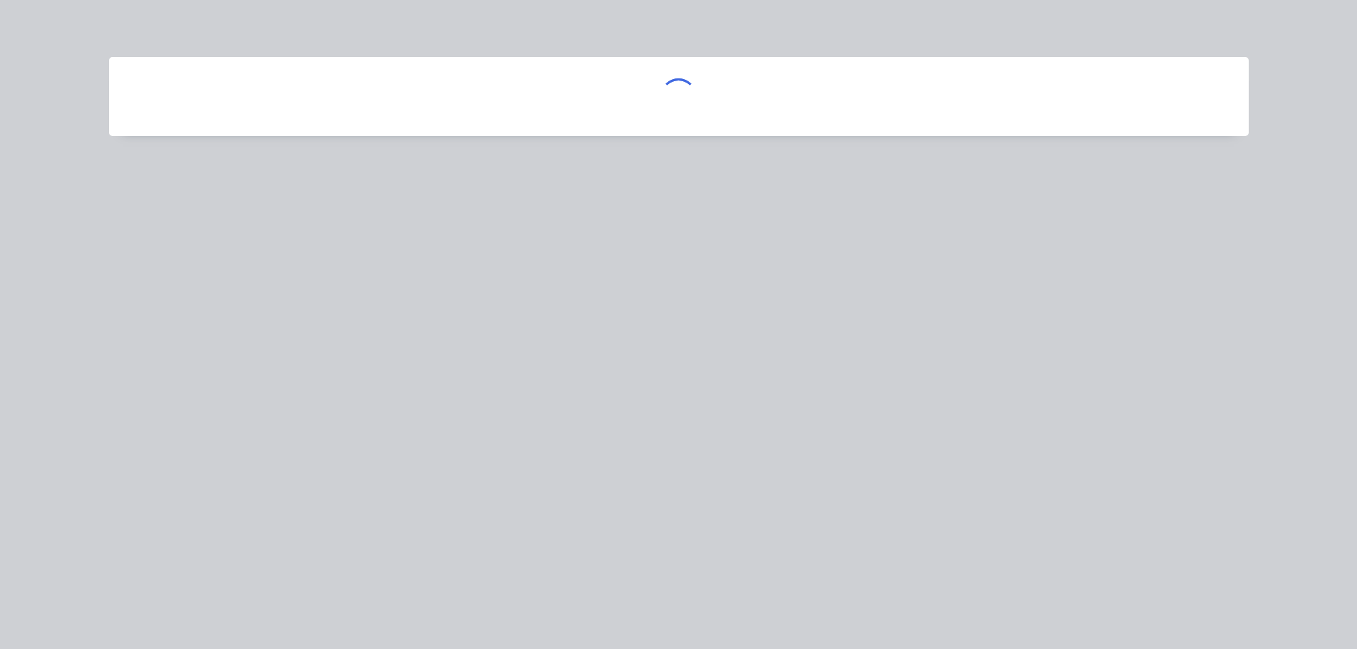
scroll to position [0, 0]
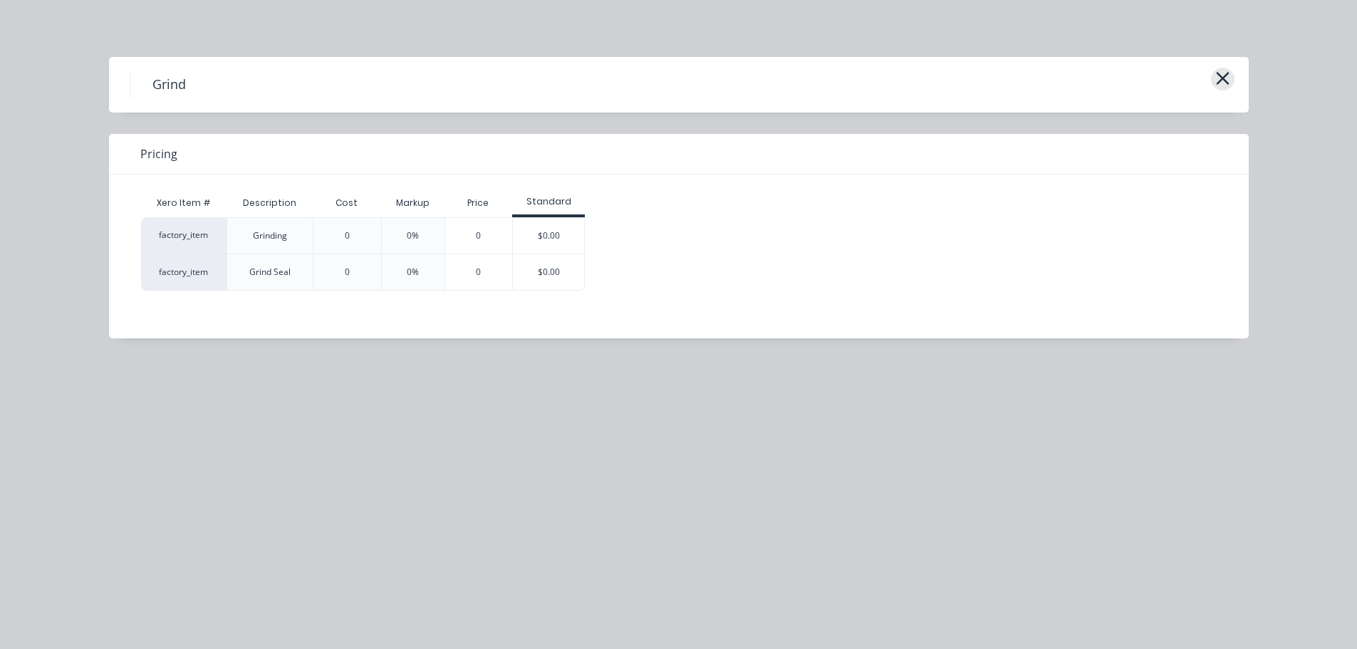
click at [1221, 80] on icon "button" at bounding box center [1222, 78] width 13 height 13
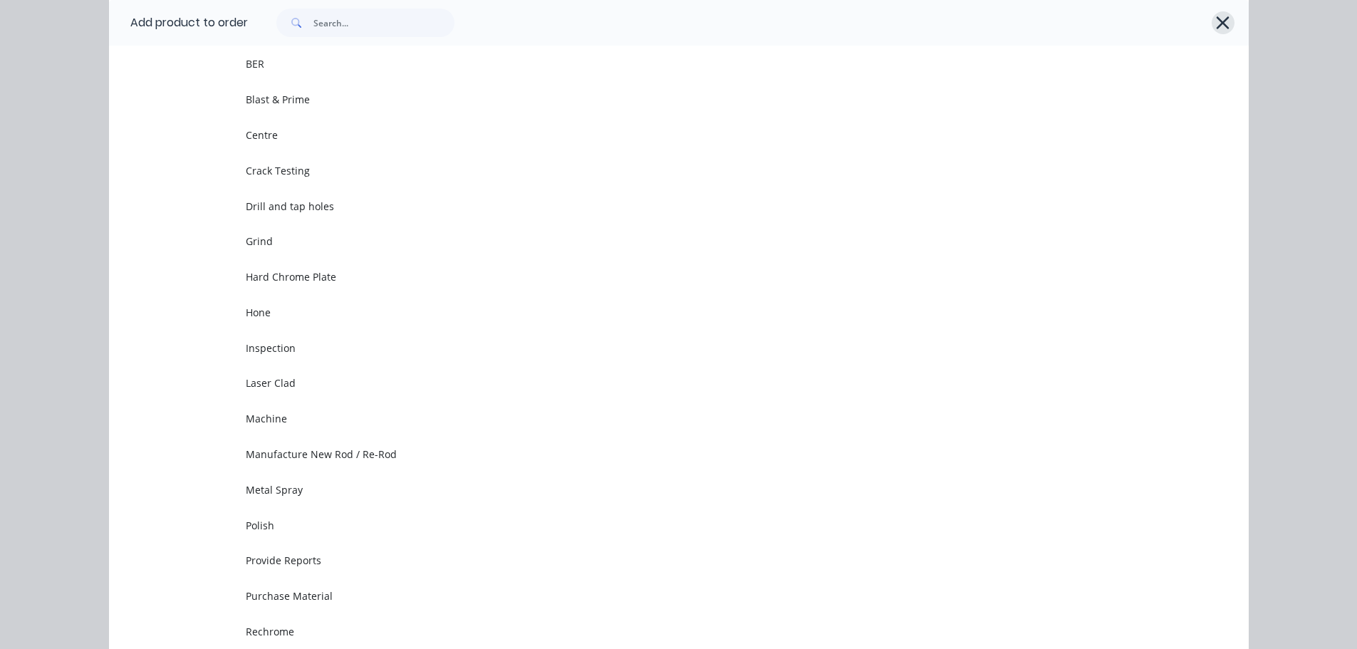
click at [1216, 26] on icon "button" at bounding box center [1222, 22] width 13 height 13
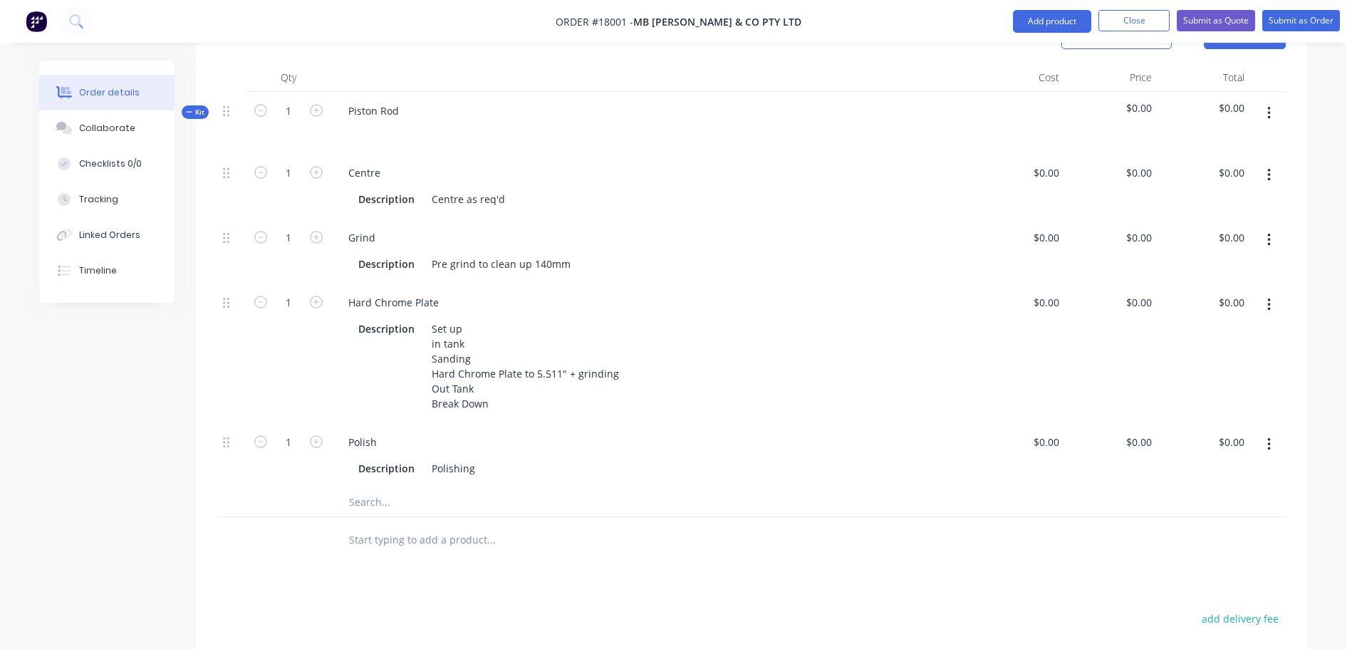
scroll to position [448, 0]
click at [1272, 226] on button "button" at bounding box center [1268, 239] width 33 height 26
click at [1205, 266] on div "Duplicate" at bounding box center [1218, 276] width 110 height 21
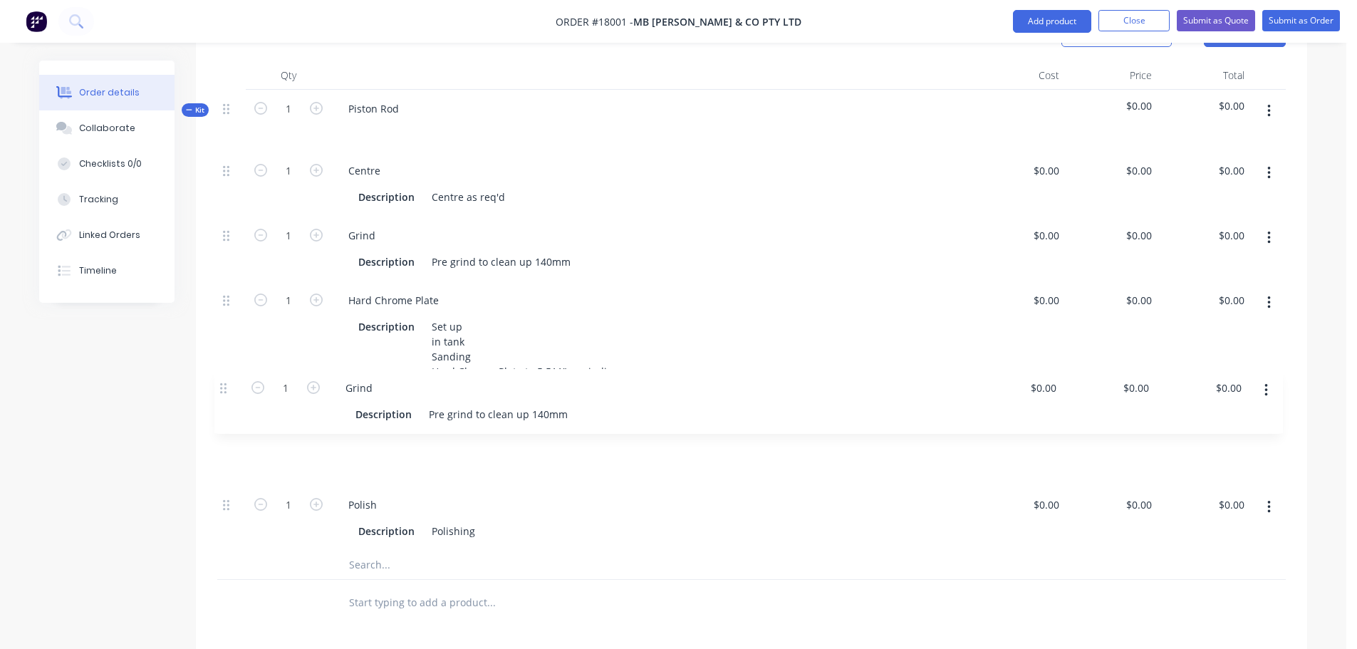
drag, startPoint x: 225, startPoint y: 481, endPoint x: 222, endPoint y: 385, distance: 96.2
click at [222, 385] on div "1 Centre Description Centre as req'd $0.00 $0.00 $0.00 $0.00 $0.00 $0.00 1 Grin…" at bounding box center [751, 351] width 1068 height 399
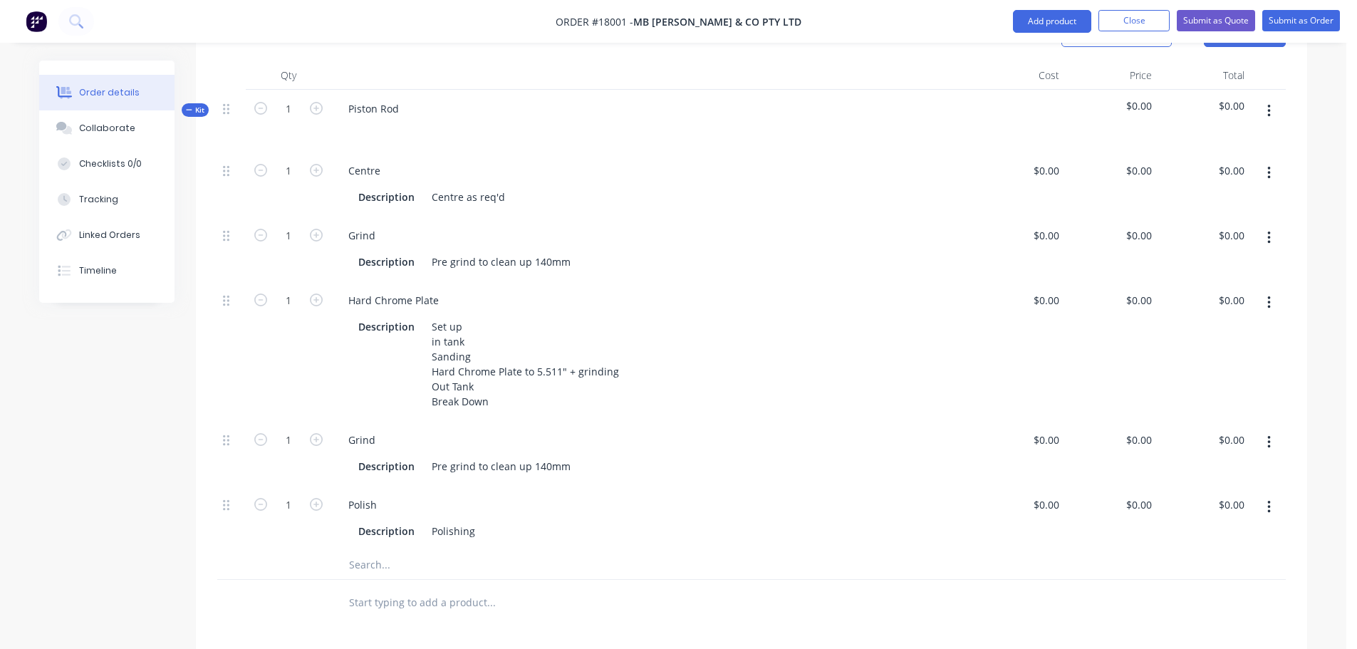
click at [1263, 429] on button "button" at bounding box center [1268, 442] width 33 height 26
click at [1185, 526] on div "Delete" at bounding box center [1218, 536] width 110 height 21
click at [1275, 225] on button "button" at bounding box center [1268, 238] width 33 height 26
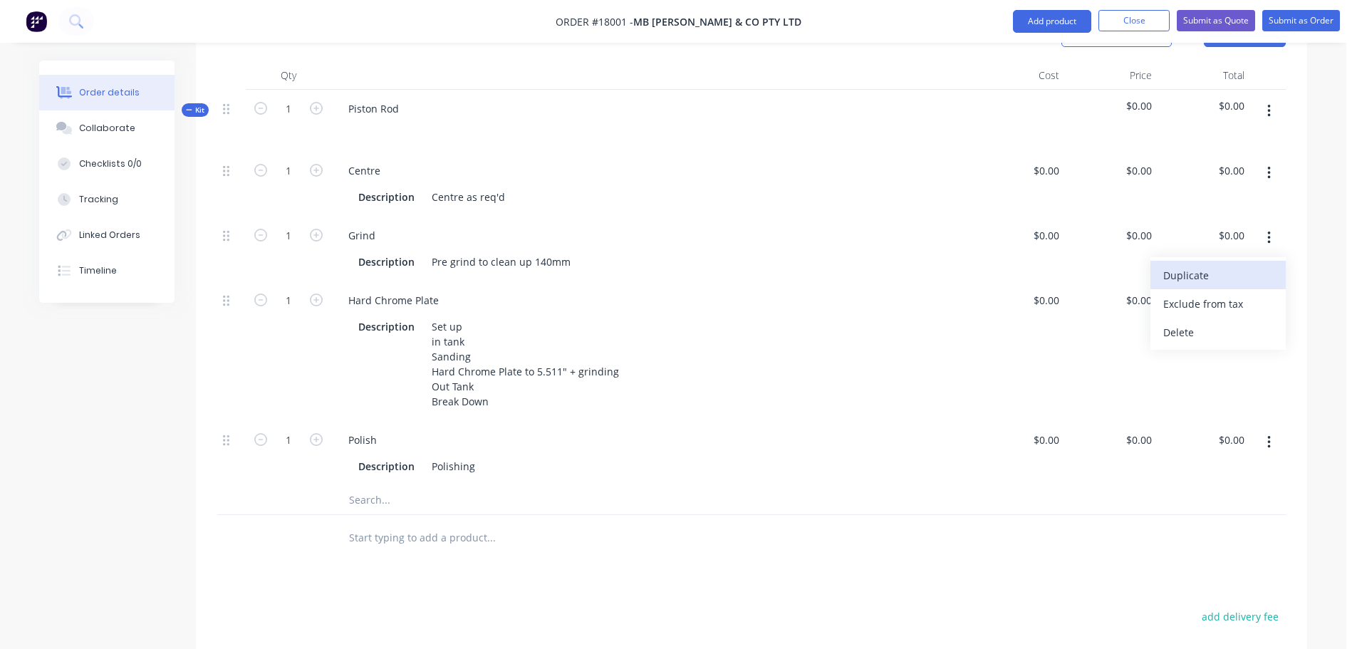
click at [1194, 265] on div "Duplicate" at bounding box center [1218, 275] width 110 height 21
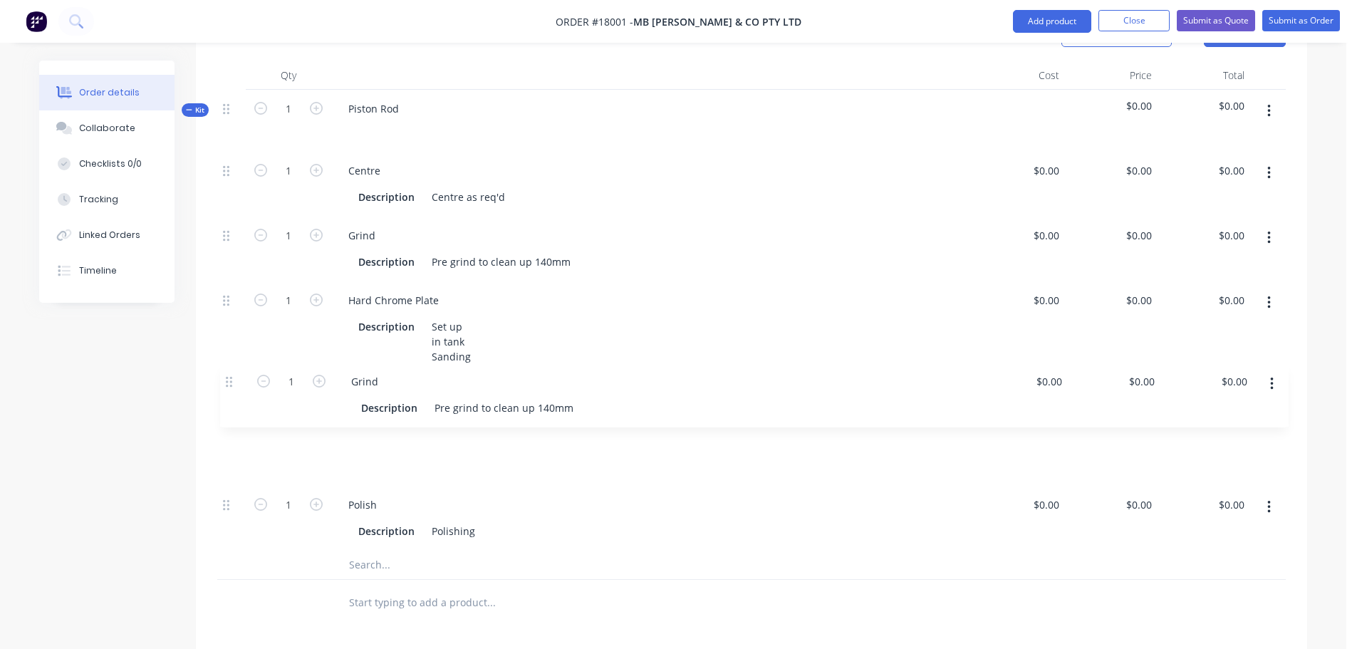
drag, startPoint x: 223, startPoint y: 482, endPoint x: 225, endPoint y: 375, distance: 106.8
click at [225, 375] on div "1 Centre Description Centre as req'd $0.00 $0.00 $0.00 $0.00 $0.00 $0.00 1 Grin…" at bounding box center [751, 351] width 1068 height 399
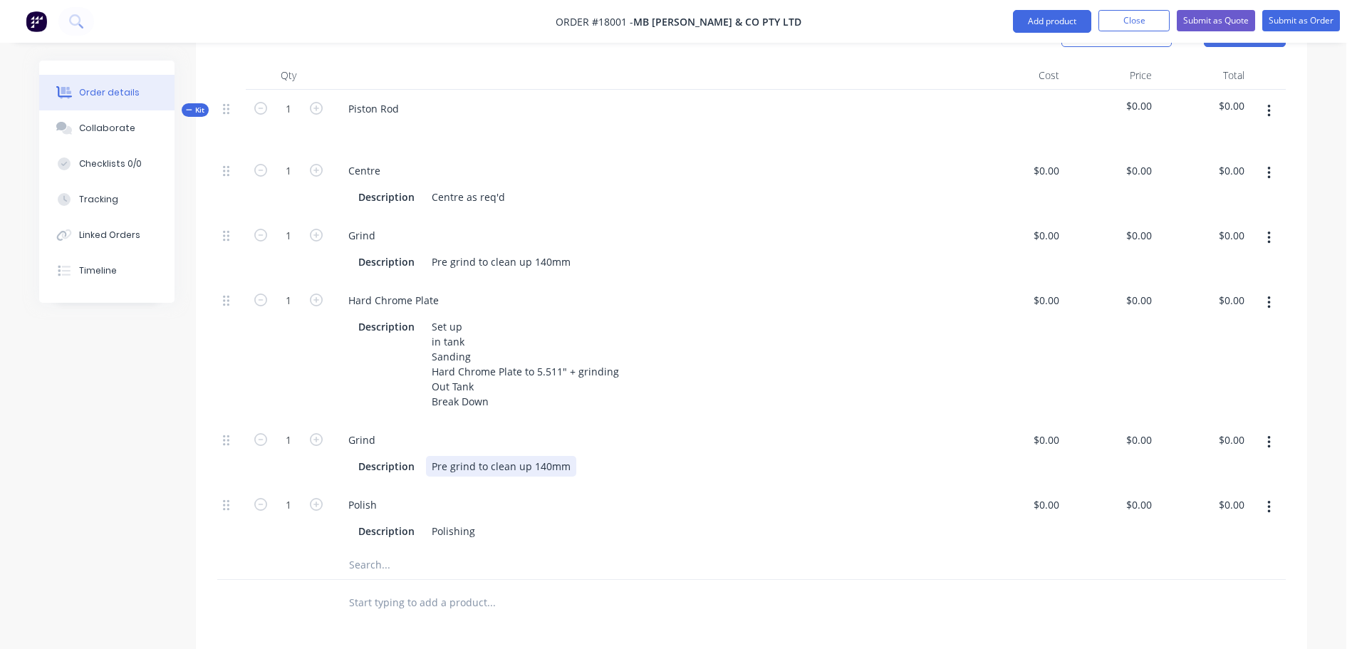
click at [451, 456] on div "Pre grind to clean up 140mm" at bounding box center [501, 466] width 150 height 21
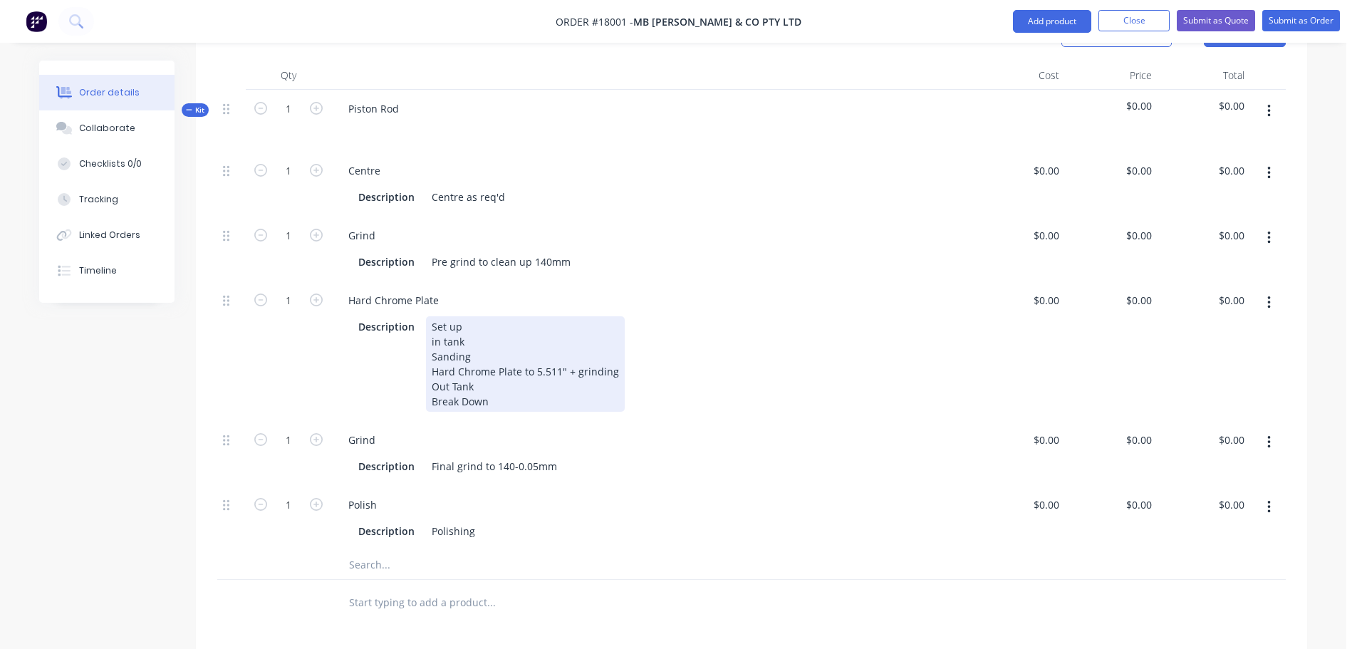
click at [569, 385] on div "Set up in tank Sanding Hard Chrome Plate to 5.511" + grinding Out Tank Break Do…" at bounding box center [525, 363] width 199 height 95
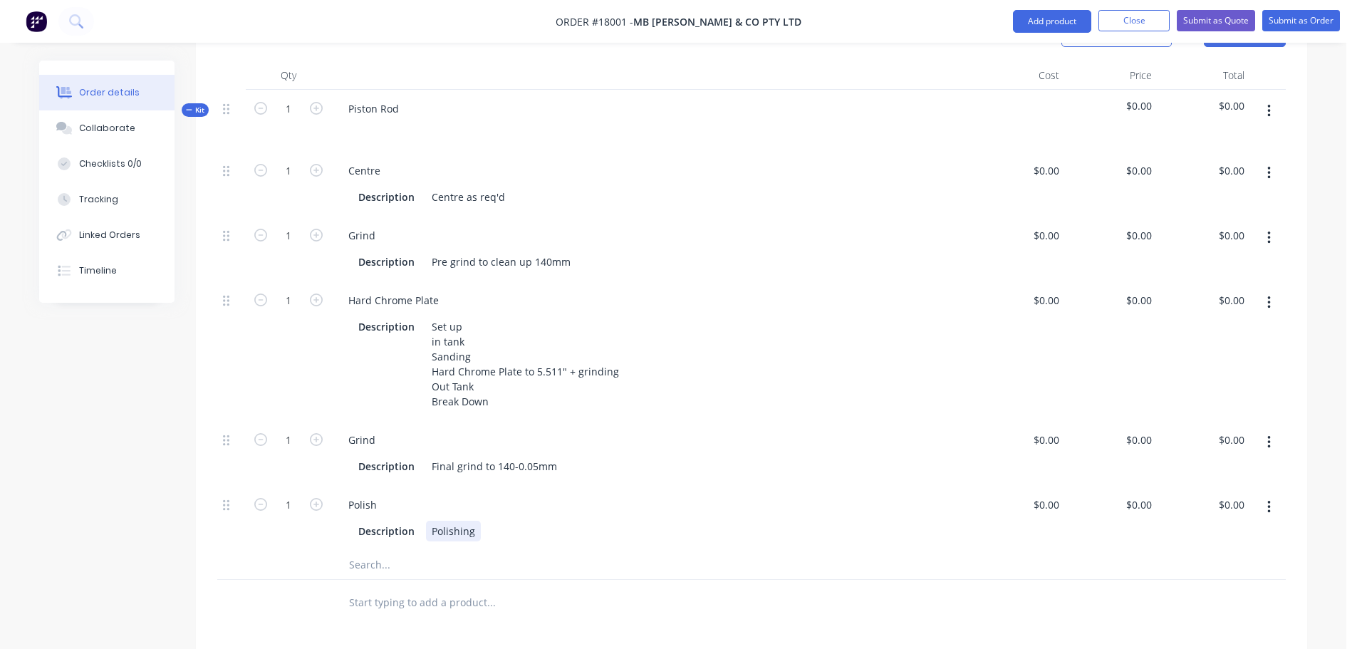
click at [486, 521] on div "Description Polishing" at bounding box center [649, 531] width 592 height 21
click at [267, 355] on div "1" at bounding box center [288, 351] width 85 height 140
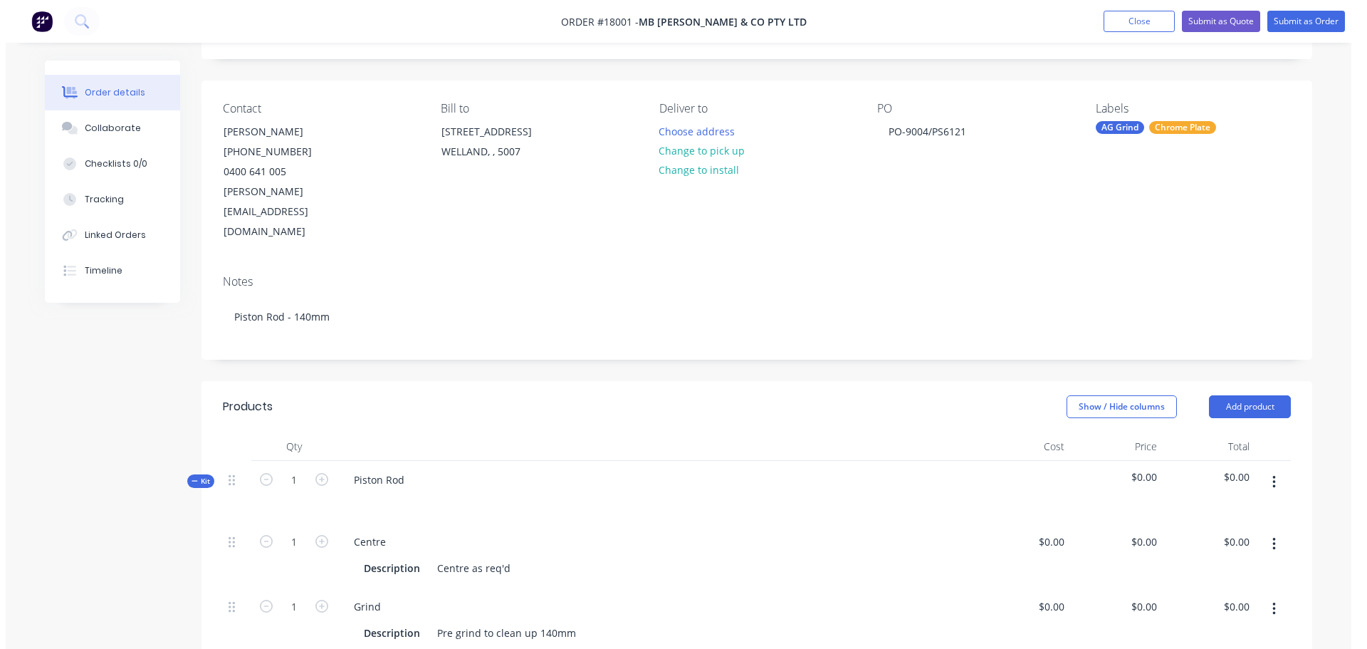
scroll to position [0, 0]
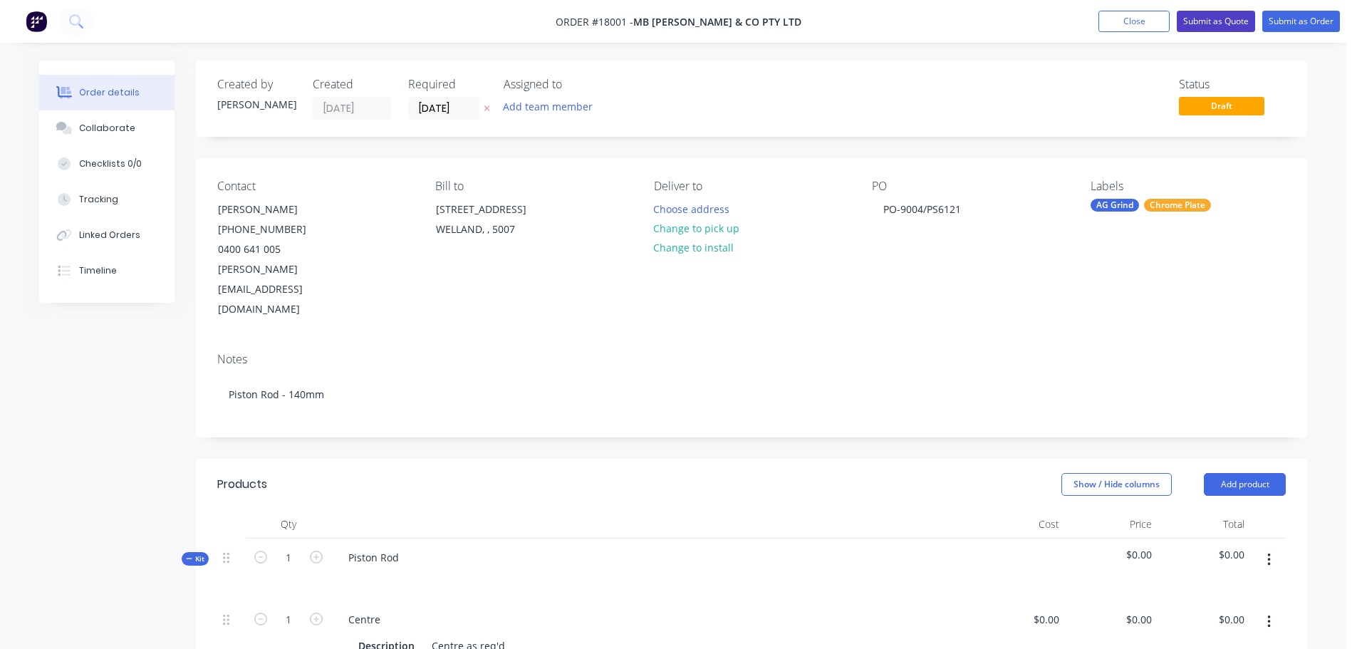
click at [1218, 18] on button "Submit as Quote" at bounding box center [1215, 21] width 78 height 21
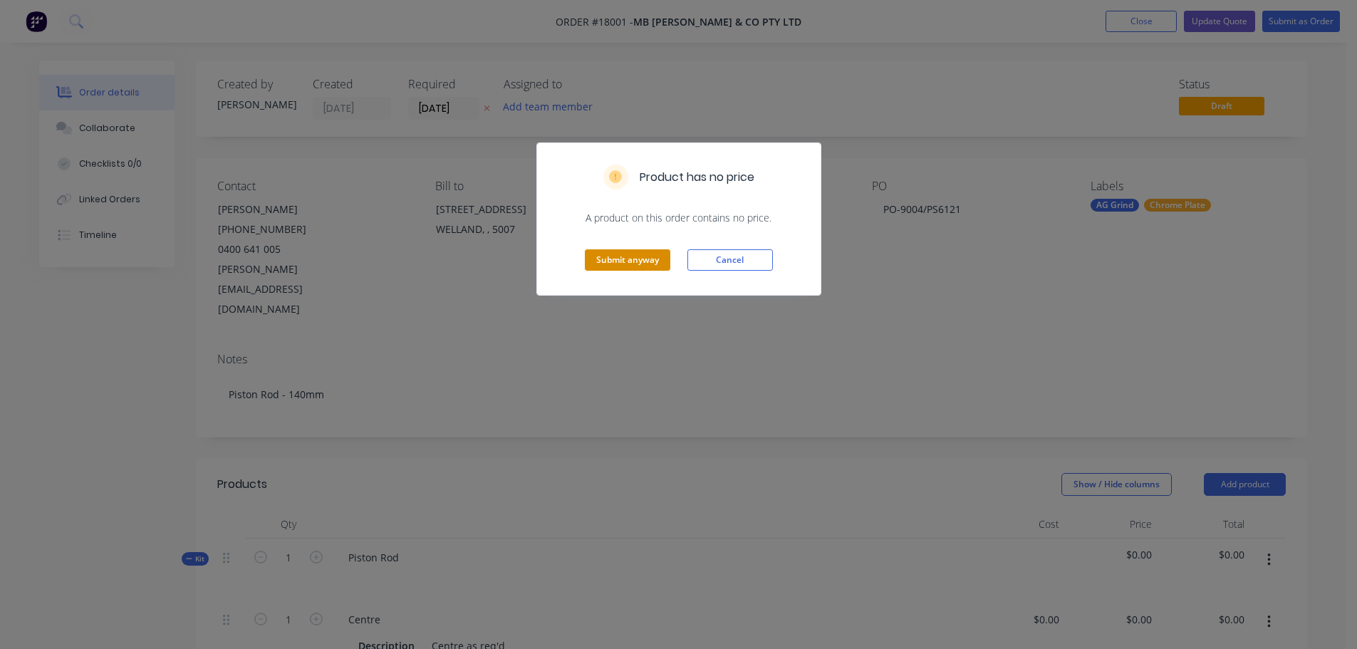
click at [647, 264] on button "Submit anyway" at bounding box center [627, 259] width 85 height 21
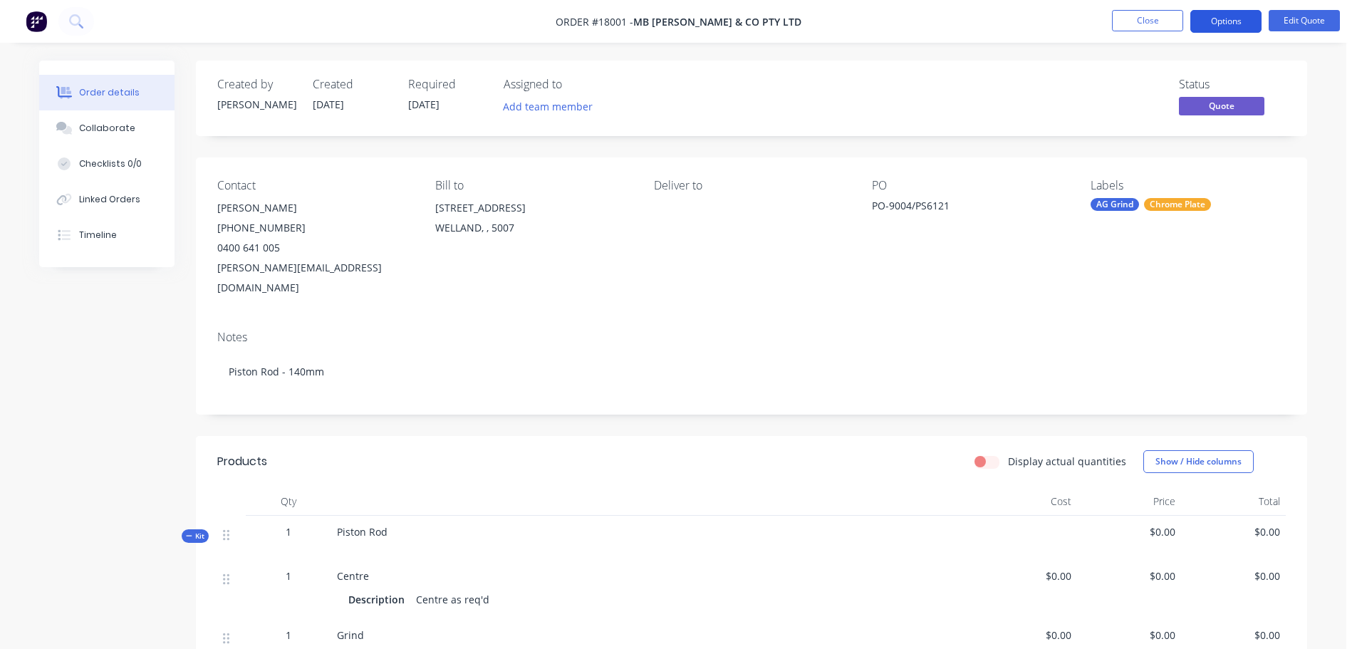
click at [1222, 22] on button "Options" at bounding box center [1225, 21] width 71 height 23
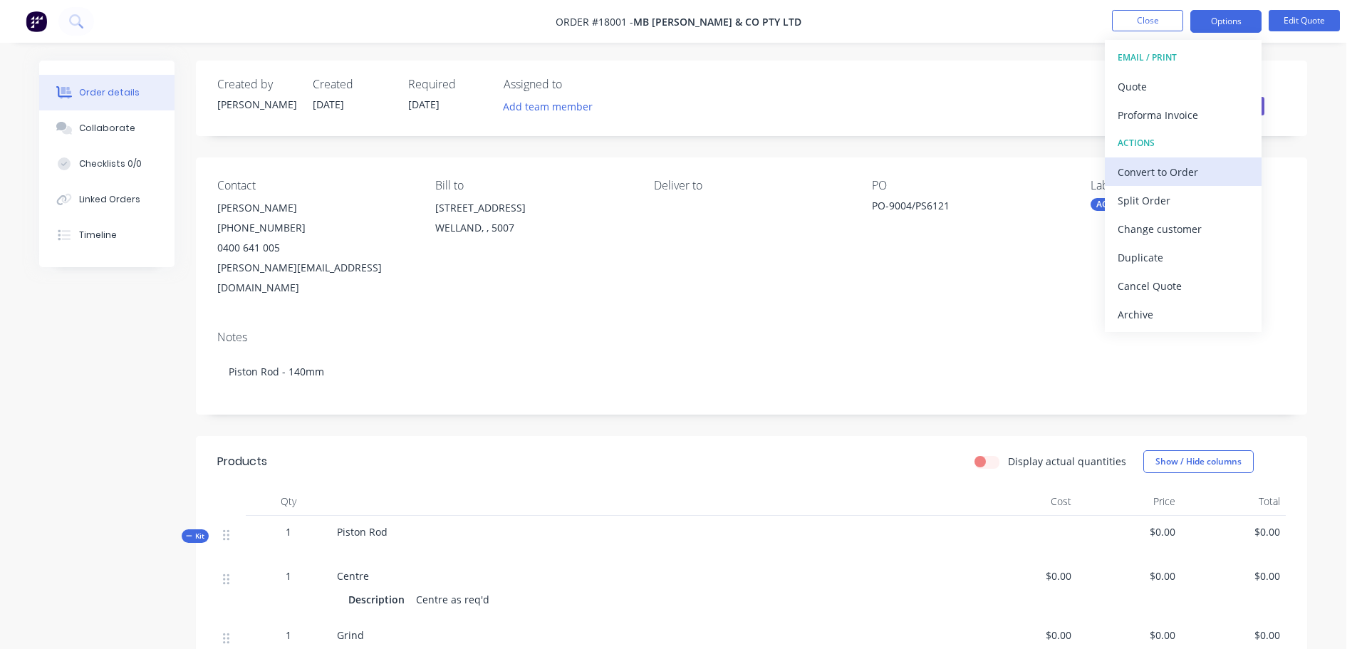
click at [1184, 172] on div "Convert to Order" at bounding box center [1182, 172] width 131 height 21
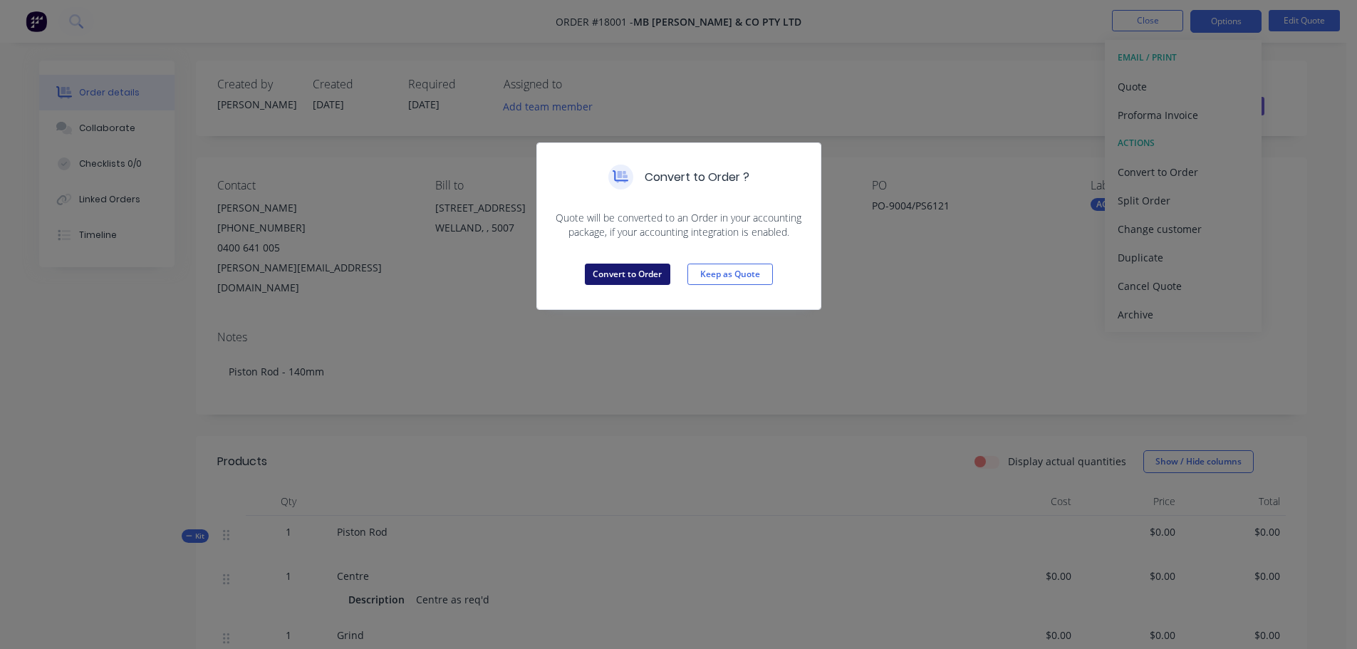
click at [647, 273] on button "Convert to Order" at bounding box center [627, 273] width 85 height 21
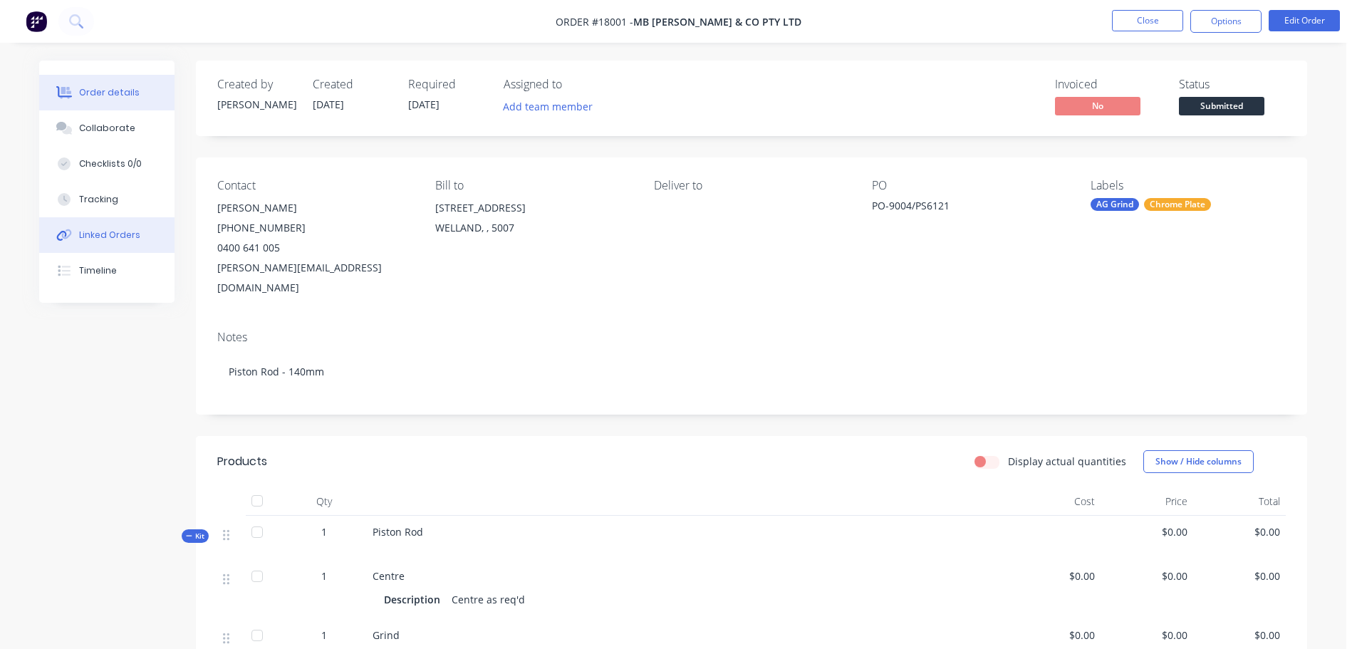
click at [110, 234] on div "Linked Orders" at bounding box center [109, 235] width 61 height 13
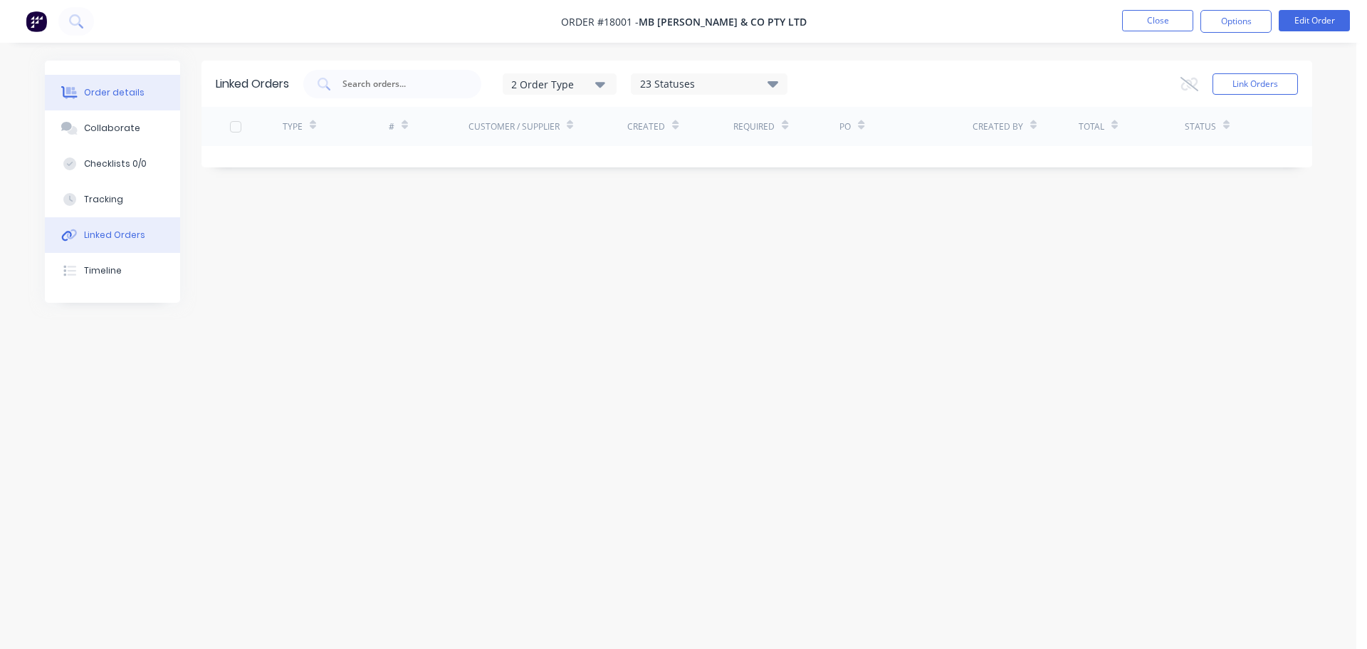
click at [118, 90] on div "Order details" at bounding box center [114, 92] width 61 height 13
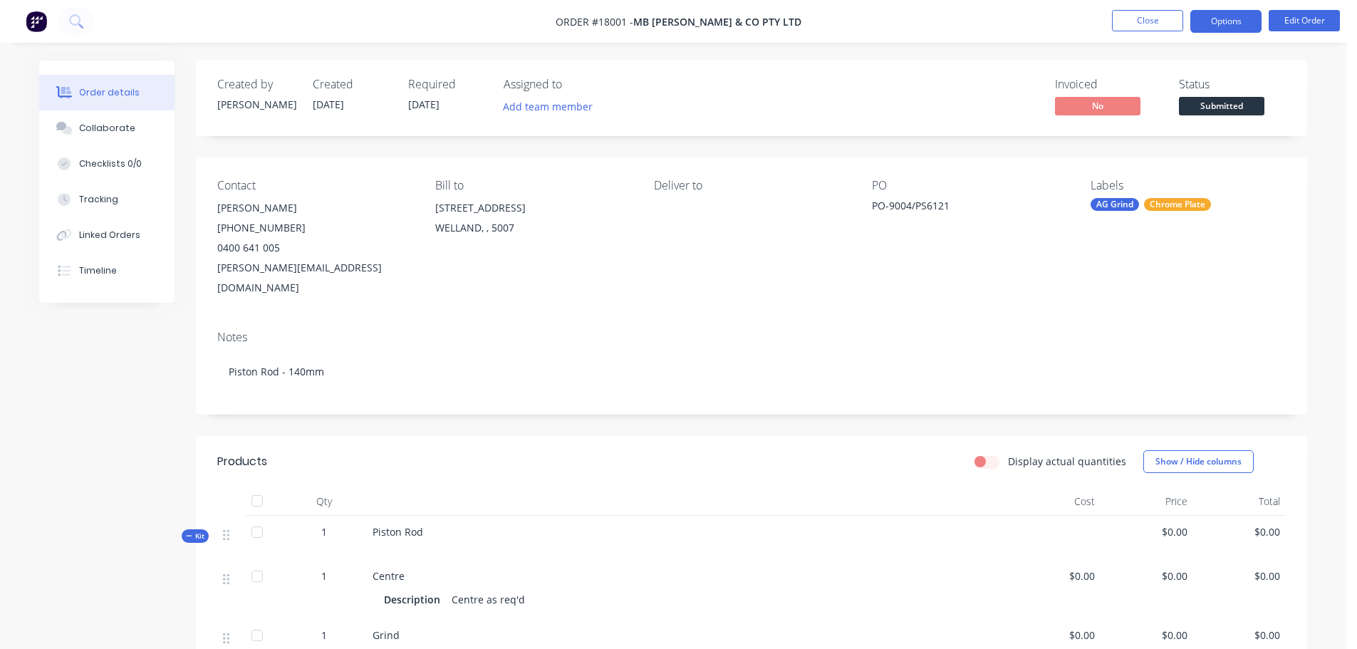
click at [1216, 21] on button "Options" at bounding box center [1225, 21] width 71 height 23
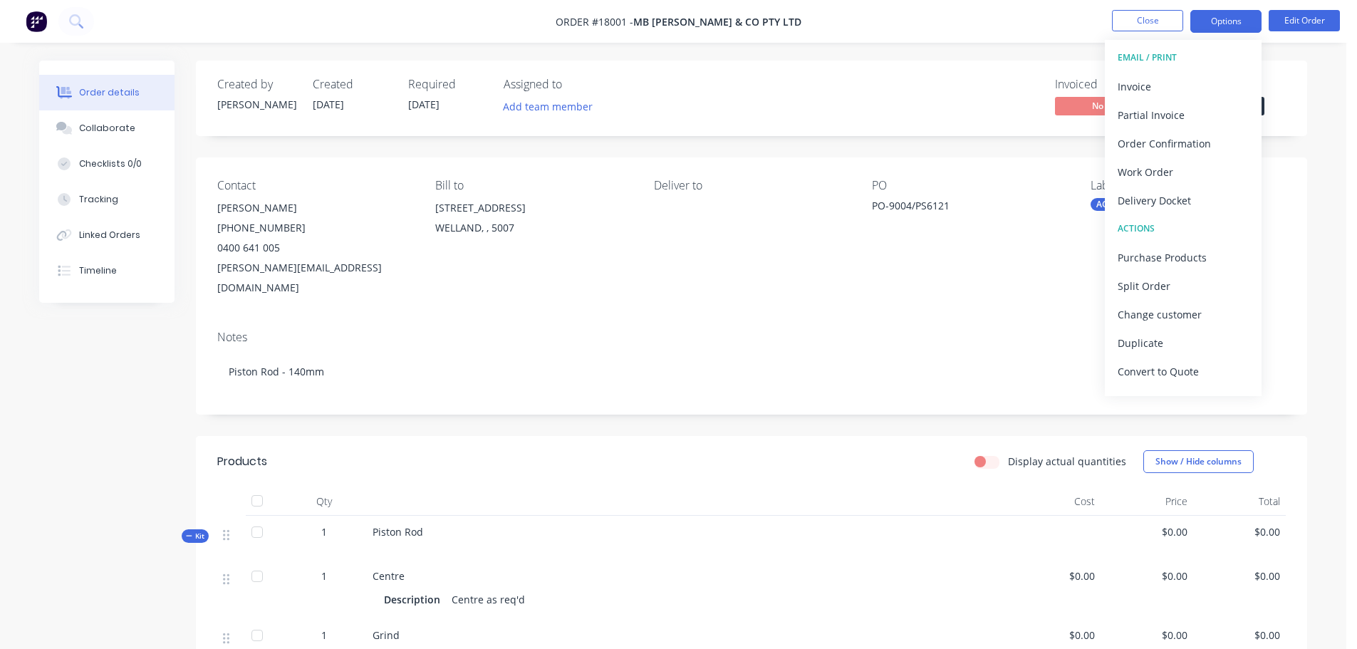
click at [1216, 21] on button "Options" at bounding box center [1225, 21] width 71 height 23
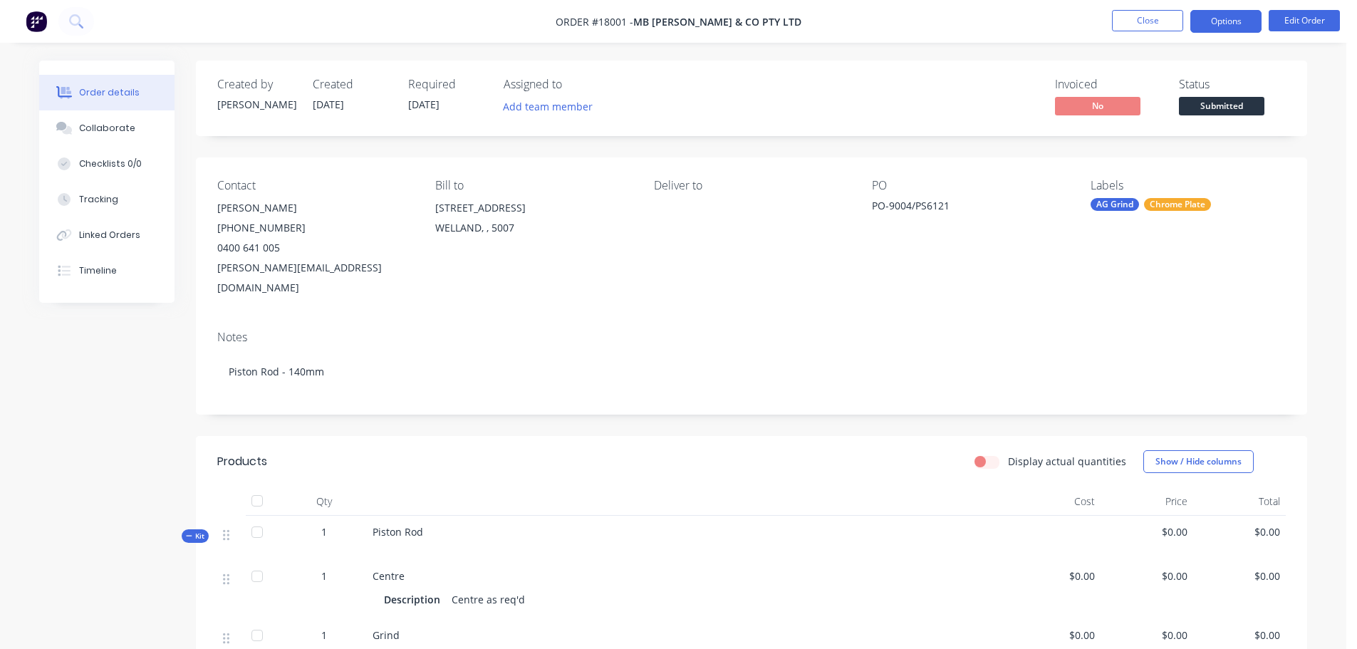
click at [1247, 21] on button "Options" at bounding box center [1225, 21] width 71 height 23
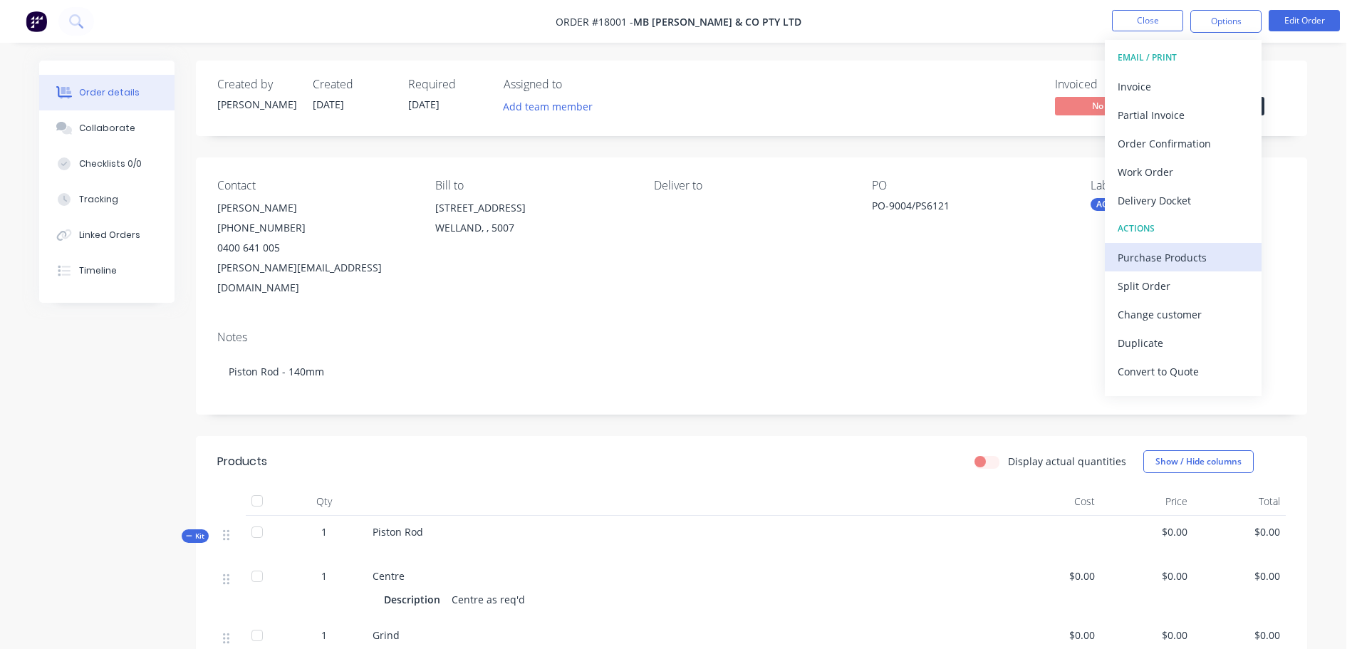
click at [1194, 259] on div "Purchase Products" at bounding box center [1182, 257] width 131 height 21
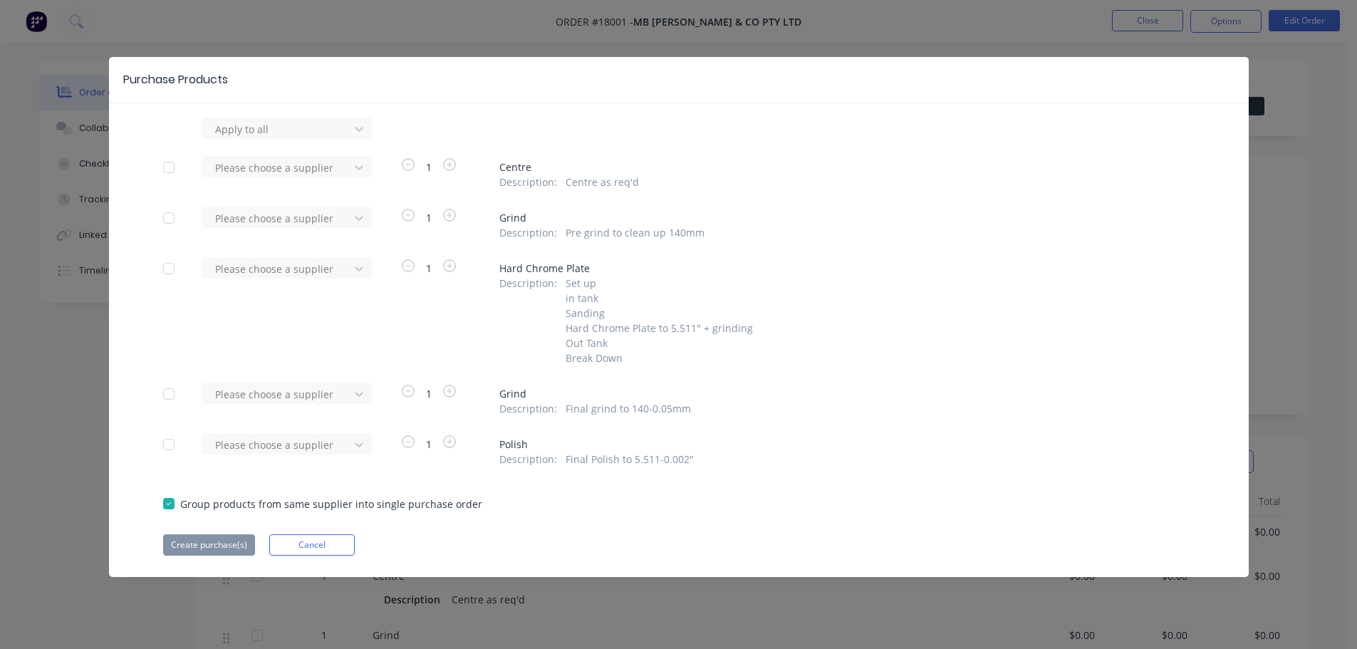
click at [167, 219] on div at bounding box center [169, 218] width 28 height 28
click at [358, 132] on icon at bounding box center [359, 129] width 9 height 5
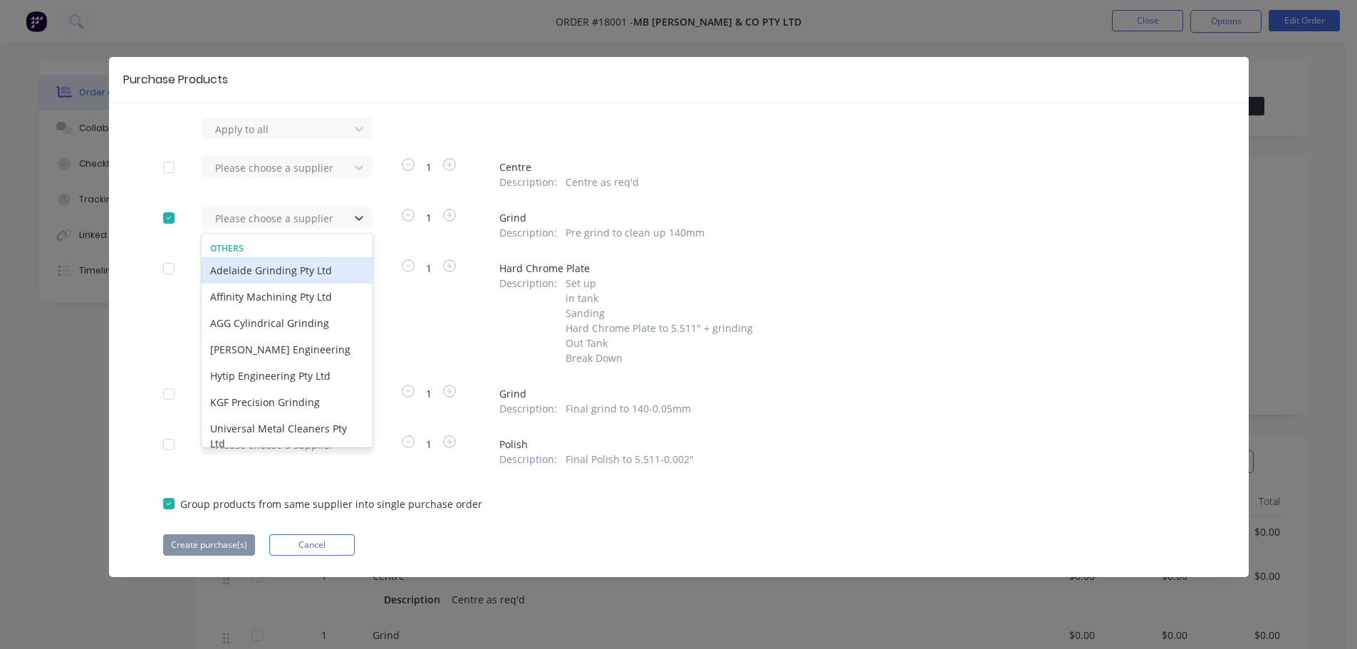
click at [308, 266] on div "Adelaide Grinding Pty Ltd" at bounding box center [287, 270] width 171 height 26
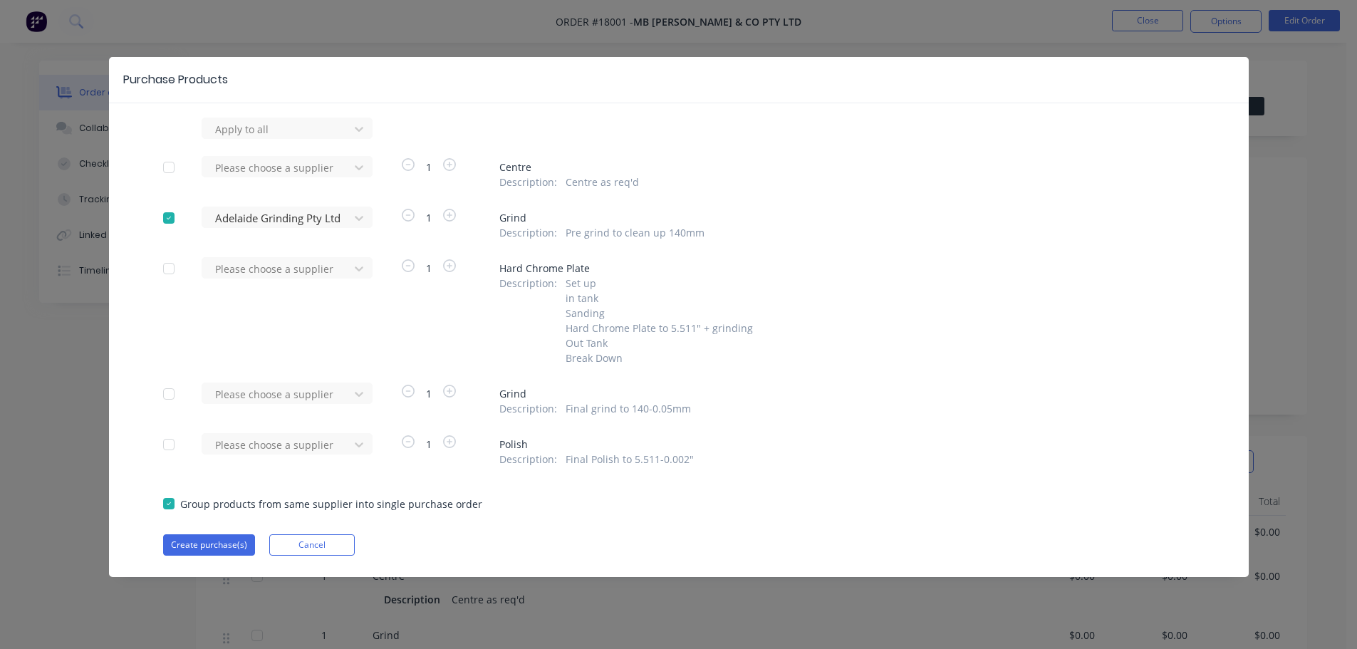
click at [170, 408] on div at bounding box center [169, 394] width 28 height 28
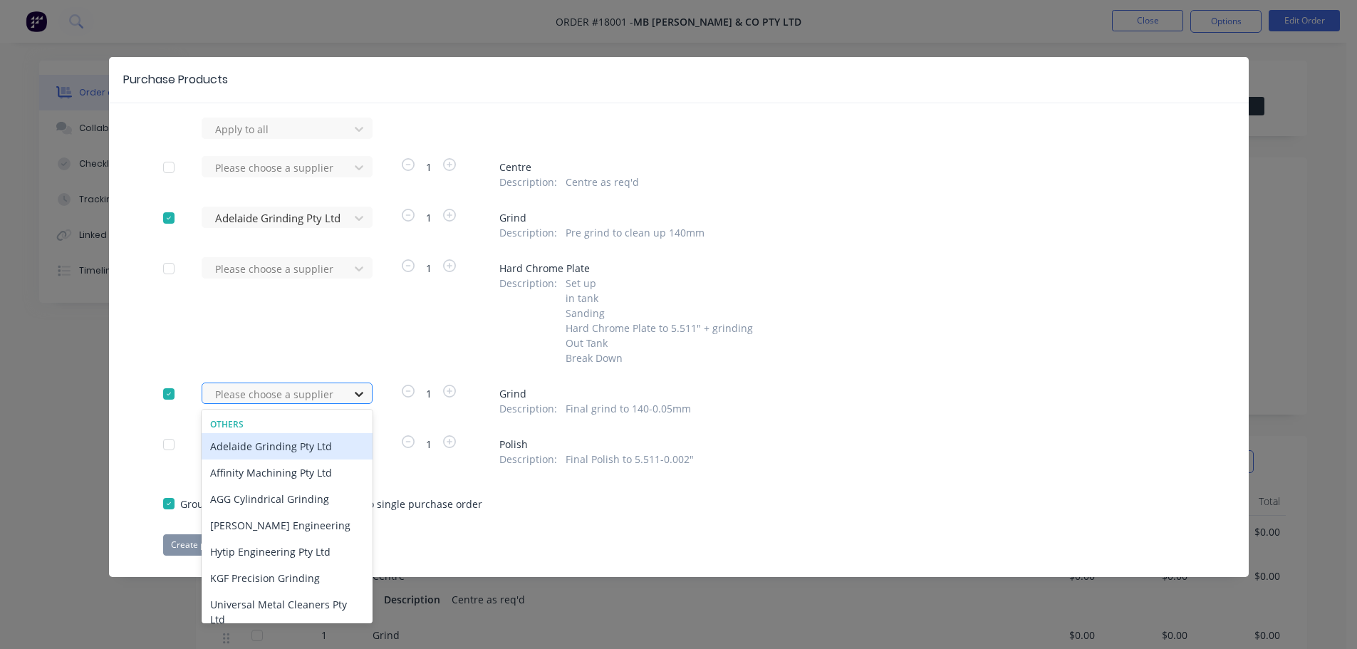
click at [350, 405] on div at bounding box center [359, 393] width 26 height 23
click at [282, 459] on div "Adelaide Grinding Pty Ltd" at bounding box center [287, 446] width 171 height 26
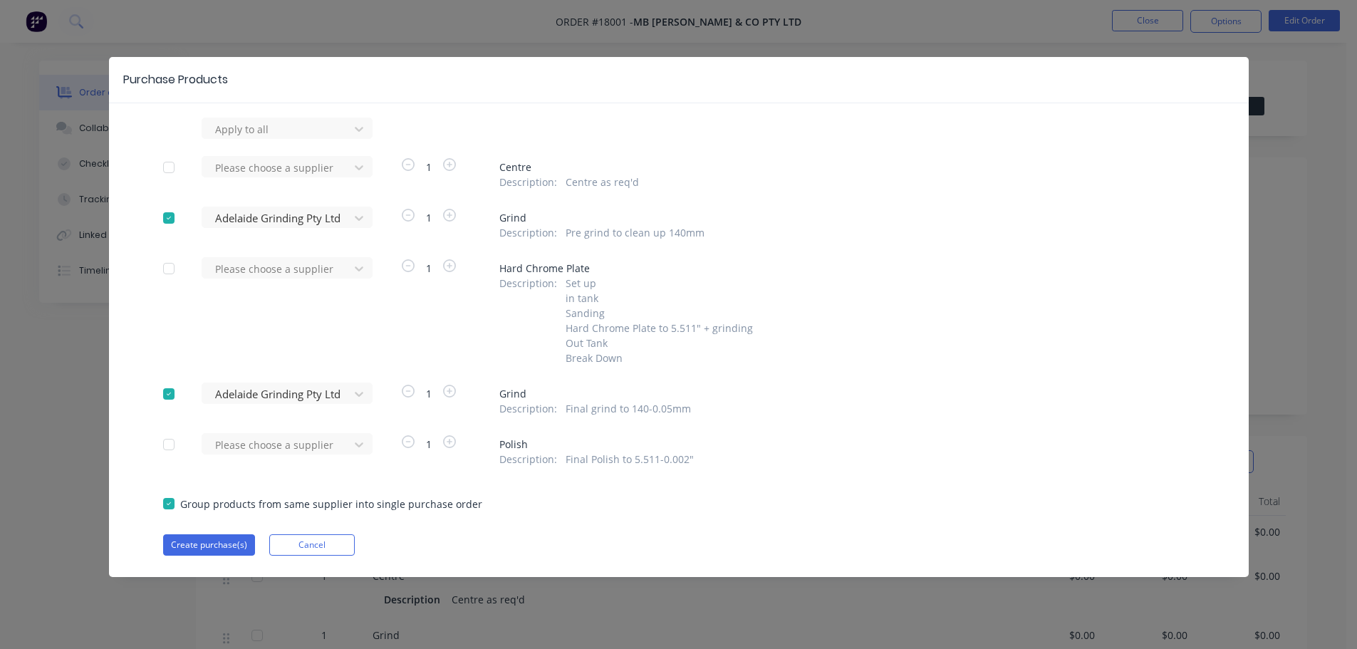
click at [163, 167] on div at bounding box center [169, 167] width 28 height 28
click at [246, 138] on div at bounding box center [278, 129] width 128 height 18
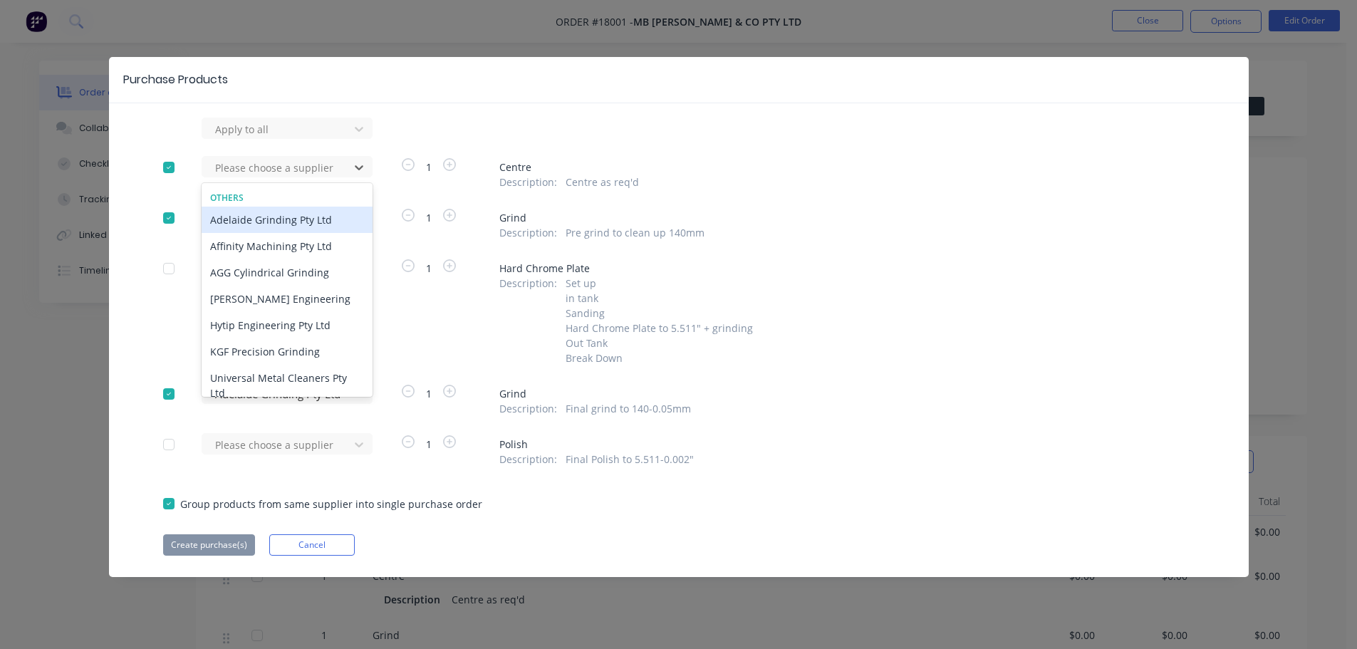
click at [261, 218] on div "Adelaide Grinding Pty Ltd" at bounding box center [287, 220] width 171 height 26
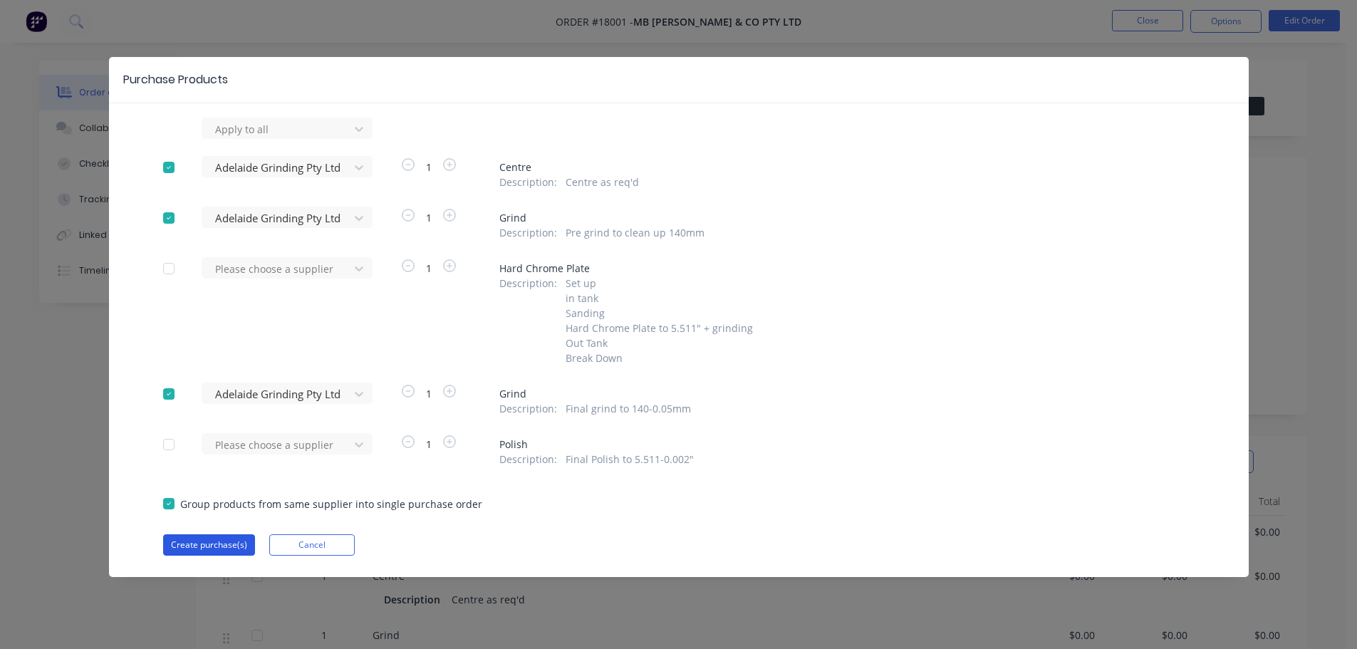
click at [217, 555] on button "Create purchase(s)" at bounding box center [209, 544] width 92 height 21
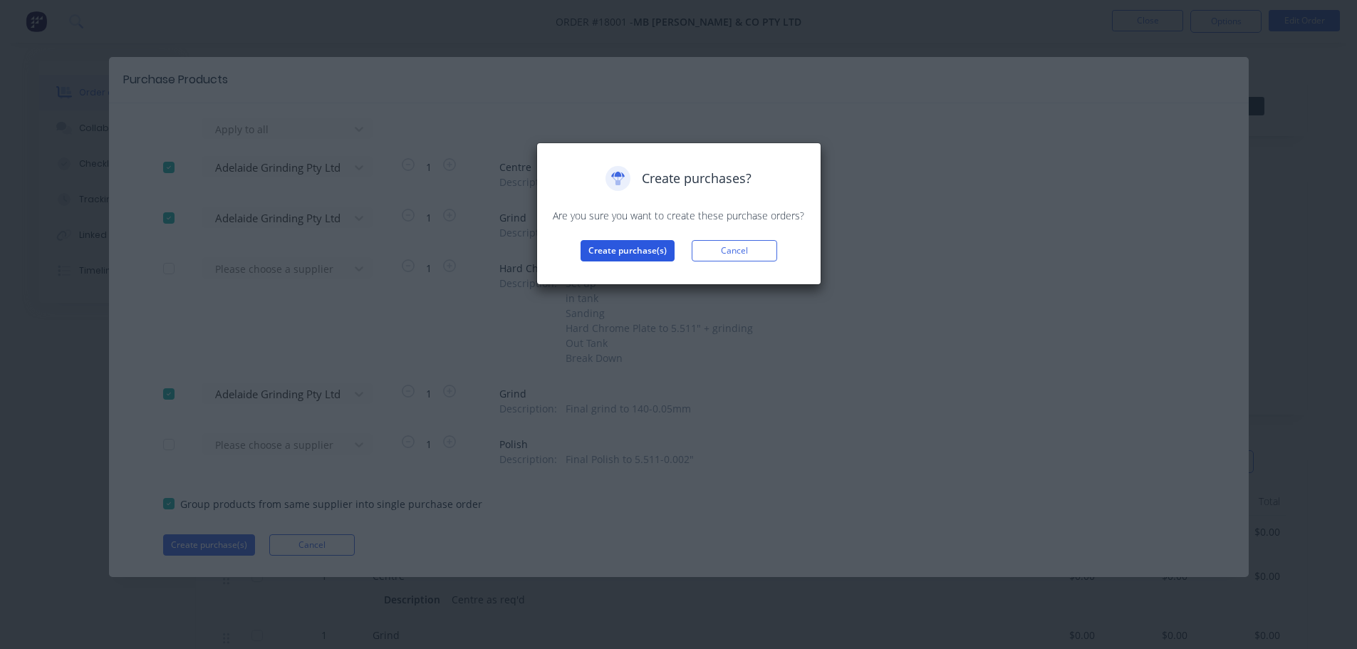
click at [608, 248] on button "Create purchase(s)" at bounding box center [627, 250] width 94 height 21
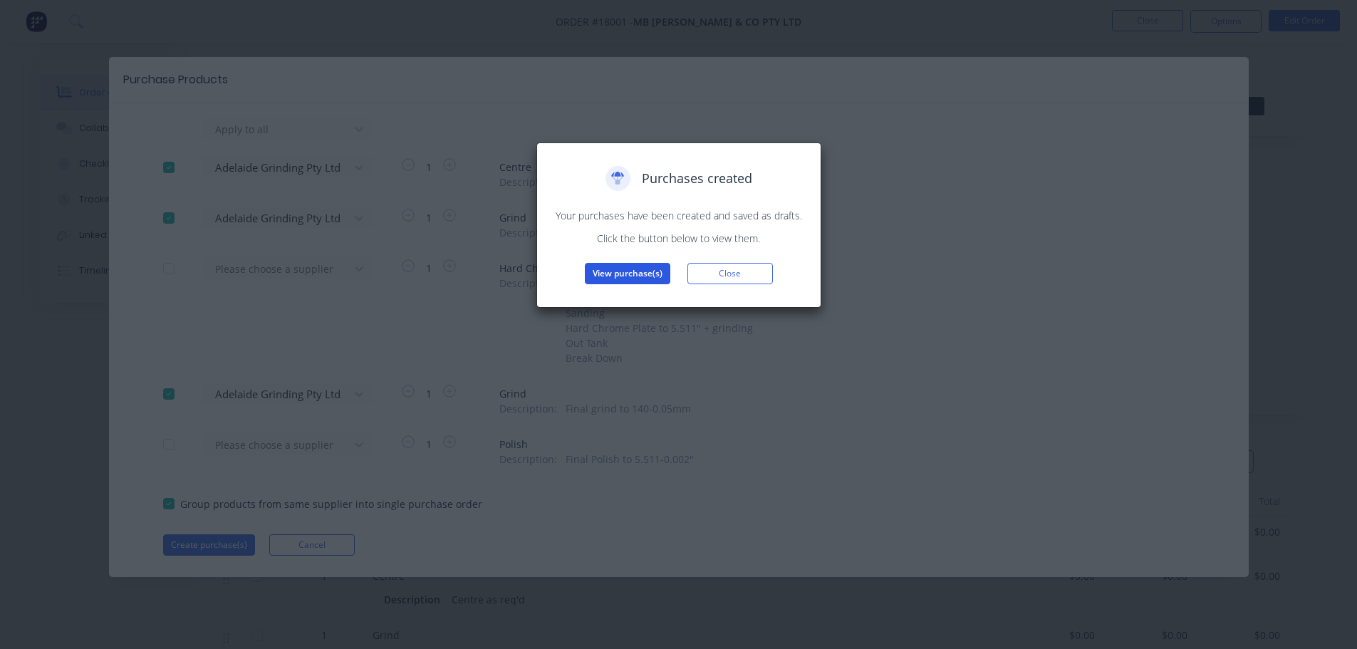
click at [625, 276] on button "View purchase(s)" at bounding box center [627, 273] width 85 height 21
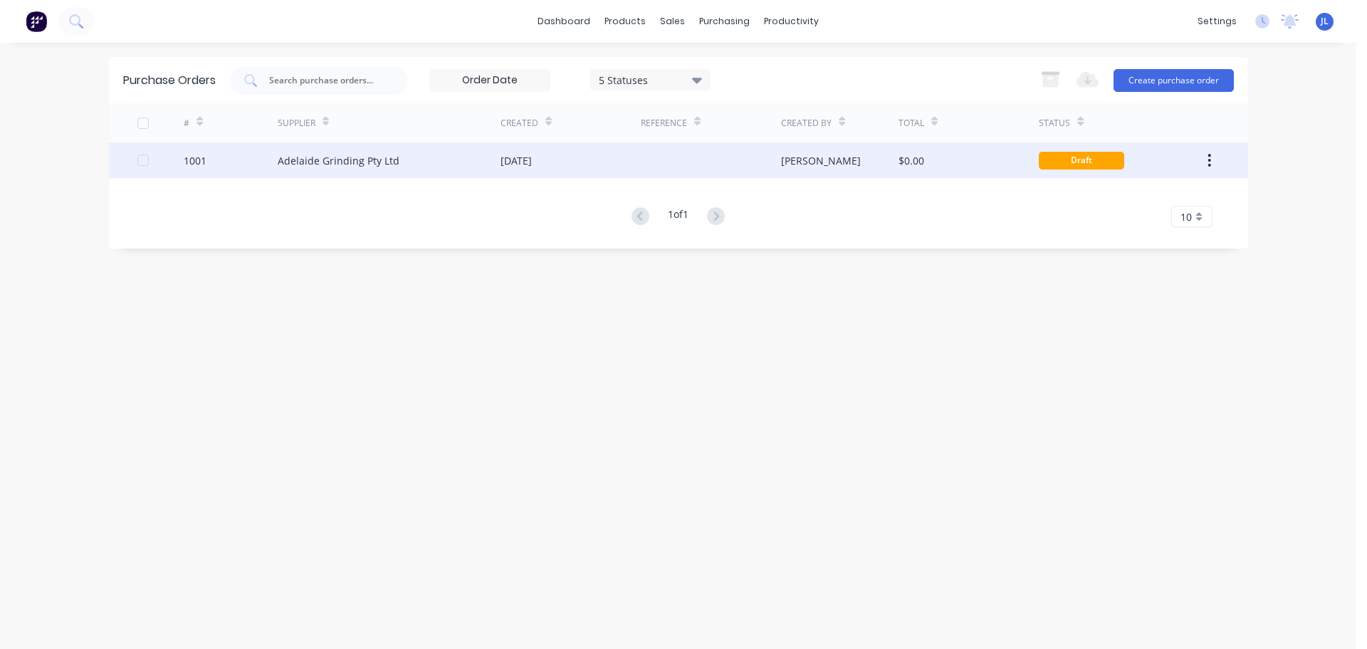
click at [380, 160] on div "Adelaide Grinding Pty Ltd" at bounding box center [339, 160] width 122 height 15
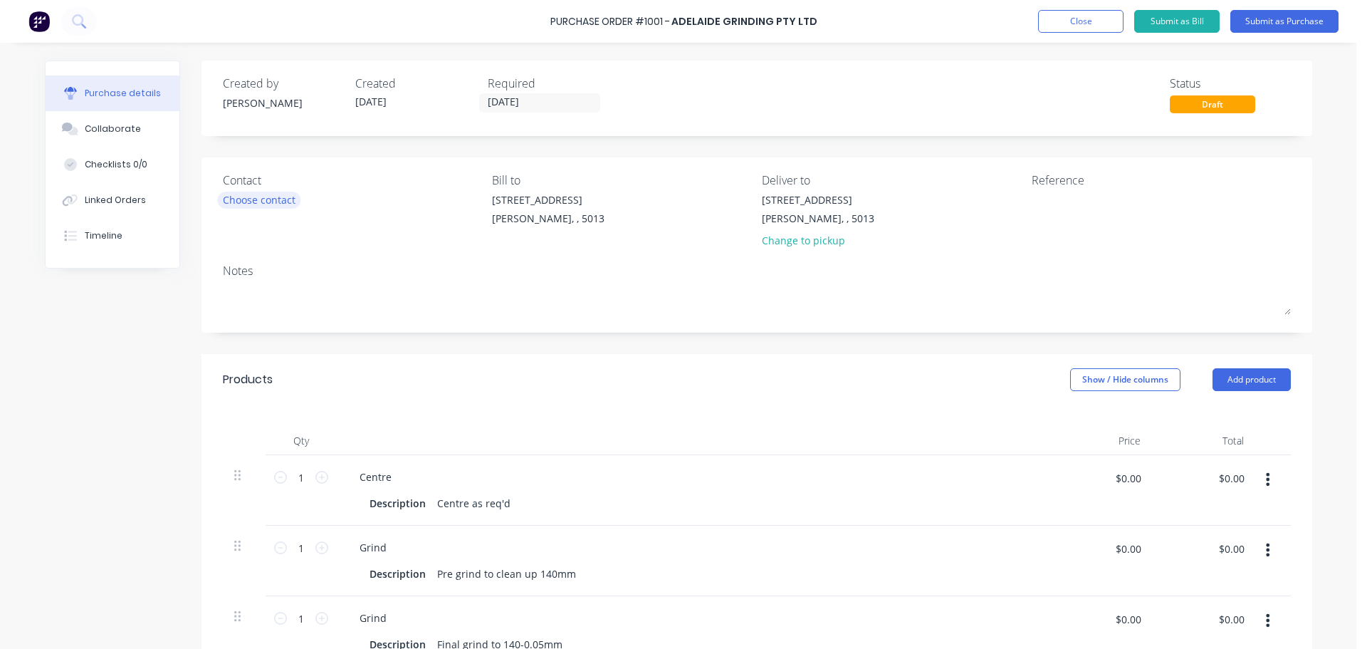
click at [266, 196] on div "Choose contact" at bounding box center [259, 199] width 73 height 15
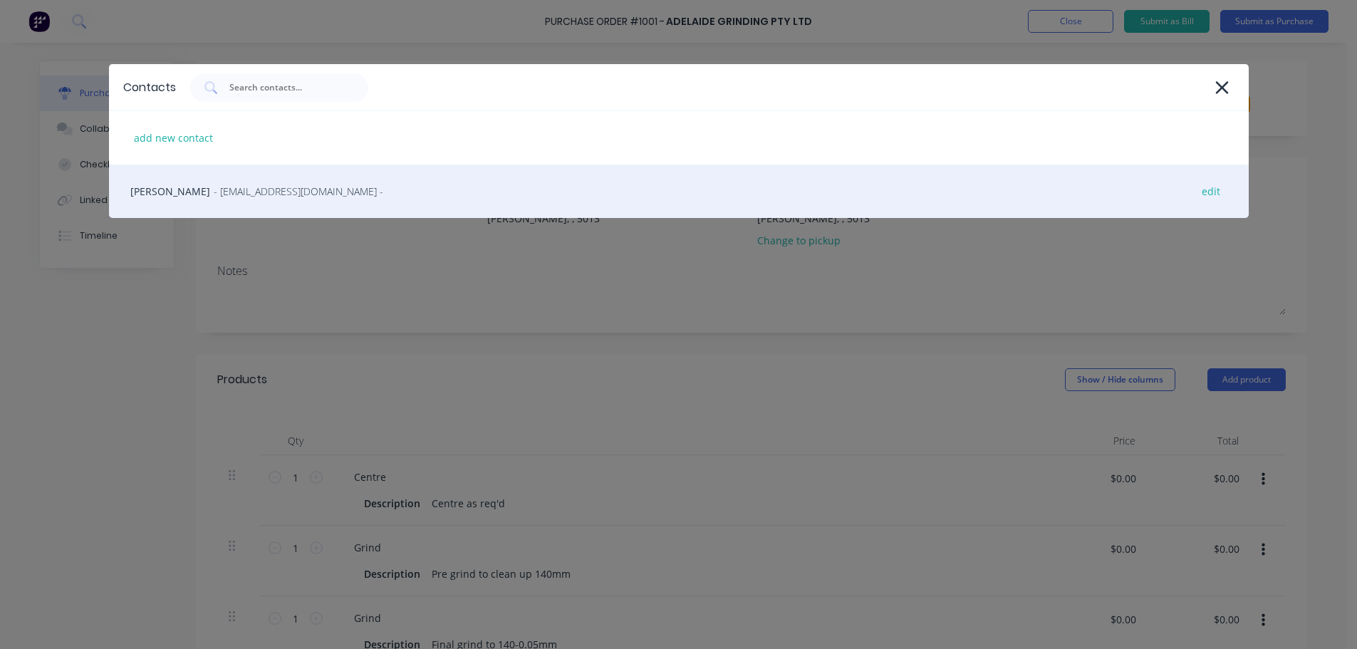
click at [246, 194] on span "- [EMAIL_ADDRESS][DOMAIN_NAME] -" at bounding box center [298, 191] width 169 height 15
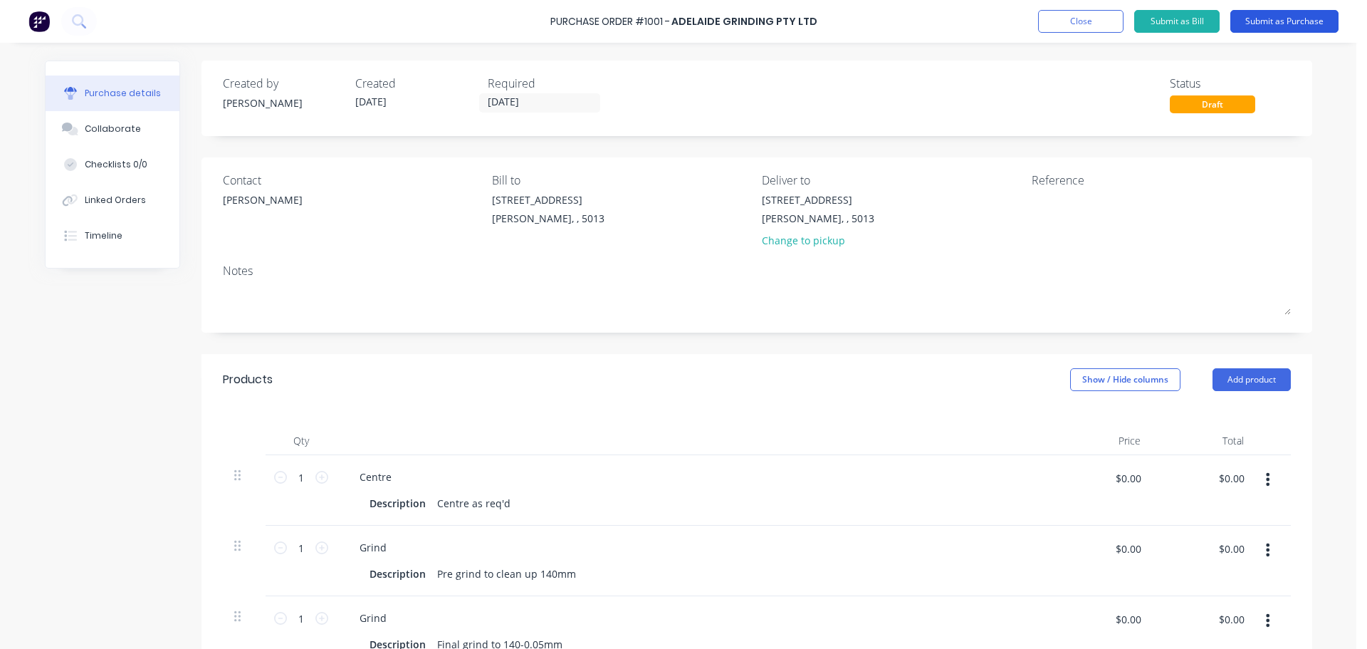
click at [1279, 28] on button "Submit as Purchase" at bounding box center [1285, 21] width 108 height 23
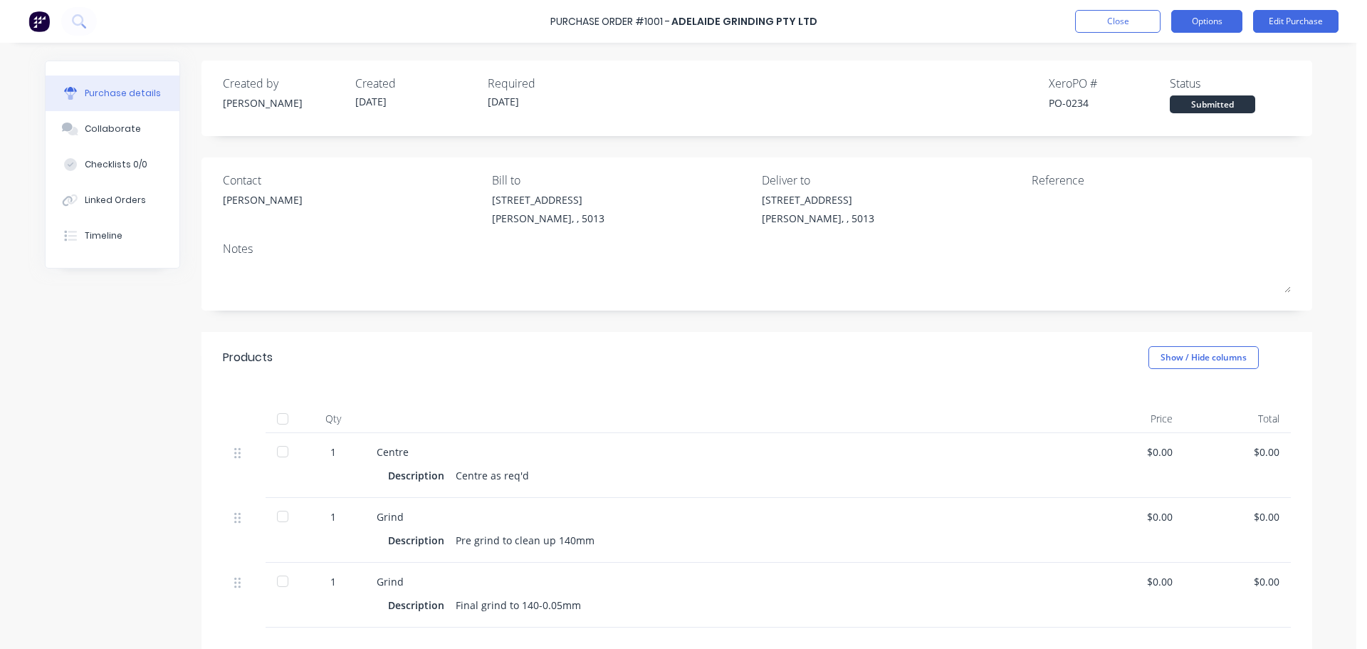
click at [1198, 21] on button "Options" at bounding box center [1206, 21] width 71 height 23
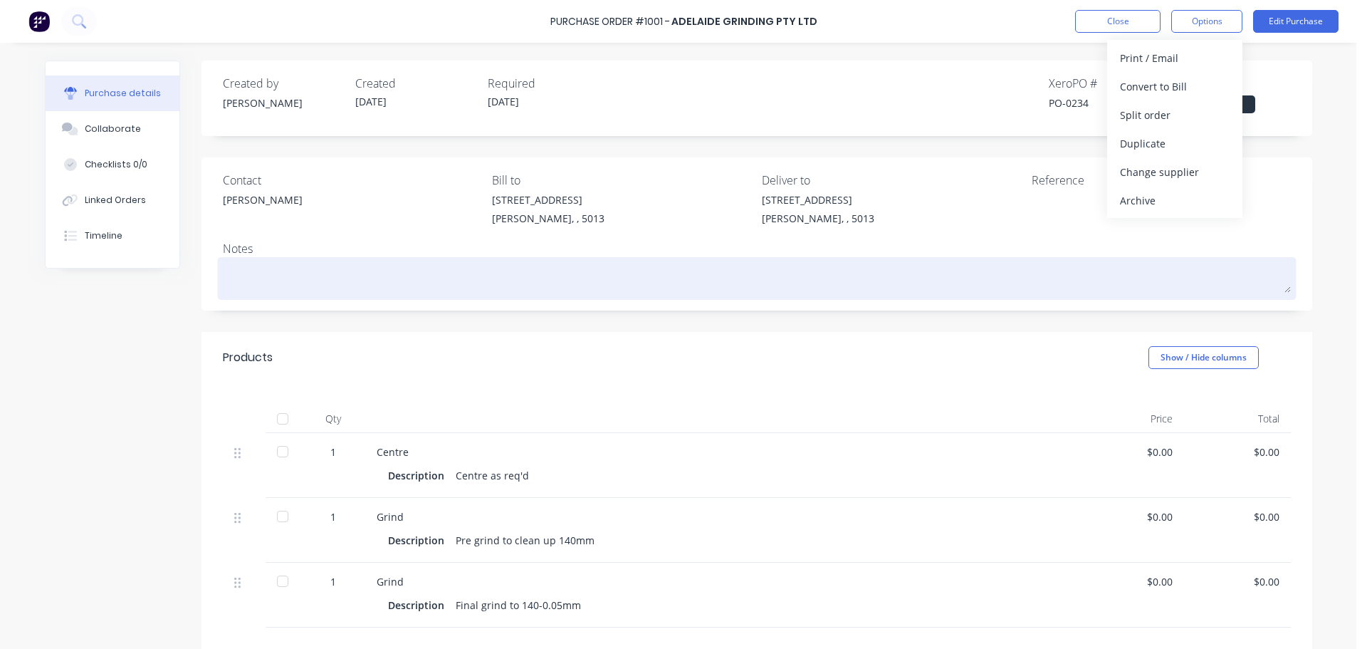
click at [881, 296] on div at bounding box center [757, 279] width 1068 height 36
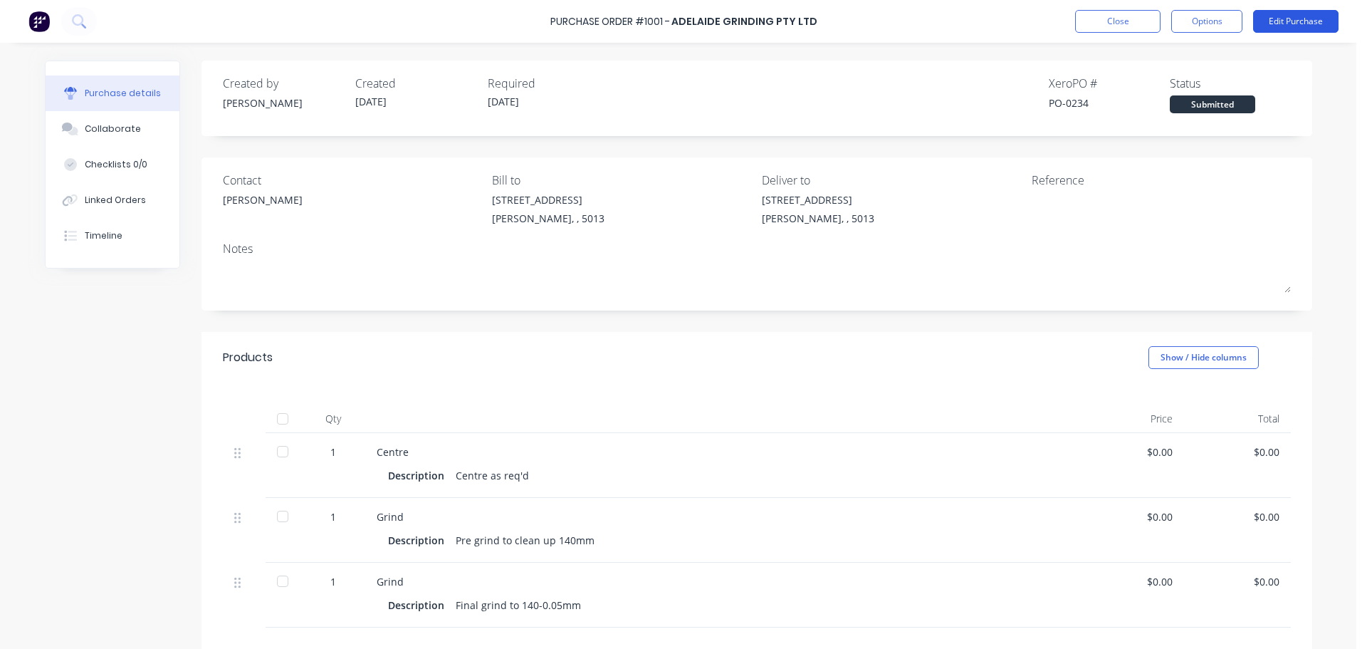
click at [1297, 31] on button "Edit Purchase" at bounding box center [1295, 21] width 85 height 23
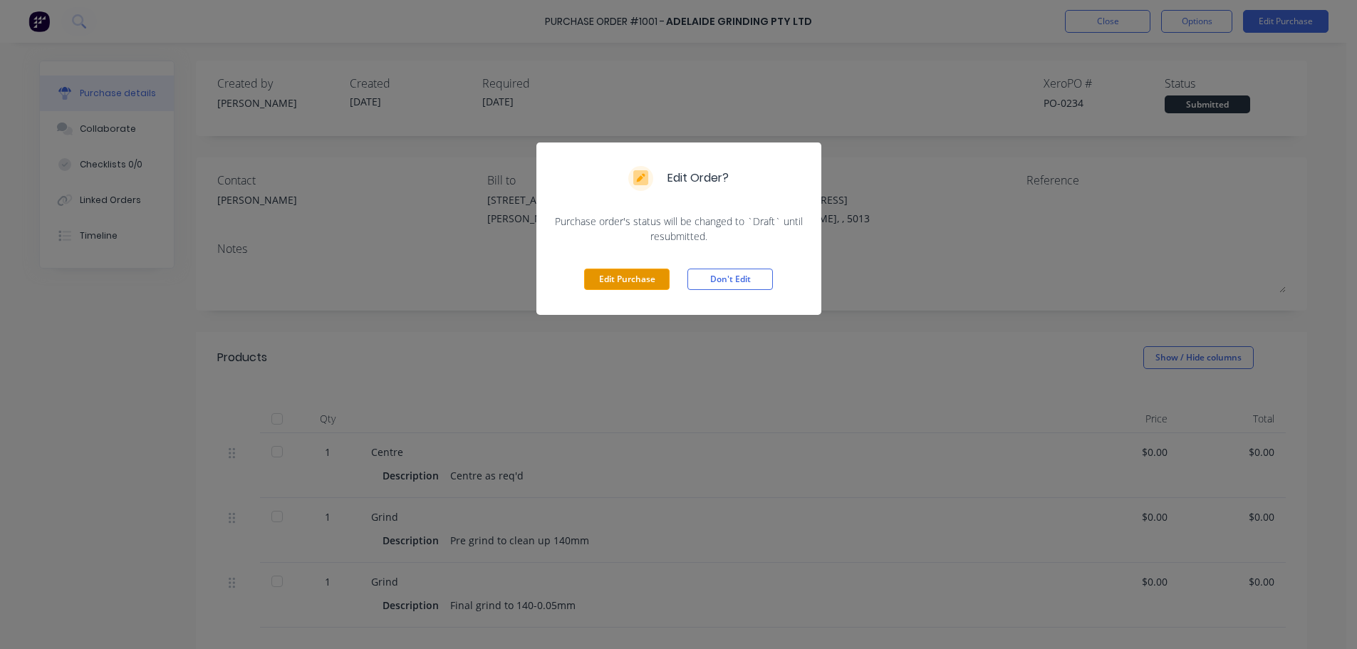
click at [637, 284] on button "Edit Purchase" at bounding box center [626, 278] width 85 height 21
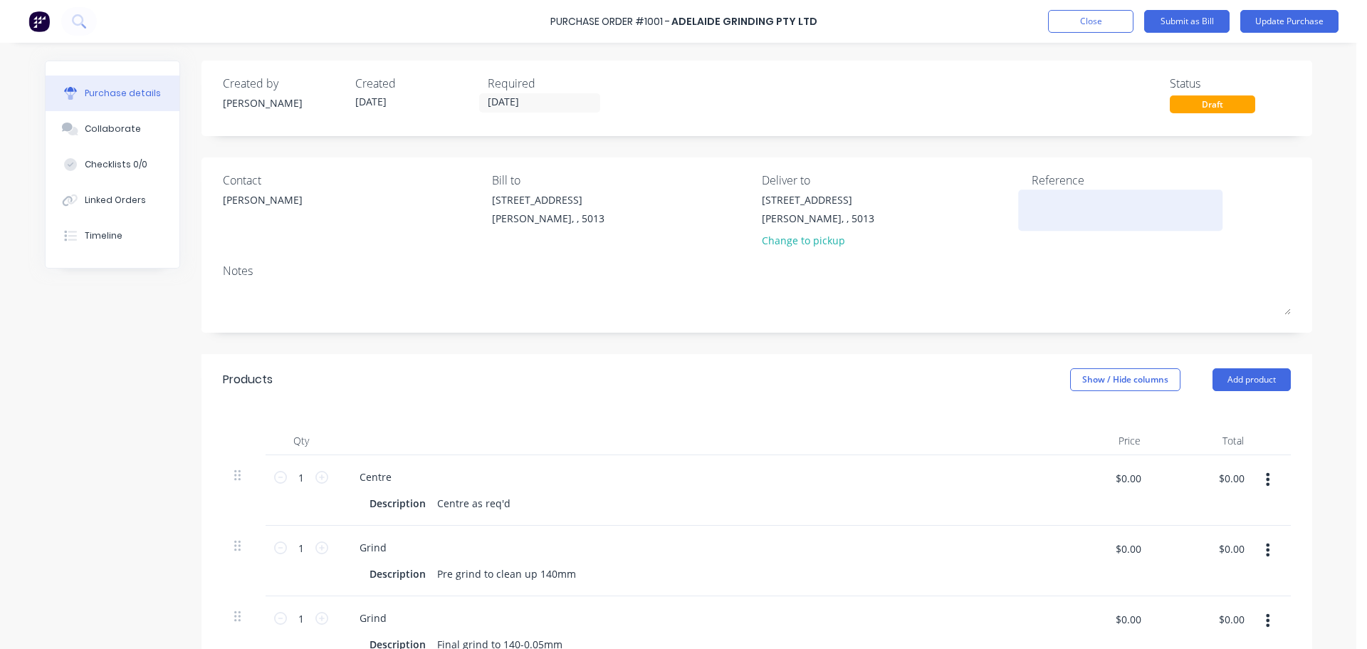
click at [1035, 216] on textarea at bounding box center [1121, 208] width 178 height 32
type textarea "TC18001"
click at [1299, 231] on div "Contact [PERSON_NAME] [PERSON_NAME] to [STREET_ADDRESS][PERSON_NAME] Deliver to…" at bounding box center [757, 244] width 1111 height 175
click at [1284, 25] on button "Update Purchase" at bounding box center [1290, 21] width 98 height 23
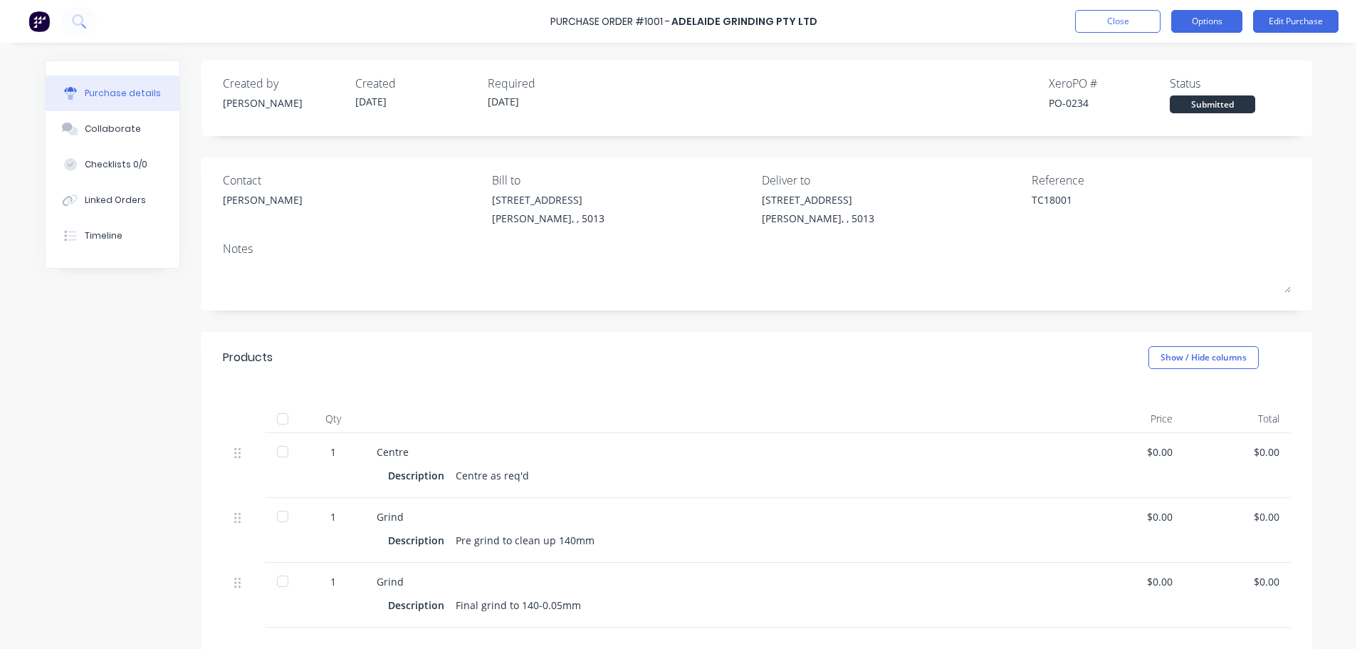
click at [1203, 28] on button "Options" at bounding box center [1206, 21] width 71 height 23
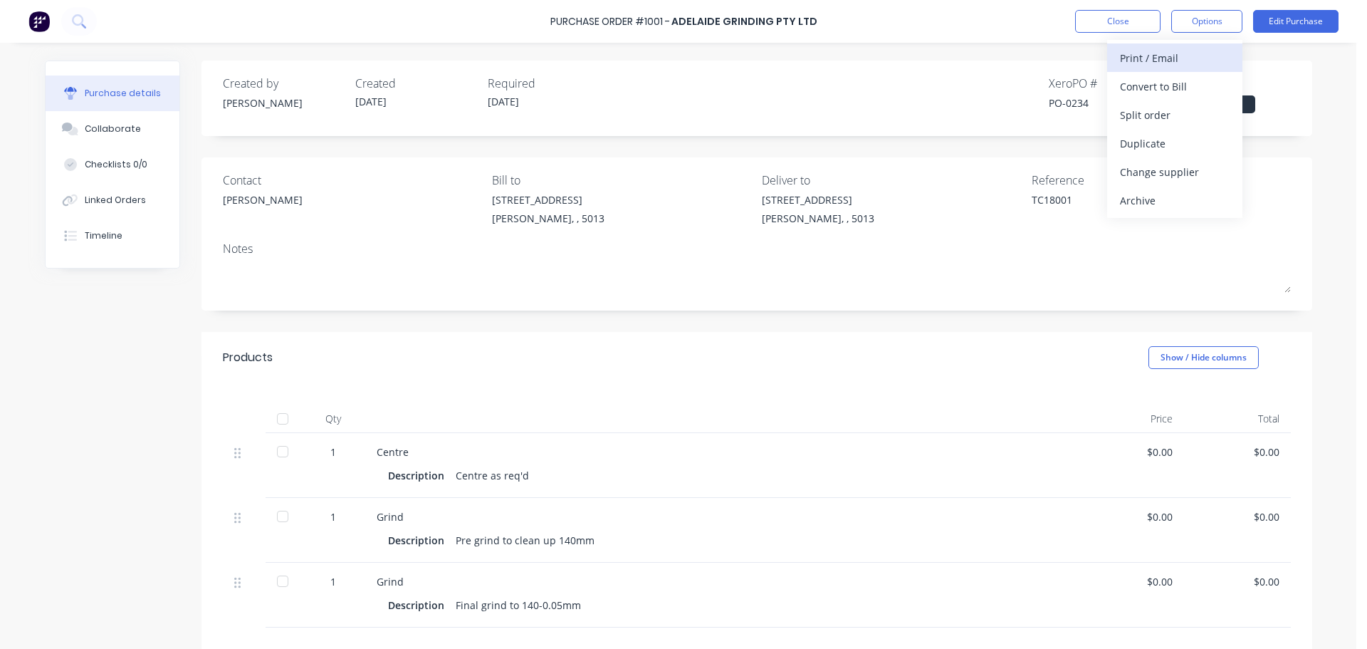
click at [1147, 60] on div "Print / Email" at bounding box center [1175, 58] width 110 height 21
click at [1162, 118] on div "Without pricing" at bounding box center [1175, 115] width 110 height 21
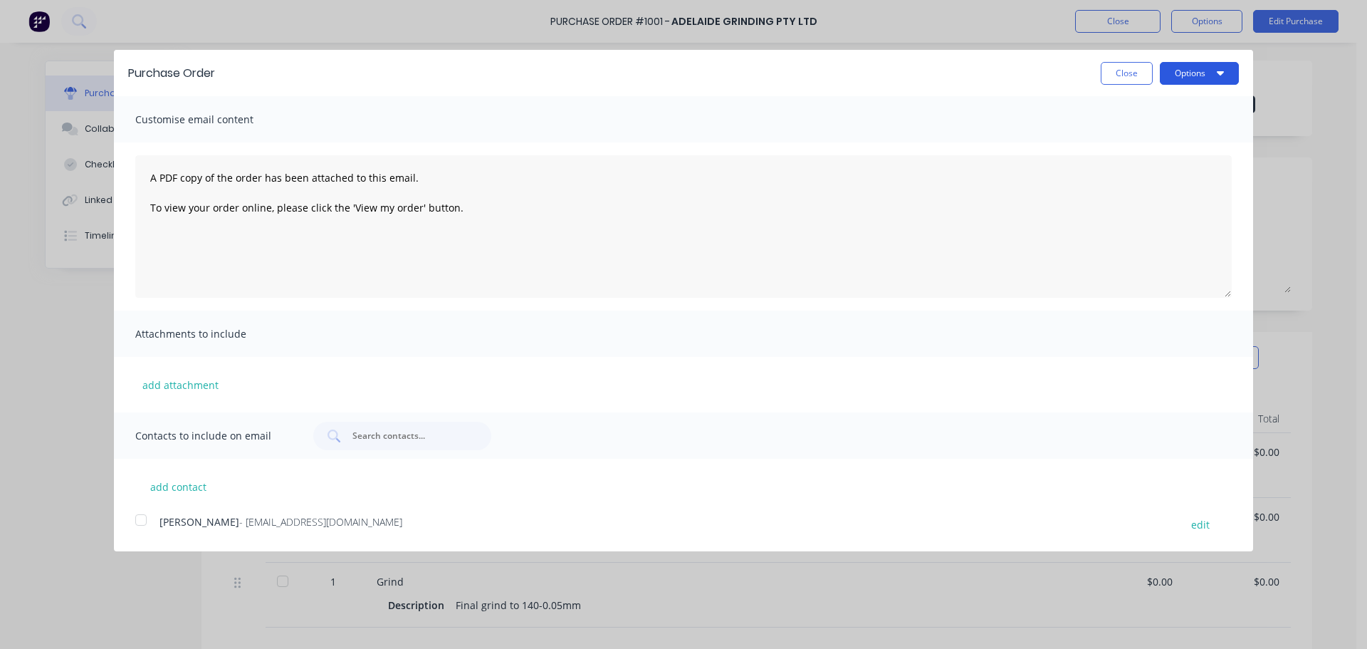
click at [1199, 78] on button "Options" at bounding box center [1199, 73] width 79 height 23
click at [1134, 109] on div "Print" at bounding box center [1172, 109] width 110 height 21
click at [1125, 75] on button "Close" at bounding box center [1127, 73] width 52 height 23
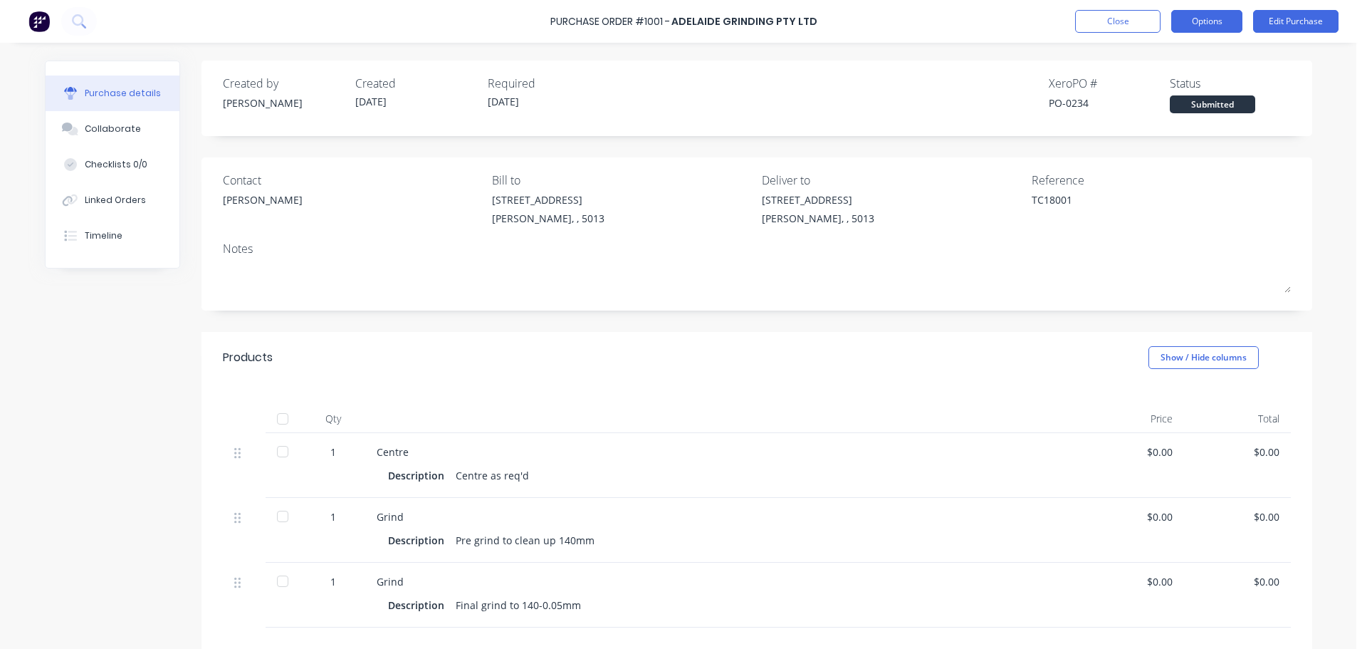
click at [1210, 22] on button "Options" at bounding box center [1206, 21] width 71 height 23
click at [1231, 21] on button "Options" at bounding box center [1206, 21] width 71 height 23
click at [1112, 23] on button "Close" at bounding box center [1117, 21] width 85 height 23
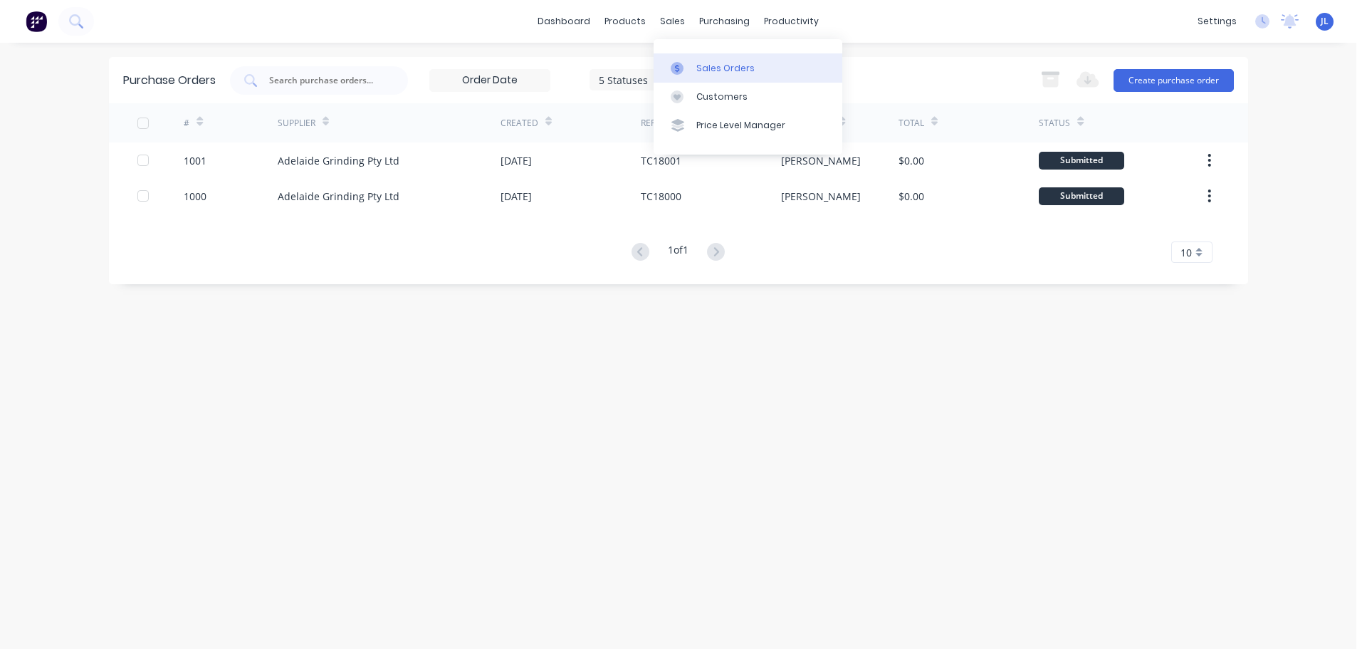
click at [705, 66] on div "Sales Orders" at bounding box center [725, 68] width 58 height 13
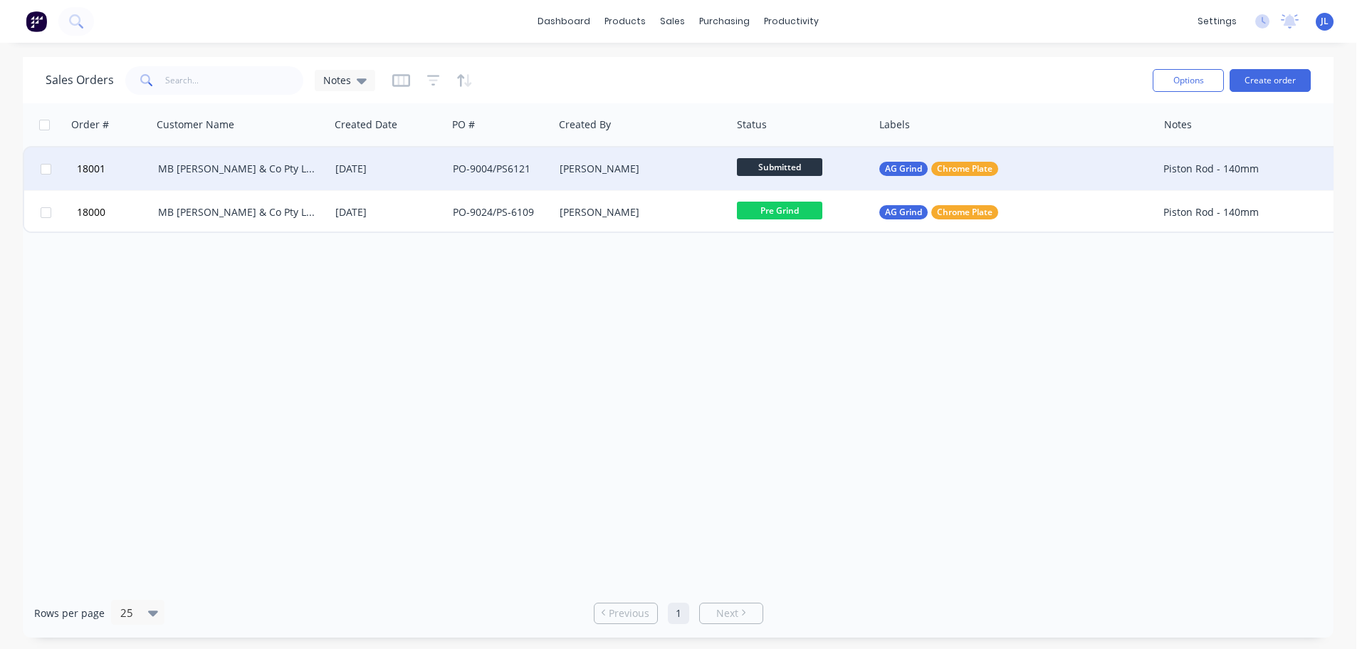
click at [570, 171] on div "[PERSON_NAME]" at bounding box center [639, 169] width 158 height 14
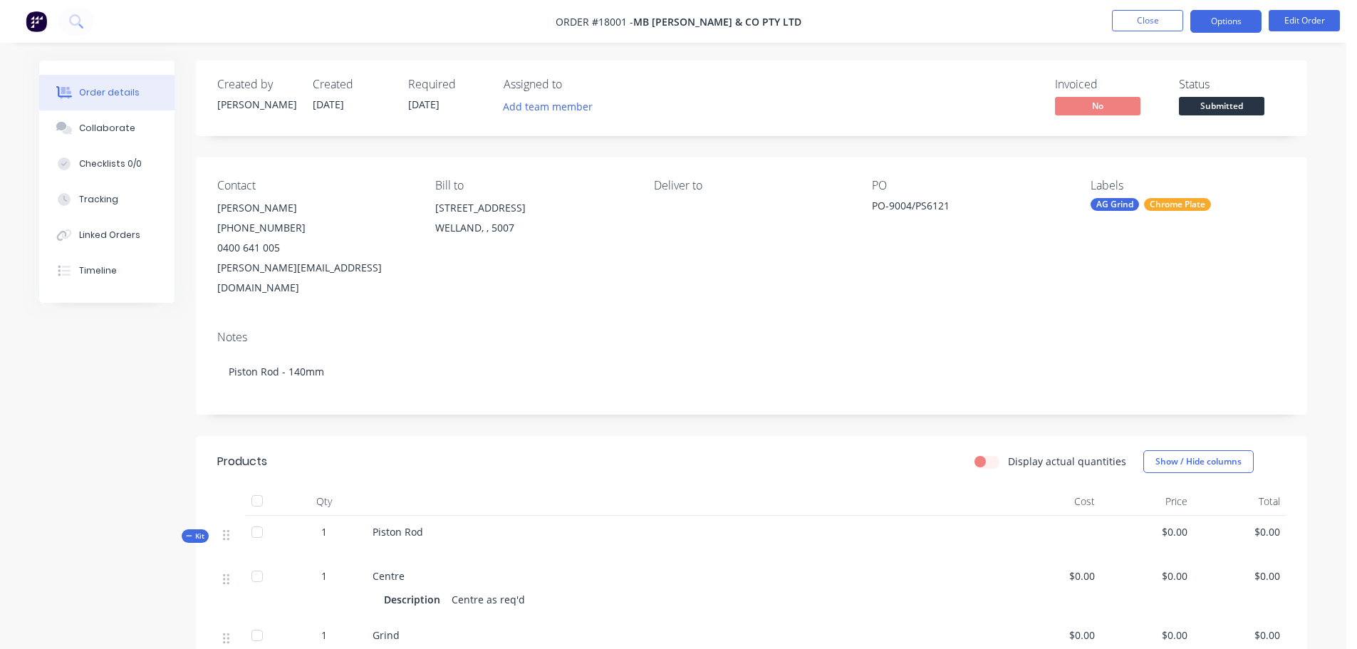
click at [1226, 21] on button "Options" at bounding box center [1225, 21] width 71 height 23
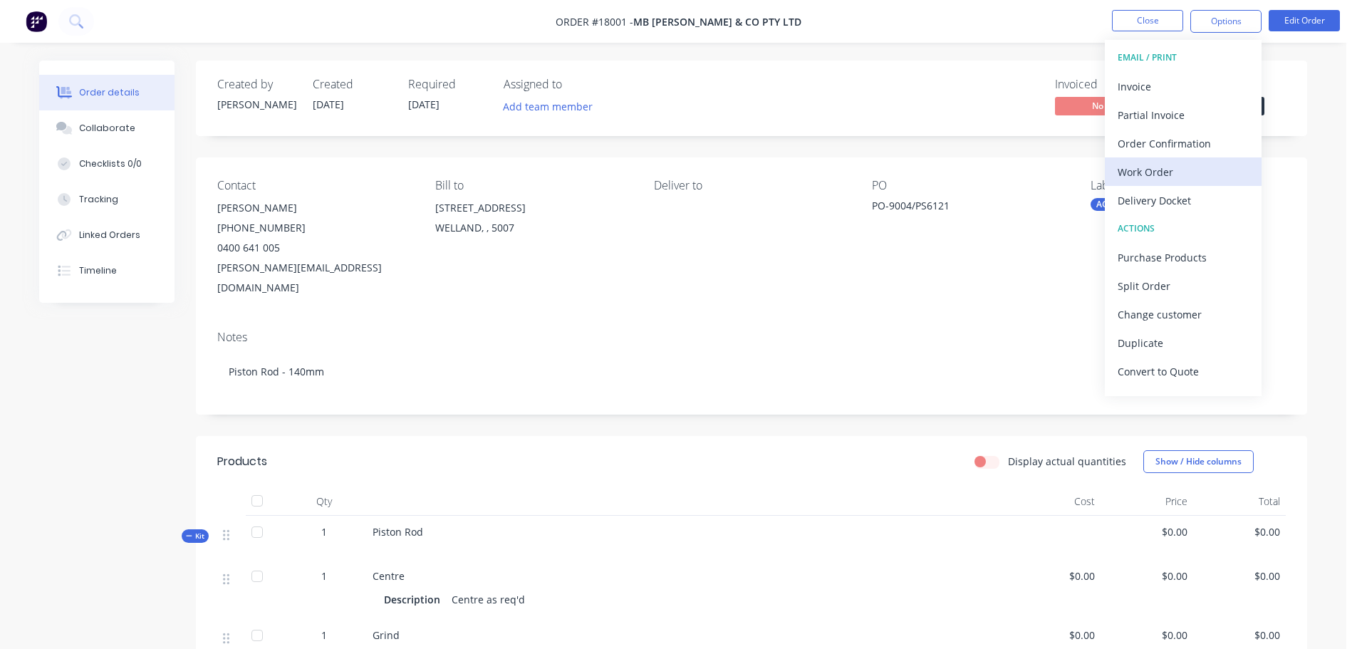
click at [1161, 169] on div "Work Order" at bounding box center [1182, 172] width 131 height 21
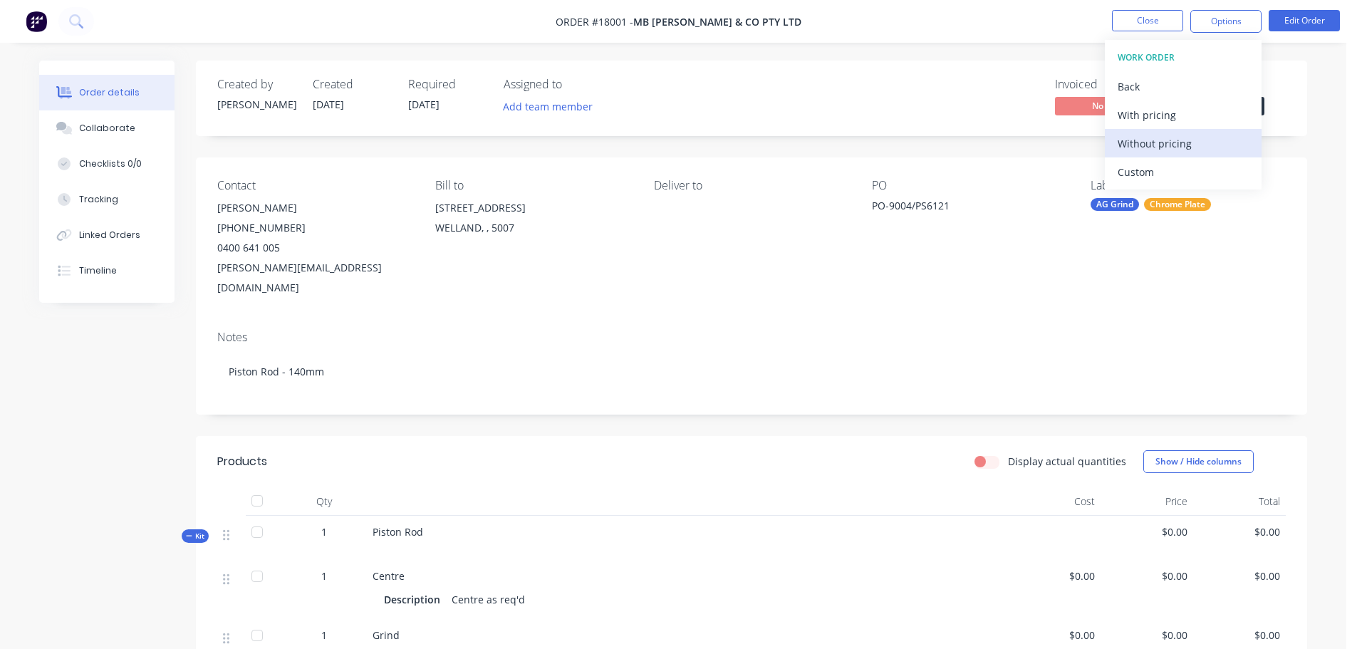
click at [1177, 141] on div "Without pricing" at bounding box center [1182, 143] width 131 height 21
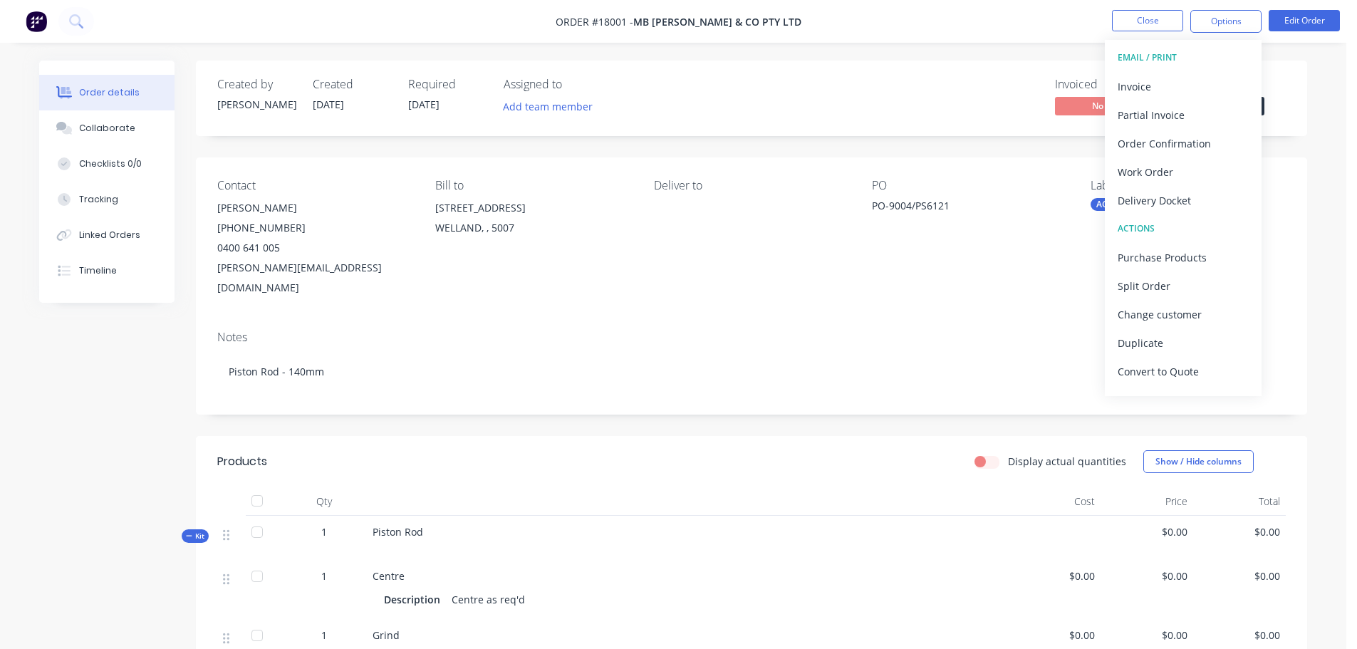
click at [941, 53] on div "Order details Collaborate Checklists 0/0 Tracking Linked Orders Timeline Order …" at bounding box center [673, 592] width 1346 height 1184
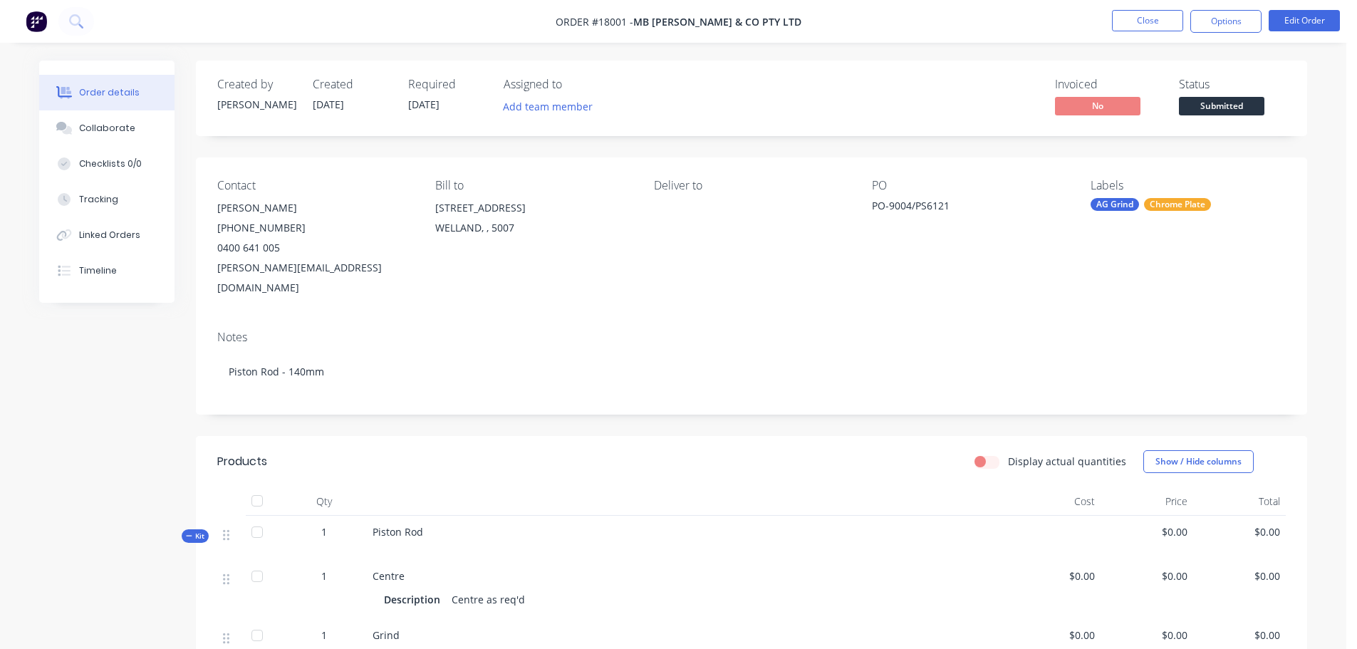
click at [1218, 104] on span "Submitted" at bounding box center [1221, 106] width 85 height 18
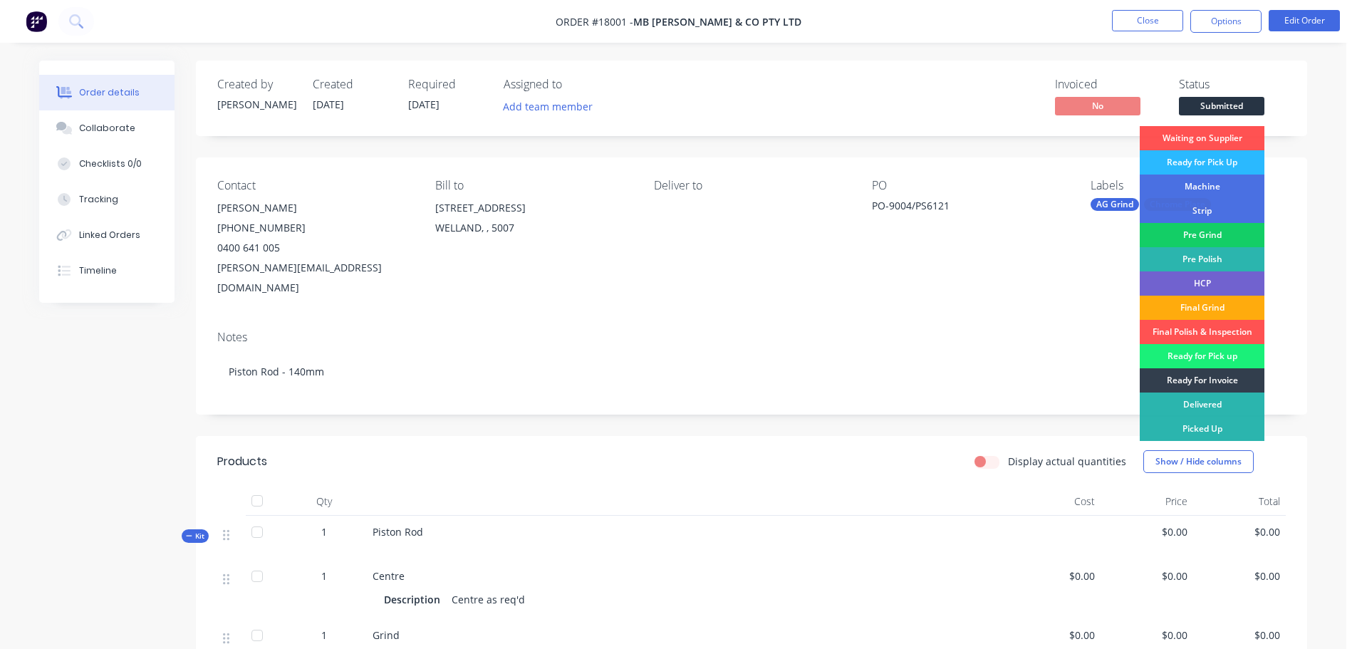
click at [1215, 233] on div "Pre Grind" at bounding box center [1201, 235] width 125 height 24
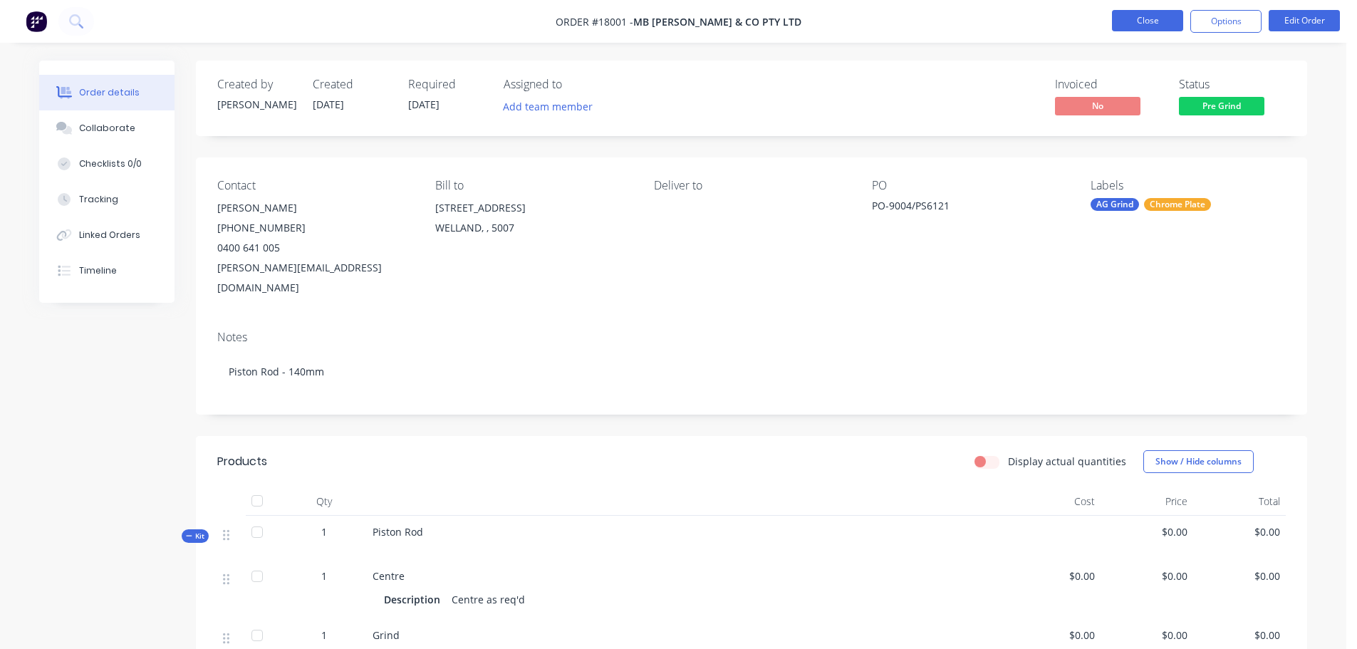
click at [1152, 27] on button "Close" at bounding box center [1147, 20] width 71 height 21
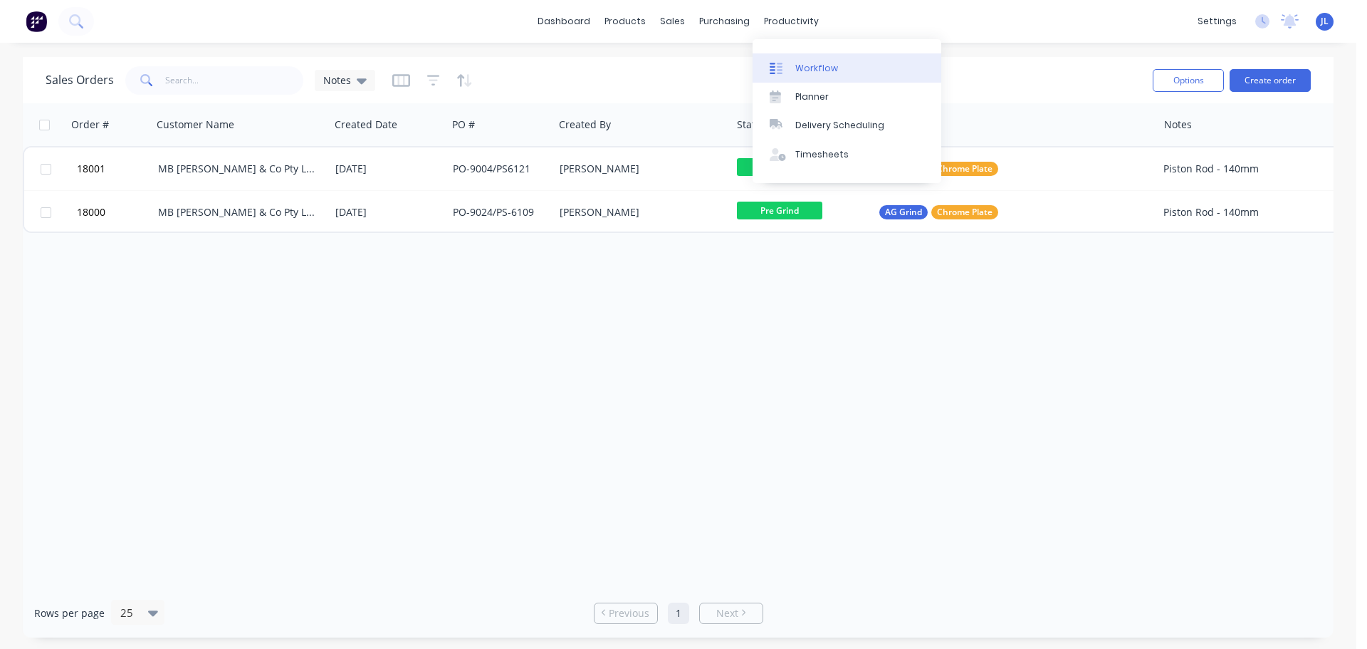
click at [808, 70] on div "Workflow" at bounding box center [816, 68] width 43 height 13
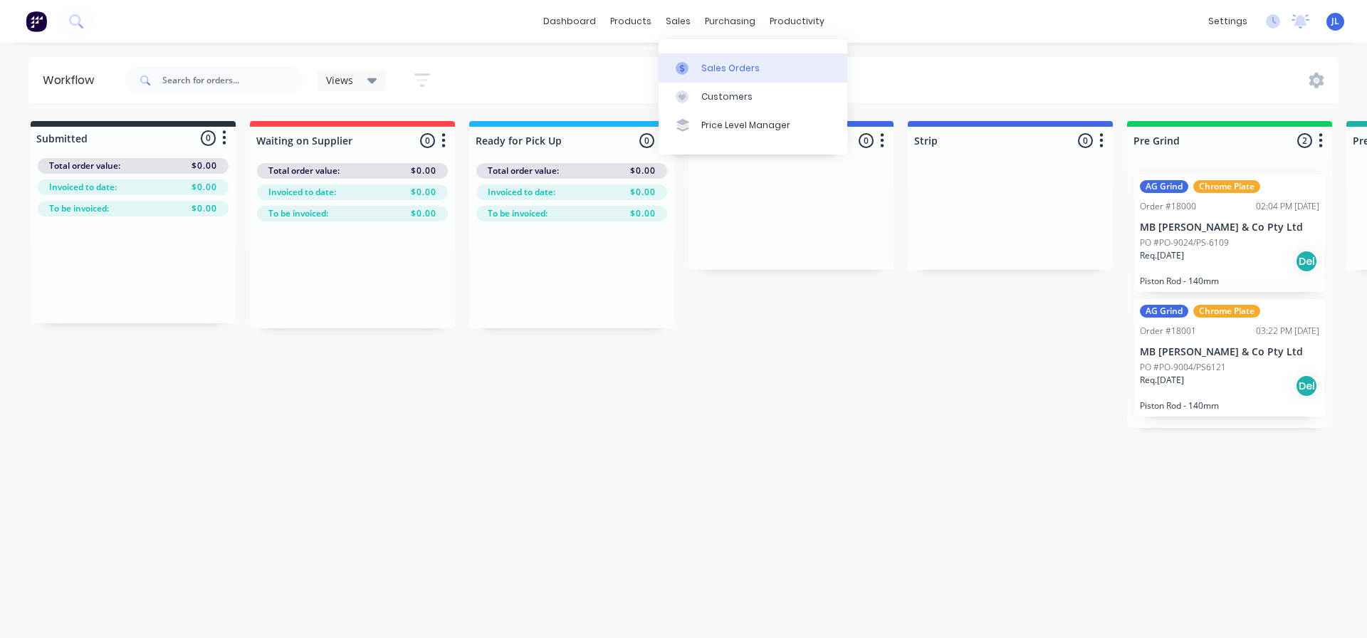
click at [706, 71] on div "Sales Orders" at bounding box center [730, 68] width 58 height 13
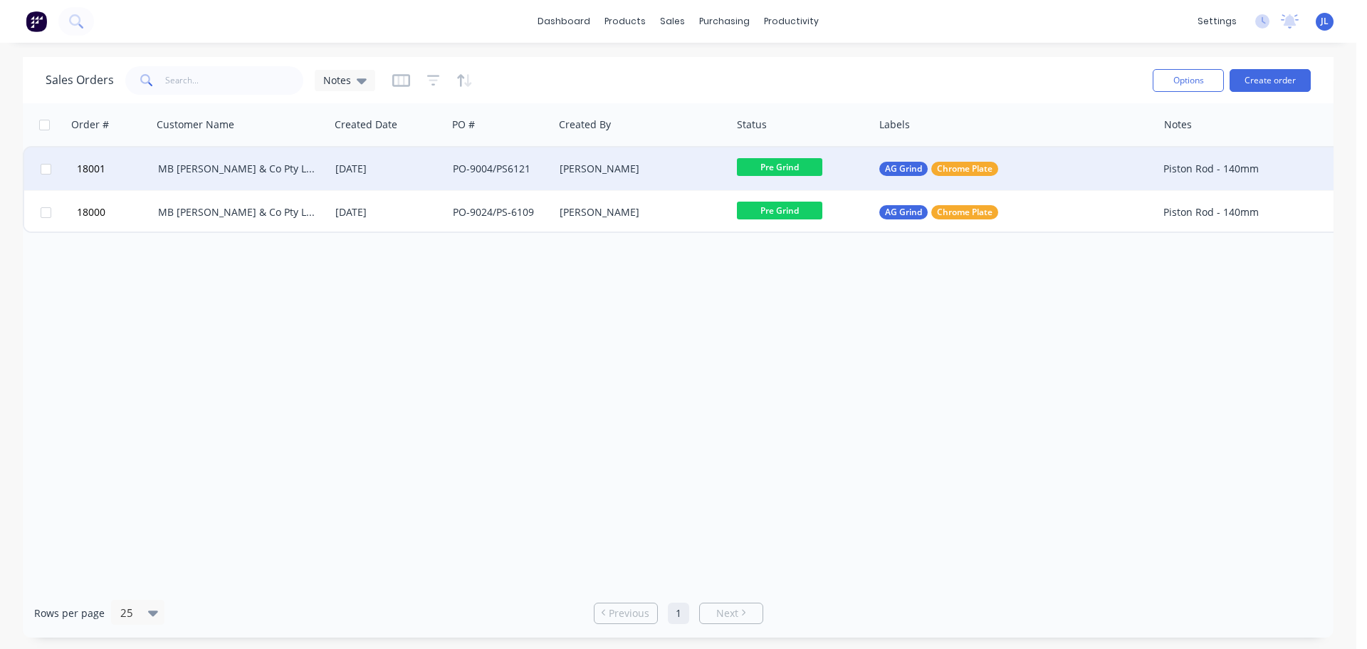
click at [419, 164] on div "[DATE]" at bounding box center [388, 169] width 106 height 14
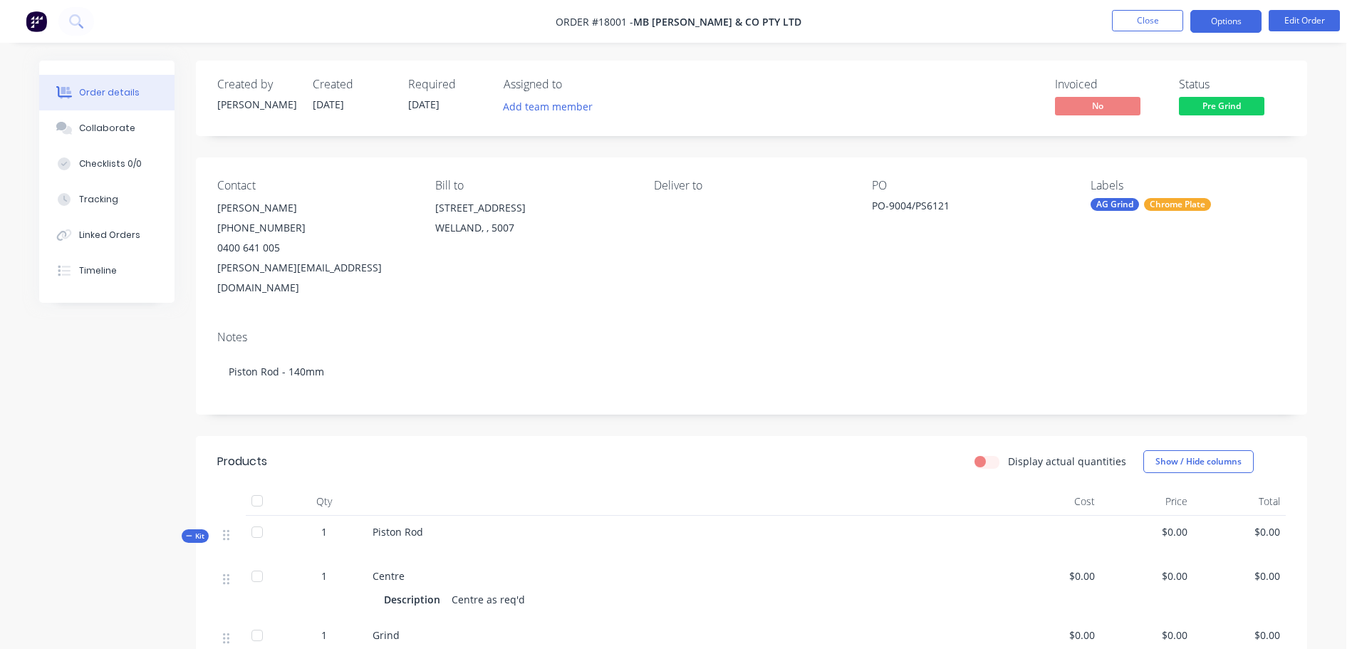
click at [1231, 22] on button "Options" at bounding box center [1225, 21] width 71 height 23
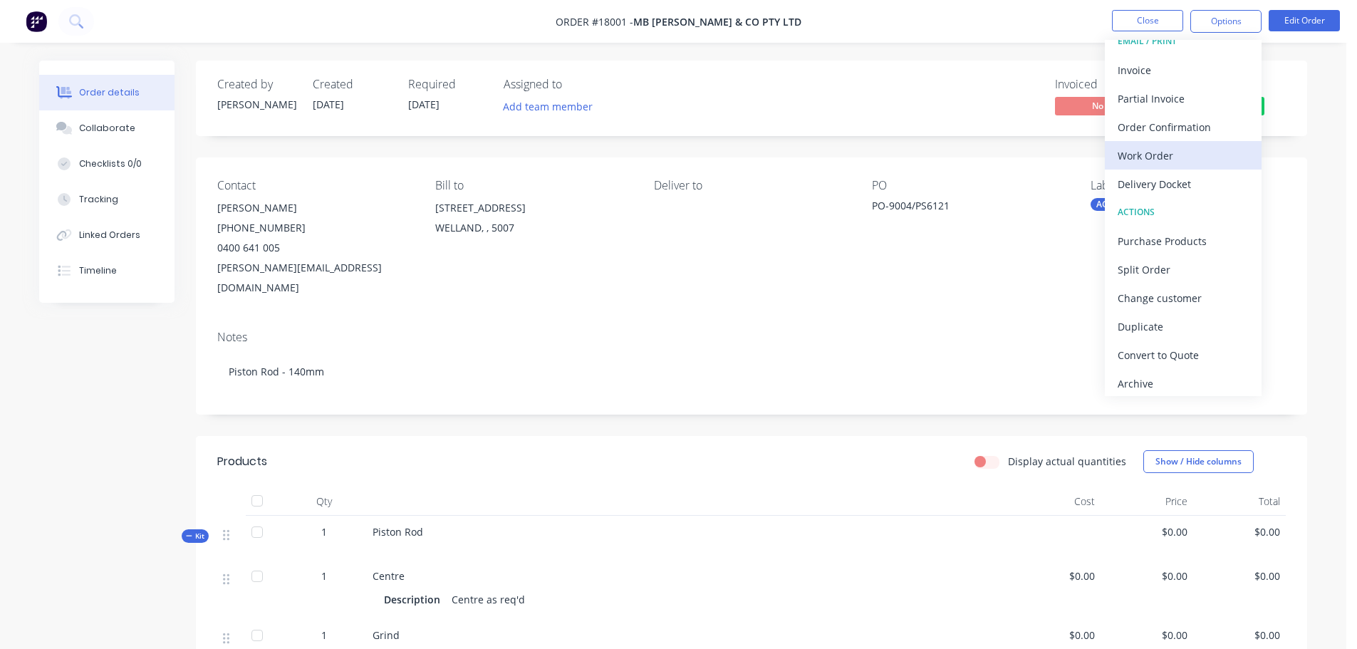
scroll to position [21, 0]
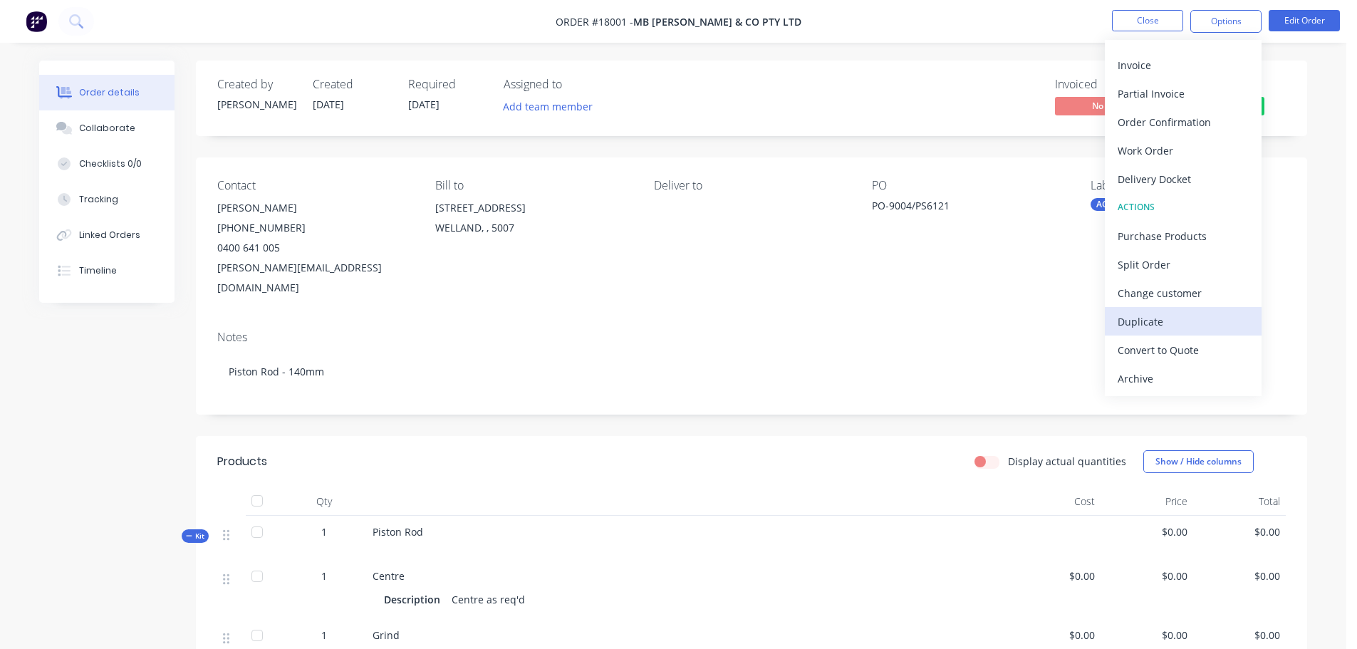
click at [1134, 318] on div "Duplicate" at bounding box center [1182, 321] width 131 height 21
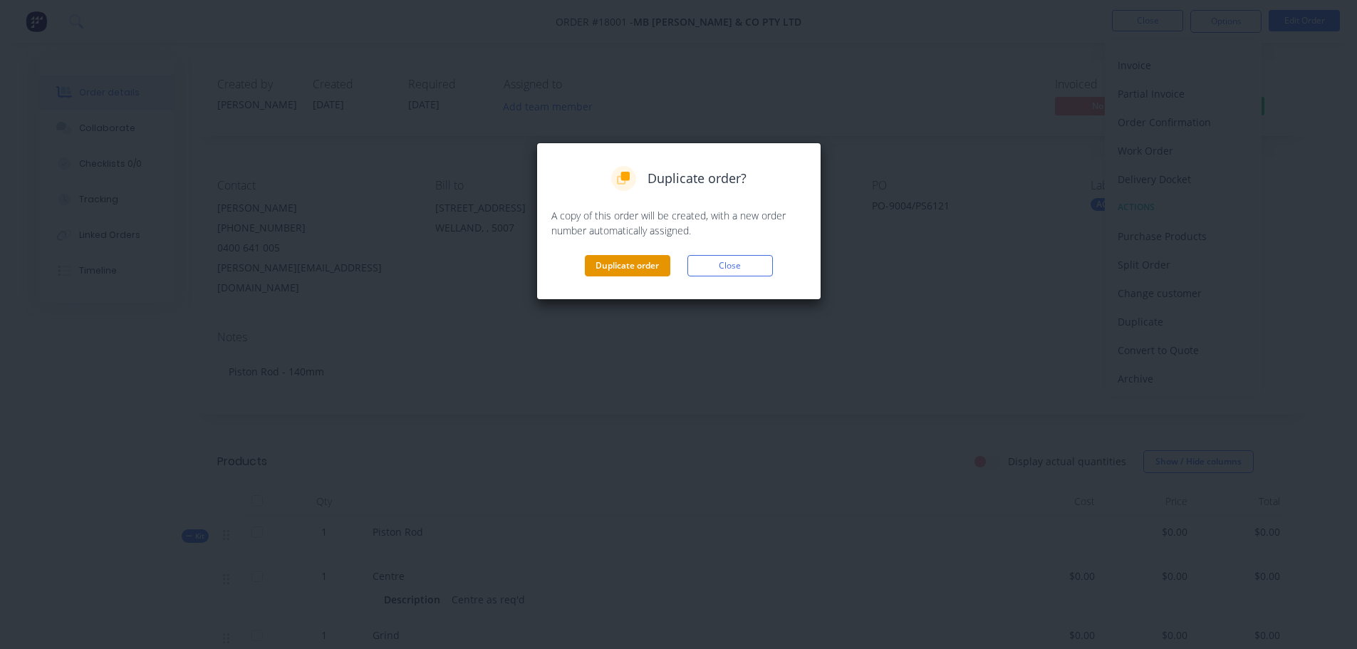
click at [632, 270] on button "Duplicate order" at bounding box center [627, 265] width 85 height 21
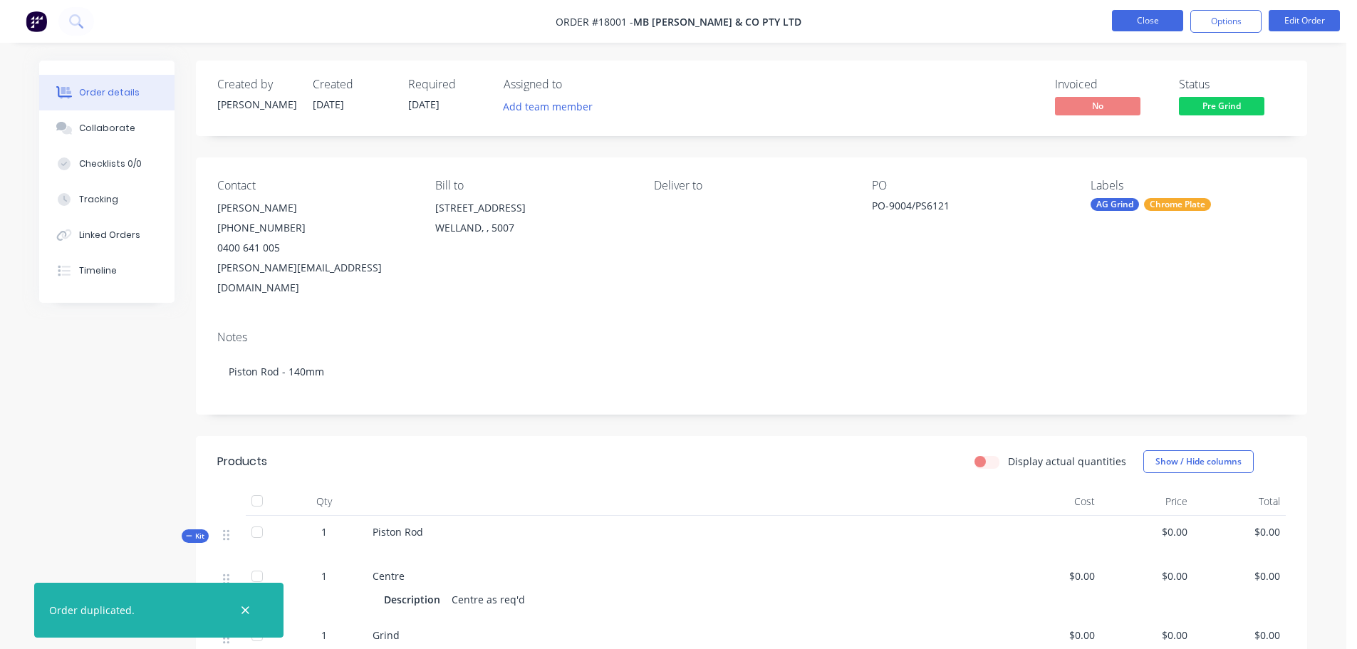
click at [1155, 22] on button "Close" at bounding box center [1147, 20] width 71 height 21
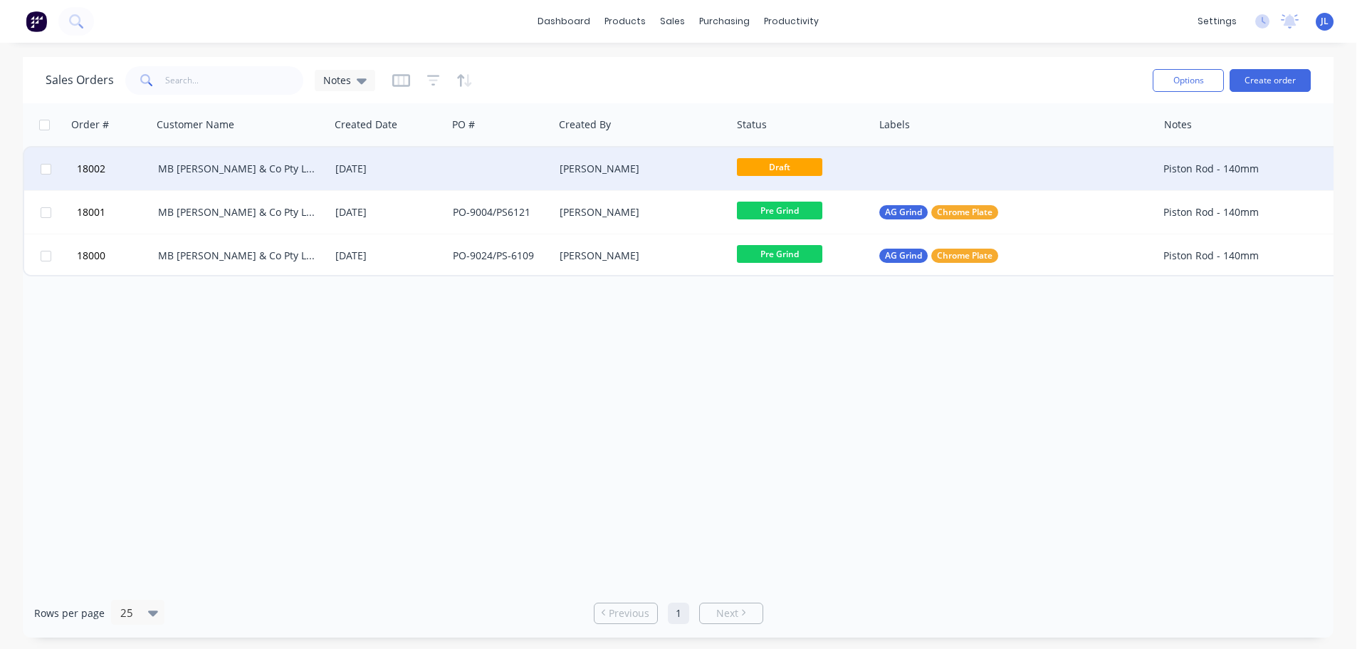
click at [471, 171] on div at bounding box center [500, 168] width 107 height 43
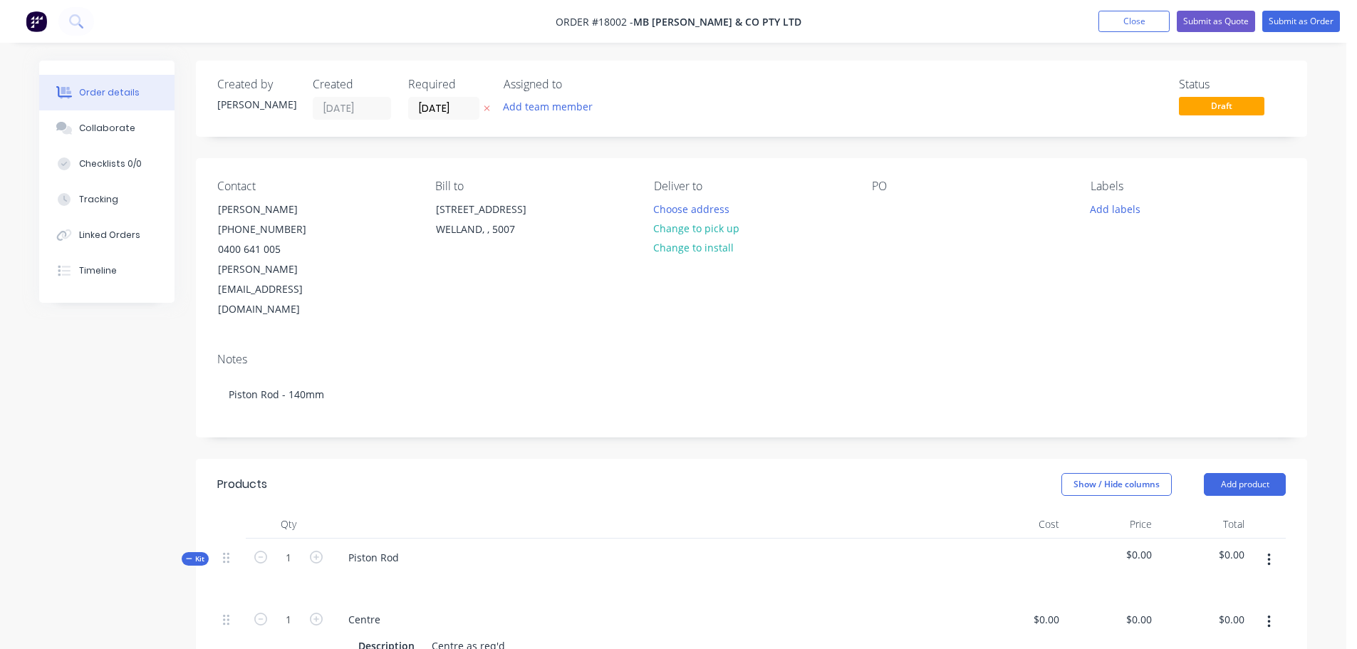
click at [911, 188] on div "PO" at bounding box center [969, 186] width 195 height 14
click at [867, 199] on div "Contact [PERSON_NAME] [PHONE_NUMBER] [PERSON_NAME][EMAIL_ADDRESS][DOMAIN_NAME] …" at bounding box center [751, 249] width 1111 height 183
click at [874, 207] on div at bounding box center [883, 209] width 23 height 21
click at [435, 109] on input "[DATE]" at bounding box center [444, 108] width 70 height 21
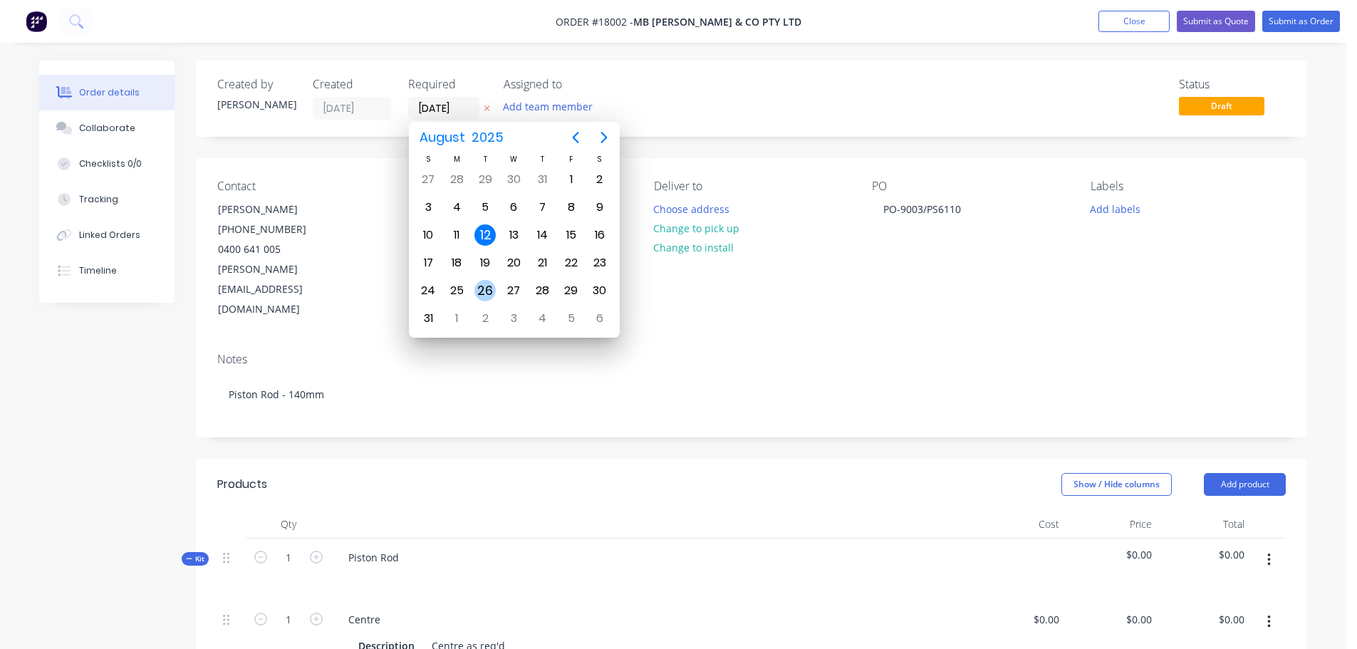
click at [486, 286] on div "26" at bounding box center [484, 290] width 21 height 21
type input "[DATE]"
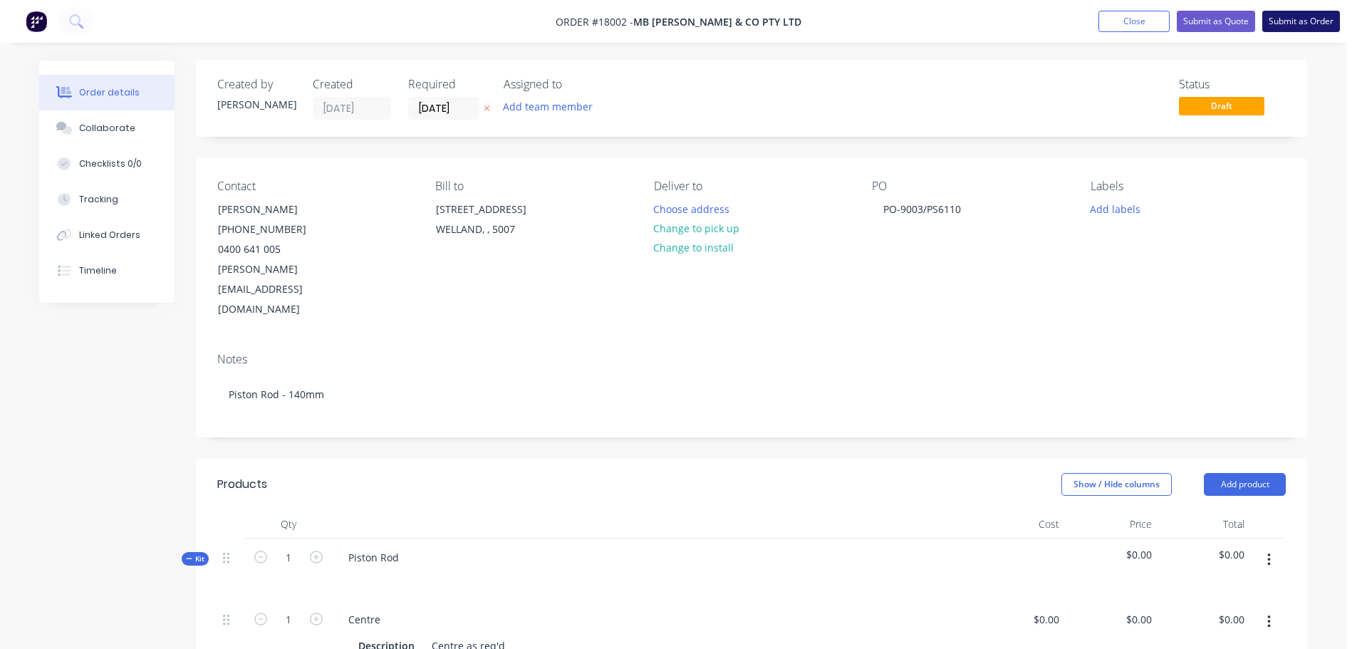
click at [1288, 19] on button "Submit as Order" at bounding box center [1301, 21] width 78 height 21
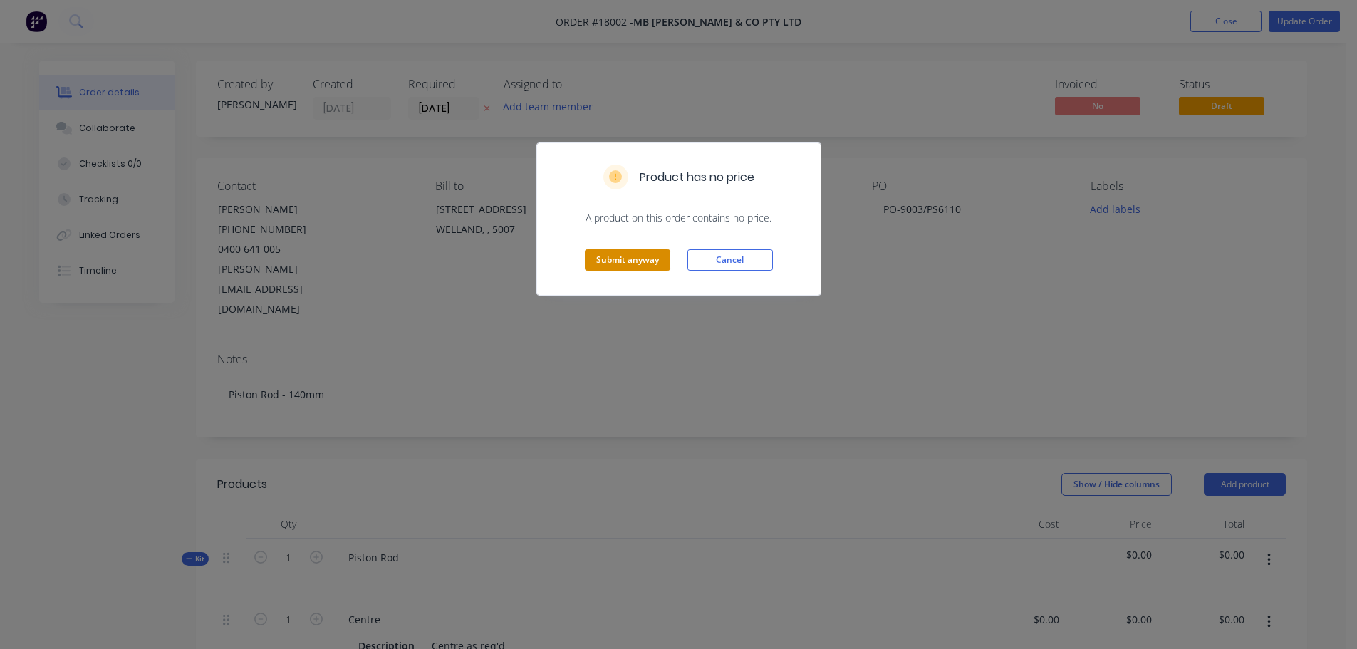
click at [615, 264] on button "Submit anyway" at bounding box center [627, 259] width 85 height 21
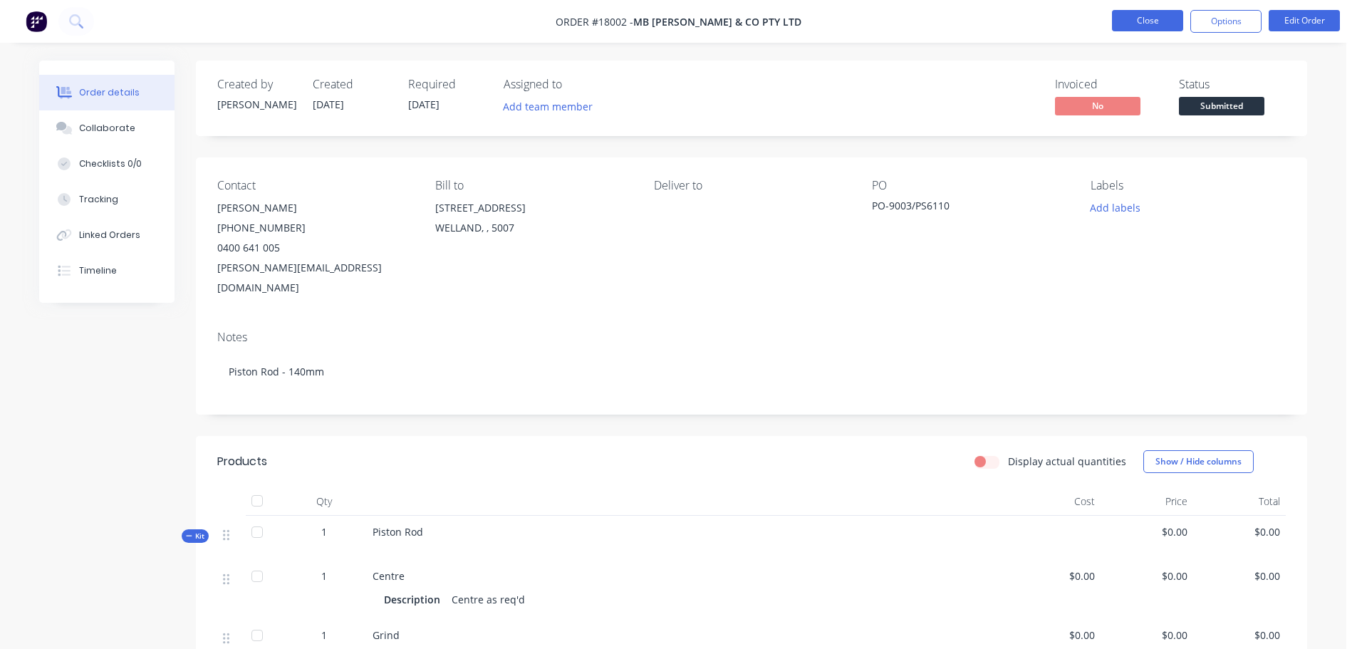
click at [1132, 22] on button "Close" at bounding box center [1147, 20] width 71 height 21
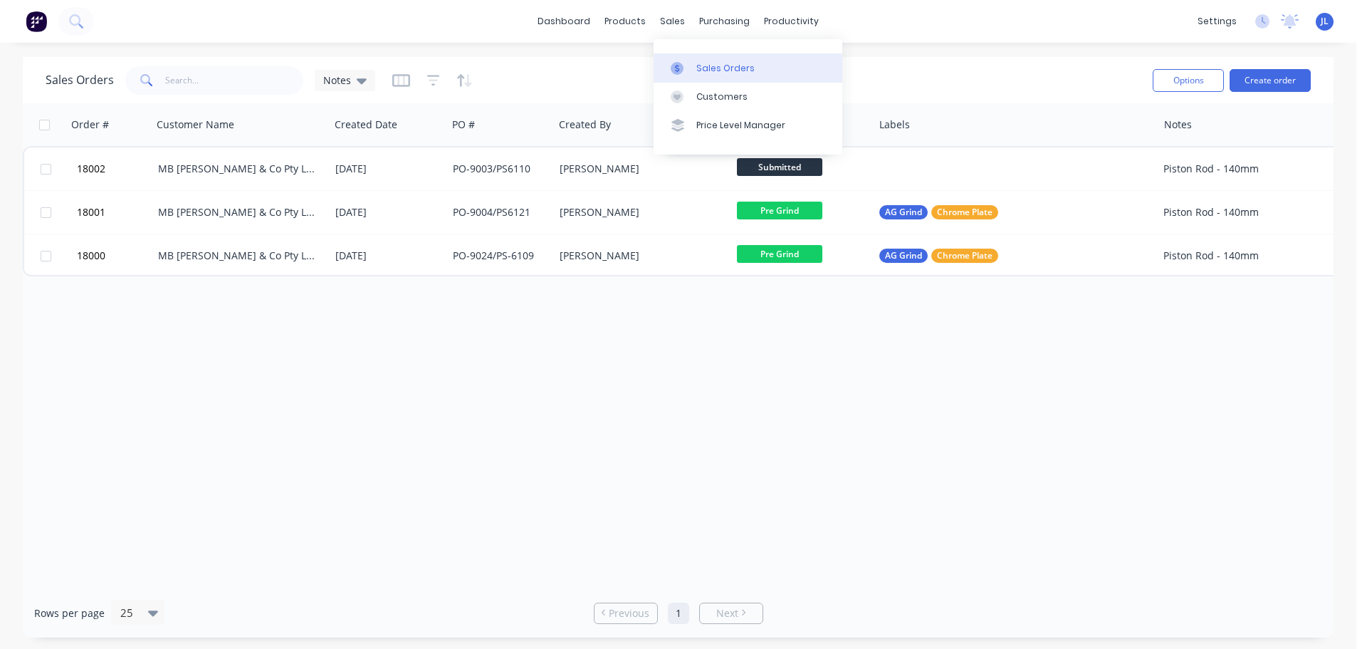
click at [705, 72] on div "Sales Orders" at bounding box center [725, 68] width 58 height 13
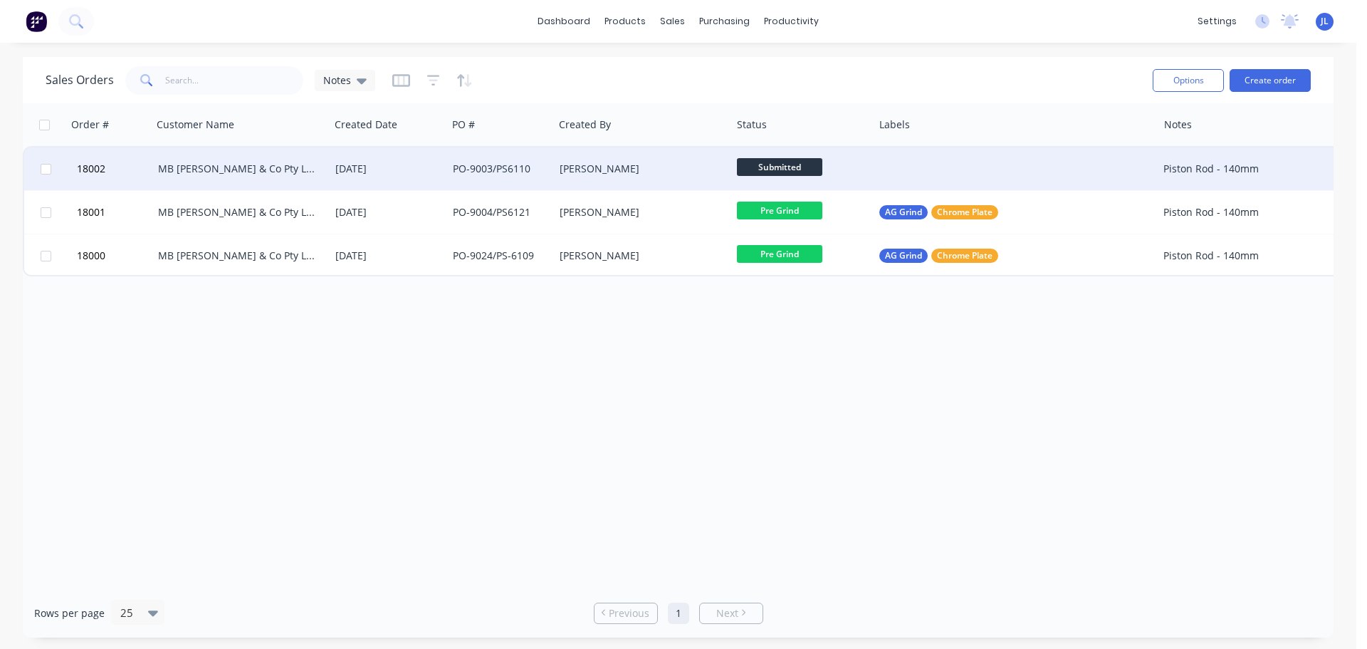
click at [924, 164] on div at bounding box center [1016, 168] width 284 height 43
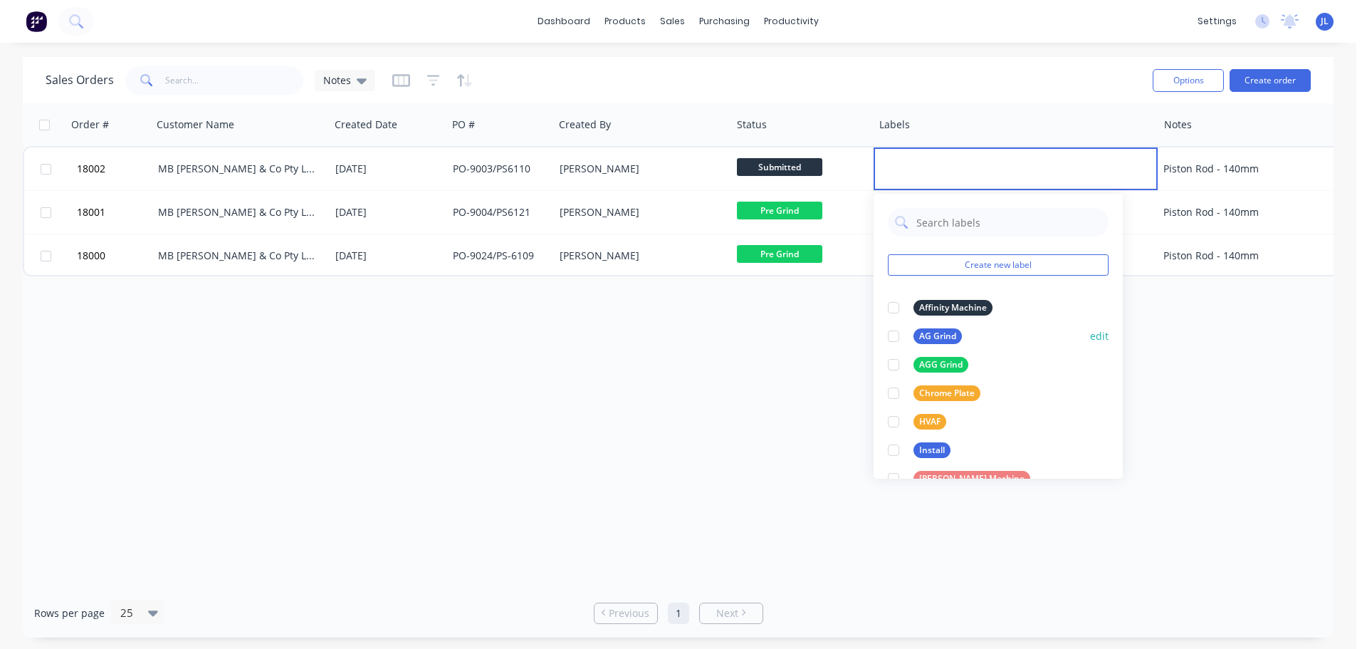
click at [892, 338] on div at bounding box center [893, 336] width 28 height 28
click at [895, 395] on div at bounding box center [893, 393] width 28 height 28
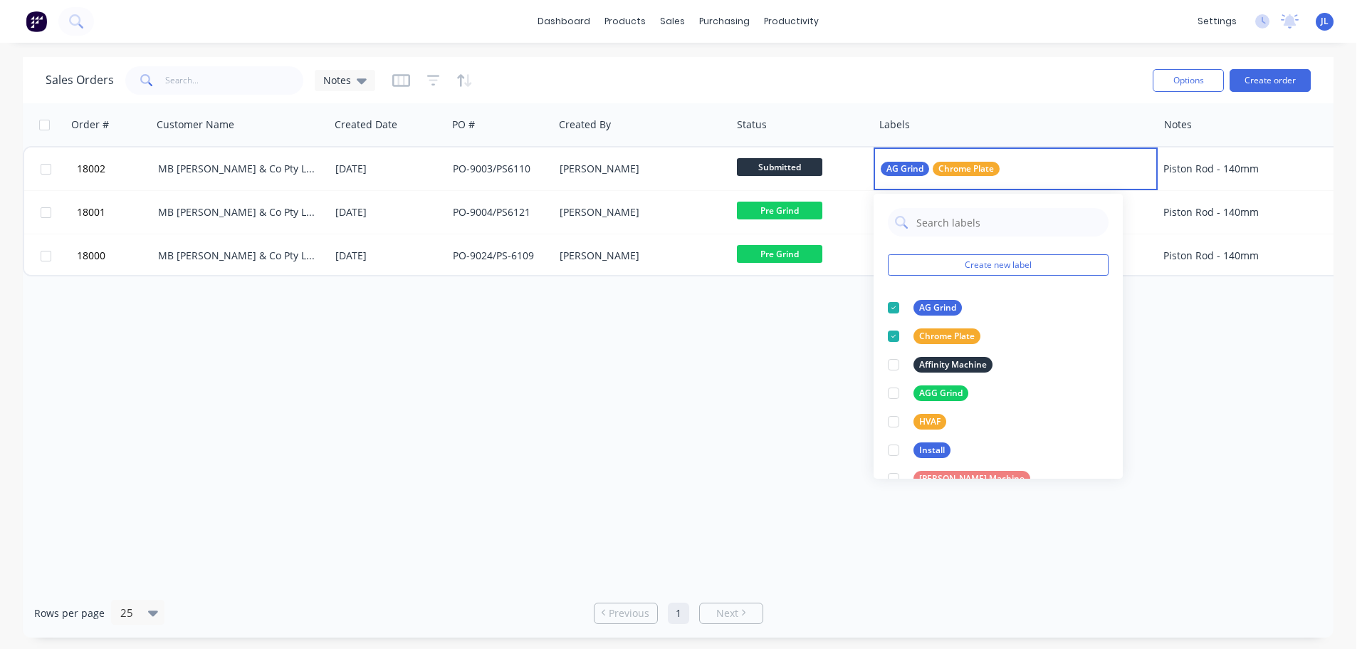
click at [708, 380] on div "Order # Customer Name Created Date PO # Created By Status Labels Notes 18002 MB…" at bounding box center [678, 345] width 1311 height 485
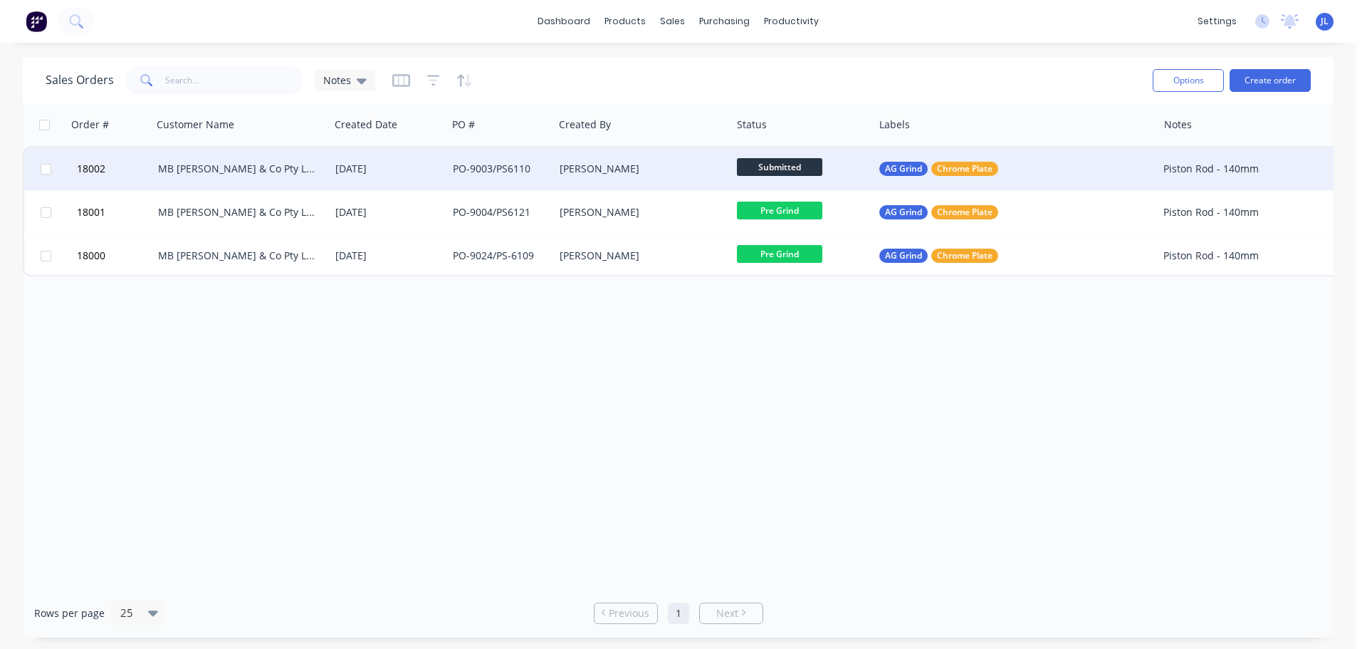
click at [679, 167] on div "[PERSON_NAME]" at bounding box center [639, 169] width 158 height 14
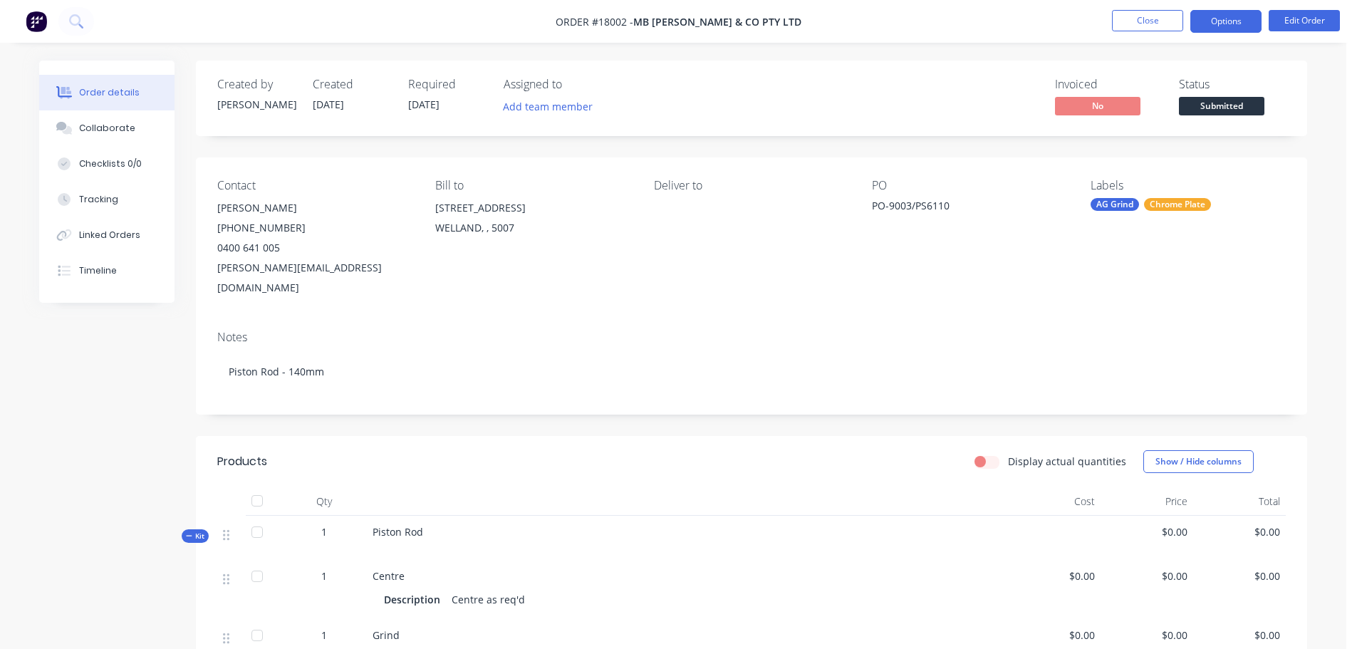
click at [1240, 24] on button "Options" at bounding box center [1225, 21] width 71 height 23
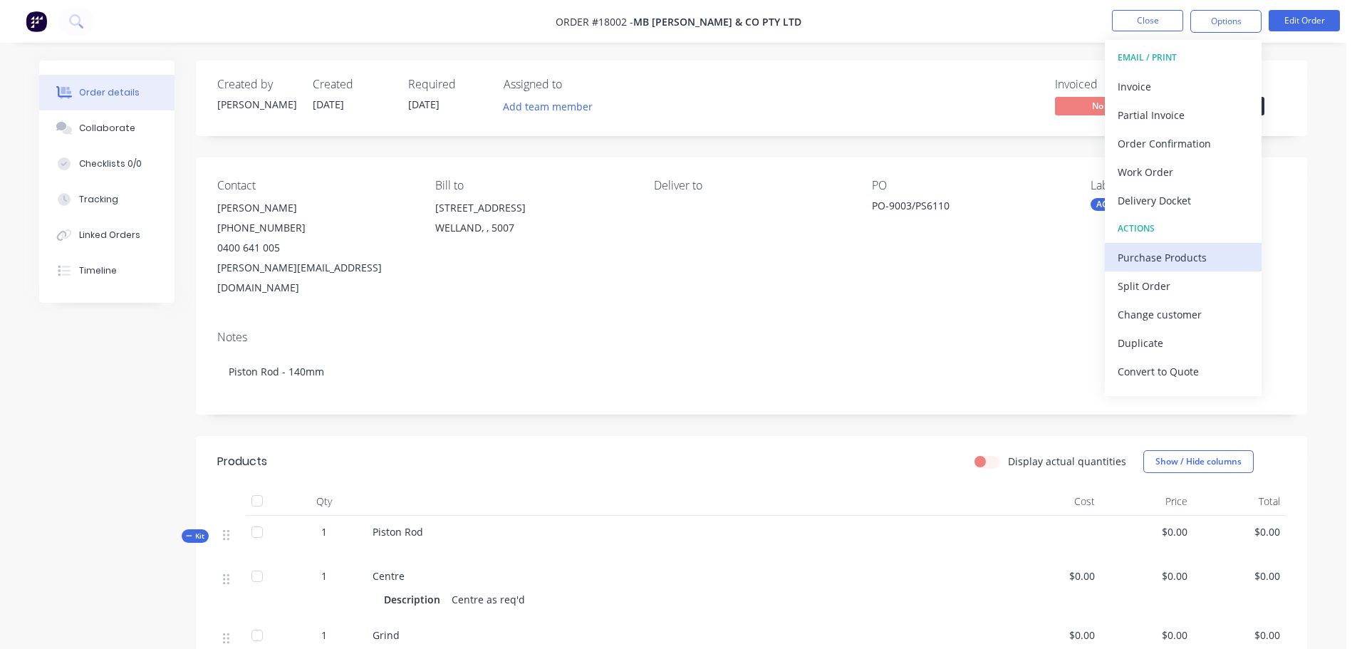
click at [1170, 263] on div "Purchase Products" at bounding box center [1182, 257] width 131 height 21
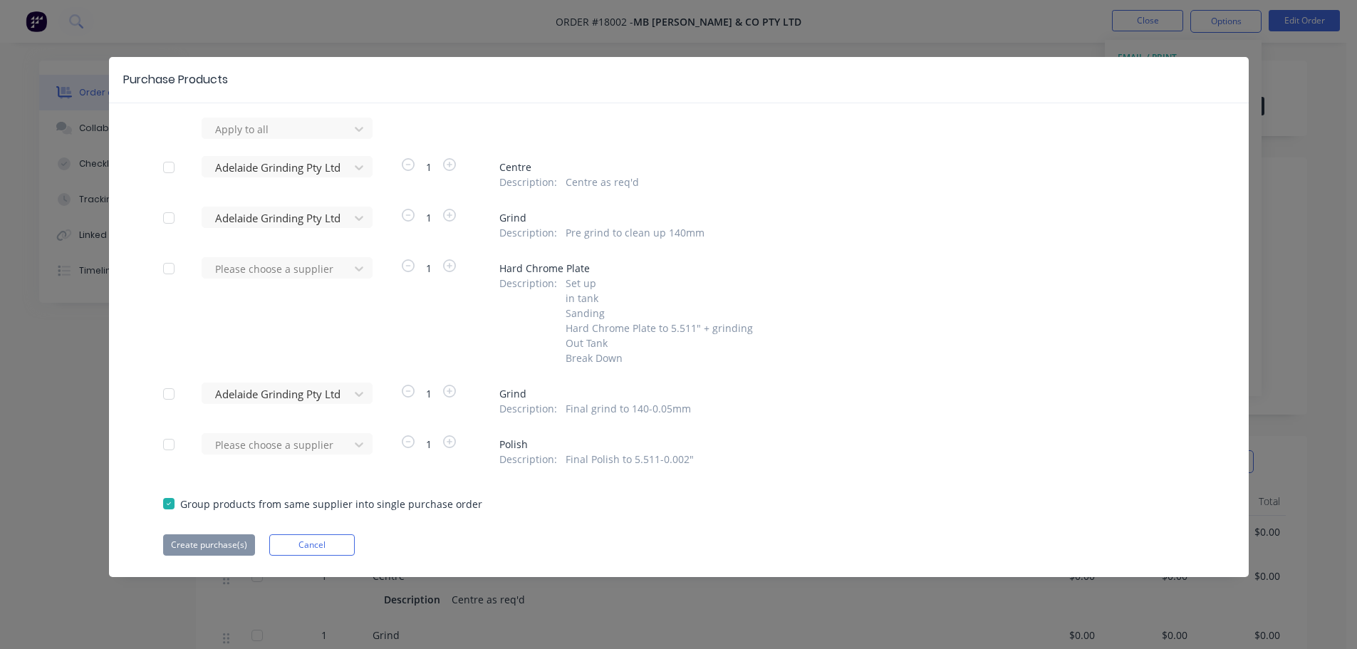
click at [167, 167] on div at bounding box center [169, 167] width 28 height 28
click at [167, 212] on div at bounding box center [169, 218] width 28 height 28
click at [165, 408] on div at bounding box center [169, 394] width 28 height 28
click at [187, 552] on button "Create purchase(s)" at bounding box center [209, 544] width 92 height 21
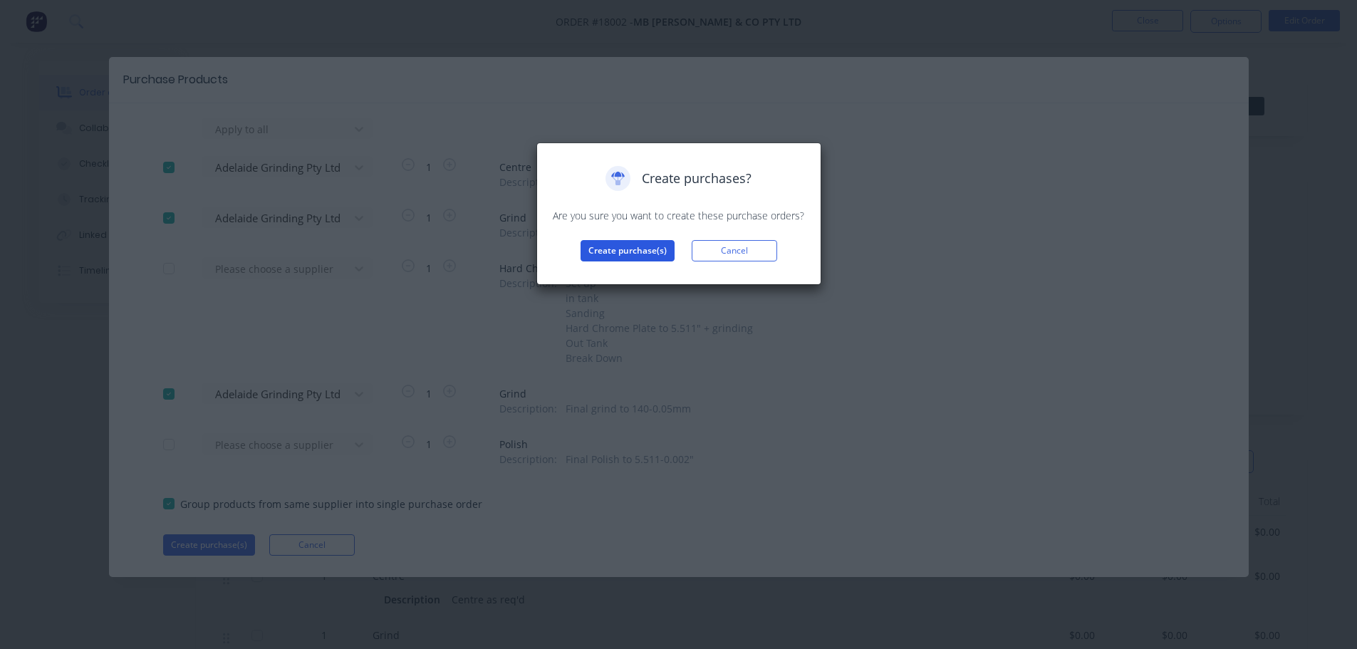
click at [632, 252] on button "Create purchase(s)" at bounding box center [627, 250] width 94 height 21
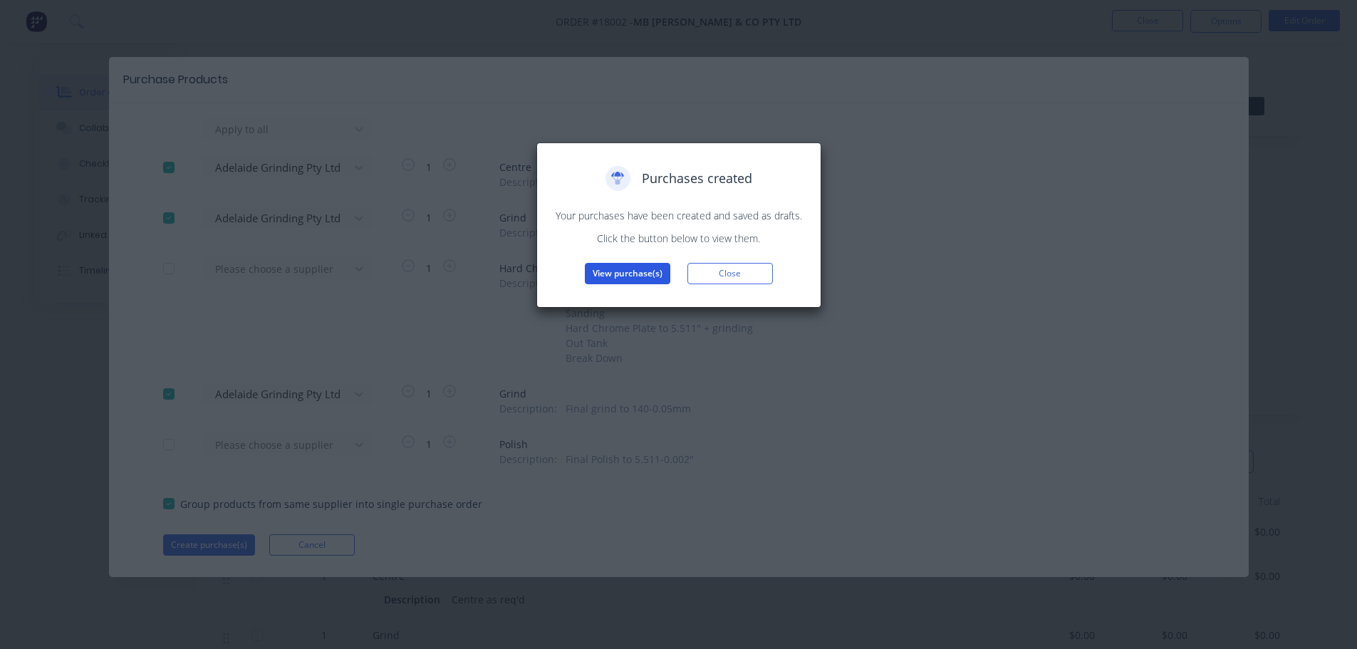
click at [642, 265] on button "View purchase(s)" at bounding box center [627, 273] width 85 height 21
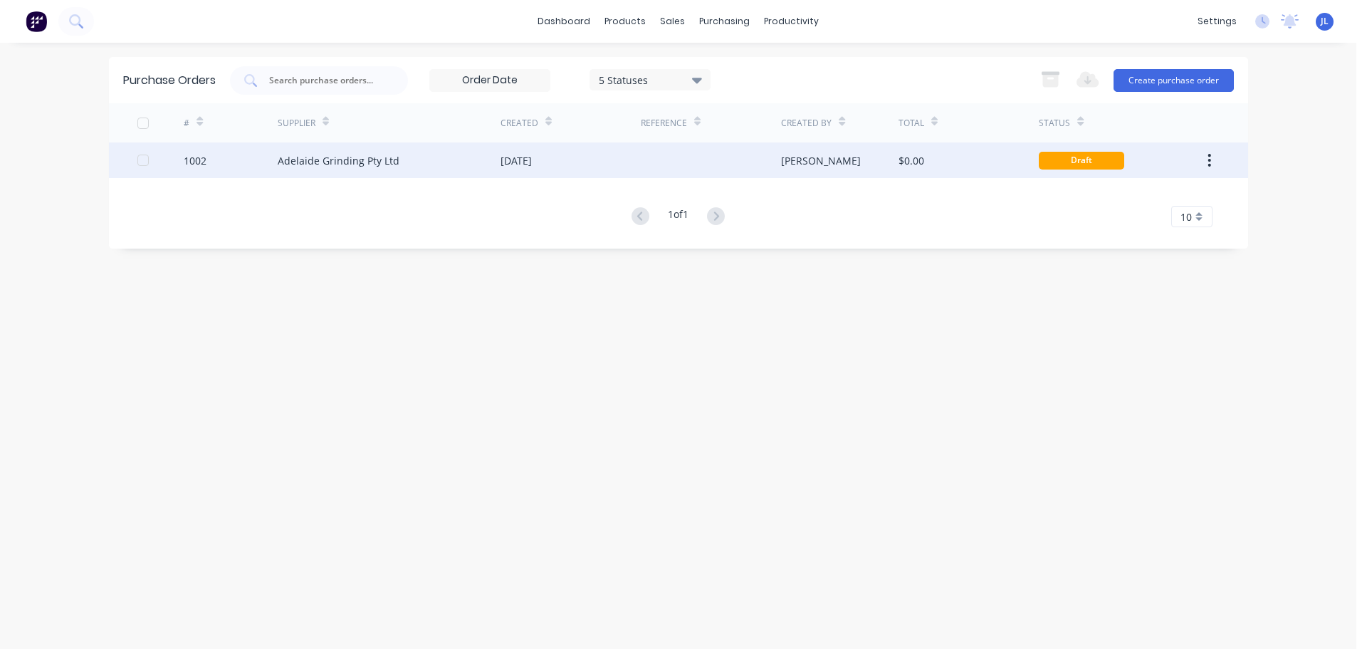
click at [799, 169] on div "[PERSON_NAME]" at bounding box center [840, 160] width 118 height 36
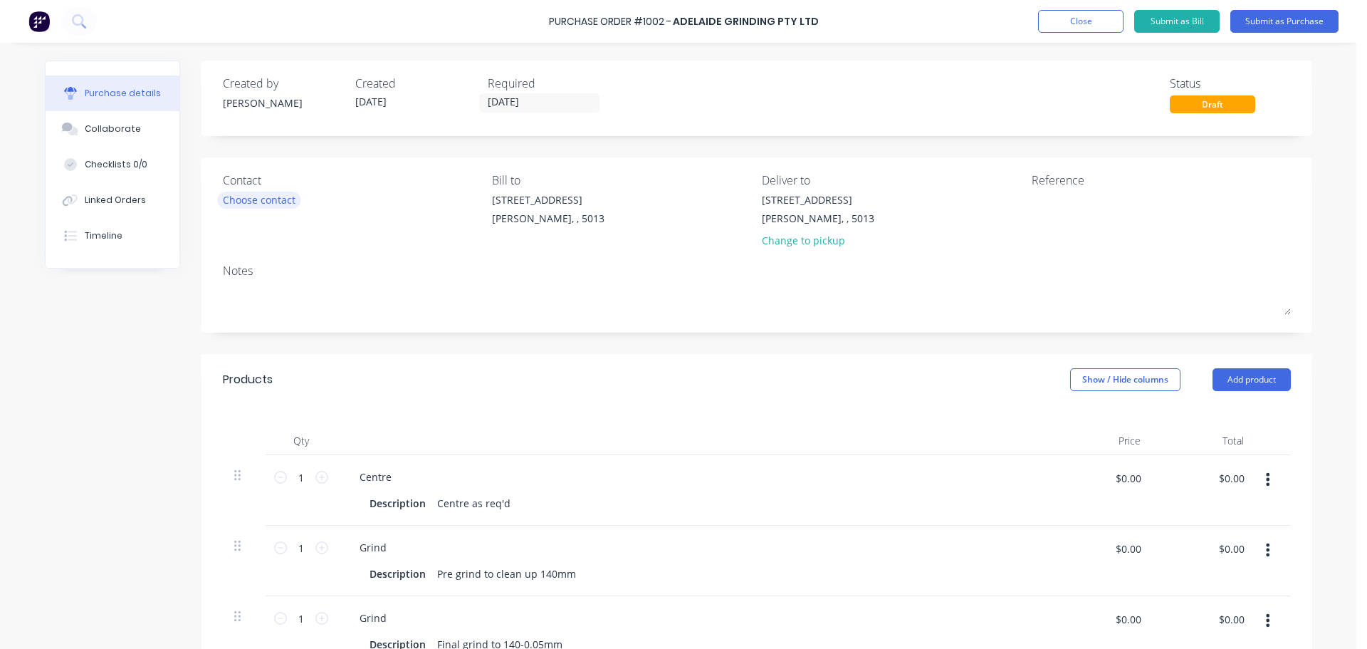
click at [271, 200] on div "Choose contact" at bounding box center [259, 199] width 73 height 15
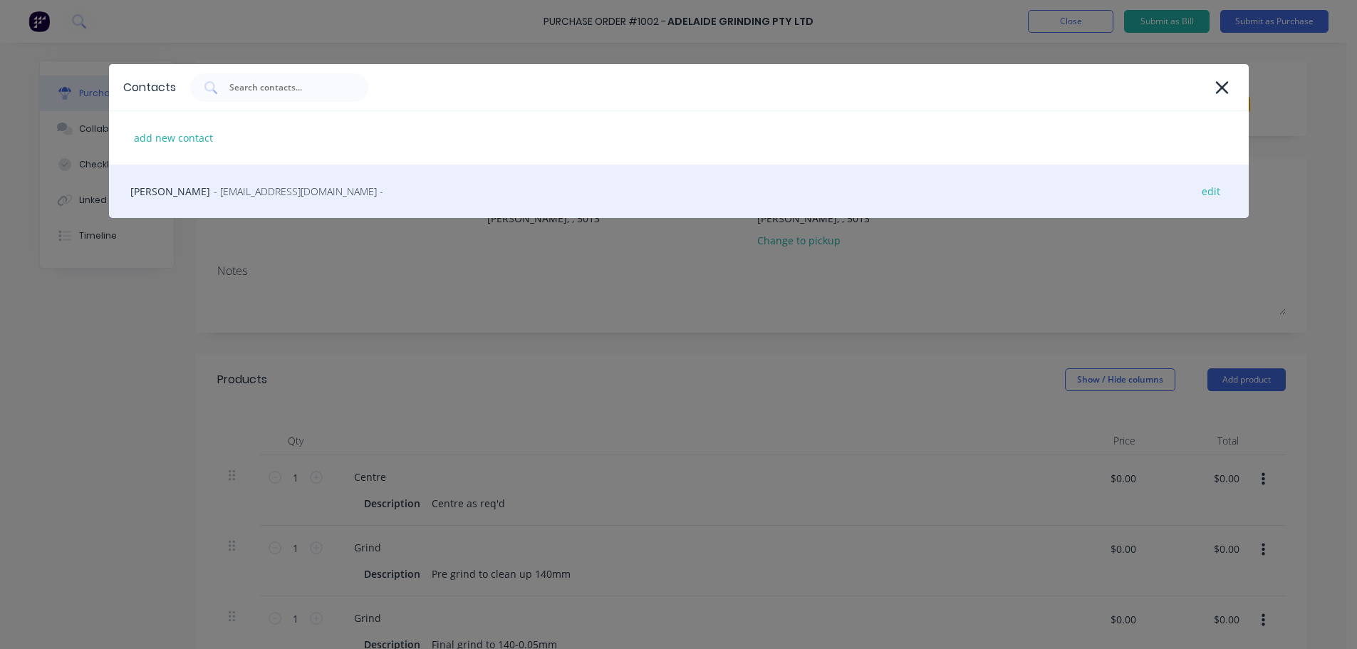
click at [238, 195] on span "- [EMAIL_ADDRESS][DOMAIN_NAME] -" at bounding box center [298, 191] width 169 height 15
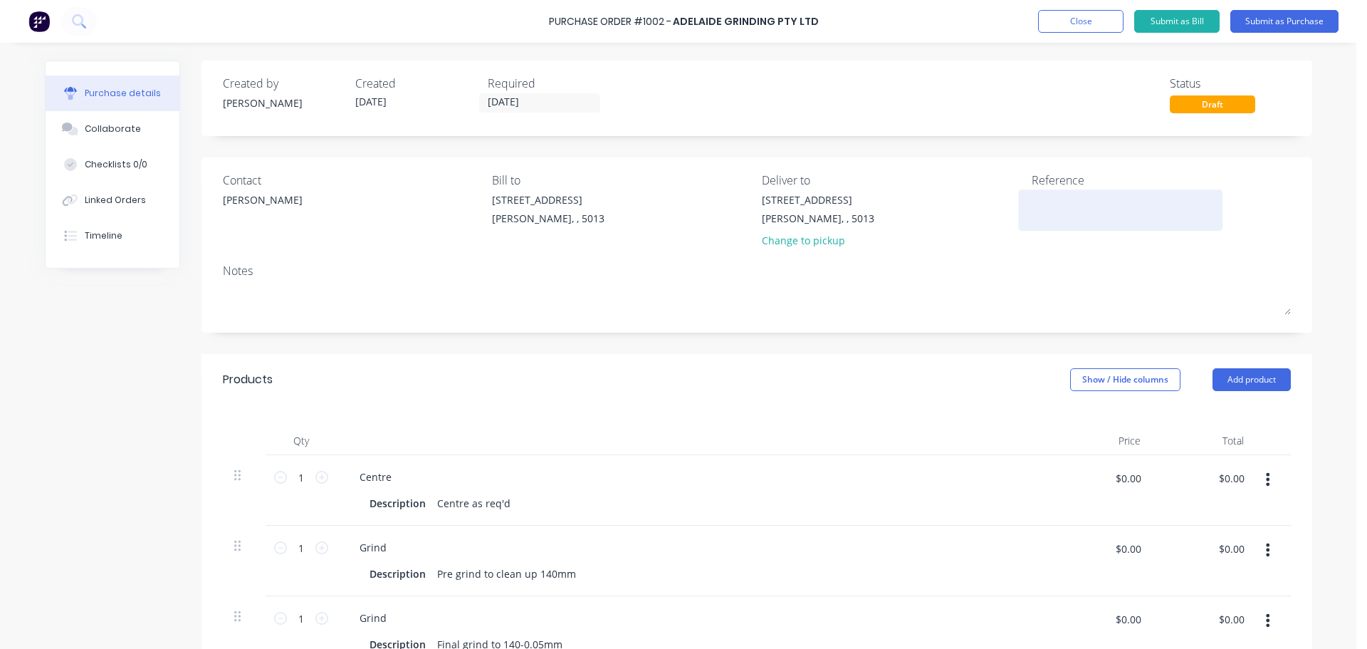
click at [1037, 207] on textarea at bounding box center [1121, 208] width 178 height 32
type textarea "TC18002"
click at [130, 442] on div "Created by [PERSON_NAME] Created [DATE] Required [DATE] Status Draft Contact [P…" at bounding box center [679, 507] width 1268 height 892
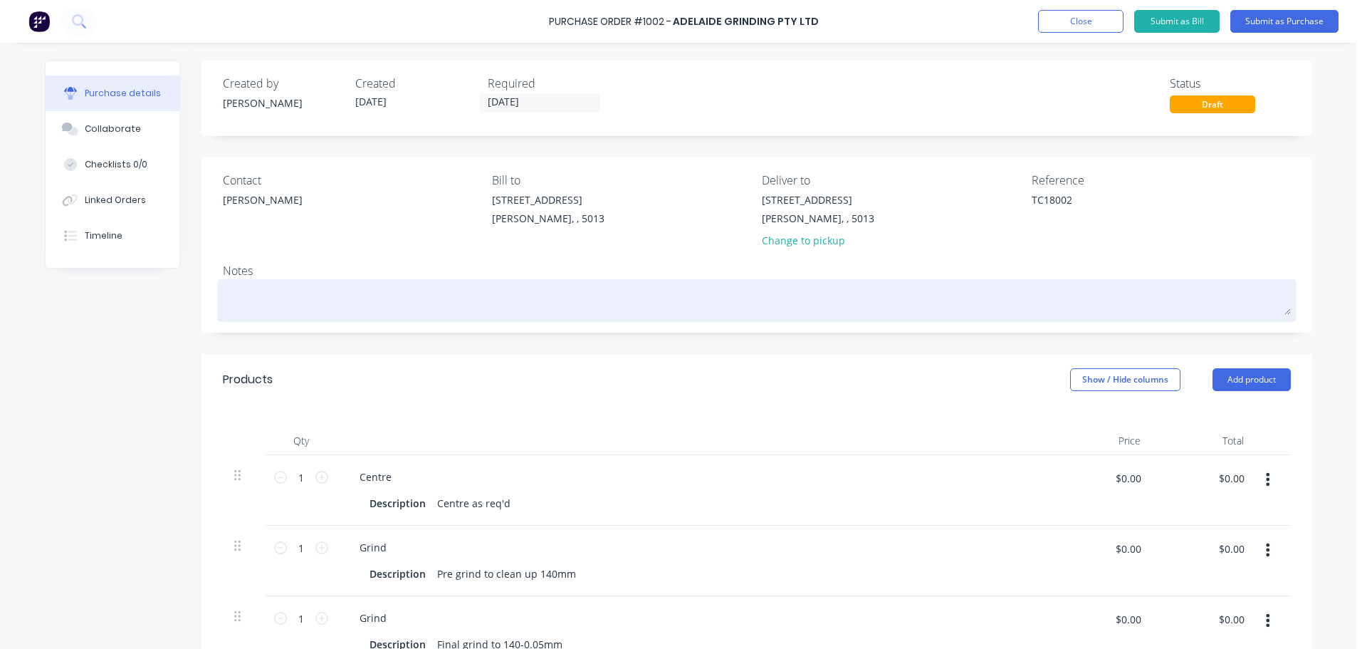
click at [402, 299] on textarea at bounding box center [757, 299] width 1068 height 32
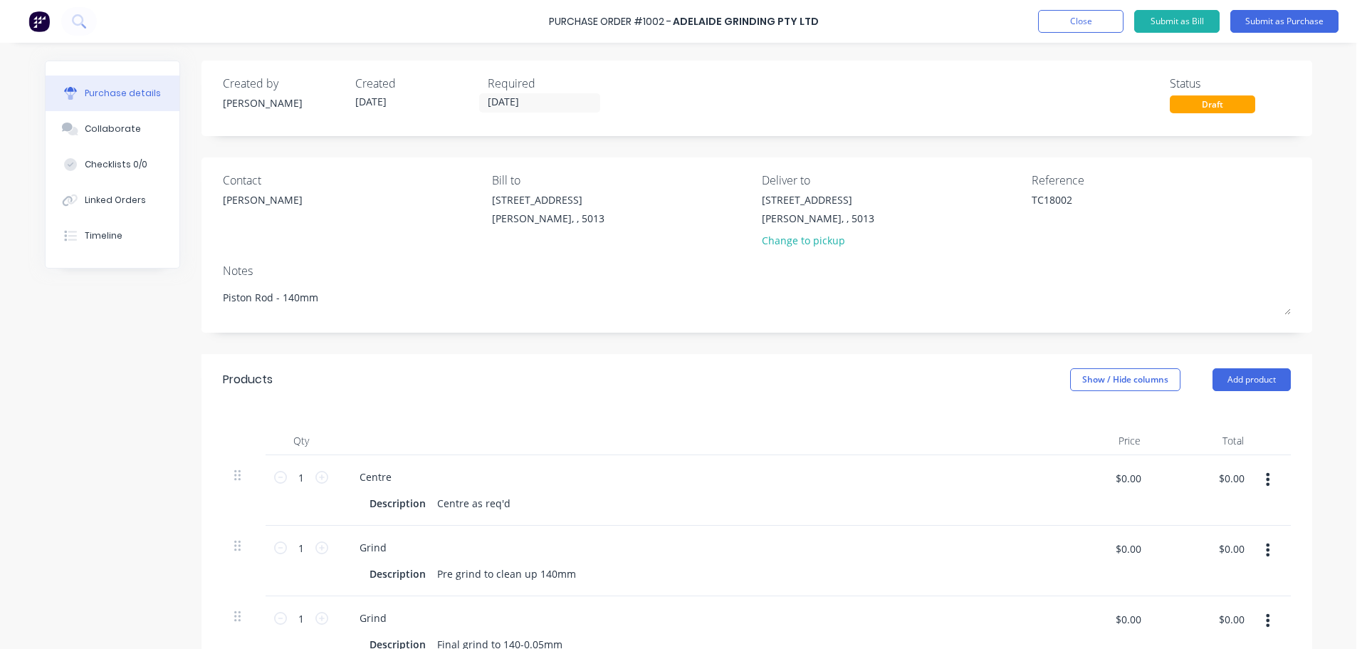
type textarea "Piston Rod - 140mm"
click at [1320, 471] on div "Purchase details Collaborate Checklists 0/0 Linked Orders Timeline Created by […" at bounding box center [679, 303] width 1296 height 578
click at [522, 101] on input "[DATE]" at bounding box center [540, 103] width 120 height 18
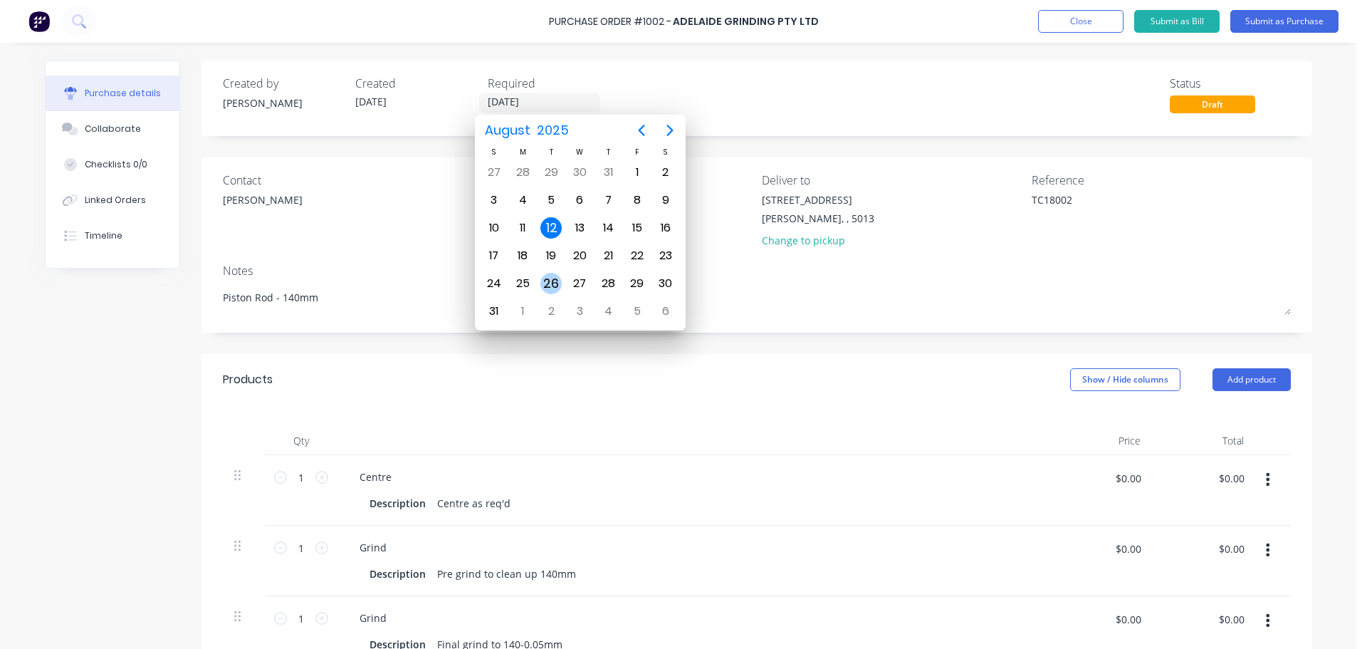
click at [553, 278] on div "26" at bounding box center [551, 283] width 21 height 21
type input "[DATE]"
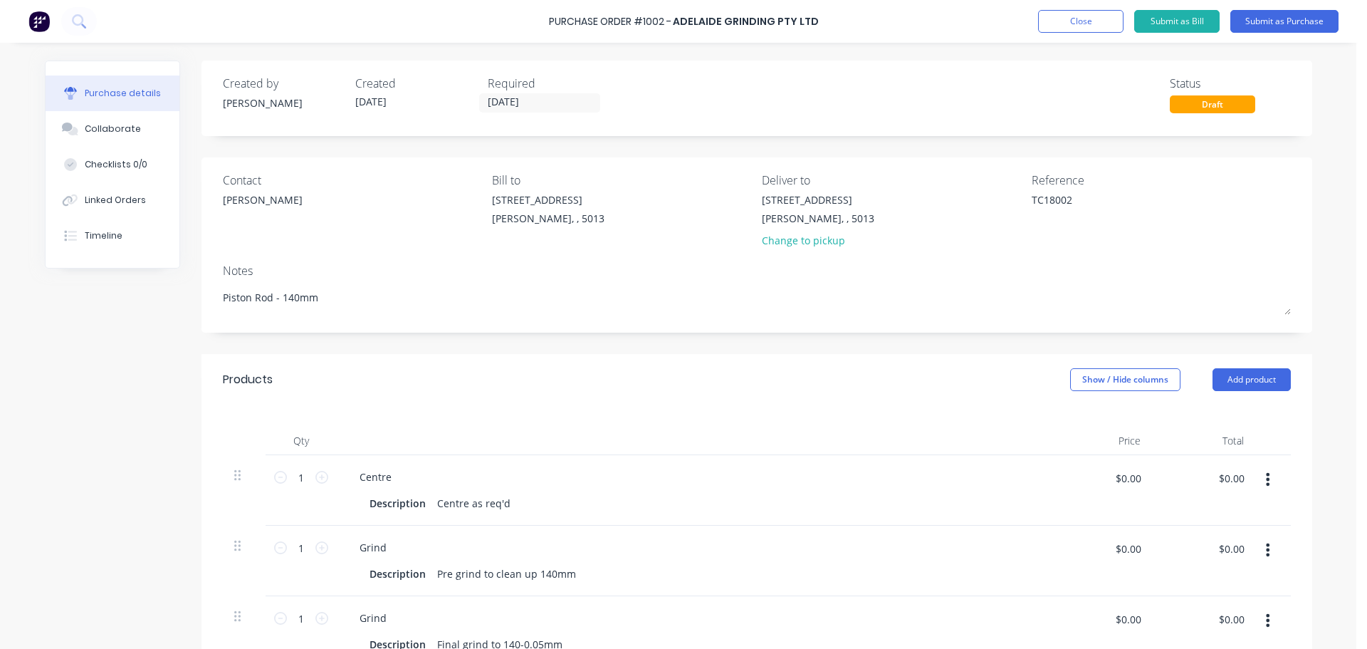
click at [1333, 236] on div "Purchase Order #1002 - Adelaide Grinding Pty Ltd Add product Close Submit as Bi…" at bounding box center [678, 324] width 1357 height 649
click at [1295, 26] on button "Submit as Purchase" at bounding box center [1285, 21] width 108 height 23
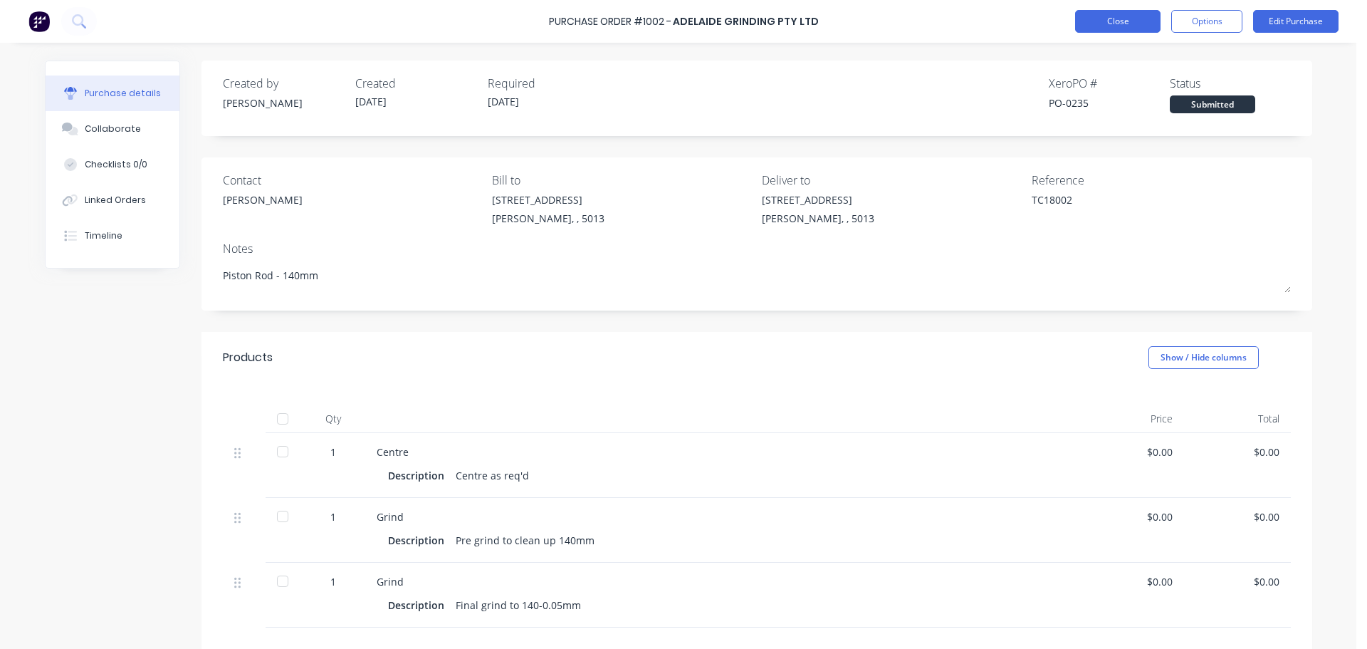
click at [1121, 25] on button "Close" at bounding box center [1117, 21] width 85 height 23
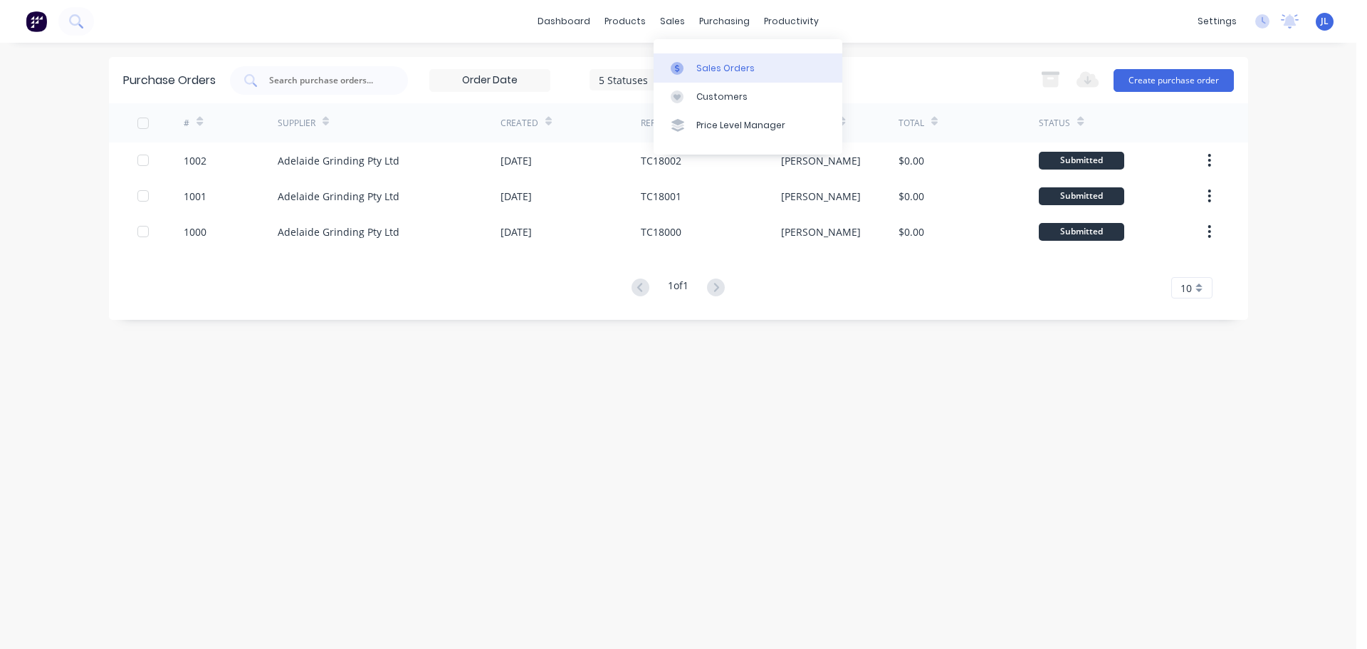
click at [687, 65] on div at bounding box center [681, 68] width 21 height 13
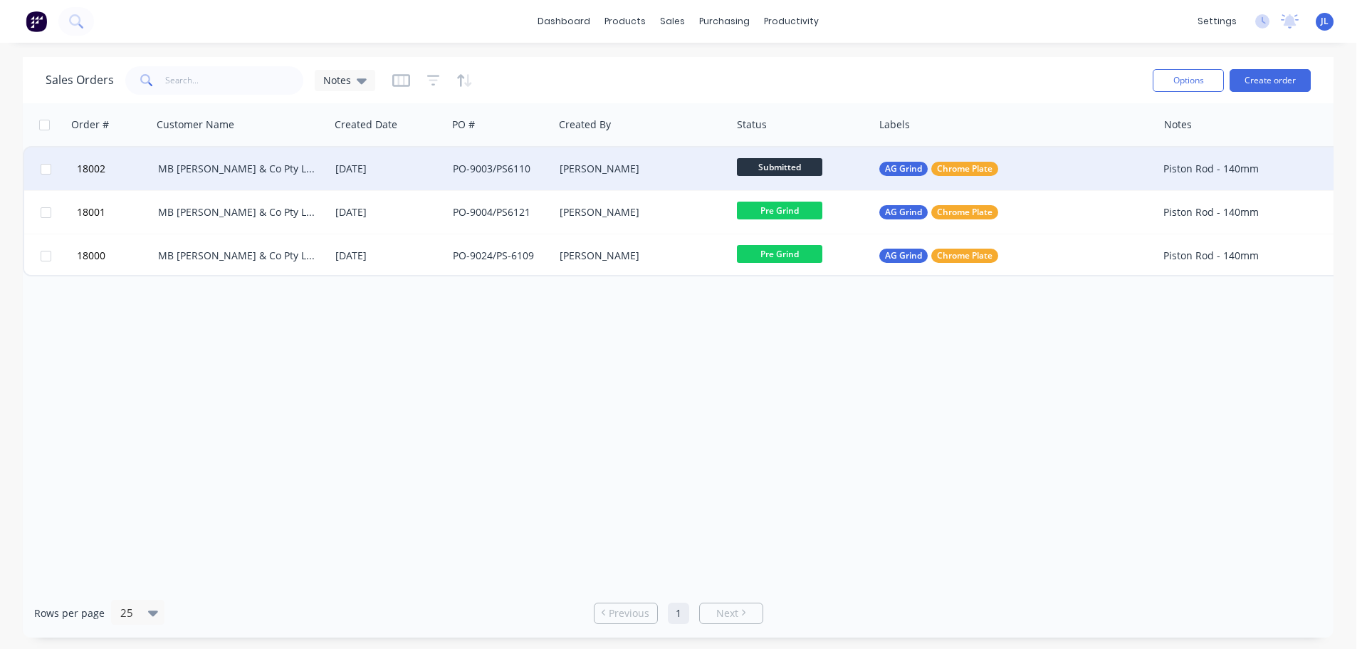
click at [773, 162] on span "Submitted" at bounding box center [779, 167] width 85 height 18
click at [547, 369] on div "Order # Customer Name Created Date PO # Created By Status Labels Notes 18002 MB…" at bounding box center [678, 345] width 1311 height 485
click at [459, 155] on div "PO-9003/PS6110" at bounding box center [500, 168] width 107 height 43
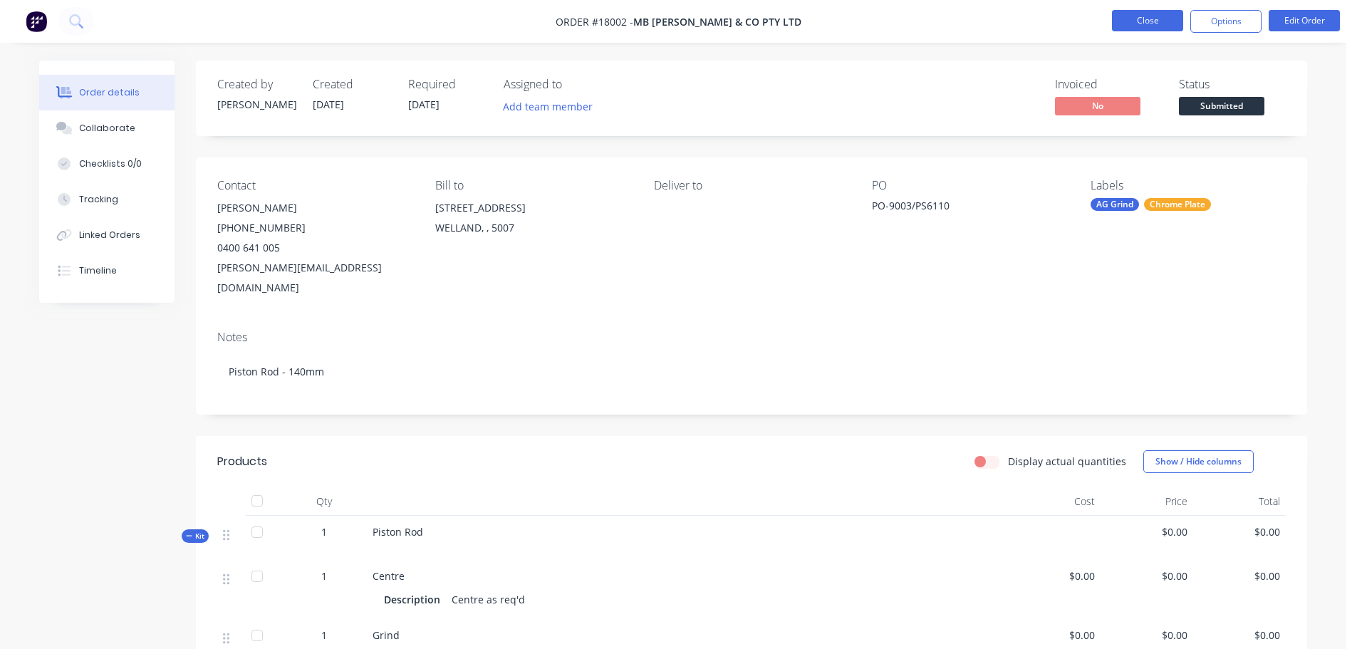
click at [1173, 23] on button "Close" at bounding box center [1147, 20] width 71 height 21
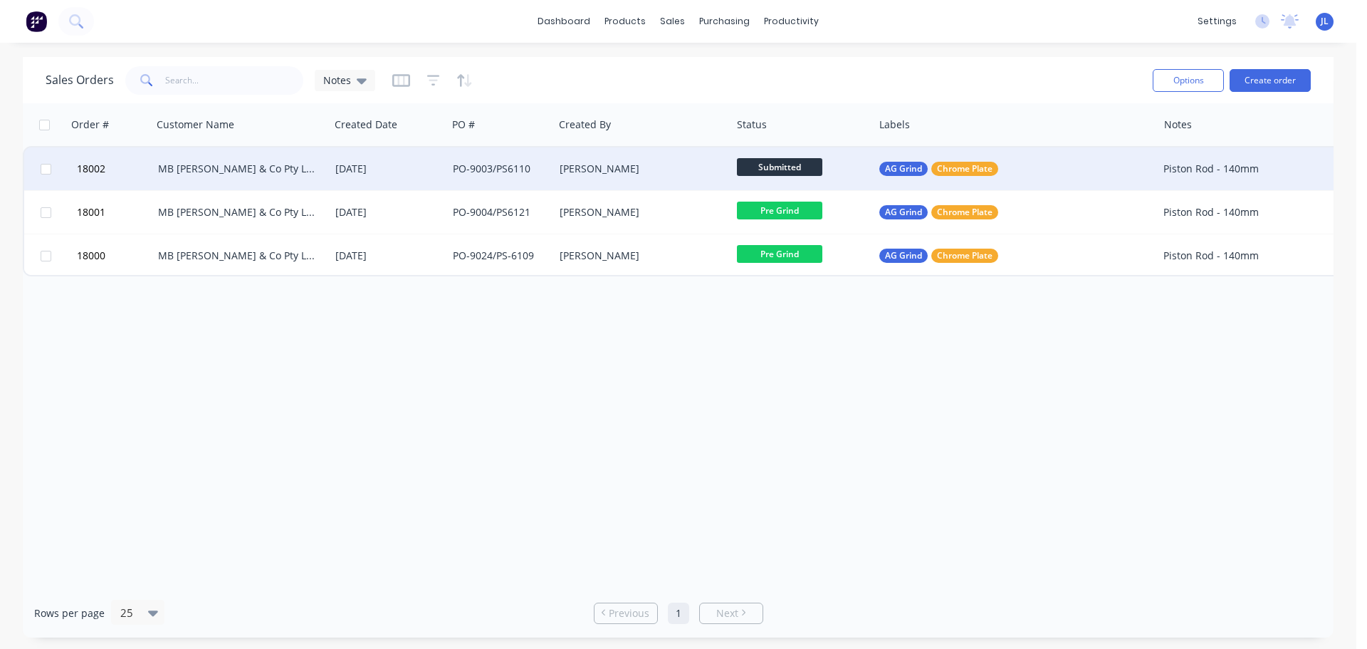
click at [793, 167] on span "Submitted" at bounding box center [779, 167] width 85 height 18
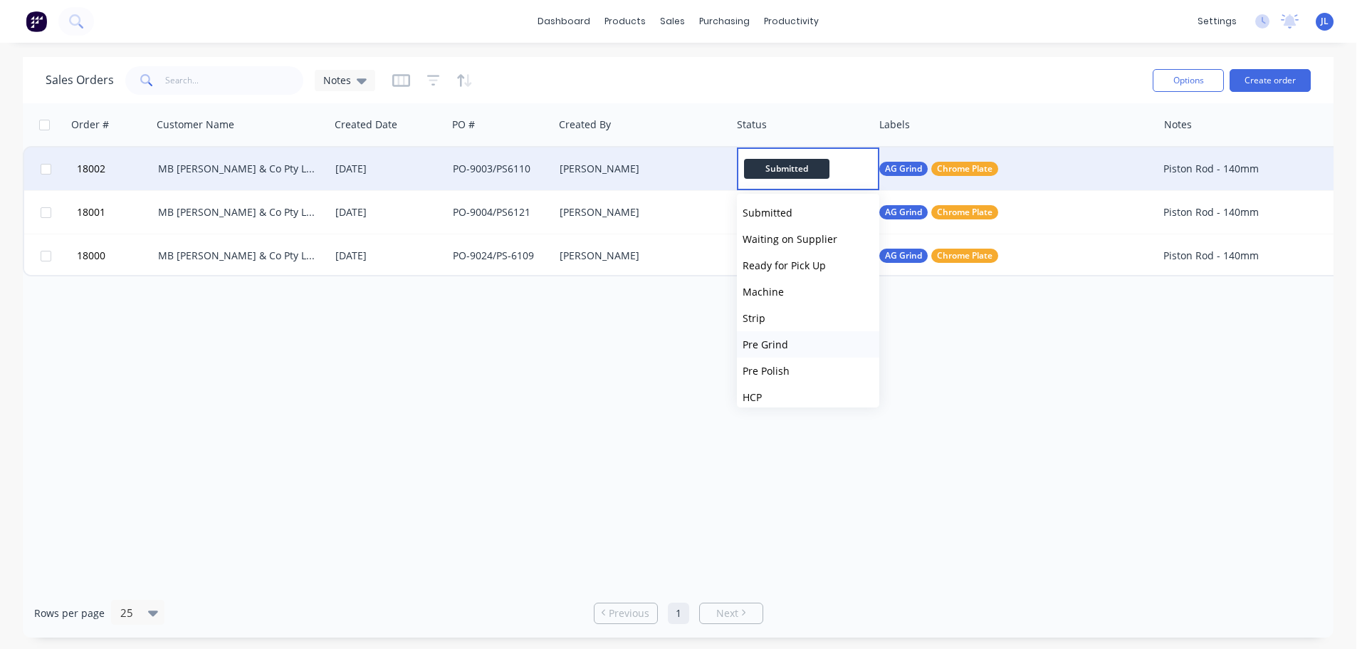
click at [773, 347] on span "Pre Grind" at bounding box center [766, 345] width 46 height 14
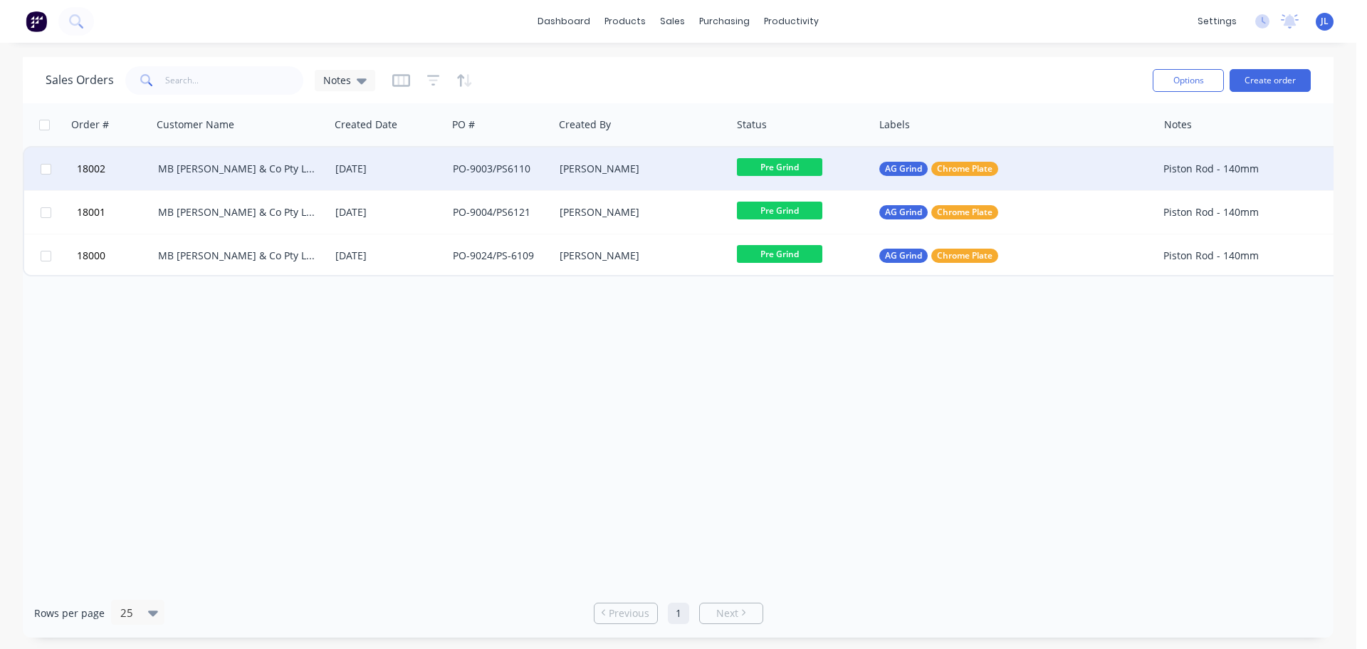
click at [521, 163] on div "PO-9003/PS6110" at bounding box center [498, 169] width 90 height 14
click at [261, 174] on div "MB [PERSON_NAME] & Co Pty Ltd" at bounding box center [237, 169] width 158 height 14
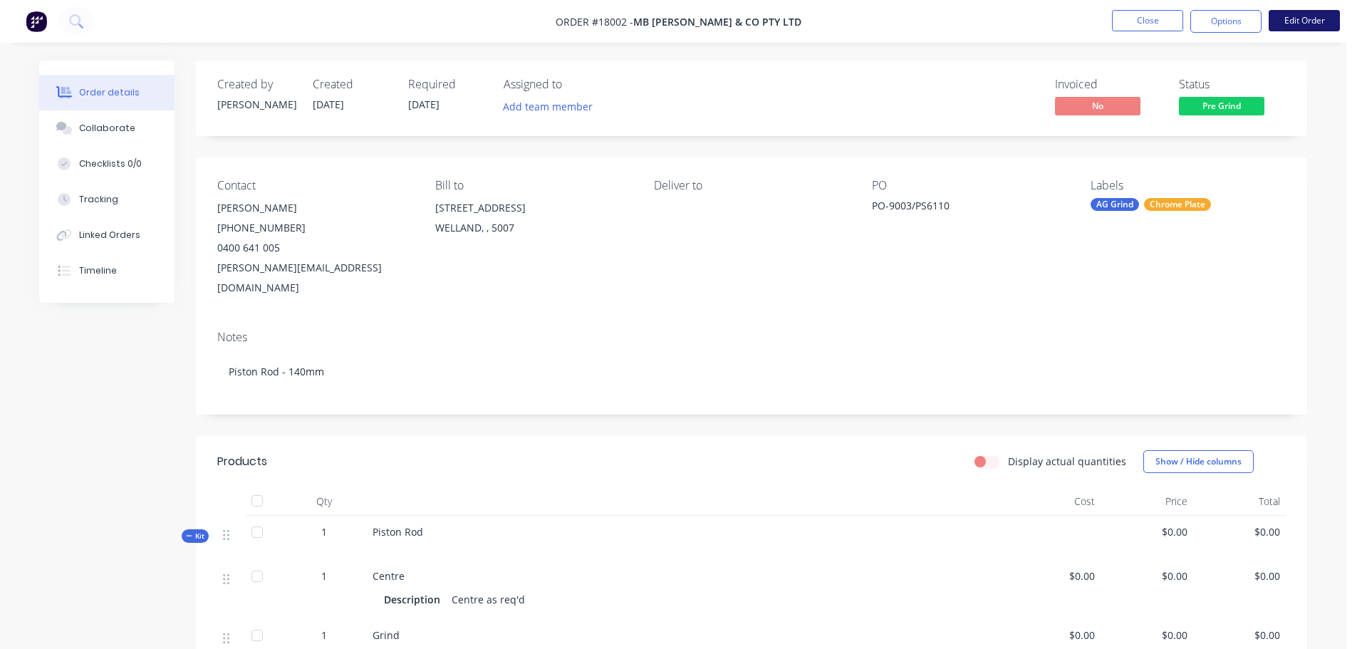
click at [1307, 26] on button "Edit Order" at bounding box center [1303, 20] width 71 height 21
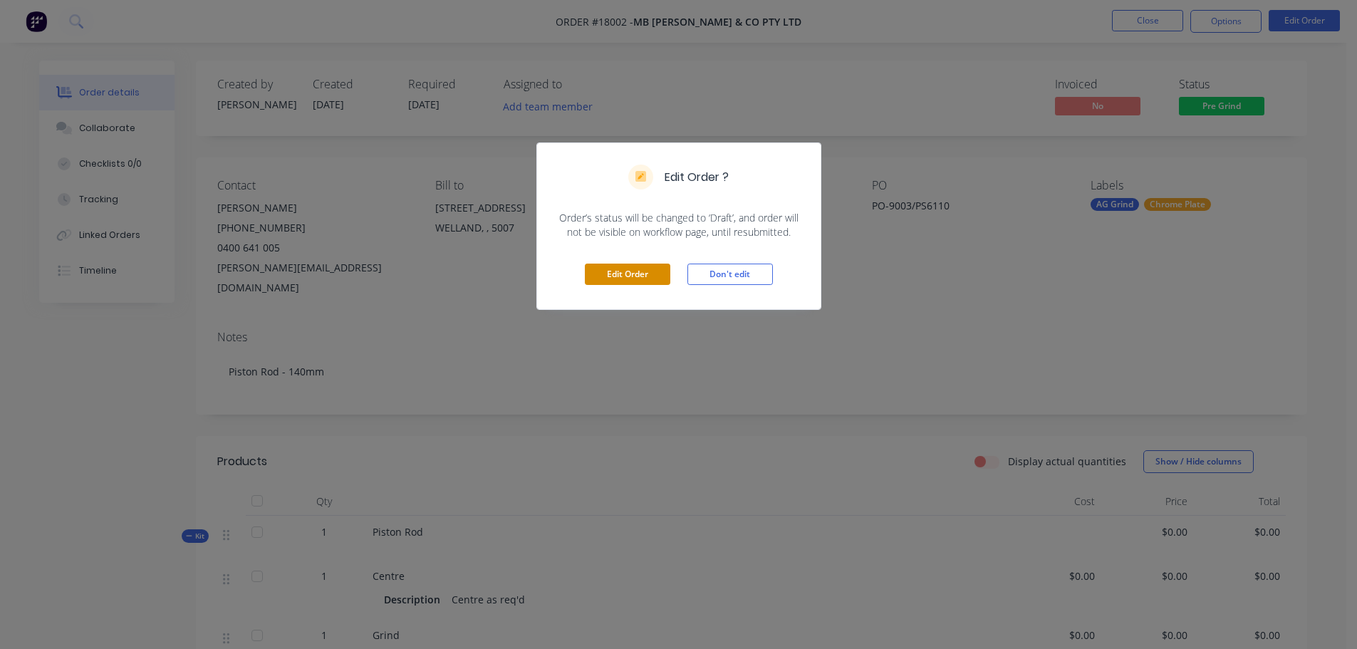
click at [623, 276] on button "Edit Order" at bounding box center [627, 273] width 85 height 21
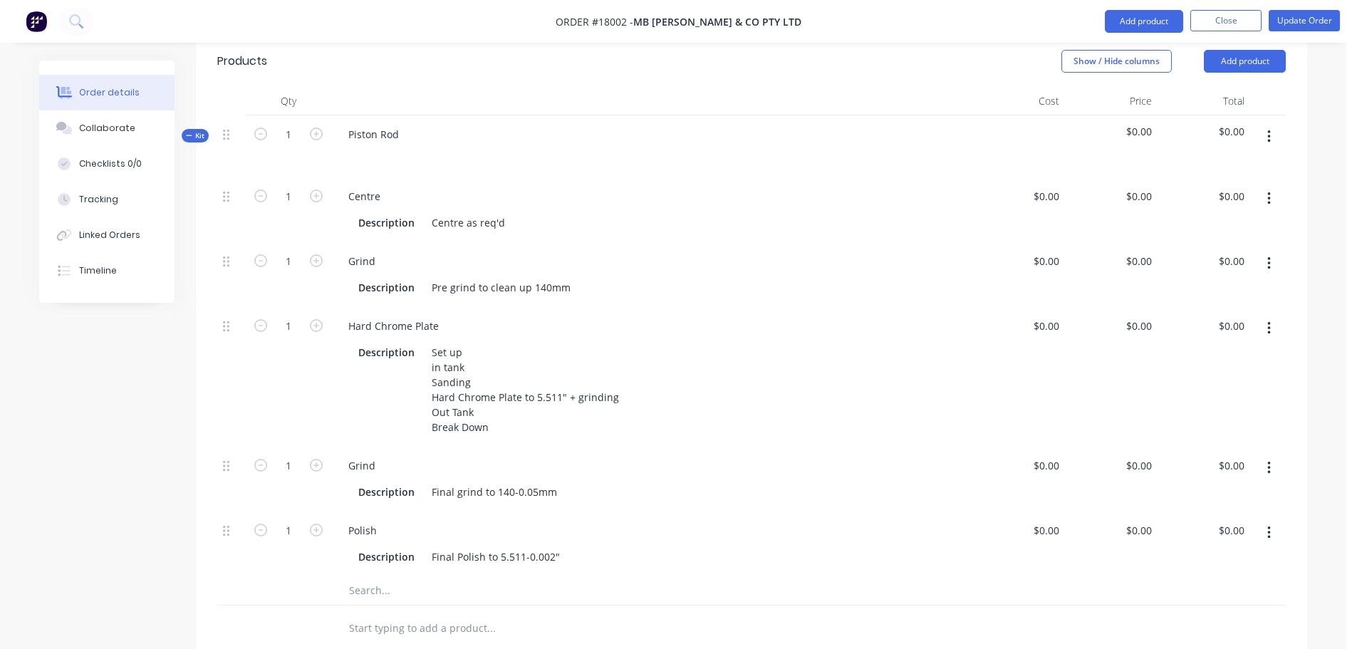
scroll to position [498, 0]
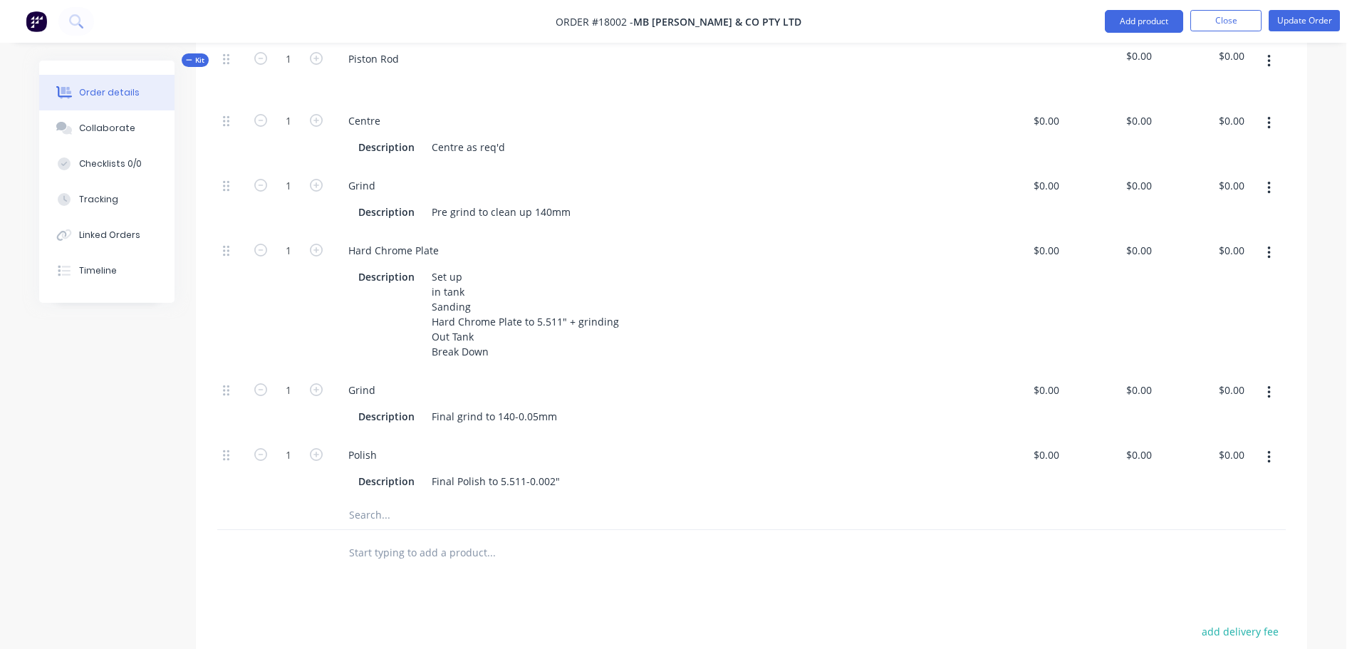
click at [1268, 449] on icon "button" at bounding box center [1269, 457] width 4 height 16
click at [1203, 484] on div "Duplicate" at bounding box center [1218, 494] width 110 height 21
click at [382, 509] on div "Polish" at bounding box center [362, 519] width 51 height 21
drag, startPoint x: 382, startPoint y: 496, endPoint x: 340, endPoint y: 496, distance: 42.0
click at [340, 509] on div "Polish" at bounding box center [362, 519] width 51 height 21
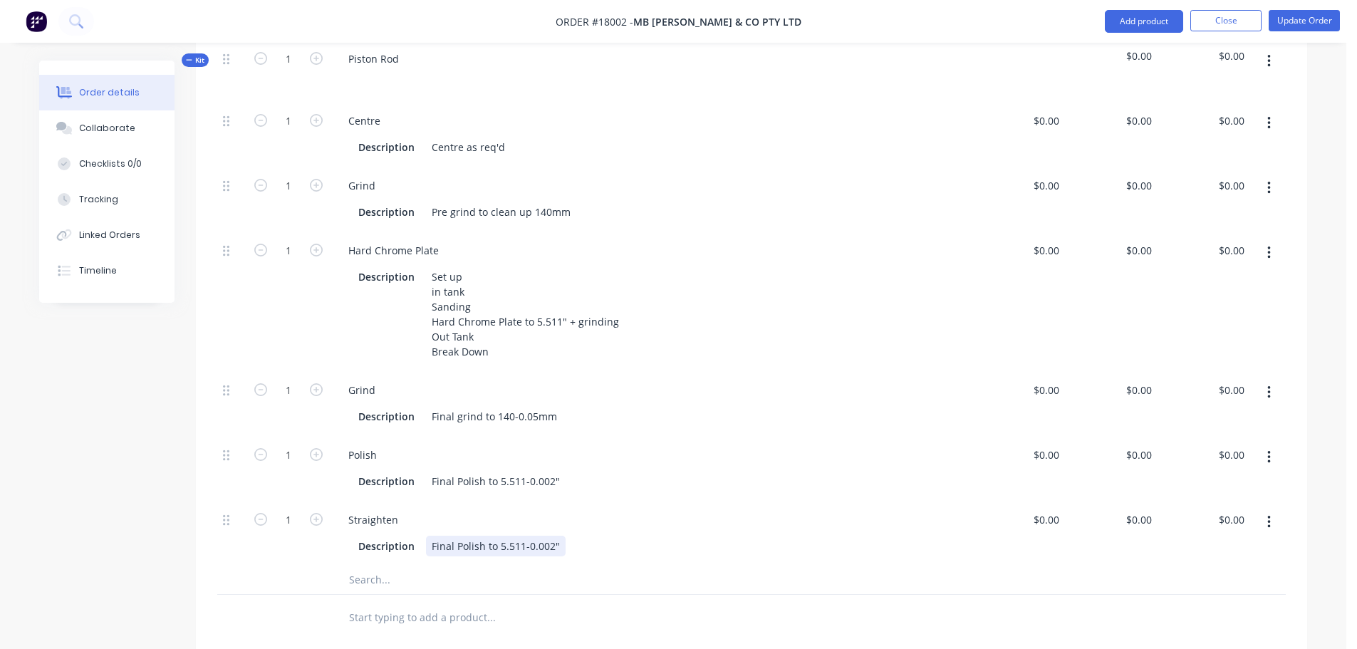
click at [447, 536] on div "Final Polish to 5.511-0.002"" at bounding box center [496, 546] width 140 height 21
drag, startPoint x: 434, startPoint y: 523, endPoint x: 595, endPoint y: 520, distance: 160.3
click at [595, 536] on div "Description Final Polish to 5.511-0.002"" at bounding box center [649, 546] width 592 height 21
click at [126, 526] on div "Created by [PERSON_NAME] Created [DATE] Required [DATE] Assigned to Add team me…" at bounding box center [673, 283] width 1268 height 1442
click at [229, 501] on div at bounding box center [231, 533] width 28 height 65
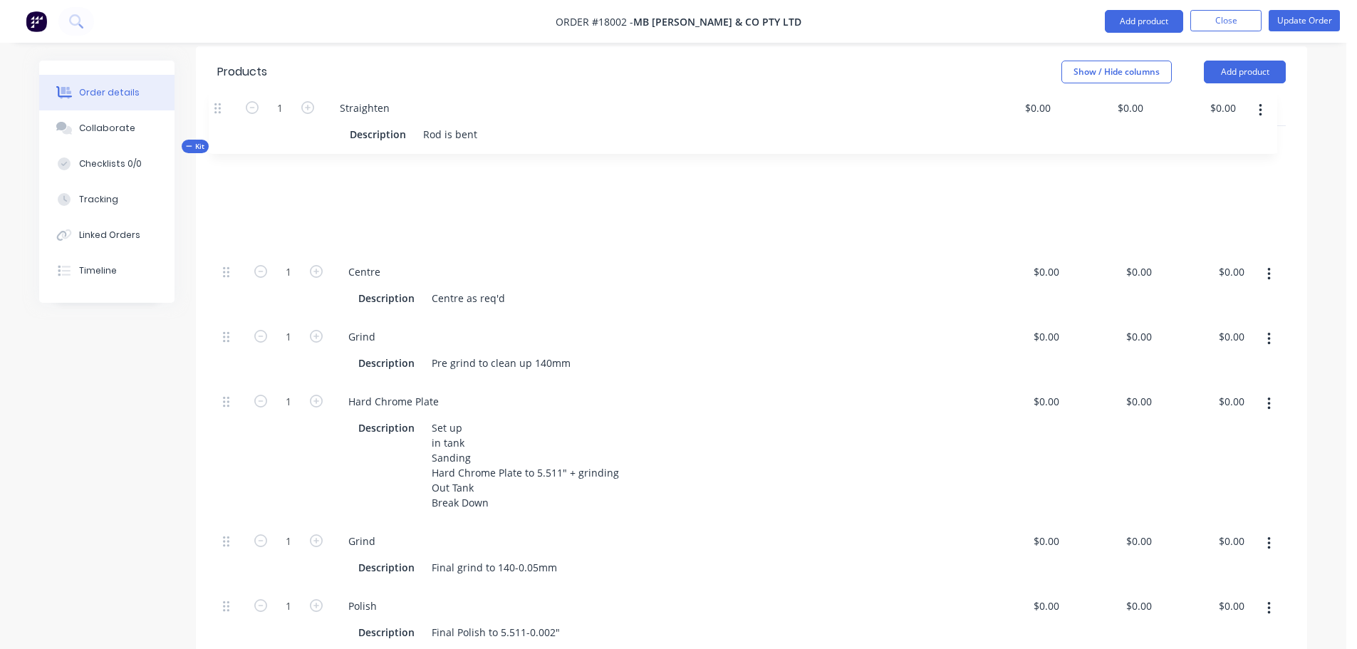
scroll to position [409, 0]
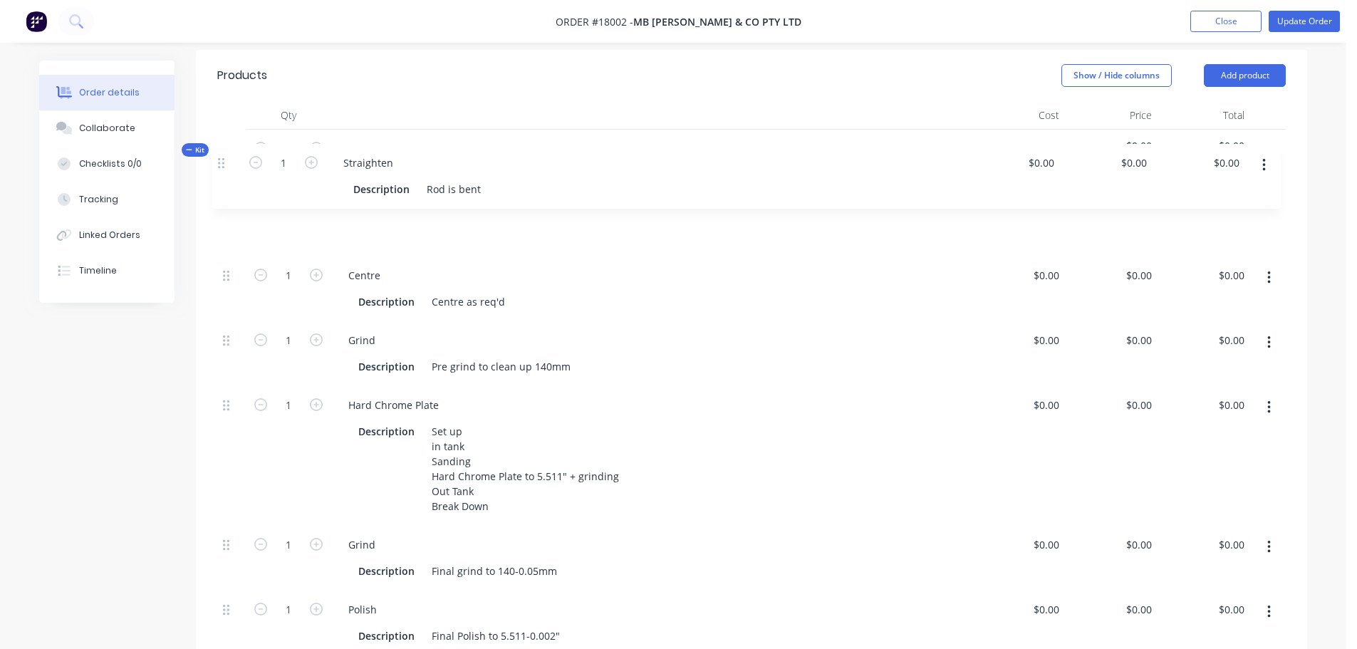
drag, startPoint x: 225, startPoint y: 494, endPoint x: 220, endPoint y: 154, distance: 339.7
click at [220, 192] on div "1 Centre Description Centre as req'd $0.00 $0.00 $0.00 $0.00 $0.00 $0.00 1 Grin…" at bounding box center [751, 424] width 1068 height 464
click at [44, 463] on div "Created by [PERSON_NAME] Created [DATE] Required [DATE] Assigned to Add team me…" at bounding box center [673, 373] width 1268 height 1442
click at [1268, 207] on icon "button" at bounding box center [1268, 213] width 3 height 13
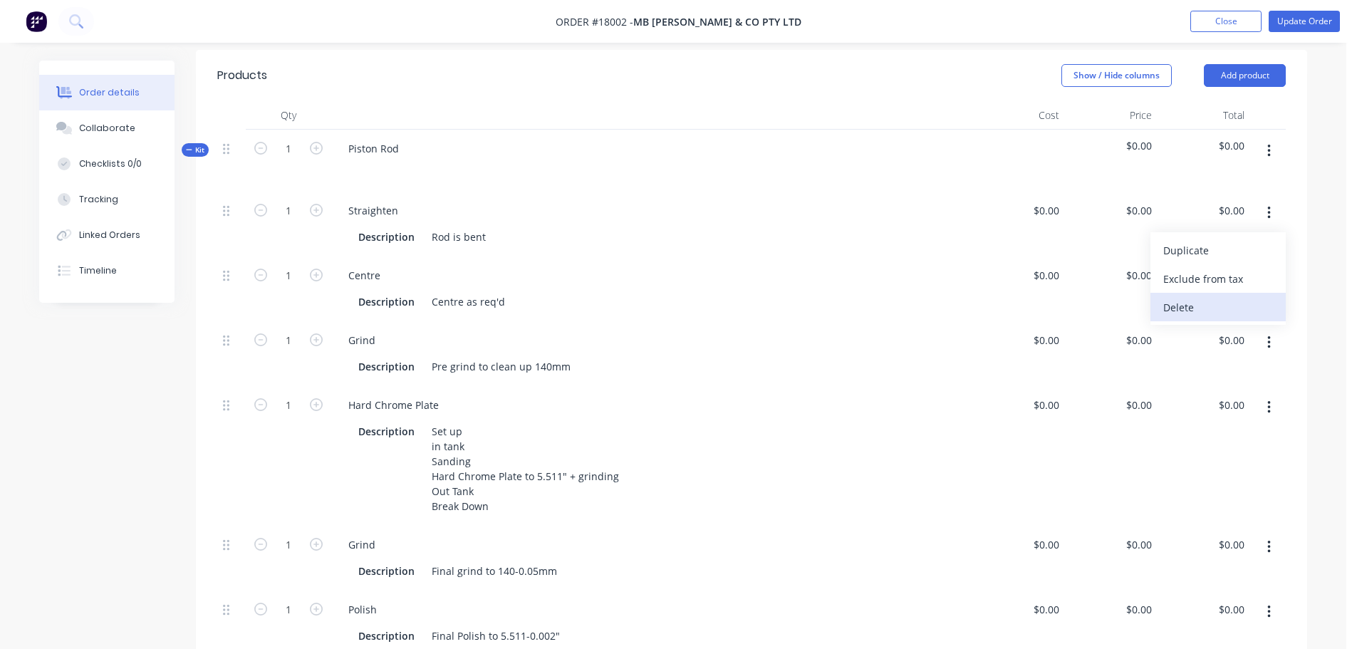
click at [1216, 297] on div "Delete" at bounding box center [1218, 307] width 110 height 21
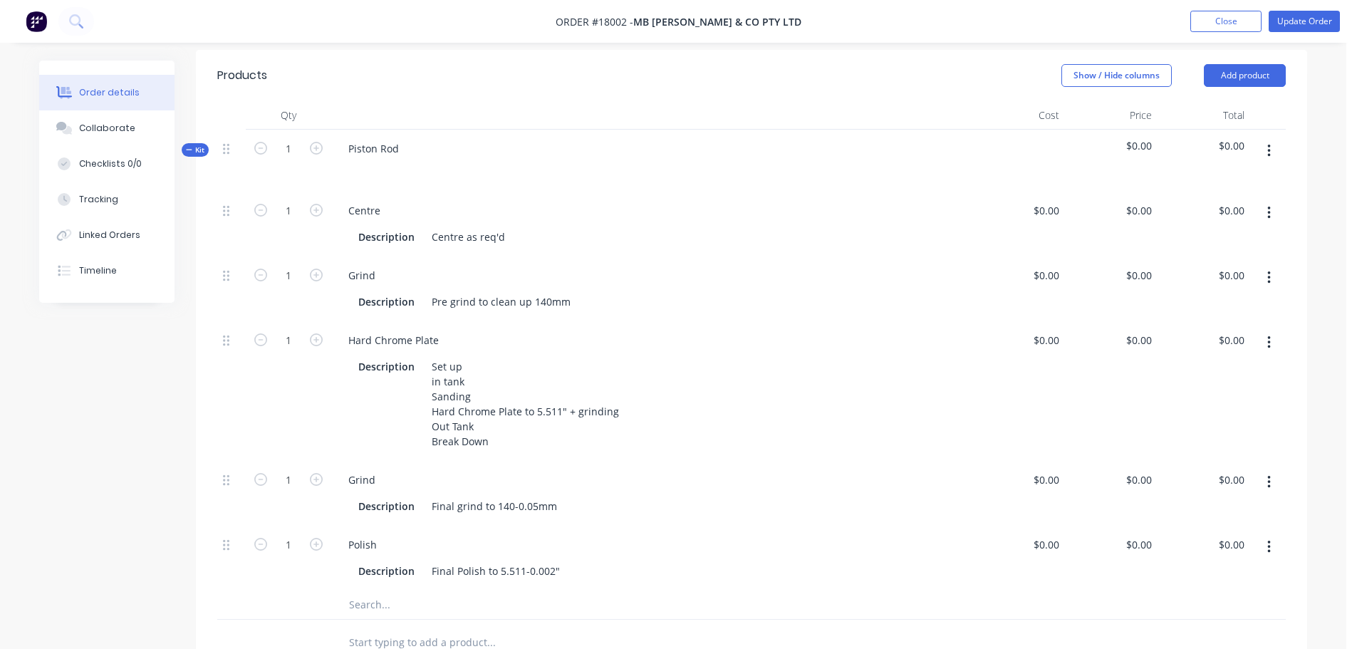
scroll to position [195, 0]
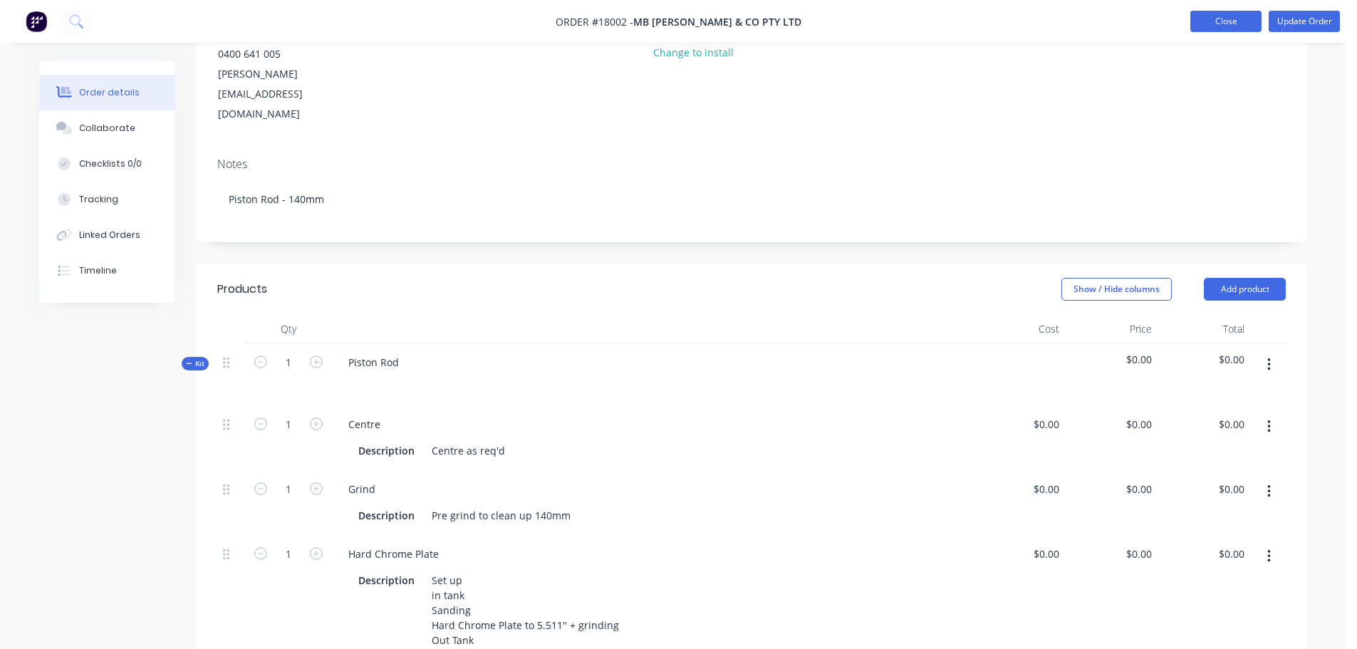
click at [1218, 17] on button "Close" at bounding box center [1225, 21] width 71 height 21
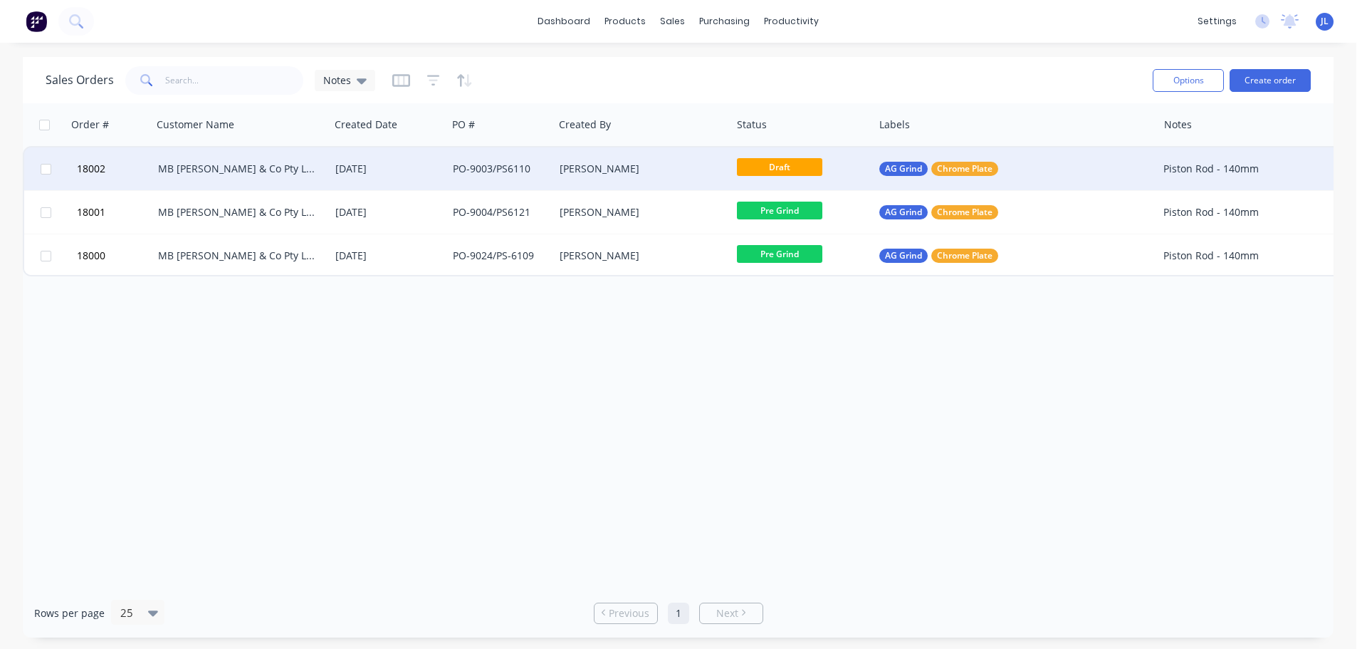
click at [585, 174] on div "[PERSON_NAME]" at bounding box center [639, 169] width 158 height 14
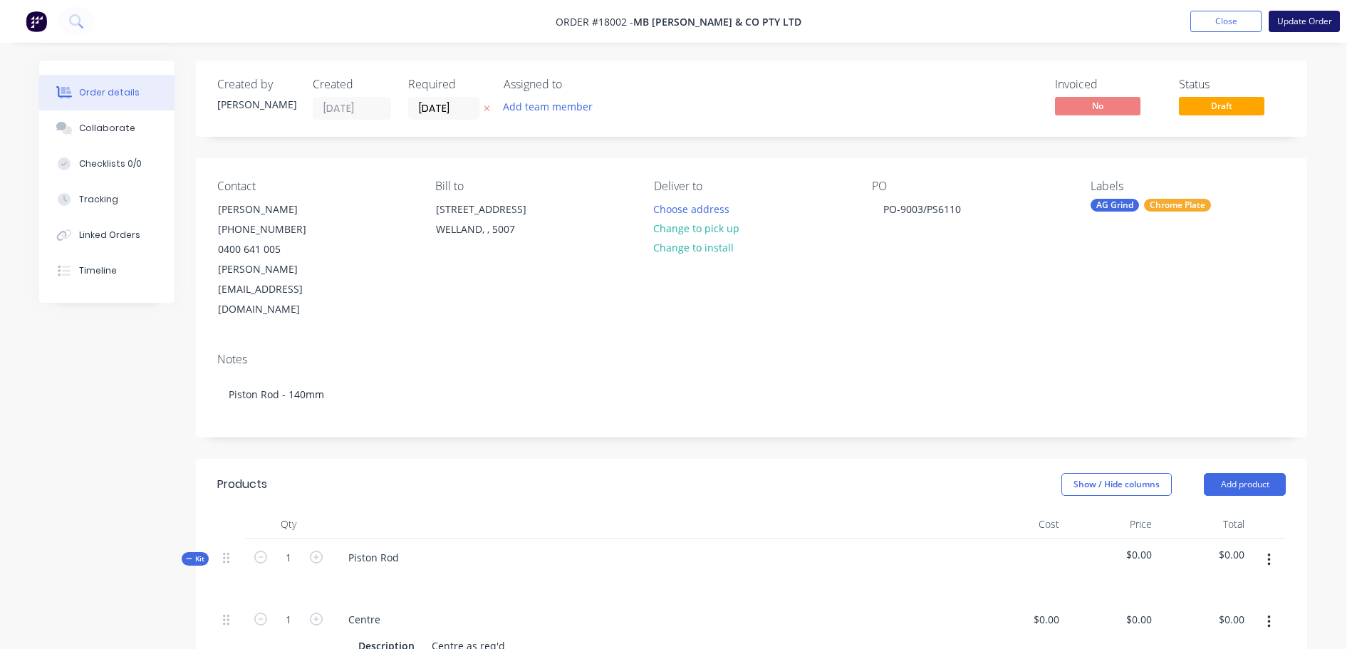
click at [1293, 26] on button "Update Order" at bounding box center [1303, 21] width 71 height 21
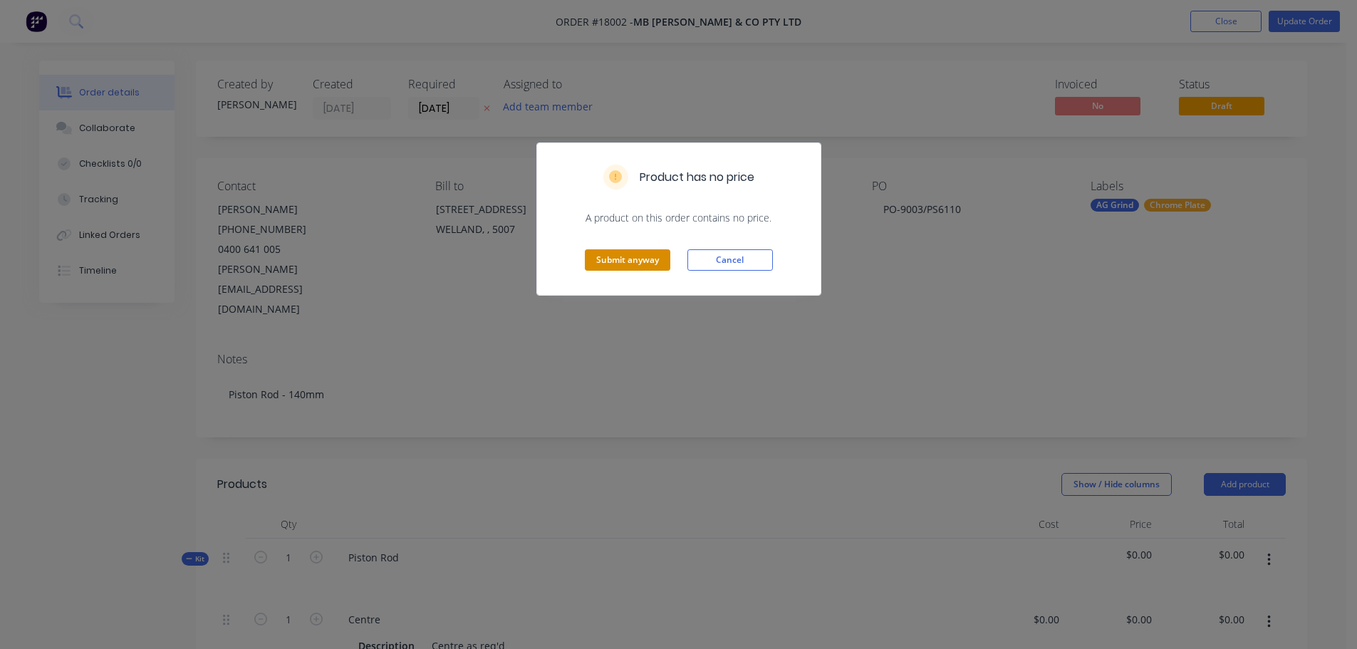
click at [610, 267] on button "Submit anyway" at bounding box center [627, 259] width 85 height 21
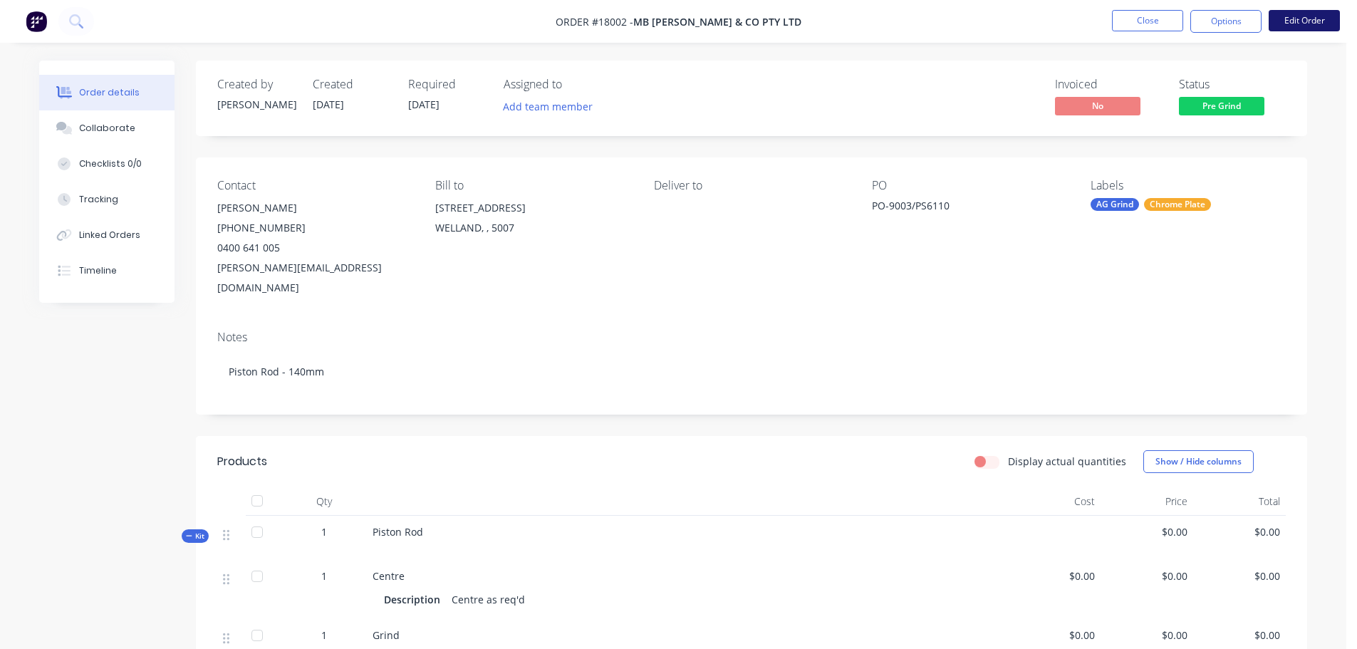
click at [1297, 26] on button "Edit Order" at bounding box center [1303, 20] width 71 height 21
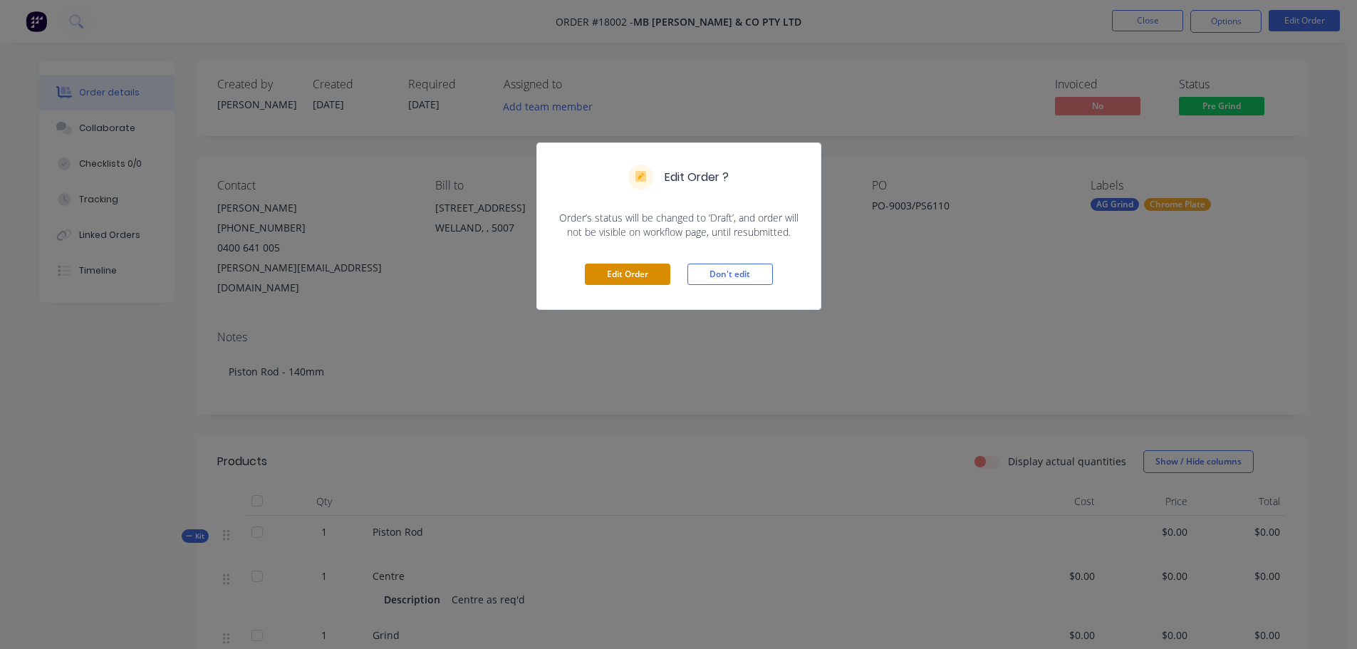
click at [635, 280] on button "Edit Order" at bounding box center [627, 273] width 85 height 21
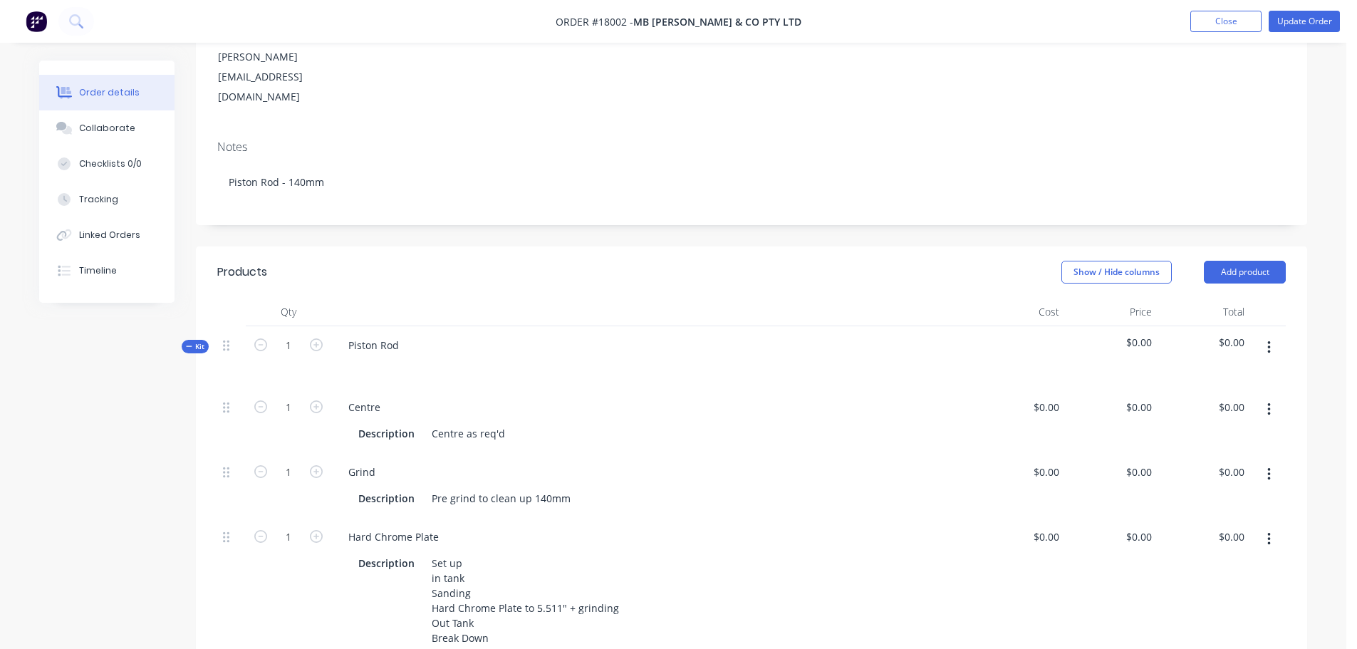
scroll to position [214, 0]
click at [1231, 259] on button "Add product" at bounding box center [1245, 270] width 82 height 23
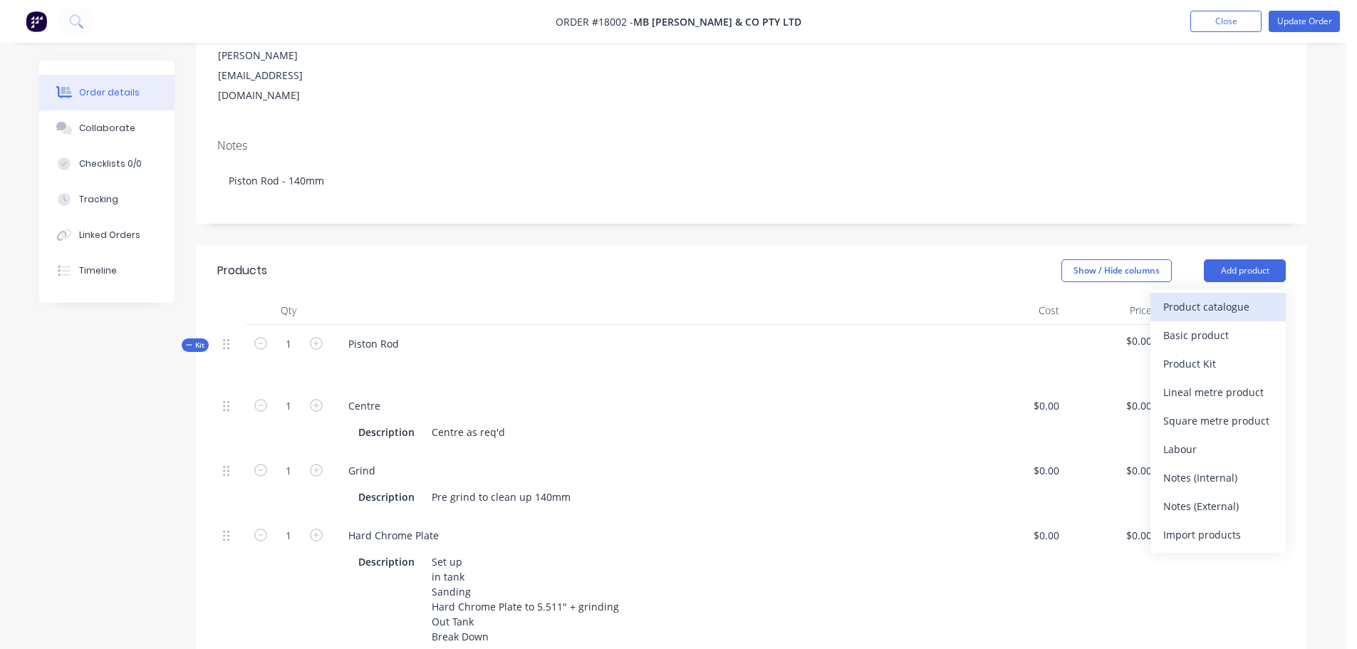
click at [1228, 296] on div "Product catalogue" at bounding box center [1218, 306] width 110 height 21
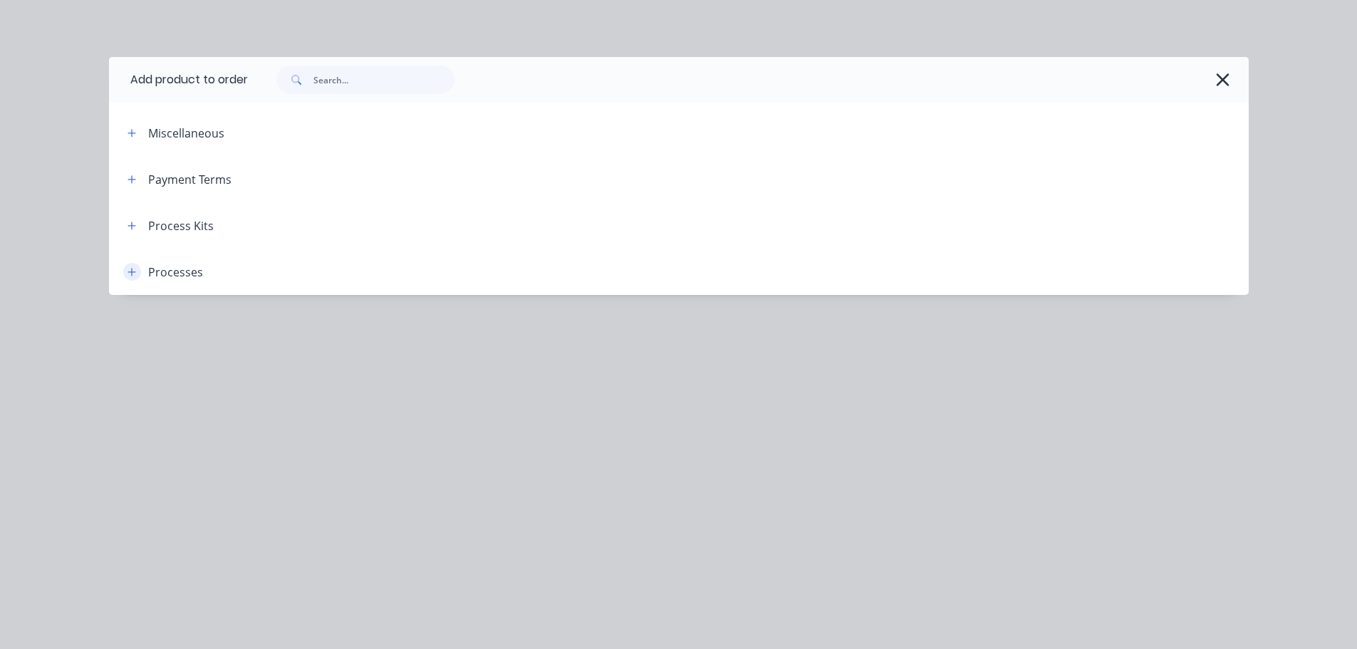
click at [127, 272] on icon "button" at bounding box center [131, 272] width 9 height 10
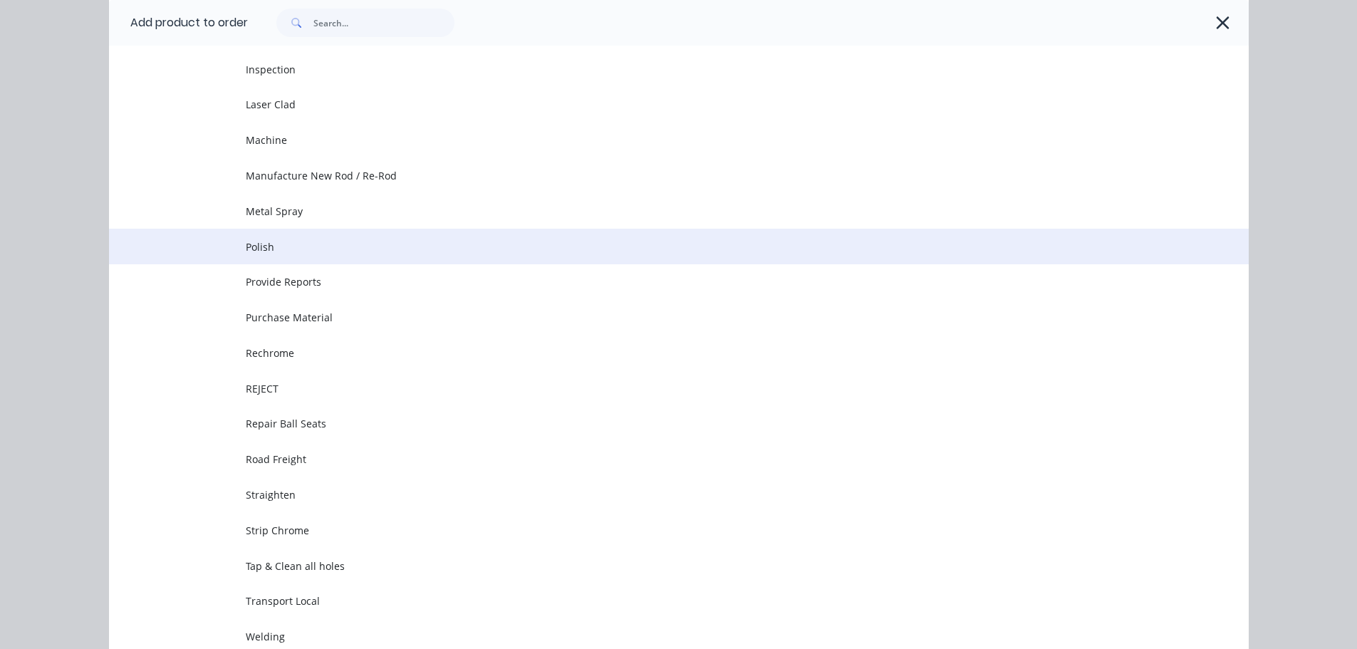
scroll to position [595, 0]
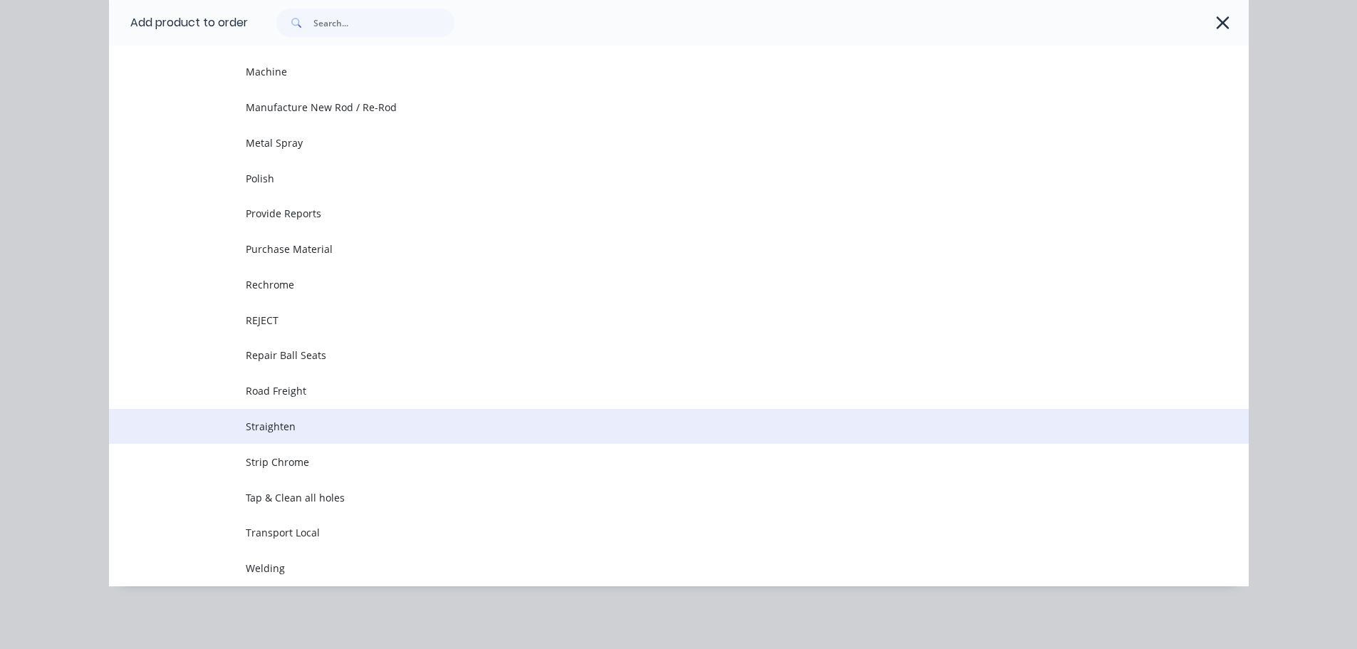
click at [296, 429] on span "Straighten" at bounding box center [647, 426] width 802 height 15
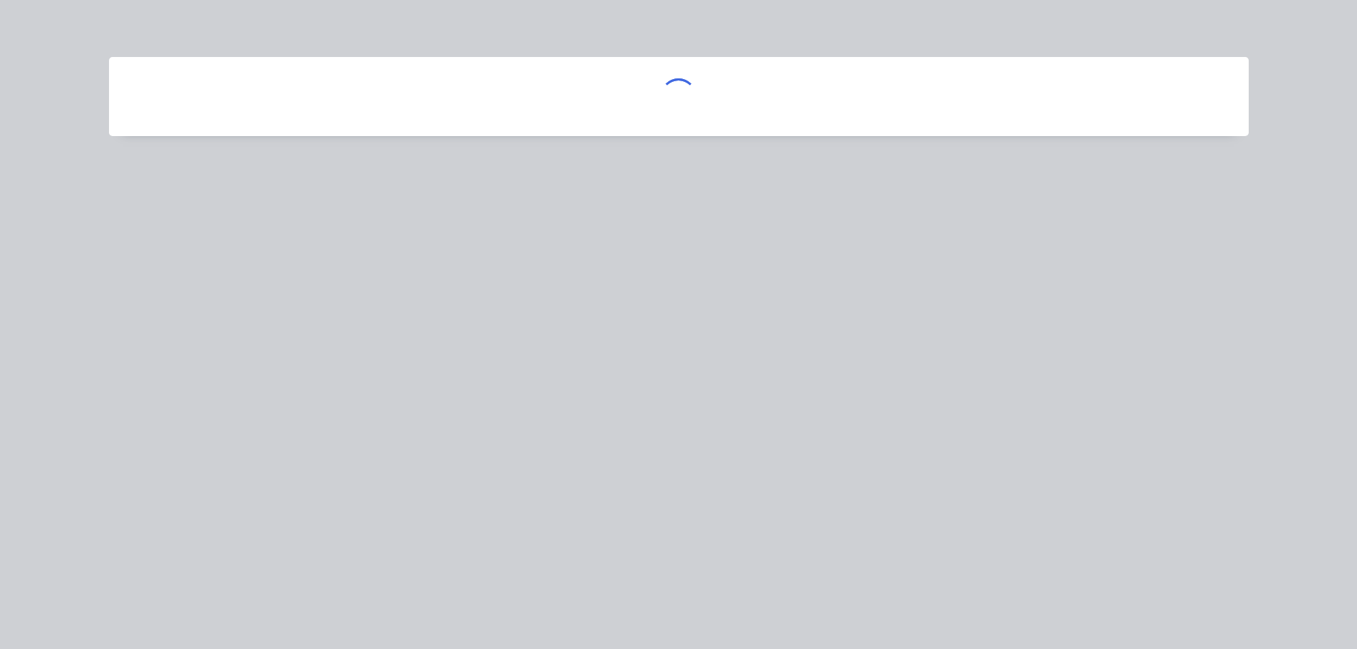
scroll to position [0, 0]
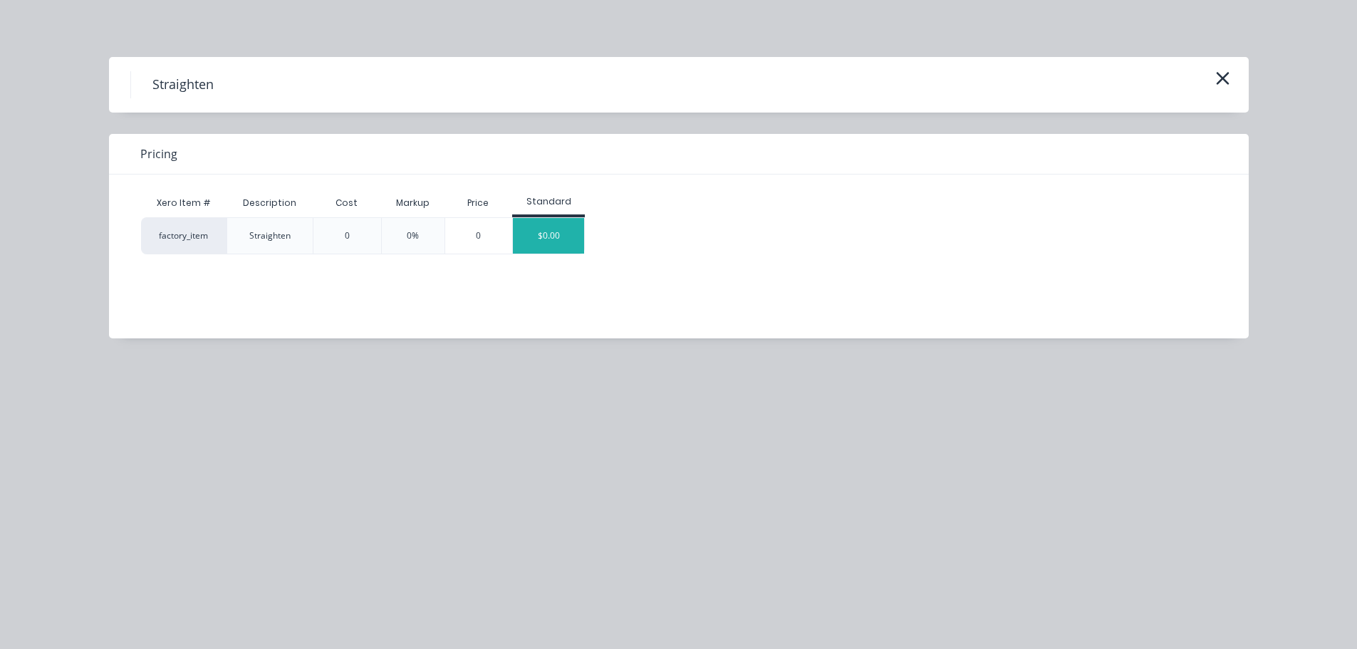
click at [552, 239] on div "$0.00" at bounding box center [548, 236] width 71 height 36
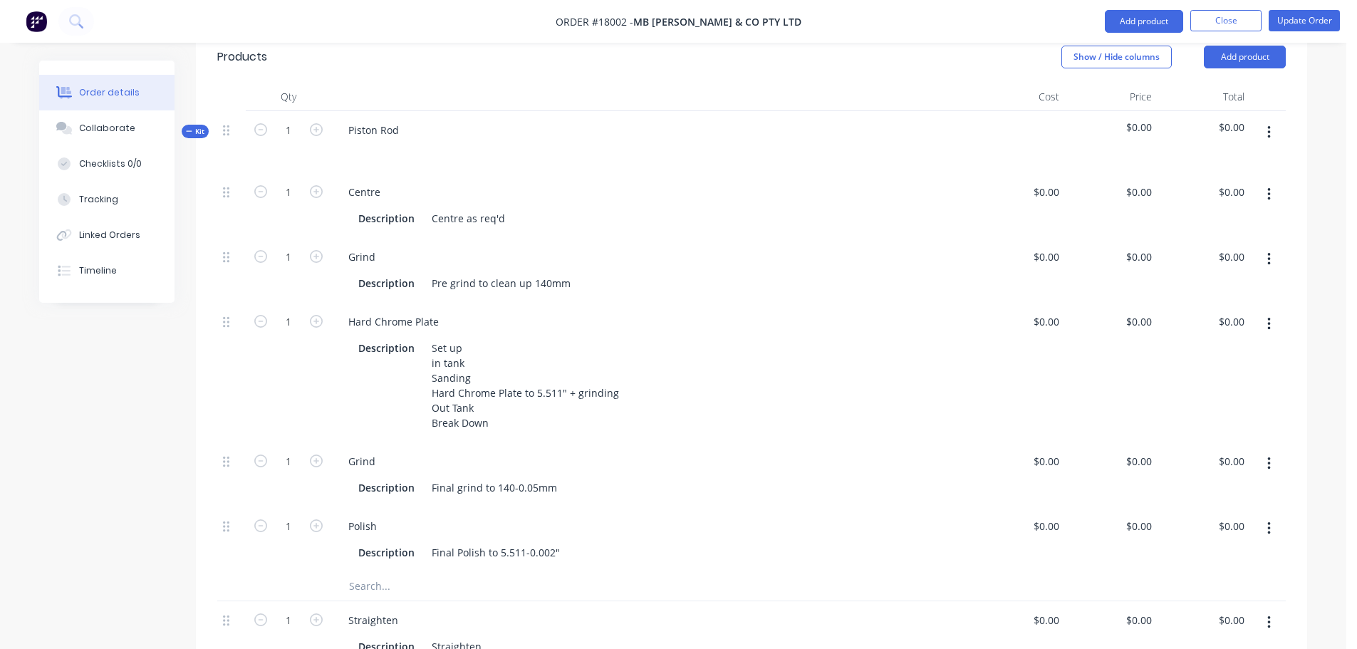
scroll to position [431, 0]
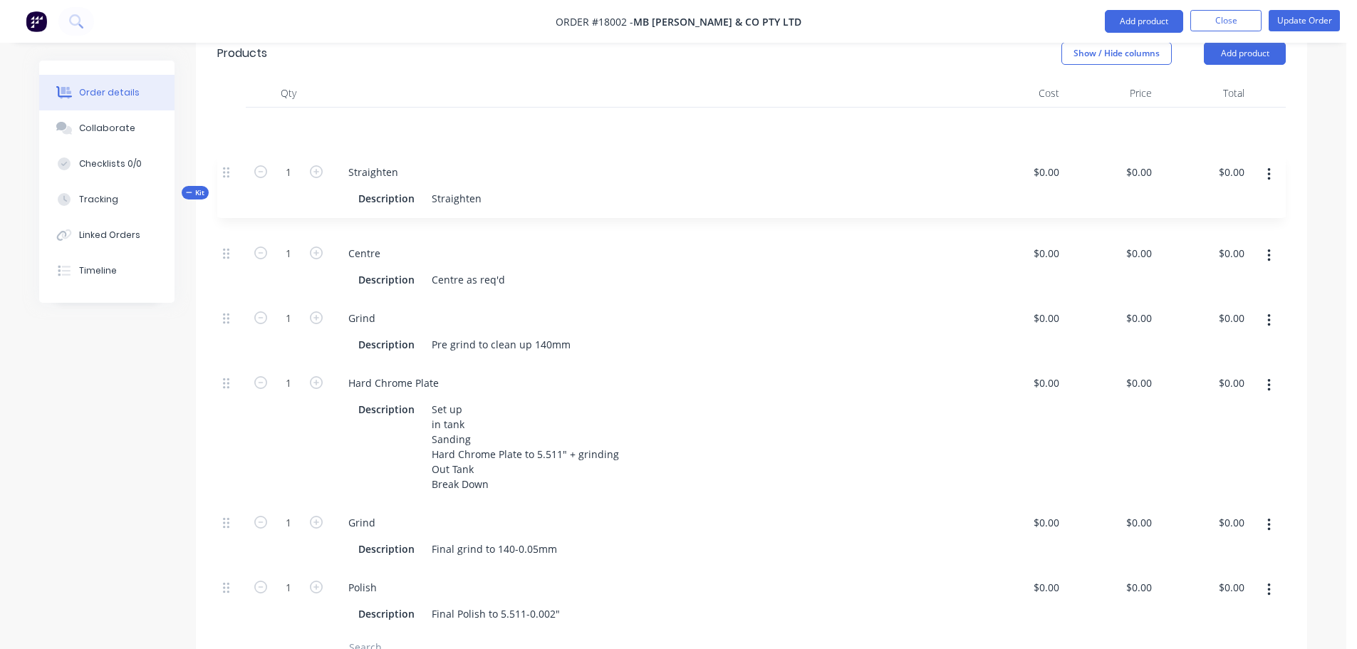
drag, startPoint x: 224, startPoint y: 595, endPoint x: 224, endPoint y: 167, distance: 428.7
click at [224, 167] on div "Kit 1 Piston Rod $0.00 $0.00 1 Centre Description Centre as req'd $0.00 $0.00 $…" at bounding box center [751, 385] width 1068 height 555
click at [1267, 121] on icon "button" at bounding box center [1269, 129] width 4 height 16
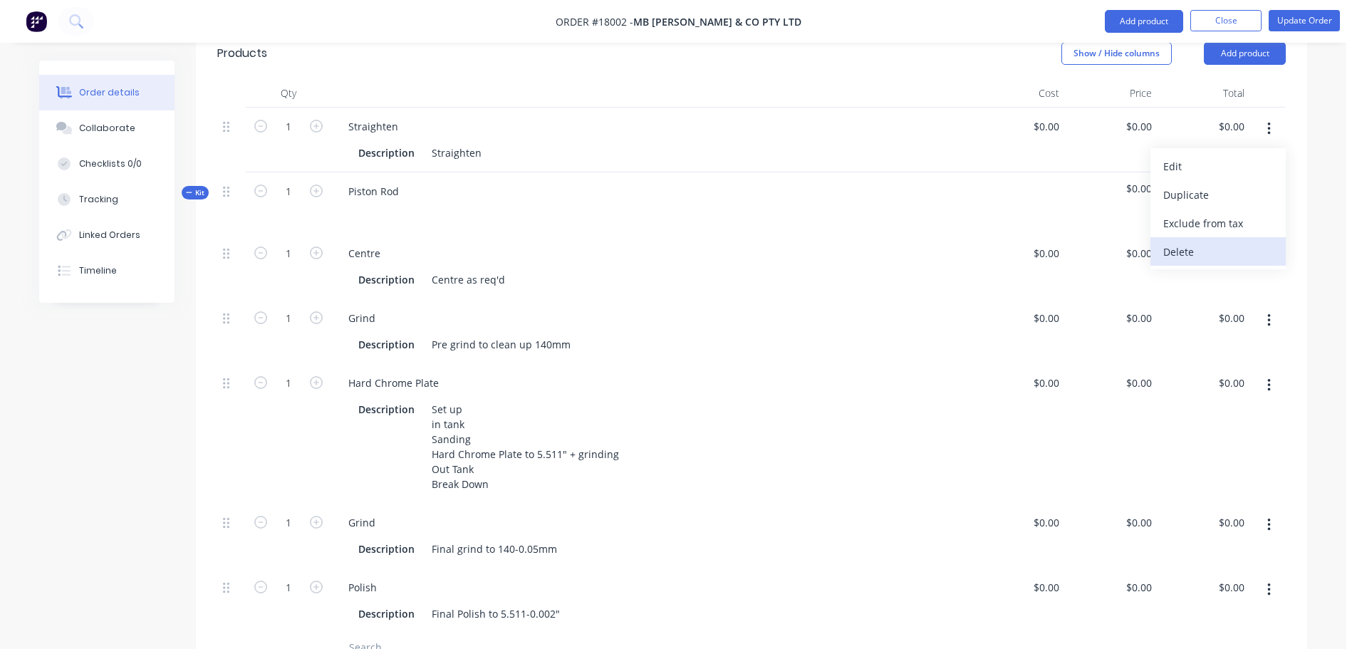
click at [1189, 241] on div "Delete" at bounding box center [1218, 251] width 110 height 21
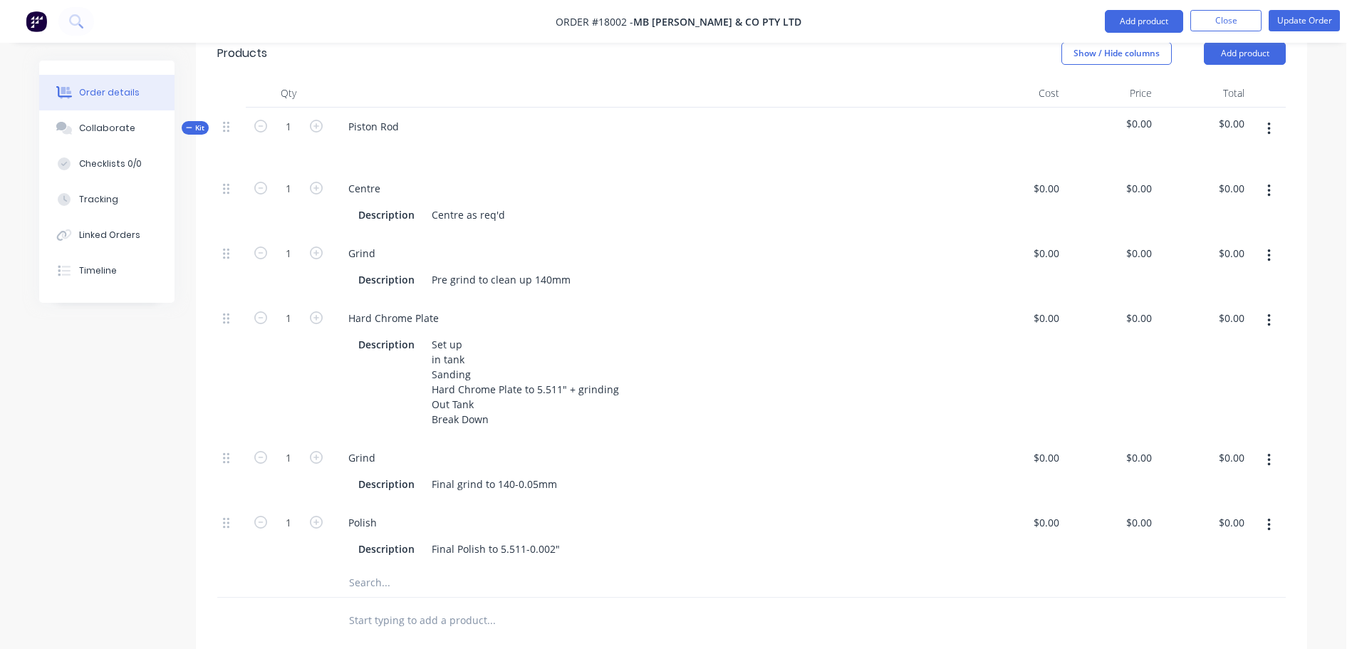
scroll to position [360, 0]
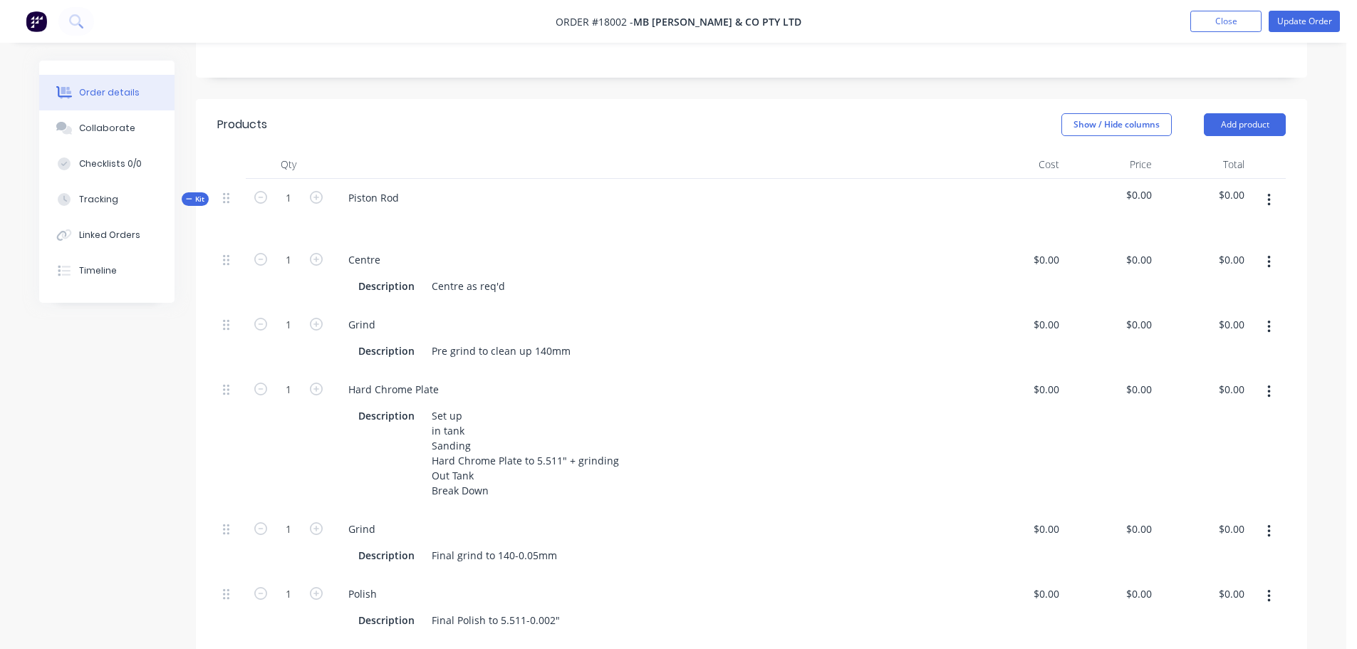
click at [1273, 187] on button "button" at bounding box center [1268, 200] width 33 height 26
click at [936, 100] on header "Products Show / Hide columns Add product" at bounding box center [751, 124] width 1111 height 51
click at [1270, 194] on icon "button" at bounding box center [1268, 200] width 3 height 13
click at [1200, 227] on div "Add product to kit" at bounding box center [1218, 237] width 110 height 21
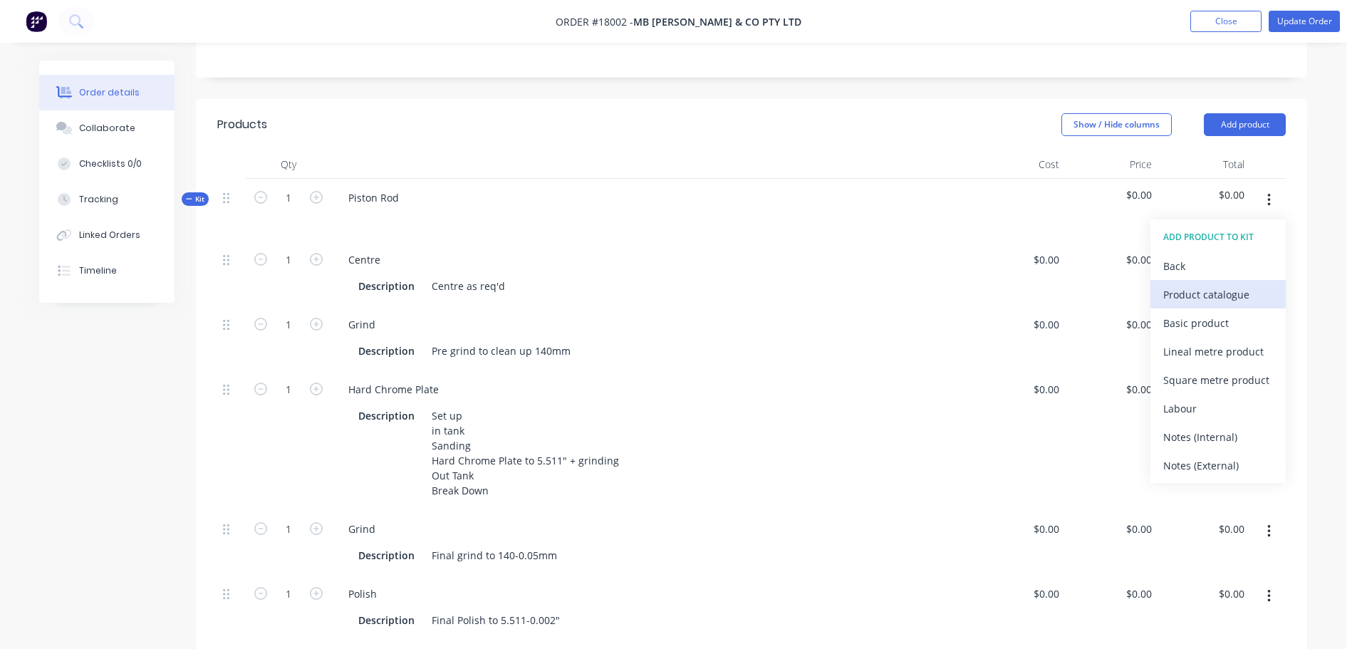
click at [1216, 284] on div "Product catalogue" at bounding box center [1218, 294] width 110 height 21
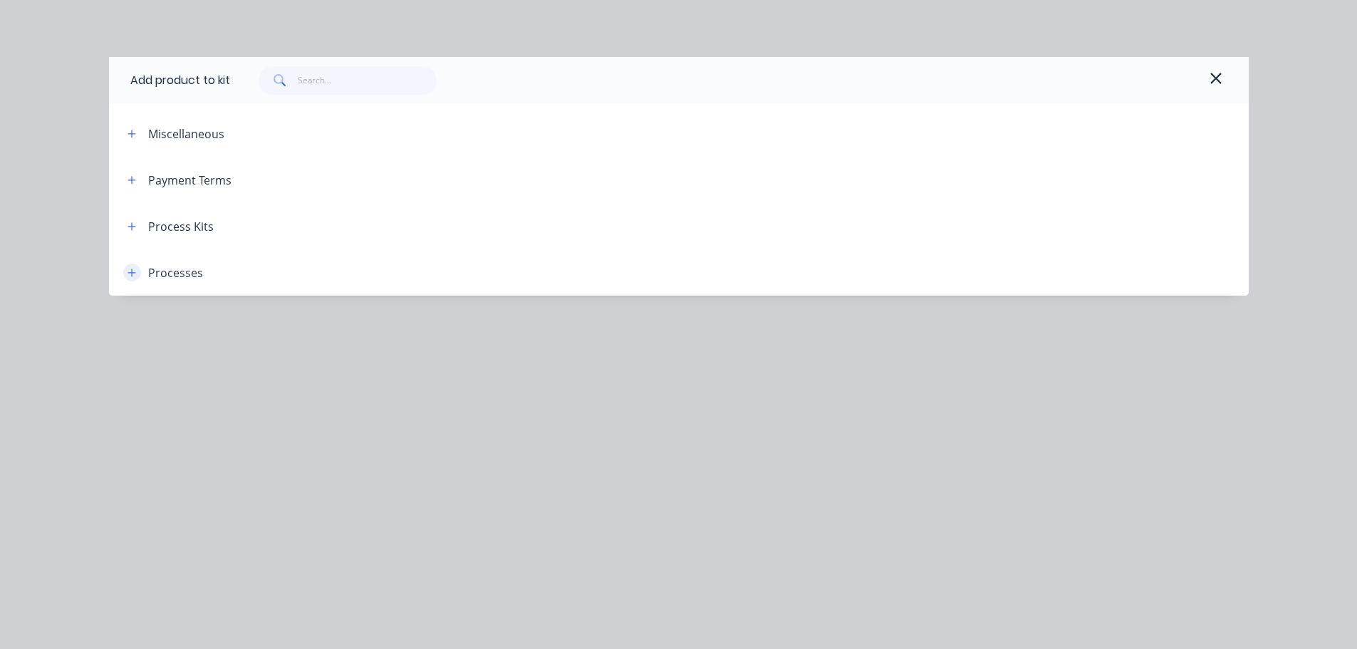
click at [132, 266] on button "button" at bounding box center [132, 272] width 18 height 18
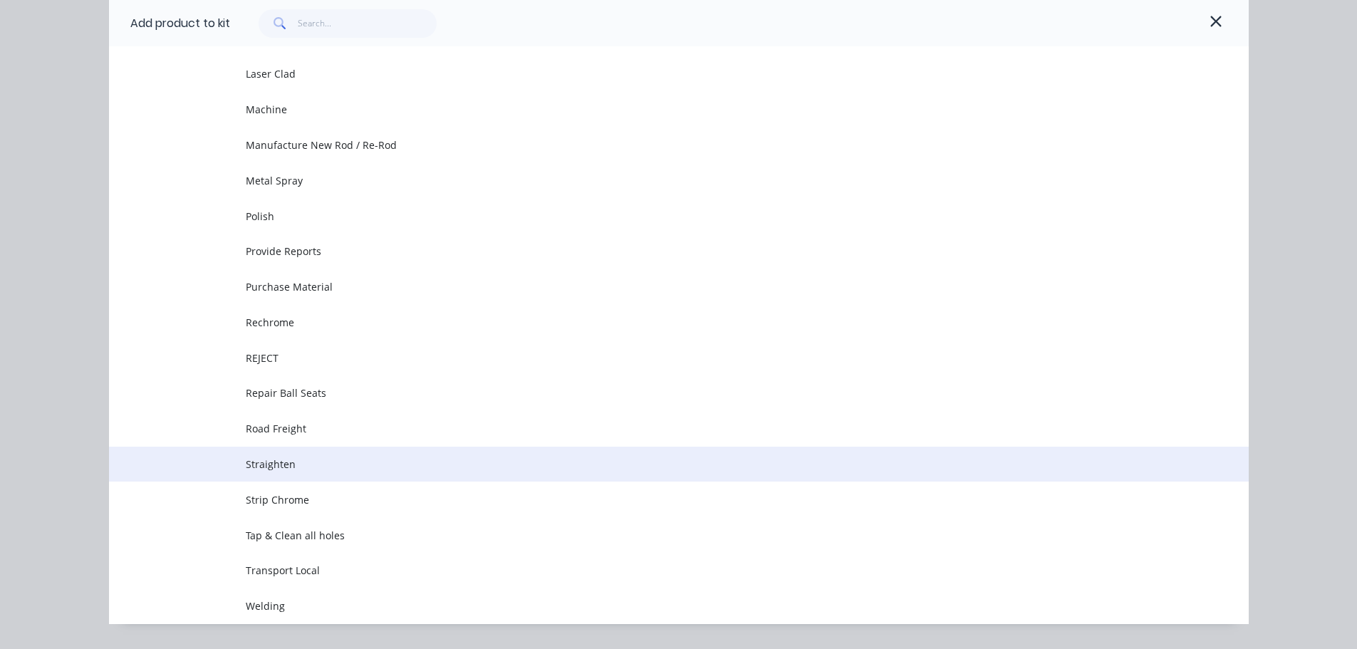
scroll to position [570, 0]
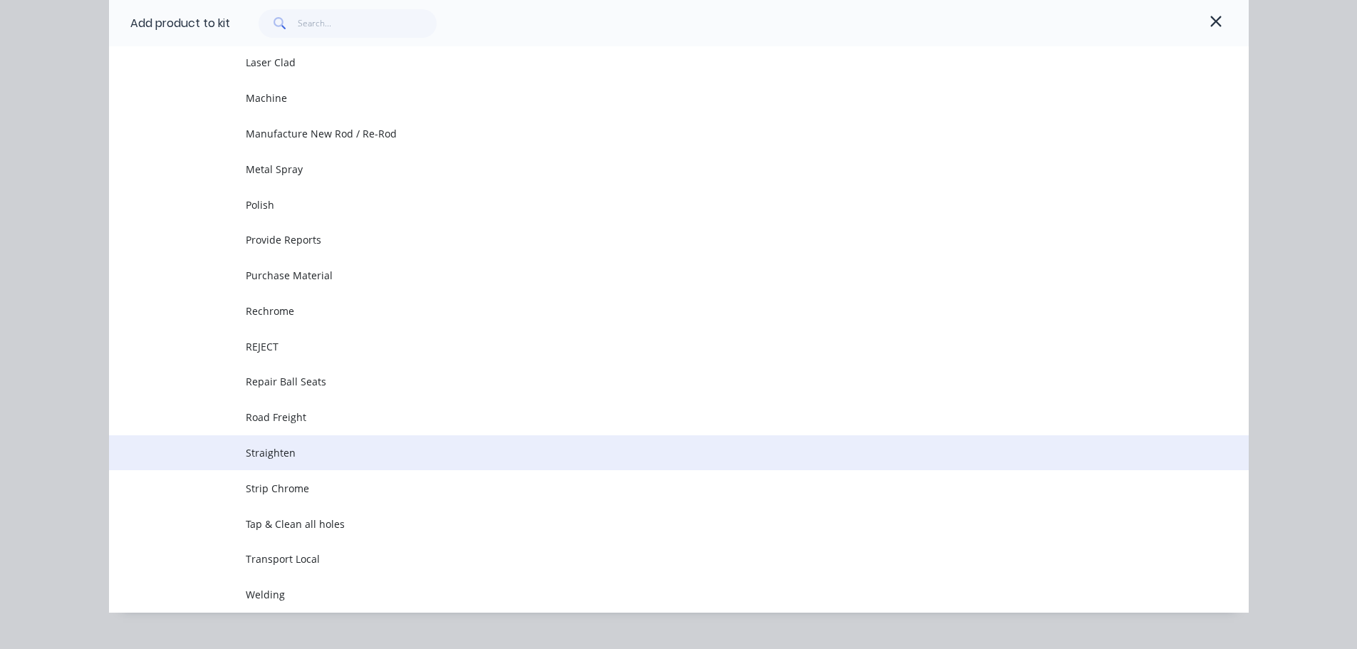
click at [306, 451] on span "Straighten" at bounding box center [647, 452] width 802 height 15
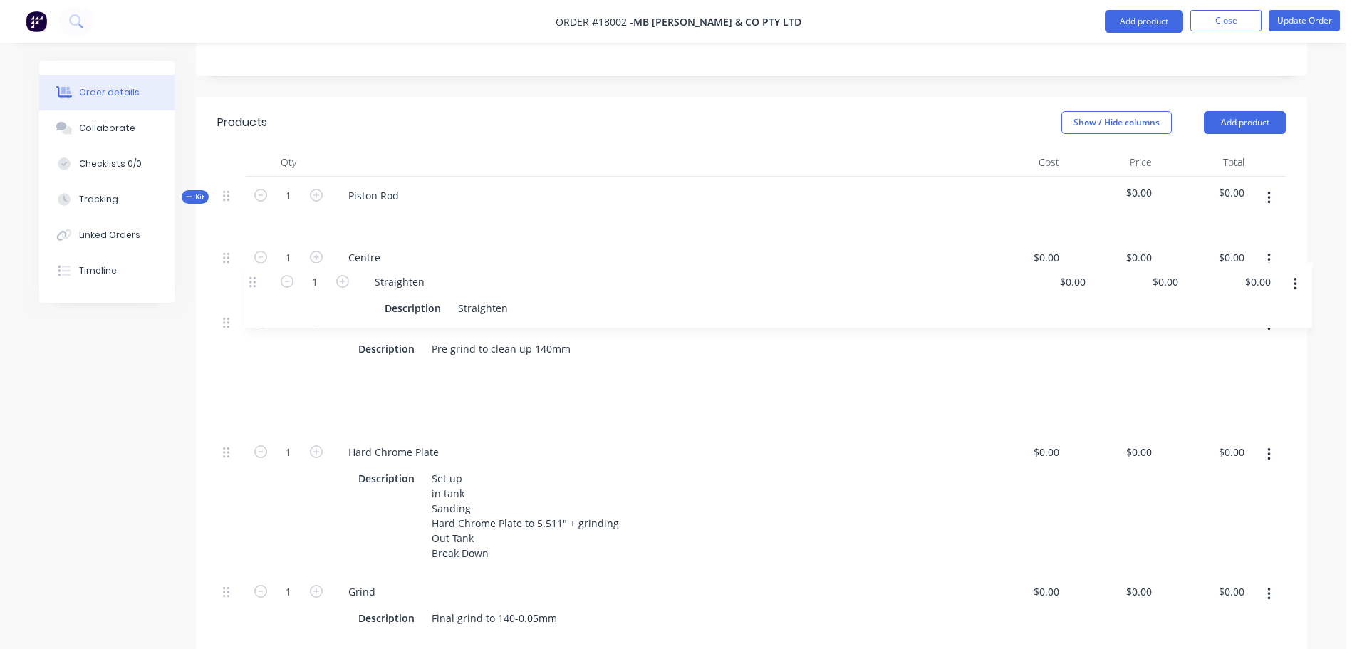
scroll to position [361, 0]
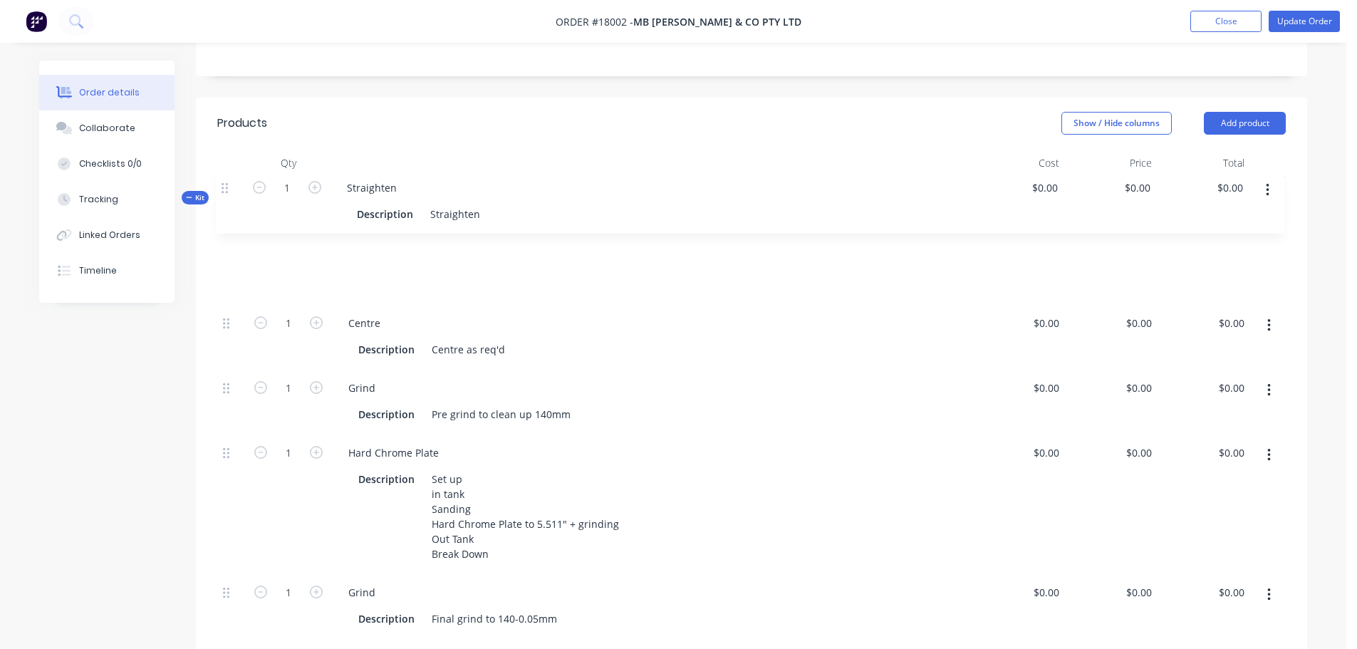
drag, startPoint x: 225, startPoint y: 495, endPoint x: 224, endPoint y: 187, distance: 307.6
click at [224, 187] on div "Kit 1 Piston Rod $0.00 $0.00 1 Centre Description Centre as req'd $0.00 $0.00 $…" at bounding box center [751, 454] width 1068 height 555
click at [1265, 248] on button "button" at bounding box center [1268, 261] width 33 height 26
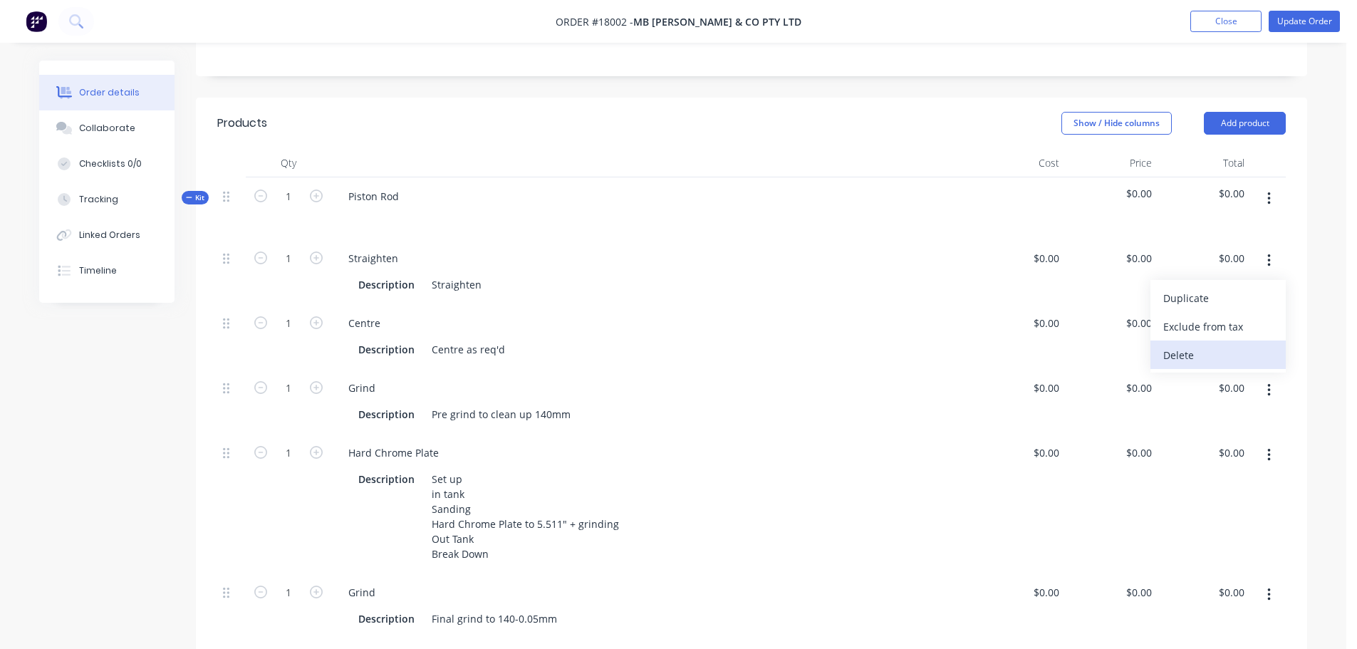
click at [1186, 345] on div "Delete" at bounding box center [1218, 355] width 110 height 21
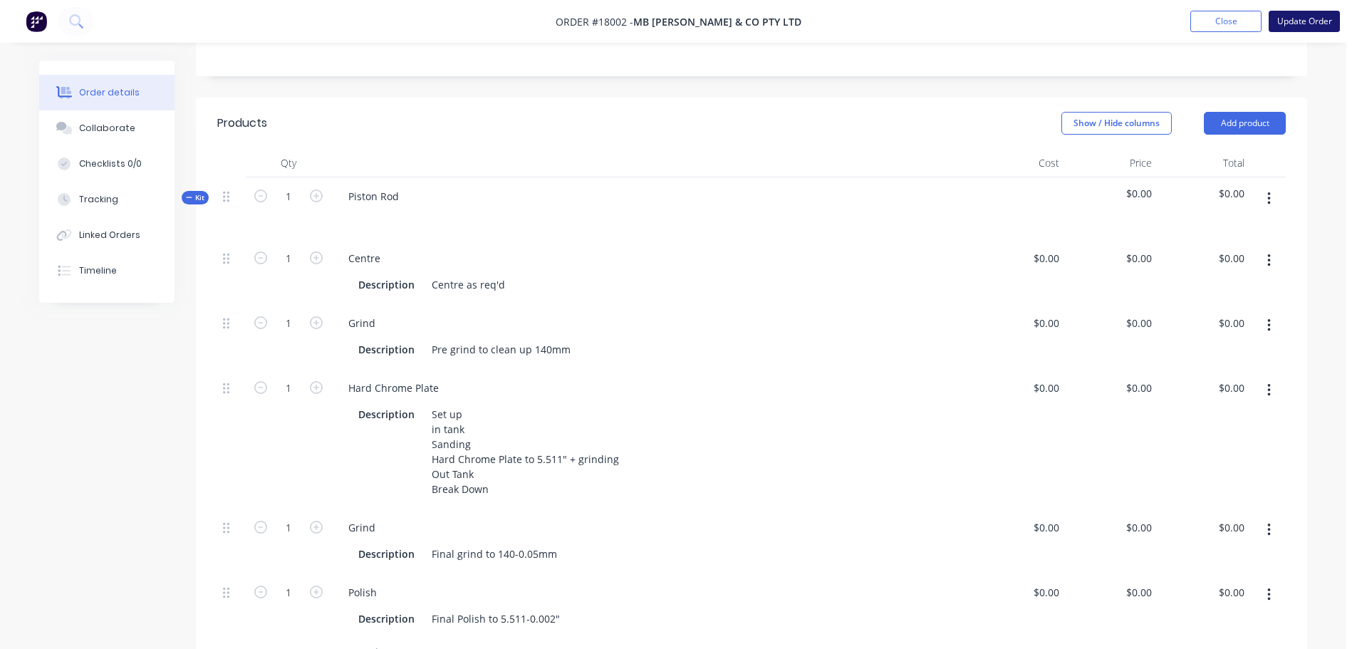
click at [1322, 24] on button "Update Order" at bounding box center [1303, 21] width 71 height 21
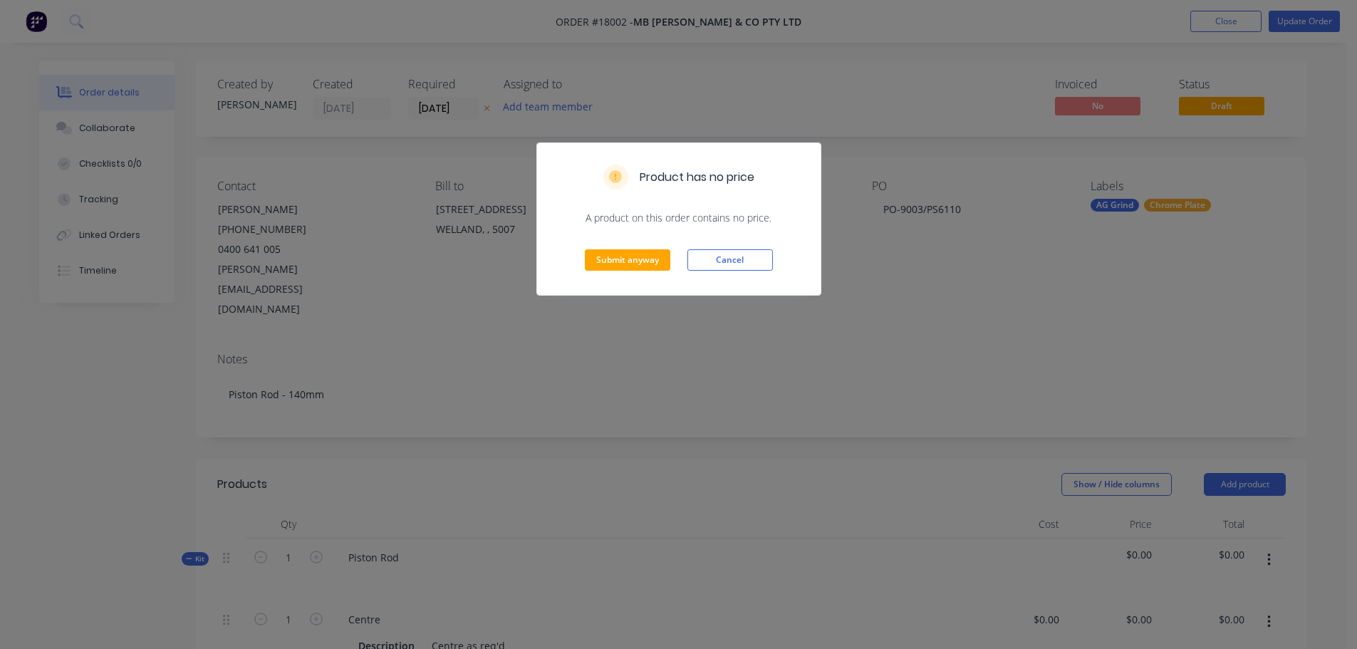
click at [659, 271] on div "Submit anyway Cancel" at bounding box center [678, 260] width 283 height 70
click at [651, 259] on button "Submit anyway" at bounding box center [627, 259] width 85 height 21
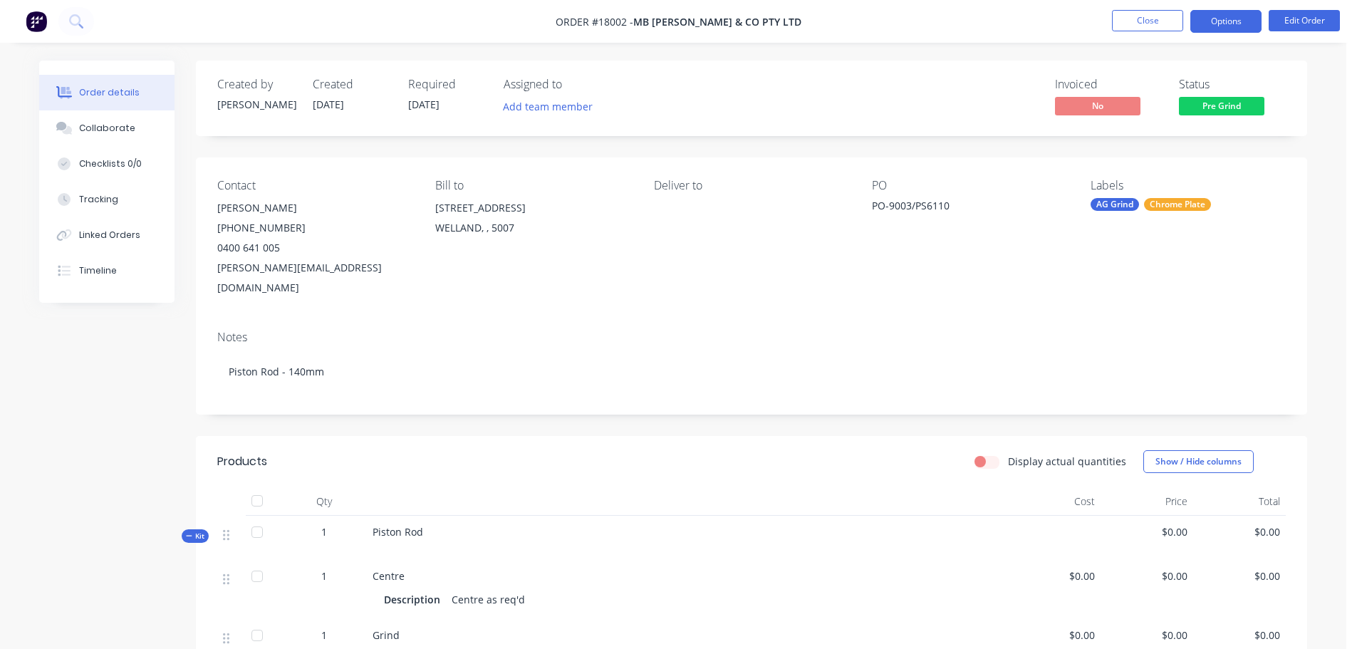
click at [1226, 21] on button "Options" at bounding box center [1225, 21] width 71 height 23
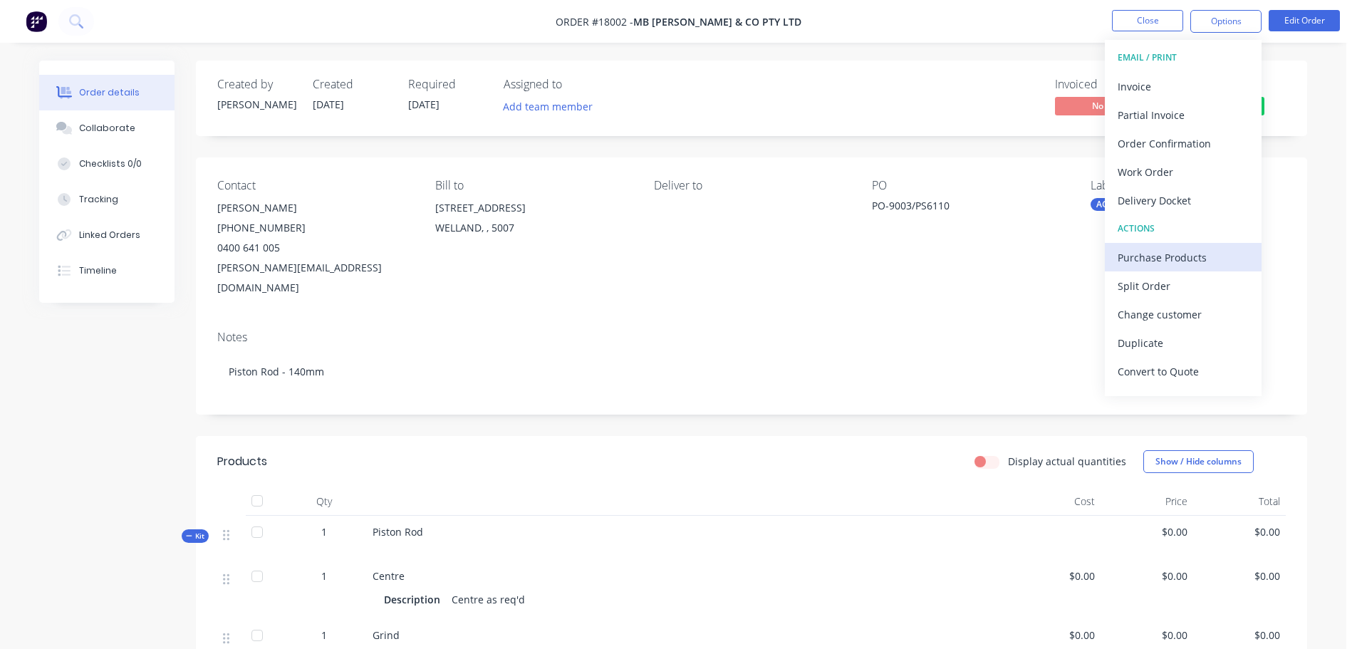
click at [1183, 259] on div "Purchase Products" at bounding box center [1182, 257] width 131 height 21
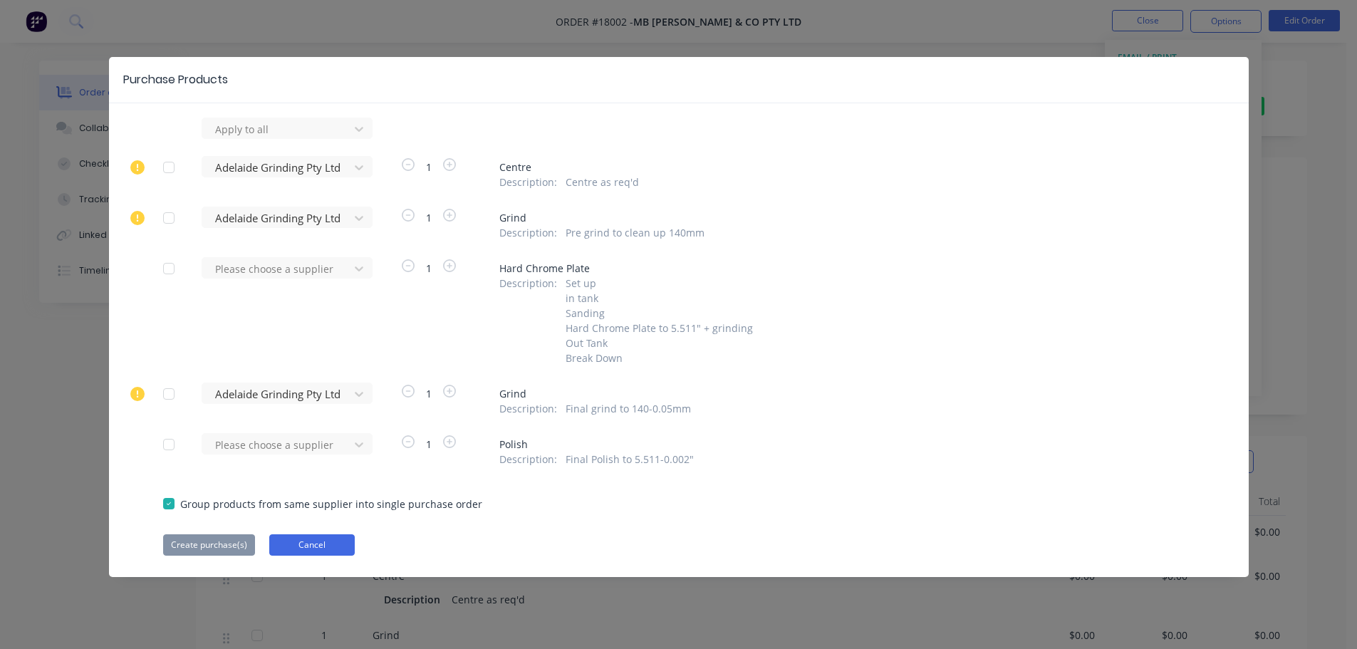
click at [339, 555] on button "Cancel" at bounding box center [311, 544] width 85 height 21
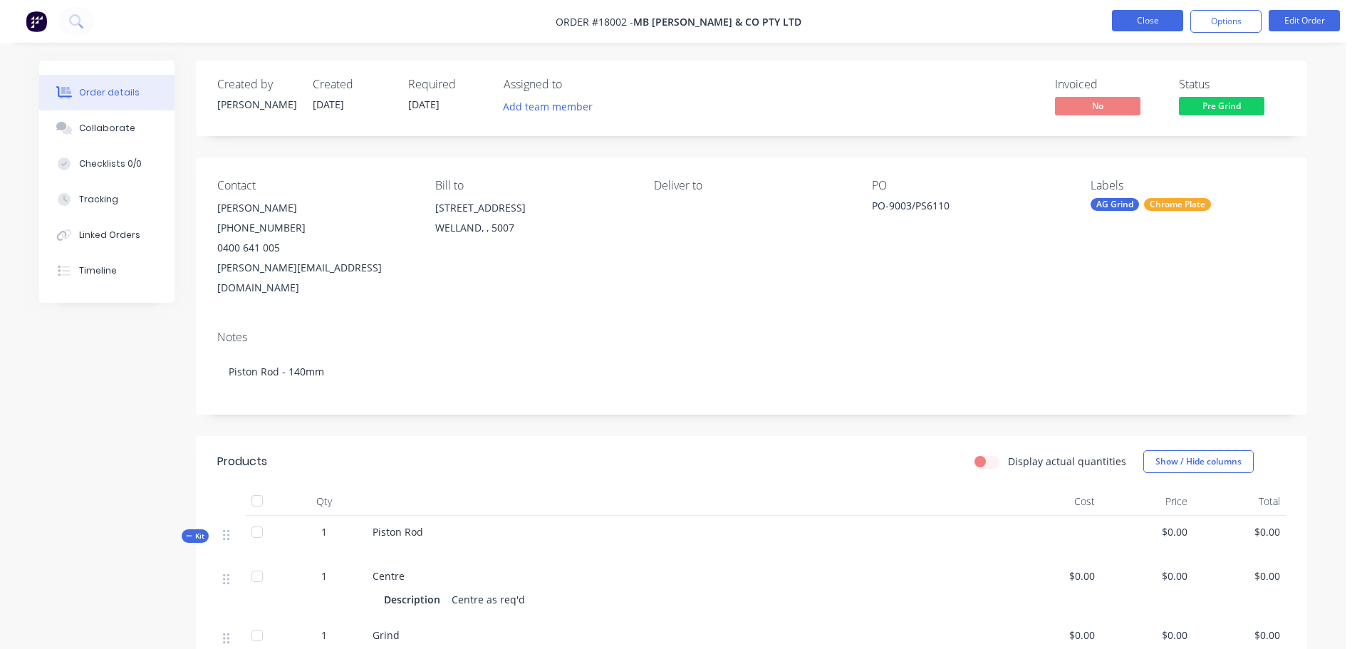
click at [1152, 15] on button "Close" at bounding box center [1147, 20] width 71 height 21
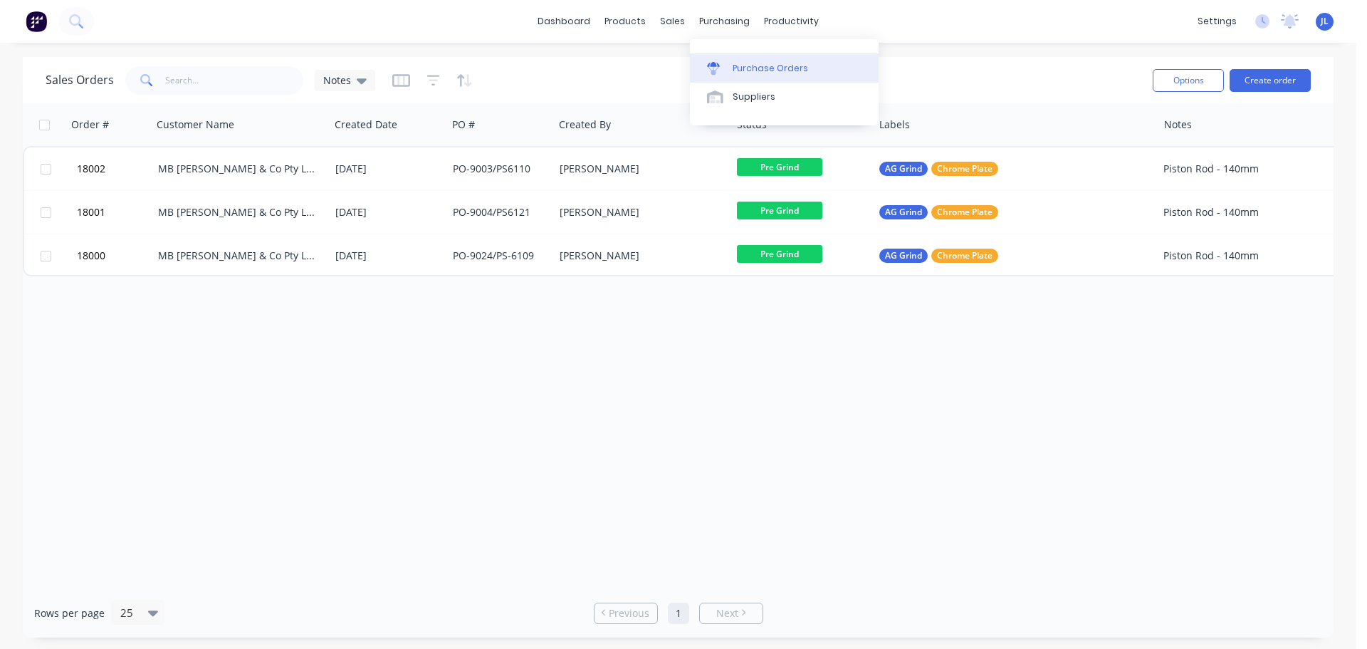
click at [739, 69] on div "Purchase Orders" at bounding box center [770, 68] width 75 height 13
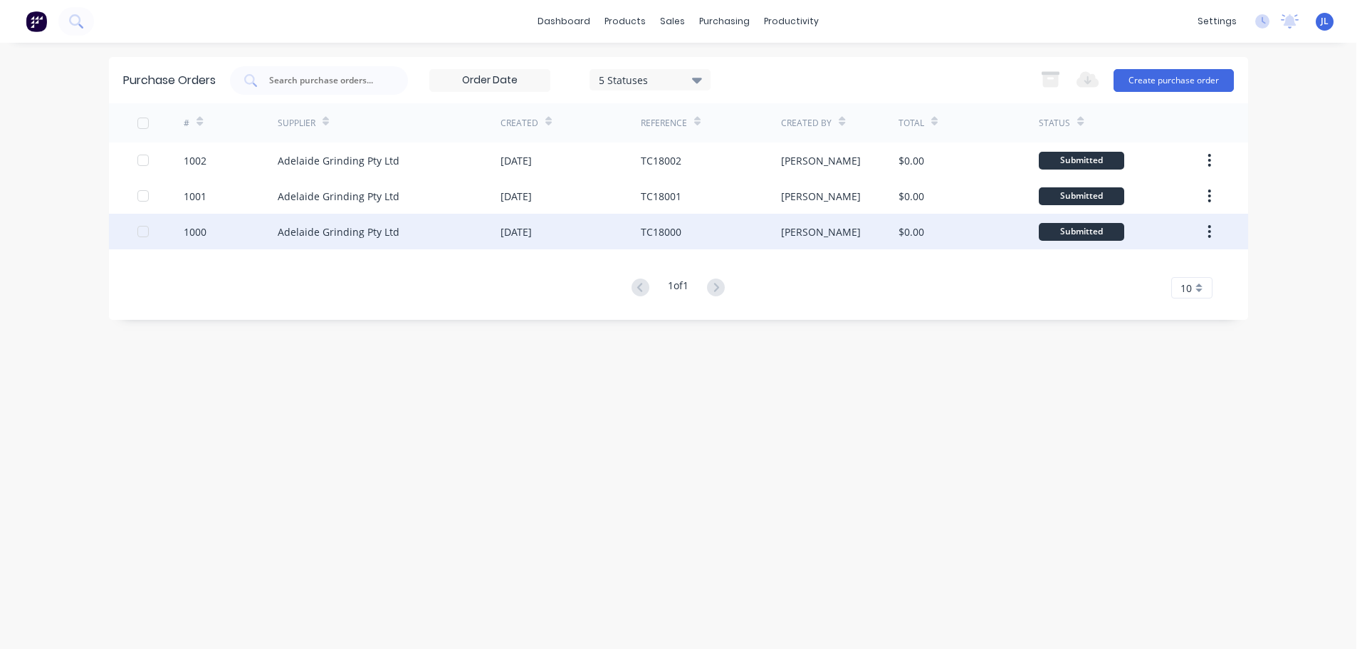
click at [1079, 236] on div "Submitted" at bounding box center [1081, 232] width 85 height 18
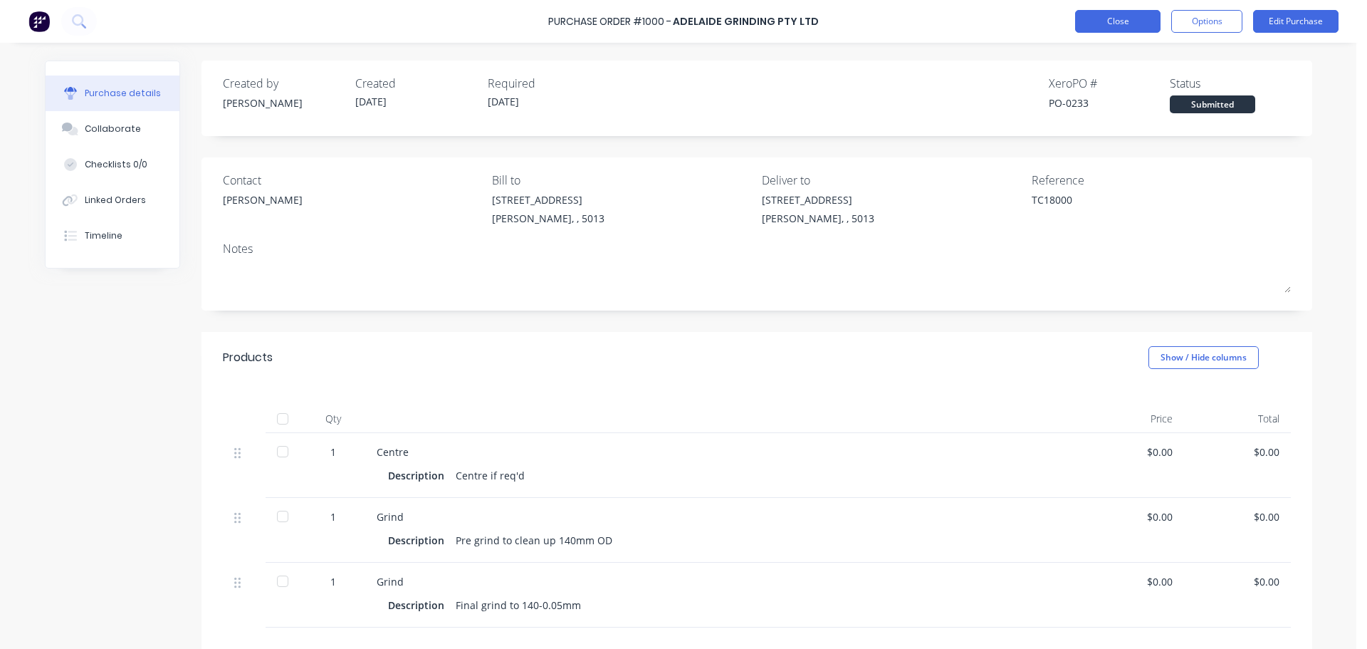
click at [1114, 23] on button "Close" at bounding box center [1117, 21] width 85 height 23
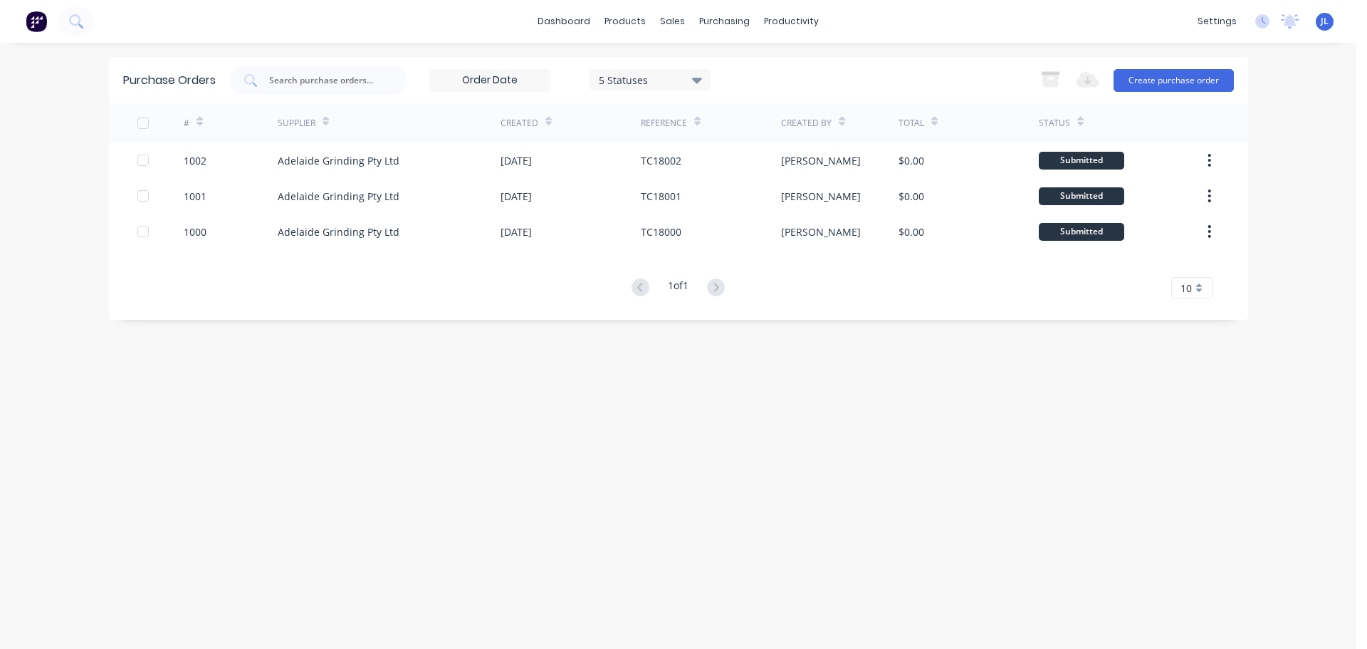
click at [692, 74] on div "5 Statuses" at bounding box center [650, 79] width 102 height 15
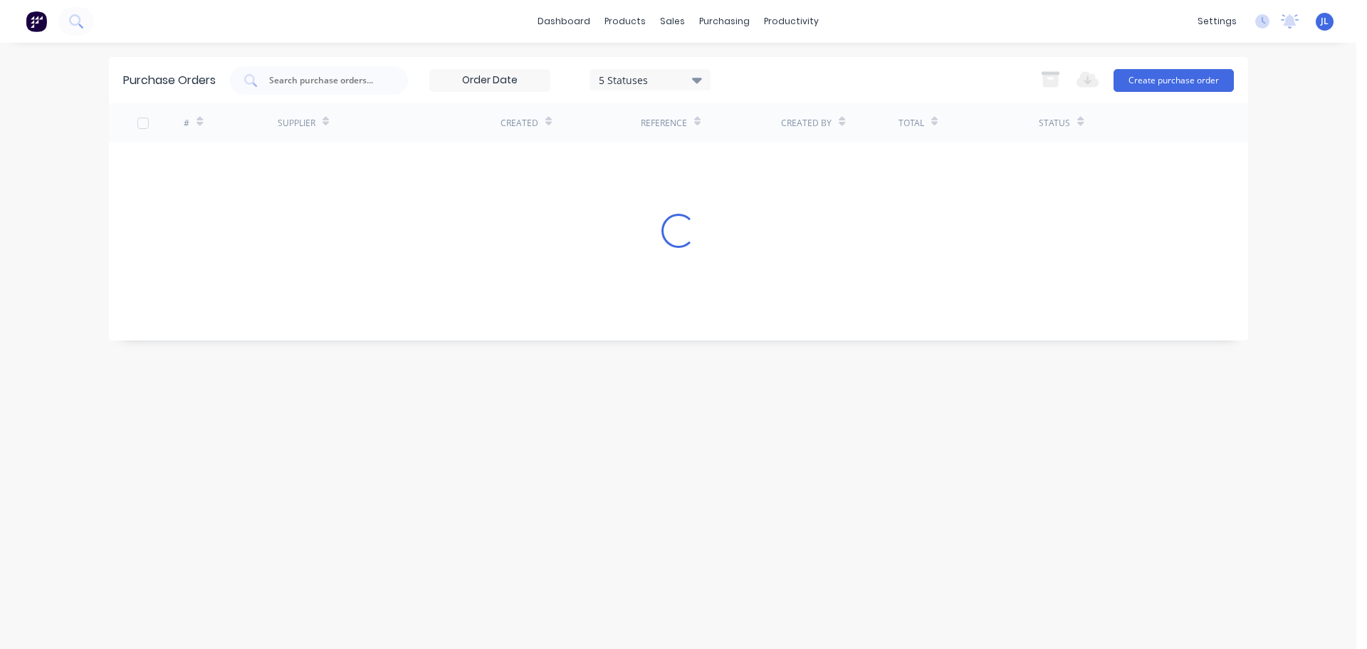
click at [585, 65] on div "Purchase Orders 5 Statuses 5 Statuses Export to Excel (XLSX) Create purchase or…" at bounding box center [678, 80] width 1139 height 46
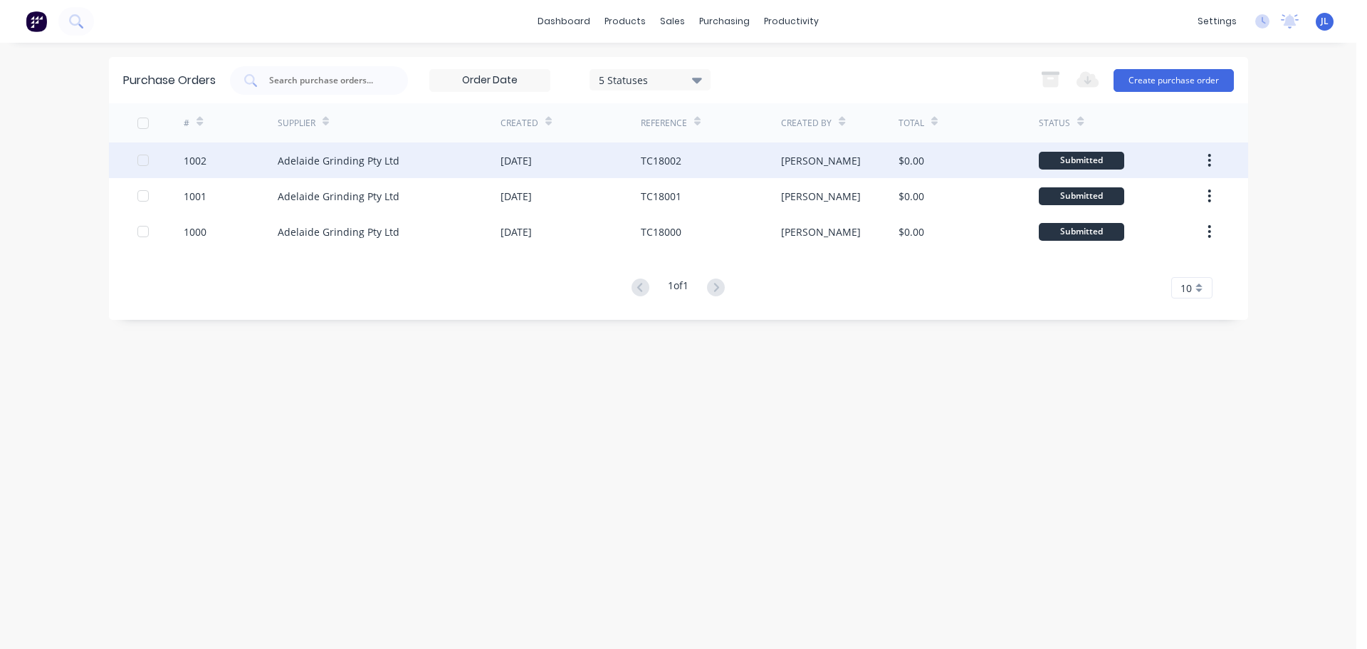
click at [326, 155] on div "Adelaide Grinding Pty Ltd" at bounding box center [339, 160] width 122 height 15
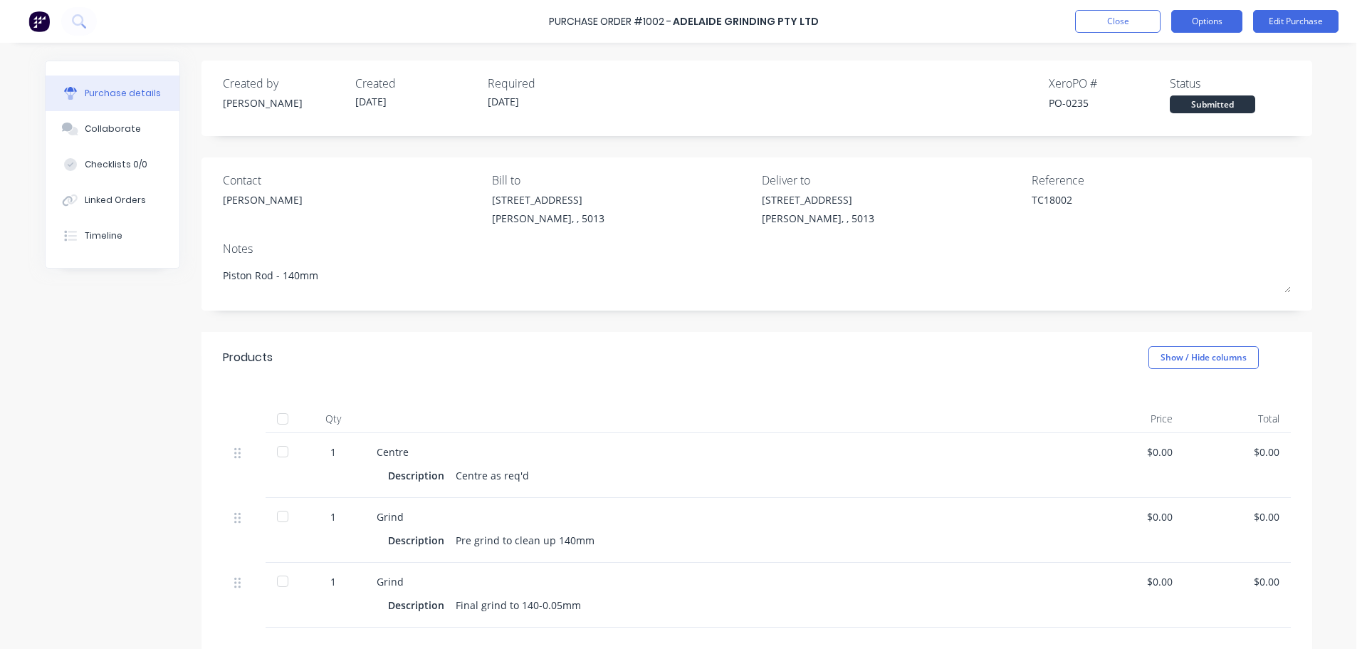
click at [1216, 22] on button "Options" at bounding box center [1206, 21] width 71 height 23
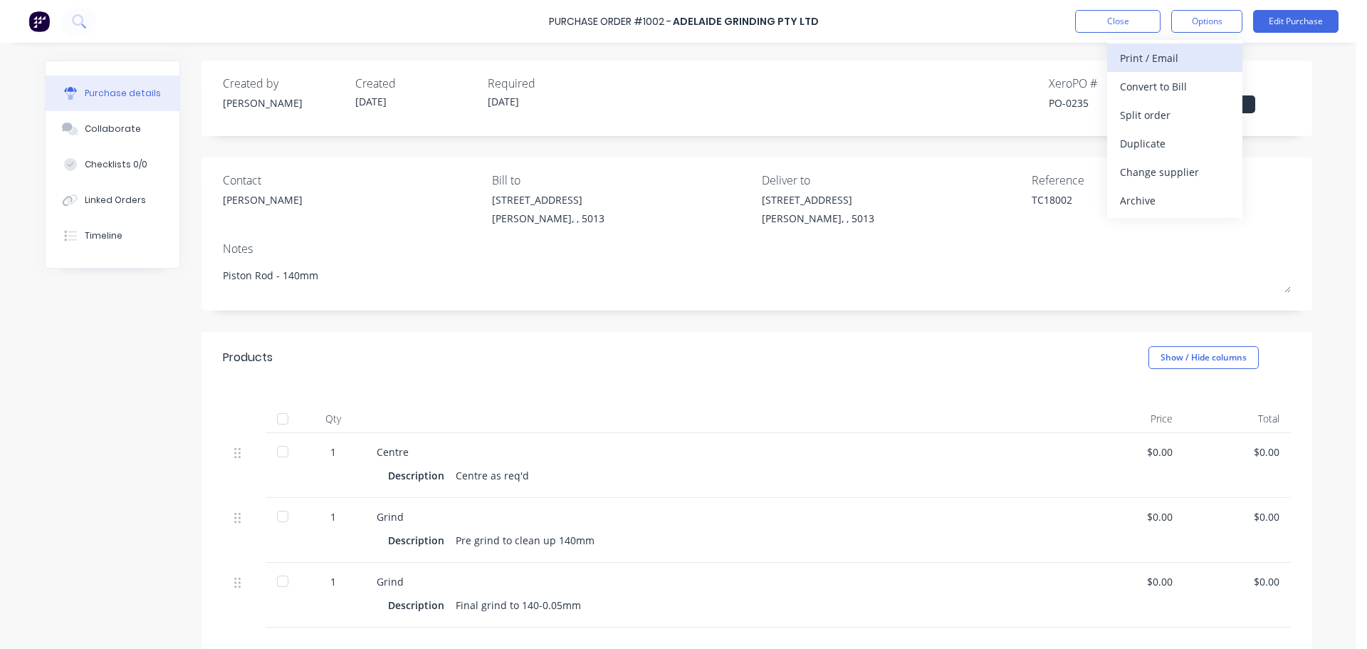
click at [1163, 57] on div "Print / Email" at bounding box center [1175, 58] width 110 height 21
click at [1151, 111] on div "Without pricing" at bounding box center [1175, 115] width 110 height 21
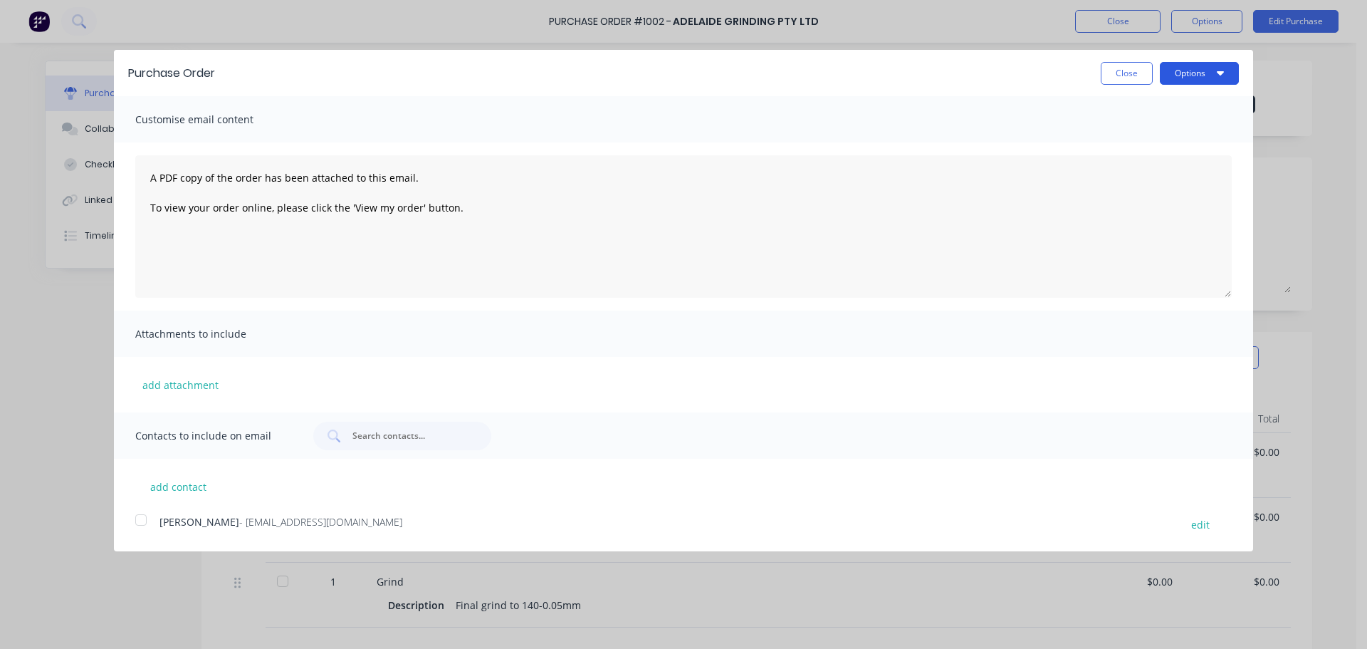
click at [1176, 78] on button "Options" at bounding box center [1199, 73] width 79 height 23
click at [1146, 108] on div "Print" at bounding box center [1172, 109] width 110 height 21
click at [1118, 77] on button "Close" at bounding box center [1127, 73] width 52 height 23
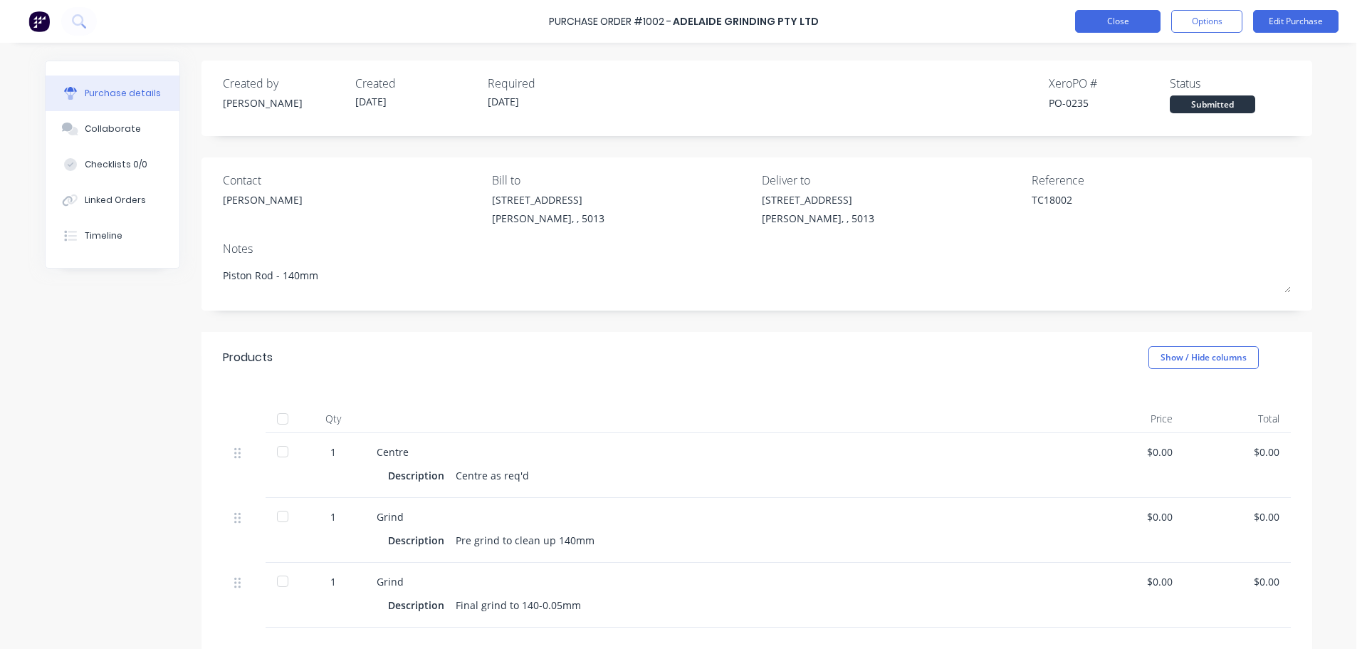
click at [1090, 20] on button "Close" at bounding box center [1117, 21] width 85 height 23
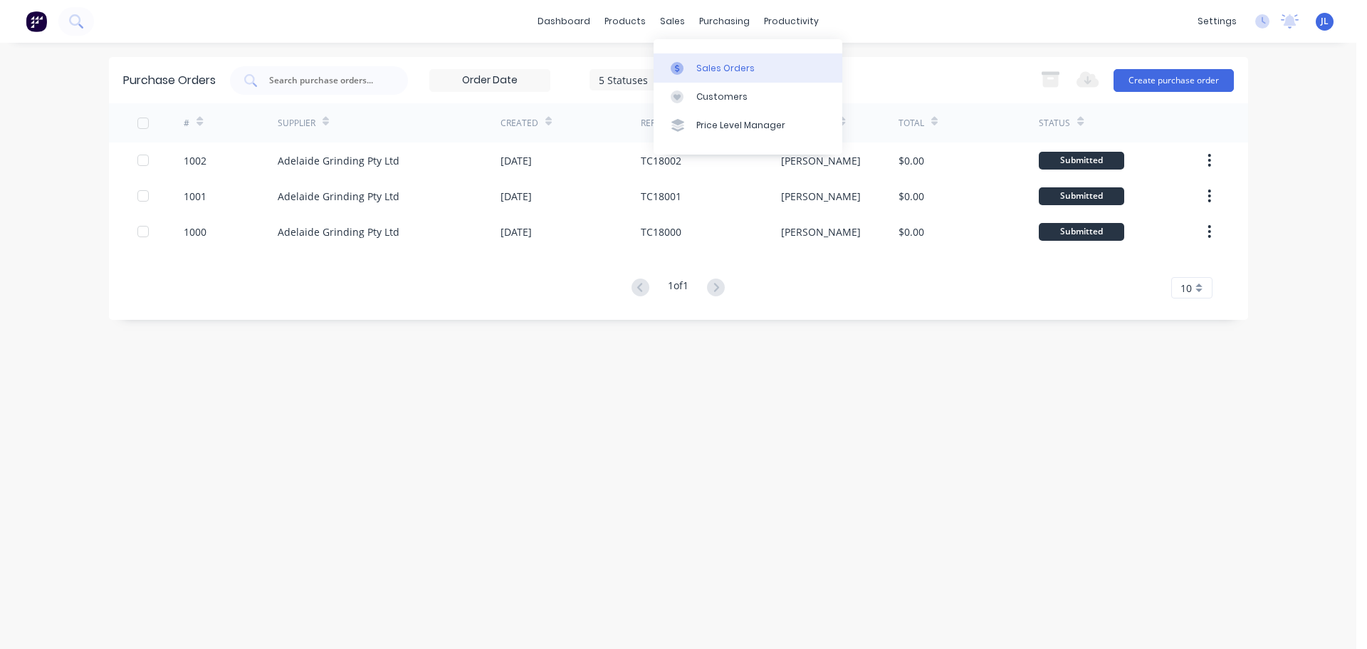
click at [686, 69] on div at bounding box center [681, 68] width 21 height 13
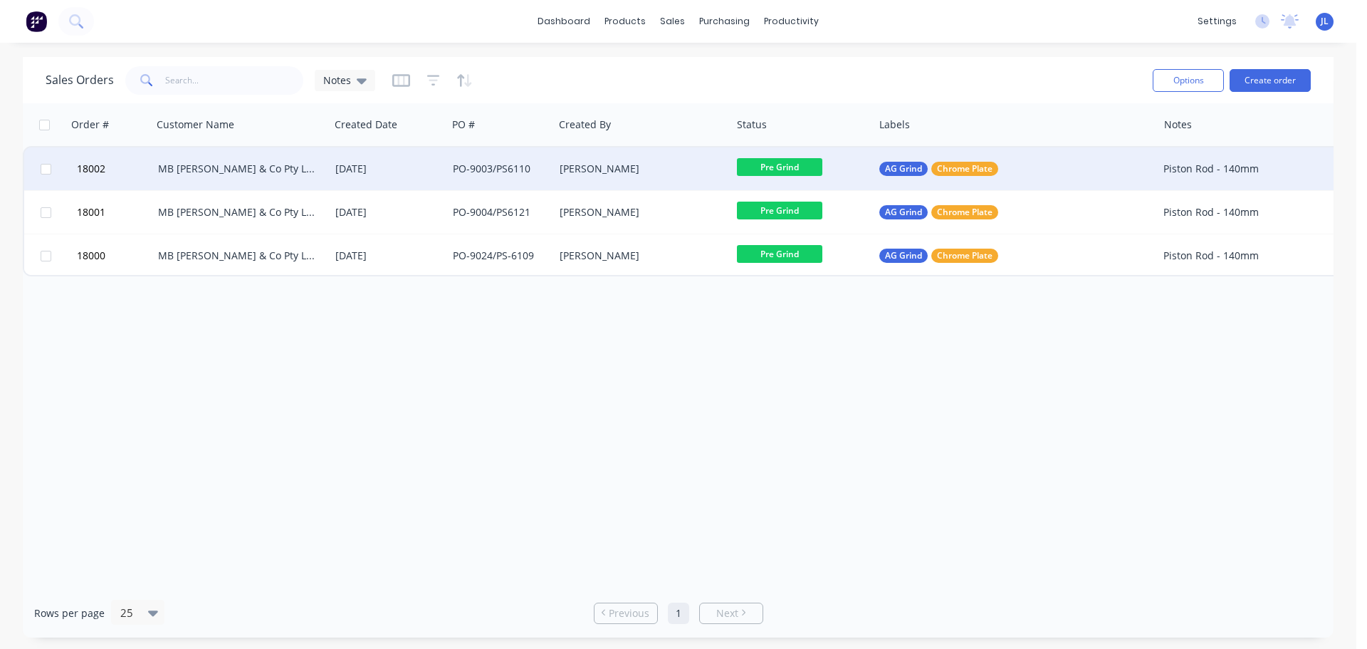
click at [523, 170] on div "PO-9003/PS6110" at bounding box center [498, 169] width 90 height 14
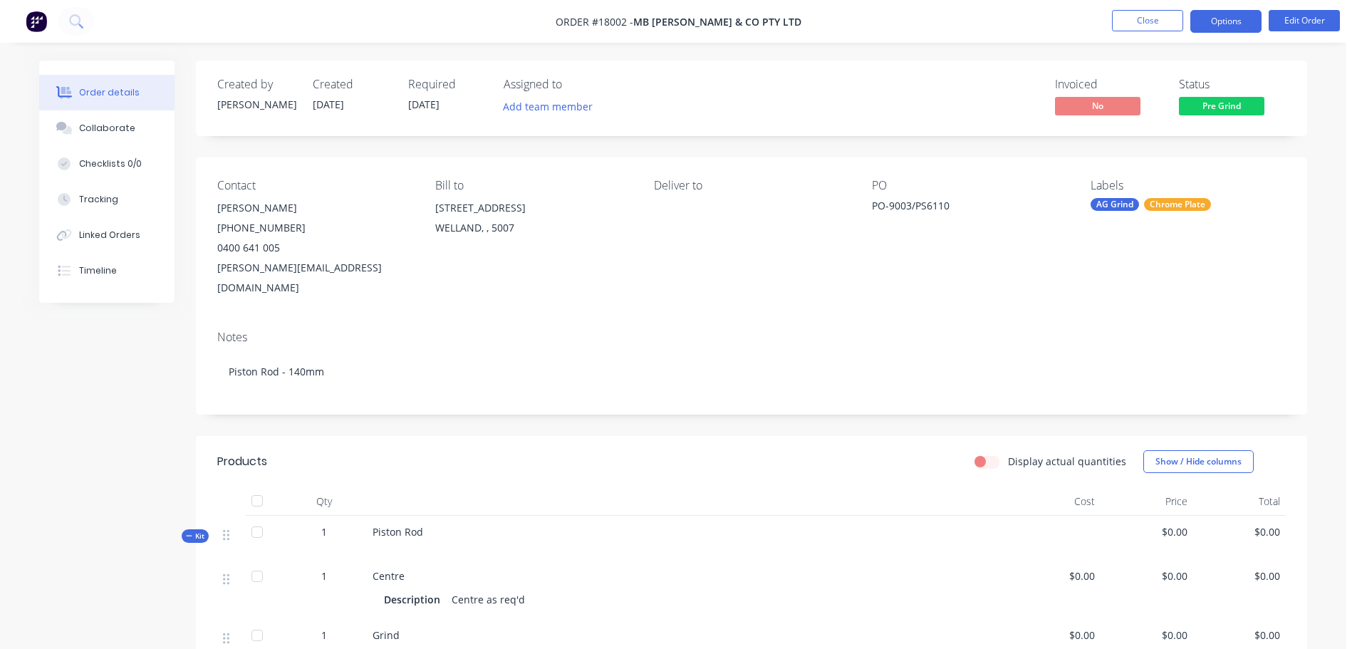
click at [1239, 26] on button "Options" at bounding box center [1225, 21] width 71 height 23
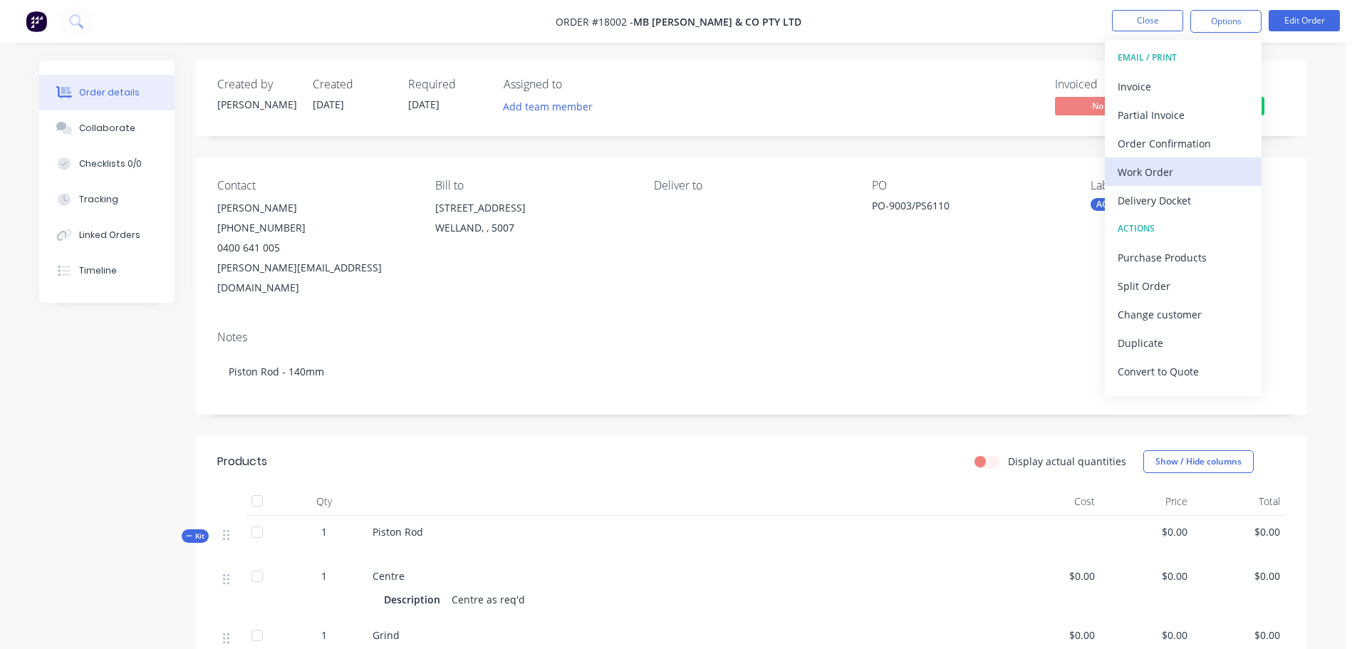
click at [1154, 169] on div "Work Order" at bounding box center [1182, 172] width 131 height 21
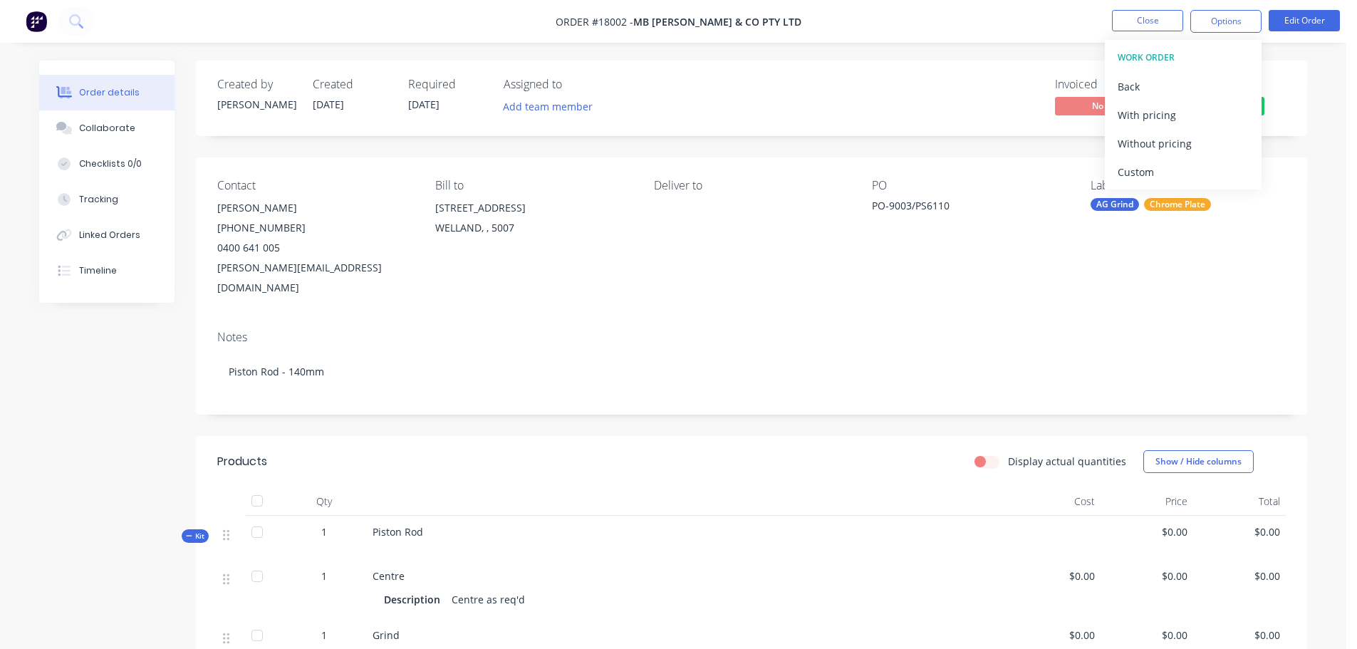
click at [835, 50] on div "Order details Collaborate Checklists 0/0 Tracking Linked Orders Timeline Order …" at bounding box center [673, 592] width 1346 height 1184
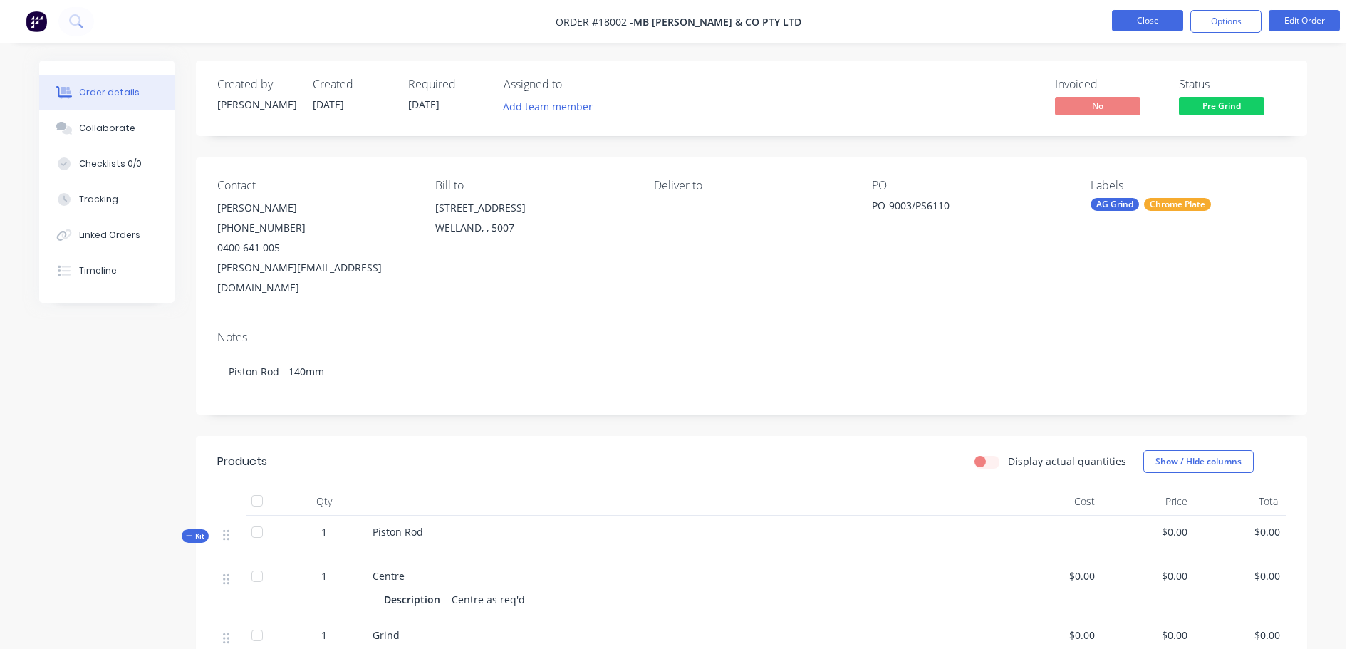
click at [1164, 22] on button "Close" at bounding box center [1147, 20] width 71 height 21
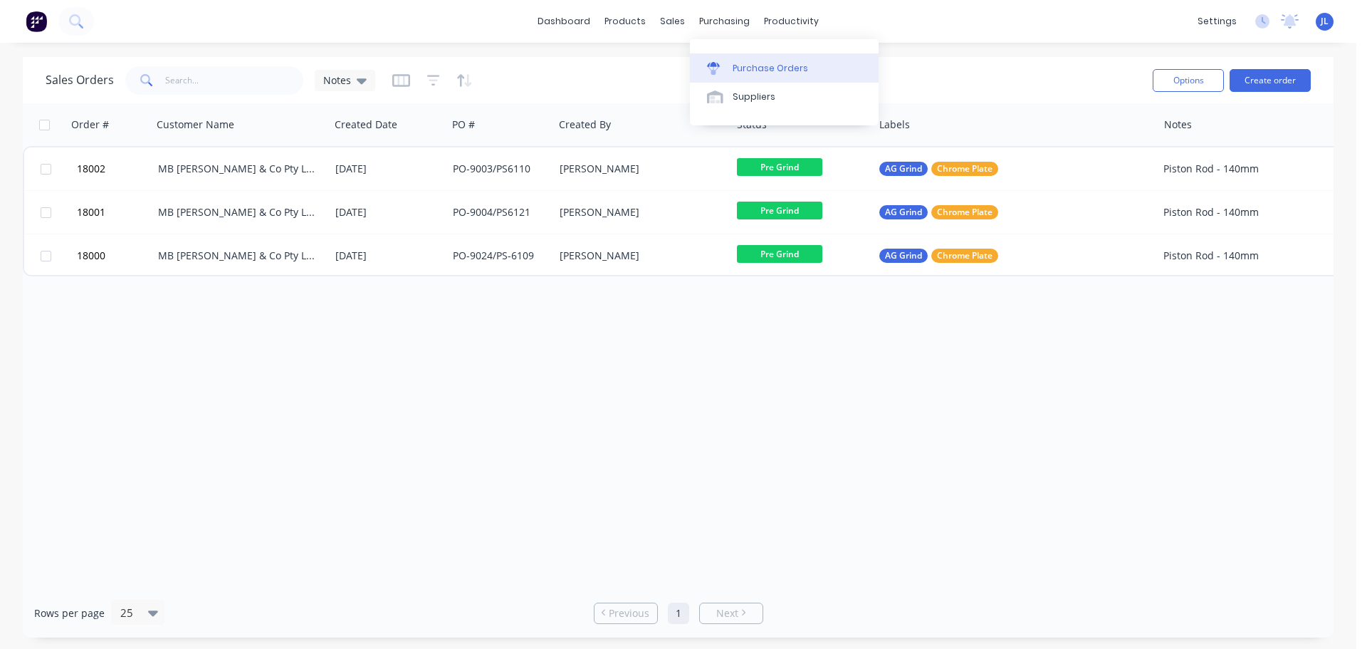
click at [727, 65] on div at bounding box center [717, 68] width 21 height 13
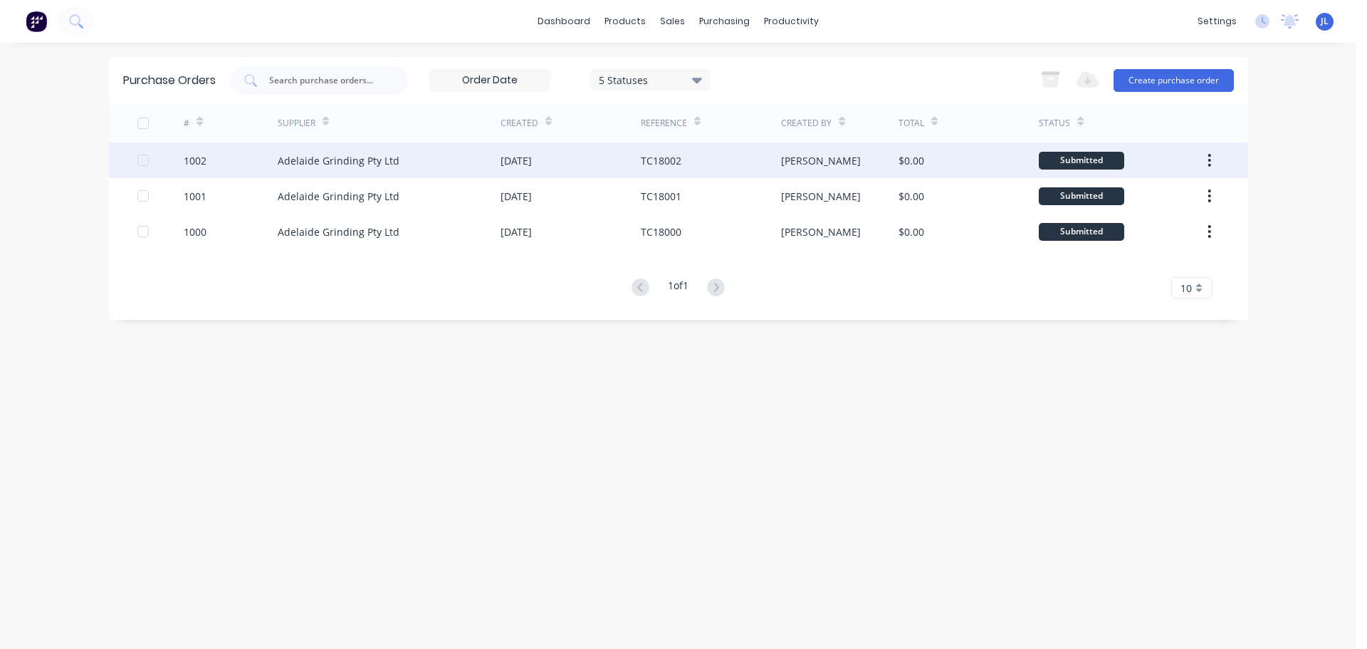
click at [437, 156] on div "Adelaide Grinding Pty Ltd" at bounding box center [389, 160] width 223 height 36
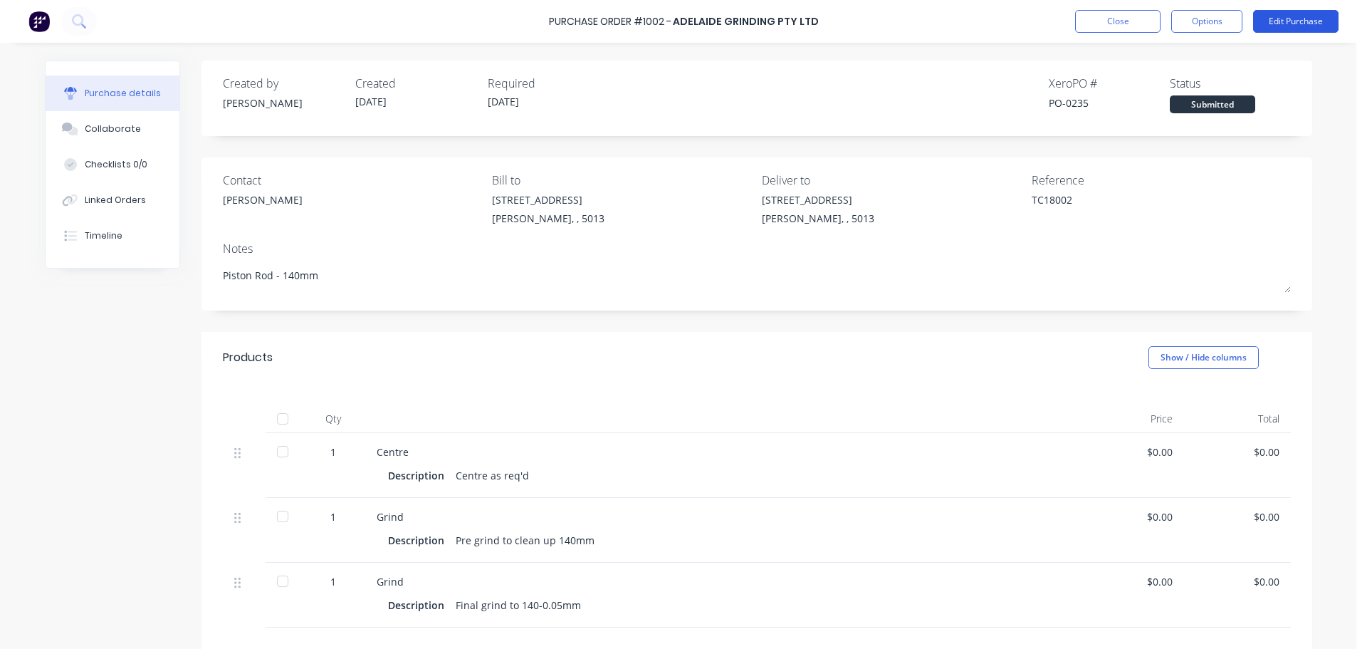
click at [1283, 22] on button "Edit Purchase" at bounding box center [1295, 21] width 85 height 23
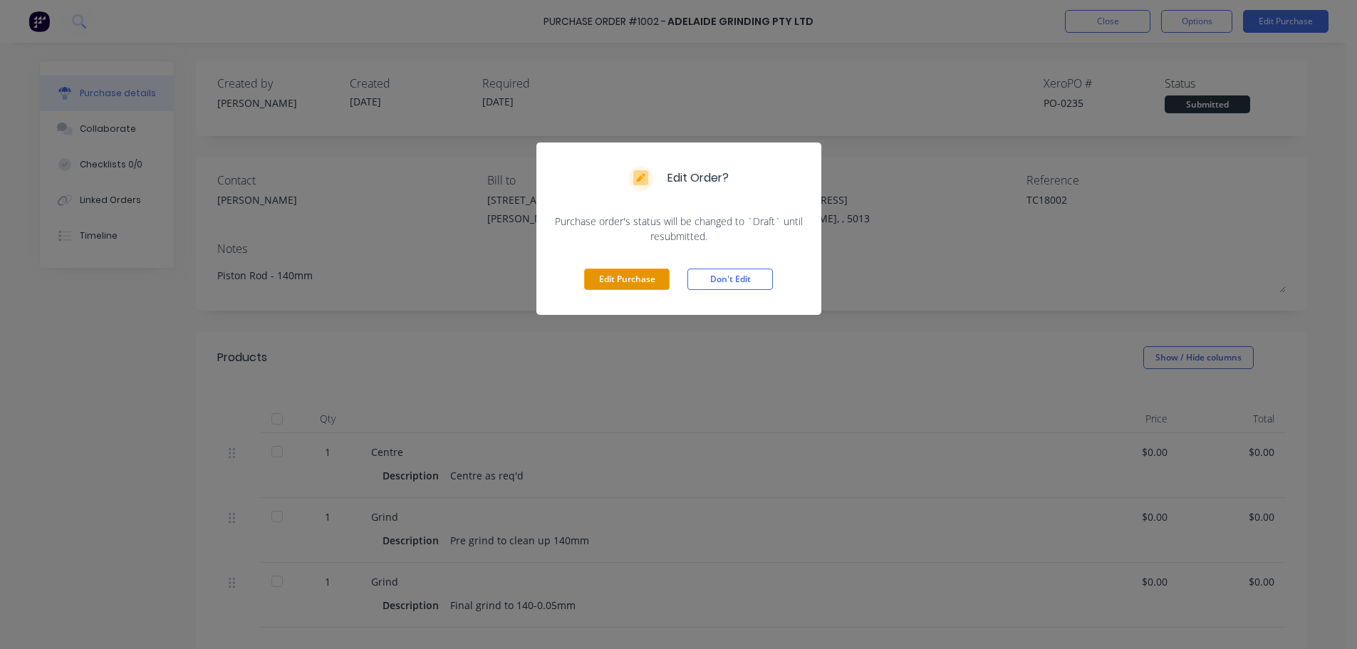
click at [637, 275] on button "Edit Purchase" at bounding box center [626, 278] width 85 height 21
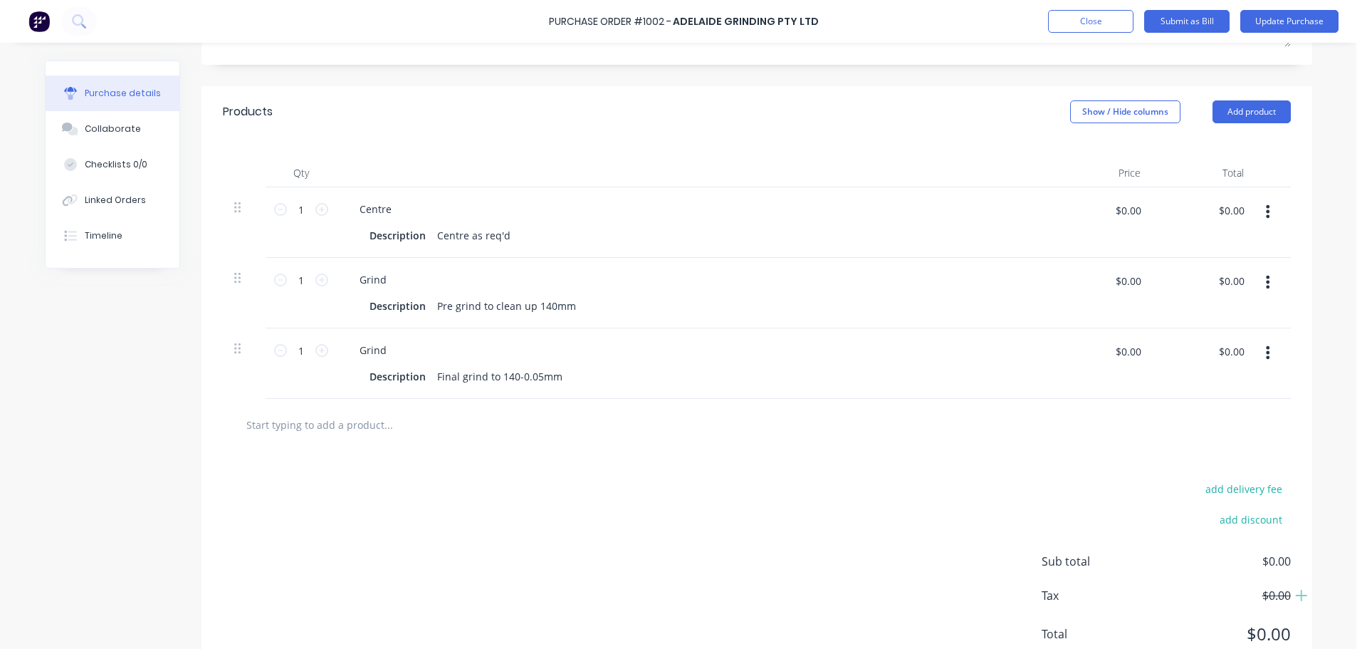
scroll to position [318, 0]
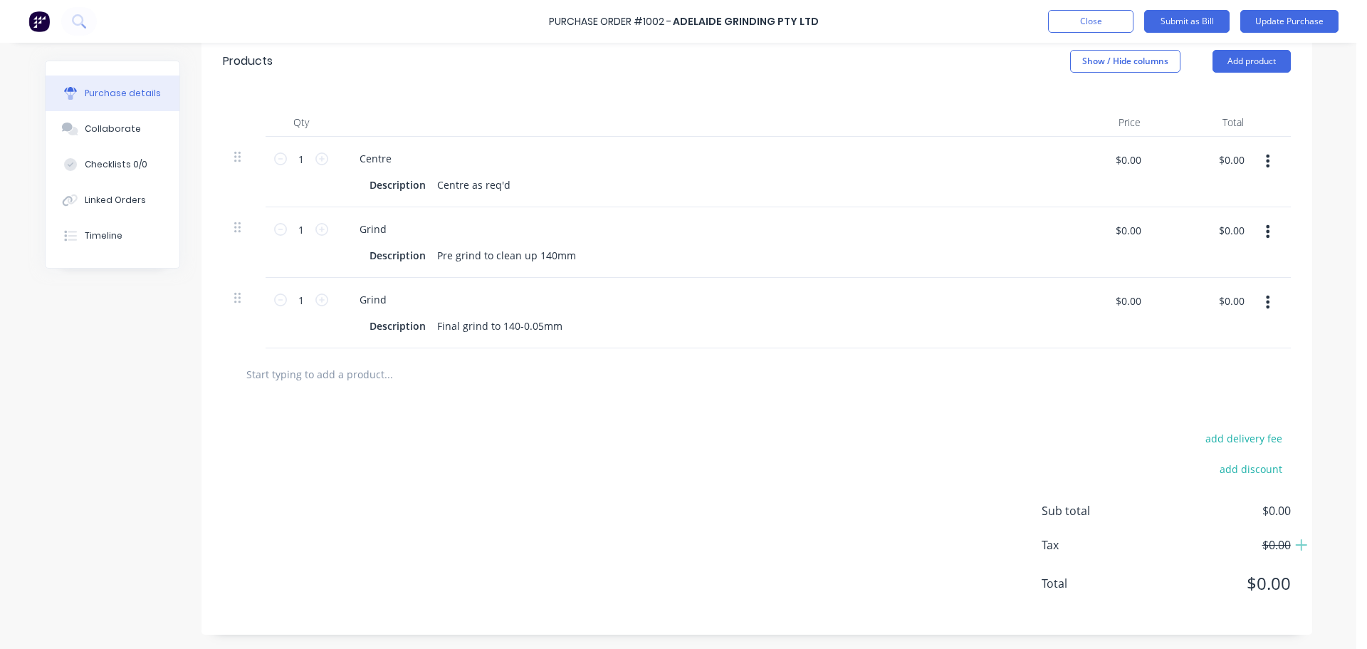
click at [354, 375] on input "text" at bounding box center [388, 374] width 285 height 28
click at [1231, 68] on button "Add product" at bounding box center [1252, 61] width 78 height 23
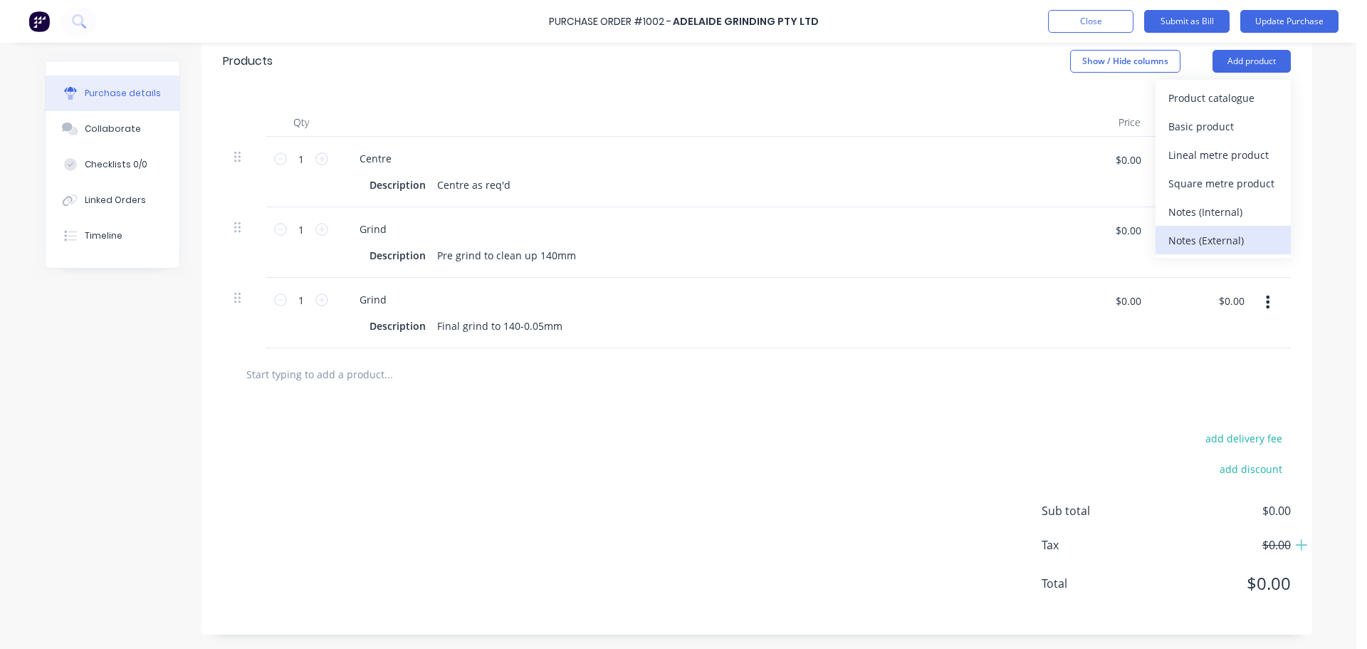
click at [1184, 239] on div "Notes (External)" at bounding box center [1224, 240] width 110 height 21
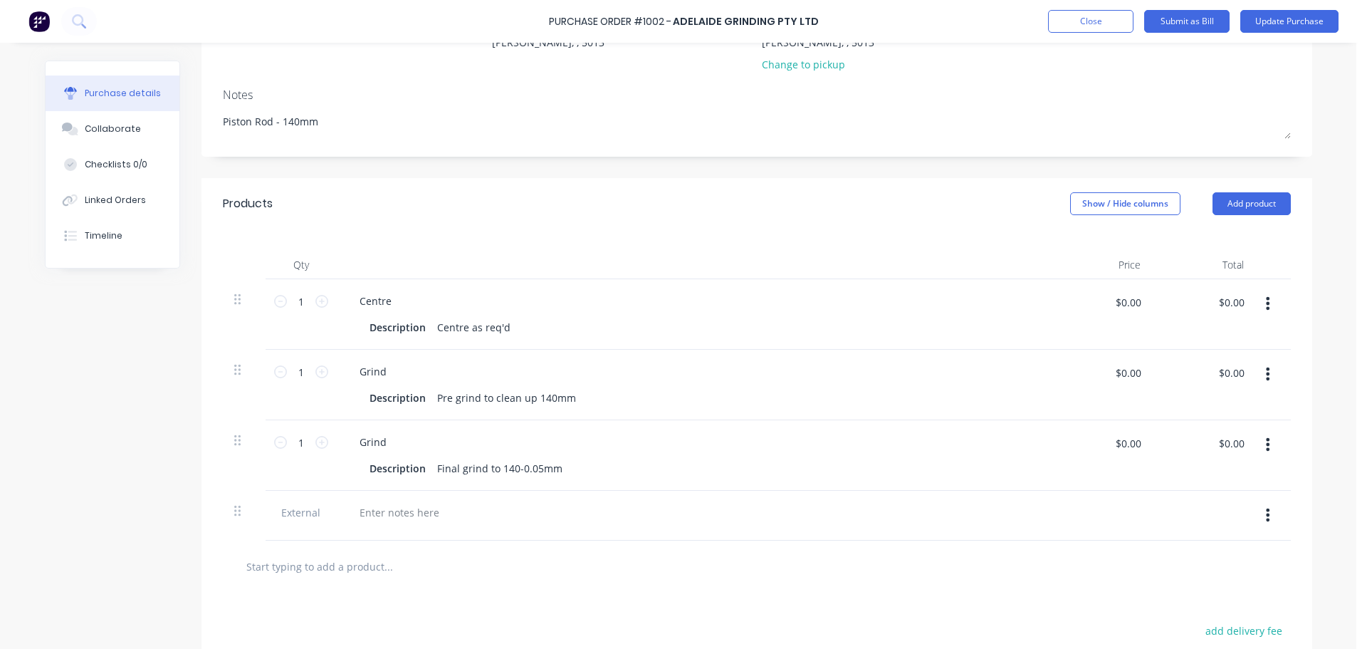
scroll to position [177, 0]
drag, startPoint x: 231, startPoint y: 513, endPoint x: 222, endPoint y: 235, distance: 278.6
click at [222, 235] on div "Qty Price Total 1 1 Centre Description Centre as req'd $0.00 $0.00 $0.00 $0.00 …" at bounding box center [757, 359] width 1111 height 261
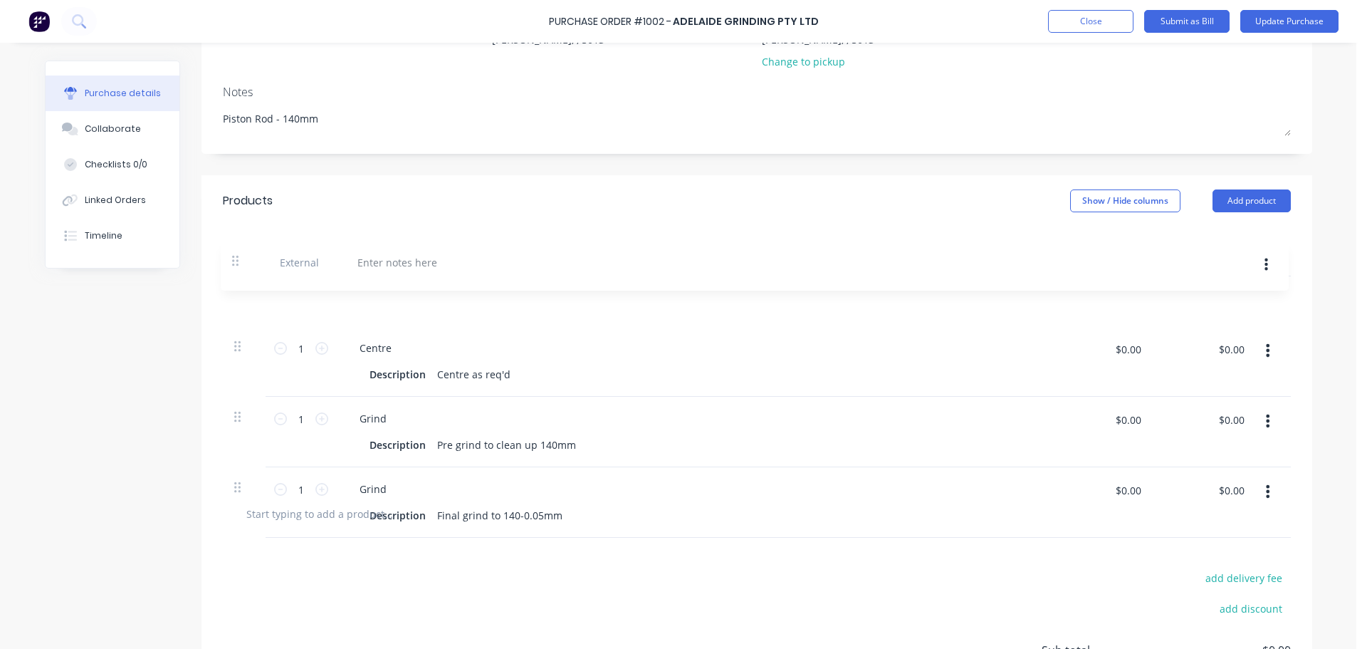
drag, startPoint x: 231, startPoint y: 509, endPoint x: 236, endPoint y: 254, distance: 255.0
click at [236, 254] on div "Qty Price Total 1 1 Centre Description Centre as req'd $0.00 $0.00 $0.00 $0.00 …" at bounding box center [757, 356] width 1111 height 261
click at [391, 295] on div at bounding box center [399, 298] width 103 height 21
click at [1259, 306] on button "button" at bounding box center [1267, 301] width 33 height 26
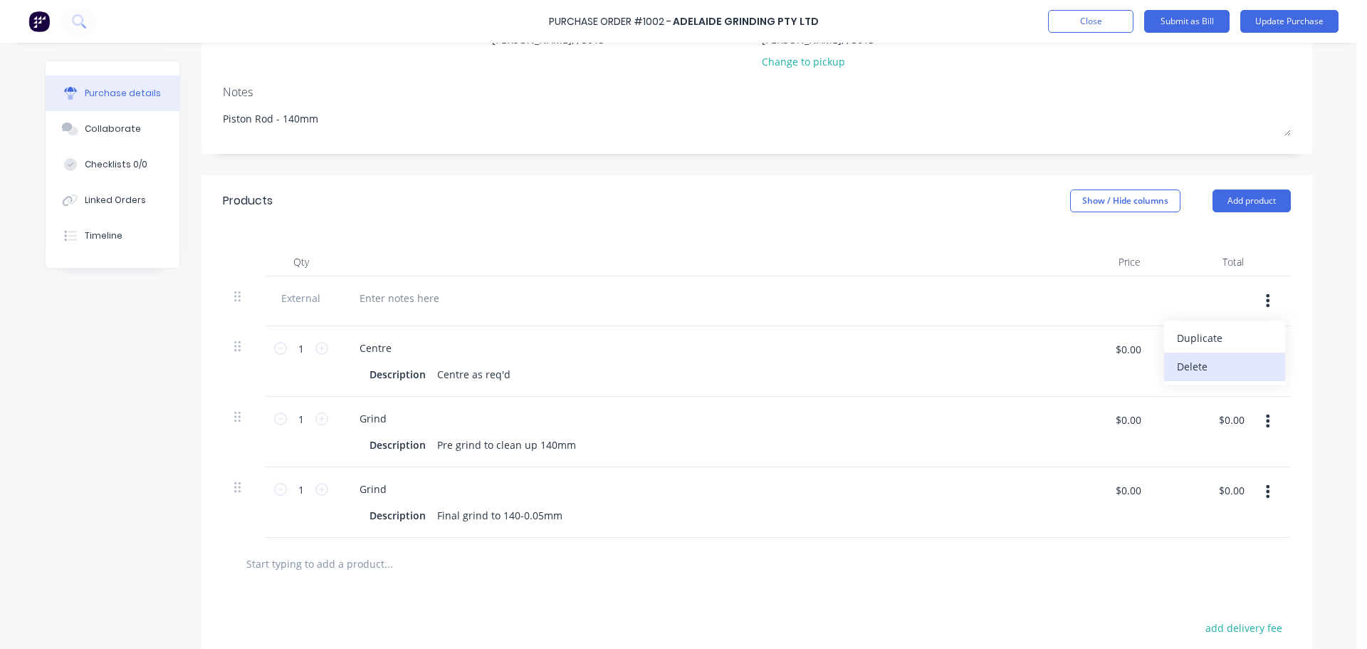
click at [1202, 361] on button "Delete" at bounding box center [1224, 367] width 121 height 28
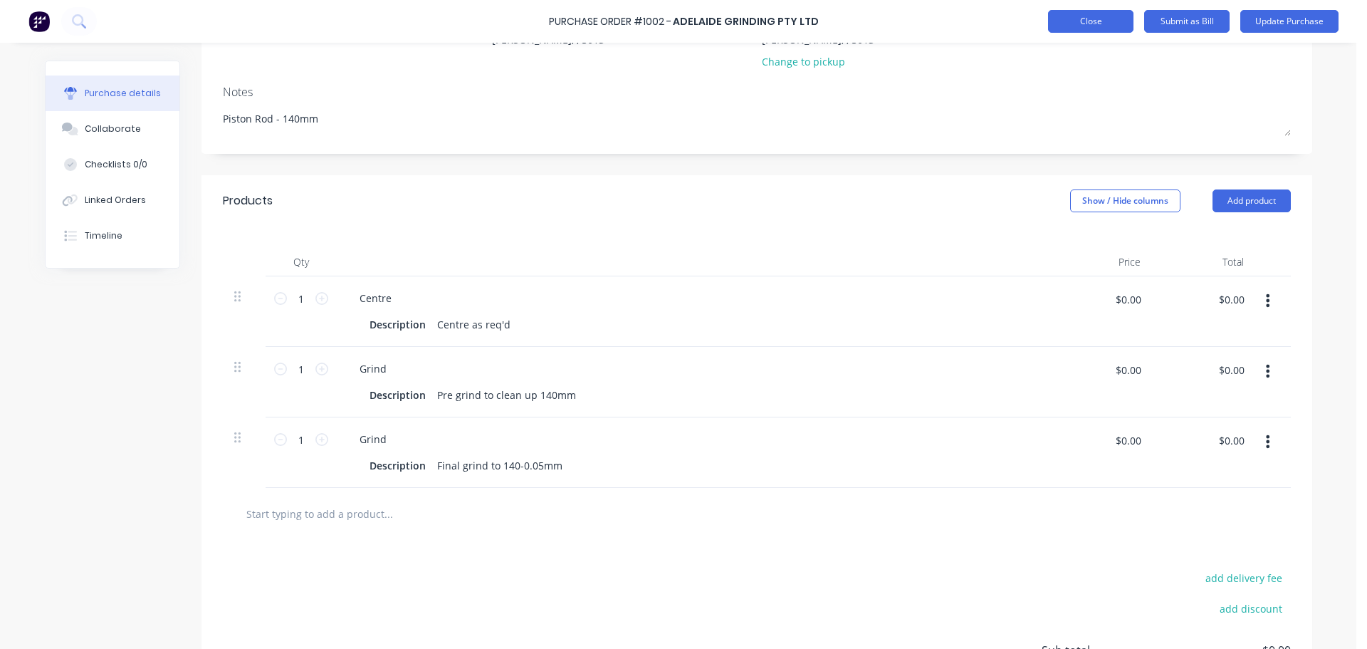
click at [1086, 19] on button "Close" at bounding box center [1090, 21] width 85 height 23
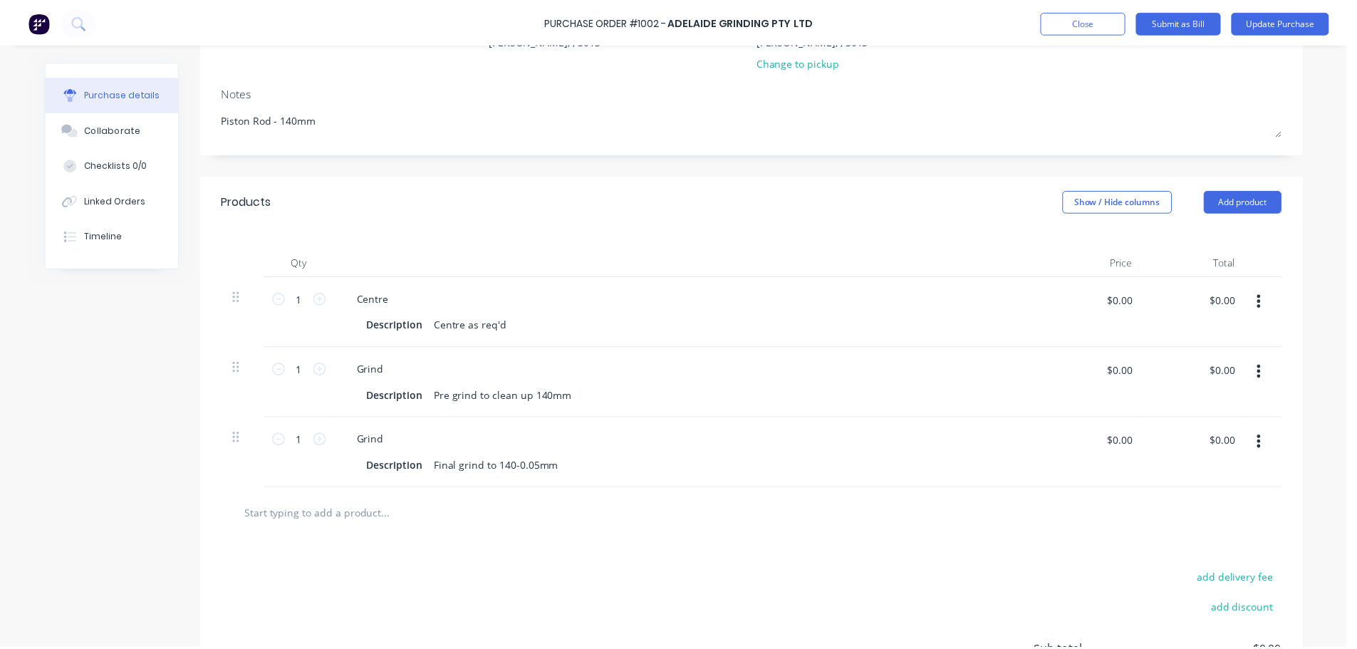
scroll to position [0, 0]
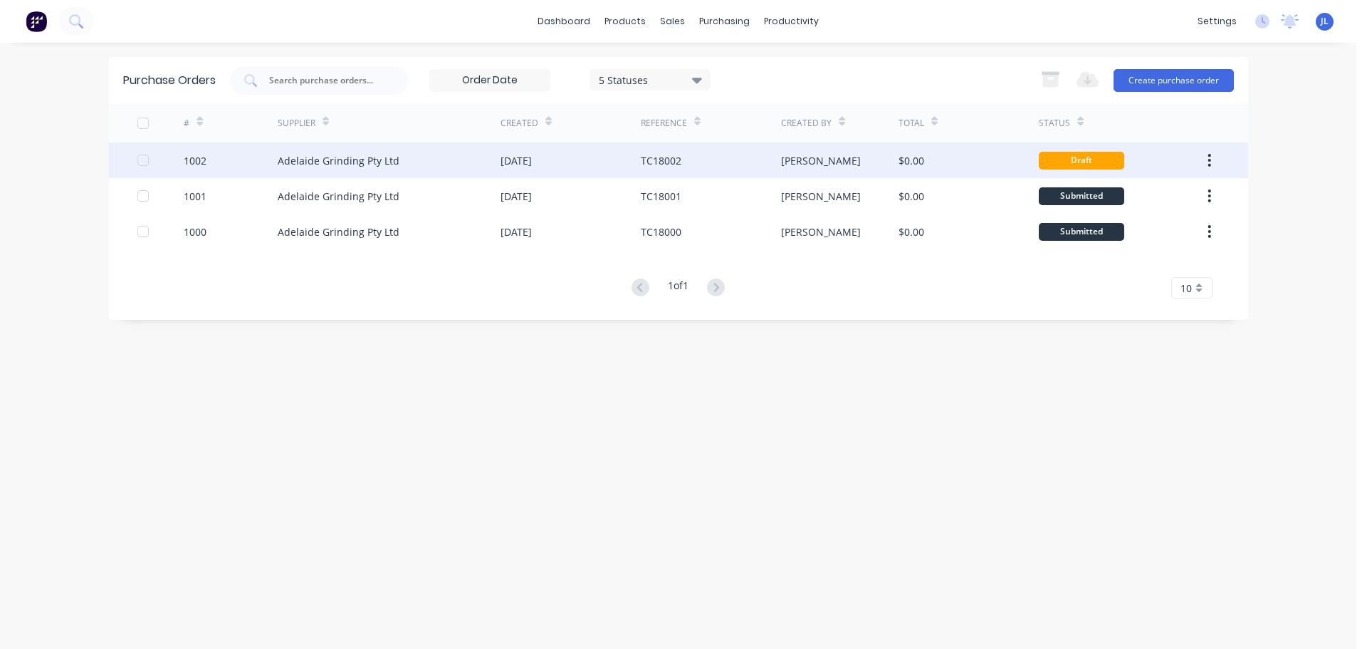
click at [668, 160] on div "TC18002" at bounding box center [661, 160] width 41 height 15
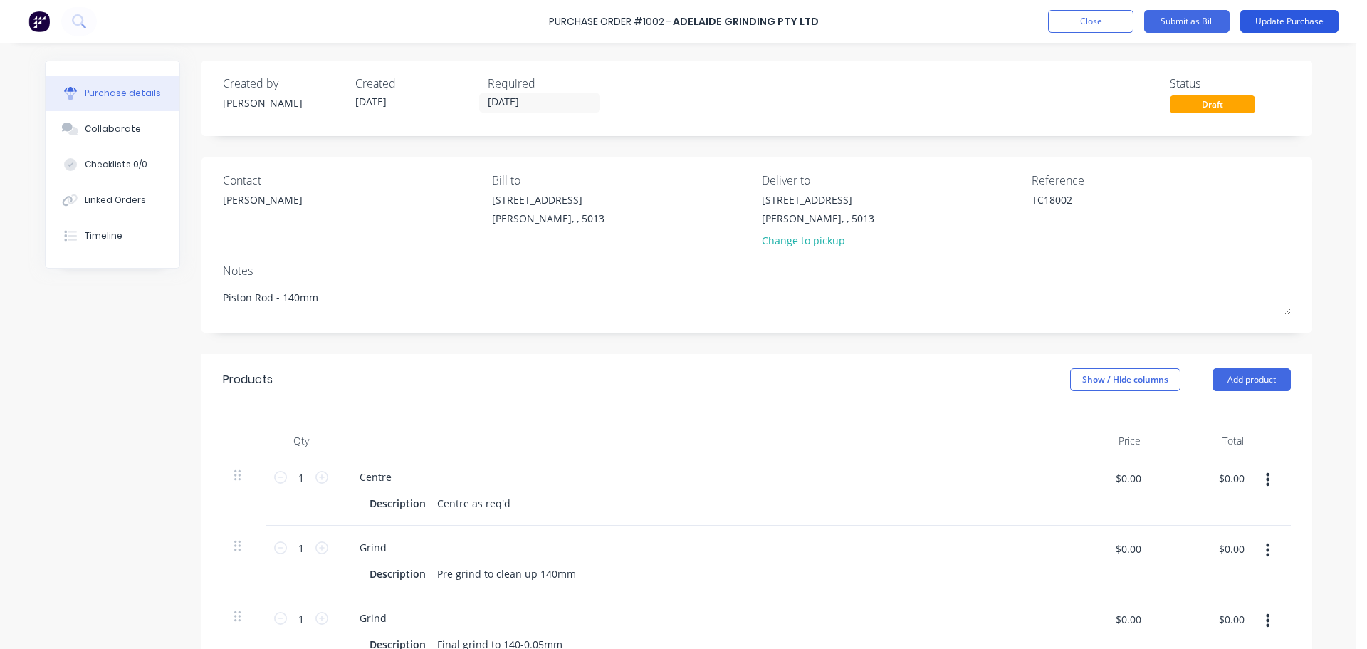
click at [1282, 24] on button "Update Purchase" at bounding box center [1290, 21] width 98 height 23
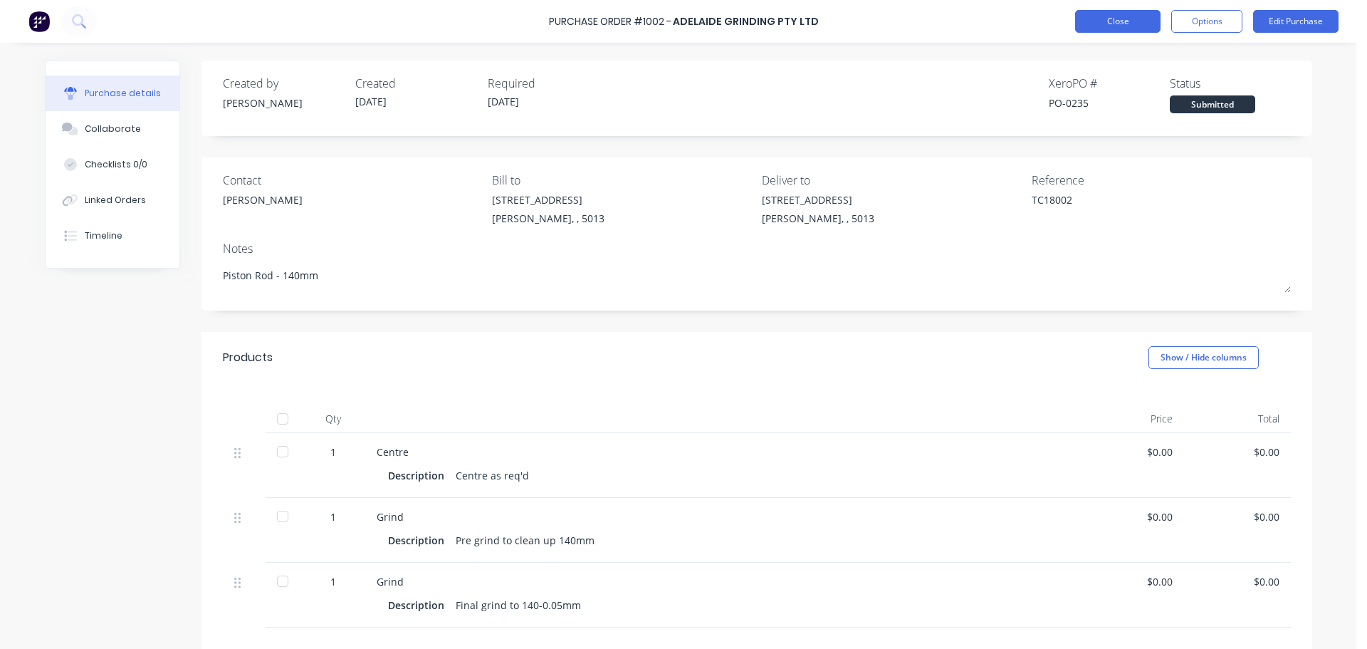
click at [1089, 12] on button "Close" at bounding box center [1117, 21] width 85 height 23
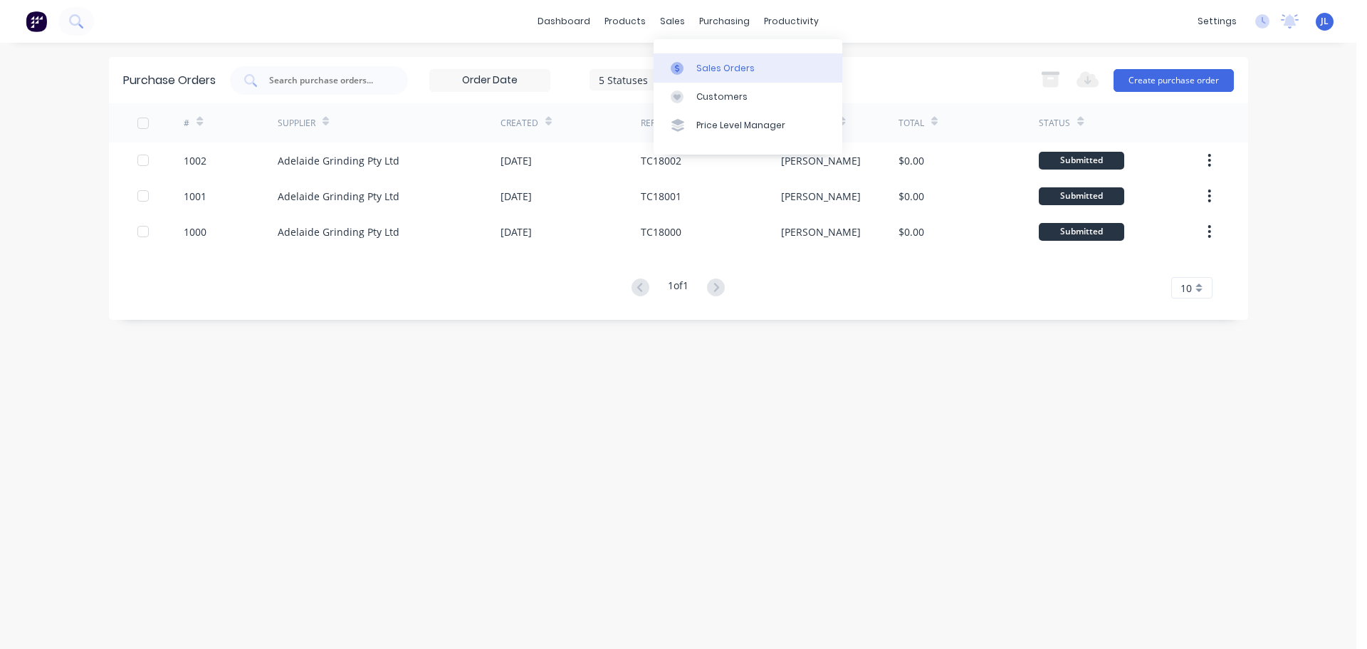
click at [718, 68] on div "Sales Orders" at bounding box center [725, 68] width 58 height 13
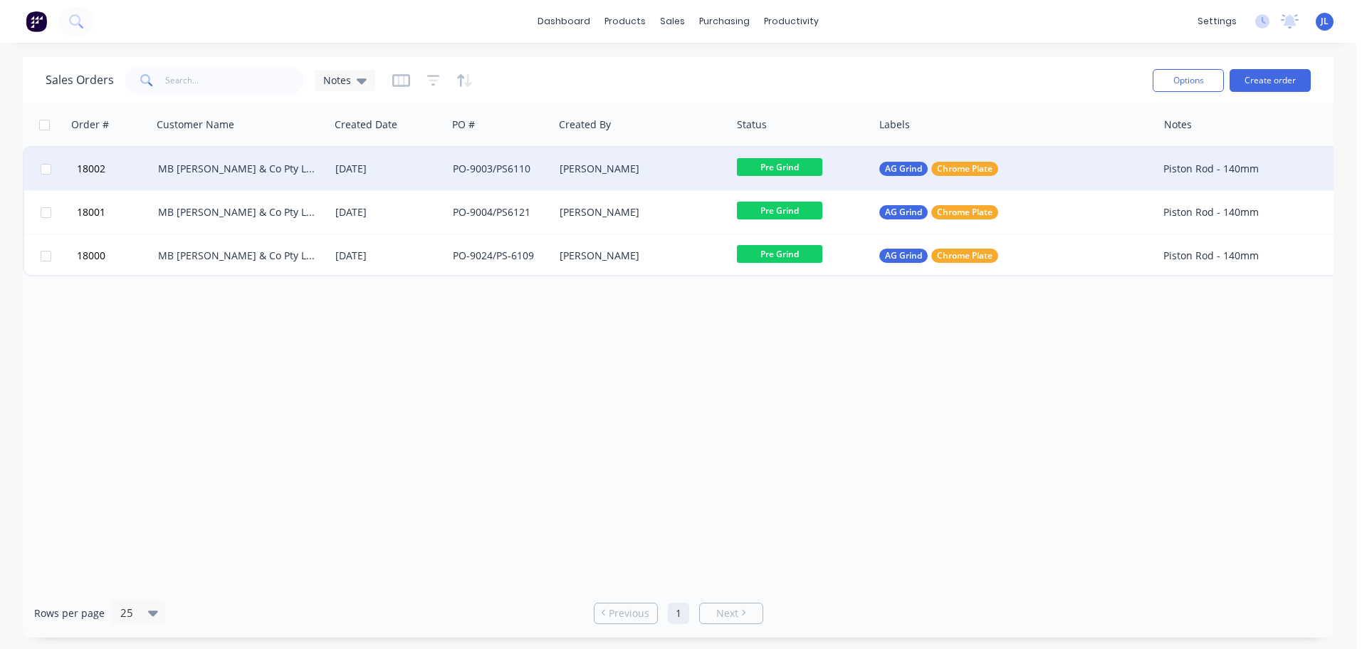
click at [573, 169] on div "[PERSON_NAME]" at bounding box center [639, 169] width 158 height 14
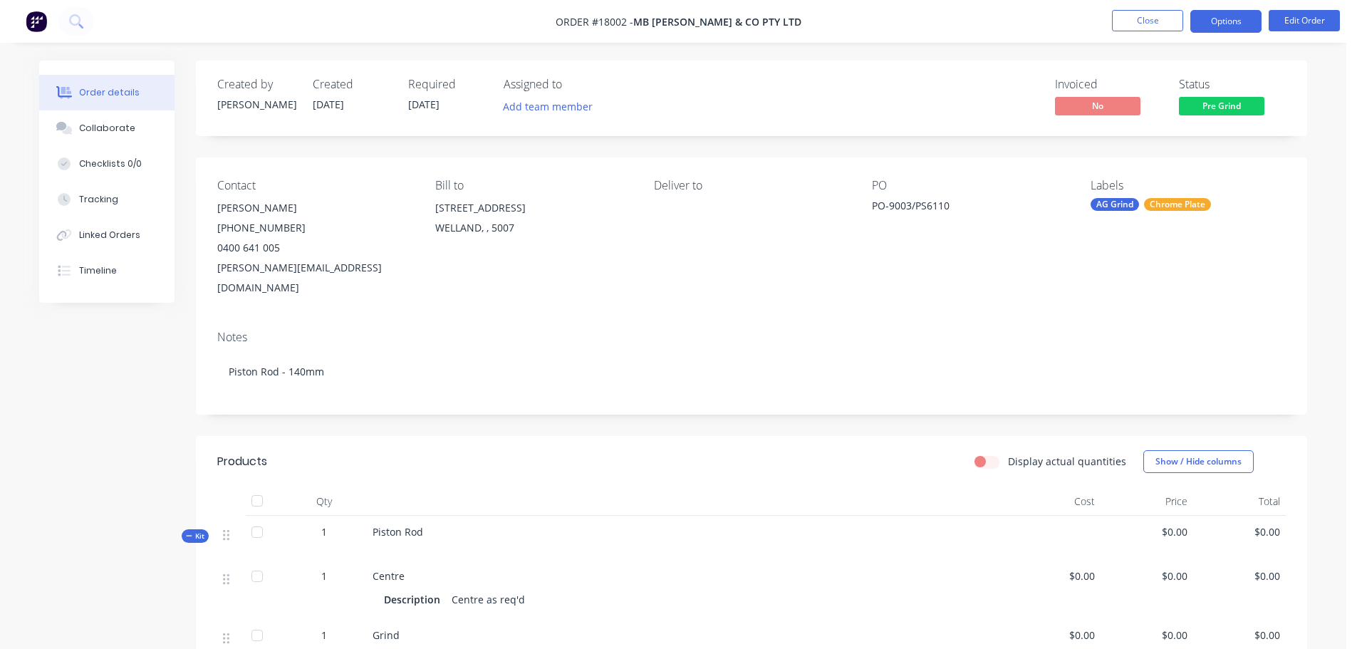
click at [1219, 28] on button "Options" at bounding box center [1225, 21] width 71 height 23
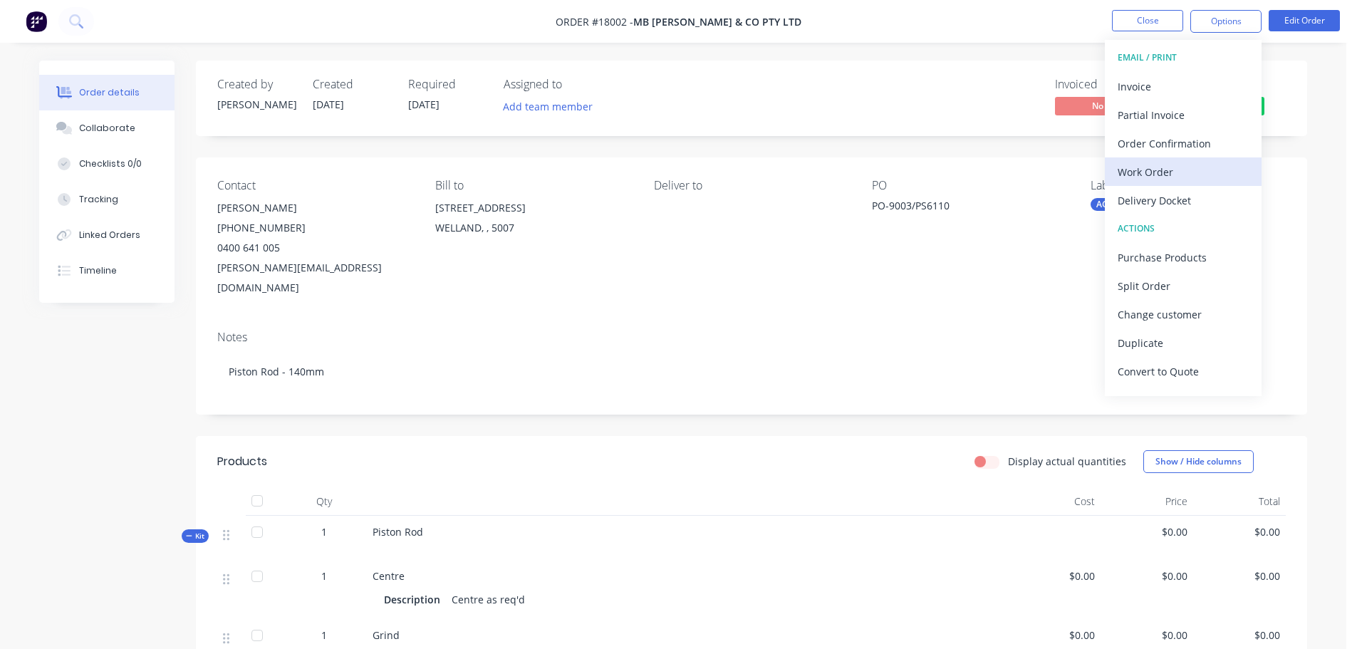
click at [1164, 175] on div "Work Order" at bounding box center [1182, 172] width 131 height 21
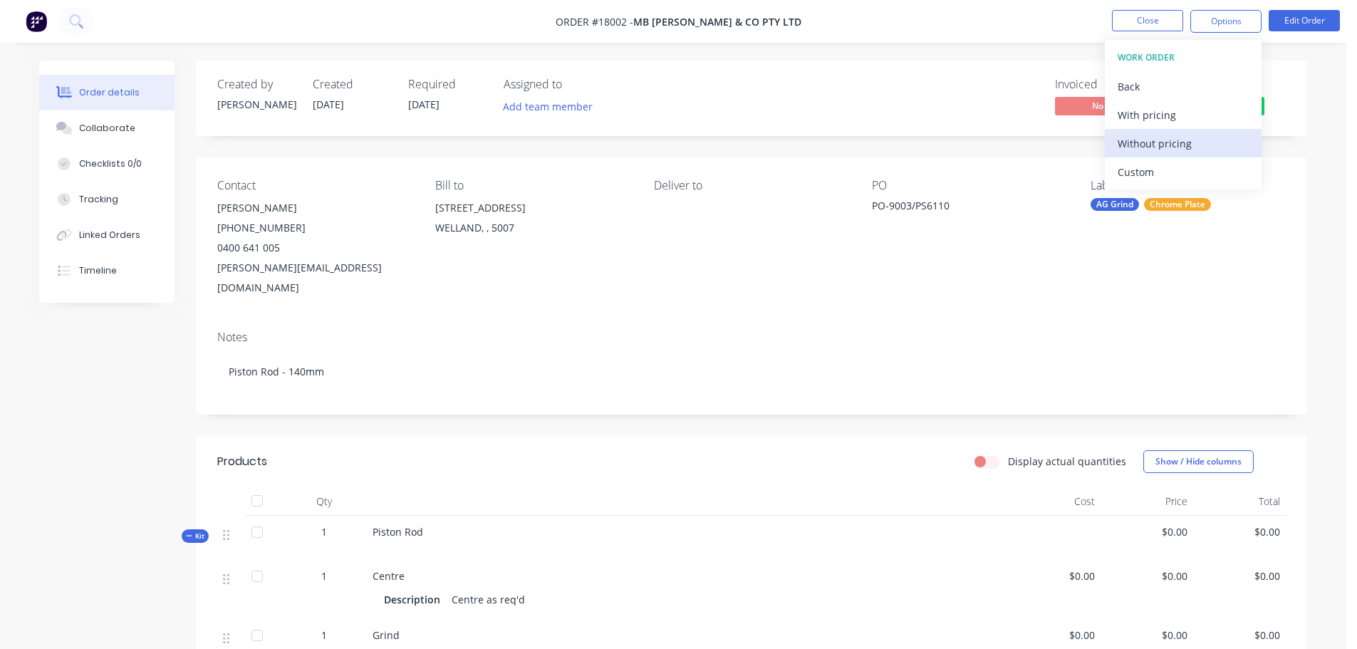
click at [1147, 142] on div "Without pricing" at bounding box center [1182, 143] width 131 height 21
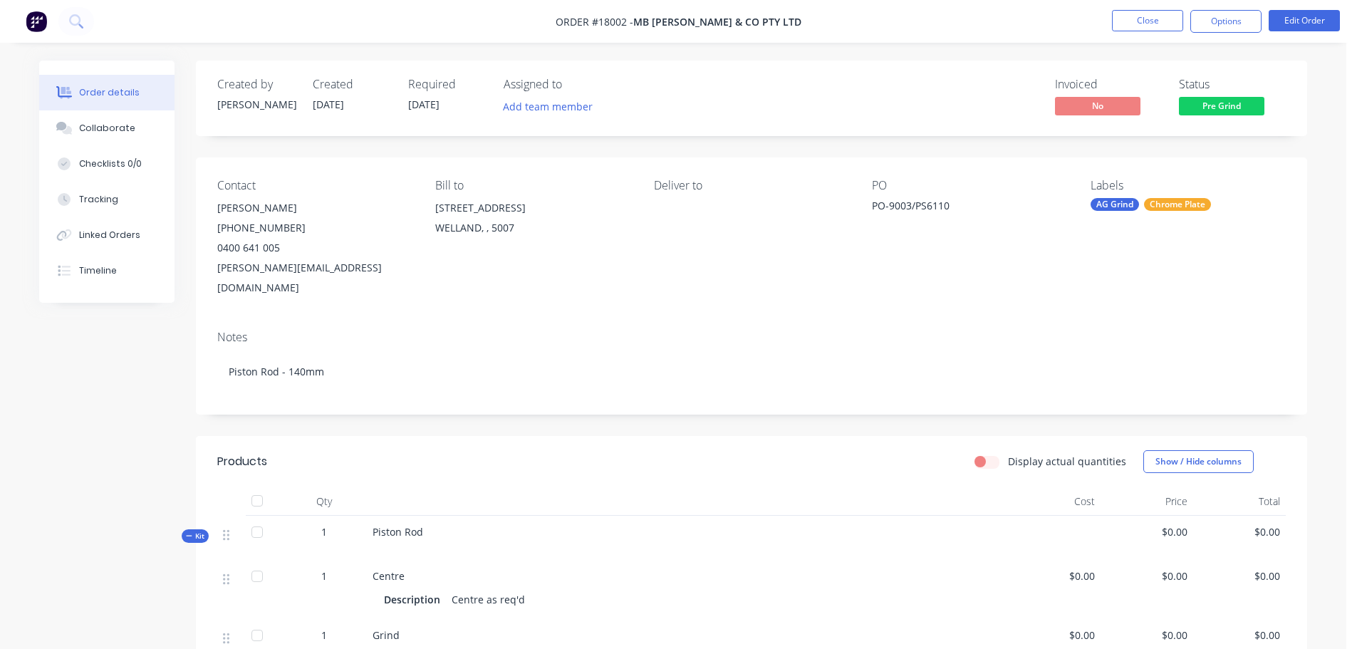
click at [124, 424] on div "Created by [PERSON_NAME] Created [DATE] Required [DATE] Assigned to Add team me…" at bounding box center [673, 622] width 1268 height 1123
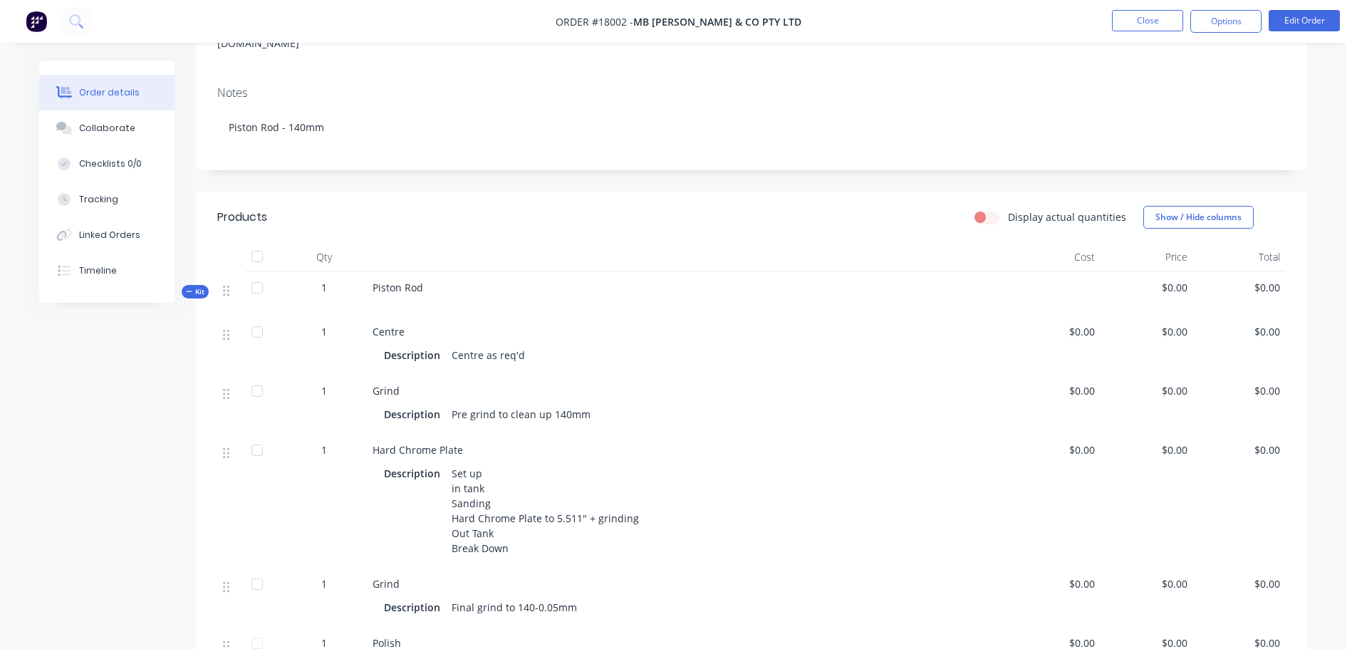
scroll to position [214, 0]
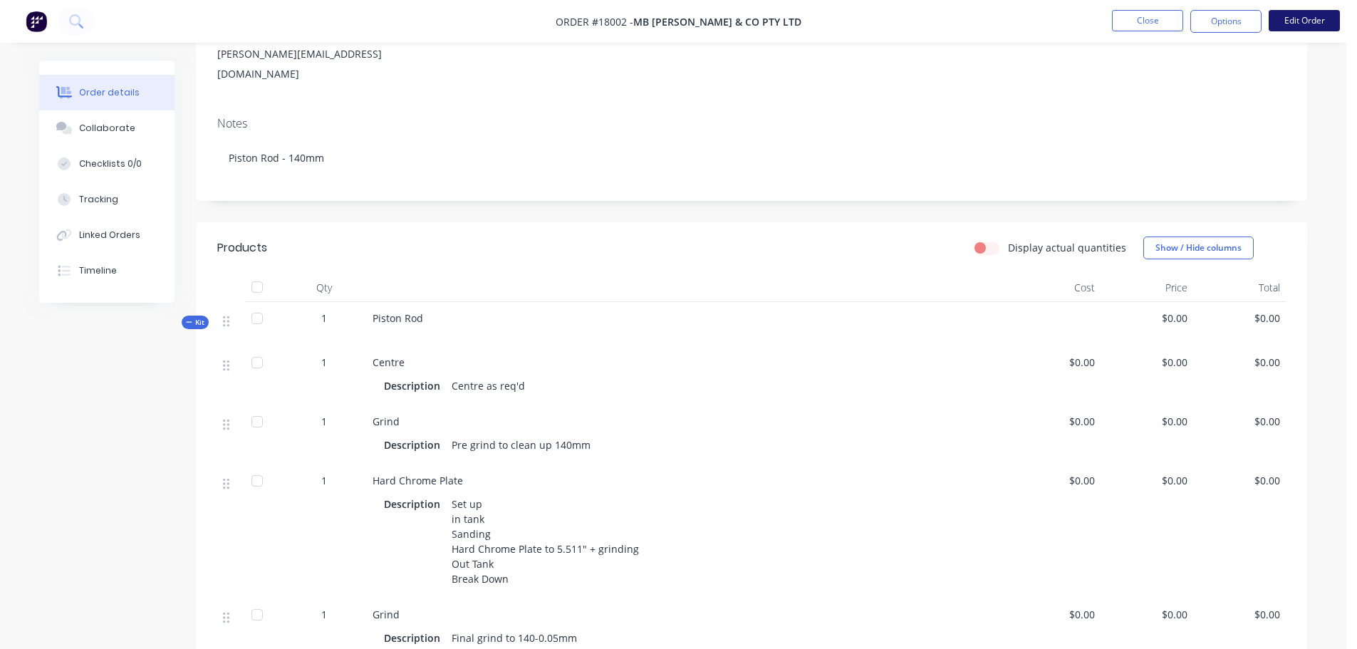
click at [1303, 26] on button "Edit Order" at bounding box center [1303, 20] width 71 height 21
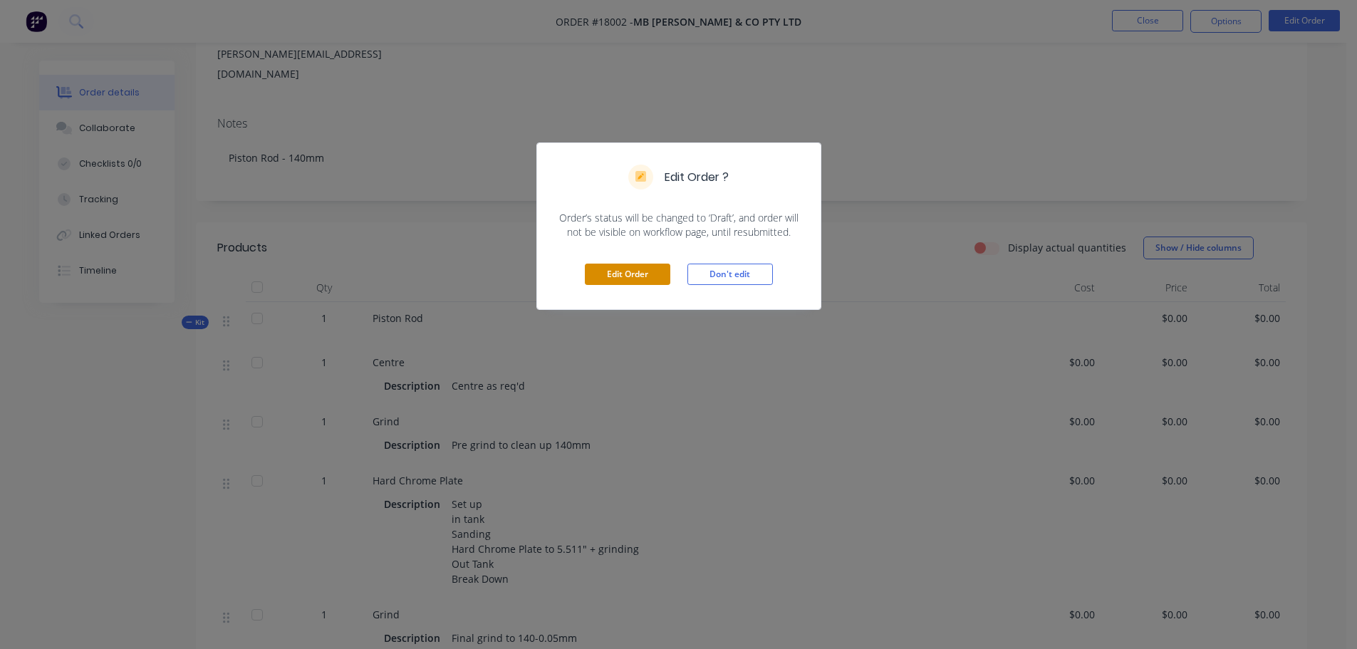
click at [643, 279] on button "Edit Order" at bounding box center [627, 273] width 85 height 21
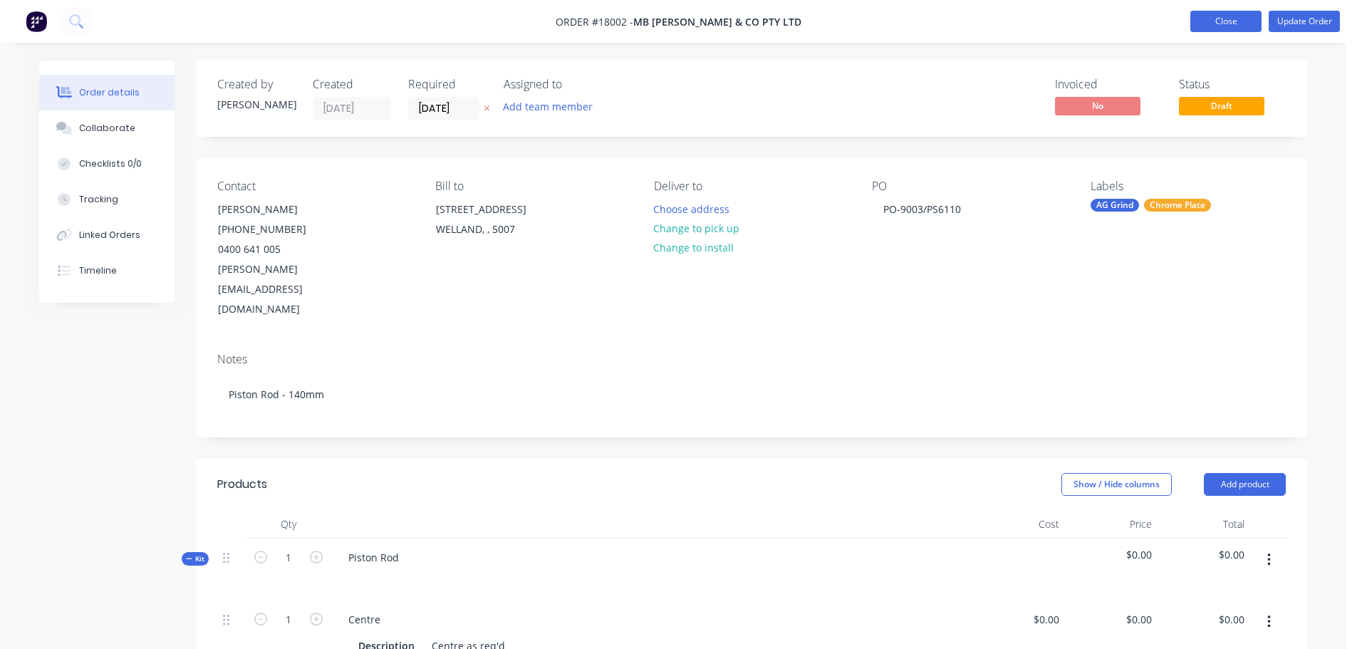
click at [1233, 21] on button "Close" at bounding box center [1225, 21] width 71 height 21
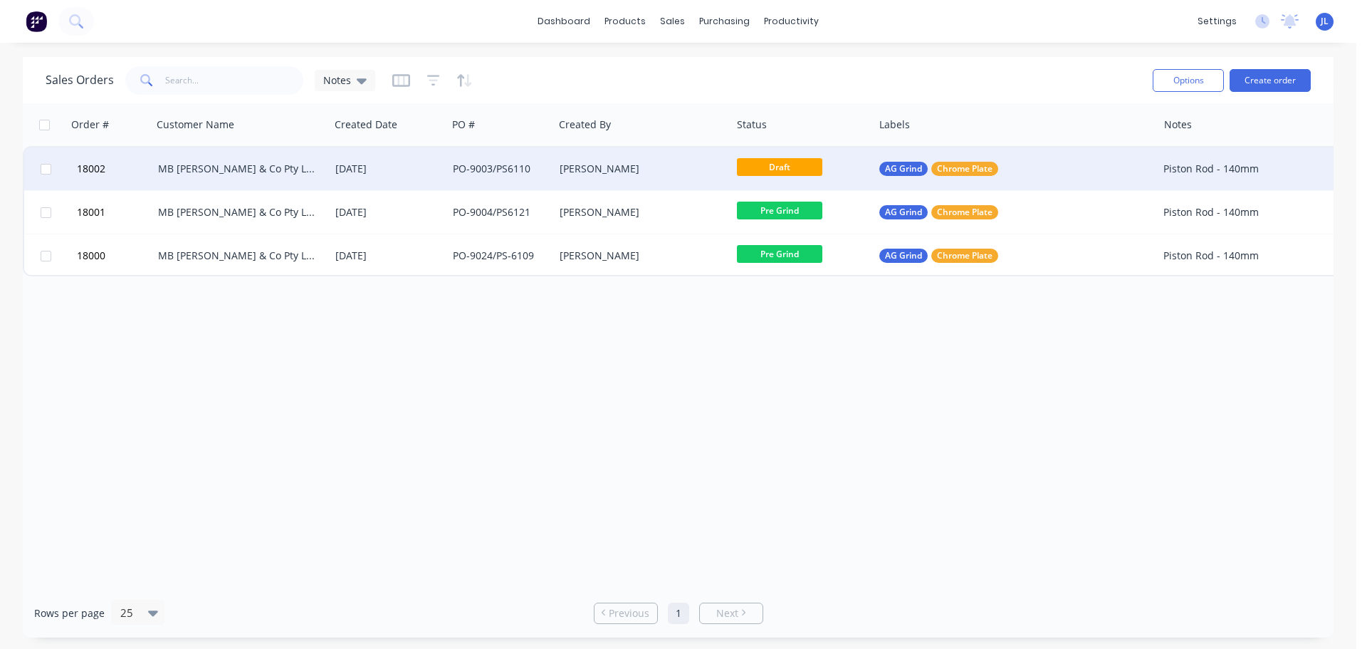
click at [592, 179] on div "[PERSON_NAME]" at bounding box center [642, 168] width 177 height 43
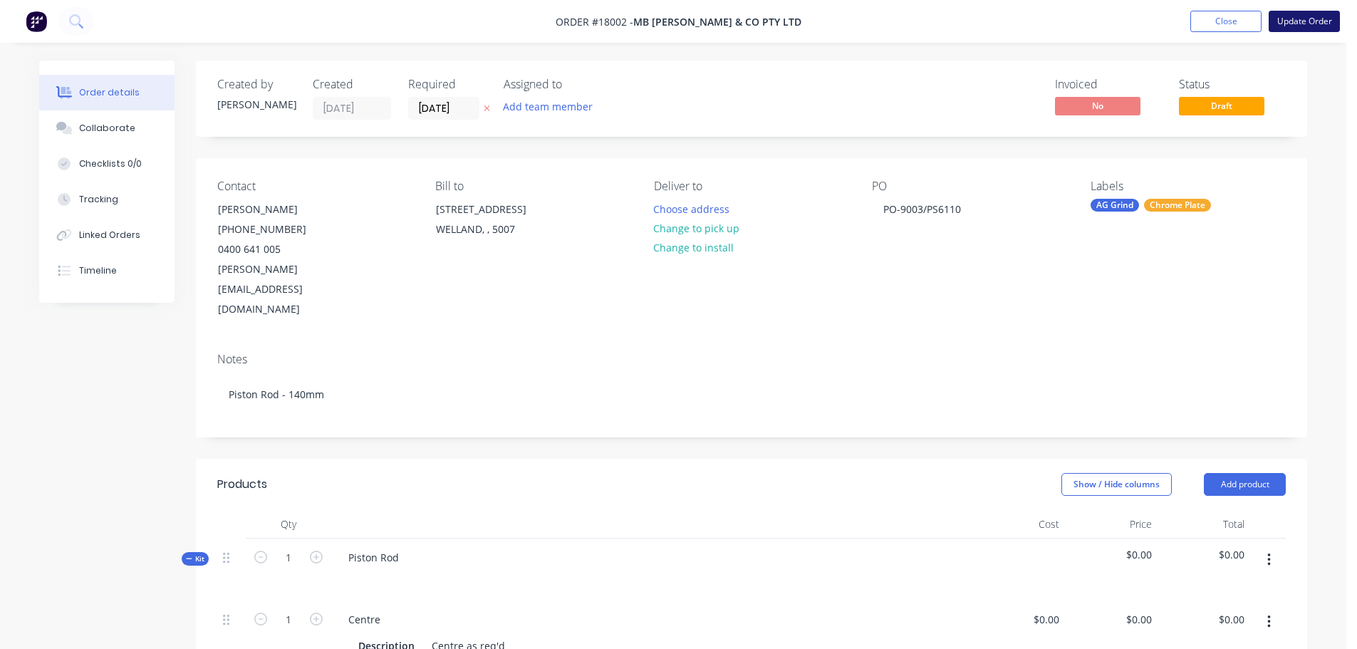
click at [1305, 24] on button "Update Order" at bounding box center [1303, 21] width 71 height 21
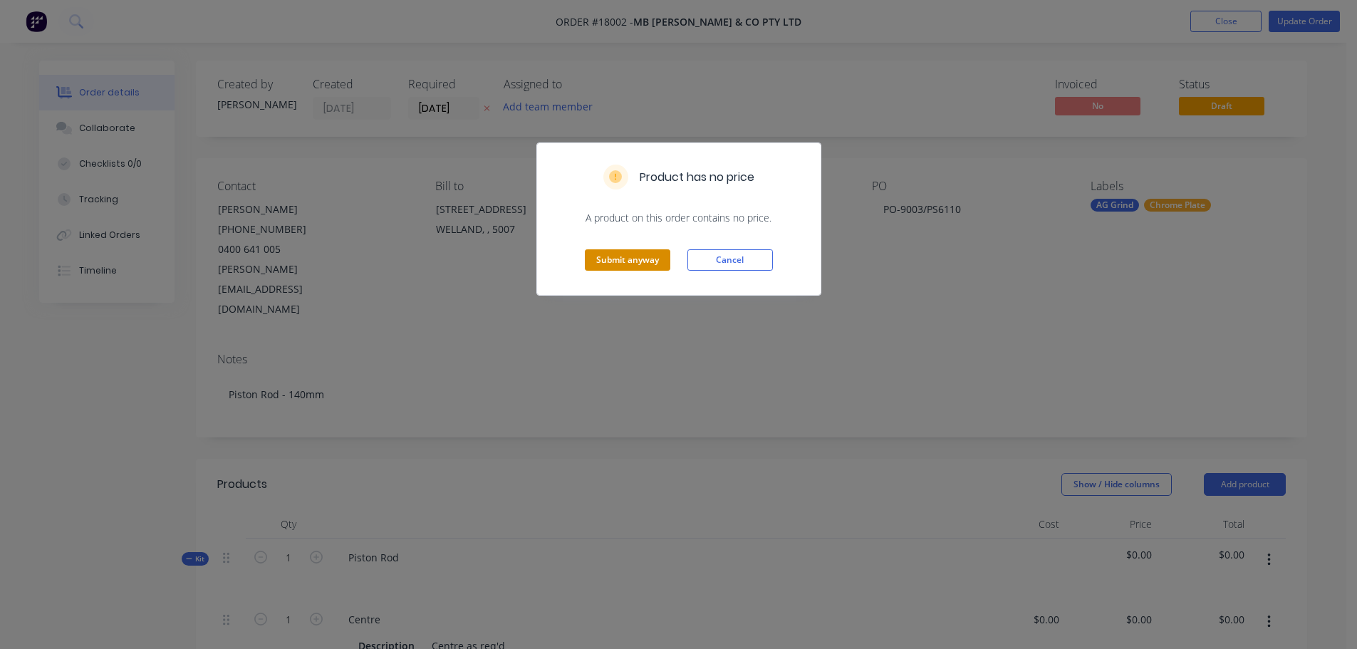
click at [615, 265] on button "Submit anyway" at bounding box center [627, 259] width 85 height 21
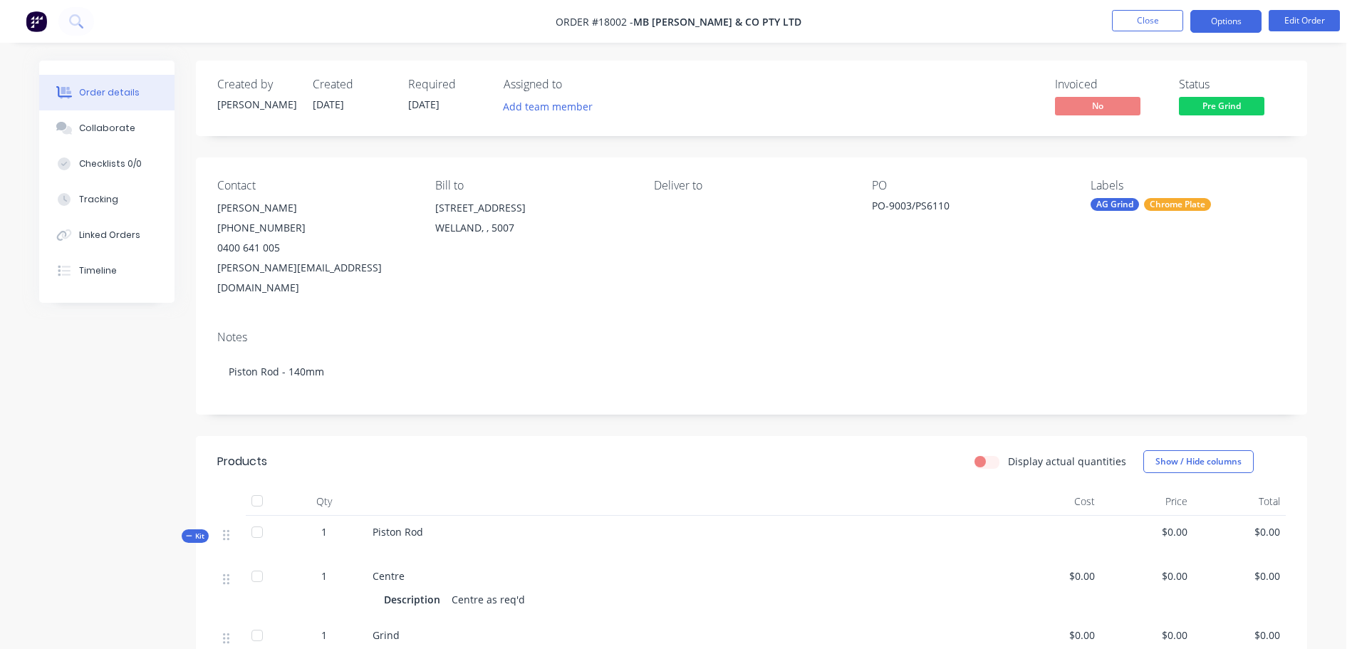
click at [1231, 28] on button "Options" at bounding box center [1225, 21] width 71 height 23
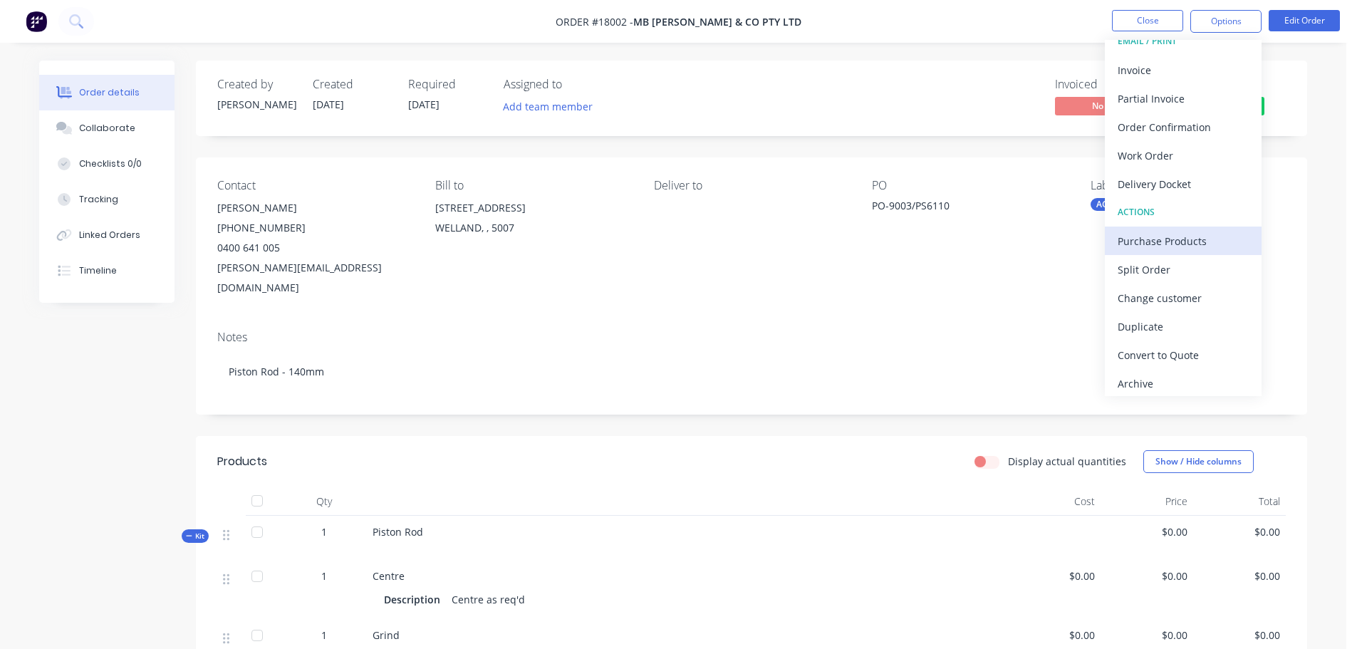
scroll to position [21, 0]
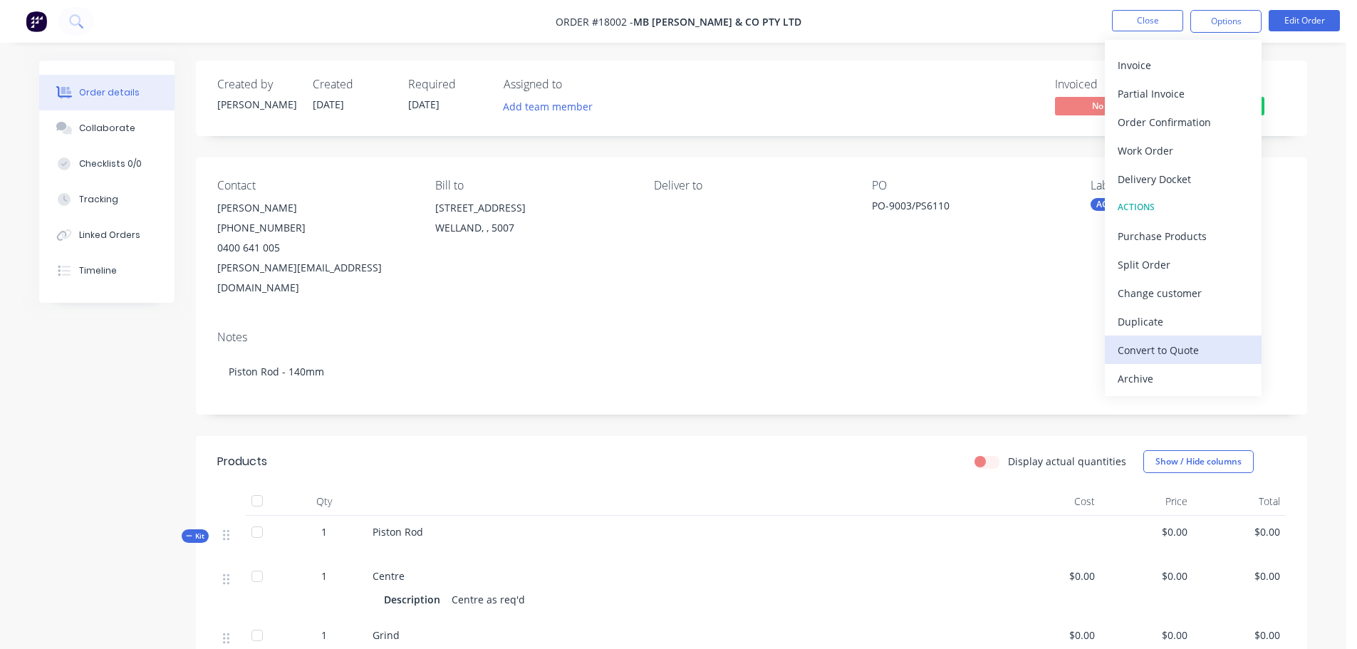
click at [1175, 351] on div "Convert to Quote" at bounding box center [1182, 350] width 131 height 21
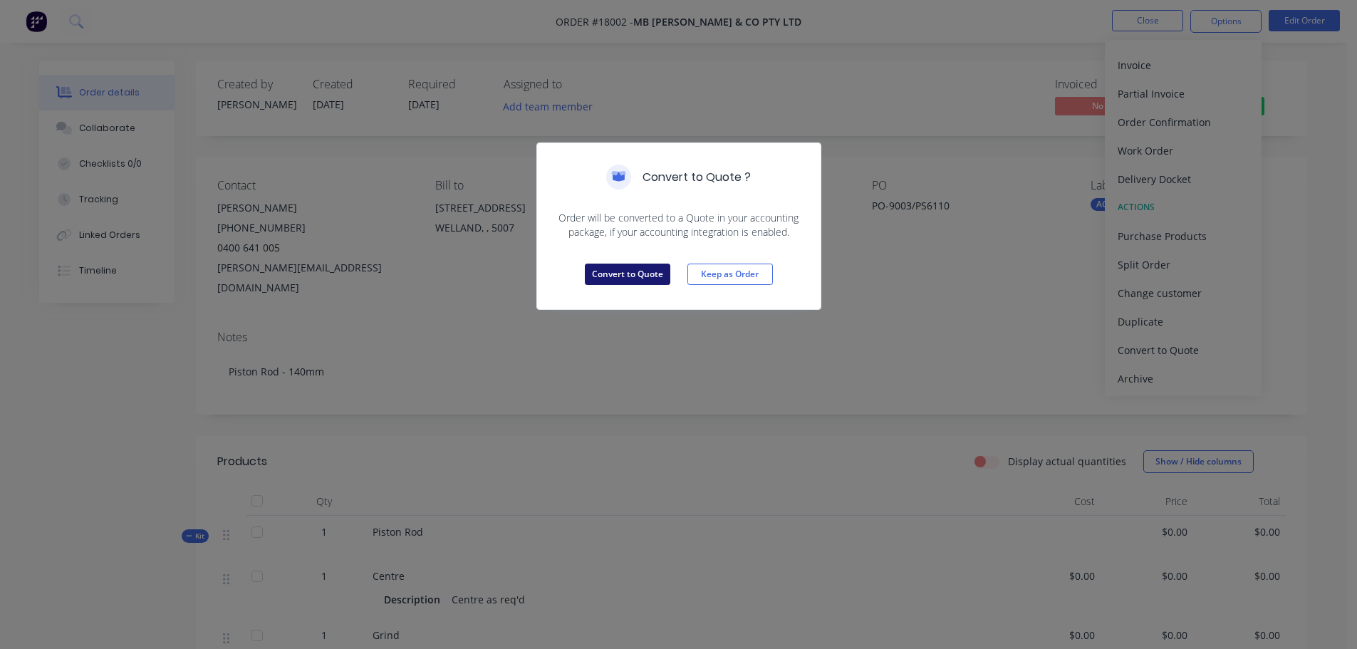
click at [635, 273] on button "Convert to Quote" at bounding box center [627, 273] width 85 height 21
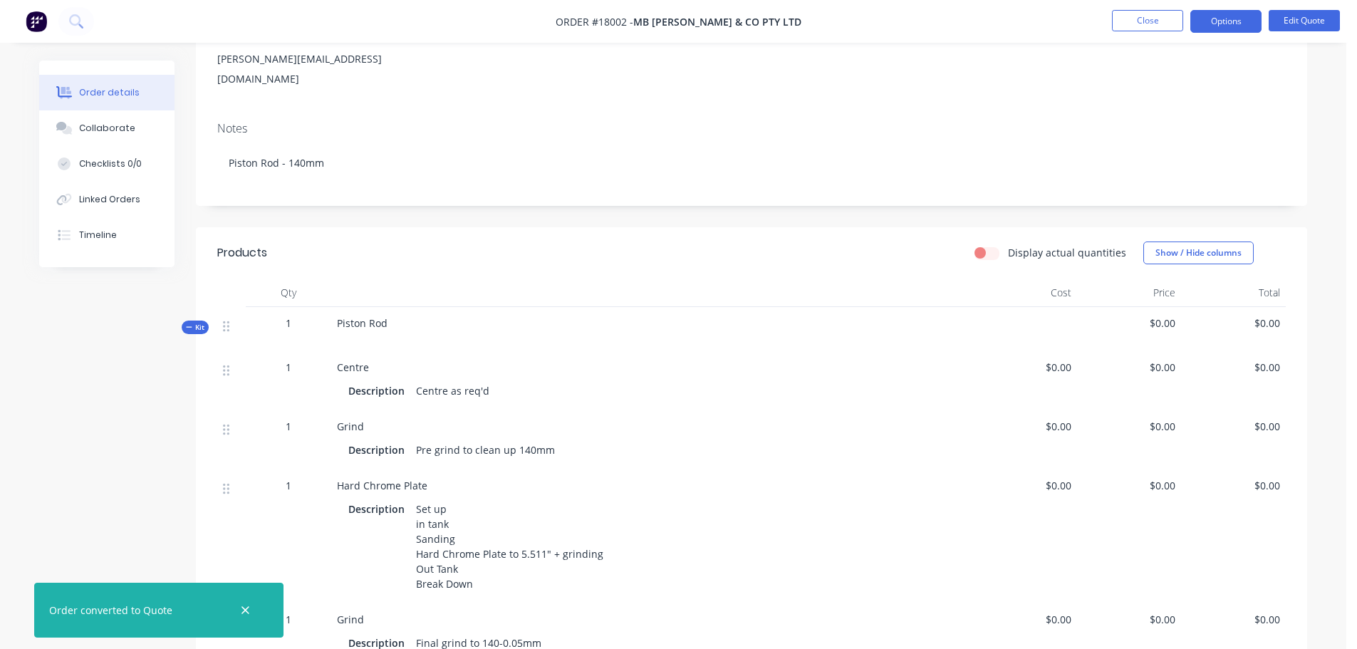
scroll to position [142, 0]
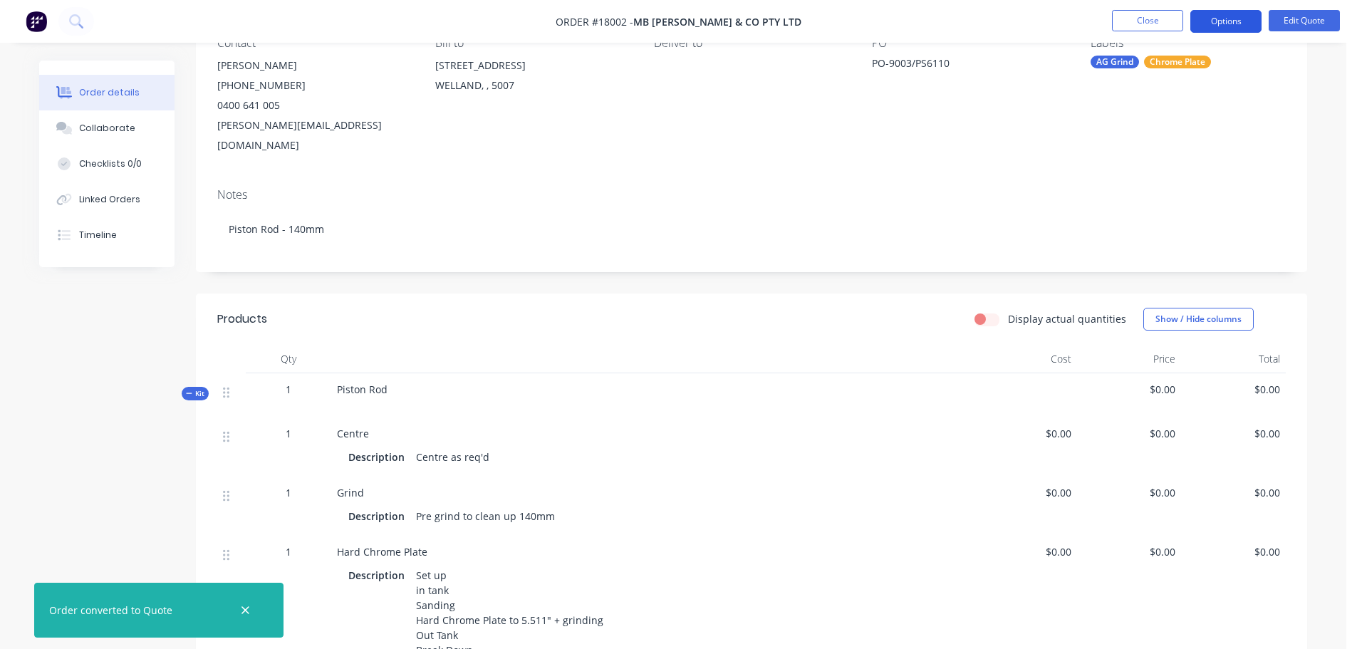
click at [1228, 24] on button "Options" at bounding box center [1225, 21] width 71 height 23
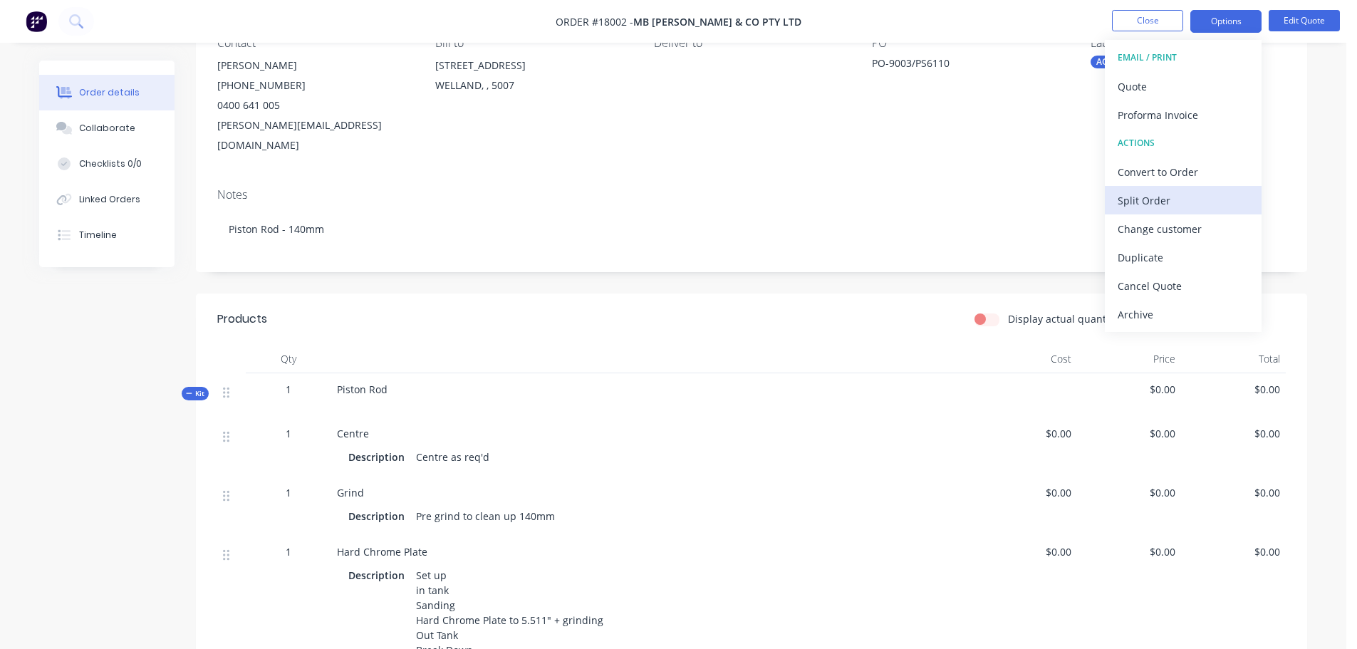
scroll to position [0, 0]
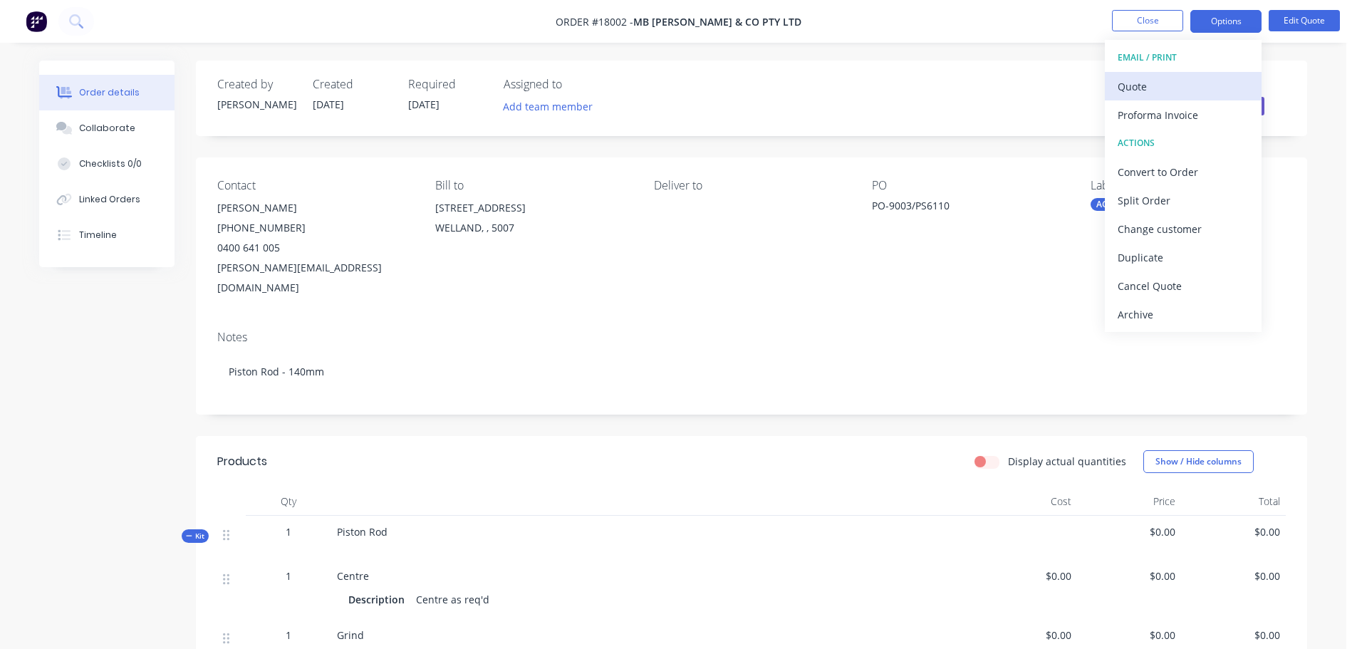
click at [1139, 85] on div "Quote" at bounding box center [1182, 86] width 131 height 21
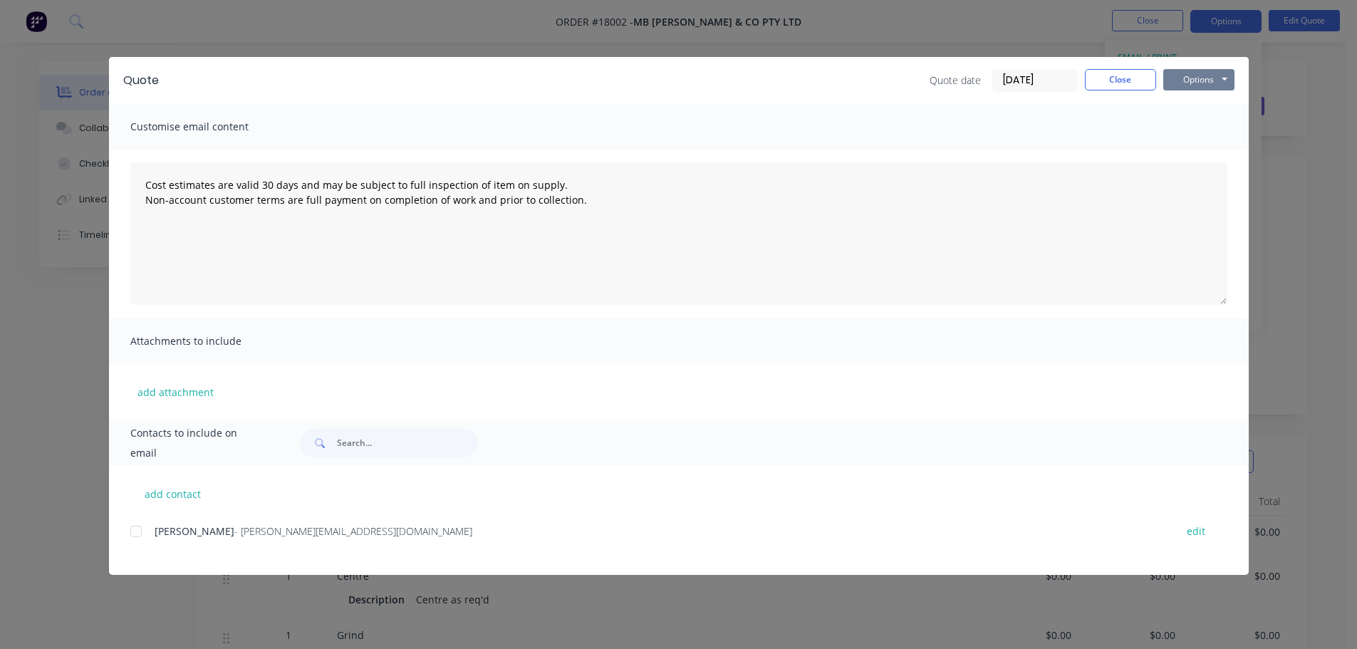
click at [1196, 84] on button "Options" at bounding box center [1198, 79] width 71 height 21
click at [1203, 104] on button "Preview" at bounding box center [1208, 105] width 91 height 24
click at [1135, 86] on button "Close" at bounding box center [1120, 79] width 71 height 21
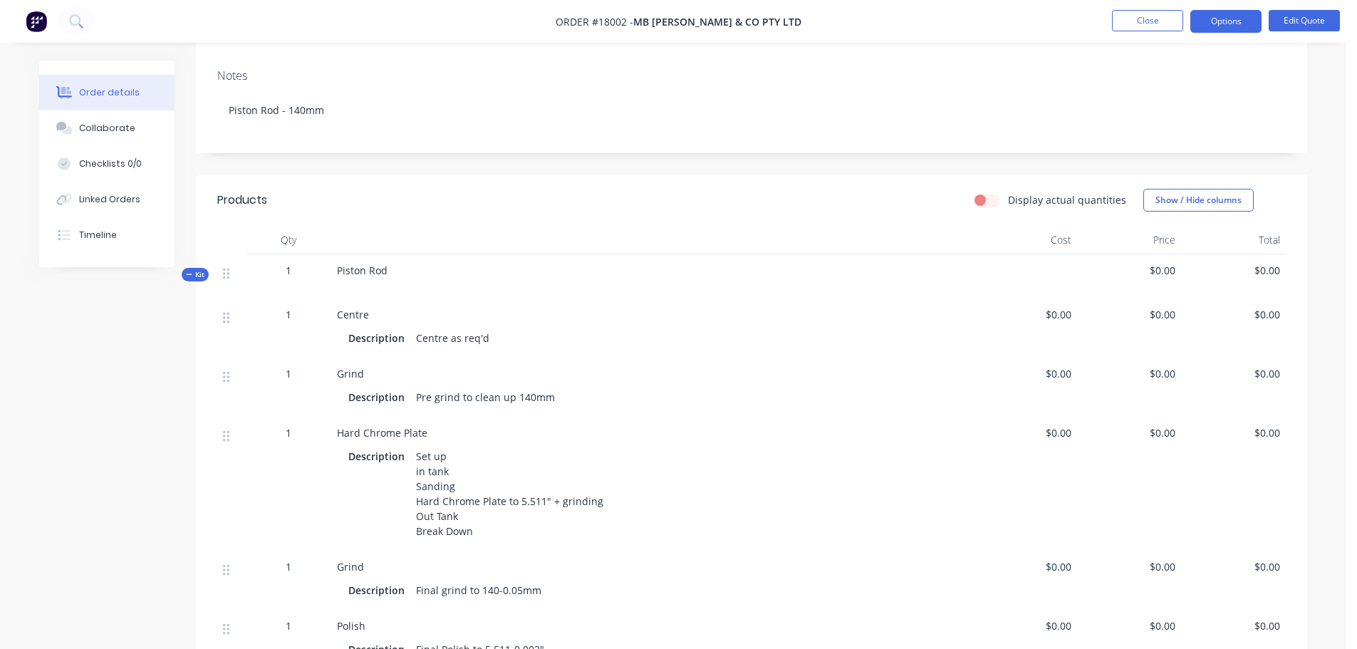
scroll to position [285, 0]
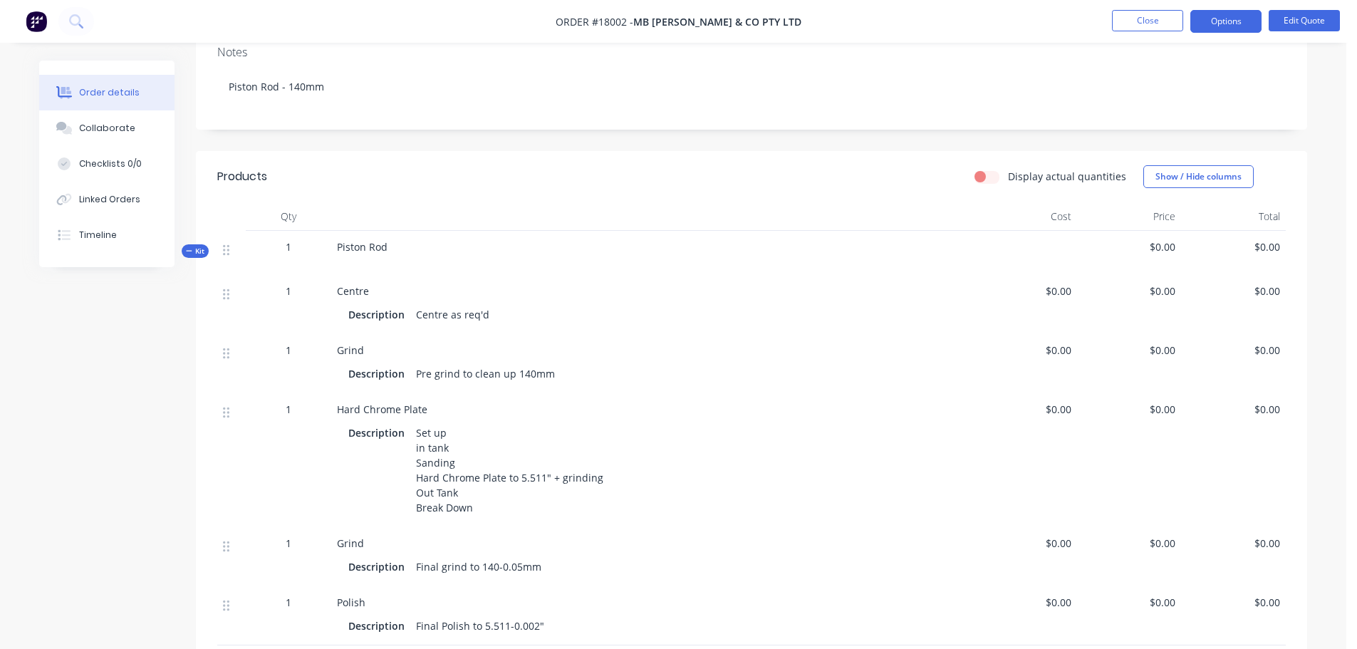
click at [383, 251] on div "Piston Rod" at bounding box center [651, 253] width 641 height 44
click at [393, 231] on div "Piston Rod" at bounding box center [651, 253] width 641 height 44
click at [360, 254] on div at bounding box center [652, 259] width 630 height 11
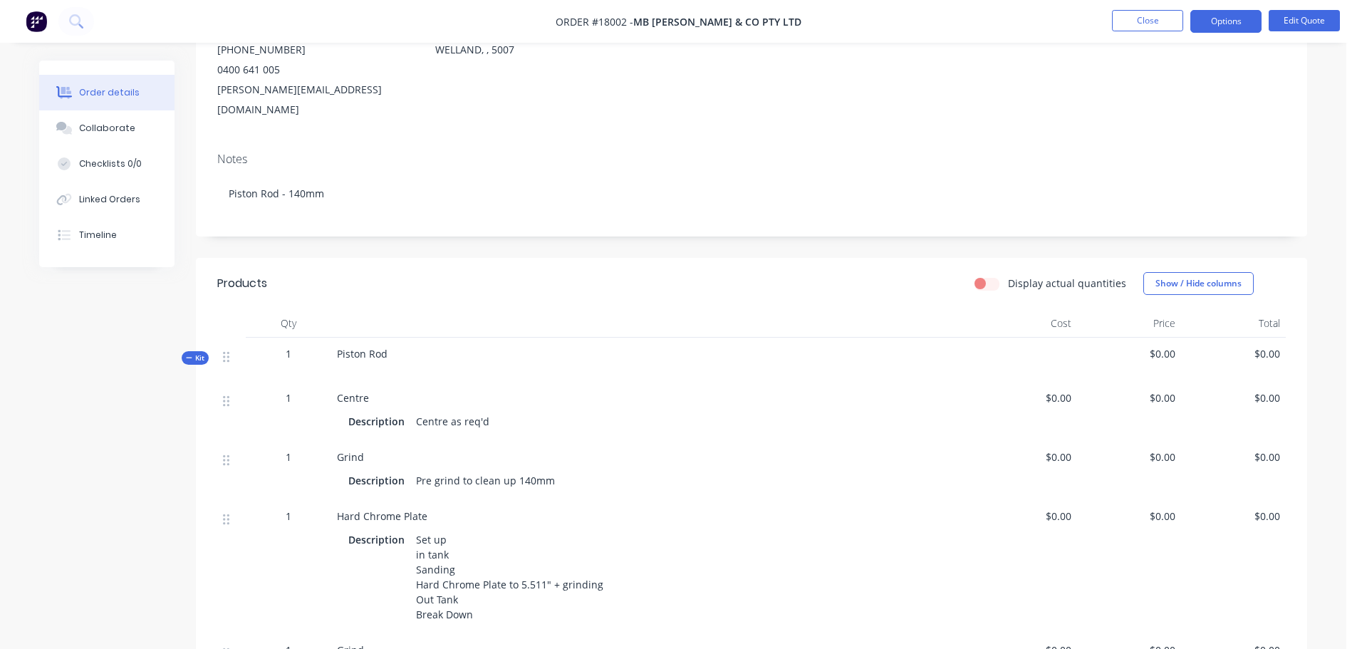
scroll to position [71, 0]
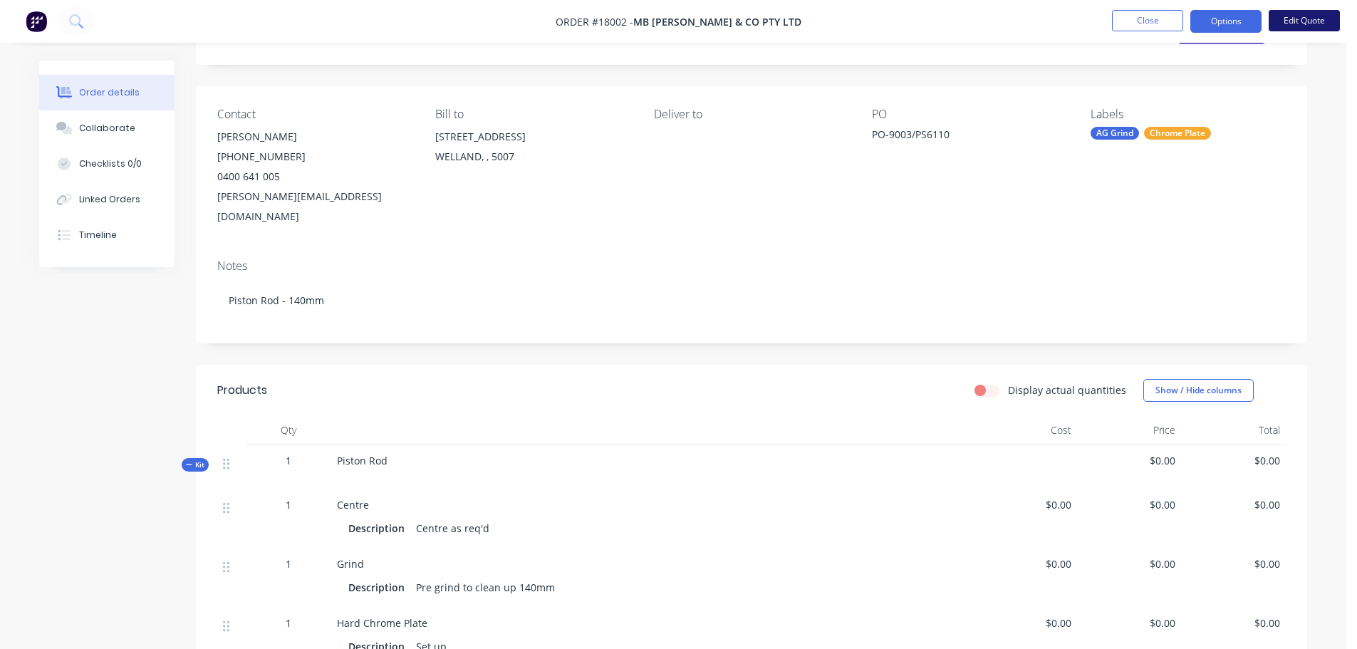
click at [1307, 30] on button "Edit Quote" at bounding box center [1303, 20] width 71 height 21
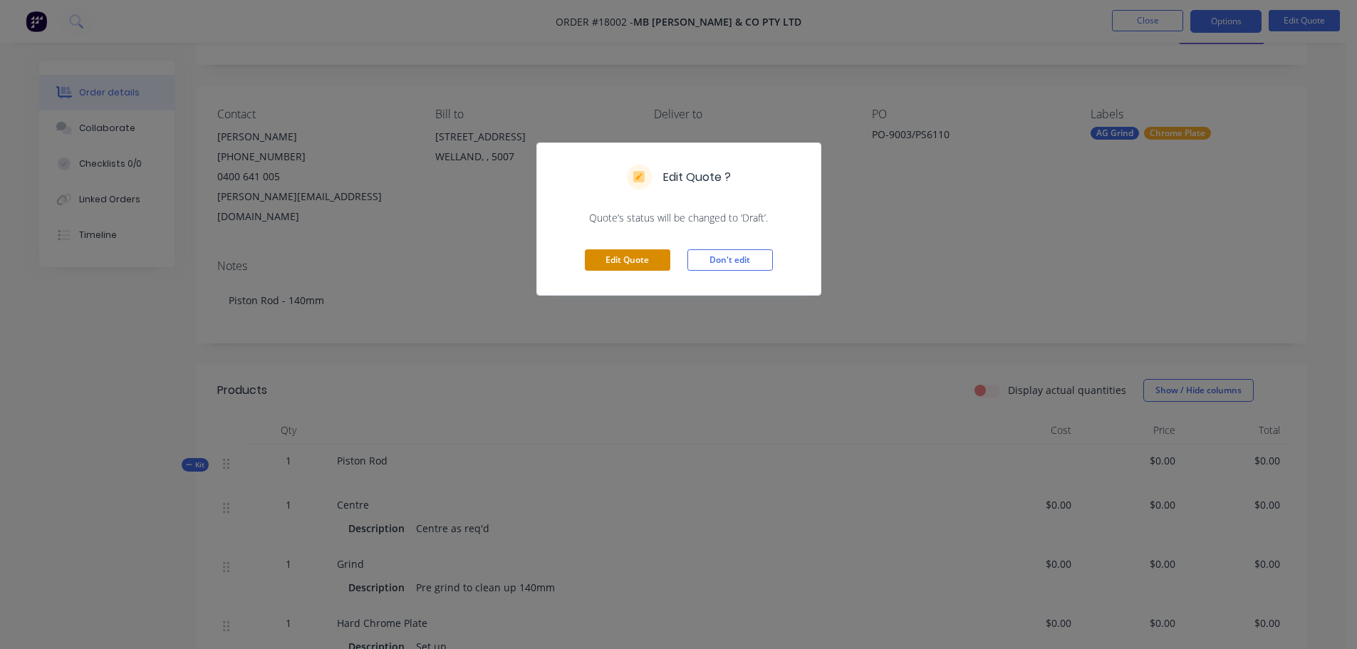
click at [605, 257] on button "Edit Quote" at bounding box center [627, 259] width 85 height 21
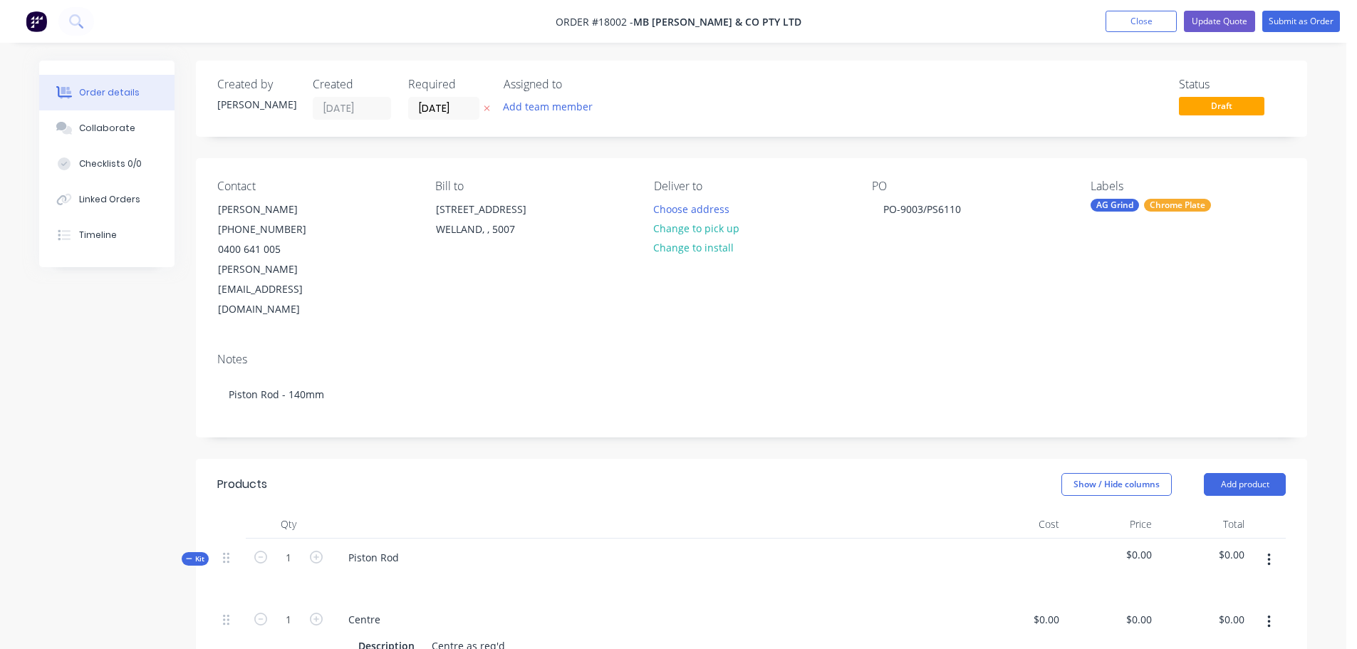
scroll to position [285, 0]
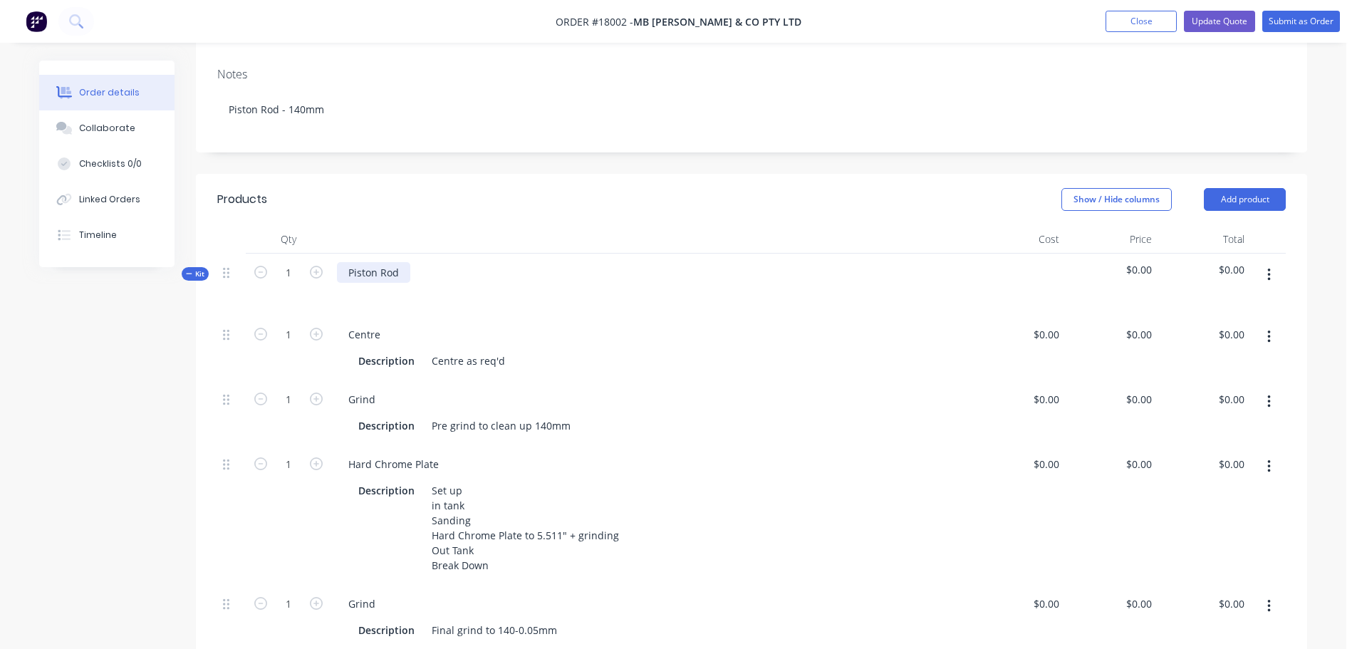
click at [403, 262] on div "Piston Rod" at bounding box center [373, 272] width 73 height 21
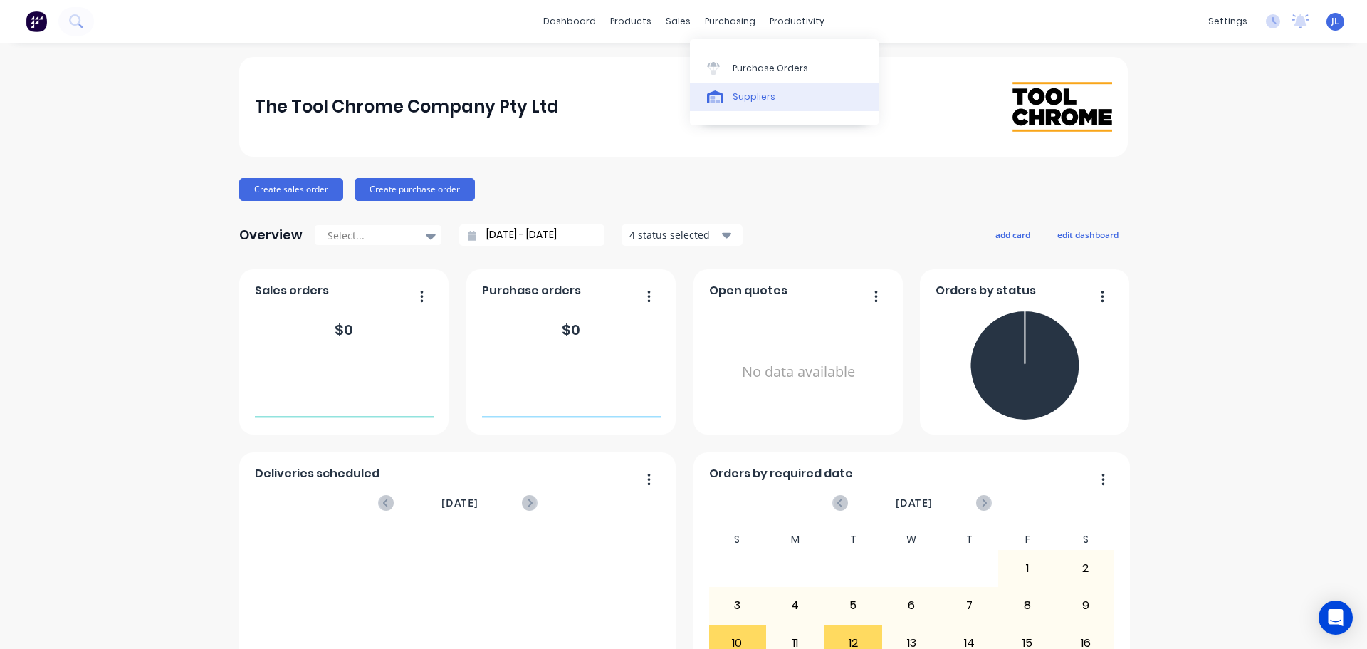
click at [733, 95] on div "Suppliers" at bounding box center [754, 96] width 43 height 13
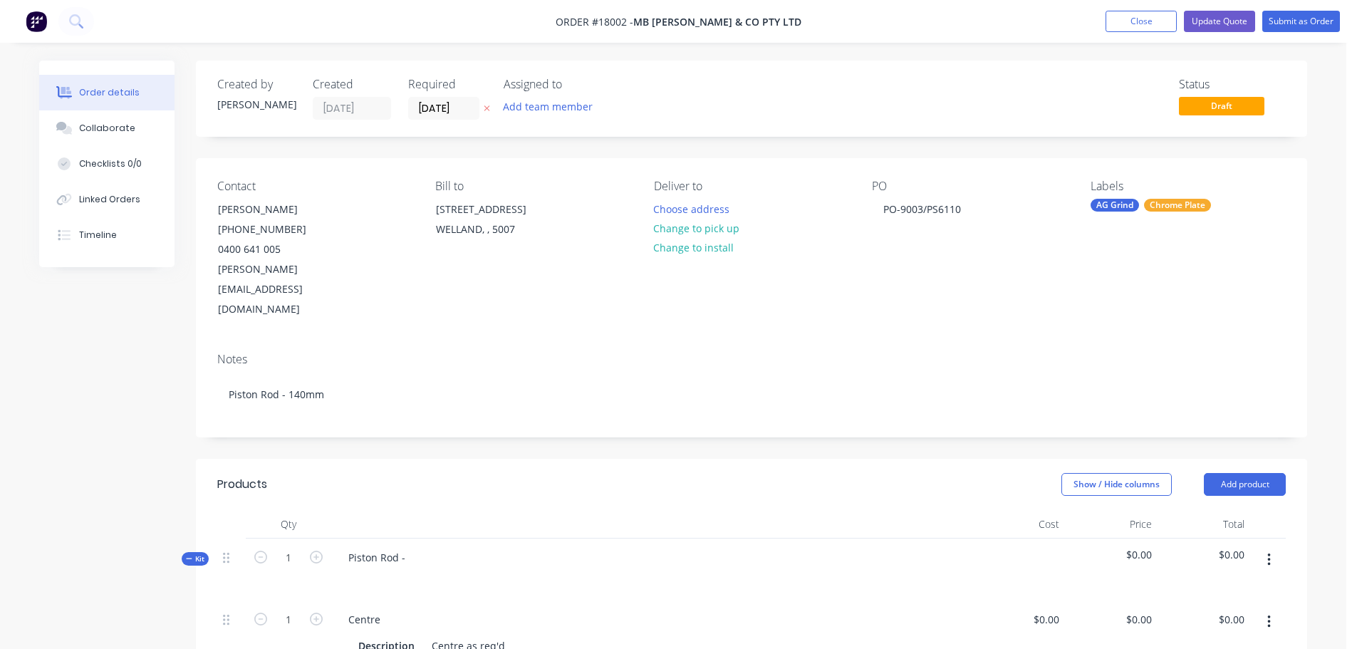
scroll to position [285, 0]
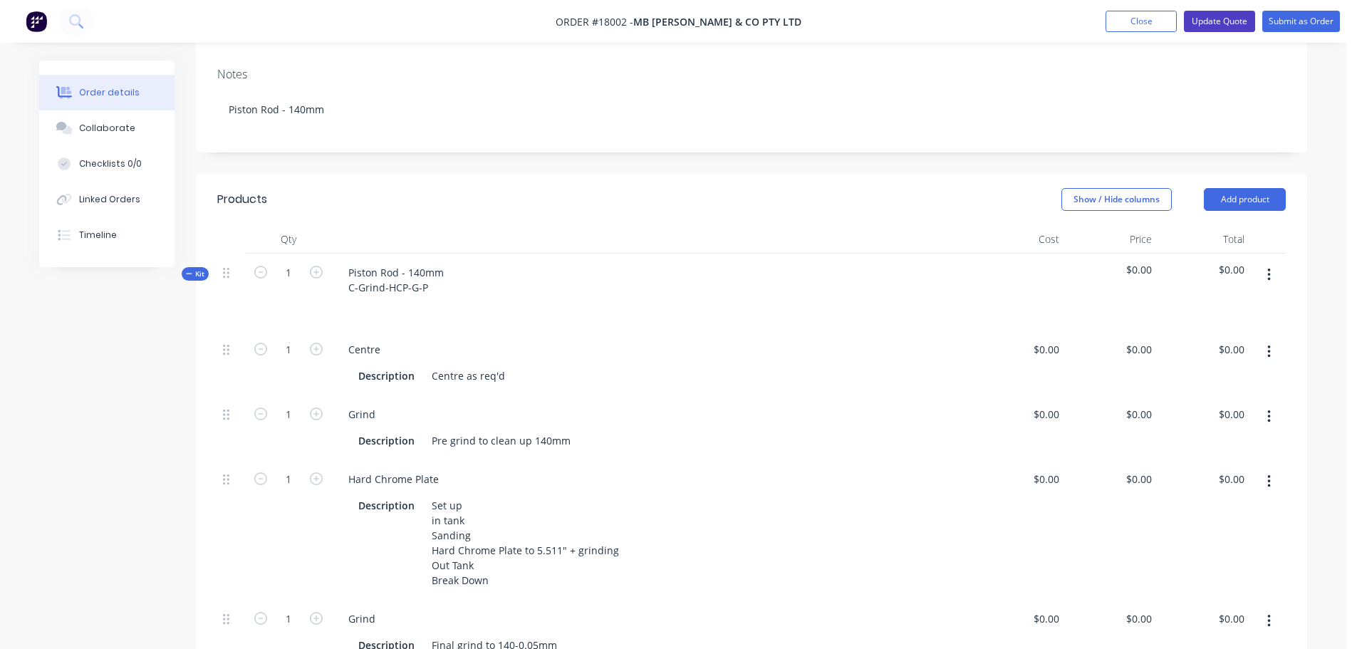
click at [1212, 19] on button "Update Quote" at bounding box center [1219, 21] width 71 height 21
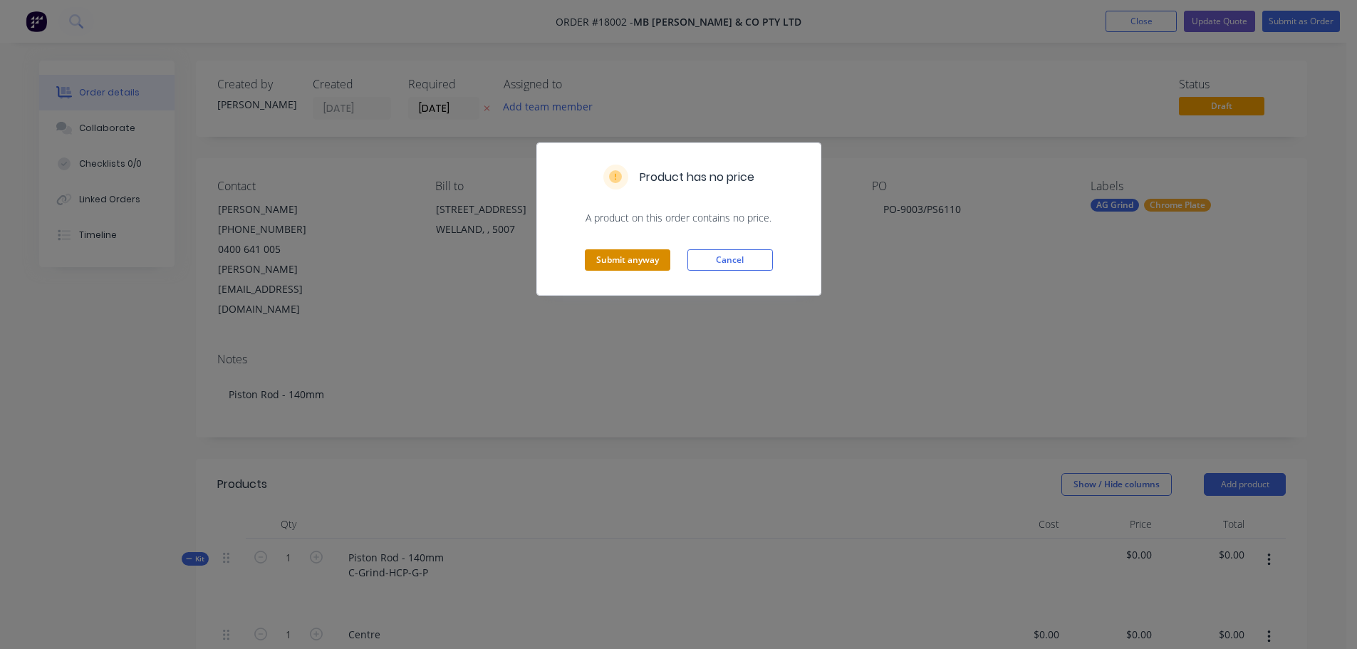
click at [643, 270] on button "Submit anyway" at bounding box center [627, 259] width 85 height 21
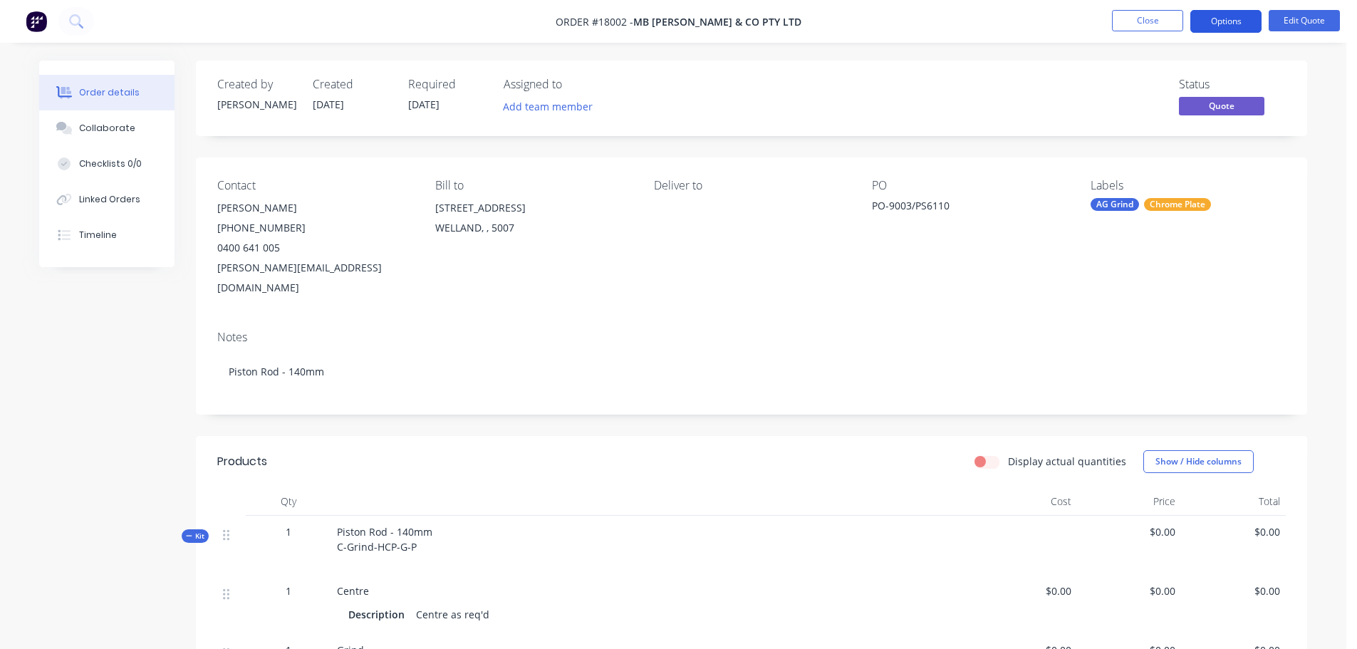
click at [1223, 23] on button "Options" at bounding box center [1225, 21] width 71 height 23
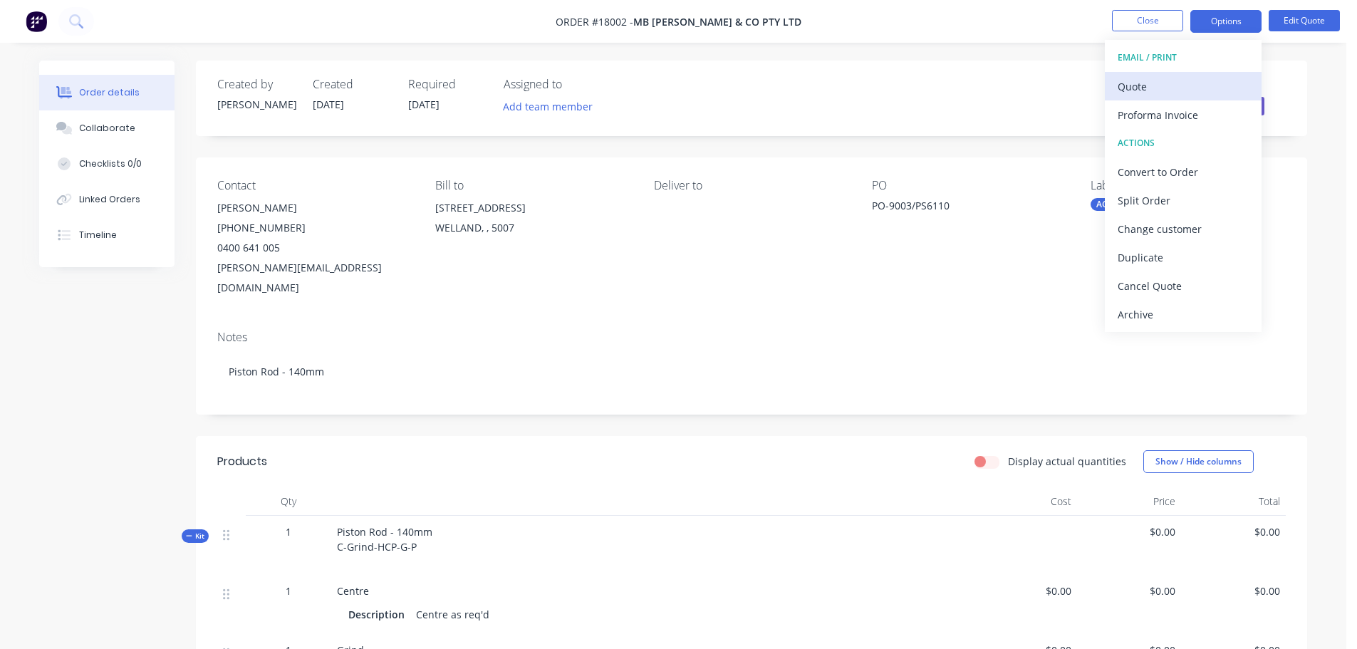
click at [1152, 77] on div "Quote" at bounding box center [1182, 86] width 131 height 21
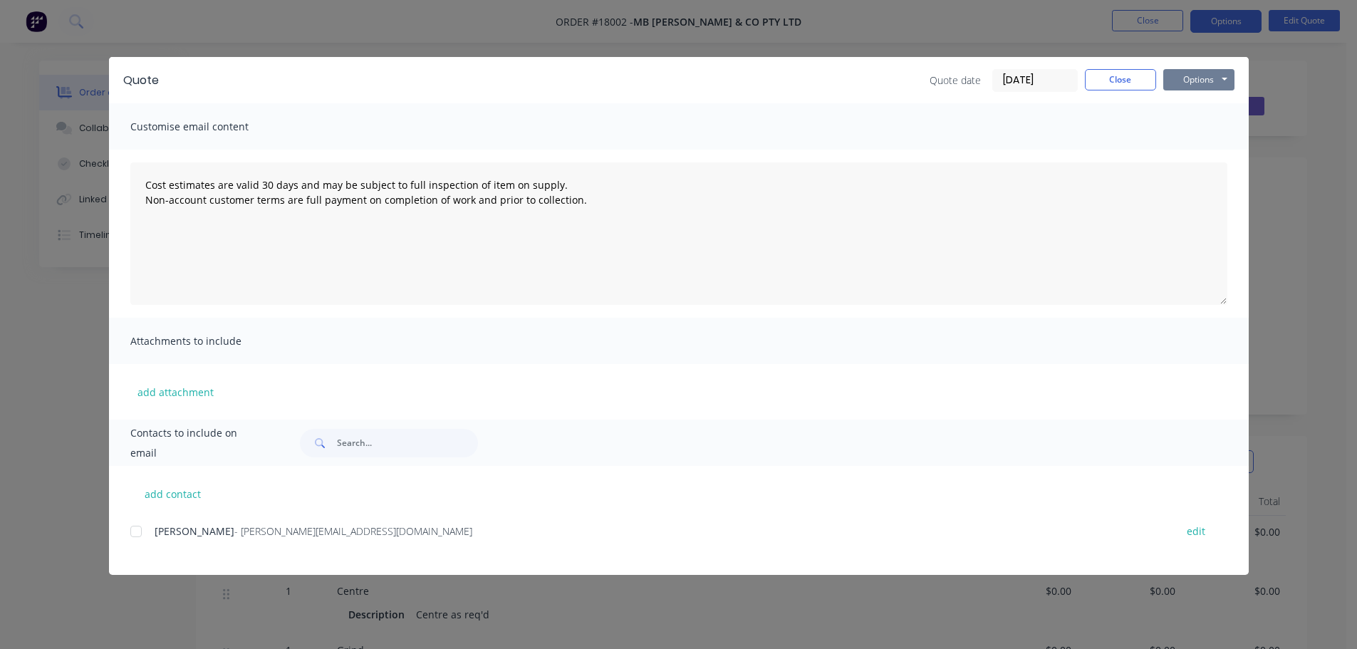
click at [1208, 90] on div "Options Preview Print Email" at bounding box center [1198, 80] width 71 height 23
click at [1208, 85] on button "Options" at bounding box center [1198, 79] width 71 height 21
click at [1202, 102] on button "Preview" at bounding box center [1208, 105] width 91 height 24
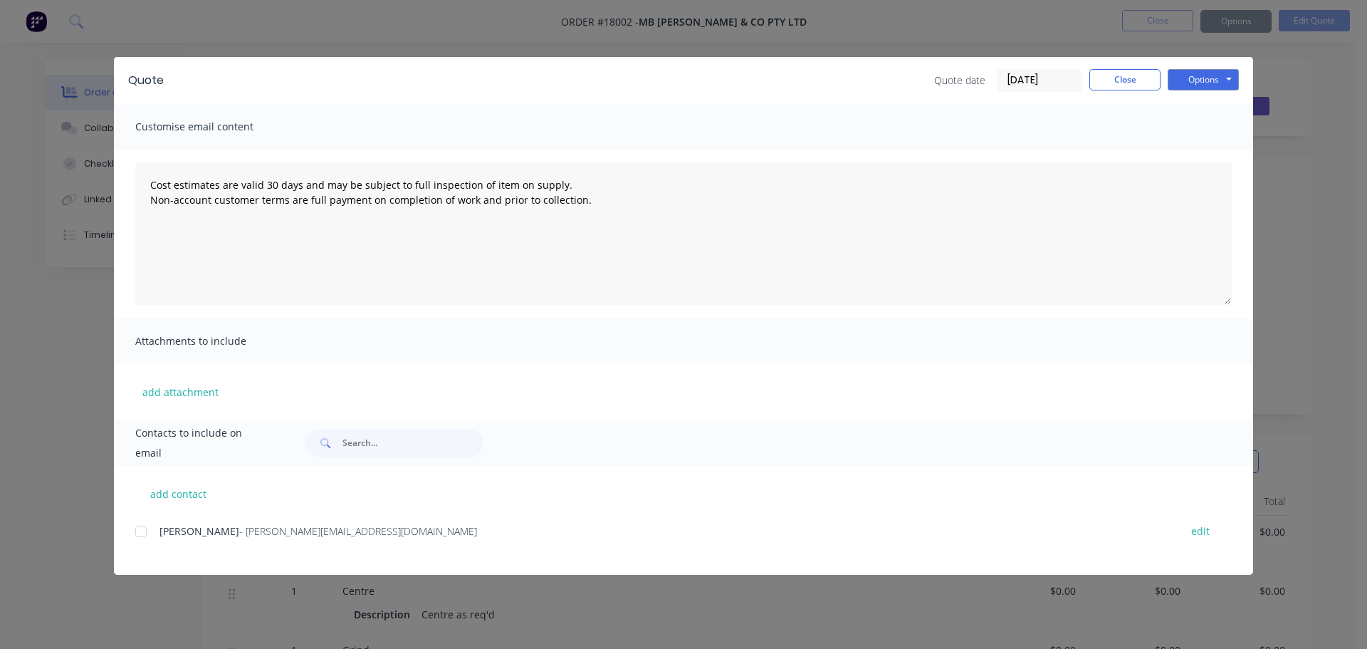
type textarea "Cost estimates are valid 30 days and may be subject to full inspection of item …"
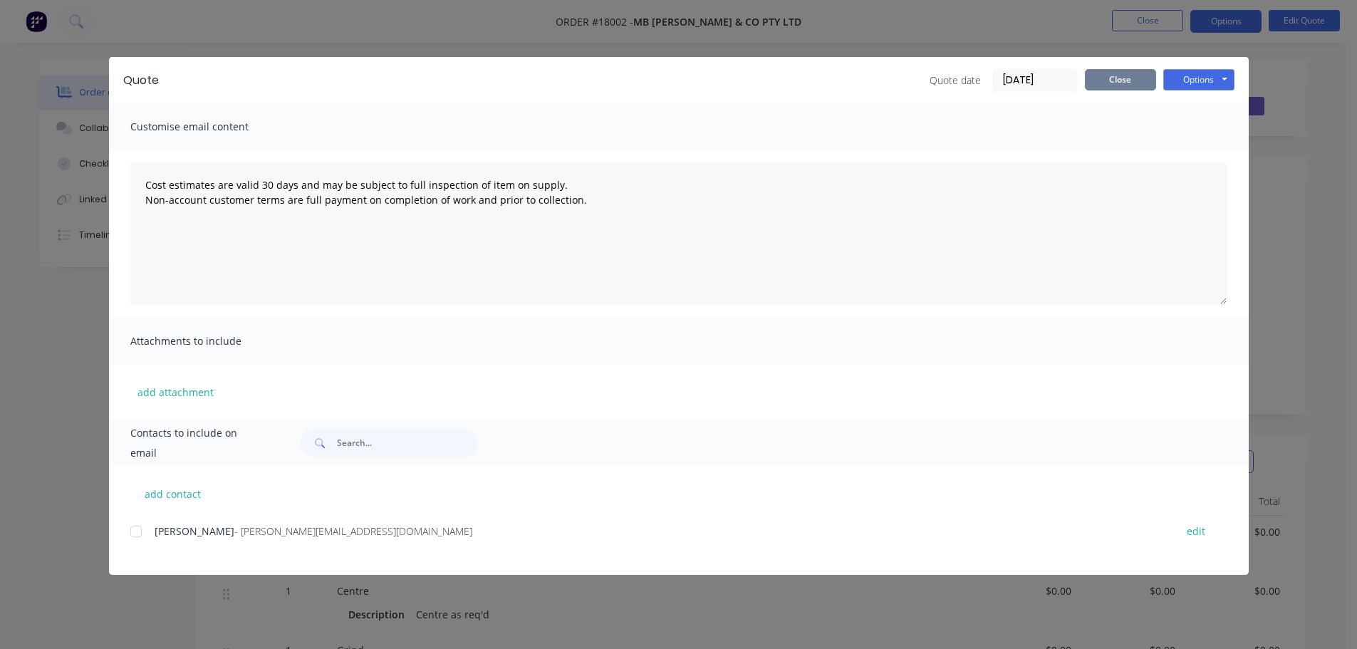
click at [1112, 82] on button "Close" at bounding box center [1120, 79] width 71 height 21
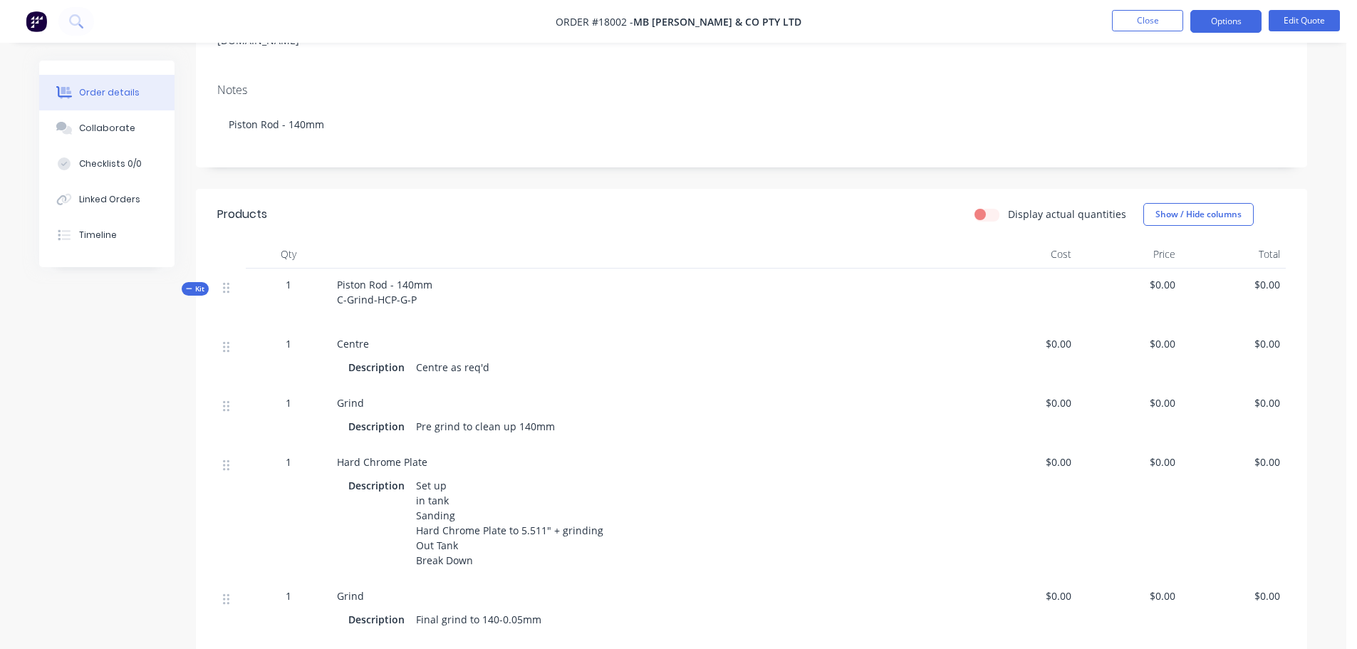
scroll to position [285, 0]
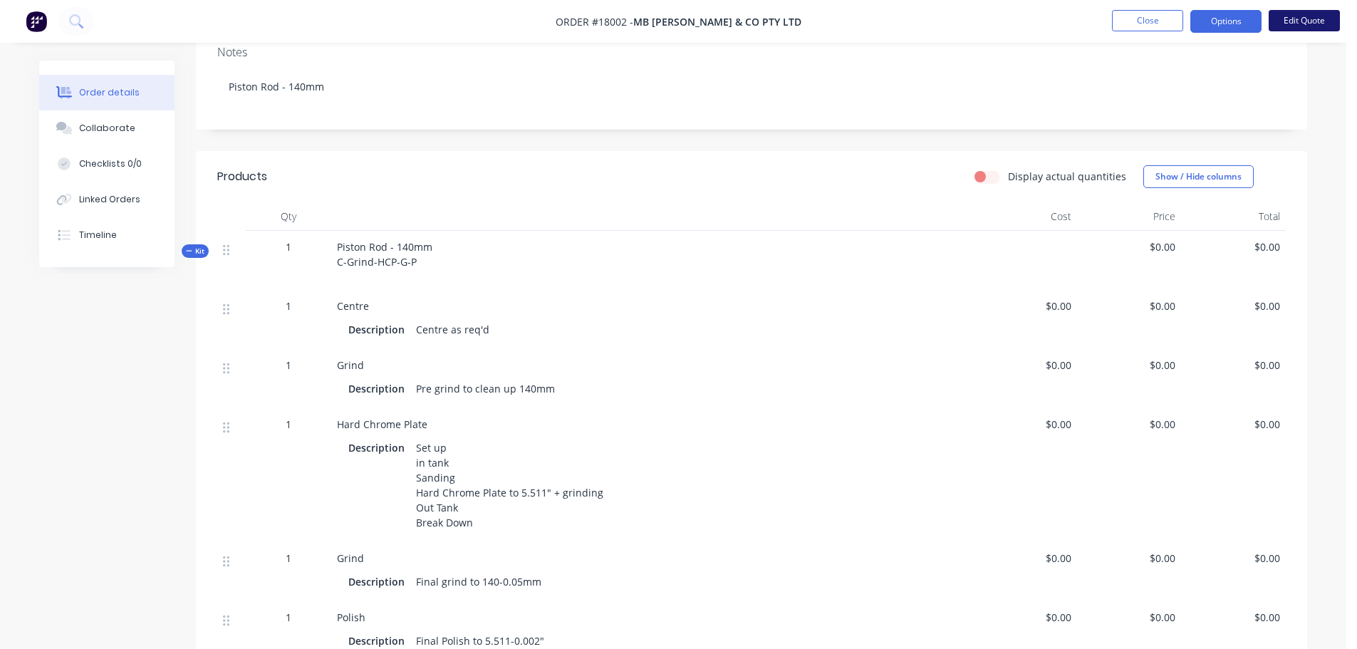
click at [1293, 18] on button "Edit Quote" at bounding box center [1303, 20] width 71 height 21
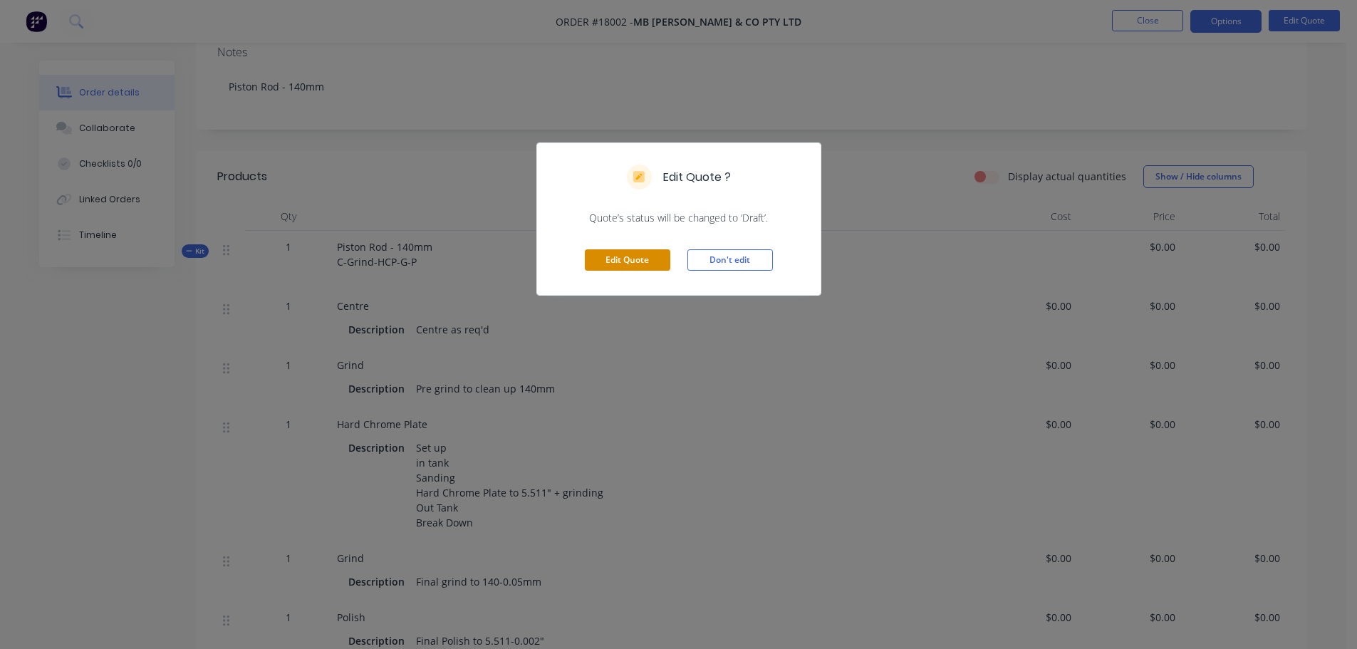
click at [661, 254] on button "Edit Quote" at bounding box center [627, 259] width 85 height 21
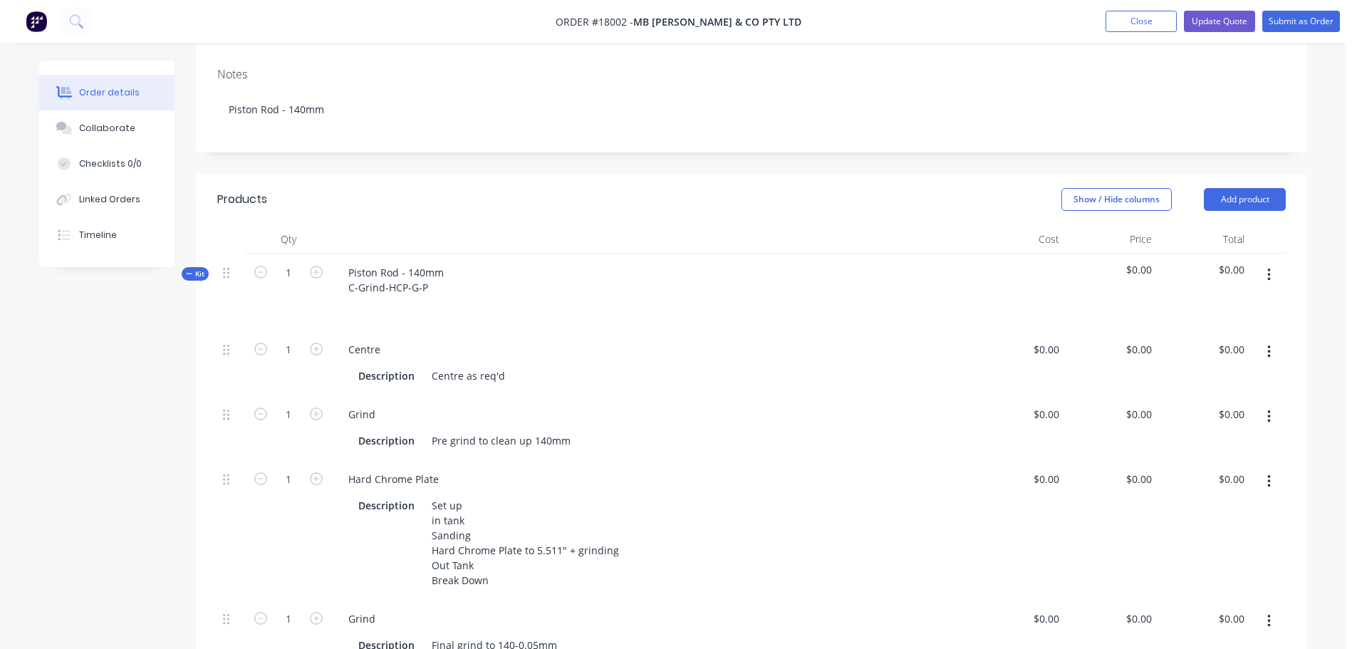
click at [1270, 268] on icon "button" at bounding box center [1268, 274] width 3 height 13
click at [1224, 188] on button "Add product" at bounding box center [1245, 199] width 82 height 23
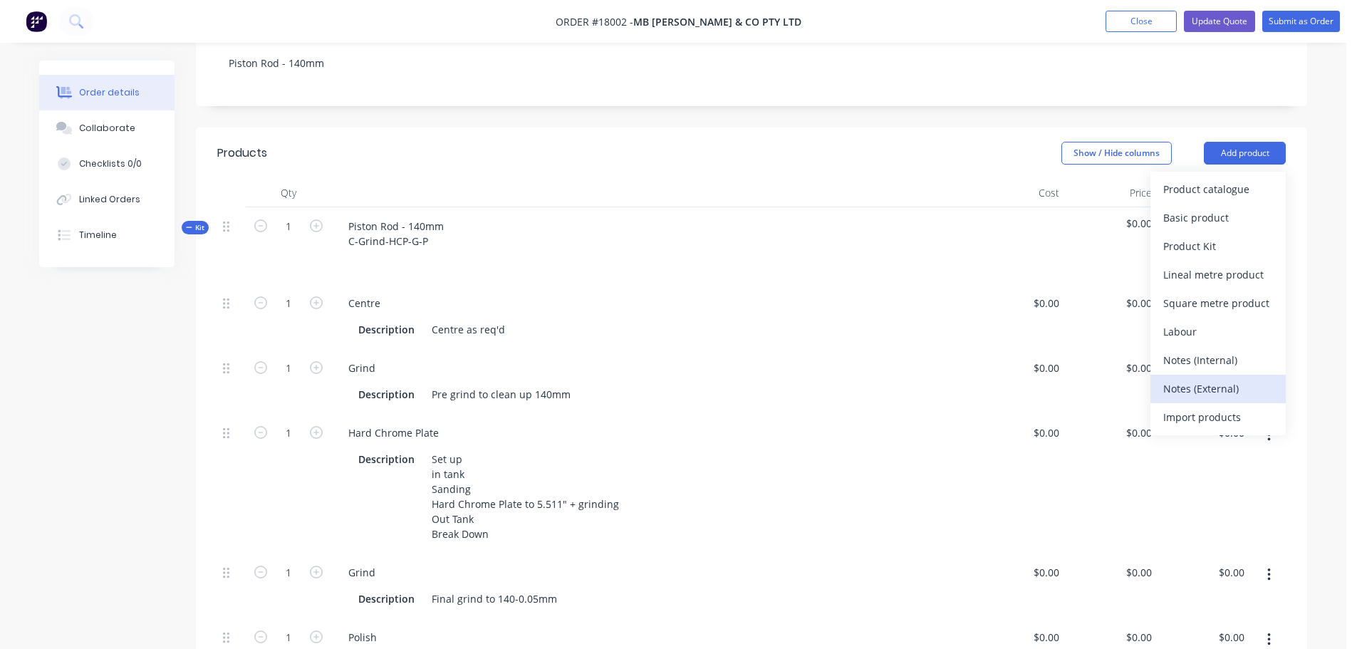
scroll to position [356, 0]
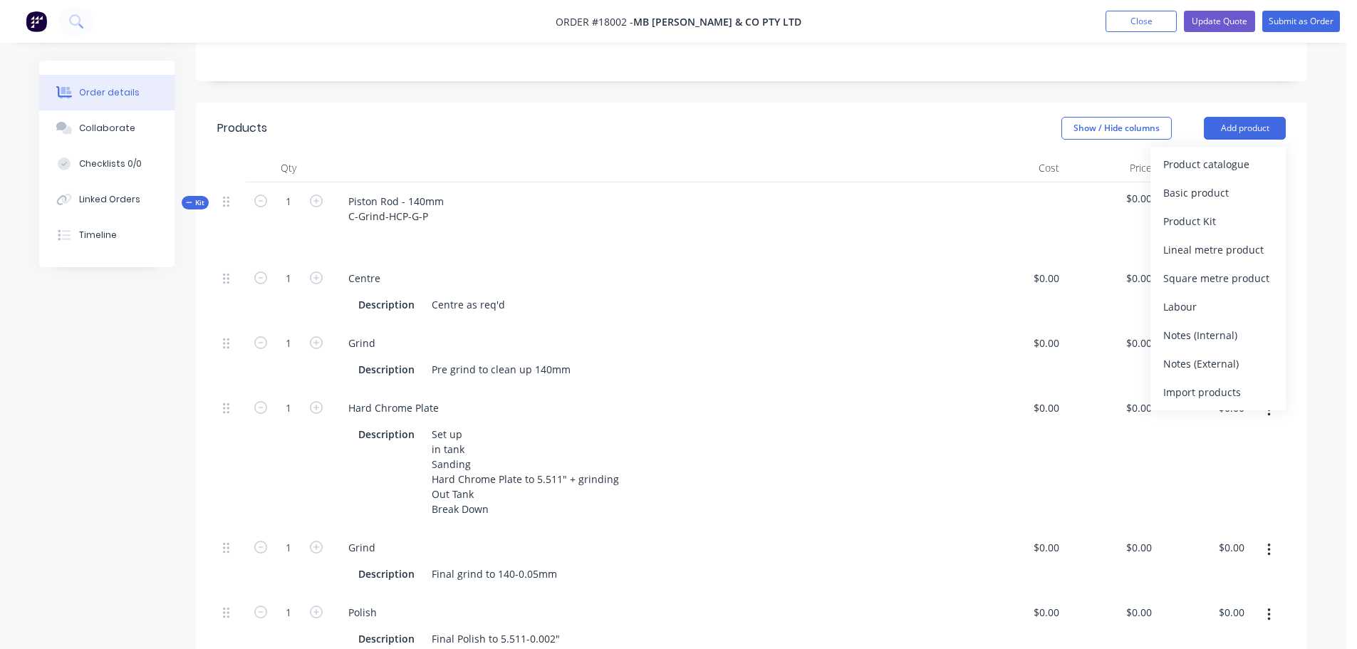
click at [1328, 397] on div "Order details Collaborate Checklists 0/0 Linked Orders Timeline Order details C…" at bounding box center [673, 370] width 1346 height 1453
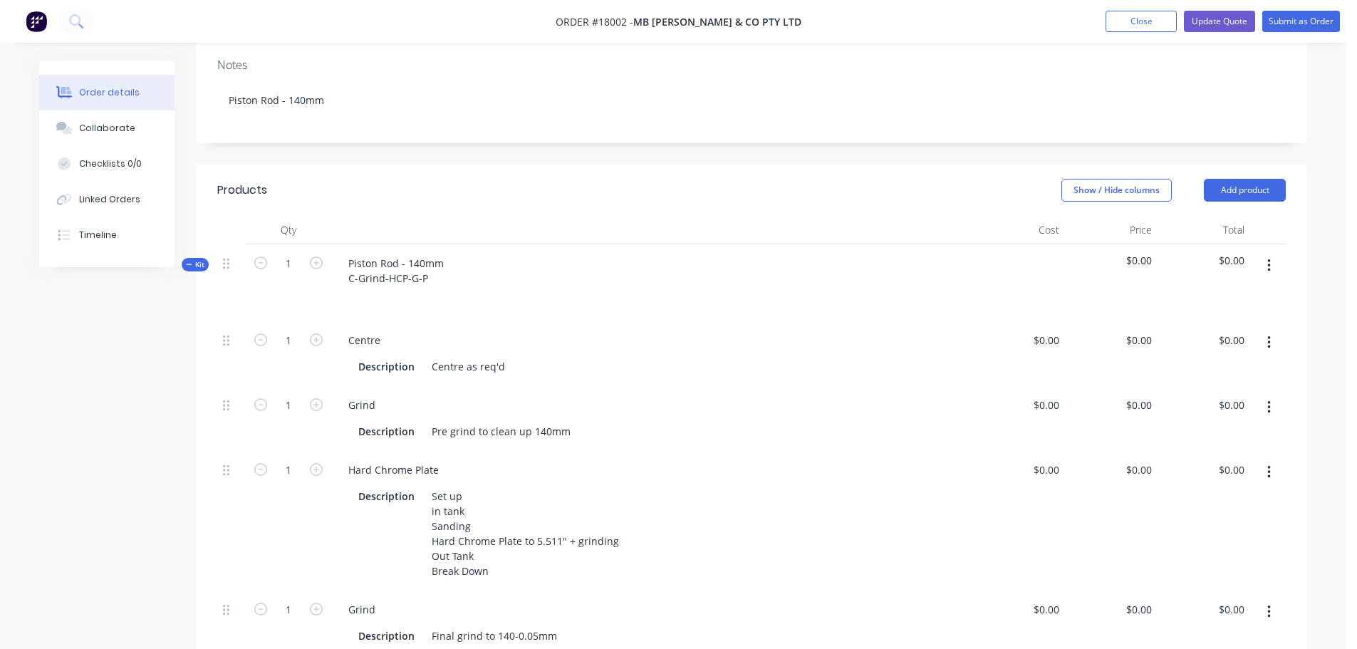
scroll to position [214, 0]
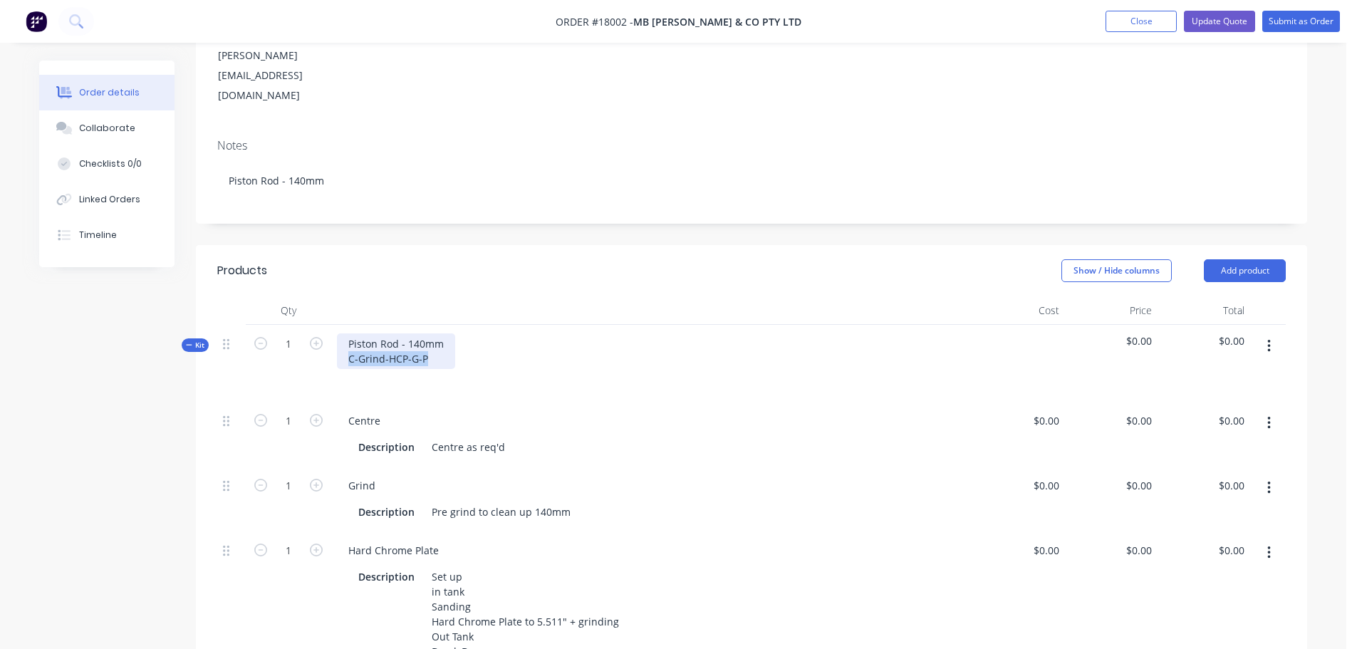
drag, startPoint x: 431, startPoint y: 317, endPoint x: 341, endPoint y: 317, distance: 89.7
click at [341, 333] on div "Piston Rod - 140mm C-Grind-HCP-G-P" at bounding box center [396, 351] width 118 height 36
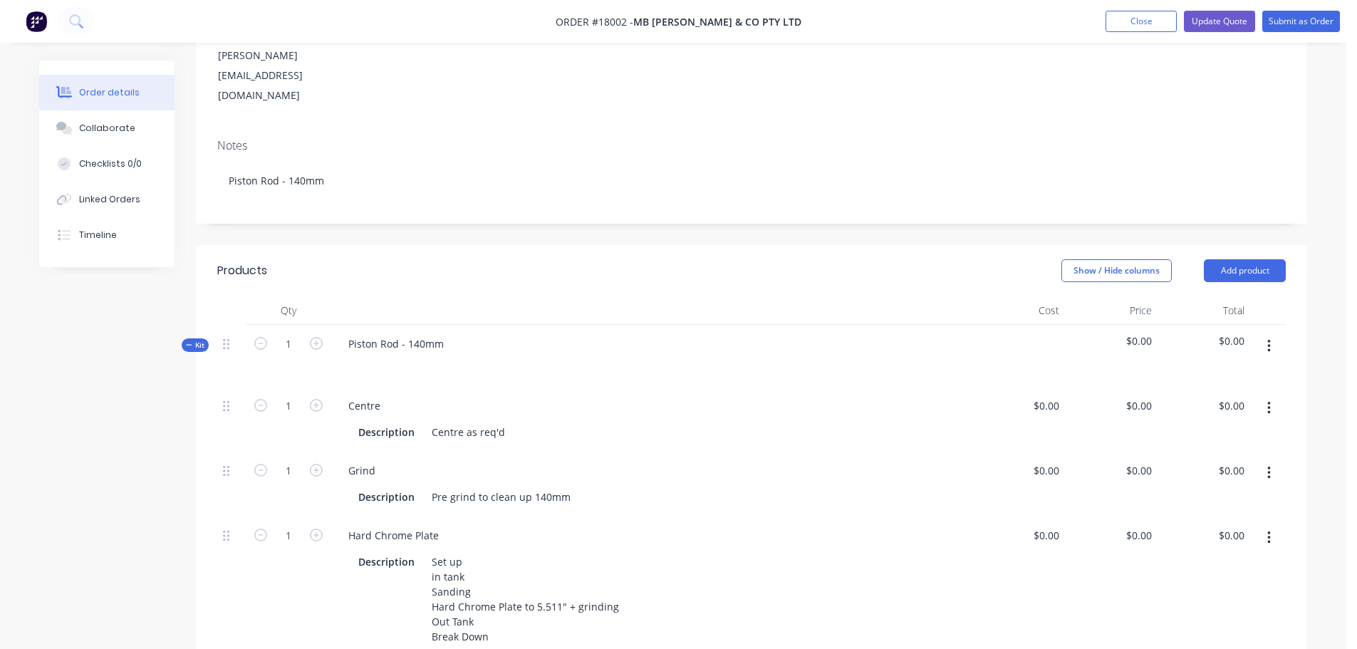
click at [1335, 325] on div "Order details Collaborate Checklists 0/0 Linked Orders Timeline Order details C…" at bounding box center [673, 505] width 1346 height 1438
click at [1228, 18] on button "Update Quote" at bounding box center [1219, 21] width 71 height 21
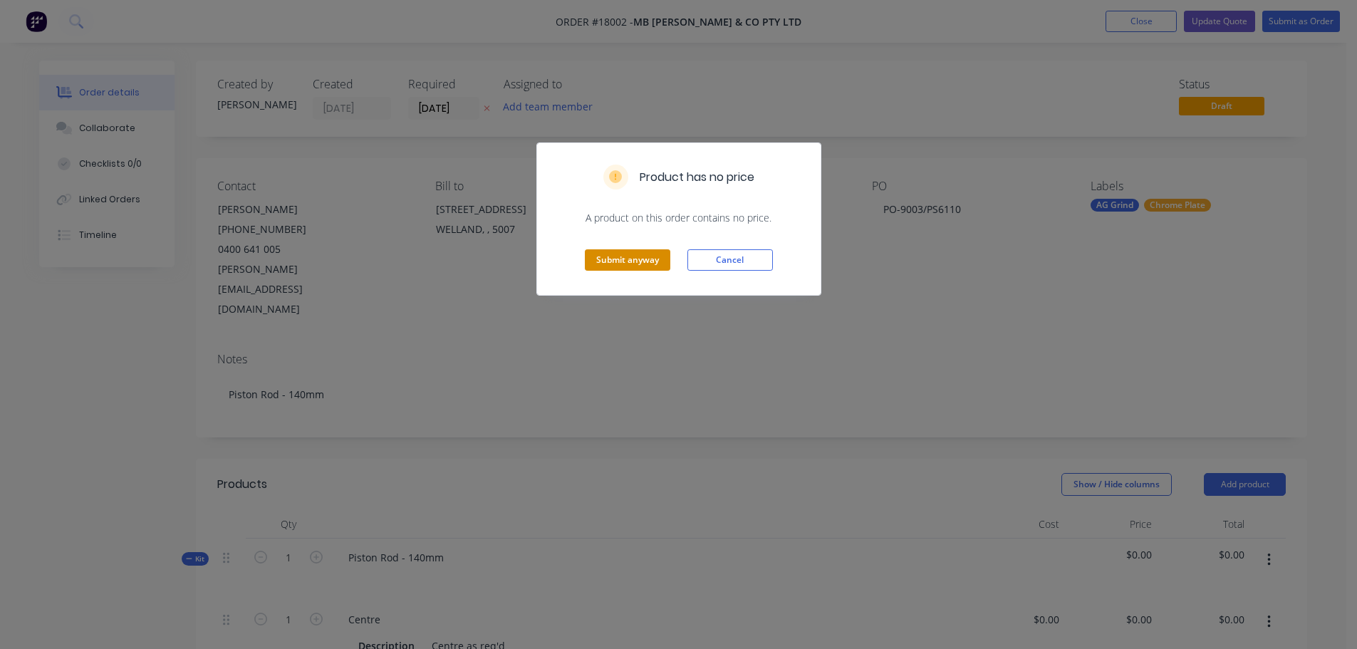
click at [633, 256] on button "Submit anyway" at bounding box center [627, 259] width 85 height 21
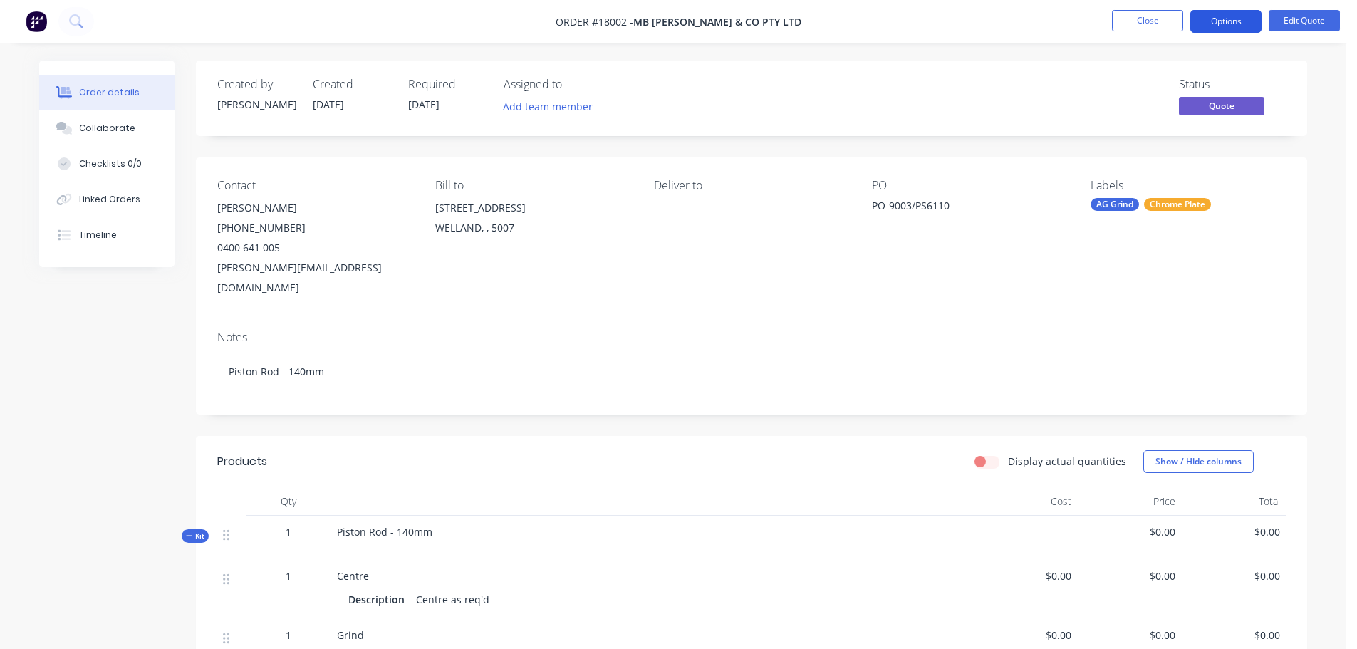
click at [1237, 20] on button "Options" at bounding box center [1225, 21] width 71 height 23
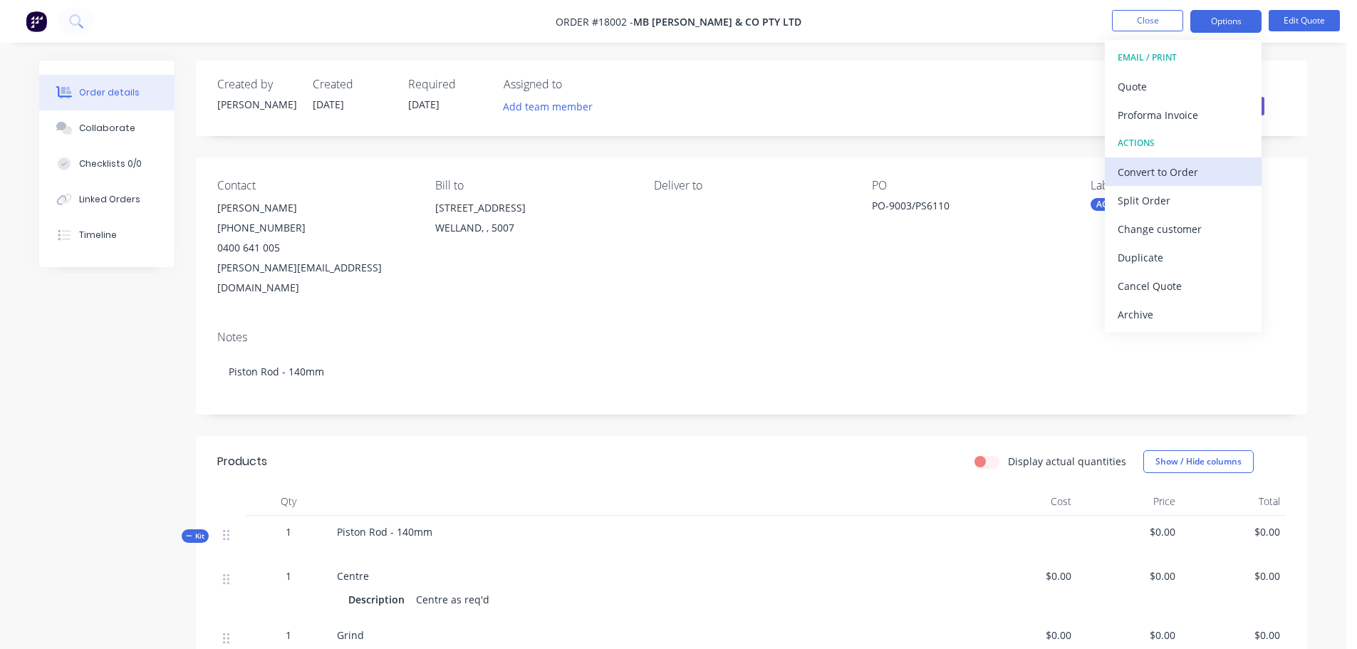
click at [1189, 174] on div "Convert to Order" at bounding box center [1182, 172] width 131 height 21
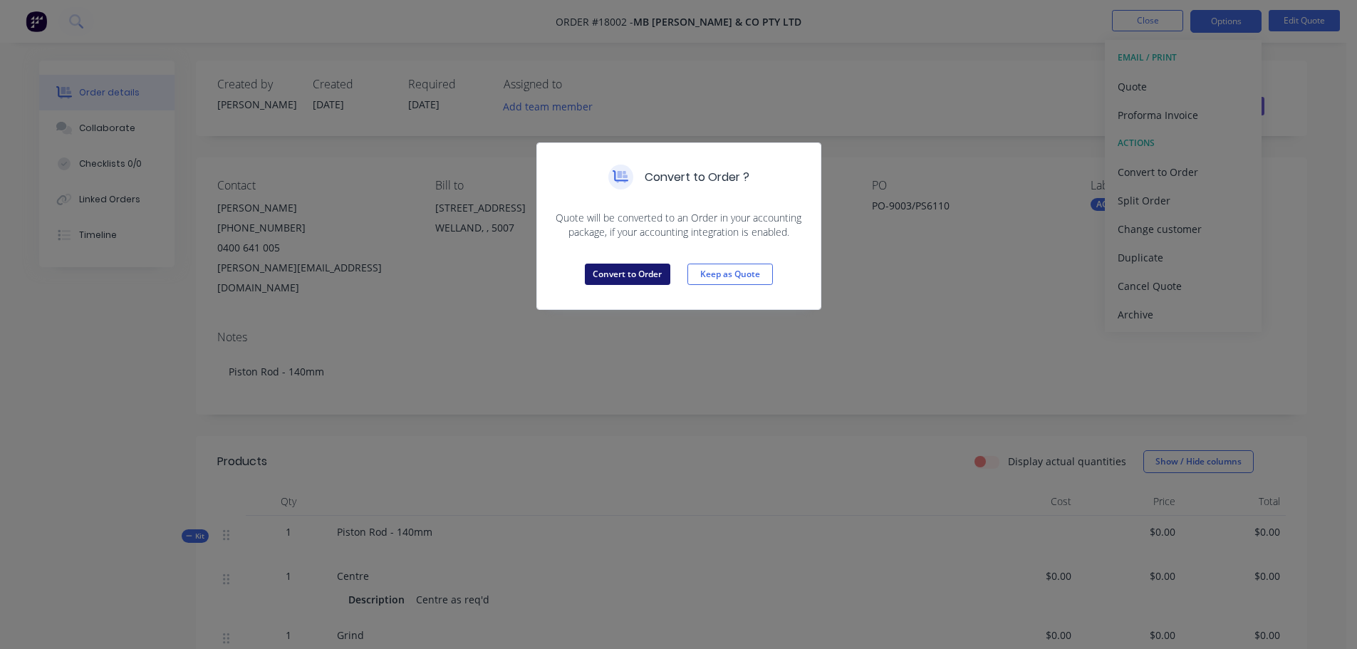
click at [652, 271] on button "Convert to Order" at bounding box center [627, 273] width 85 height 21
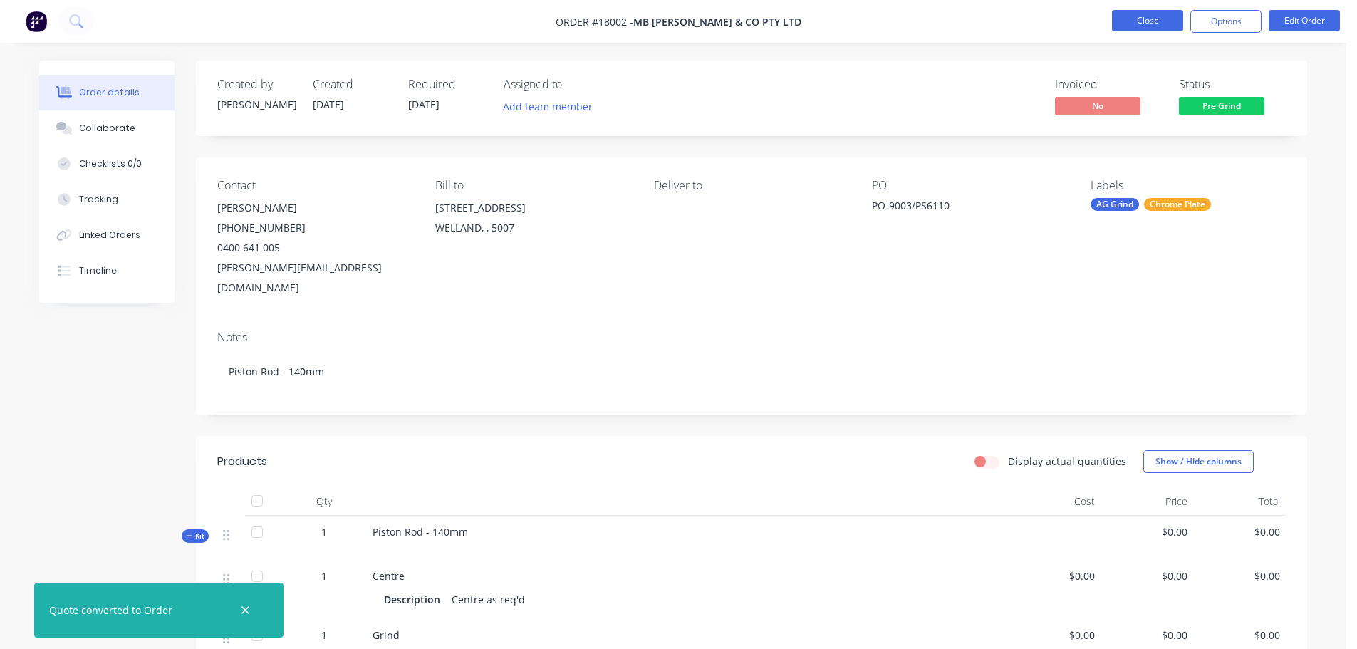
click at [1160, 21] on button "Close" at bounding box center [1147, 20] width 71 height 21
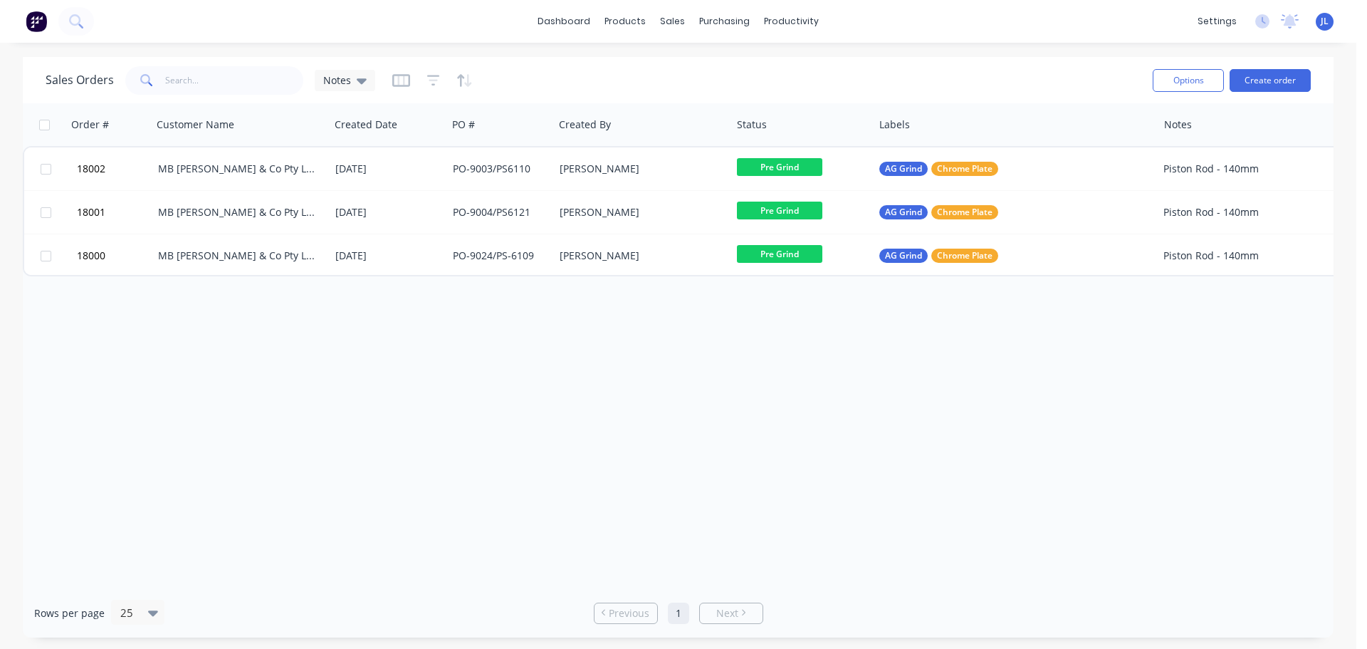
click at [638, 334] on div "Order # Customer Name Created Date PO # Created By Status Labels Notes 18002 MB…" at bounding box center [678, 345] width 1311 height 485
click at [638, 347] on div "Order # Customer Name Created Date PO # Created By Status Labels Notes 18002 MB…" at bounding box center [678, 345] width 1311 height 485
click at [959, 361] on div "Order # Customer Name Created Date PO # Created By Status Labels Notes 18002 MB…" at bounding box center [678, 345] width 1311 height 485
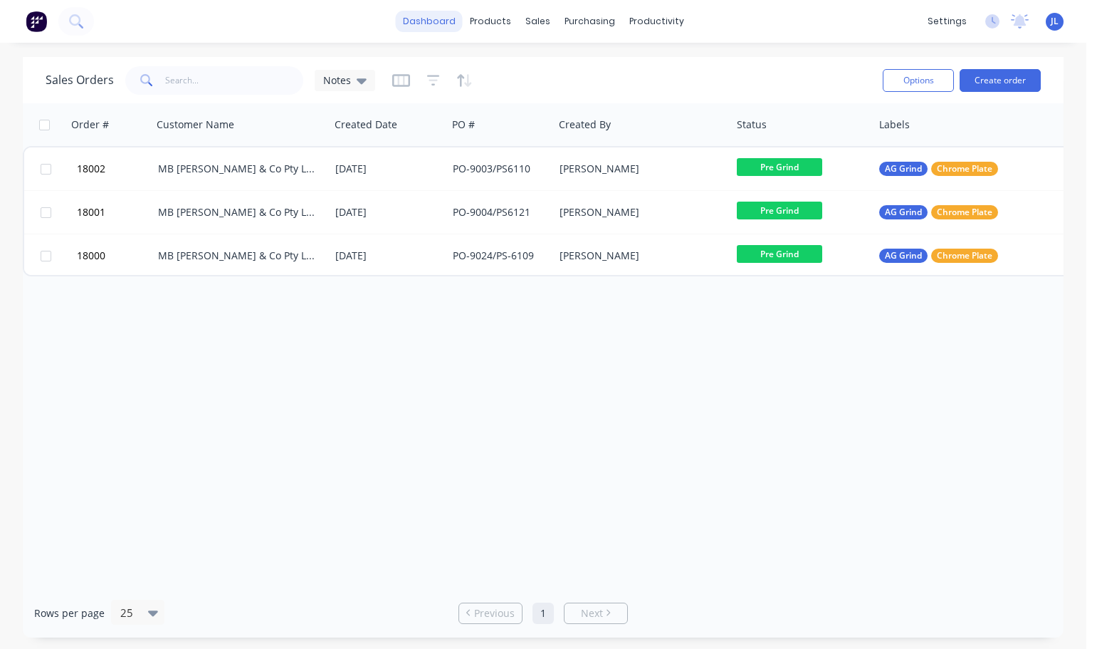
click at [419, 22] on link "dashboard" at bounding box center [429, 21] width 67 height 21
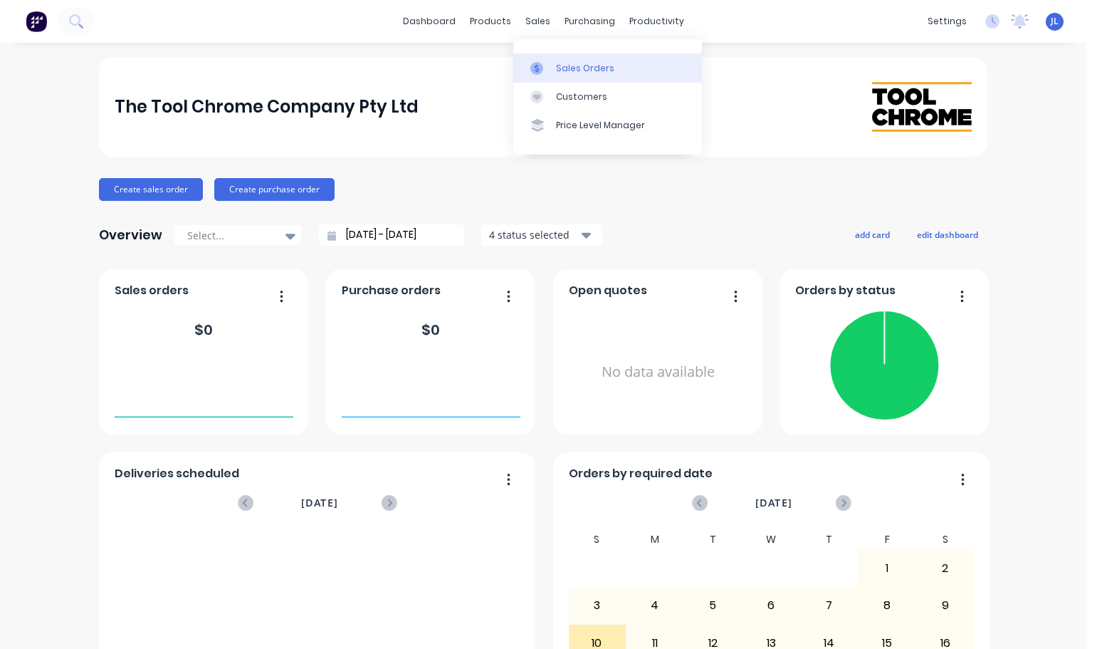
click at [557, 68] on div "Sales Orders" at bounding box center [585, 68] width 58 height 13
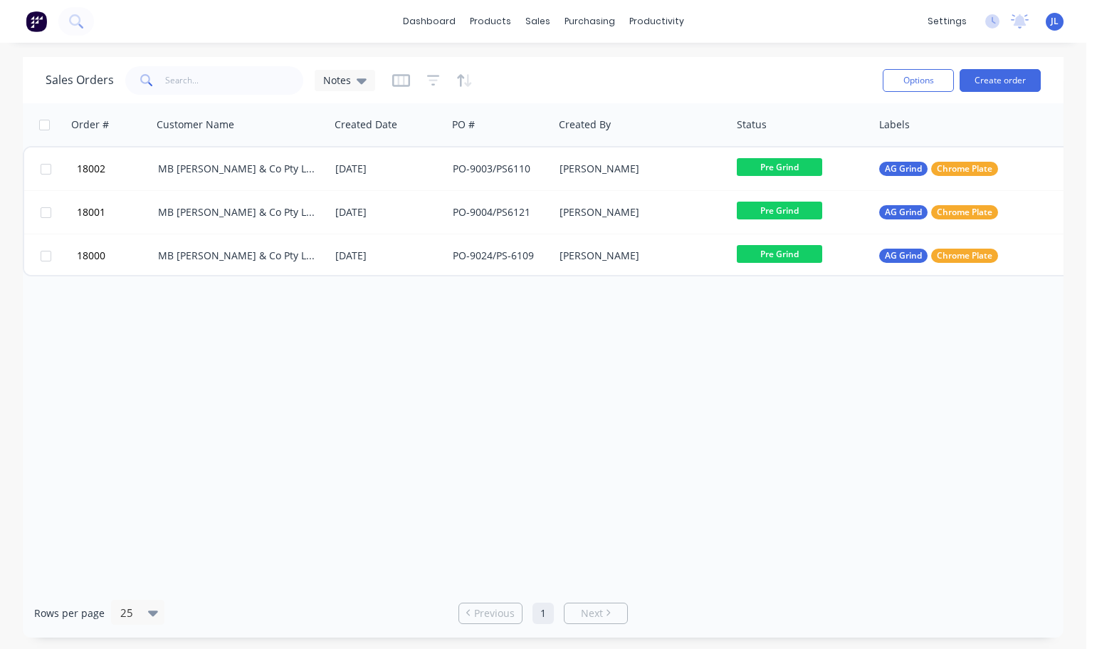
click at [46, 11] on img at bounding box center [36, 21] width 21 height 21
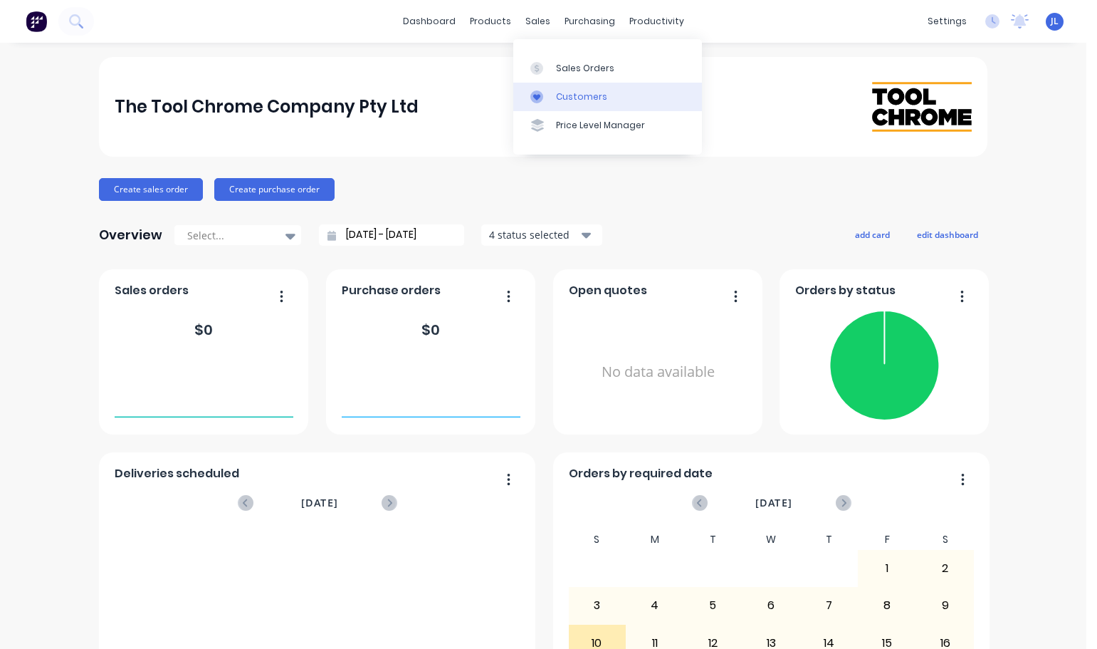
click at [560, 93] on div "Customers" at bounding box center [581, 96] width 51 height 13
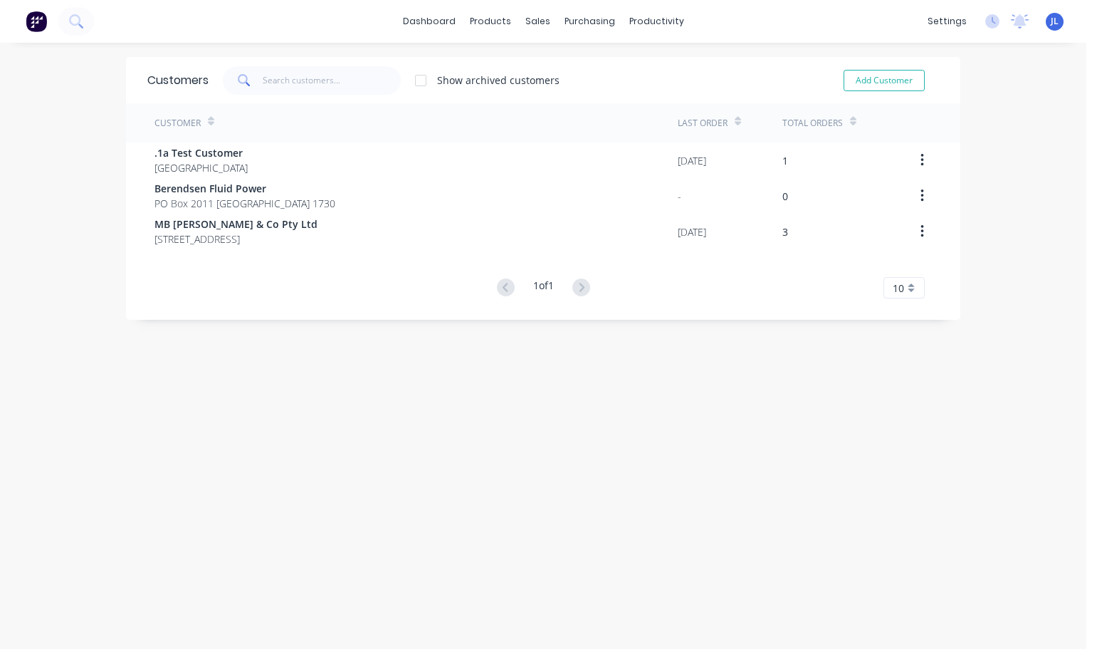
click at [41, 31] on img at bounding box center [36, 21] width 21 height 21
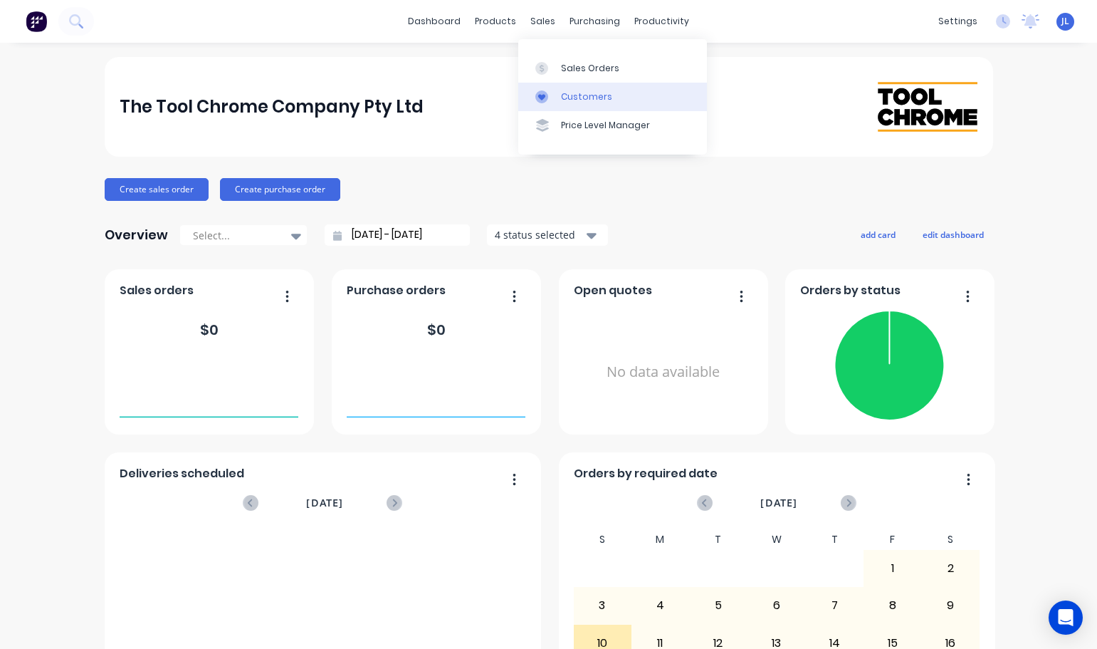
click at [562, 92] on div "Customers" at bounding box center [586, 96] width 51 height 13
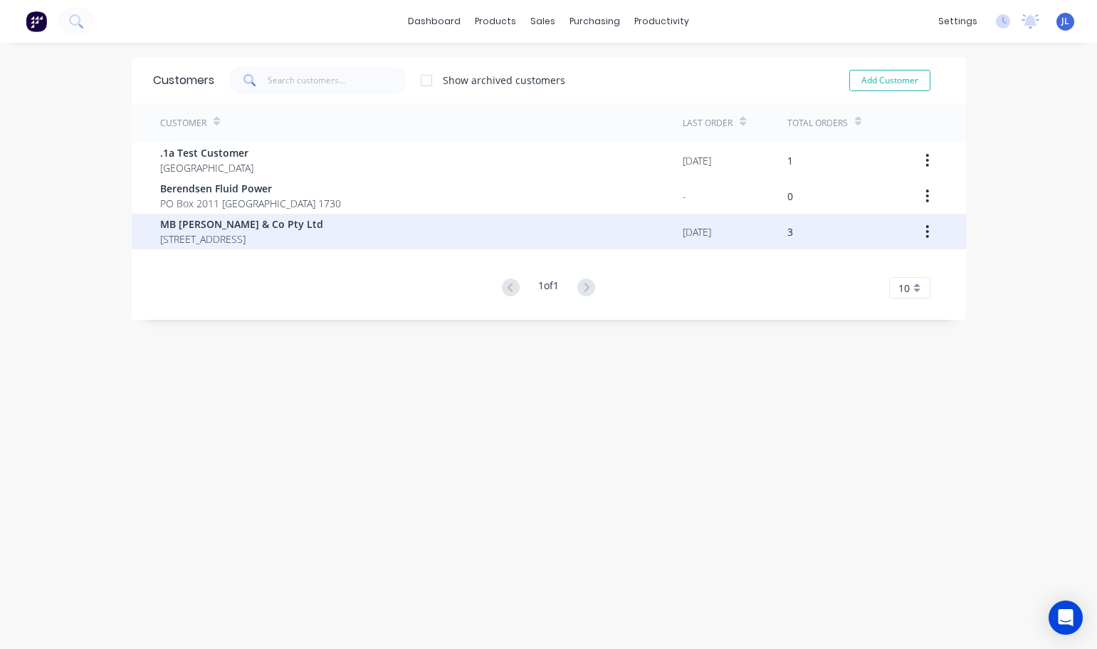
click at [264, 236] on span "[STREET_ADDRESS]" at bounding box center [241, 238] width 163 height 15
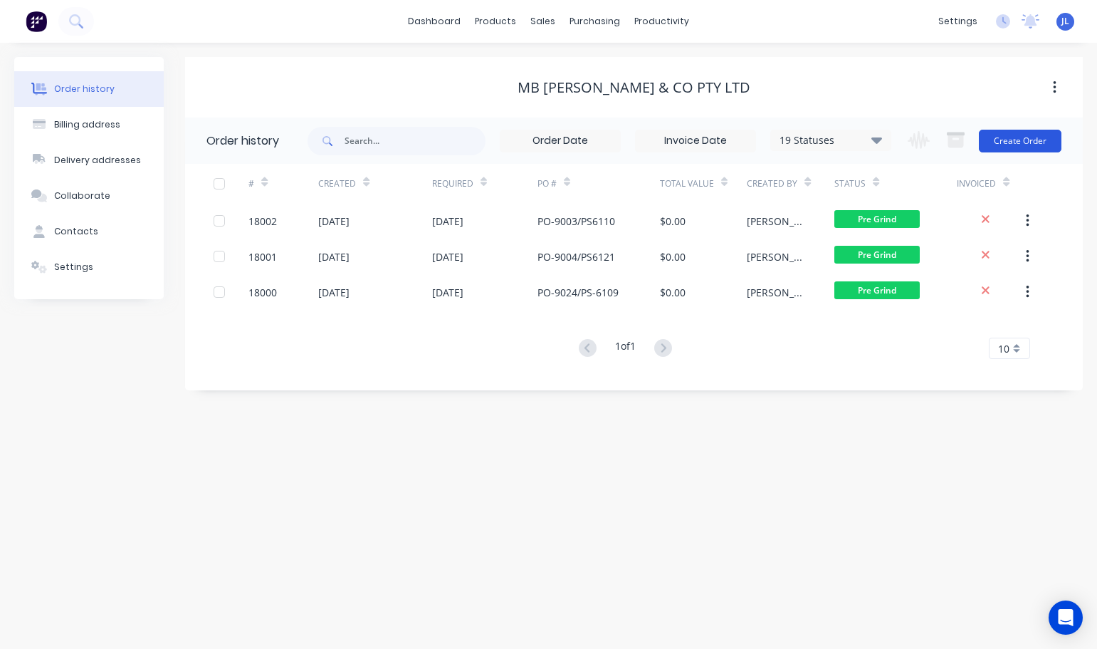
click at [1016, 140] on button "Create Order" at bounding box center [1020, 141] width 83 height 23
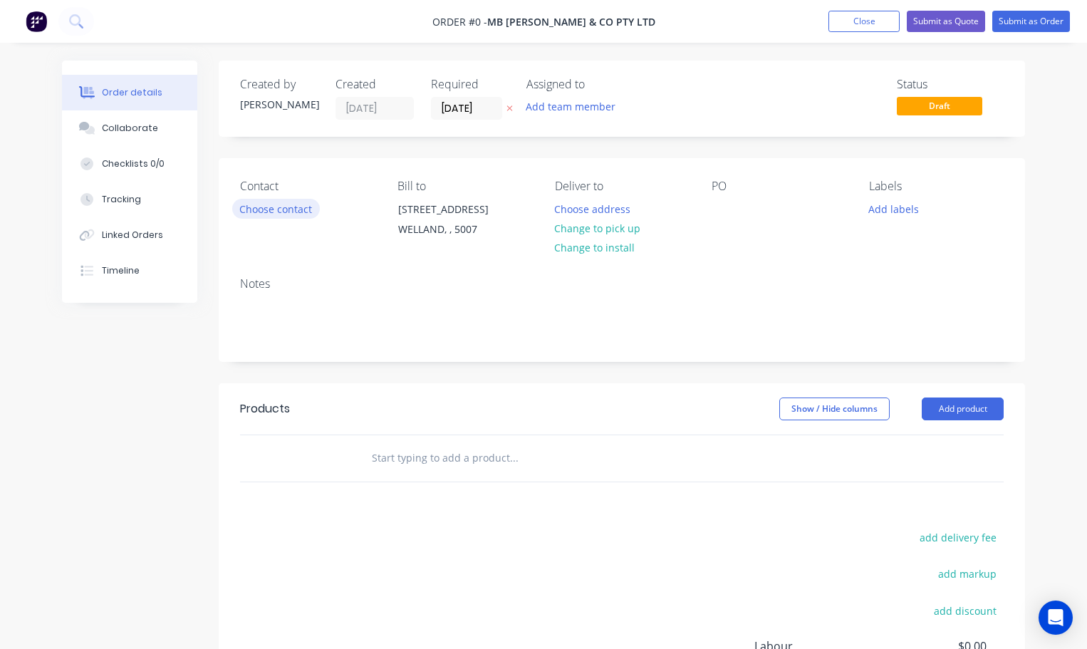
click at [299, 210] on button "Choose contact" at bounding box center [276, 208] width 88 height 19
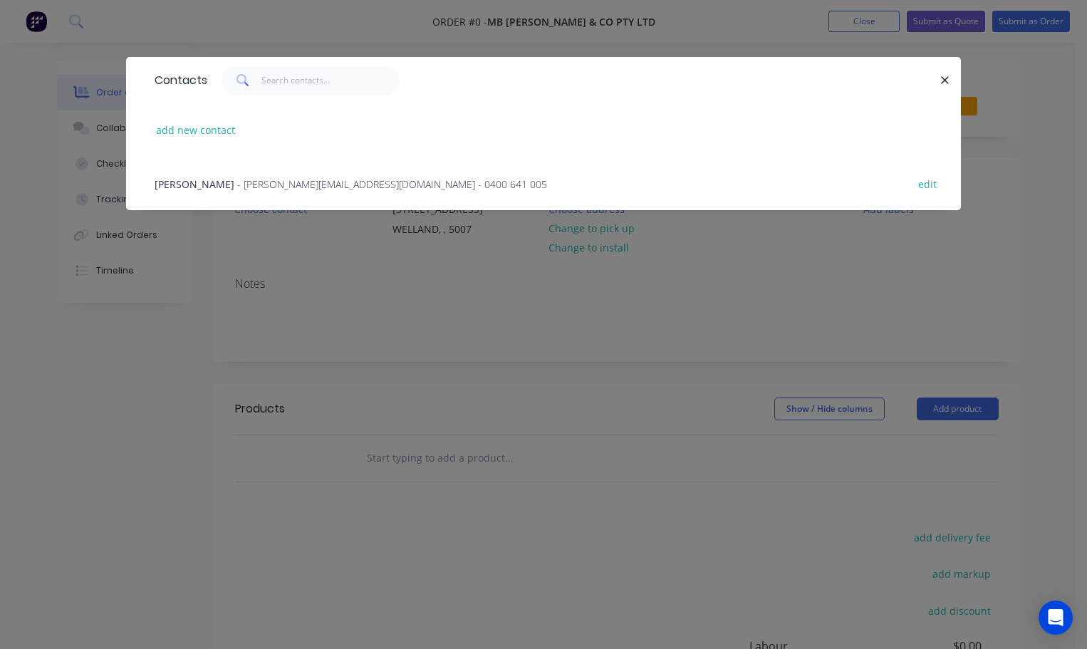
click at [221, 179] on span "[PERSON_NAME]" at bounding box center [195, 184] width 80 height 14
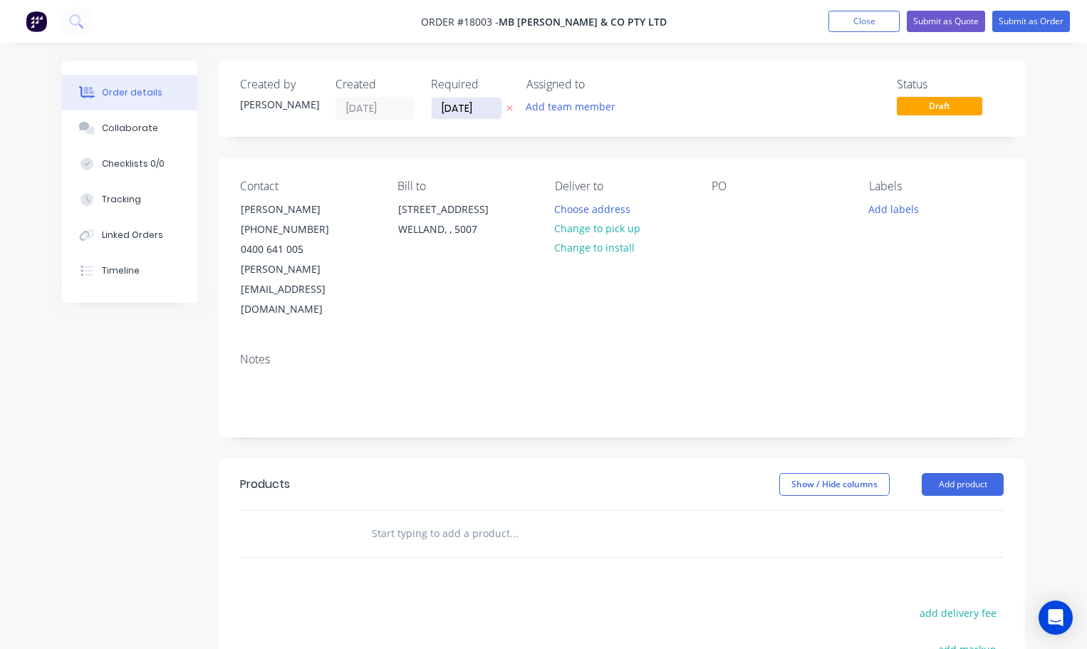
click at [469, 112] on input "[DATE]" at bounding box center [467, 108] width 70 height 21
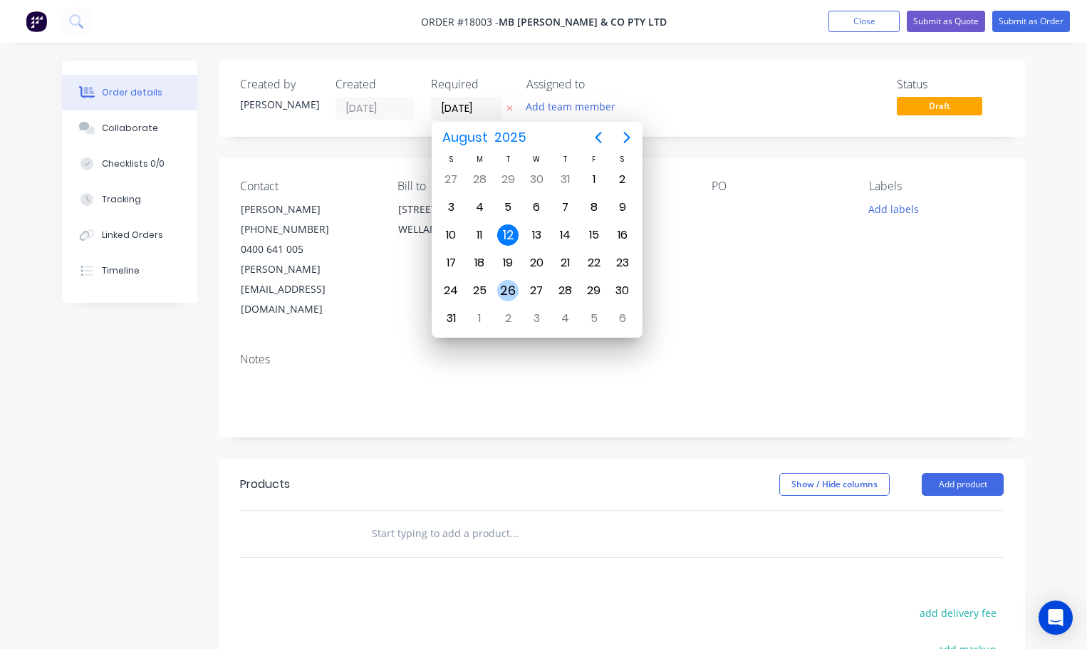
click at [508, 282] on div "26" at bounding box center [507, 290] width 21 height 21
type input "[DATE]"
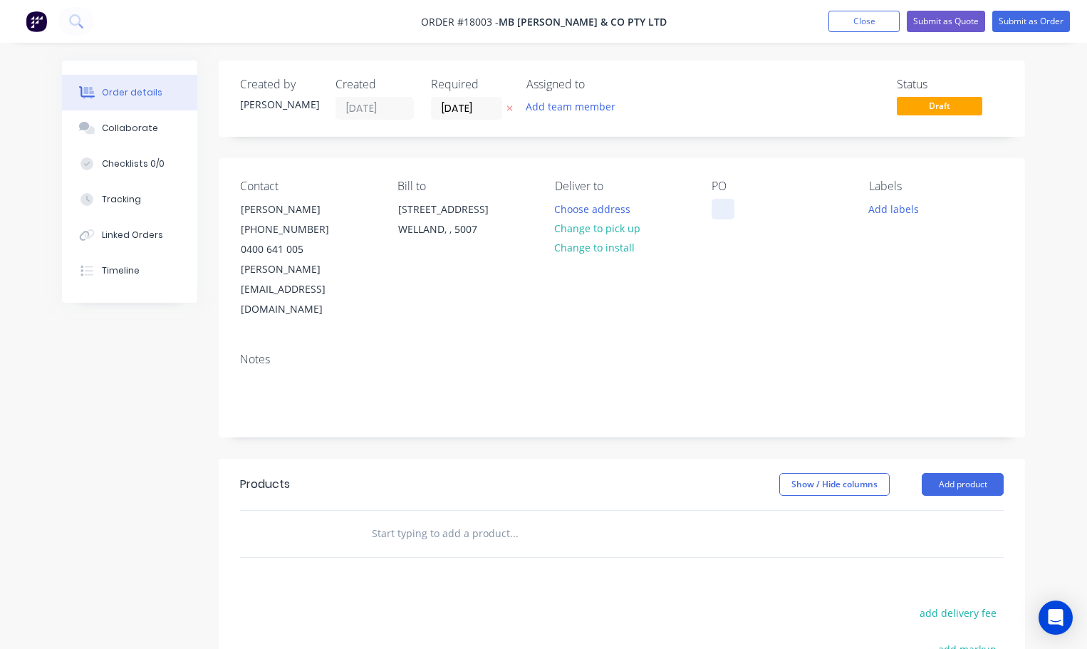
click at [726, 209] on div at bounding box center [722, 209] width 23 height 21
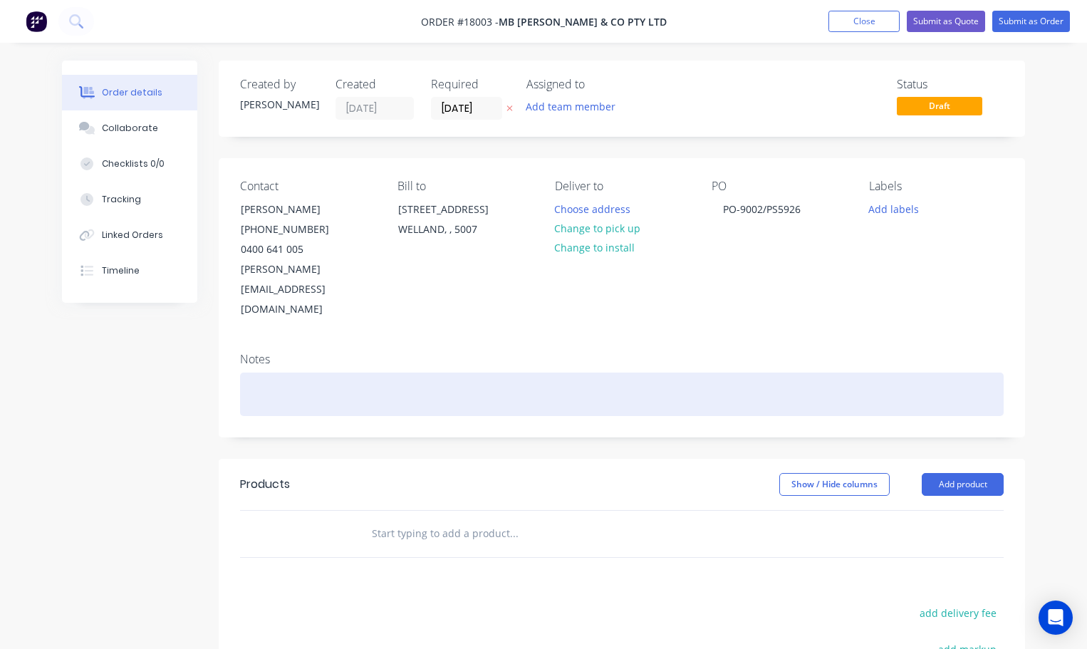
click at [291, 372] on div at bounding box center [621, 393] width 763 height 43
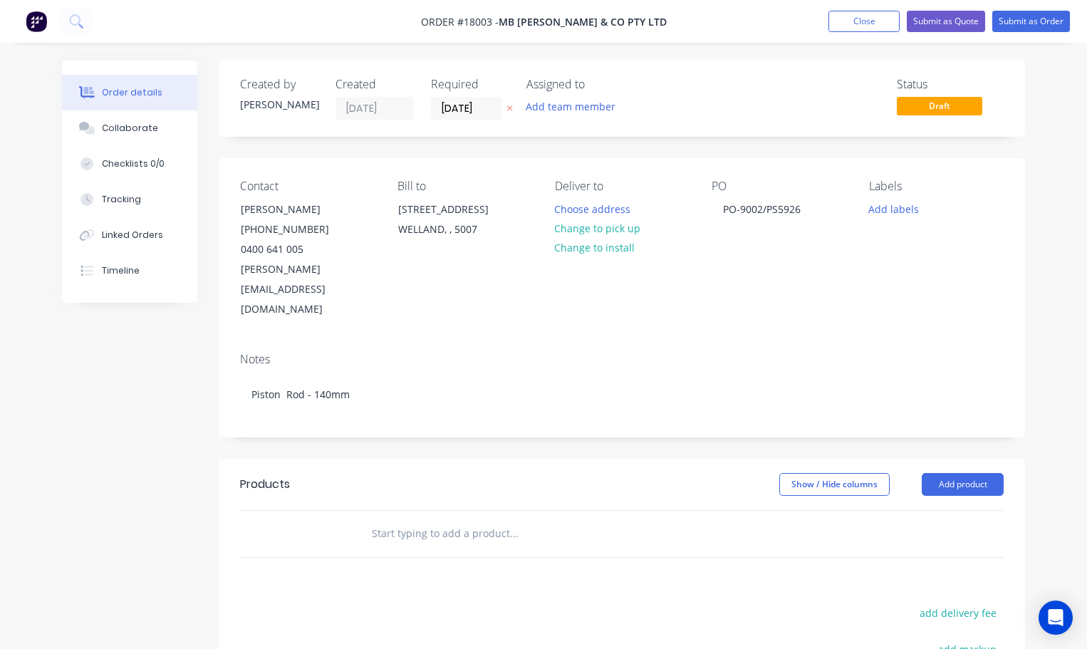
click at [404, 406] on div "Created by Jarred Created 12/08/25 Required 26/08/25 Assigned to Add team membe…" at bounding box center [622, 480] width 806 height 839
click at [970, 473] on button "Add product" at bounding box center [962, 484] width 82 height 23
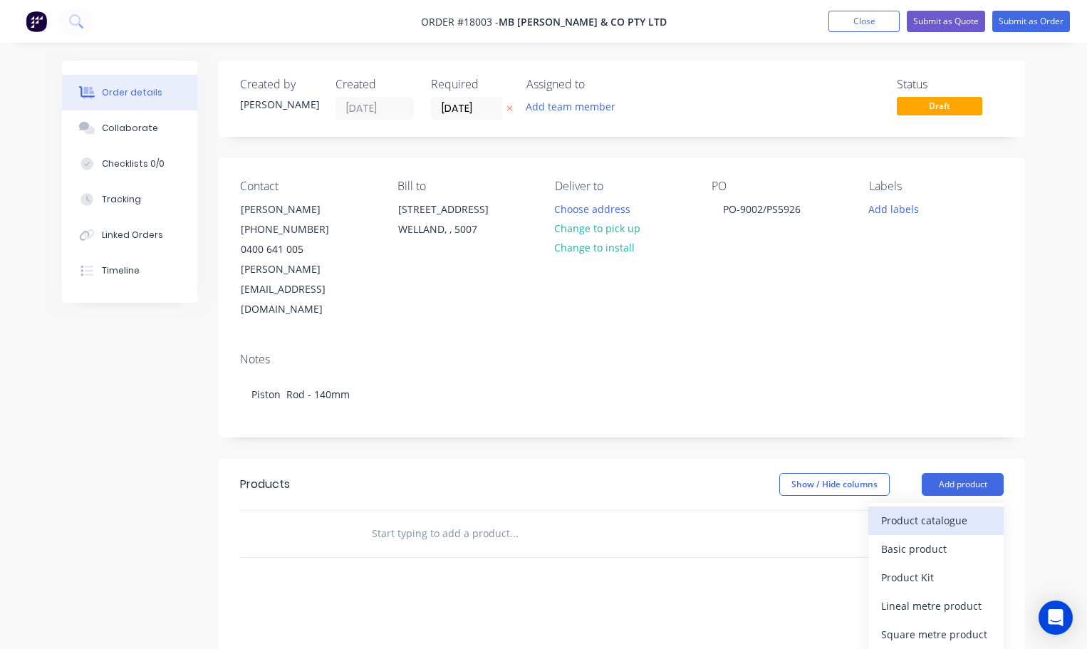
click at [943, 510] on div "Product catalogue" at bounding box center [936, 520] width 110 height 21
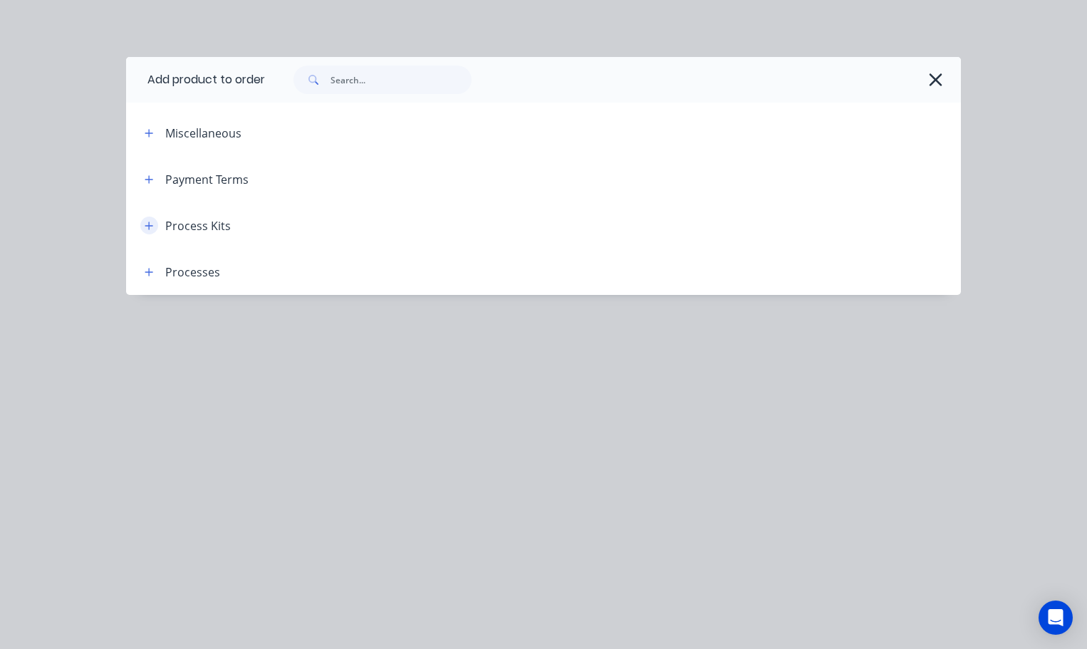
click at [149, 226] on icon "button" at bounding box center [149, 225] width 8 height 8
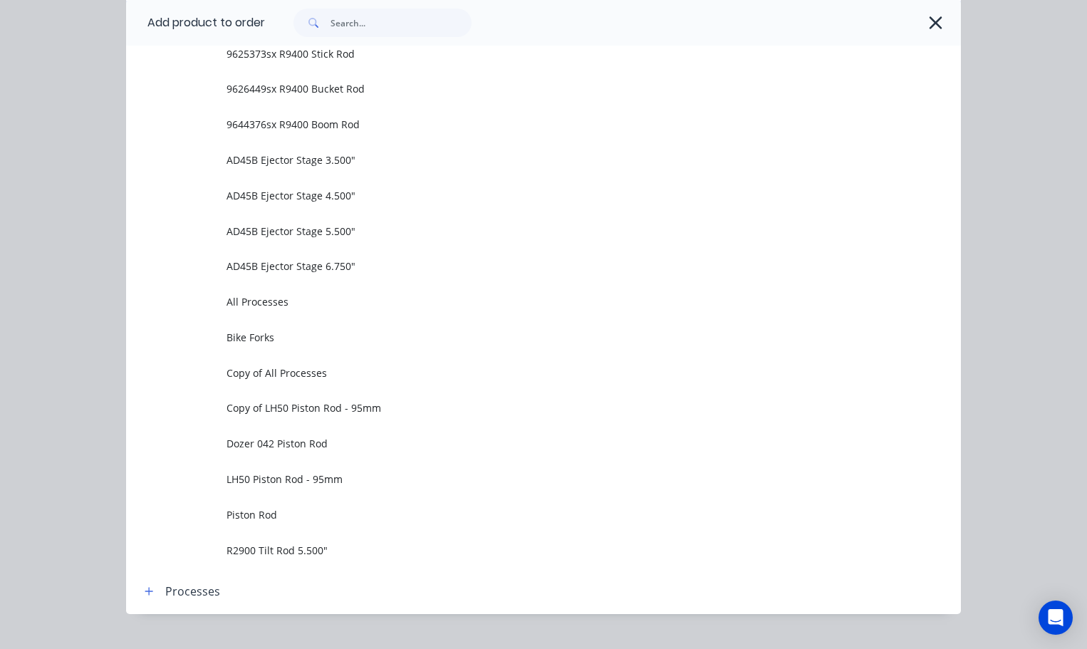
scroll to position [843, 0]
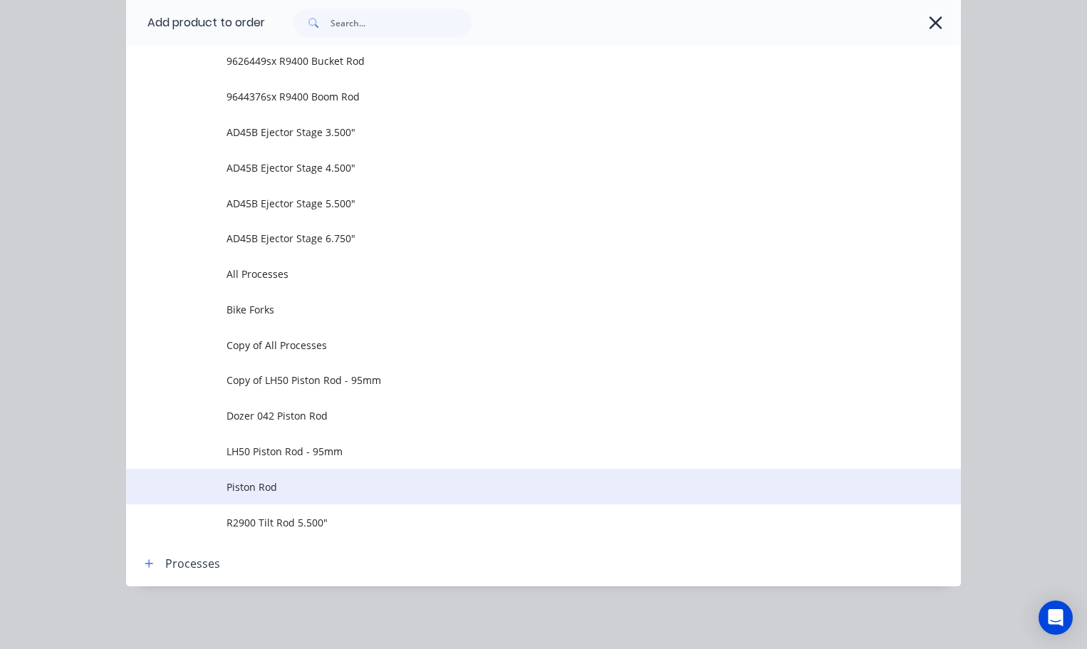
click at [351, 484] on span "Piston Rod" at bounding box center [520, 486] width 588 height 15
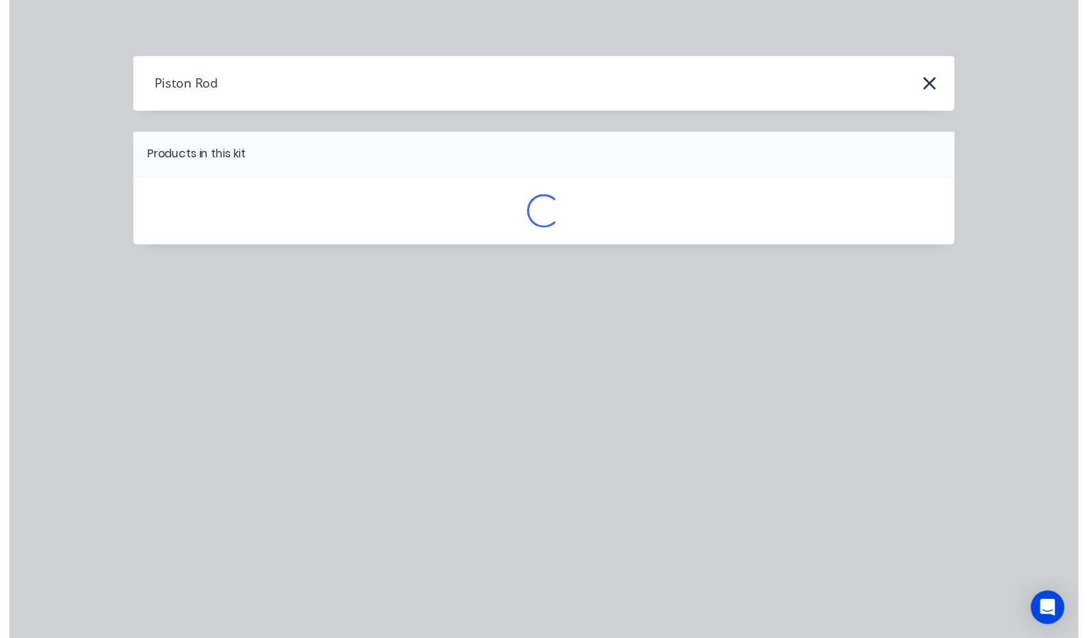
scroll to position [0, 0]
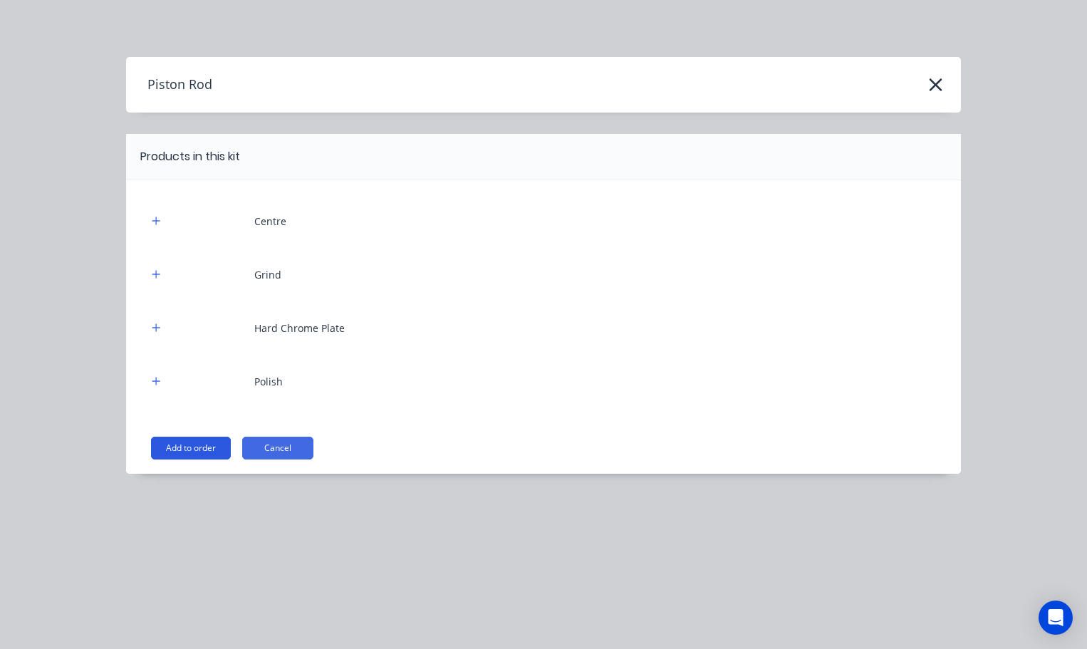
click at [199, 447] on button "Add to order" at bounding box center [191, 448] width 80 height 23
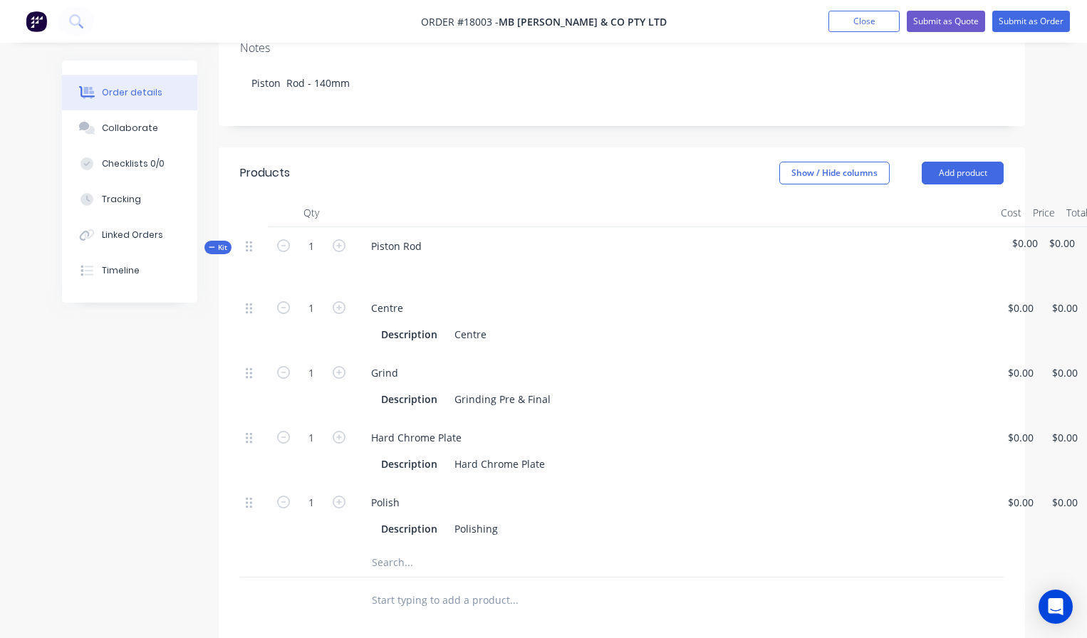
scroll to position [356, 0]
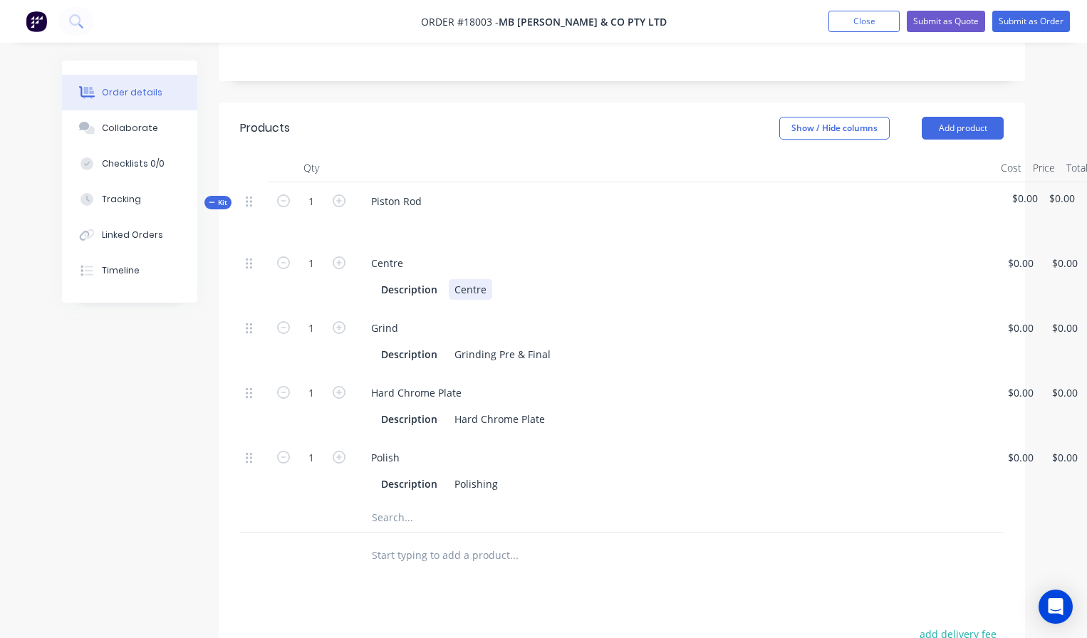
click at [487, 279] on div "Centre" at bounding box center [470, 289] width 43 height 21
drag, startPoint x: 549, startPoint y: 314, endPoint x: 424, endPoint y: 313, distance: 125.3
click at [424, 344] on div "Description Grinding Pre & Final" at bounding box center [671, 354] width 592 height 21
click at [454, 409] on div "Hard Chrome Plate" at bounding box center [500, 419] width 102 height 21
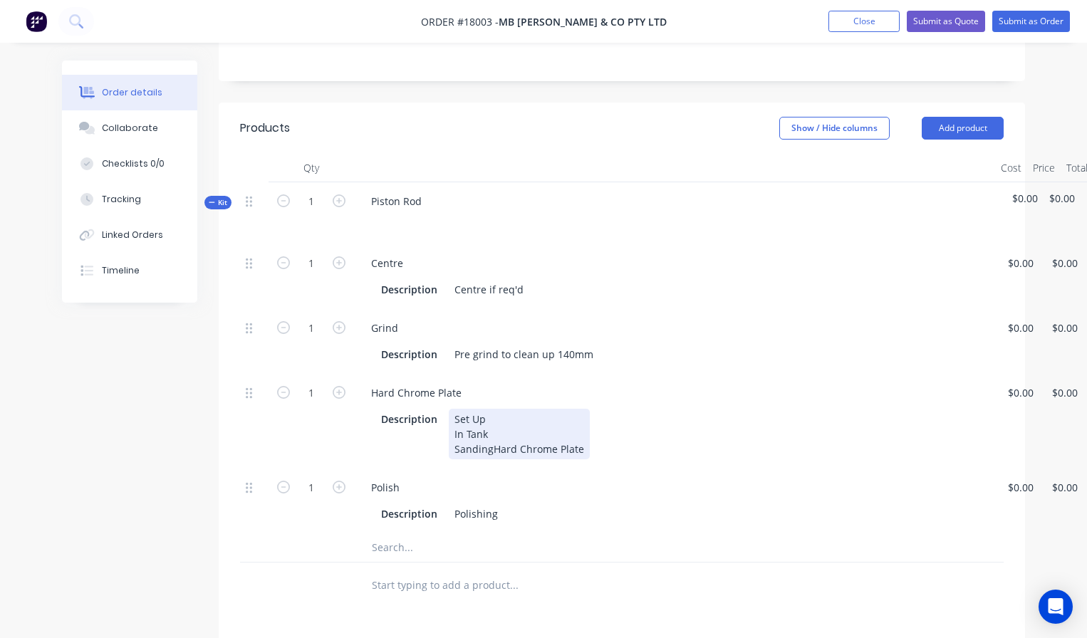
click at [543, 424] on div "Set Up In Tank Sanding Hard Chrome Plate" at bounding box center [519, 434] width 141 height 51
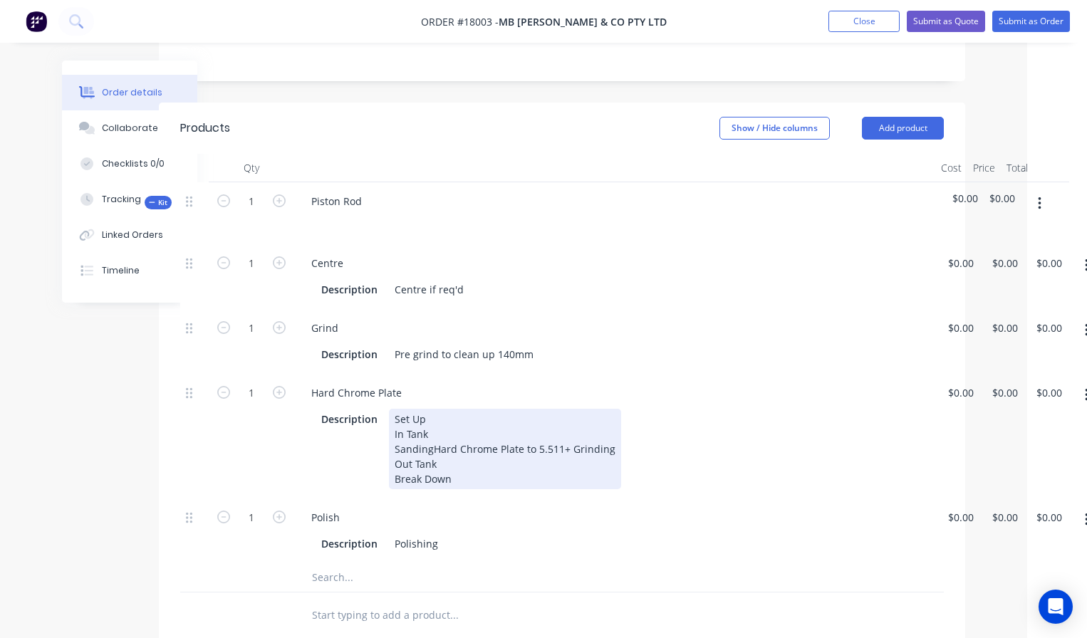
scroll to position [356, 76]
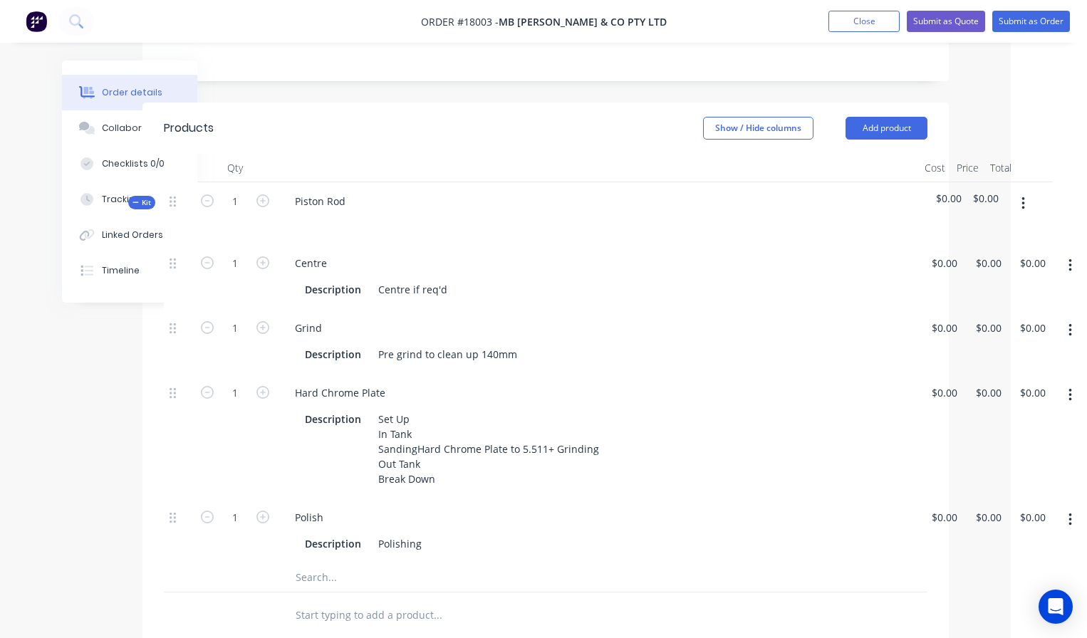
click at [1069, 323] on icon "button" at bounding box center [1070, 331] width 4 height 16
click at [994, 357] on div "Duplicate" at bounding box center [1019, 367] width 110 height 21
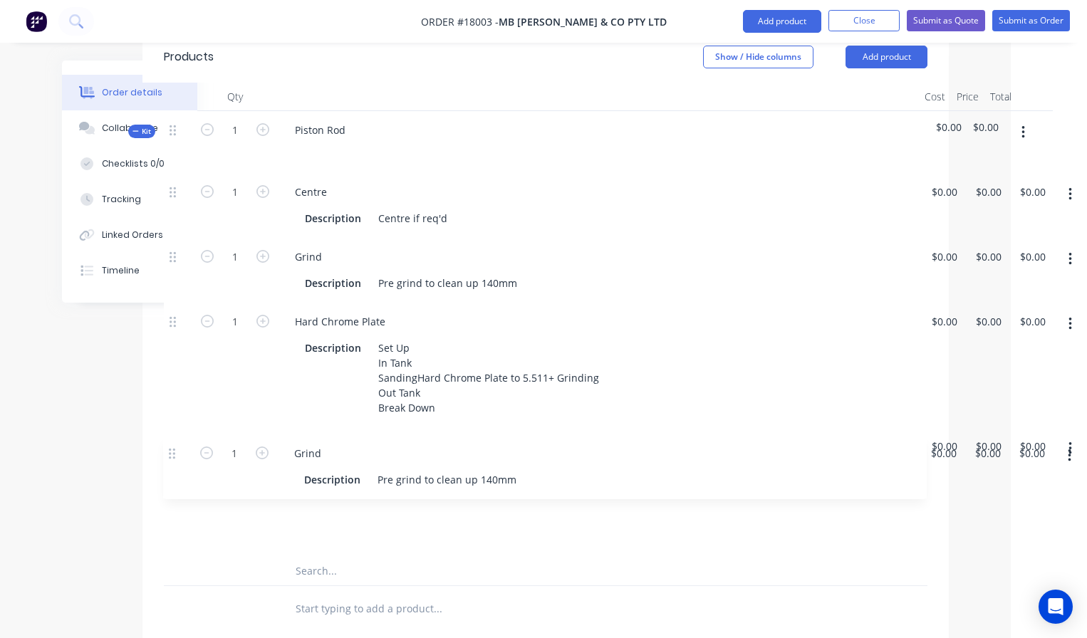
scroll to position [429, 75]
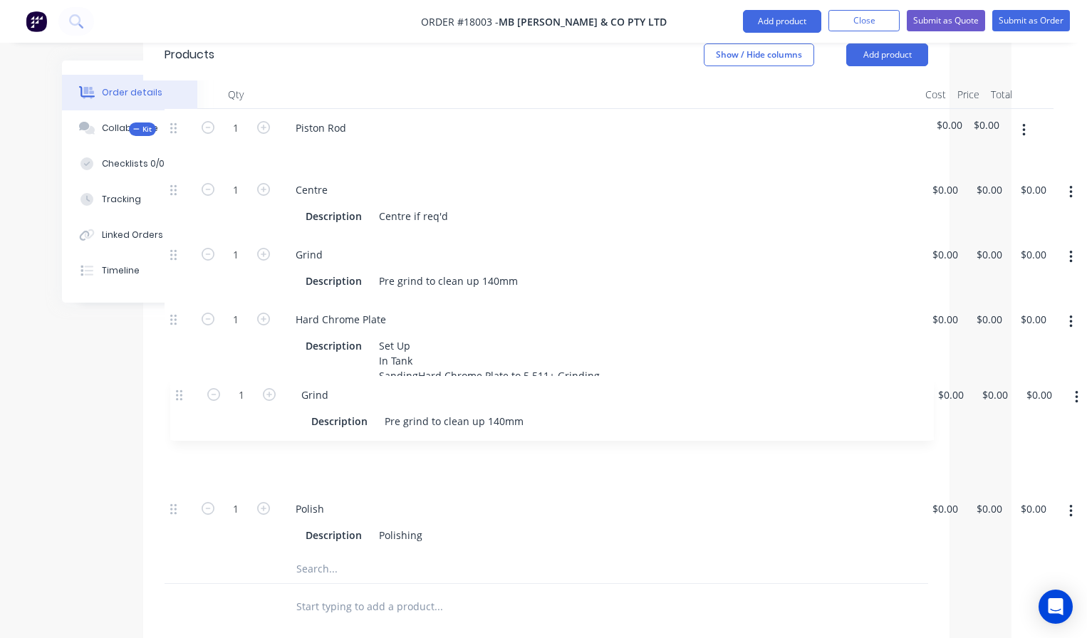
drag, startPoint x: 174, startPoint y: 486, endPoint x: 178, endPoint y: 395, distance: 91.9
click at [178, 395] on div "1 Centre Description Centre if req'd $0.00 $0.00 $0.00 $0.00 $0.00 $0.00 1 Grin…" at bounding box center [546, 363] width 763 height 384
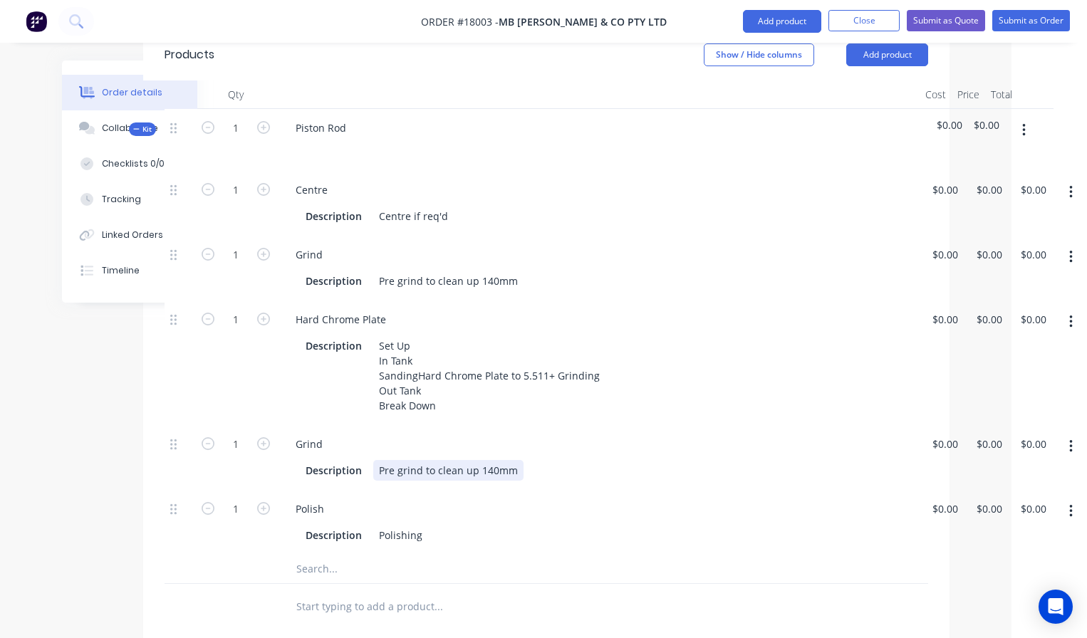
click at [494, 460] on div "Pre grind to clean up 140mm" at bounding box center [448, 470] width 150 height 21
drag, startPoint x: 380, startPoint y: 444, endPoint x: 550, endPoint y: 441, distance: 170.9
click at [550, 460] on div "Description Pre grind to clean up 140mm" at bounding box center [596, 470] width 592 height 21
click at [236, 528] on div "1" at bounding box center [235, 522] width 85 height 65
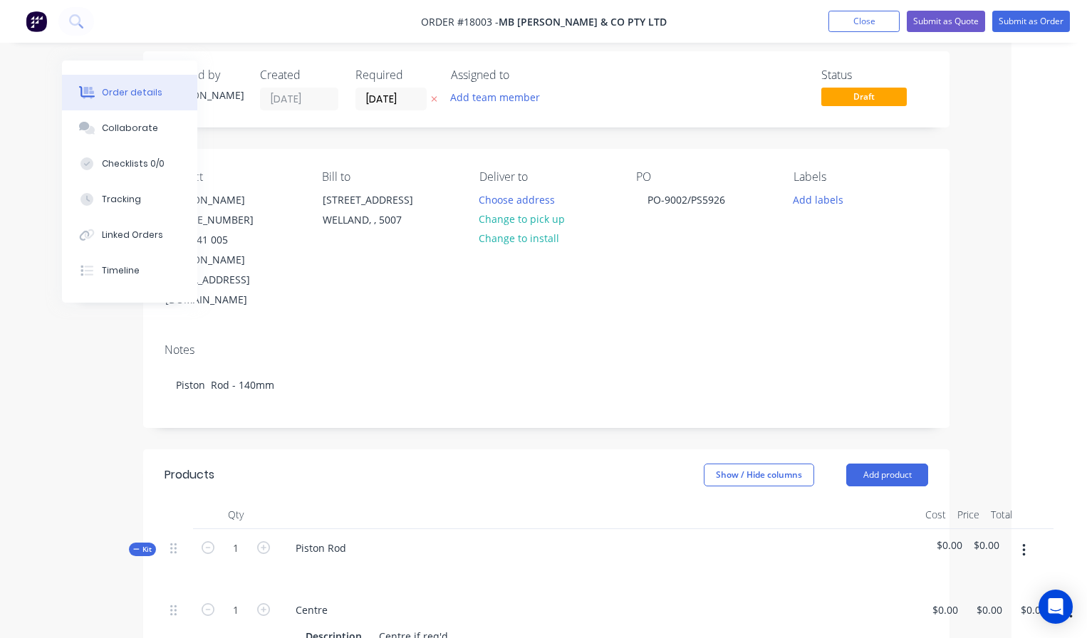
scroll to position [0, 75]
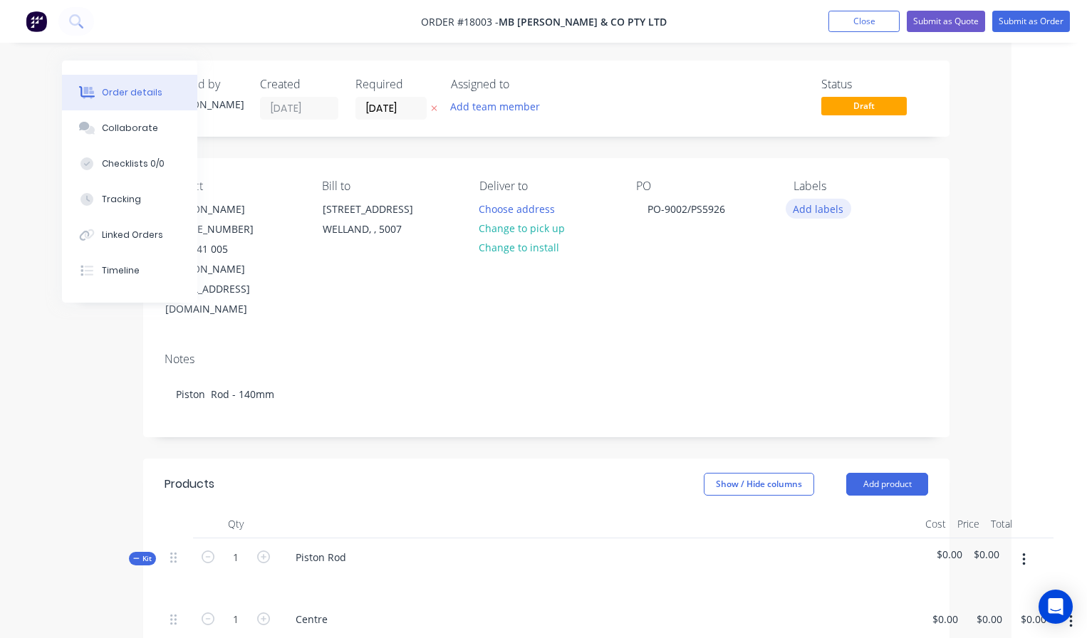
click at [828, 214] on button "Add labels" at bounding box center [818, 208] width 66 height 19
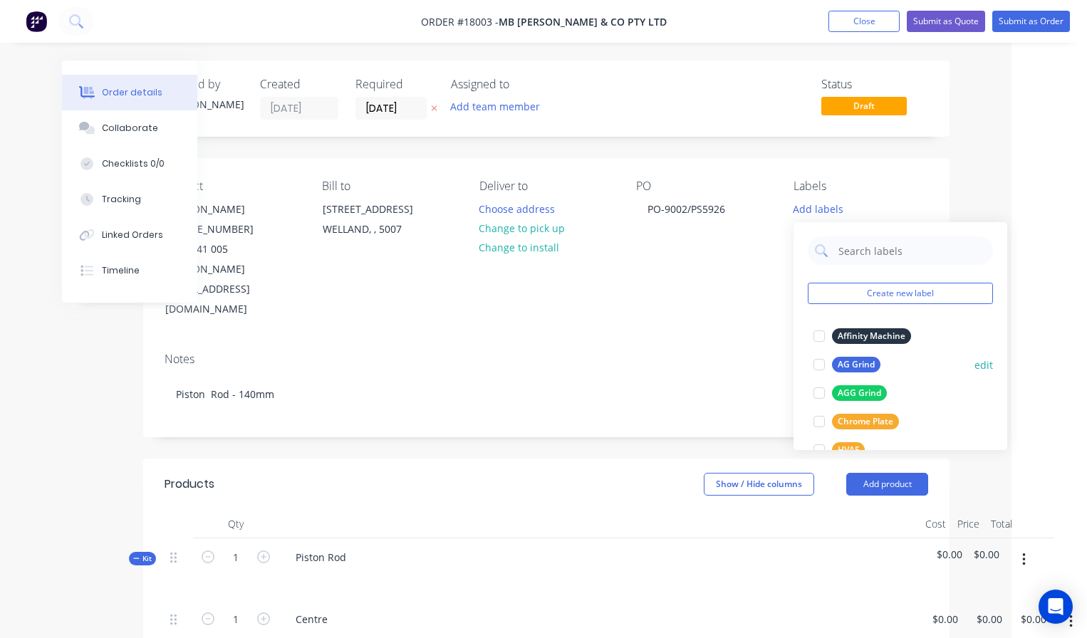
click at [818, 360] on div at bounding box center [819, 364] width 28 height 28
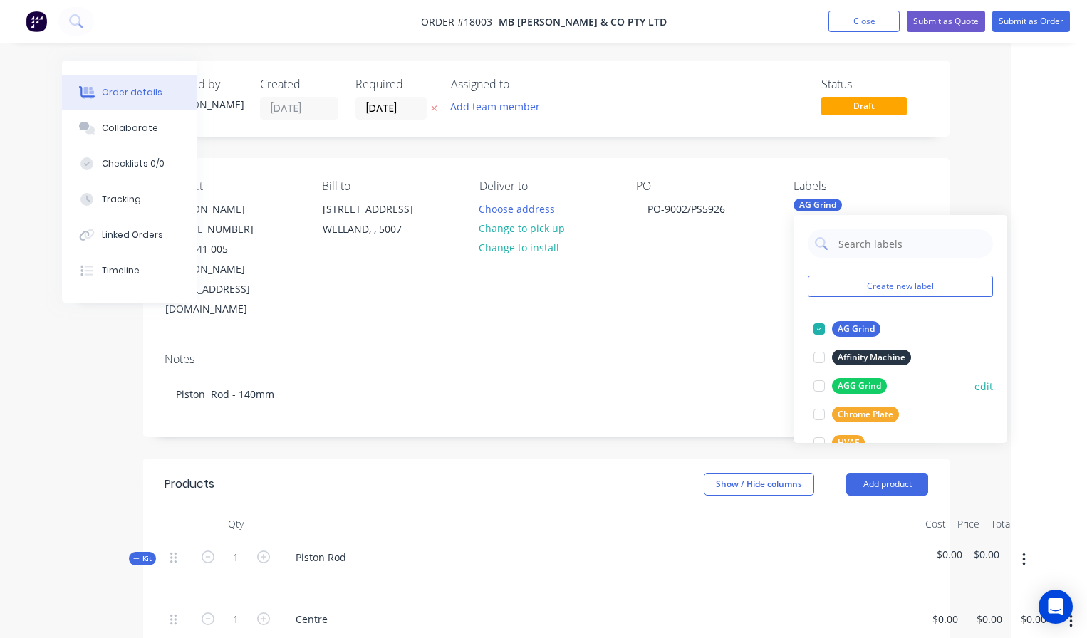
click at [820, 412] on div at bounding box center [819, 414] width 28 height 28
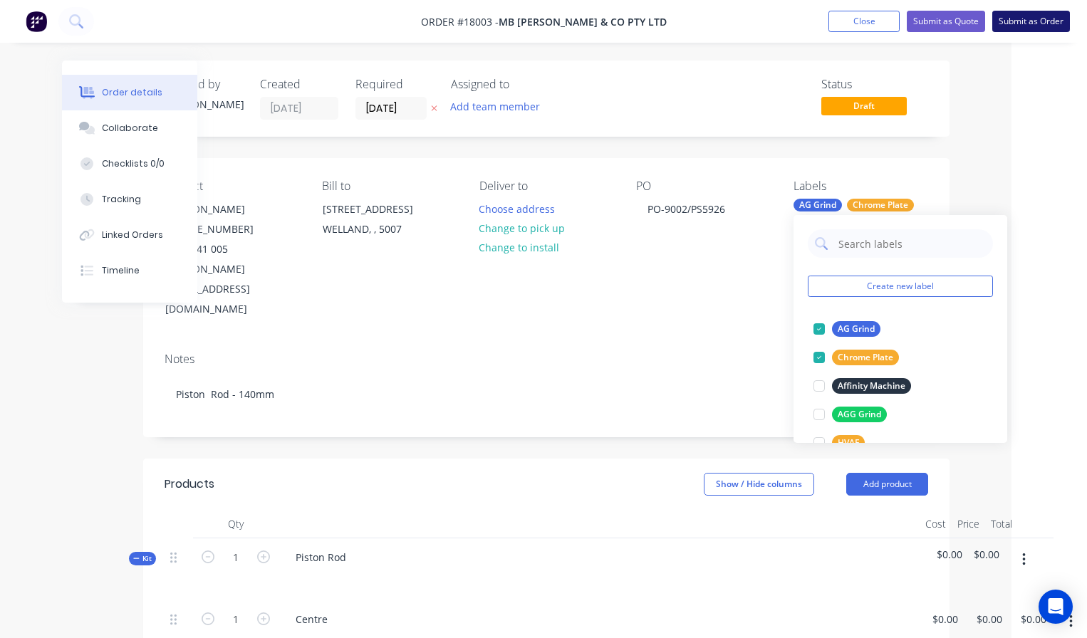
click at [1020, 28] on button "Submit as Order" at bounding box center [1031, 21] width 78 height 21
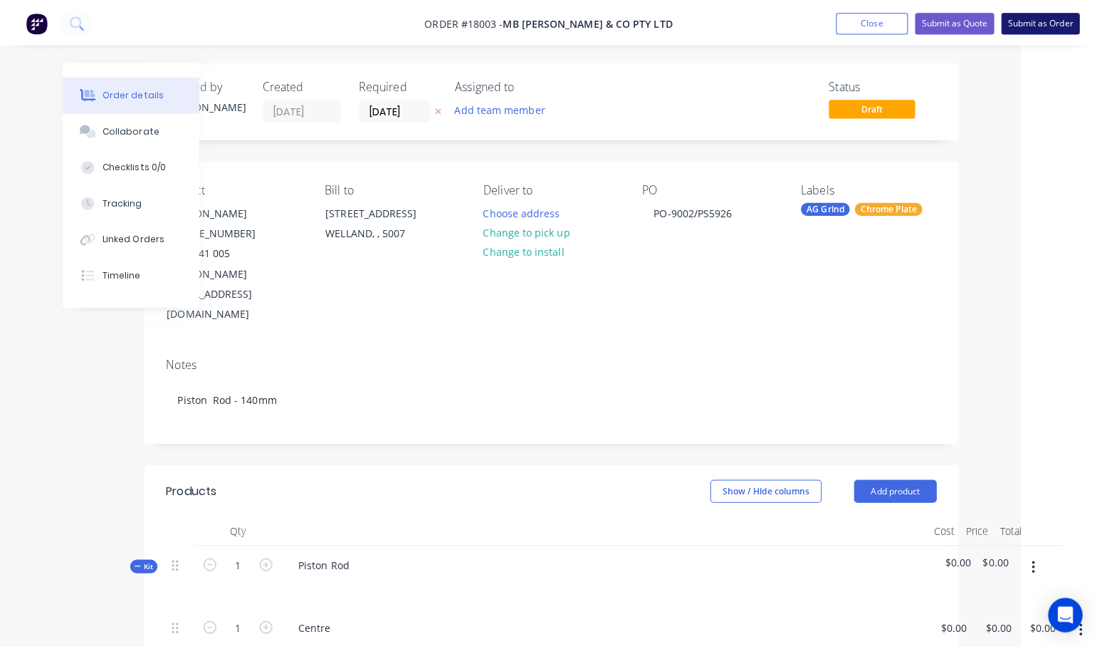
scroll to position [0, 0]
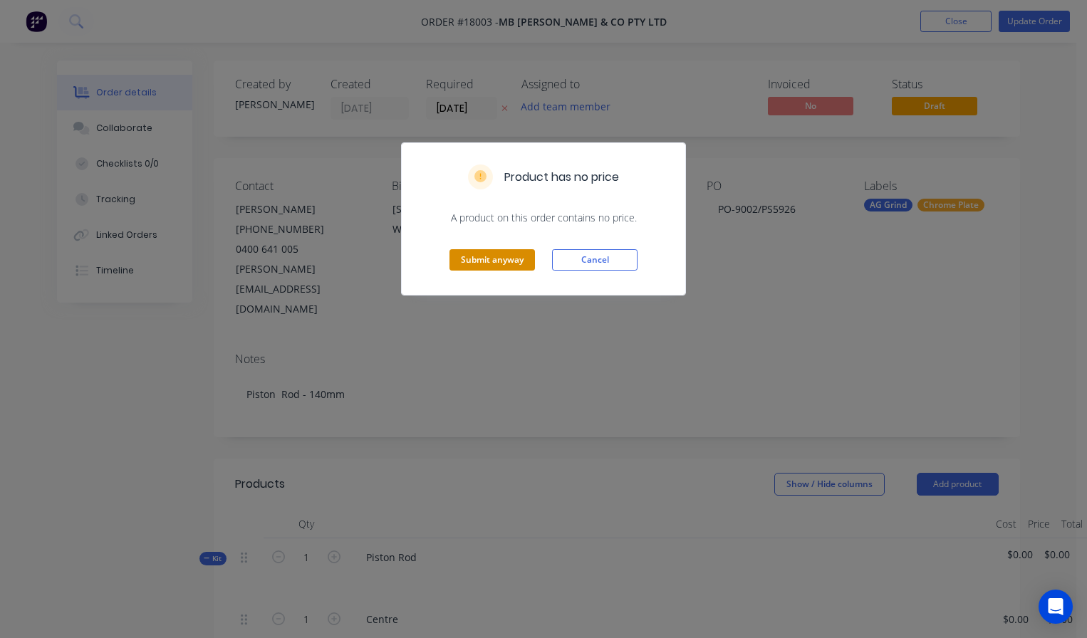
click at [486, 262] on button "Submit anyway" at bounding box center [491, 259] width 85 height 21
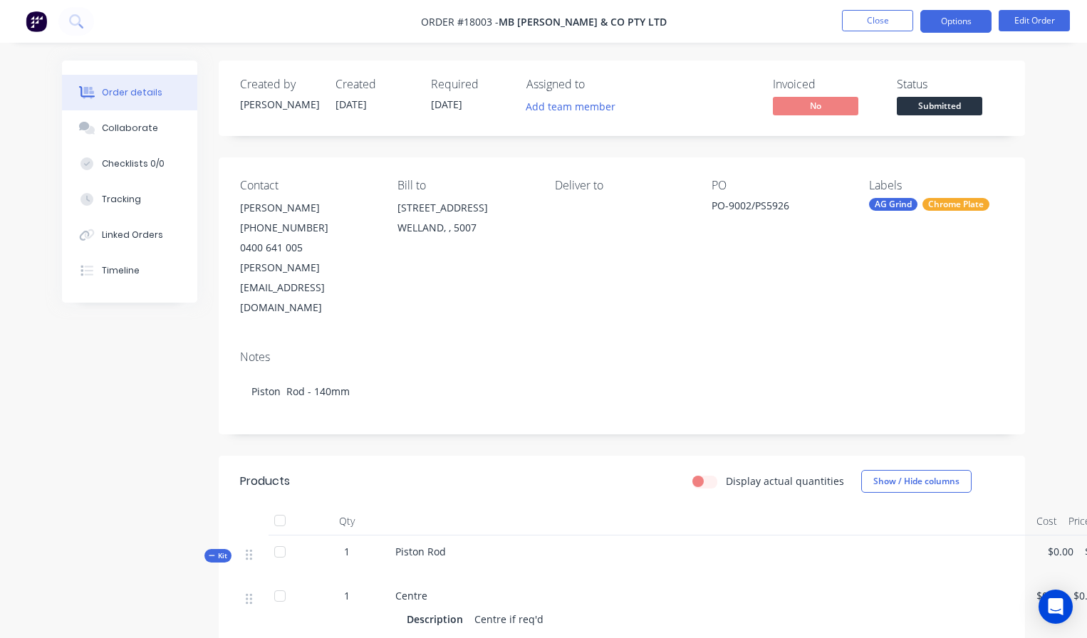
click at [969, 21] on button "Options" at bounding box center [955, 21] width 71 height 23
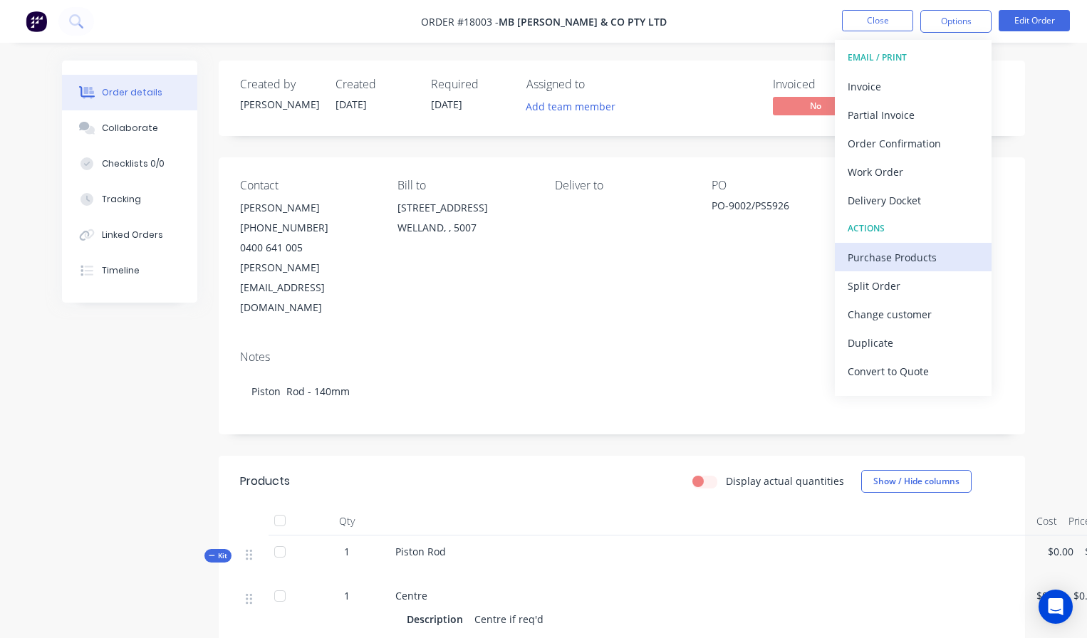
click at [926, 258] on div "Purchase Products" at bounding box center [912, 257] width 131 height 21
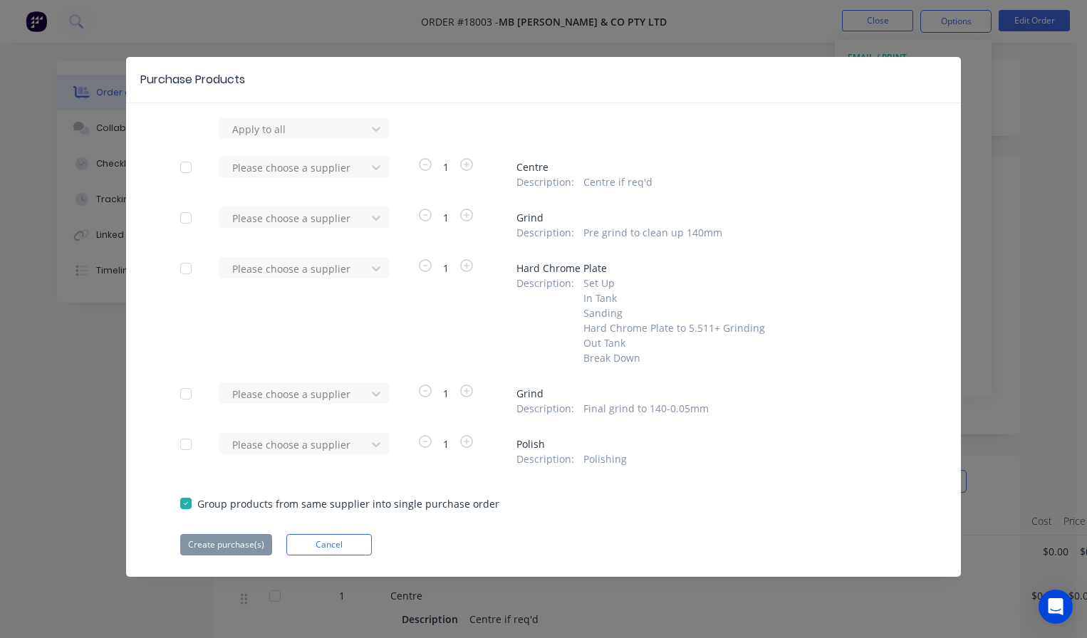
click at [191, 164] on div at bounding box center [186, 167] width 28 height 28
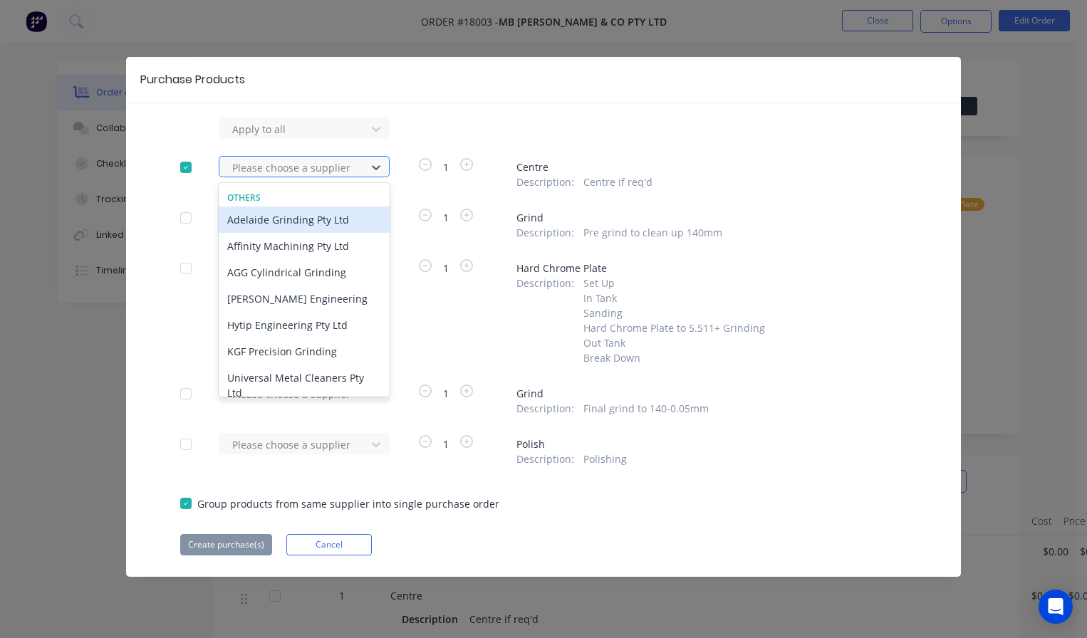
click at [282, 165] on div at bounding box center [295, 168] width 128 height 18
click at [292, 214] on div "Adelaide Grinding Pty Ltd" at bounding box center [304, 220] width 171 height 26
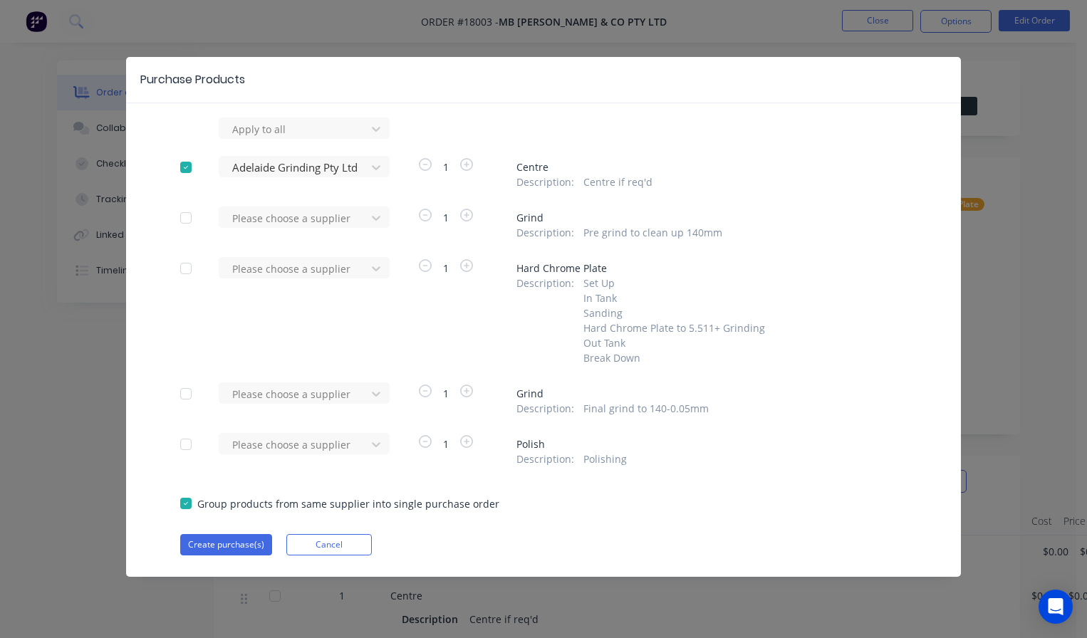
click at [184, 214] on div at bounding box center [186, 218] width 28 height 28
click at [302, 138] on div at bounding box center [295, 129] width 128 height 18
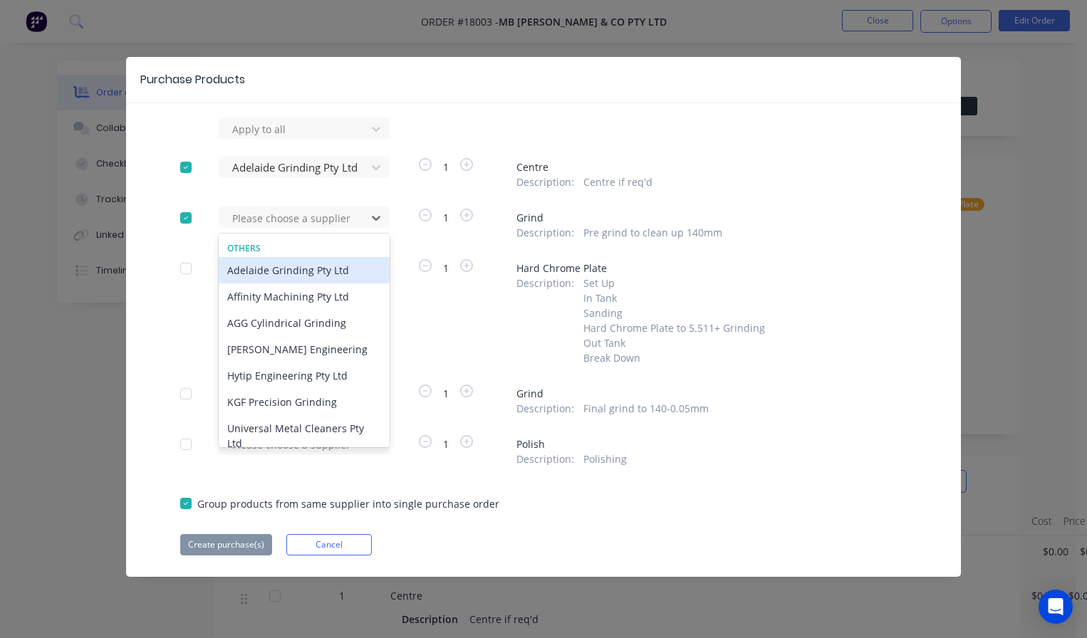
click at [293, 270] on div "Adelaide Grinding Pty Ltd" at bounding box center [304, 270] width 171 height 26
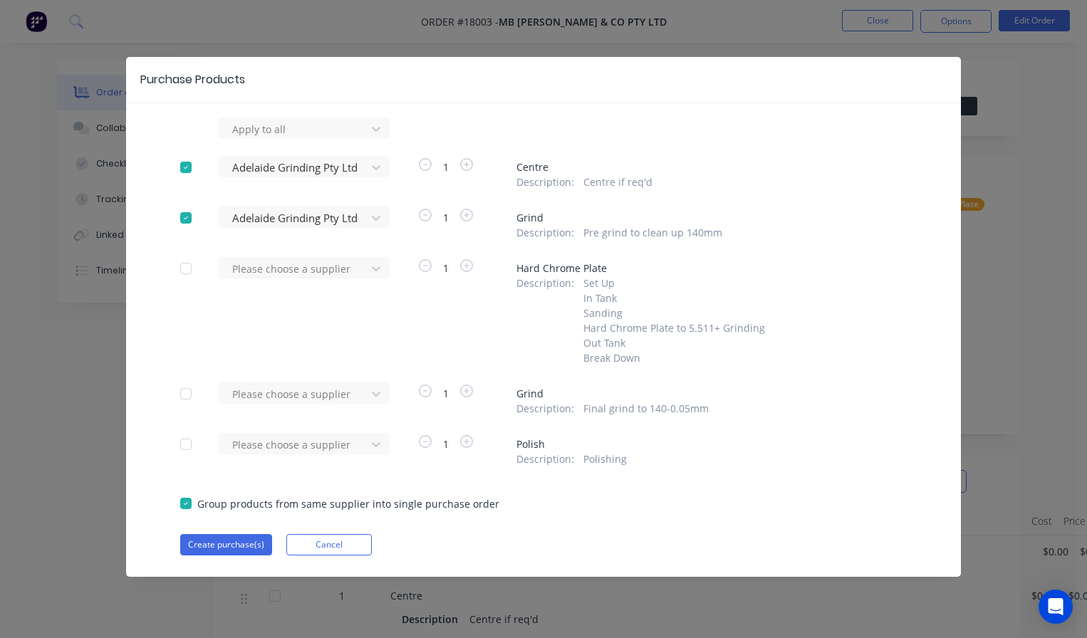
click at [188, 392] on div at bounding box center [186, 394] width 28 height 28
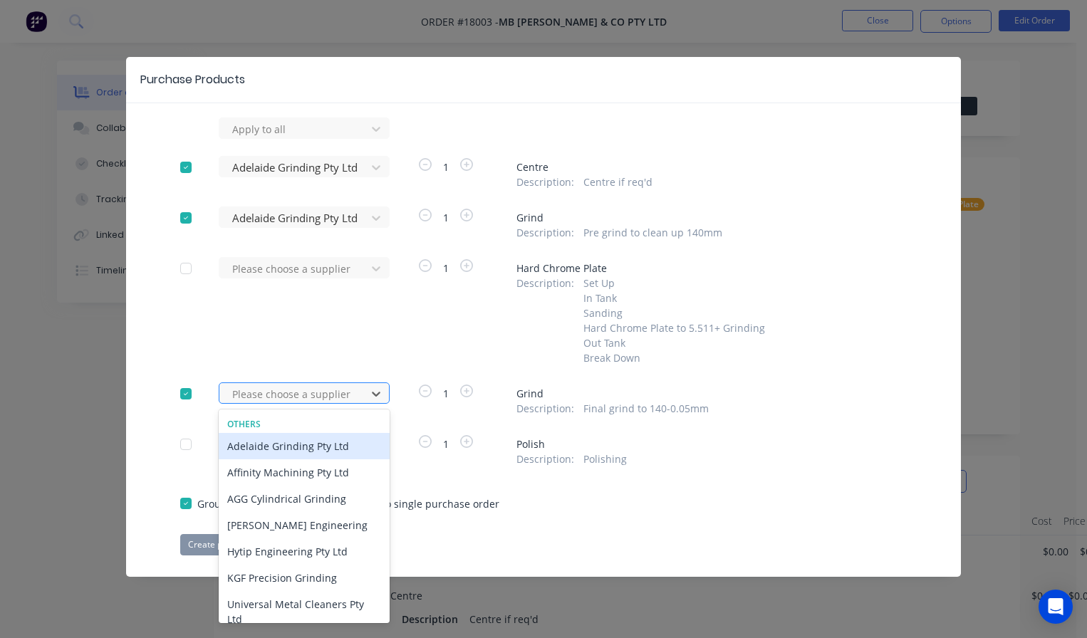
click at [287, 398] on div at bounding box center [295, 394] width 128 height 18
click at [284, 442] on div "Adelaide Grinding Pty Ltd" at bounding box center [304, 446] width 171 height 26
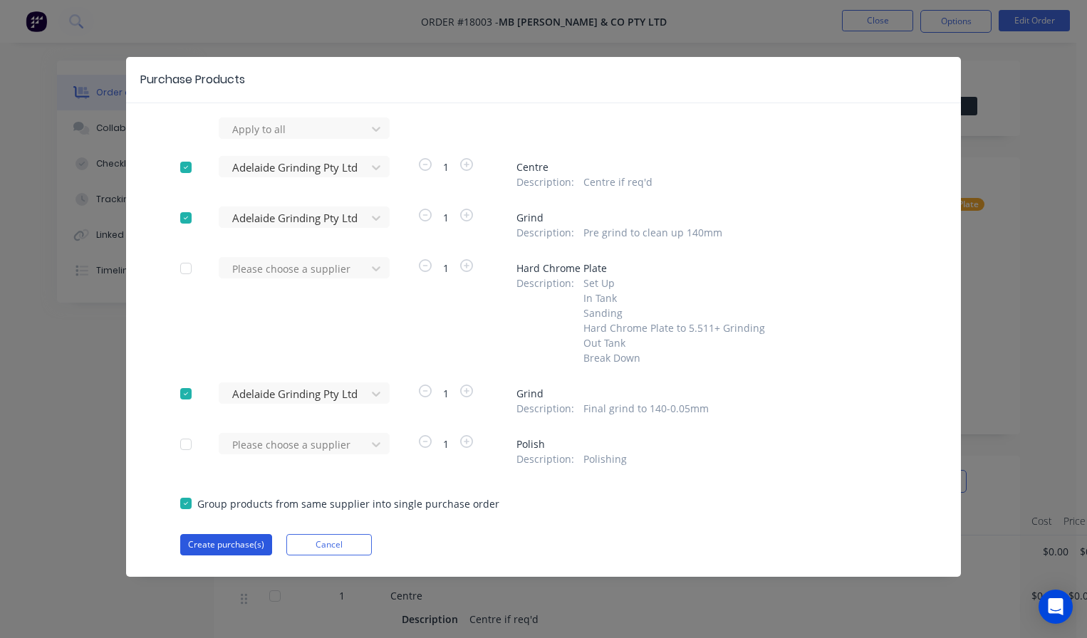
click at [247, 544] on button "Create purchase(s)" at bounding box center [226, 544] width 92 height 21
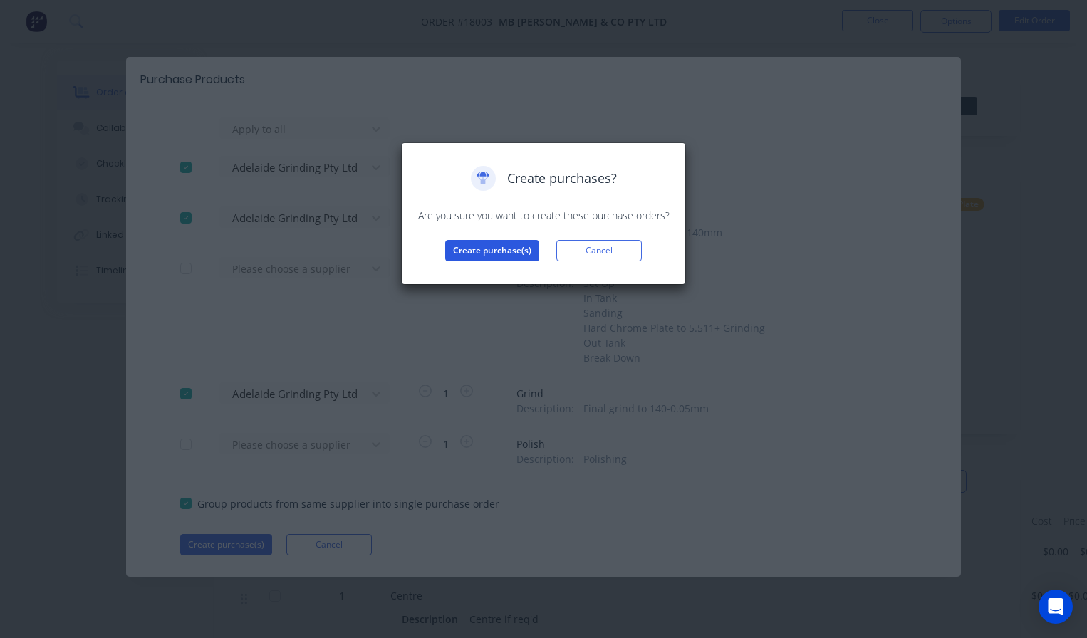
click at [481, 255] on button "Create purchase(s)" at bounding box center [492, 250] width 94 height 21
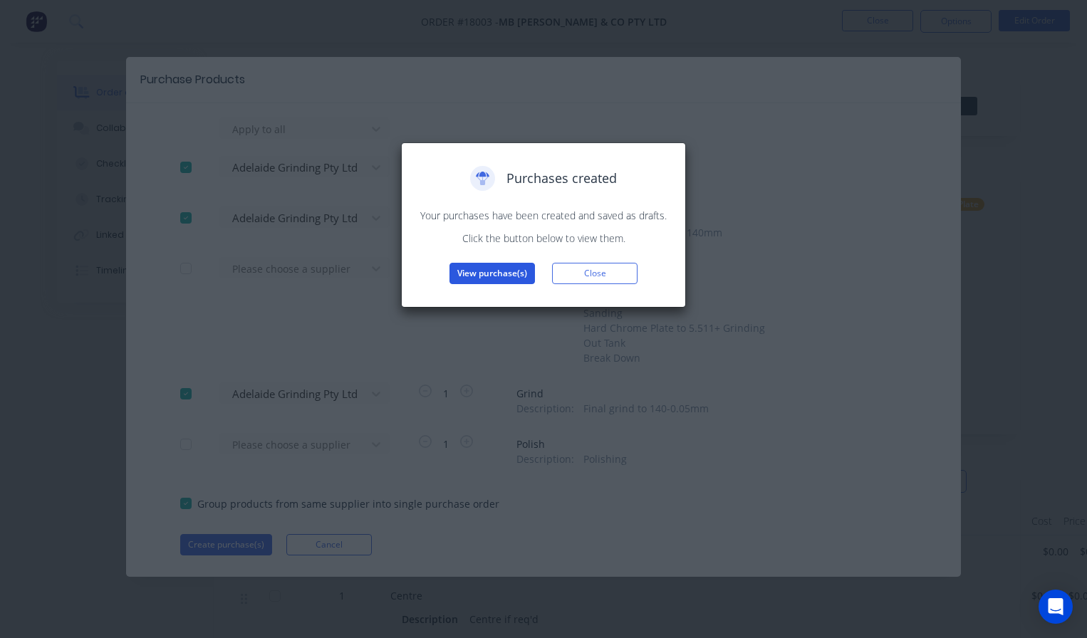
click at [489, 274] on button "View purchase(s)" at bounding box center [491, 273] width 85 height 21
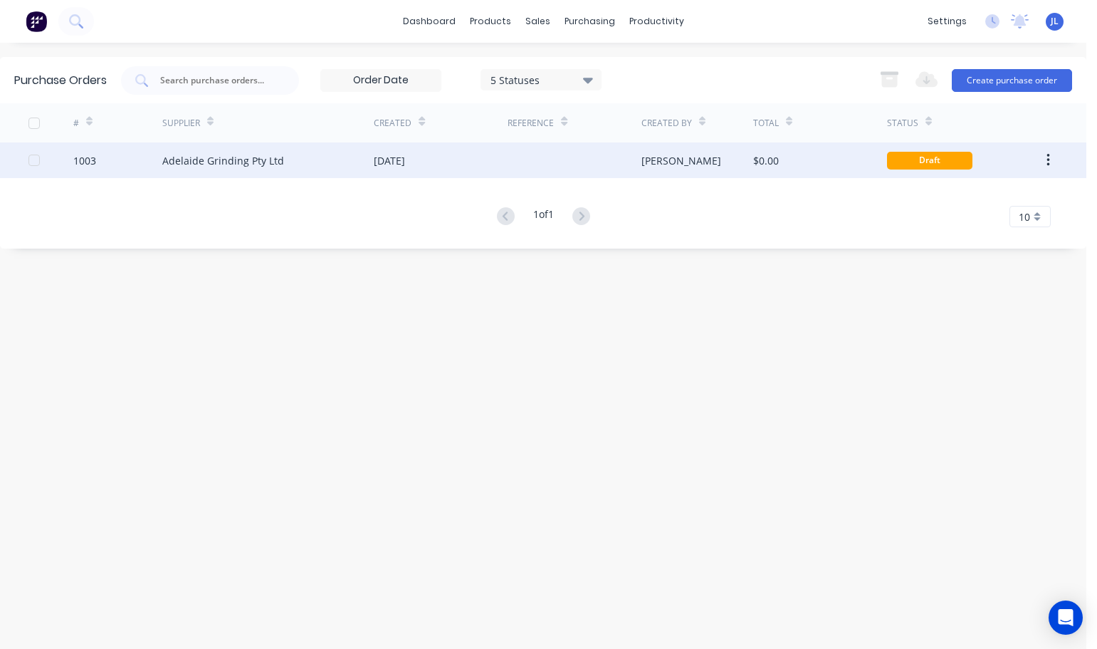
click at [405, 161] on div "[DATE]" at bounding box center [389, 160] width 31 height 15
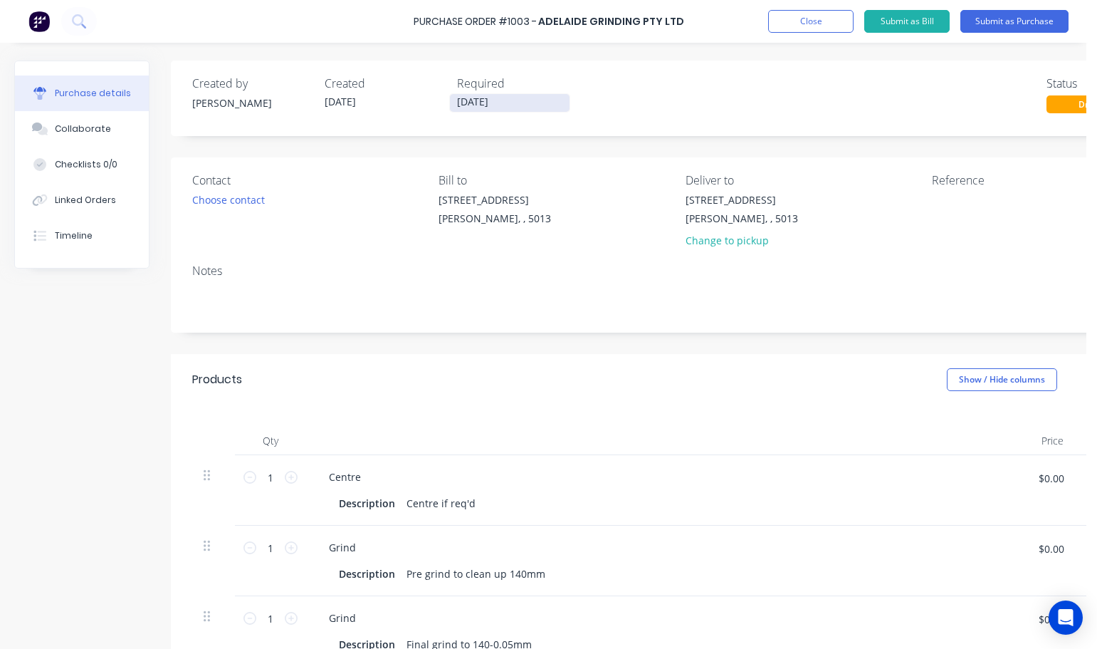
click at [495, 99] on input "[DATE]" at bounding box center [510, 103] width 120 height 18
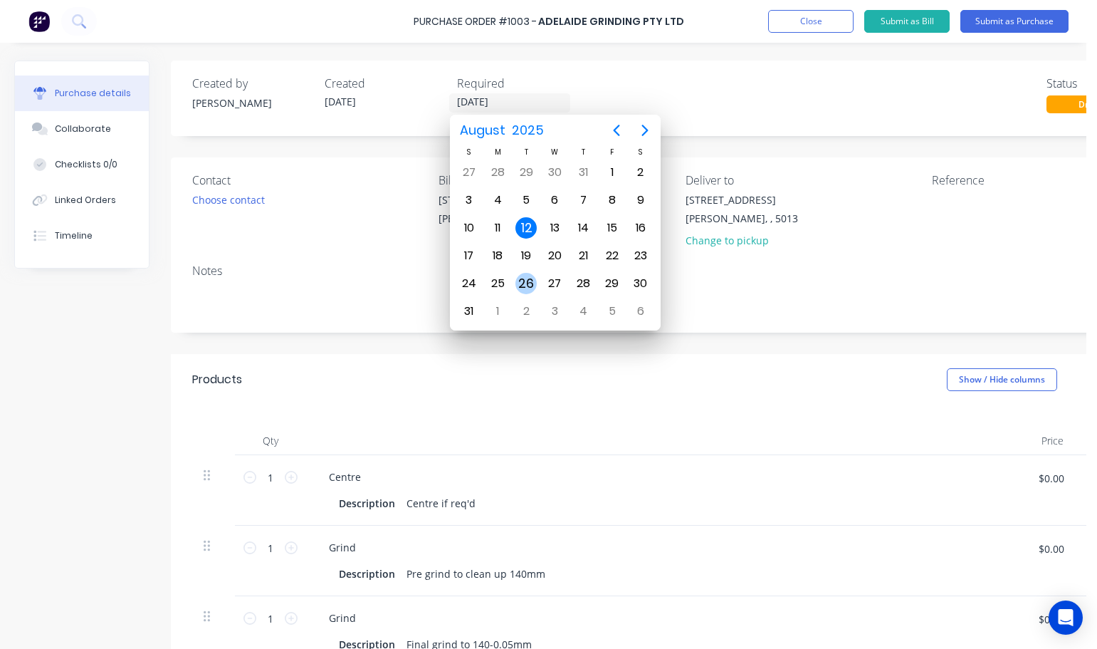
click at [528, 278] on div "26" at bounding box center [526, 283] width 21 height 21
type input "[DATE]"
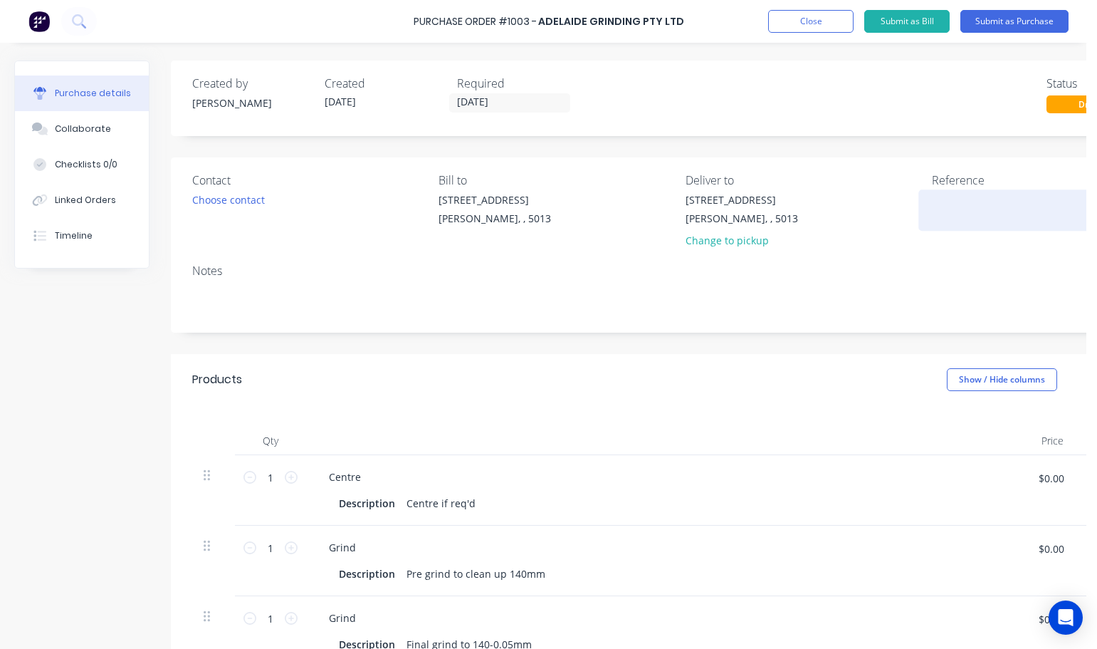
click at [976, 213] on textarea at bounding box center [1021, 208] width 178 height 32
type textarea "TC18003"
click at [1018, 23] on button "Submit as Purchase" at bounding box center [1015, 21] width 108 height 23
type textarea "x"
type textarea "TC18003"
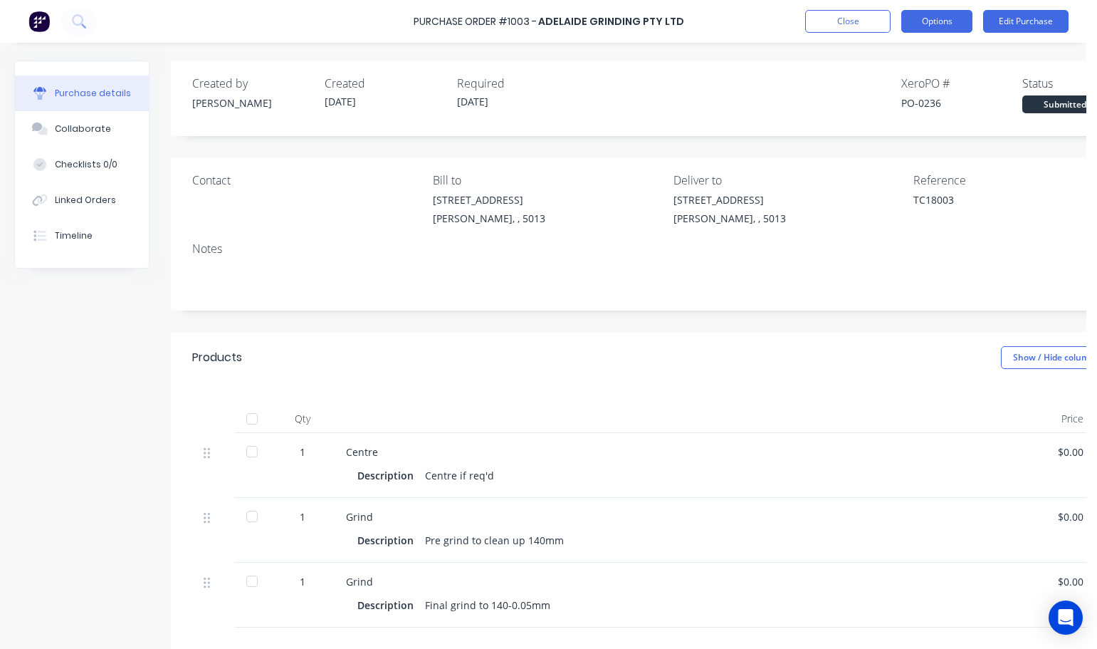
click at [950, 21] on button "Options" at bounding box center [937, 21] width 71 height 23
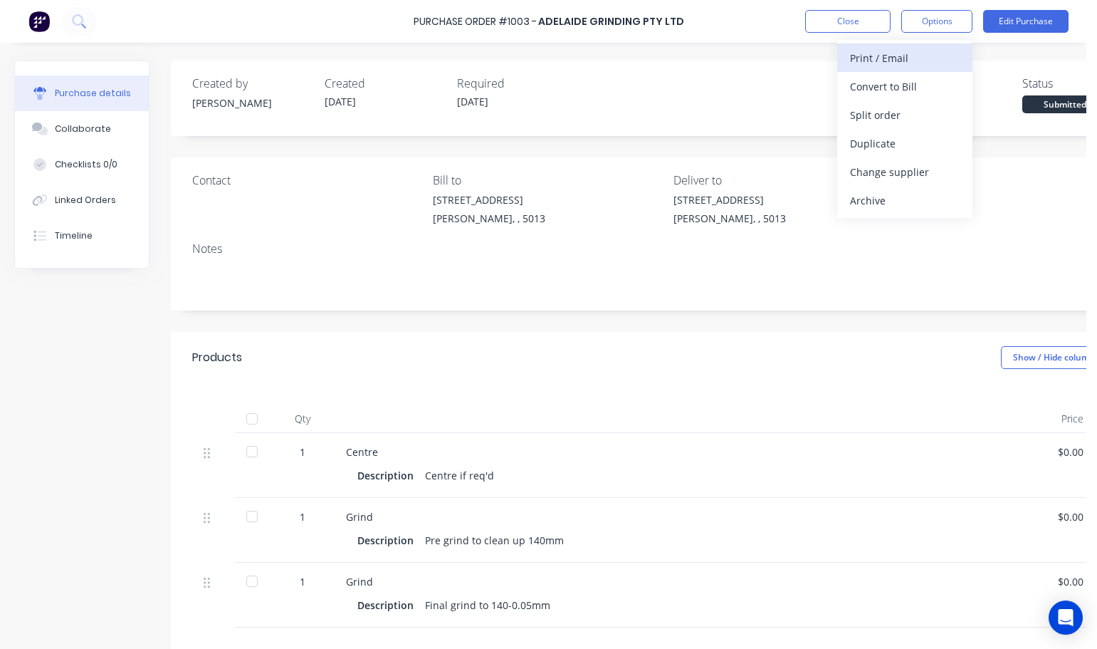
click at [919, 61] on div "Print / Email" at bounding box center [905, 58] width 110 height 21
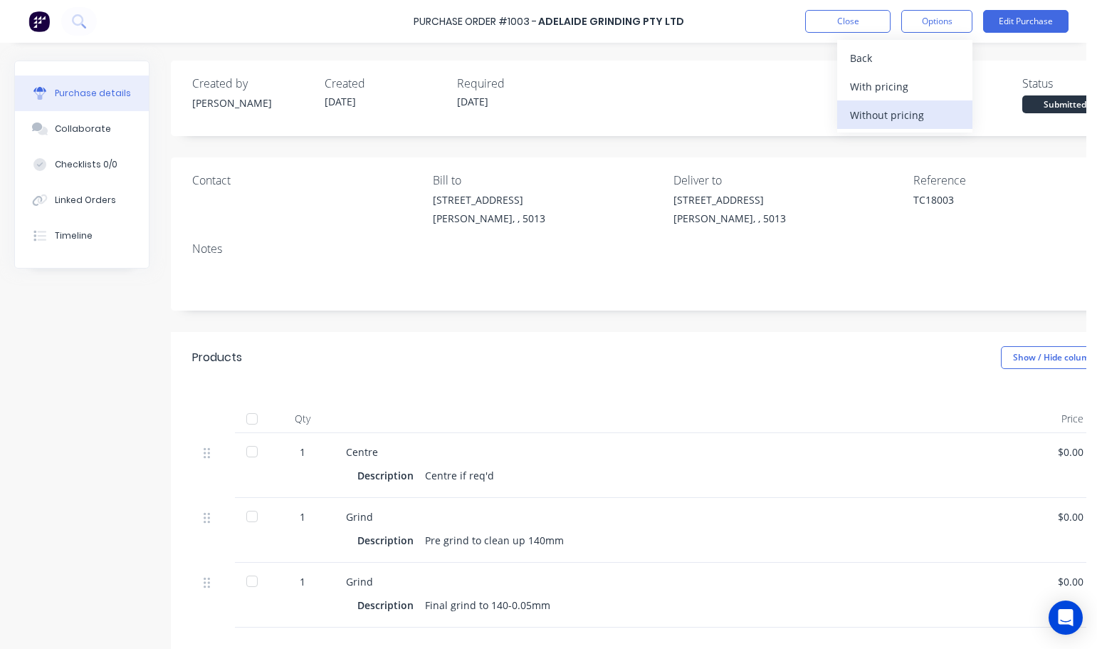
click at [913, 108] on div "Without pricing" at bounding box center [905, 115] width 110 height 21
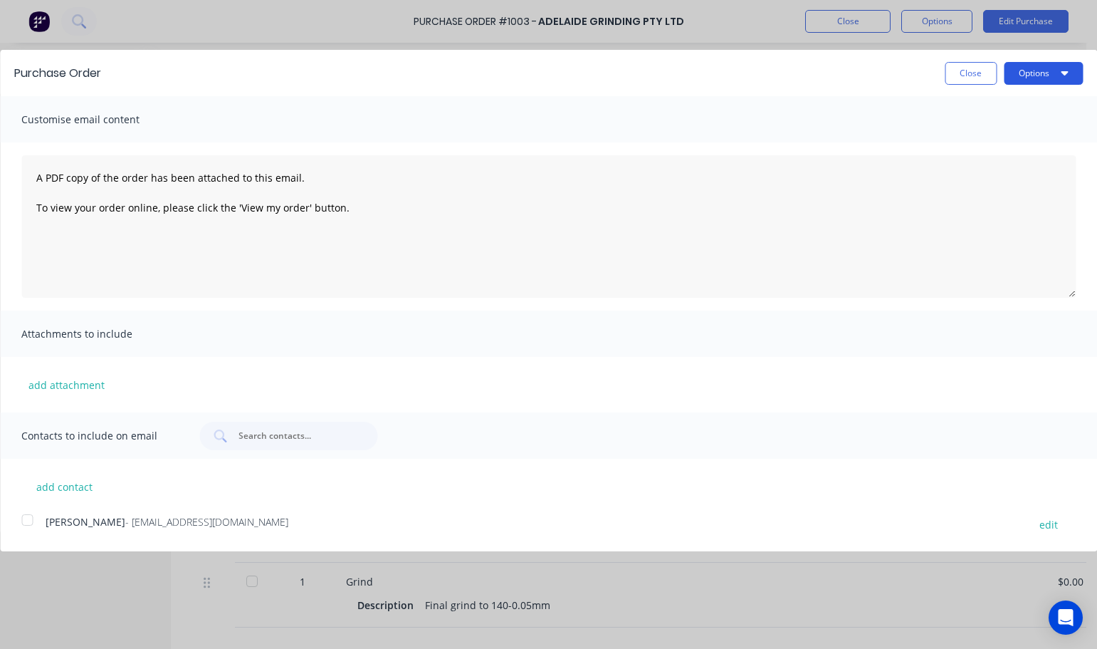
click at [1028, 73] on button "Options" at bounding box center [1043, 73] width 79 height 23
click at [996, 105] on div "Print" at bounding box center [1016, 109] width 110 height 21
click at [977, 76] on button "Close" at bounding box center [971, 73] width 52 height 23
type textarea "x"
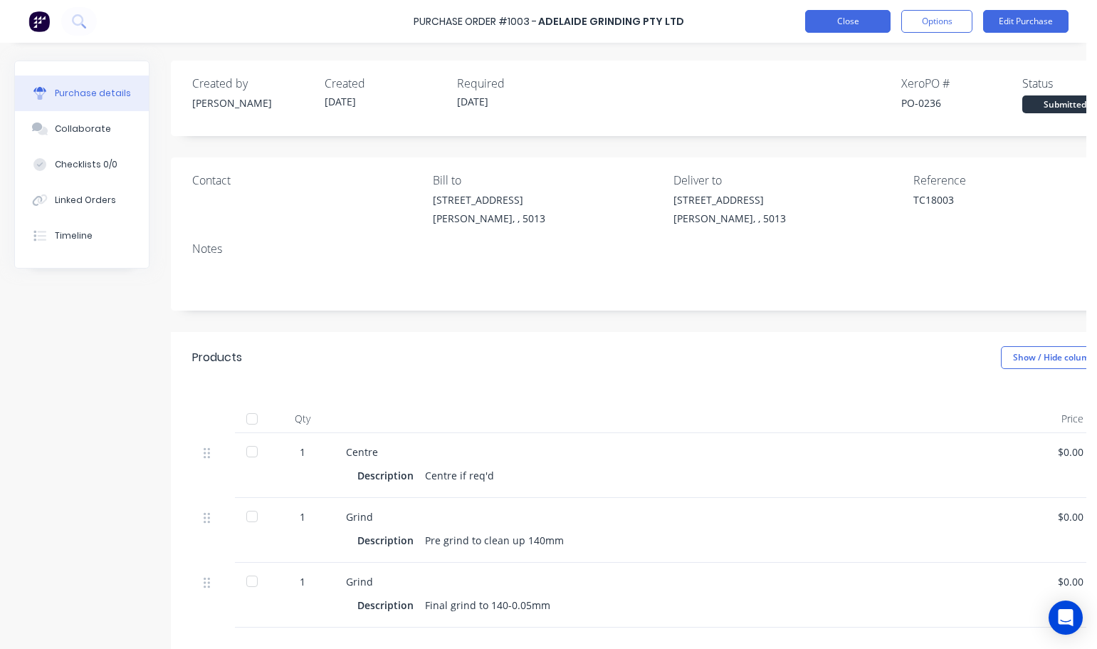
click at [855, 28] on button "Close" at bounding box center [847, 21] width 85 height 23
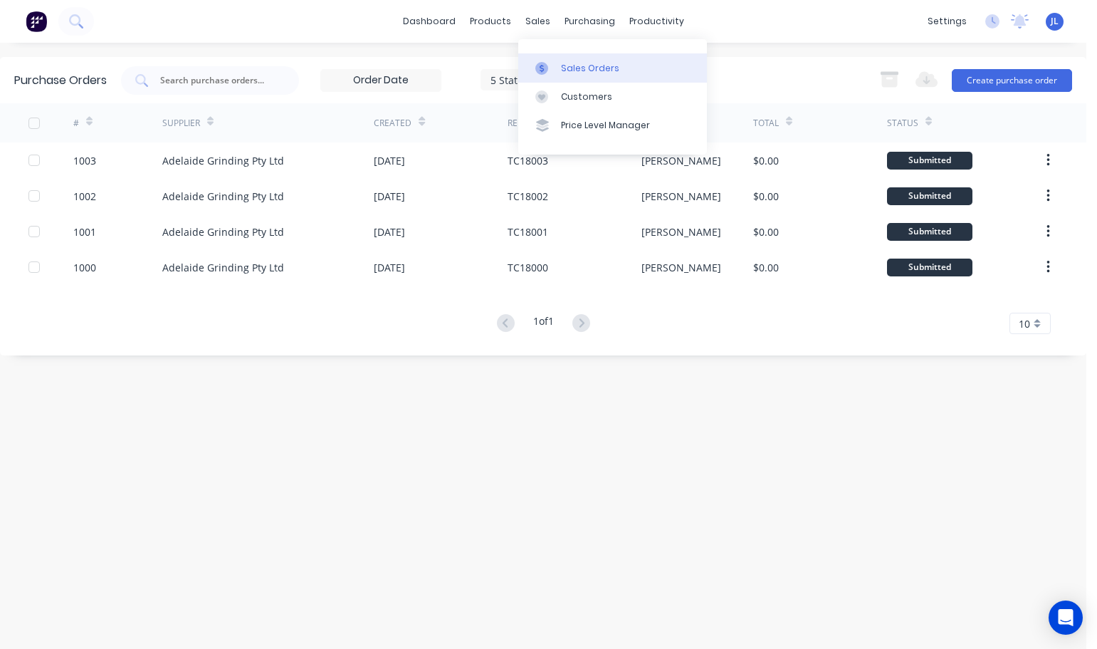
click at [563, 74] on div "Sales Orders" at bounding box center [590, 68] width 58 height 13
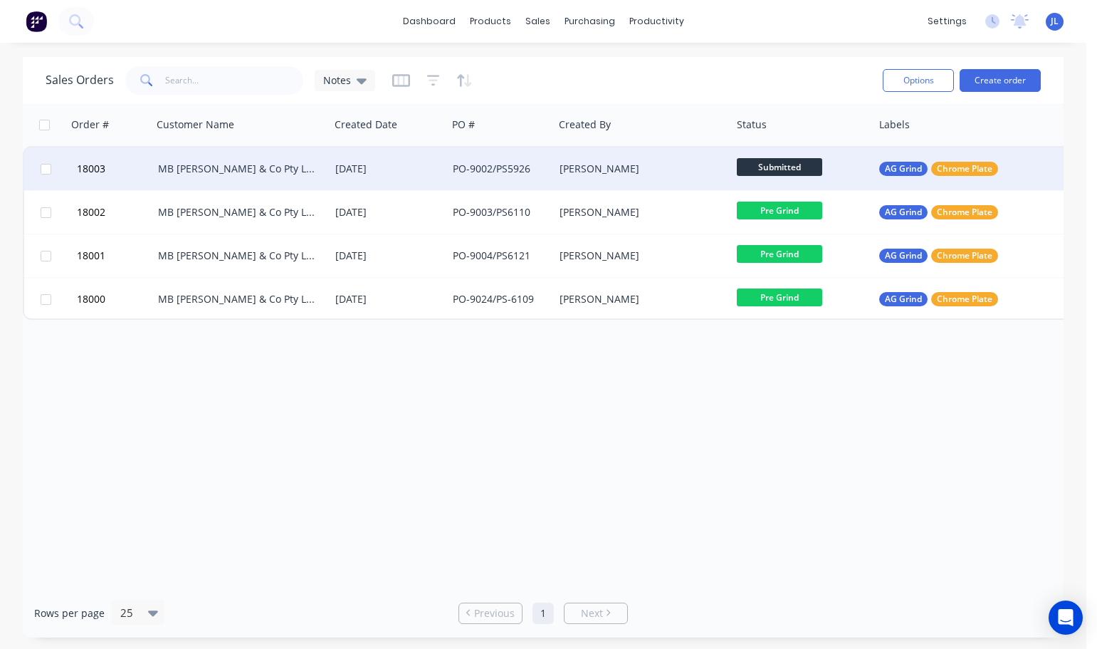
click at [449, 172] on div "PO-9002/PS5926" at bounding box center [500, 168] width 107 height 43
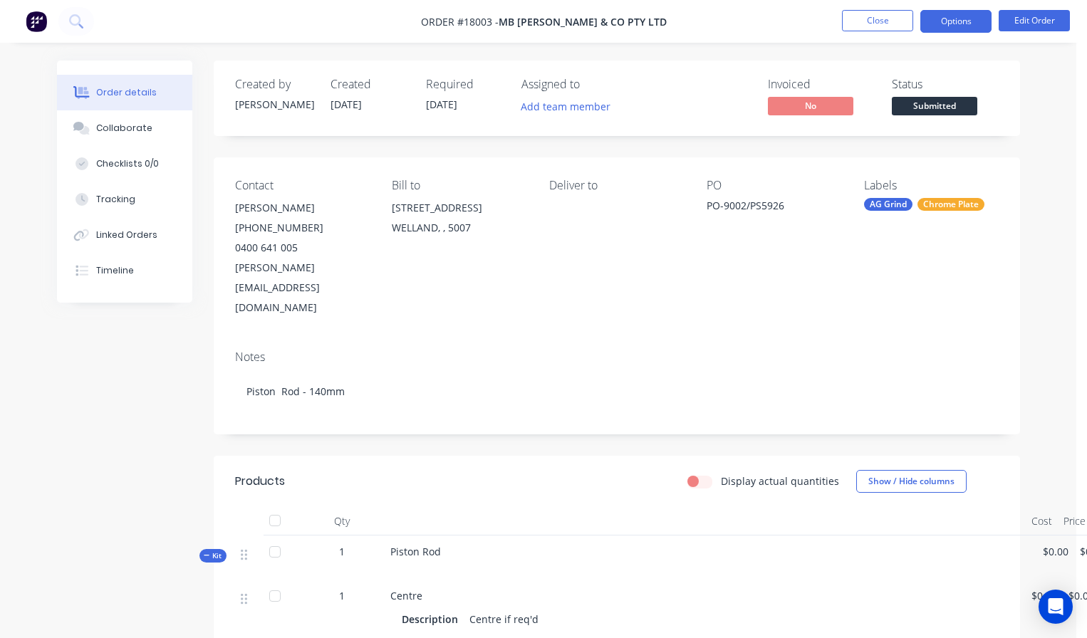
click at [959, 24] on button "Options" at bounding box center [955, 21] width 71 height 23
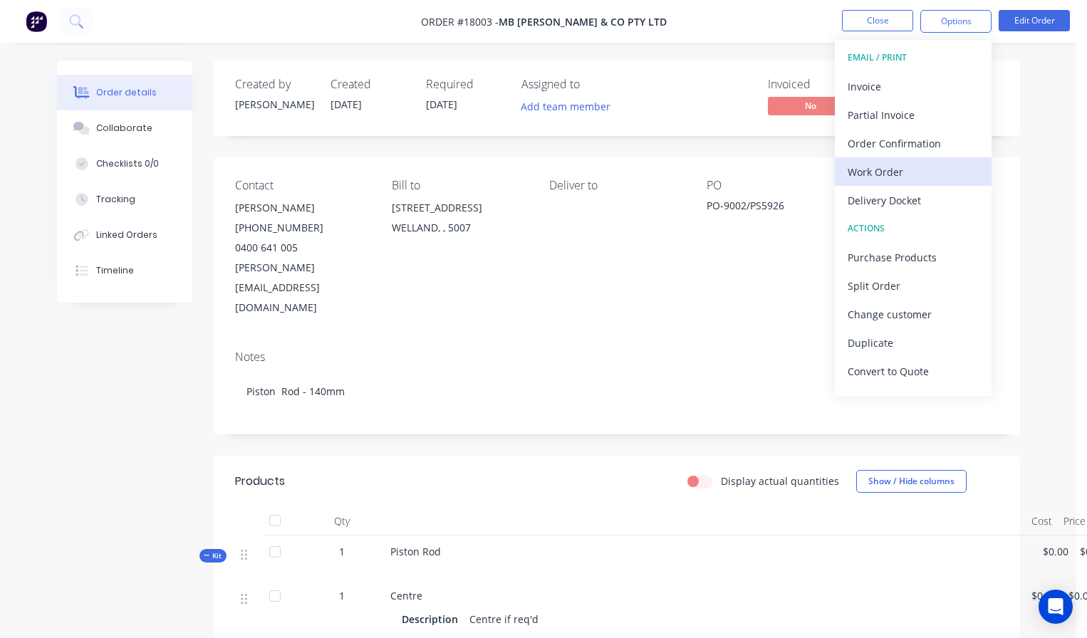
click at [898, 172] on div "Work Order" at bounding box center [912, 172] width 131 height 21
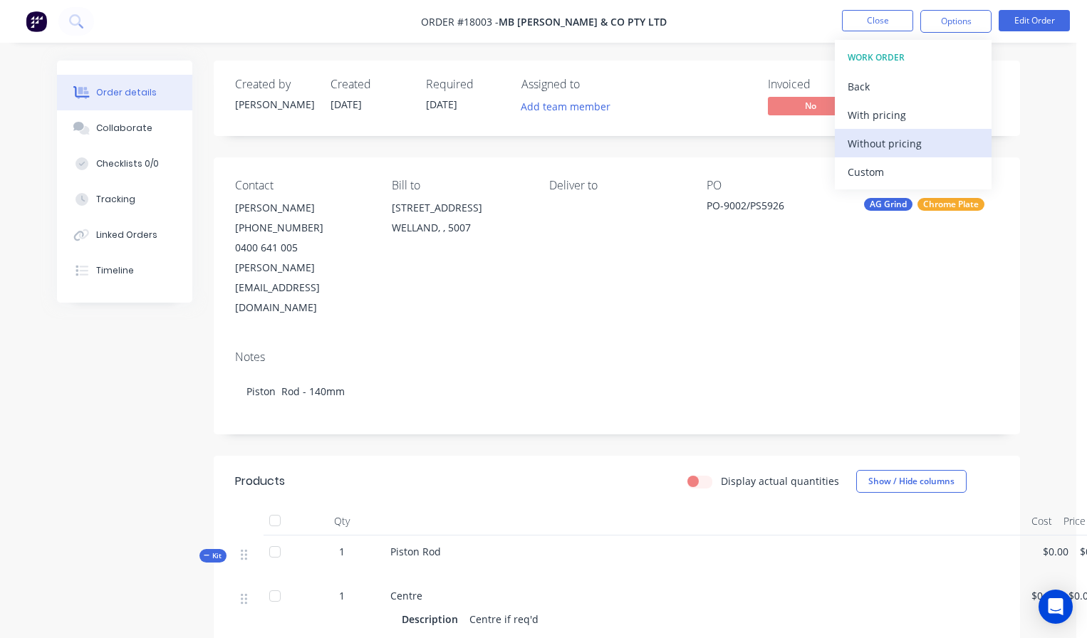
click at [893, 150] on div "Without pricing" at bounding box center [912, 143] width 131 height 21
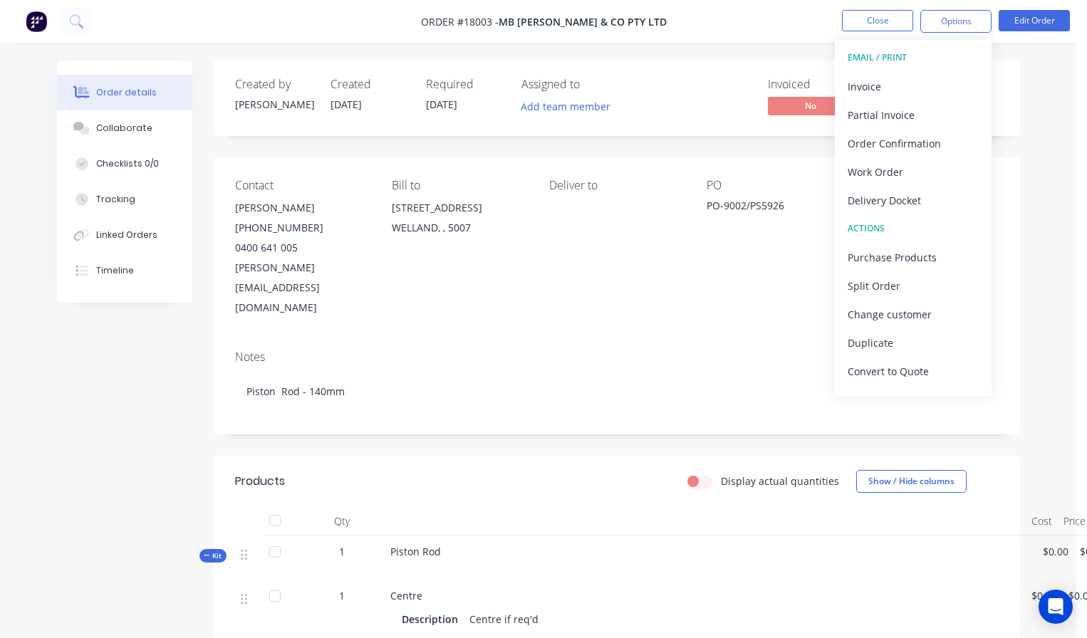
click at [795, 22] on nav "Order #18003 - MB Butterfield & Co Pty Ltd Close Options EMAIL / PRINT Invoice …" at bounding box center [543, 21] width 1087 height 43
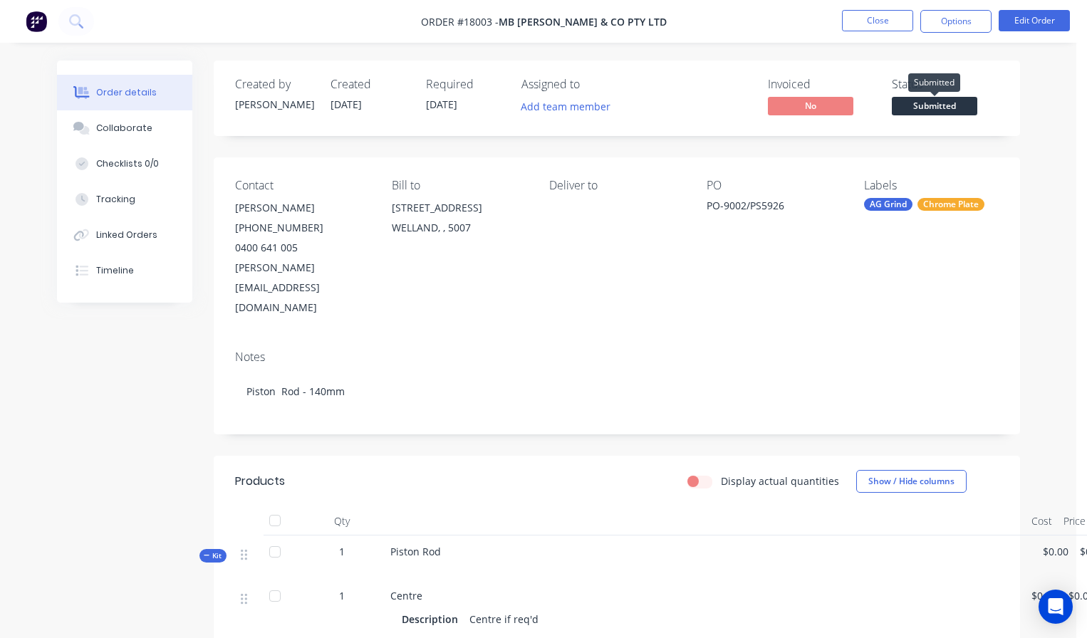
click at [935, 105] on span "Submitted" at bounding box center [934, 106] width 85 height 18
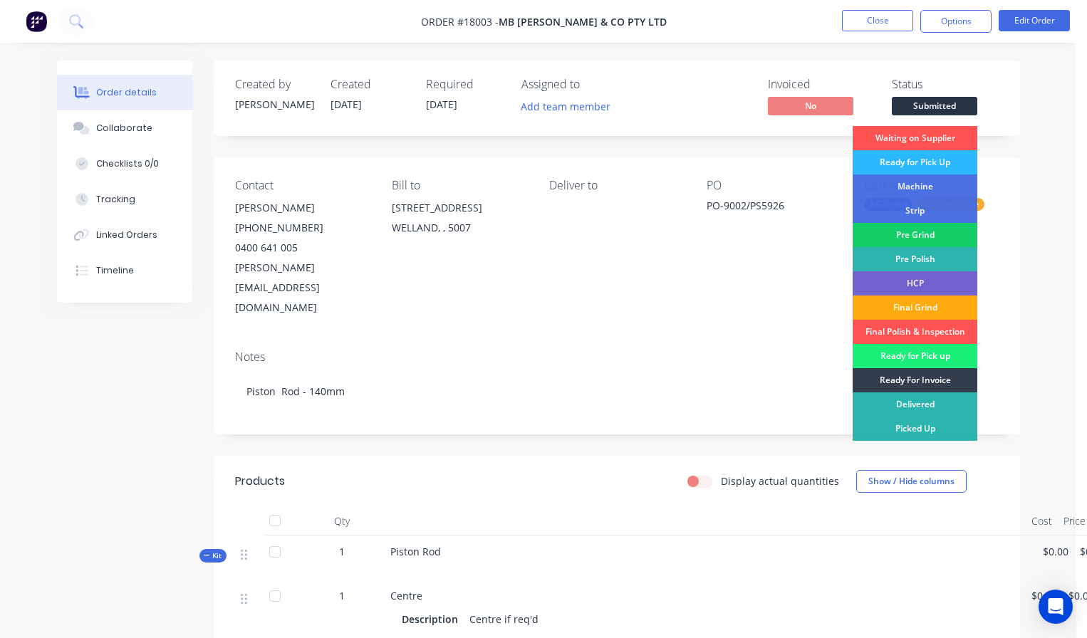
click at [929, 234] on div "Pre Grind" at bounding box center [914, 235] width 125 height 24
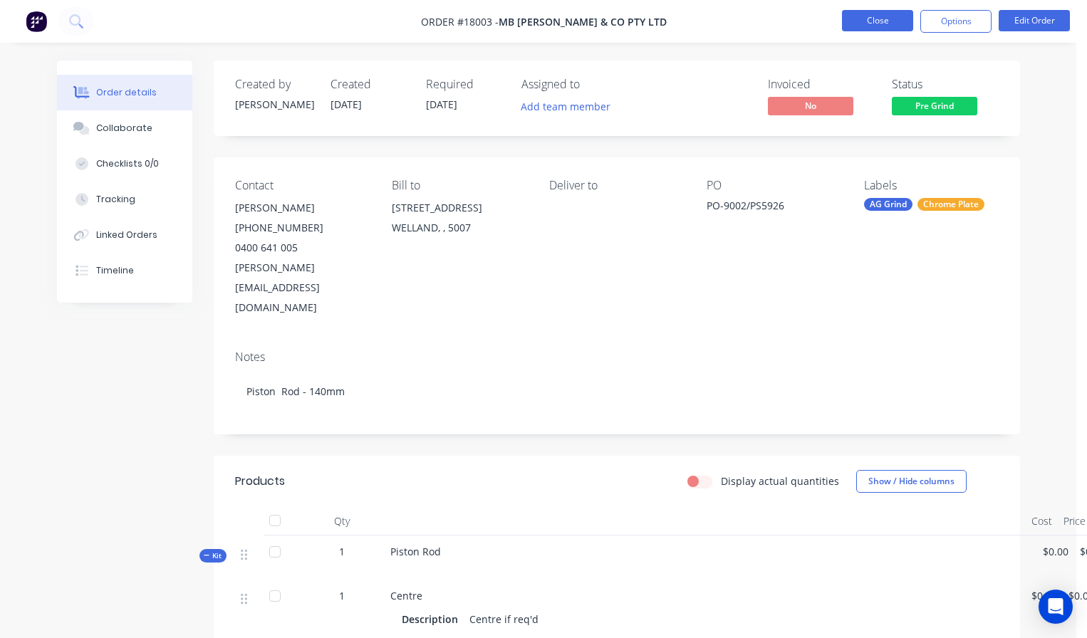
click at [887, 21] on button "Close" at bounding box center [877, 20] width 71 height 21
